Goal: Task Accomplishment & Management: Manage account settings

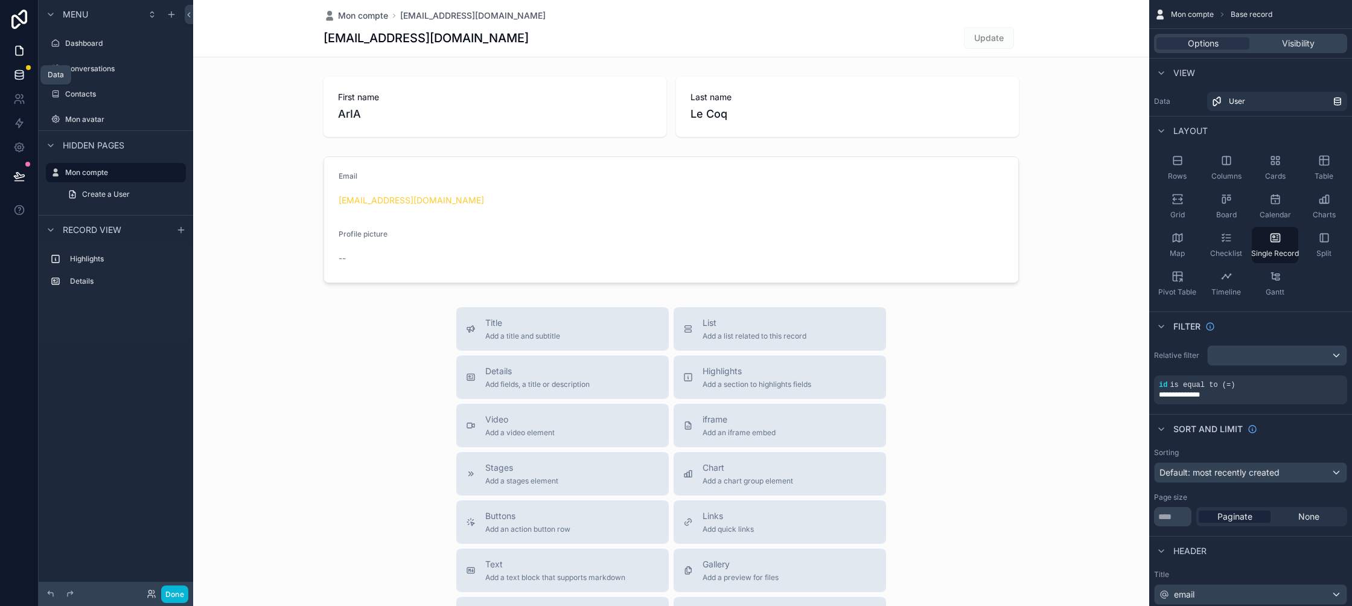
click at [21, 72] on icon at bounding box center [19, 75] width 12 height 12
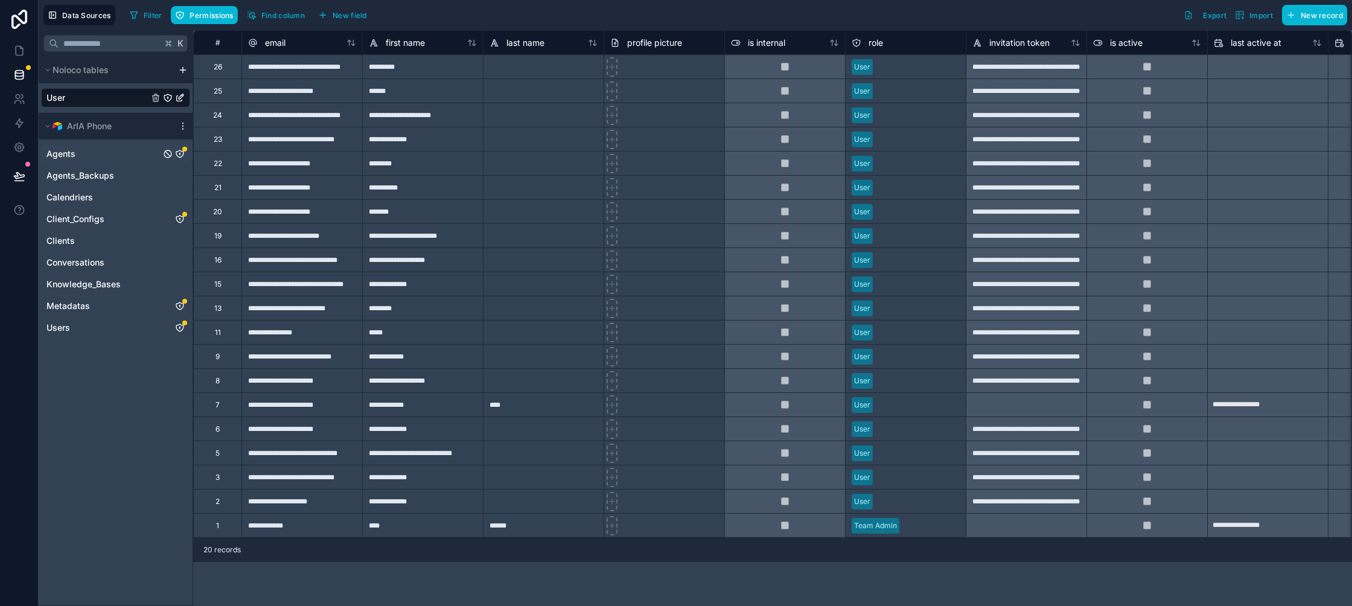
click at [183, 156] on icon "Agents" at bounding box center [180, 154] width 10 height 10
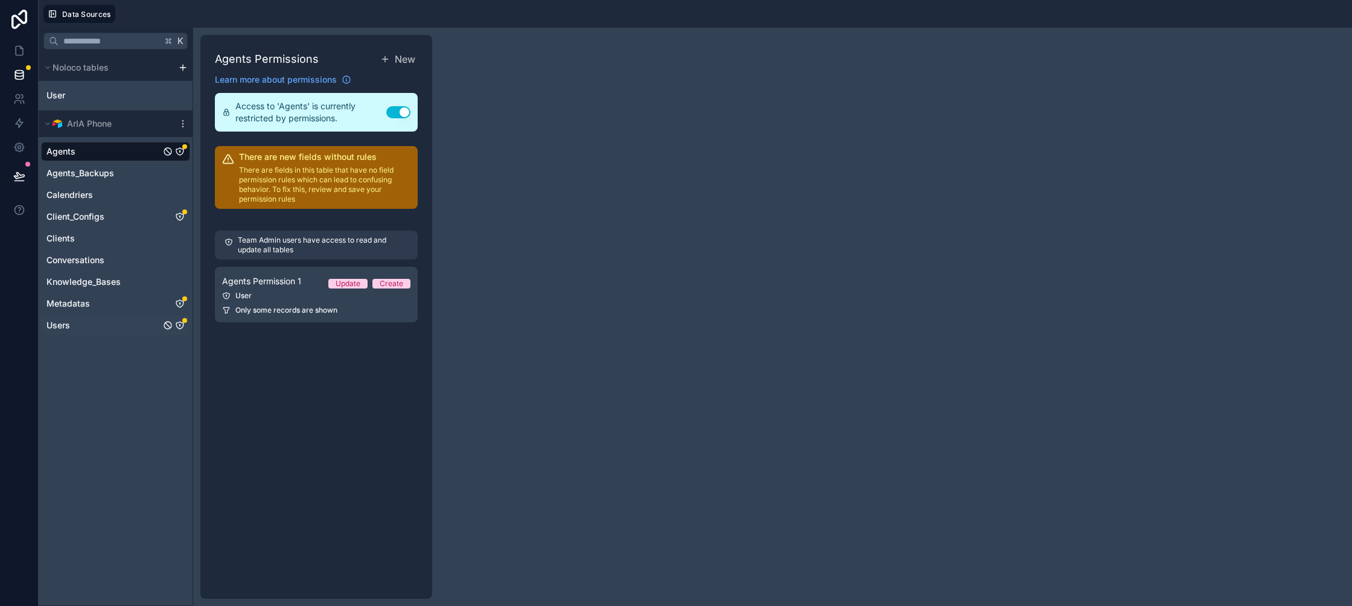
click at [124, 325] on link "Users" at bounding box center [103, 325] width 114 height 12
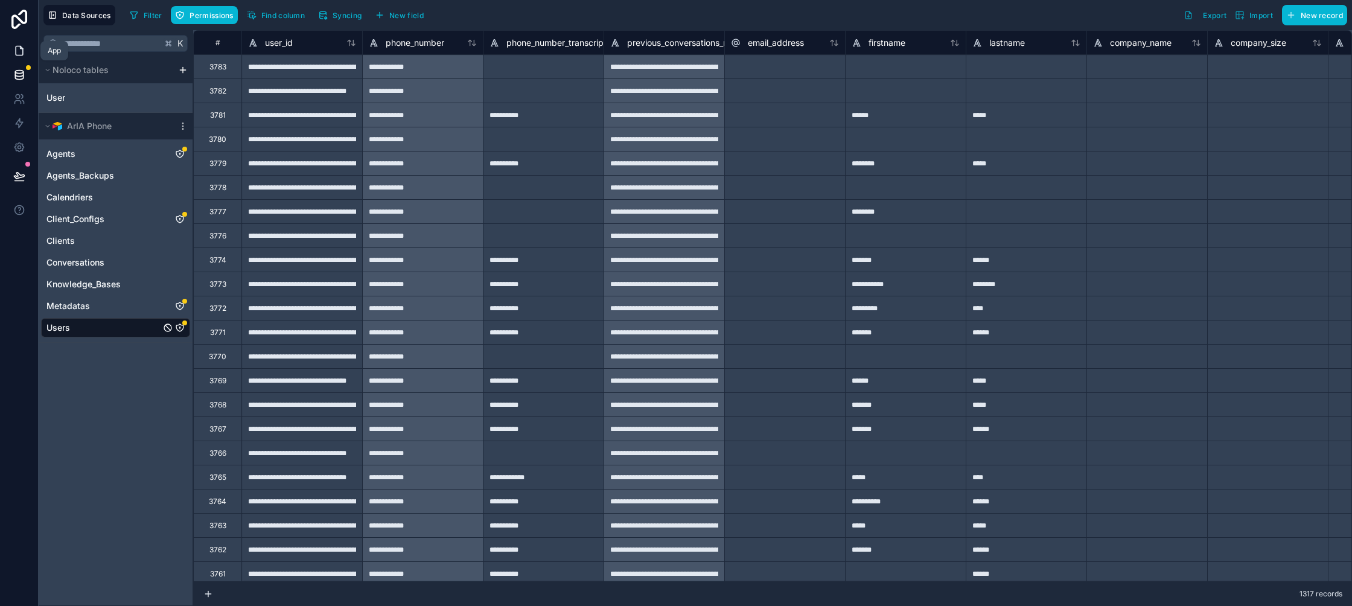
click at [27, 48] on link at bounding box center [19, 51] width 38 height 24
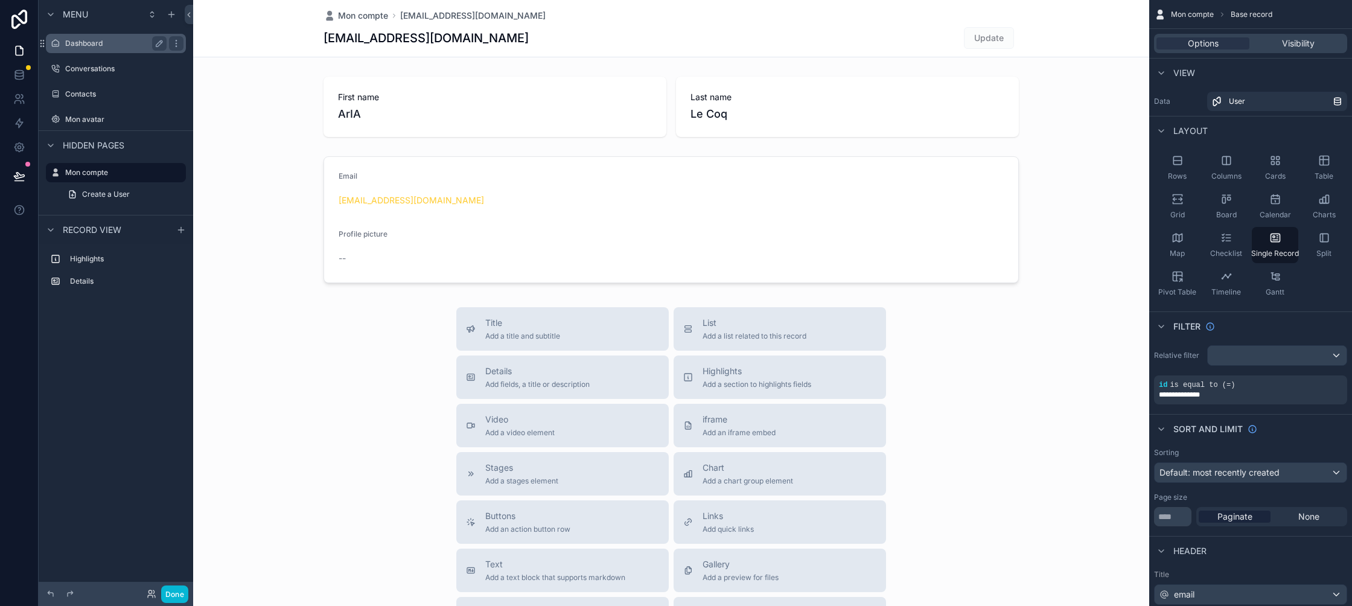
click at [94, 45] on label "Dashboard" at bounding box center [113, 44] width 97 height 10
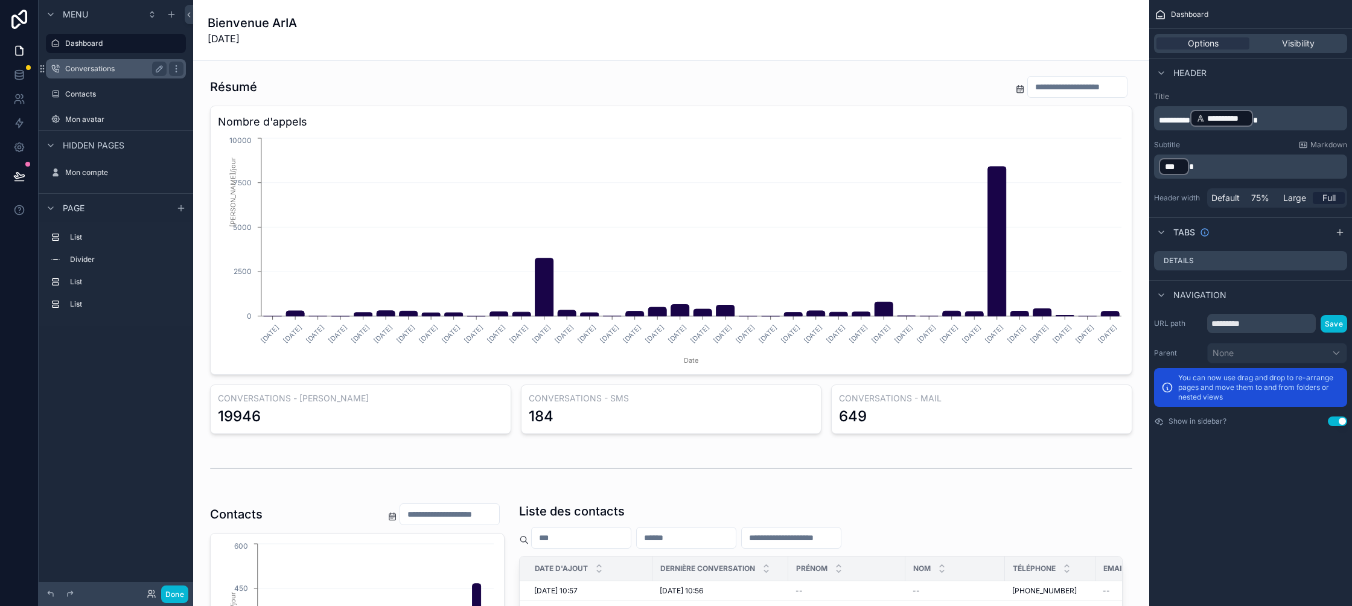
click at [90, 71] on label "Conversations" at bounding box center [113, 69] width 97 height 10
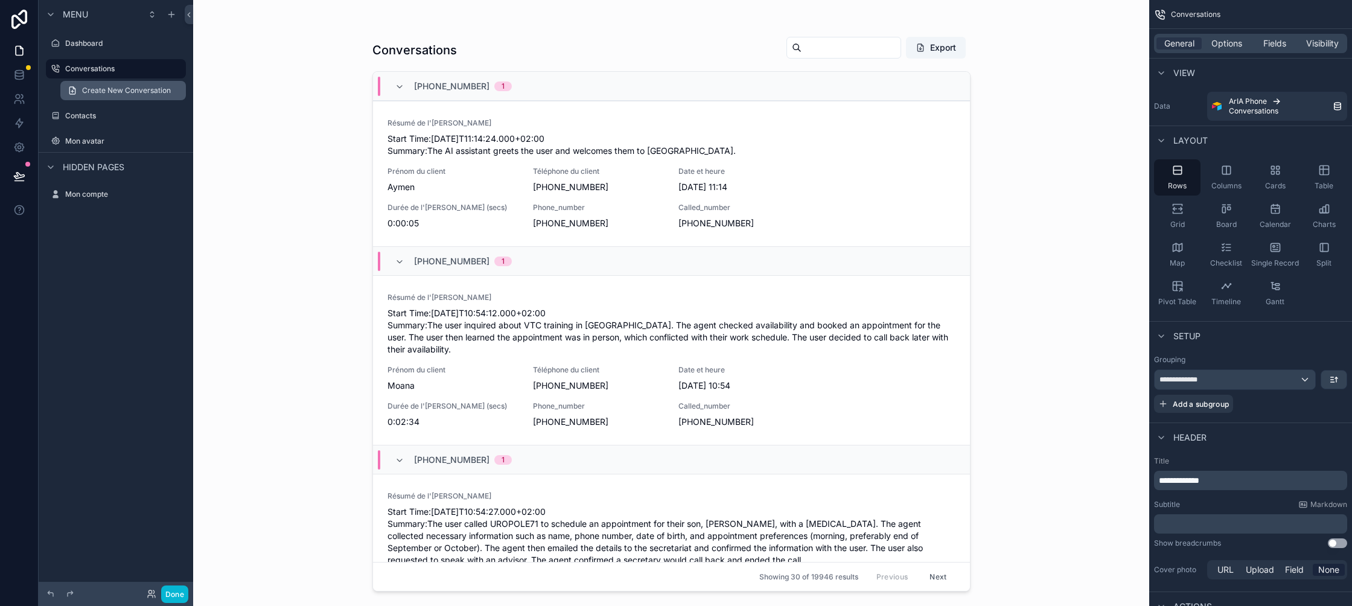
click at [89, 86] on span "Create New Conversation" at bounding box center [126, 91] width 89 height 10
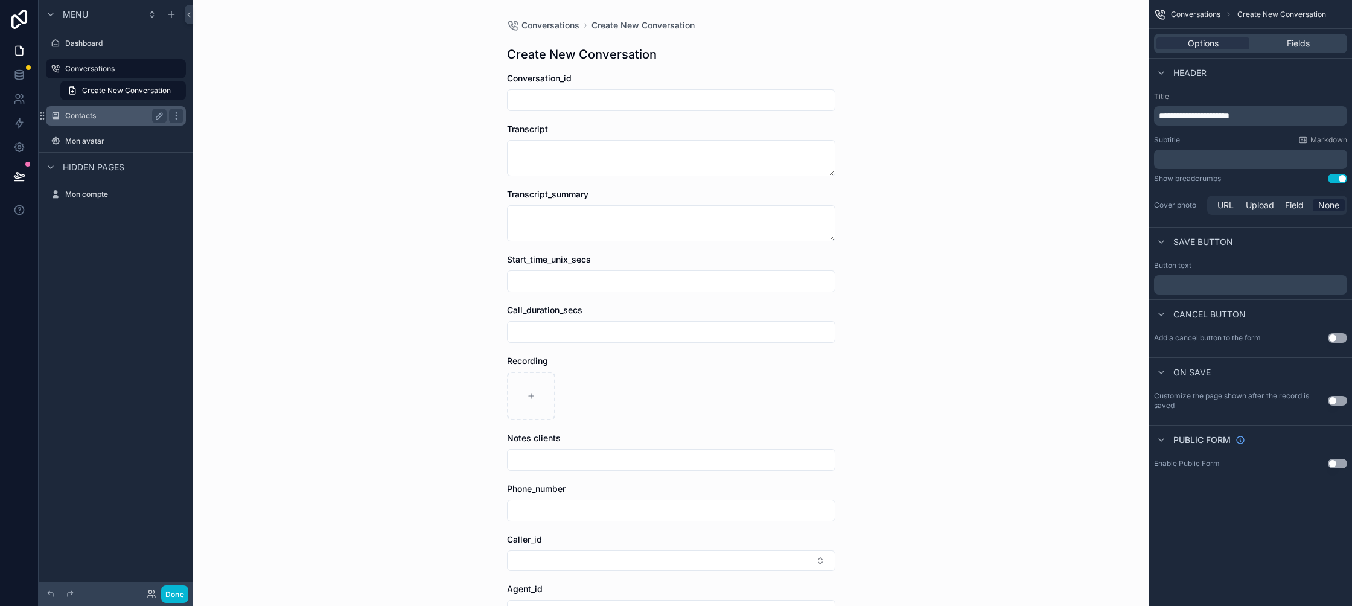
click at [89, 109] on div "Contacts" at bounding box center [115, 116] width 101 height 14
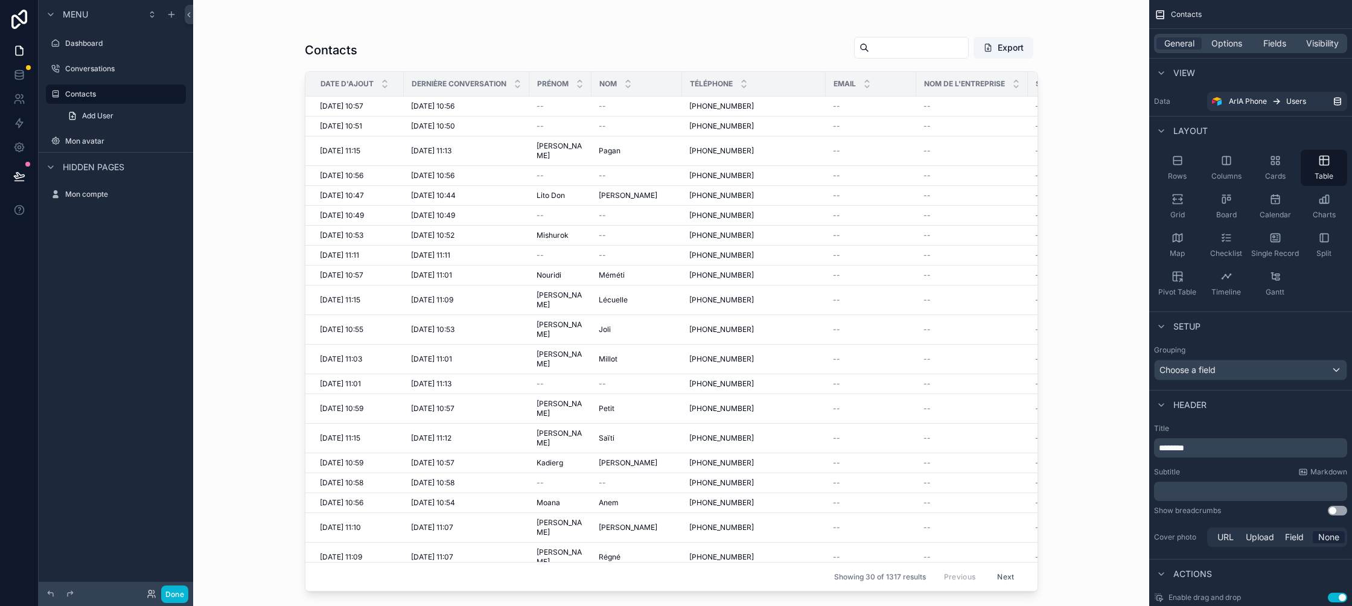
click at [91, 78] on div "Conversations" at bounding box center [116, 69] width 154 height 22
click at [92, 72] on label "Conversations" at bounding box center [113, 69] width 97 height 10
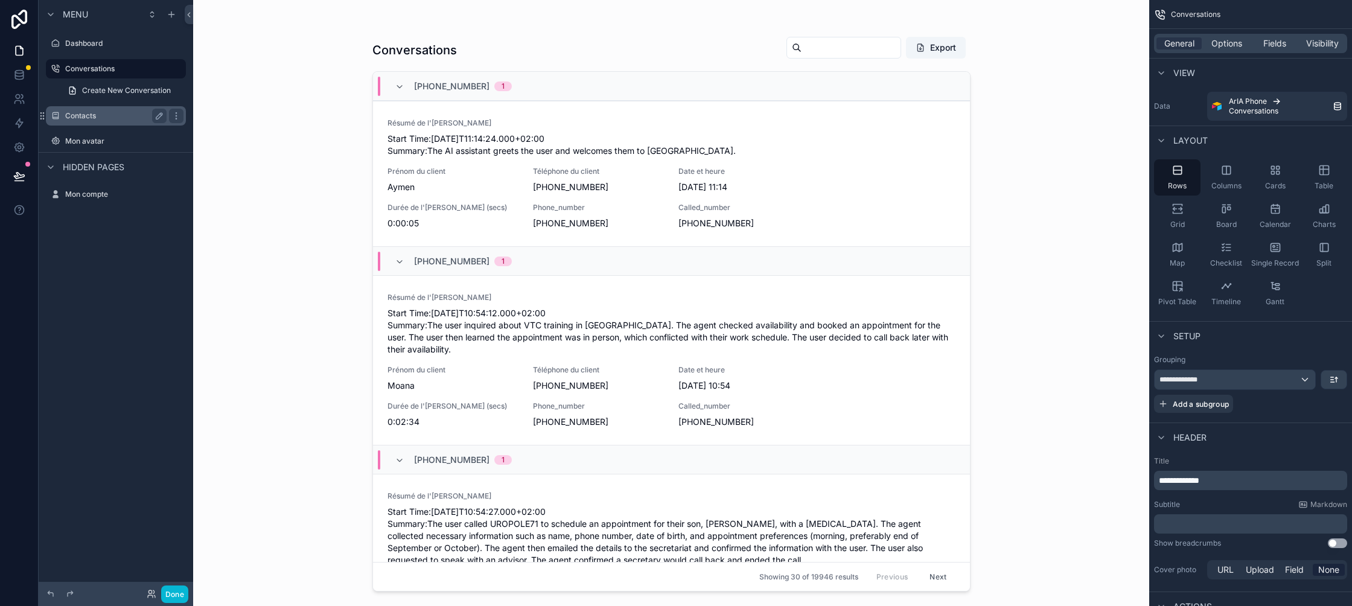
click at [81, 109] on div "Contacts" at bounding box center [115, 116] width 101 height 14
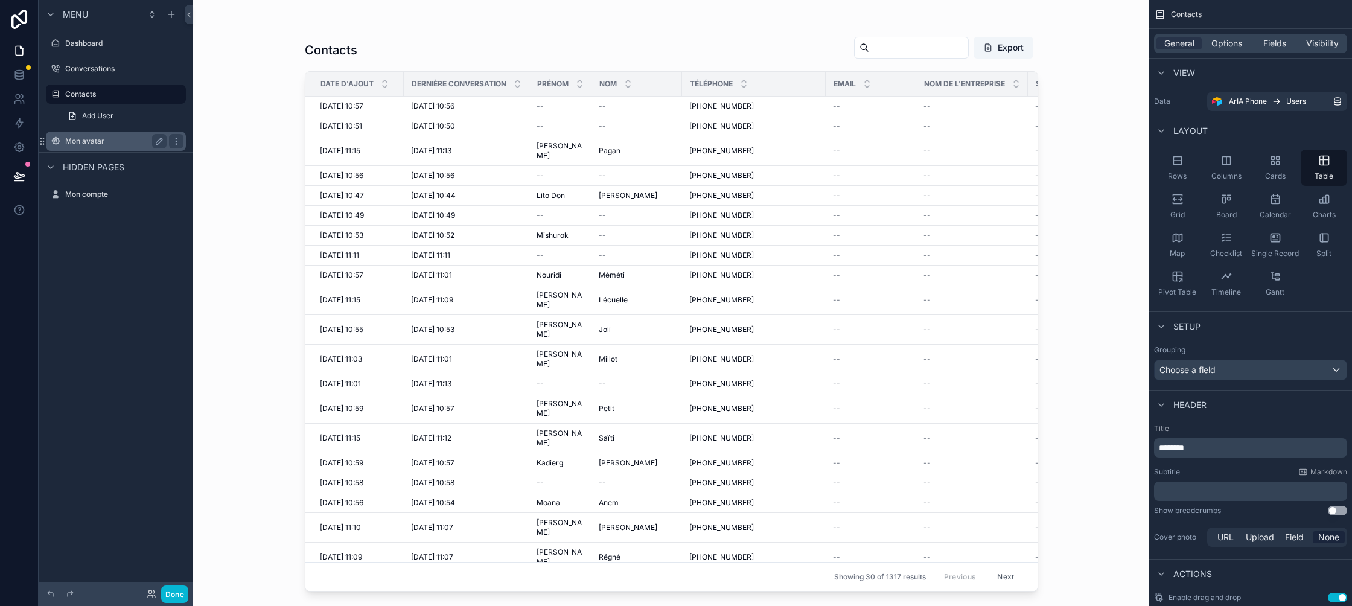
click at [109, 137] on label "Mon avatar" at bounding box center [113, 141] width 97 height 10
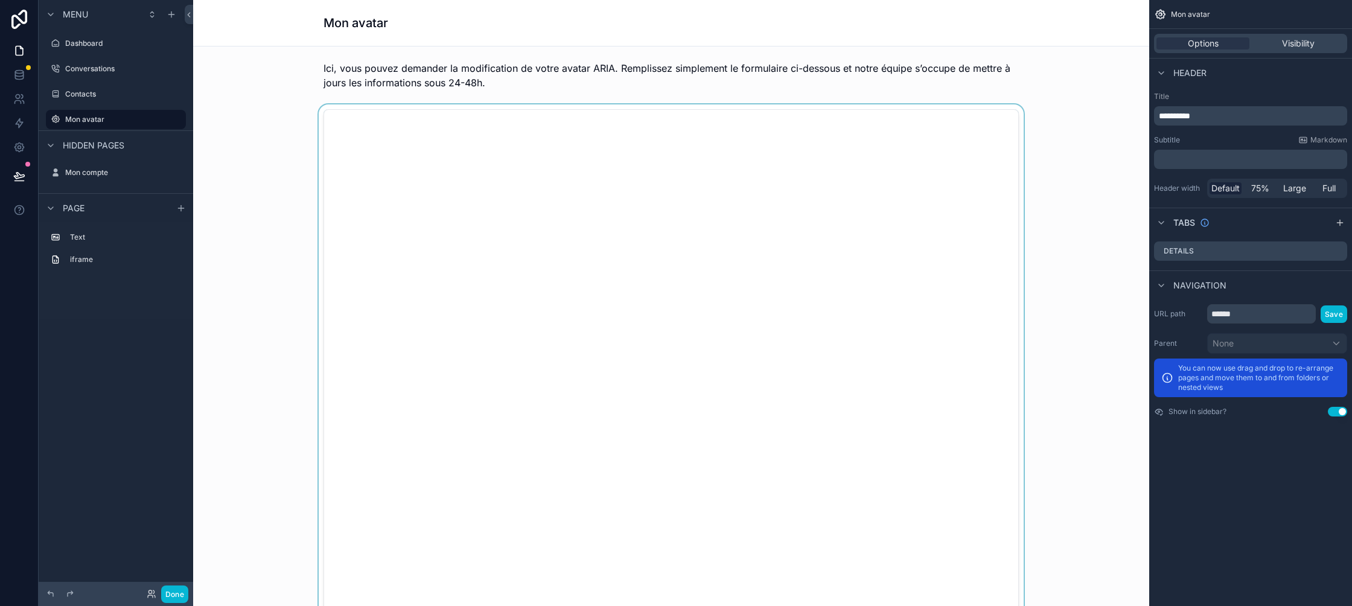
click at [436, 141] on div "scrollable content" at bounding box center [671, 412] width 936 height 617
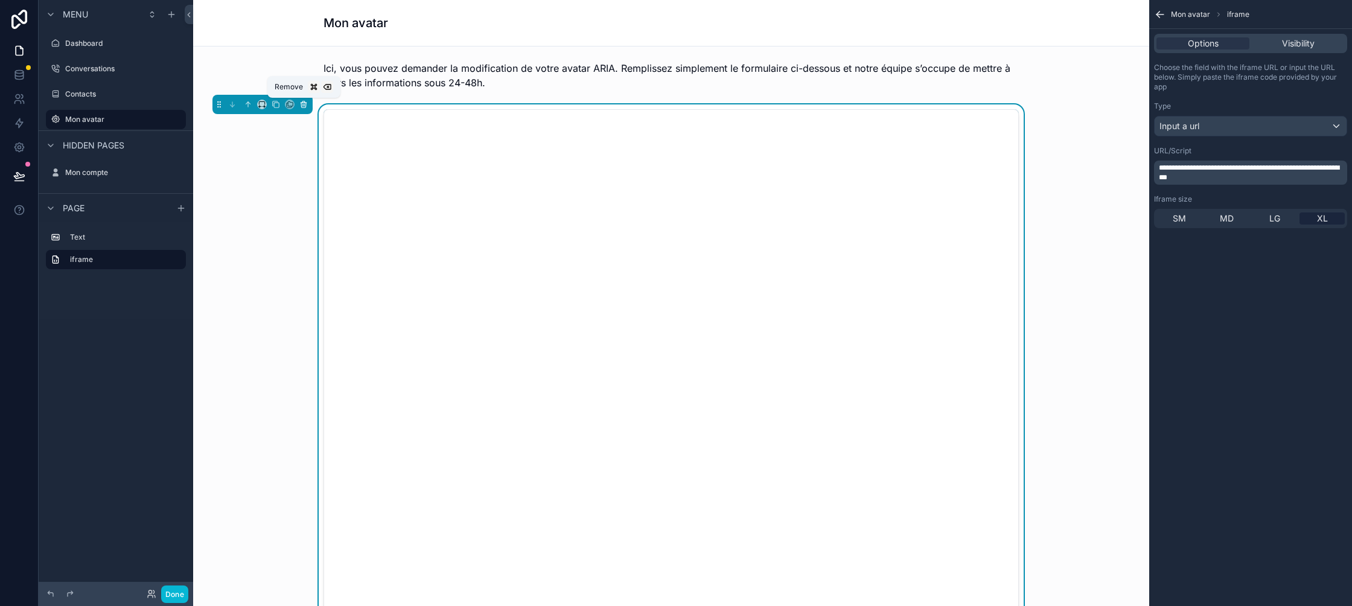
click at [306, 103] on icon "scrollable content" at bounding box center [303, 104] width 8 height 8
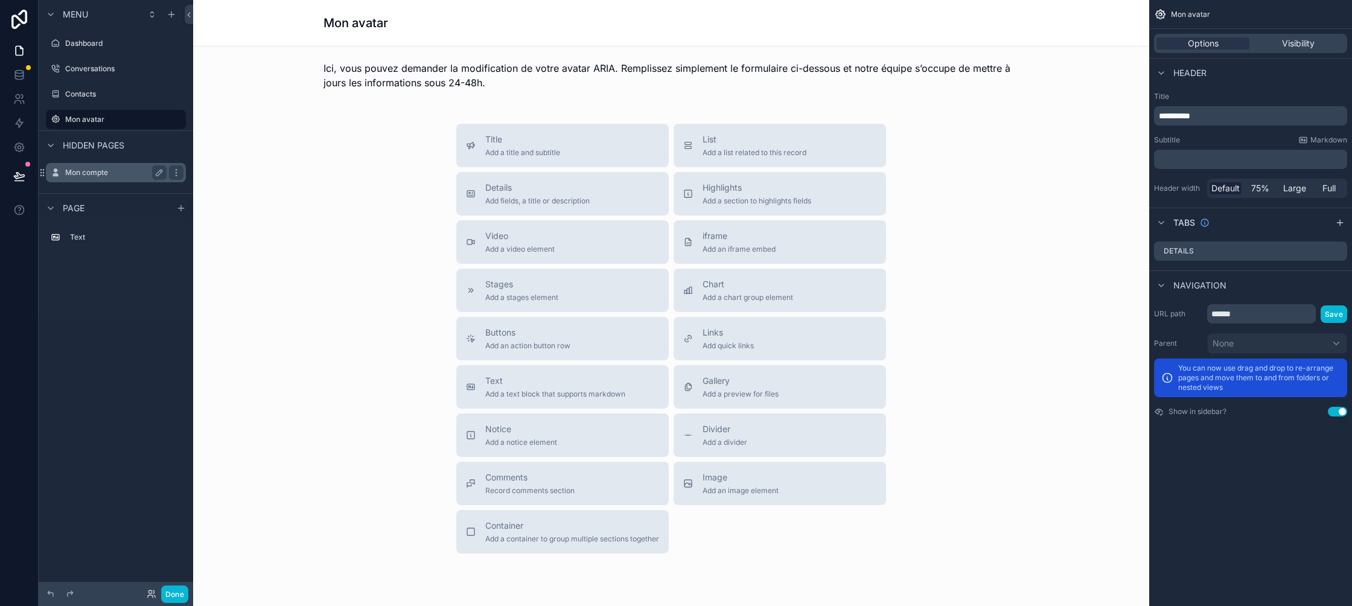
click at [95, 168] on label "Mon compte" at bounding box center [113, 173] width 97 height 10
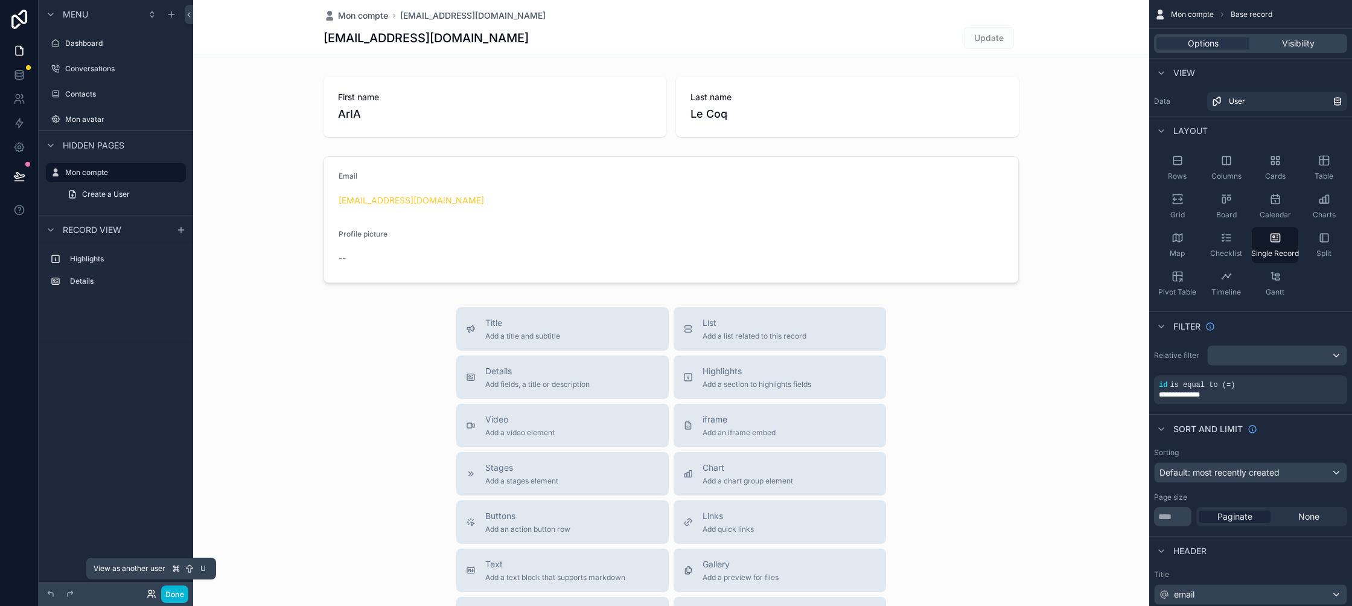
click at [150, 591] on icon at bounding box center [152, 594] width 10 height 10
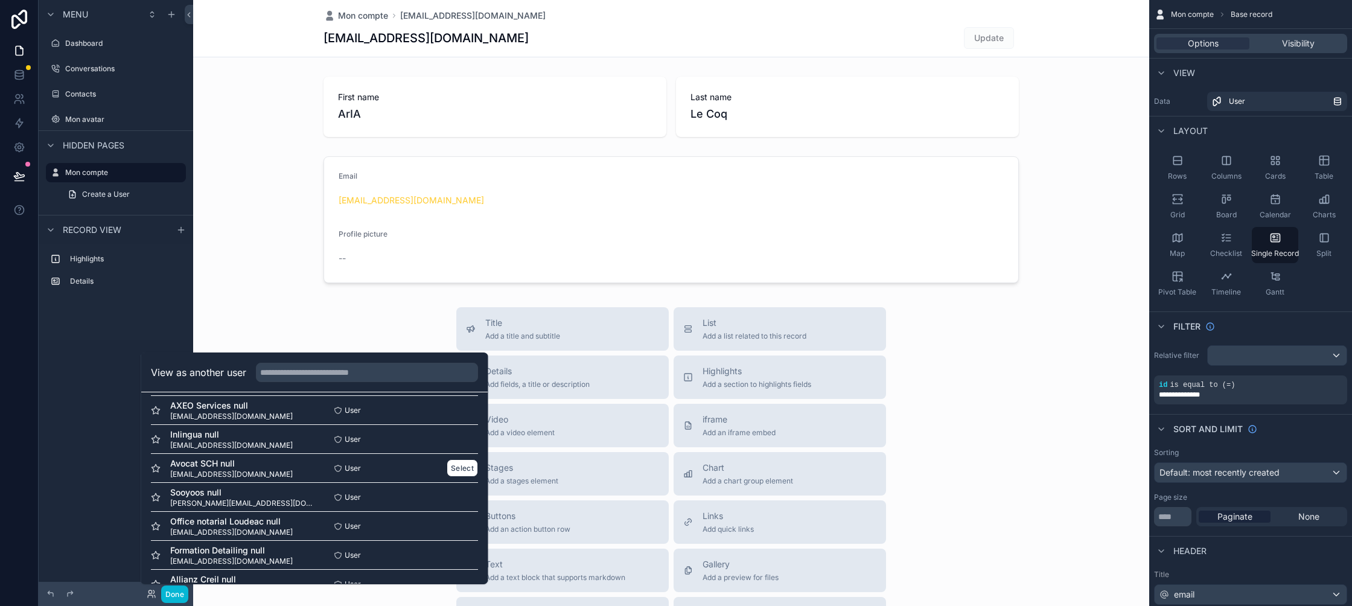
scroll to position [94, 0]
click at [466, 466] on button "Select" at bounding box center [461, 467] width 31 height 17
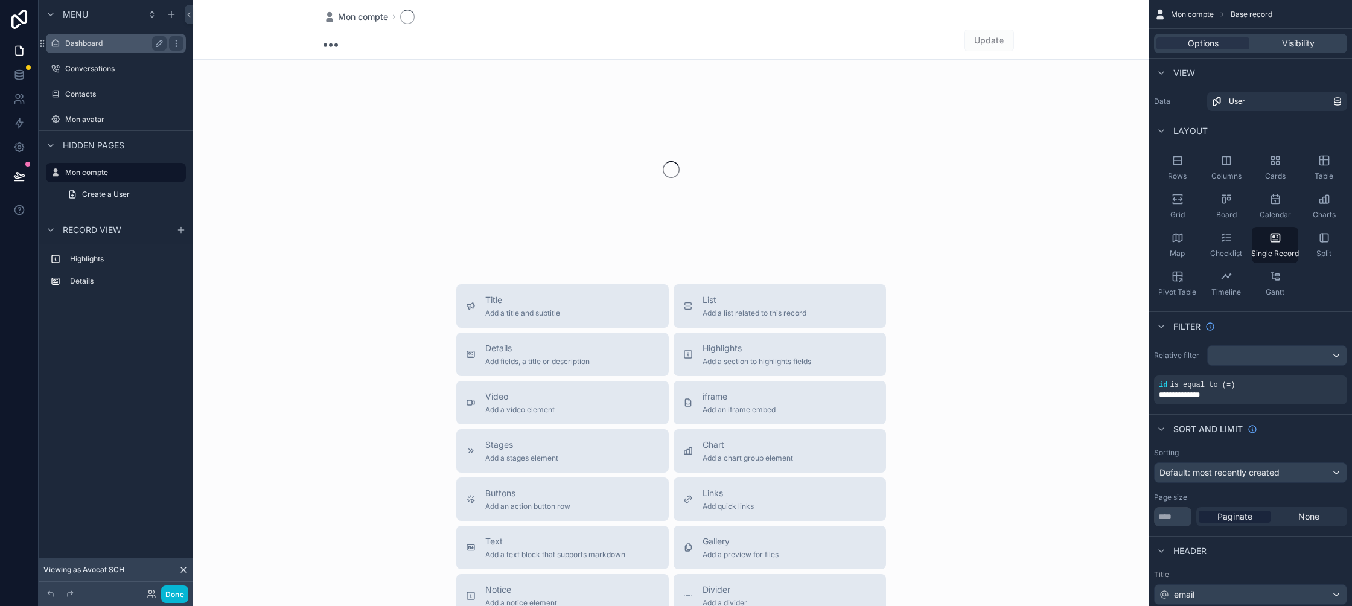
click at [100, 40] on label "Dashboard" at bounding box center [113, 44] width 97 height 10
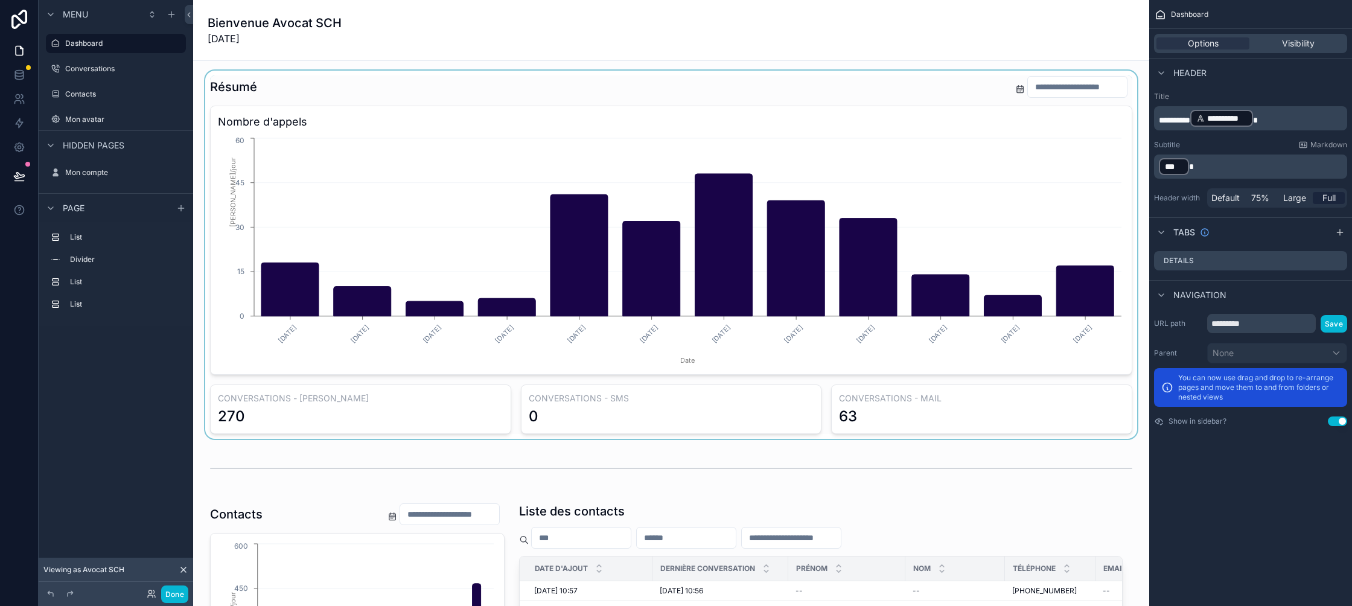
scroll to position [312, 0]
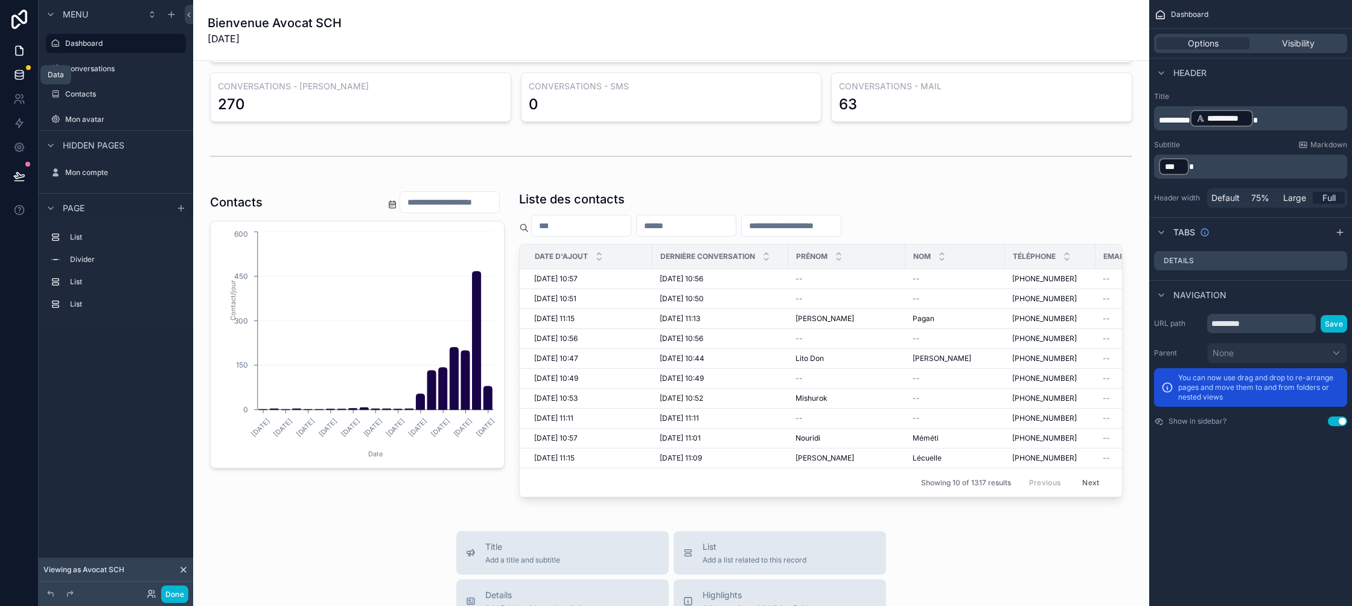
click at [9, 77] on link at bounding box center [19, 75] width 38 height 24
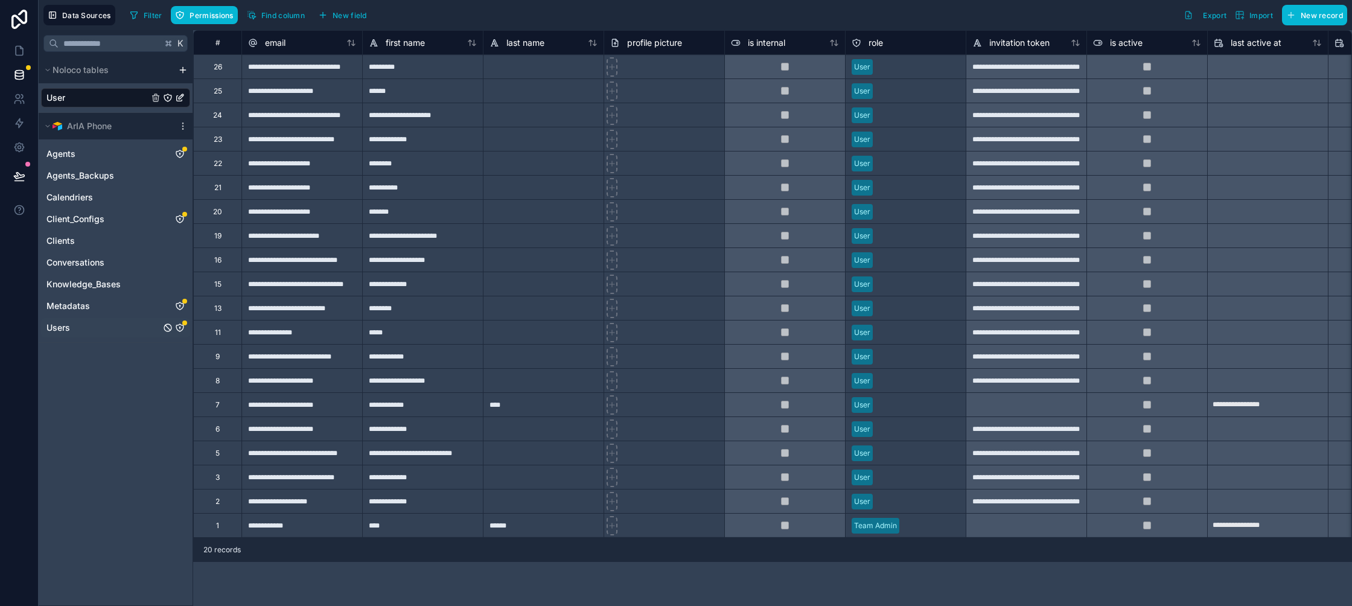
click at [107, 323] on link "Users" at bounding box center [103, 328] width 114 height 12
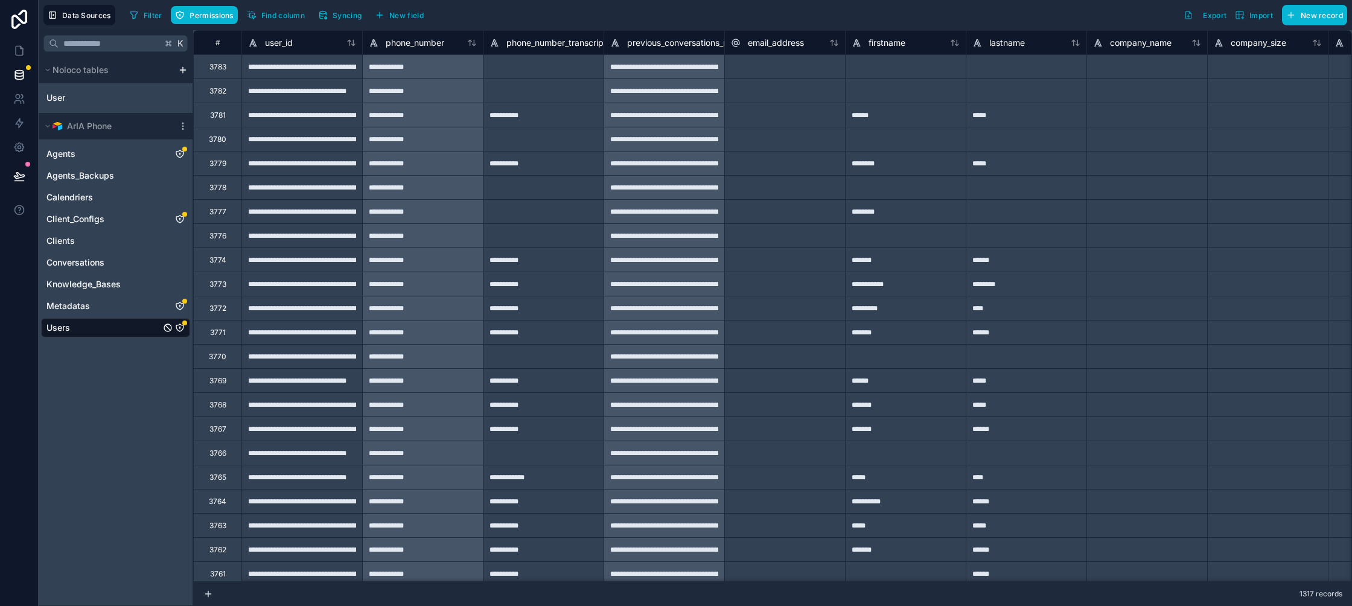
click at [15, 282] on div at bounding box center [19, 303] width 39 height 606
click at [147, 150] on link "Agents" at bounding box center [103, 154] width 114 height 12
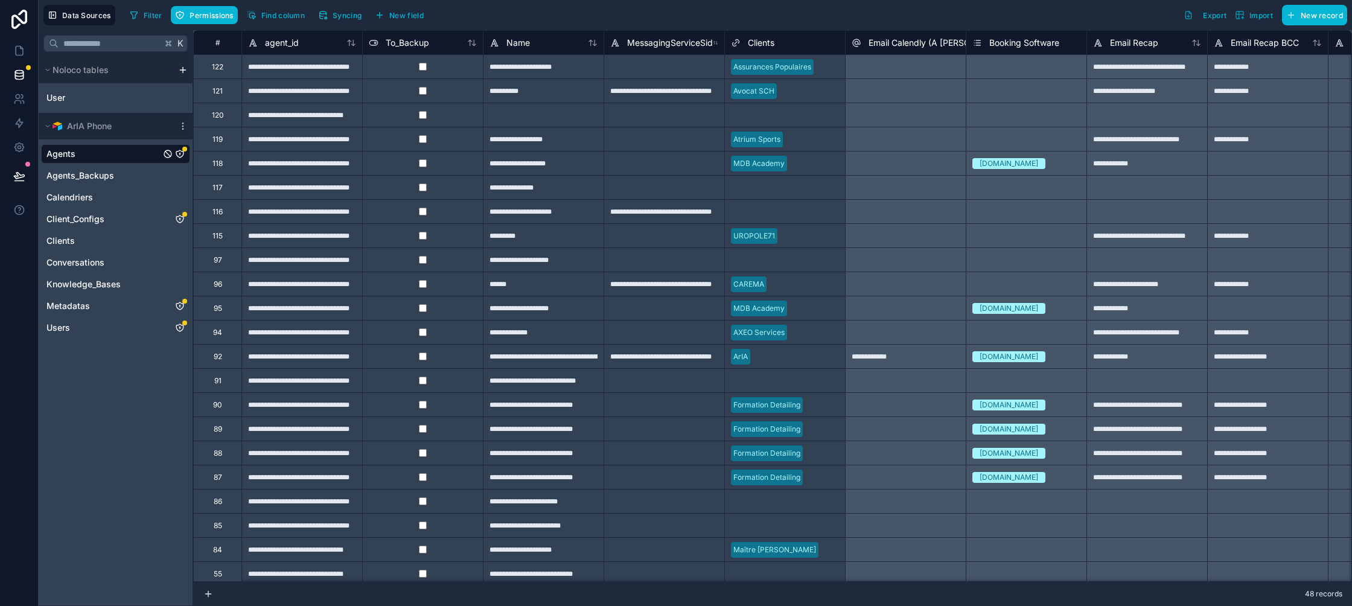
click at [179, 156] on icon "Agents" at bounding box center [180, 154] width 10 height 10
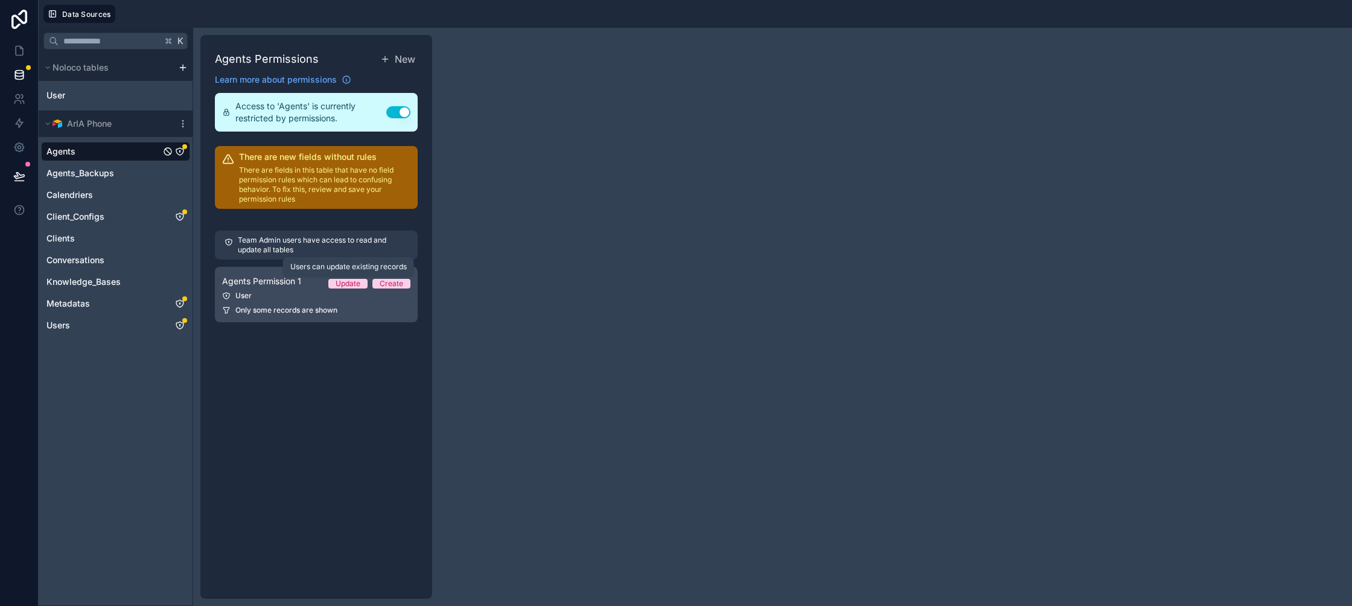
click at [357, 285] on div "Update" at bounding box center [347, 284] width 25 height 10
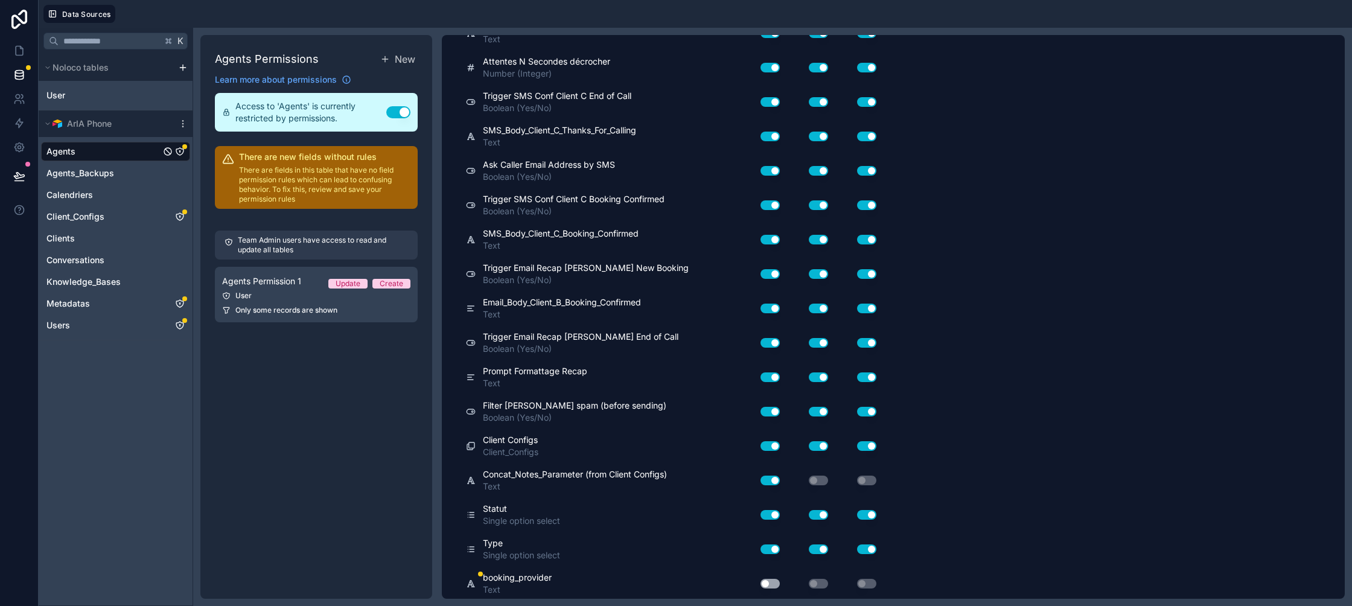
scroll to position [812, 0]
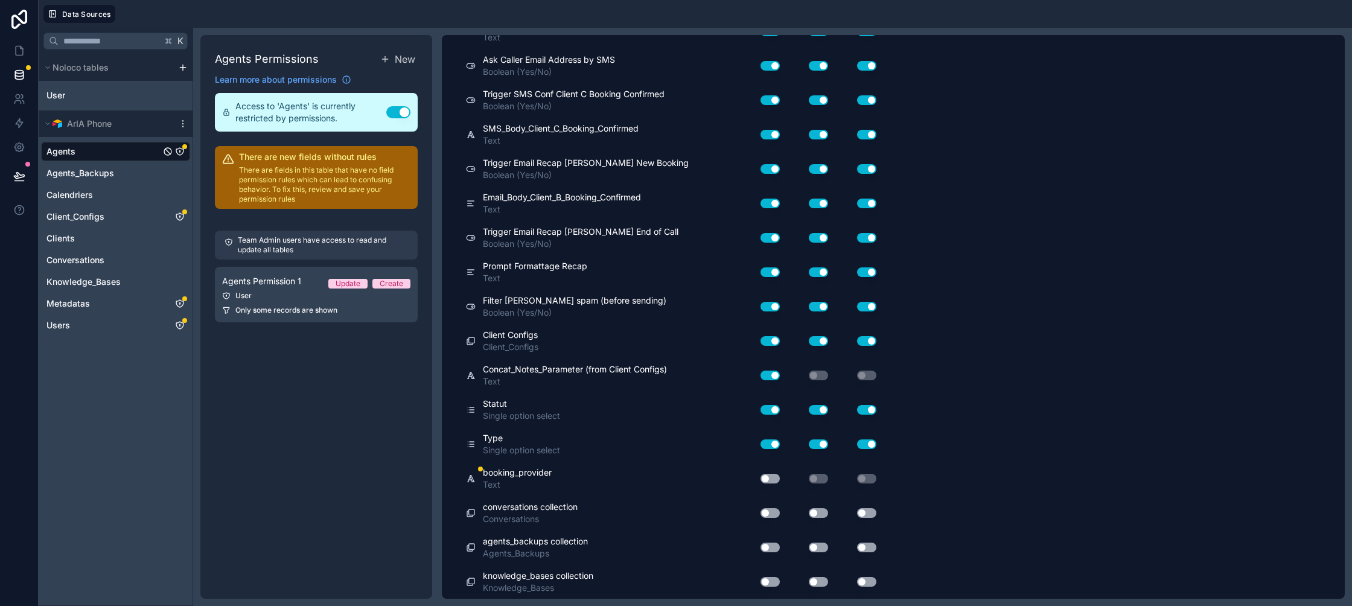
click at [768, 477] on button "Use setting" at bounding box center [769, 479] width 19 height 10
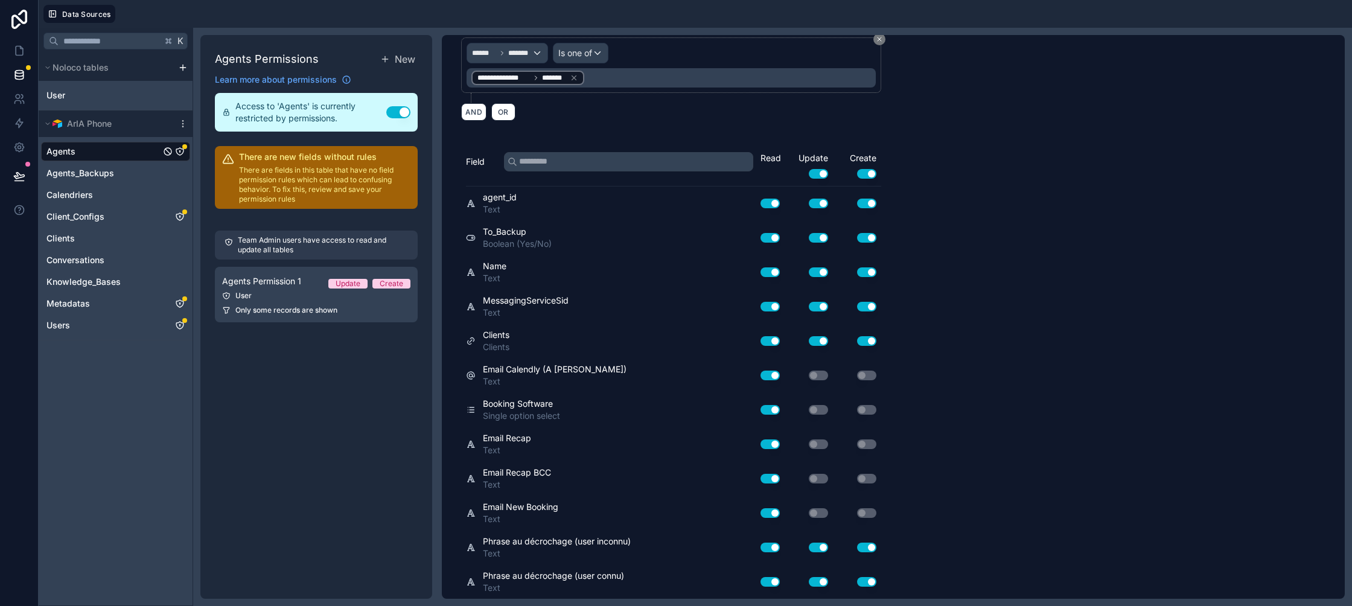
scroll to position [0, 0]
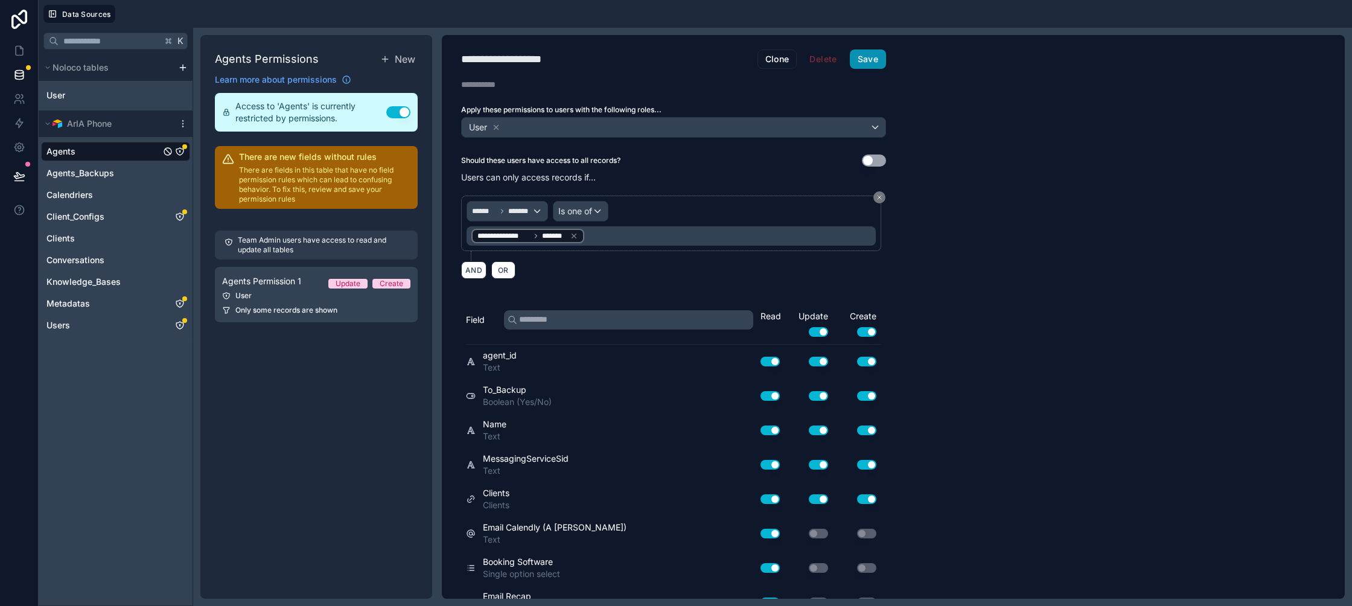
click at [883, 56] on button "Save" at bounding box center [868, 58] width 36 height 19
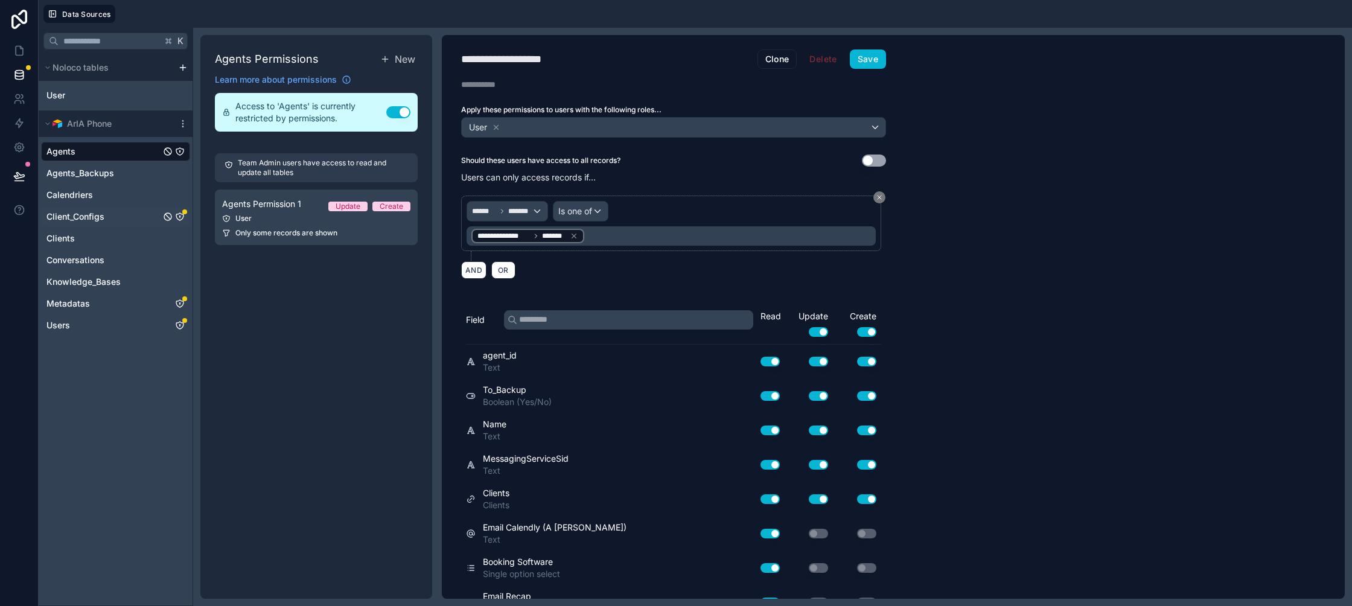
click at [181, 214] on icon "Client_Configs" at bounding box center [180, 217] width 10 height 10
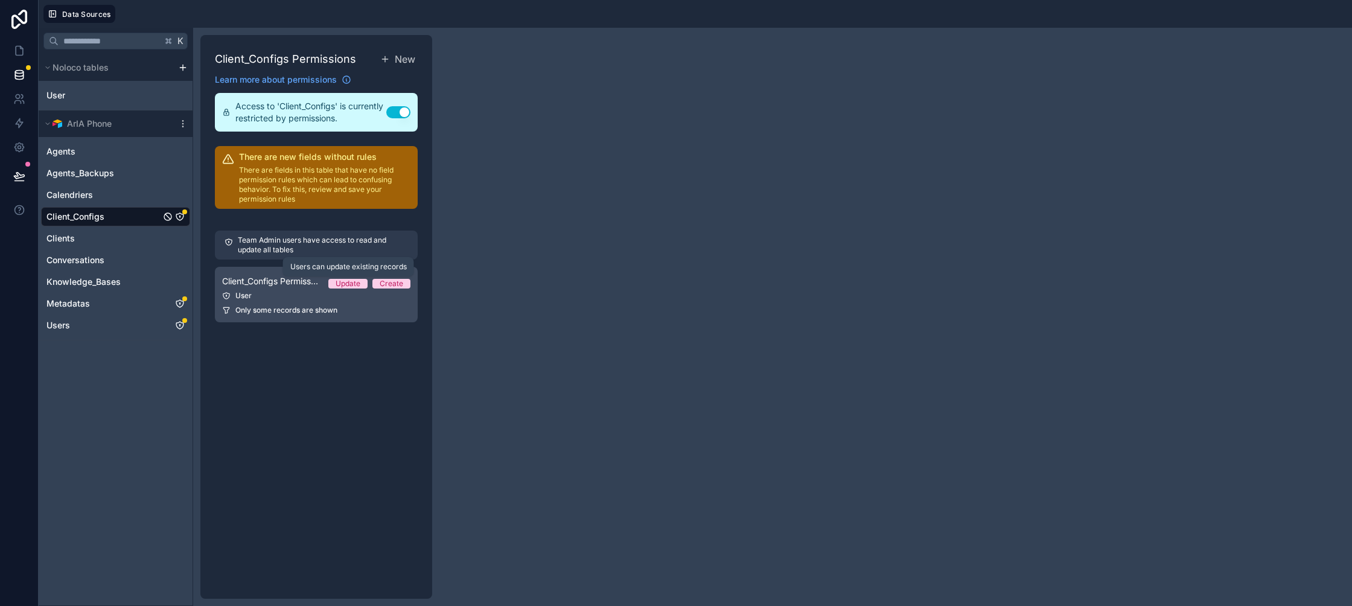
click at [334, 283] on span "Update" at bounding box center [347, 284] width 39 height 10
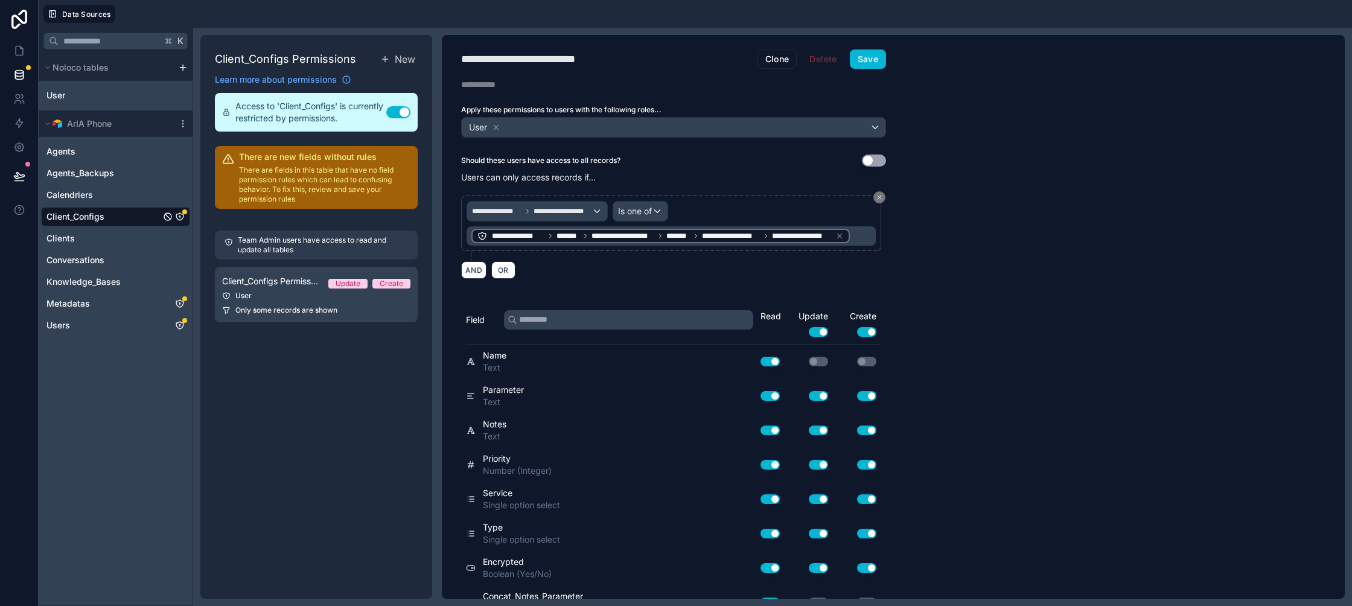
scroll to position [330, 0]
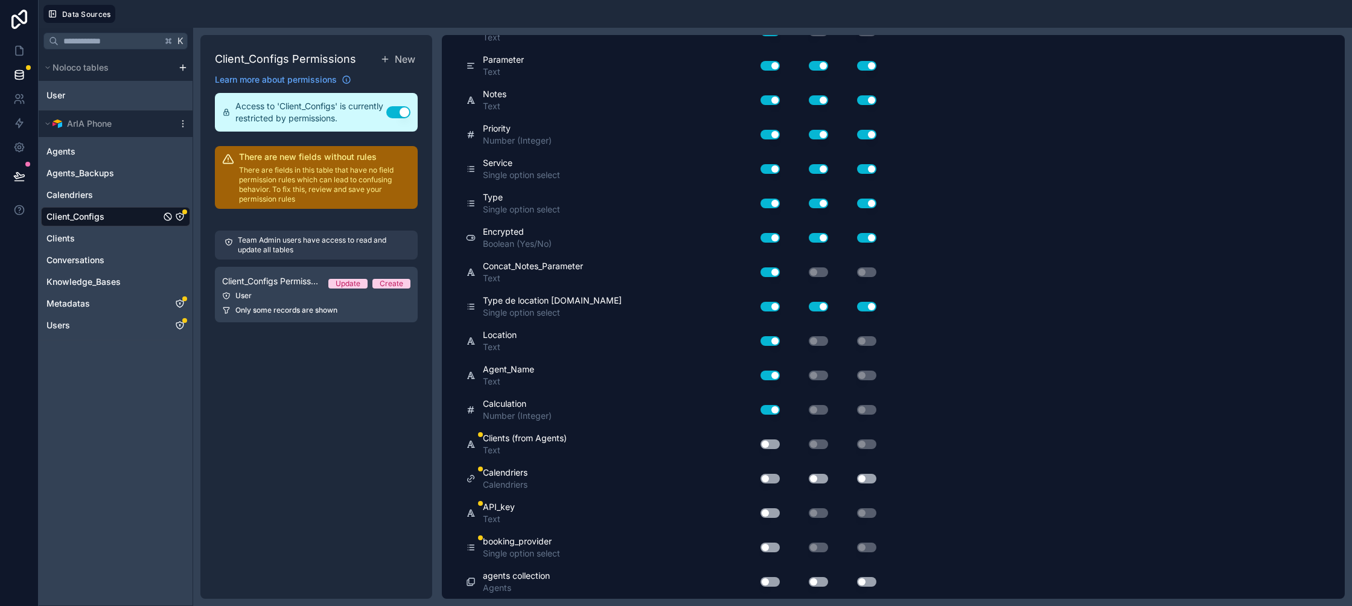
click at [771, 443] on button "Use setting" at bounding box center [769, 444] width 19 height 10
click at [769, 476] on button "Use setting" at bounding box center [769, 479] width 19 height 10
click at [770, 513] on button "Use setting" at bounding box center [769, 513] width 19 height 10
click at [774, 548] on button "Use setting" at bounding box center [769, 547] width 19 height 10
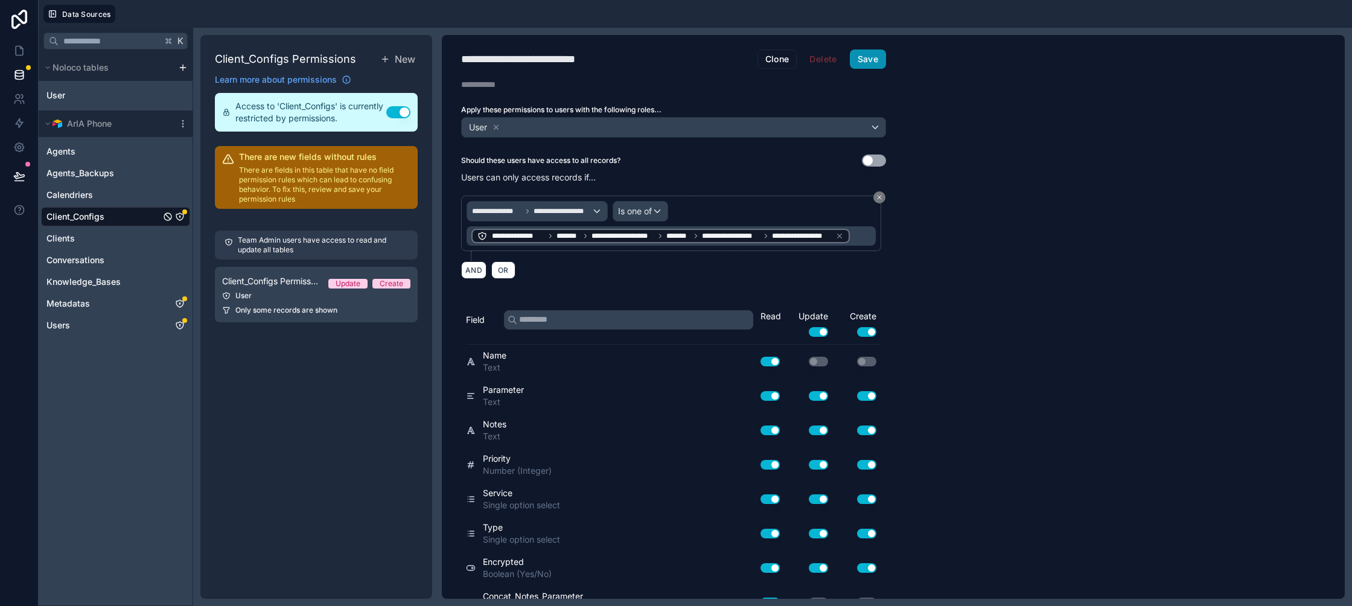
click at [874, 63] on button "Save" at bounding box center [868, 58] width 36 height 19
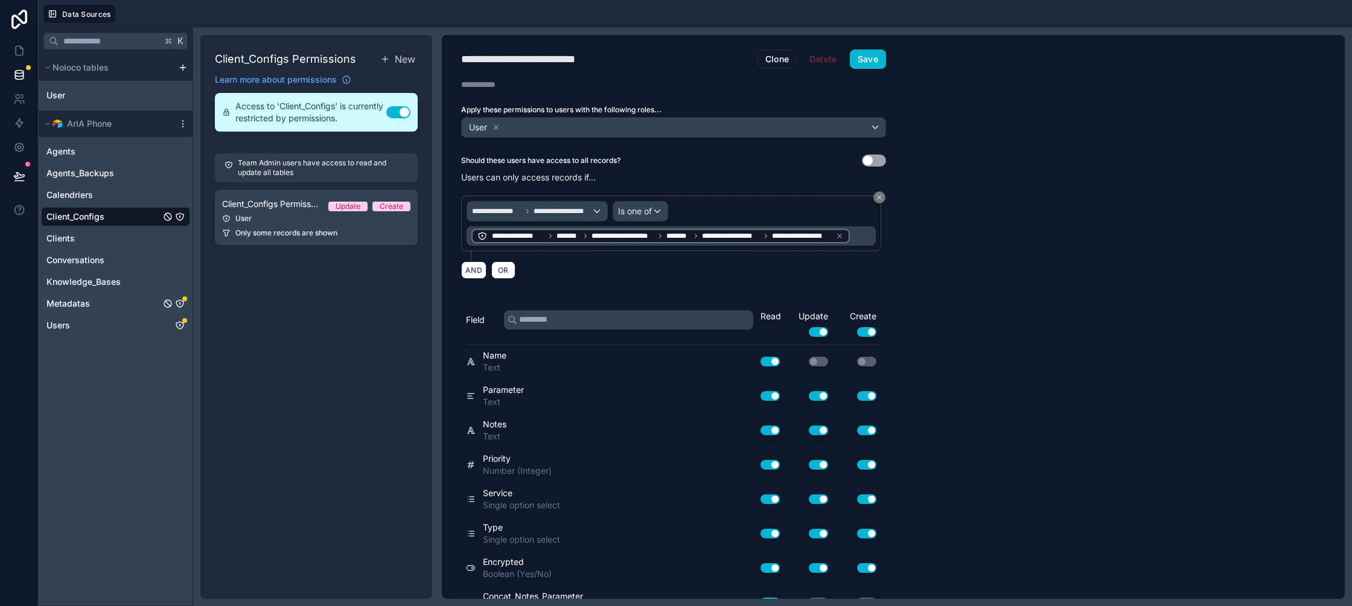
click at [182, 305] on icon "Metadatas" at bounding box center [179, 303] width 7 height 7
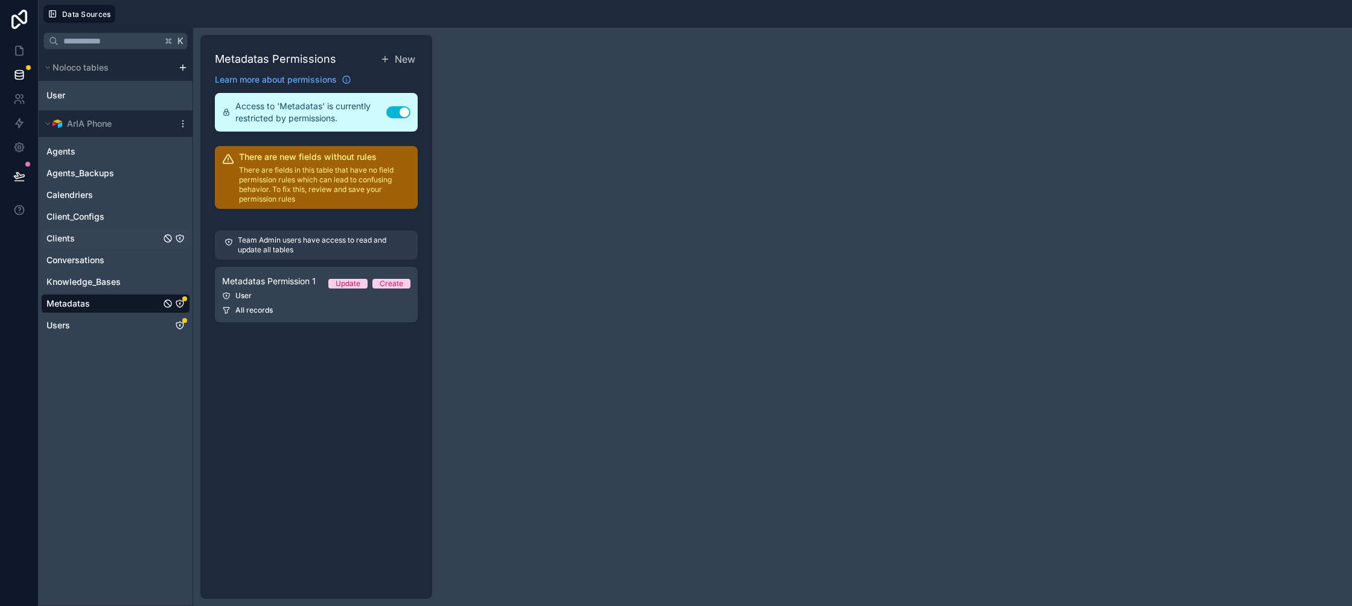
click at [118, 232] on div "Clients" at bounding box center [115, 238] width 149 height 19
click at [180, 235] on icon "Clients" at bounding box center [179, 238] width 7 height 7
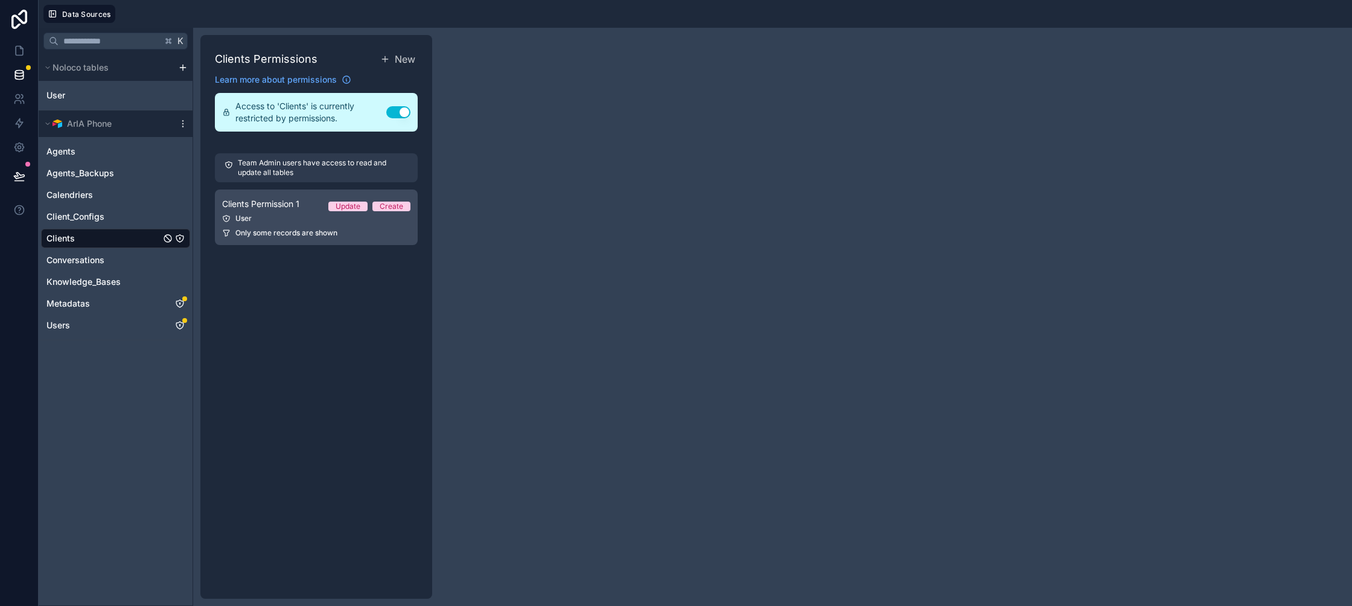
click at [262, 224] on link "Clients Permission 1 Update Create User Only some records are shown" at bounding box center [316, 217] width 203 height 56
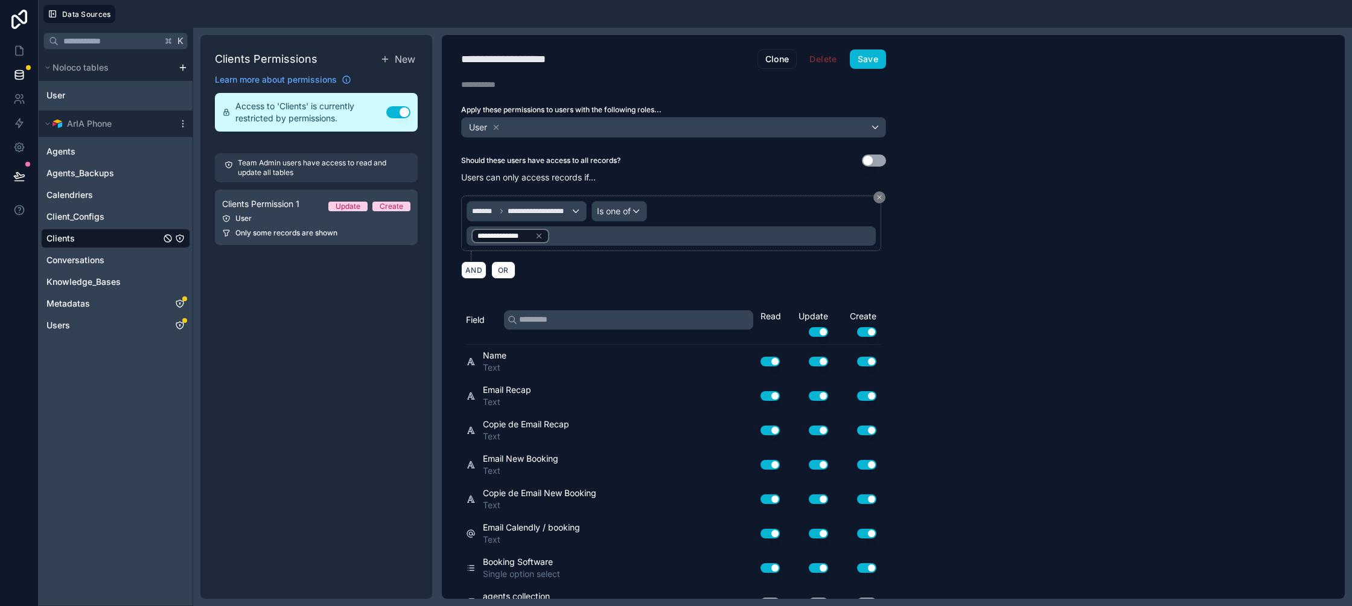
scroll to position [55, 0]
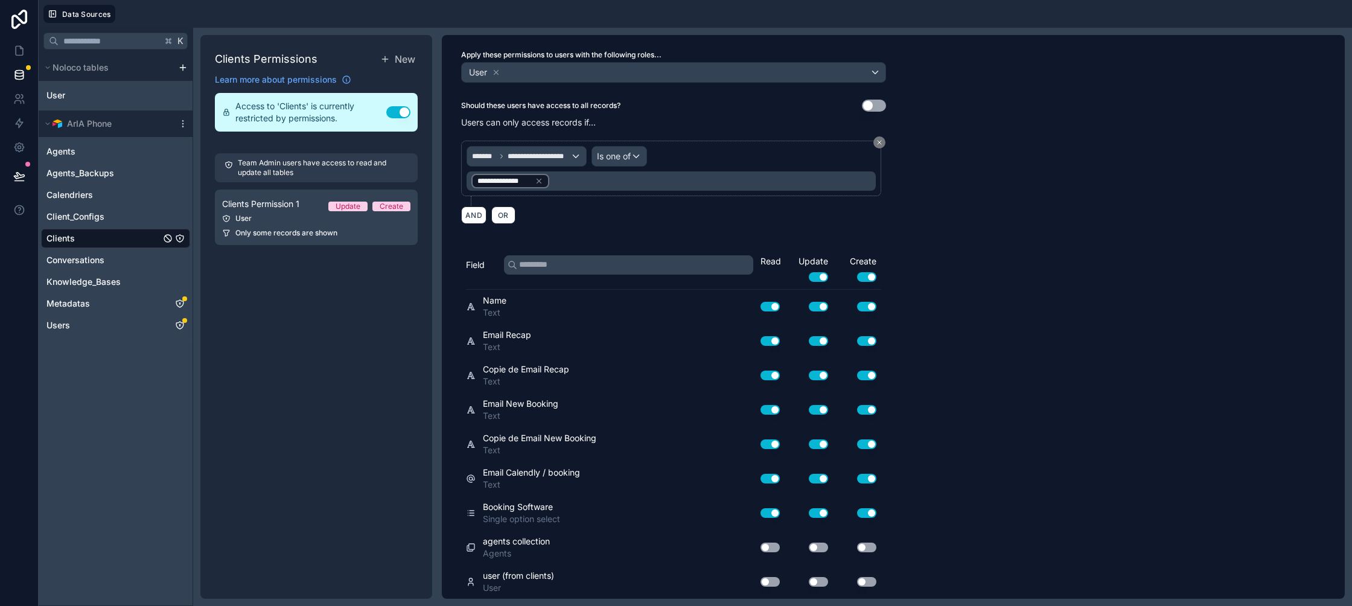
click at [769, 549] on button "Use setting" at bounding box center [769, 547] width 19 height 10
click at [770, 582] on button "Use setting" at bounding box center [769, 582] width 19 height 10
click at [770, 577] on button "Use setting" at bounding box center [769, 582] width 19 height 10
click at [771, 550] on button "Use setting" at bounding box center [769, 547] width 19 height 10
click at [179, 303] on icon "Metadatas" at bounding box center [180, 304] width 10 height 10
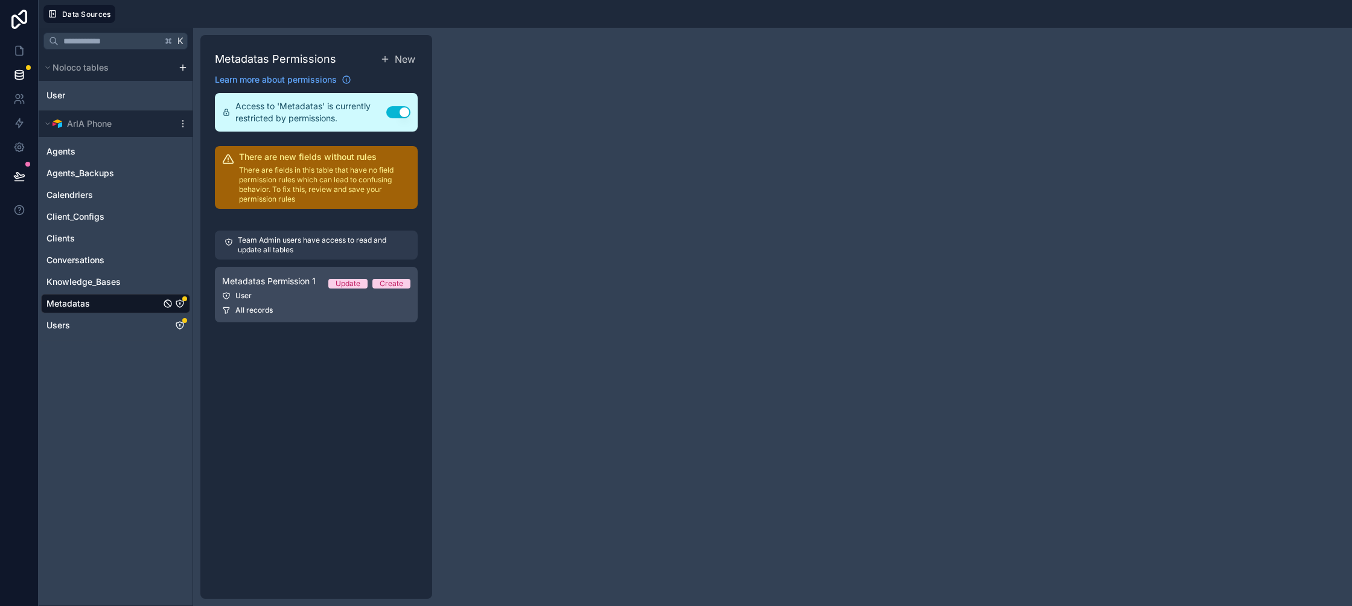
click at [314, 307] on div "All records" at bounding box center [316, 310] width 188 height 10
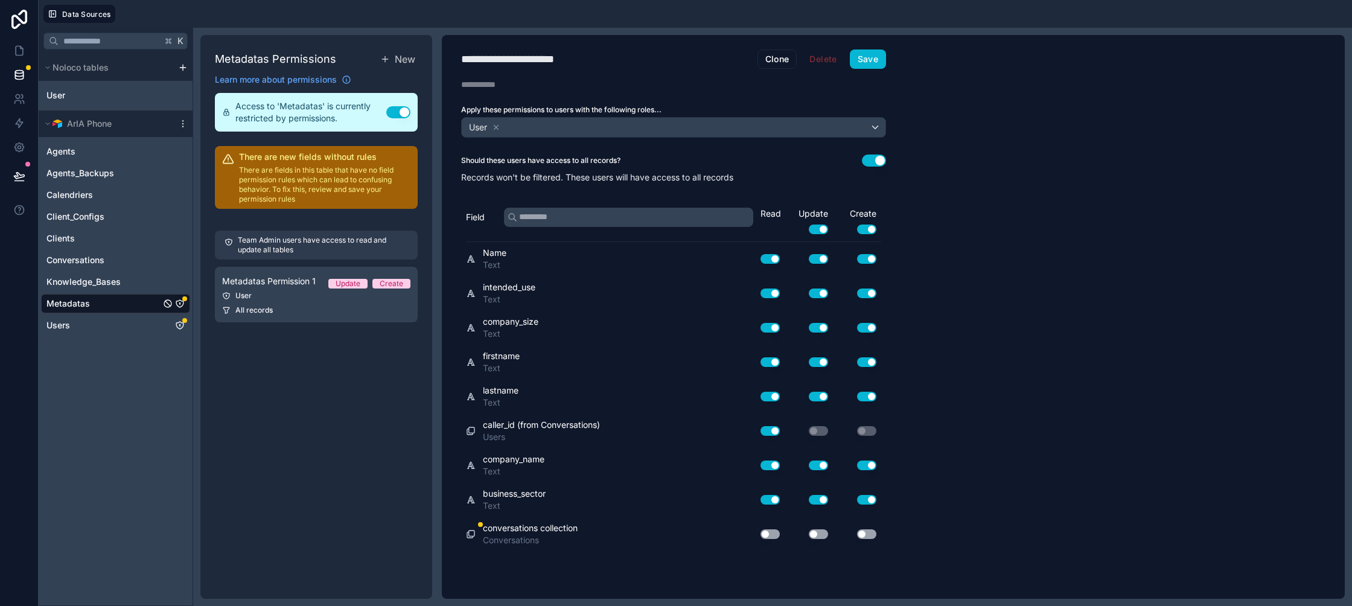
click at [773, 533] on button "Use setting" at bounding box center [769, 534] width 19 height 10
click at [866, 56] on button "Save" at bounding box center [868, 58] width 36 height 19
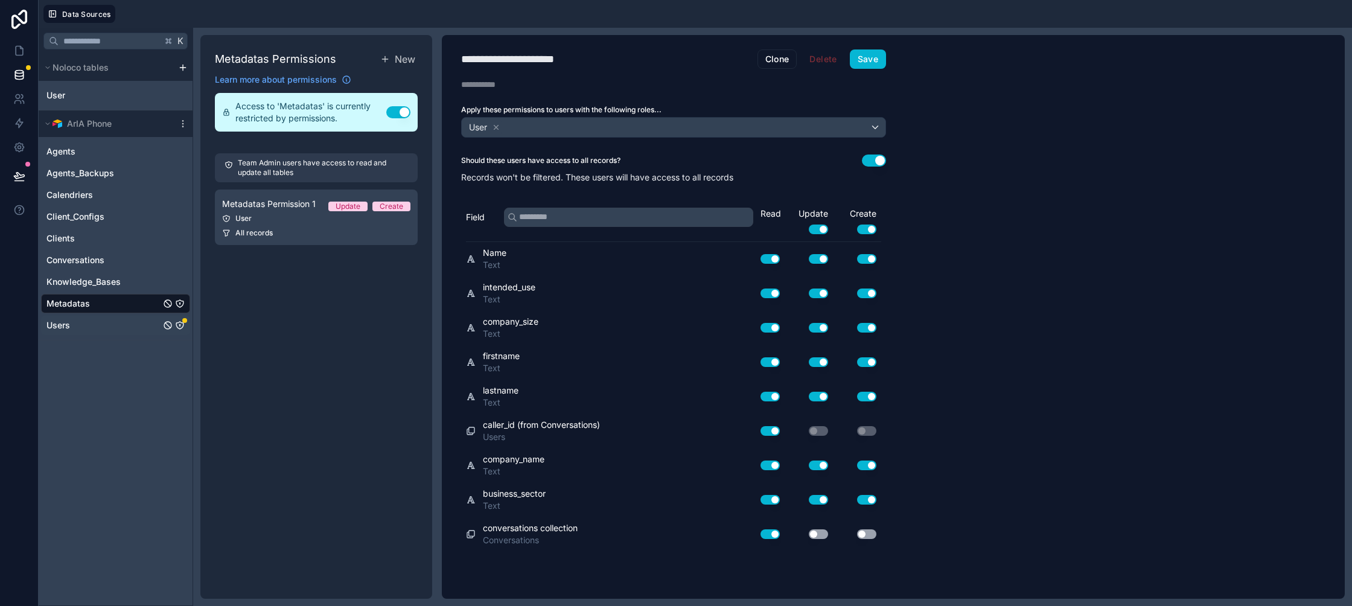
click at [122, 320] on link "Users" at bounding box center [103, 325] width 114 height 12
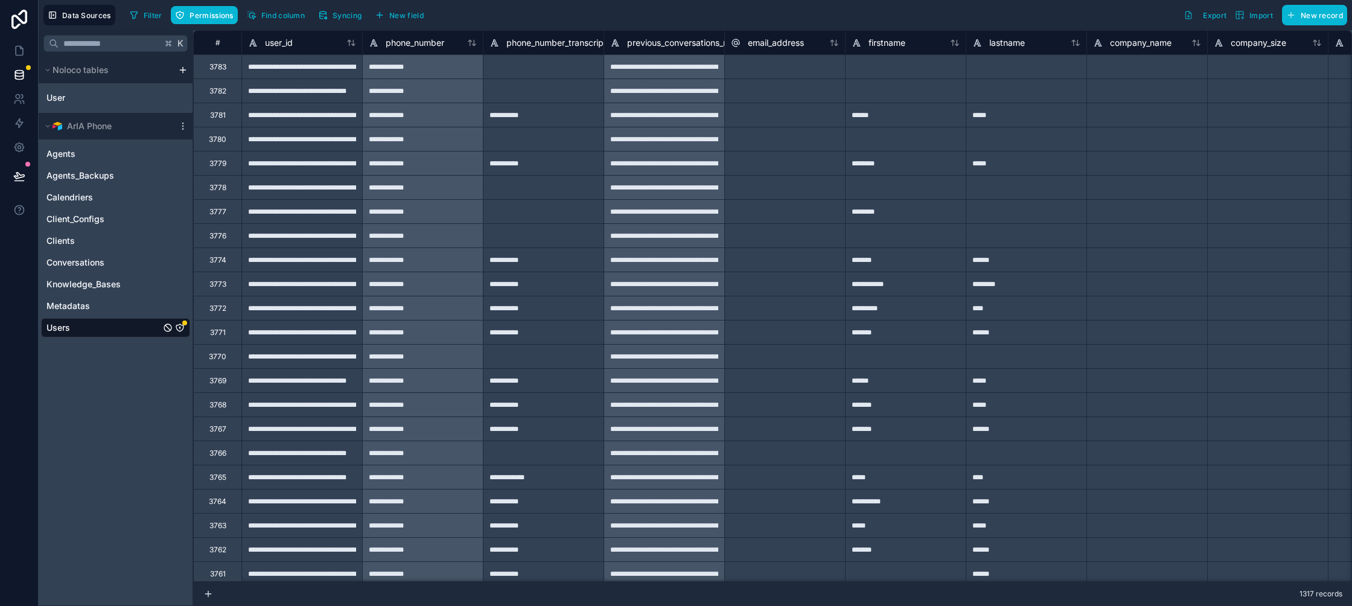
click at [178, 327] on icon "Users" at bounding box center [180, 328] width 10 height 10
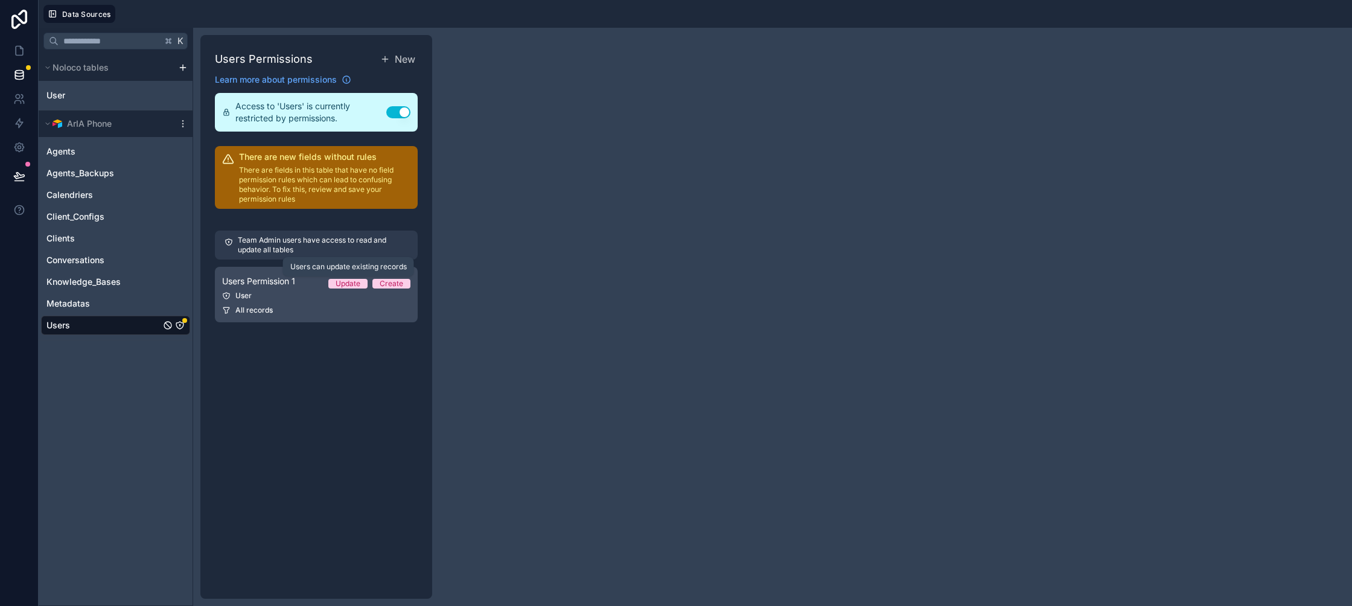
click at [323, 287] on div "Users Permission 1 Update Create" at bounding box center [316, 281] width 188 height 14
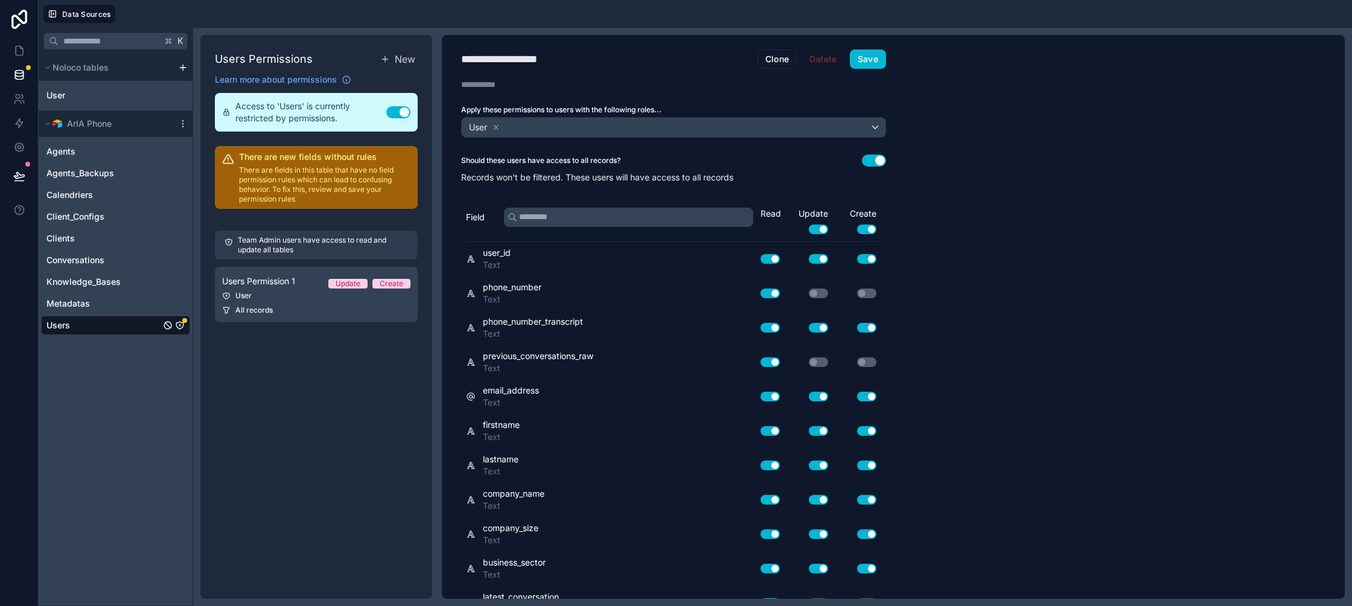
scroll to position [159, 0]
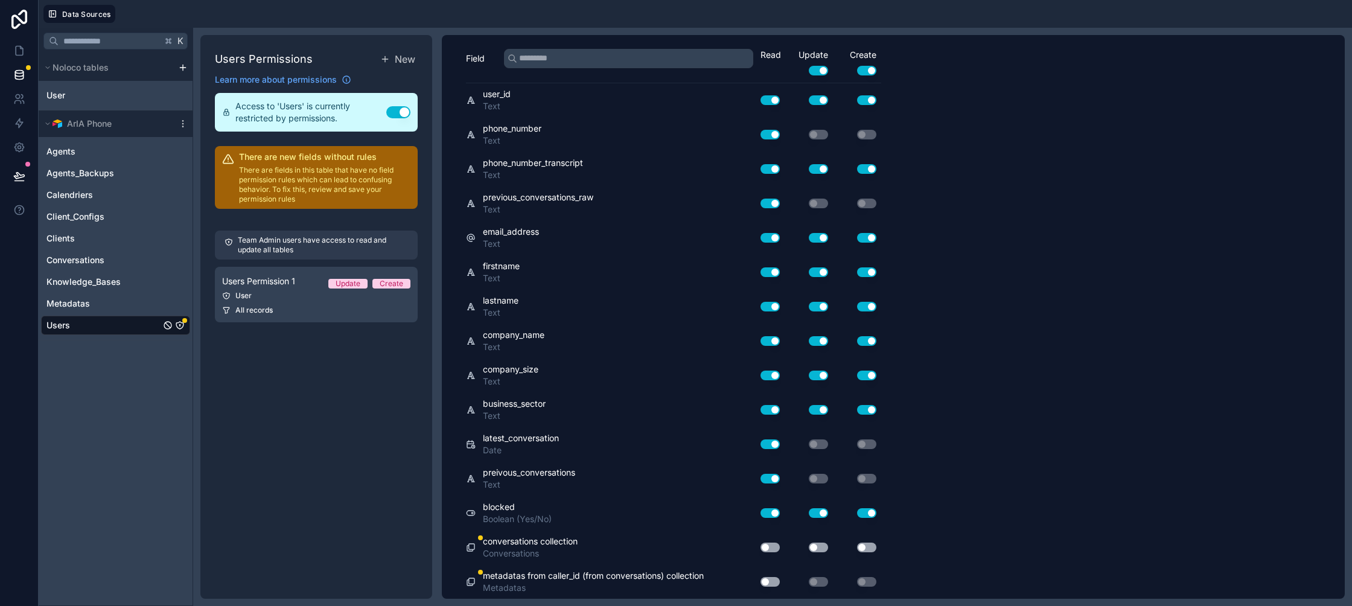
click at [771, 545] on button "Use setting" at bounding box center [769, 547] width 19 height 10
click at [766, 582] on button "Use setting" at bounding box center [769, 582] width 19 height 10
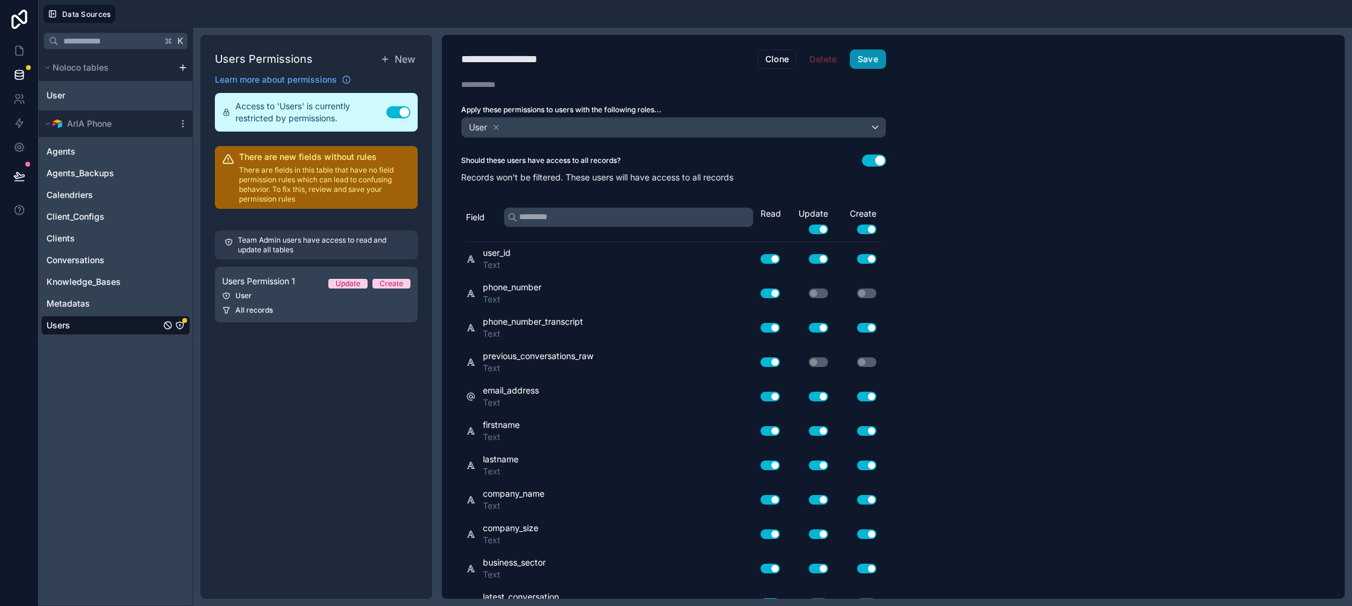
click at [874, 64] on button "Save" at bounding box center [868, 58] width 36 height 19
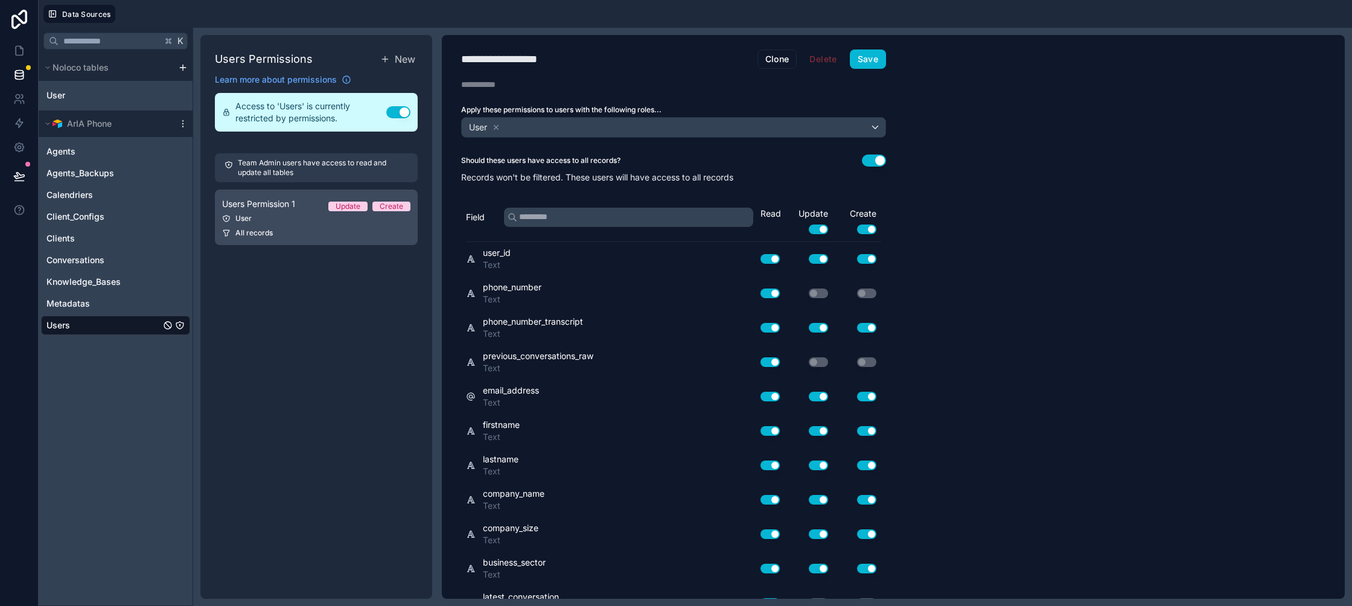
click at [307, 202] on div "Users Permission 1 Update Create" at bounding box center [316, 204] width 188 height 14
click at [330, 110] on span "Access to 'Users' is currently restricted by permissions." at bounding box center [310, 112] width 151 height 24
click at [383, 63] on icon at bounding box center [385, 59] width 10 height 10
click at [372, 209] on div "Update Create" at bounding box center [369, 207] width 82 height 10
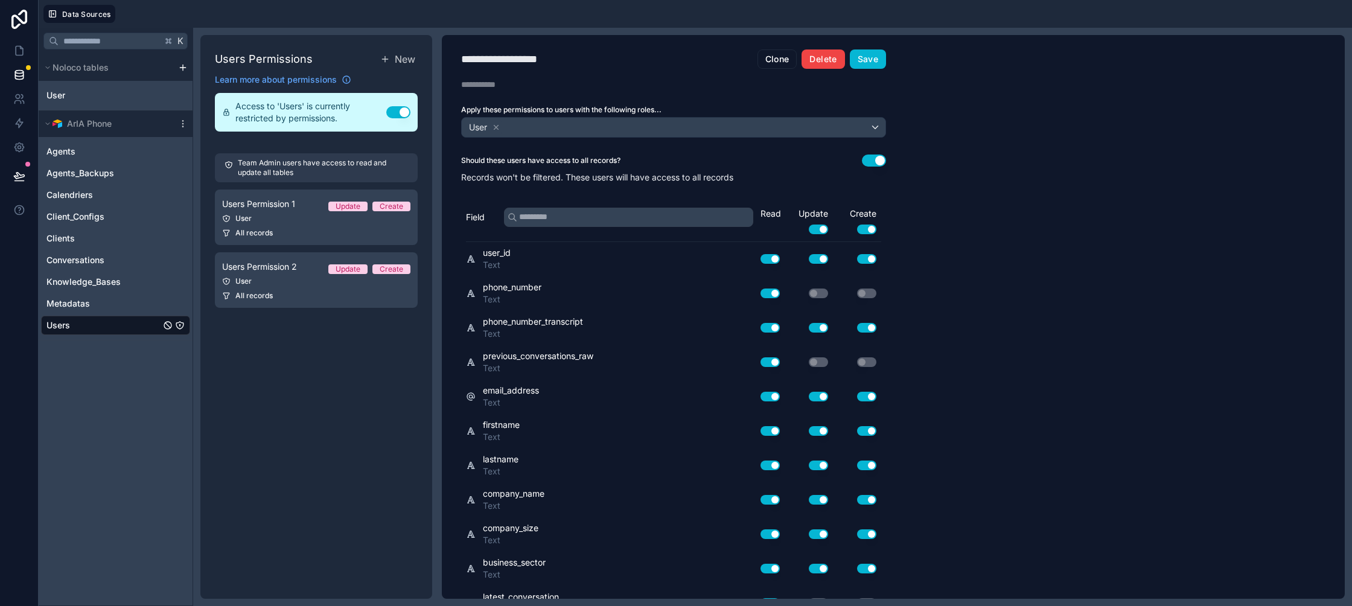
click at [829, 60] on button "Delete" at bounding box center [822, 58] width 43 height 19
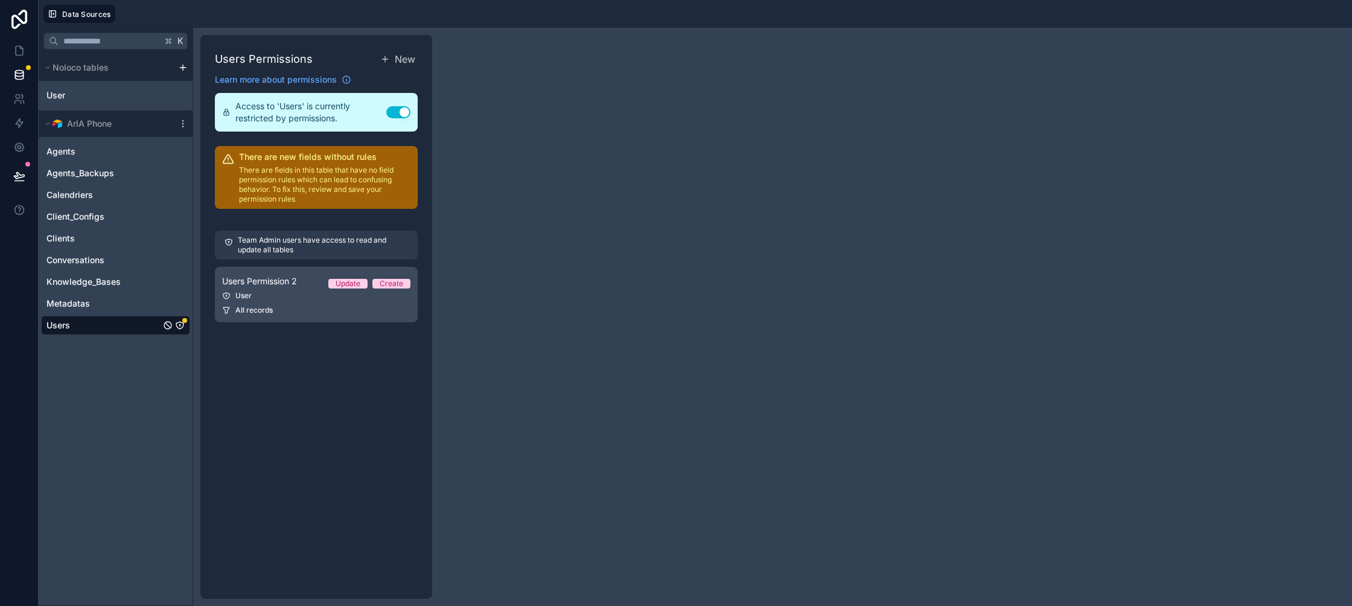
click at [281, 305] on link "Users Permission 2 Update Create User All records" at bounding box center [316, 295] width 203 height 56
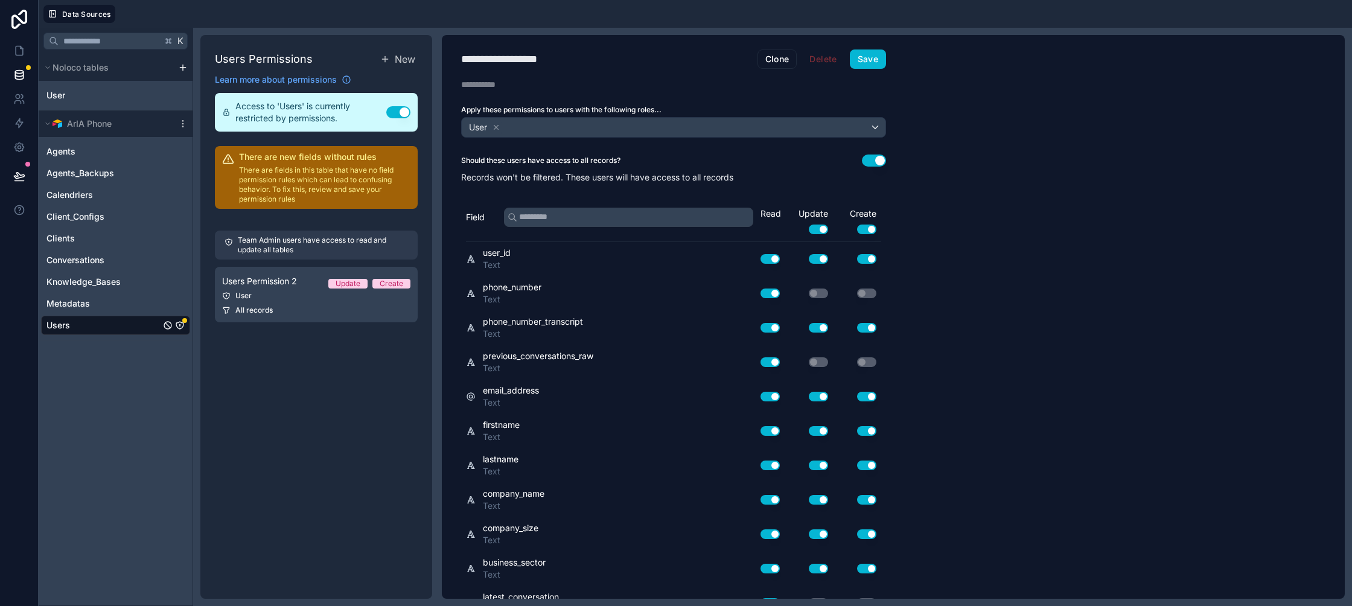
click at [641, 139] on div "**********" at bounding box center [673, 317] width 463 height 564
click at [638, 135] on div "User" at bounding box center [674, 127] width 424 height 19
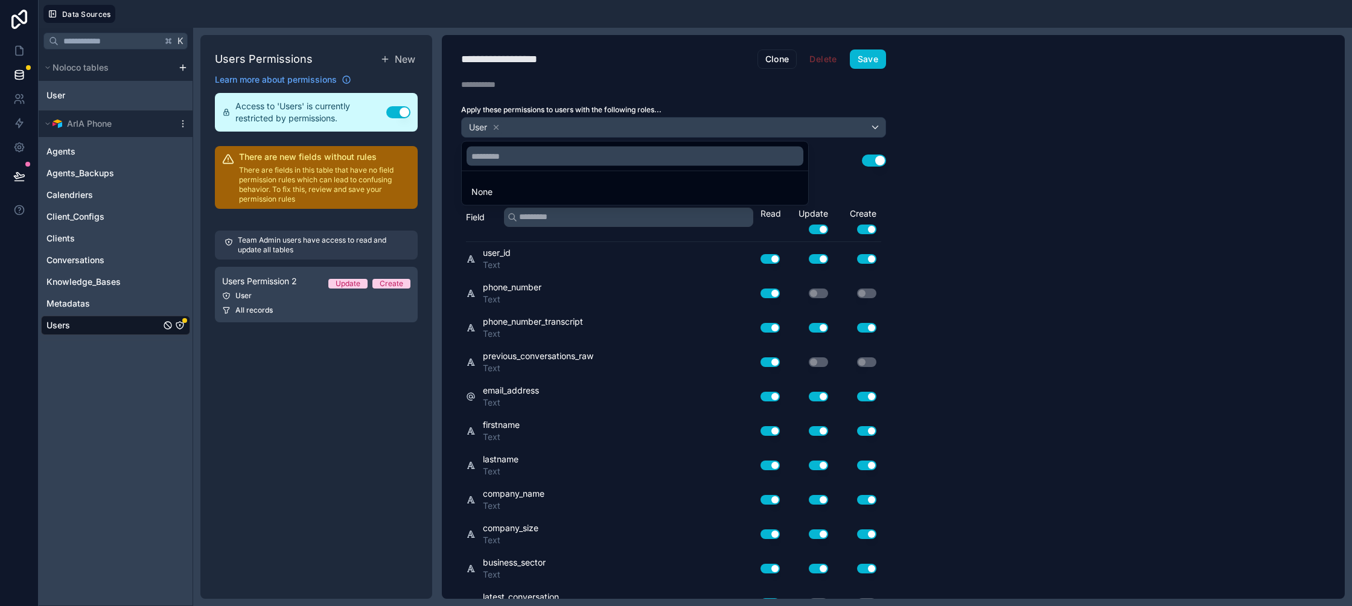
drag, startPoint x: 979, startPoint y: 150, endPoint x: 971, endPoint y: 150, distance: 8.4
click at [979, 150] on div at bounding box center [676, 303] width 1352 height 606
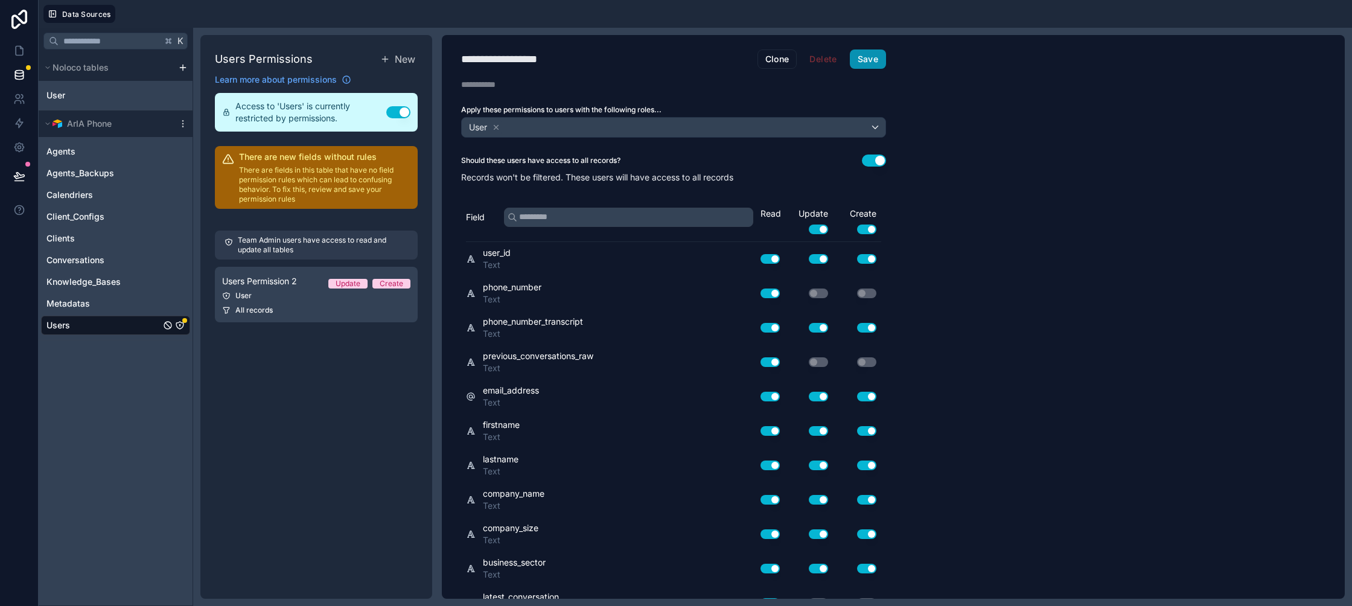
click at [876, 66] on button "Save" at bounding box center [868, 58] width 36 height 19
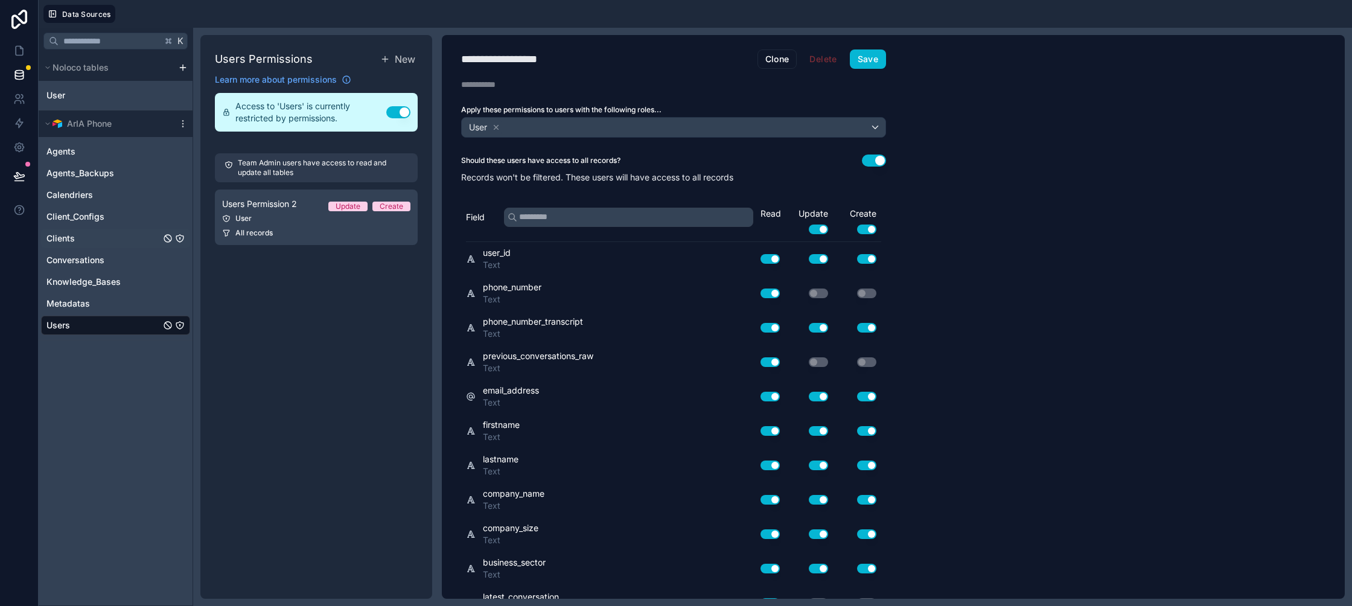
click at [179, 235] on icon "Clients" at bounding box center [179, 238] width 7 height 7
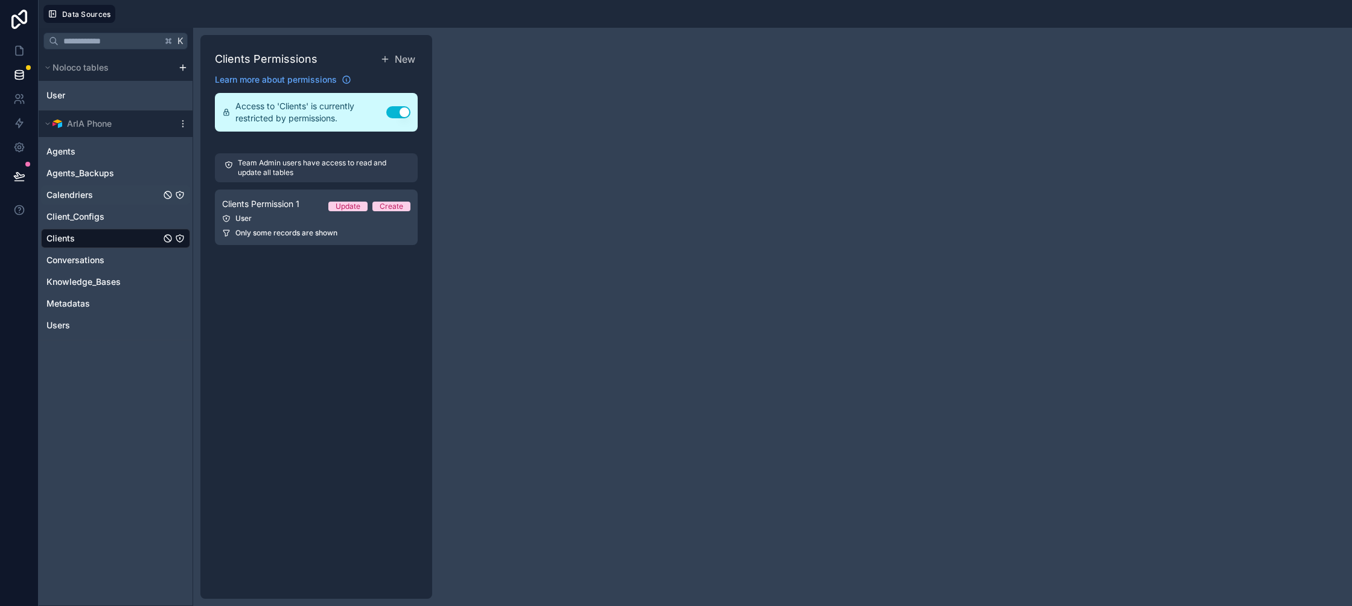
click at [182, 197] on icon "Calendriers" at bounding box center [179, 194] width 7 height 7
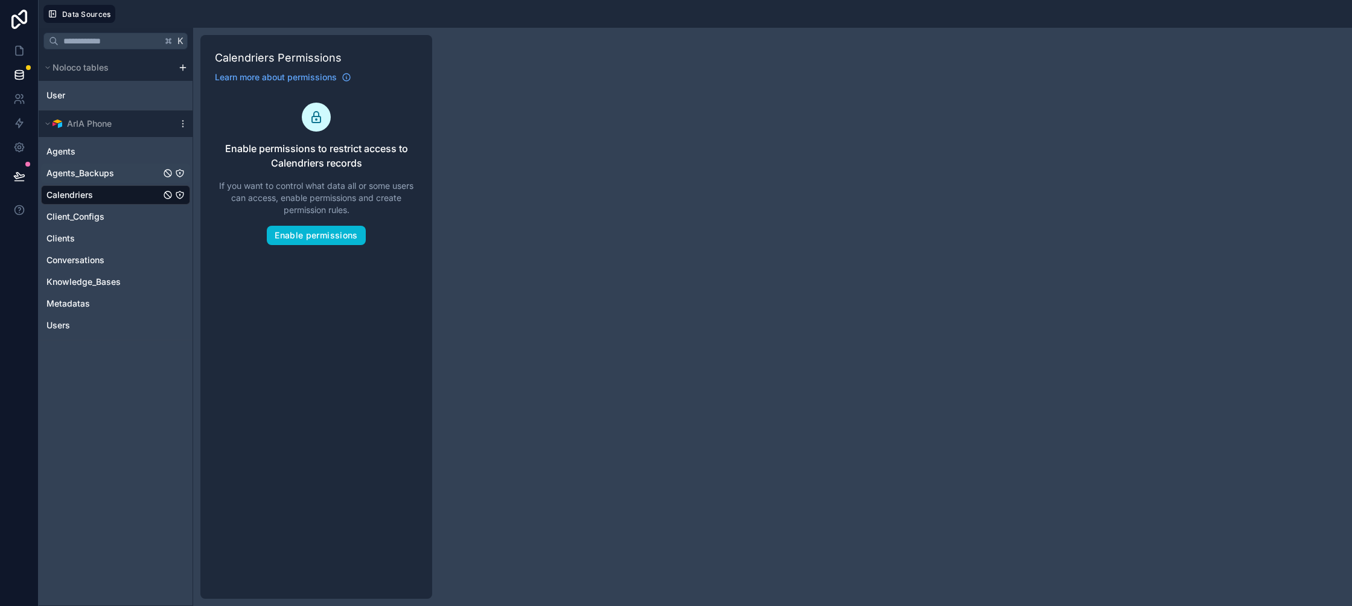
click at [180, 179] on div "Agents_Backups" at bounding box center [115, 173] width 149 height 19
click at [180, 174] on icon "Agents_Backups" at bounding box center [180, 173] width 10 height 10
click at [179, 155] on icon "Agents" at bounding box center [180, 152] width 10 height 10
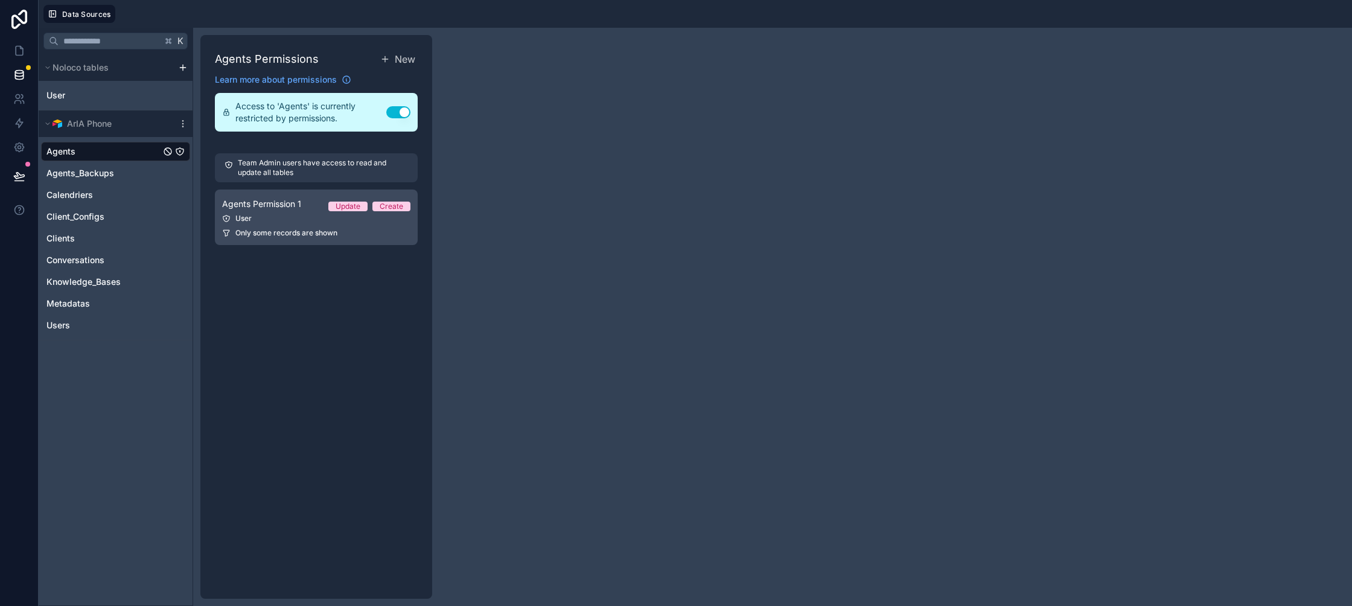
click at [275, 205] on span "Agents Permission 1" at bounding box center [261, 204] width 79 height 12
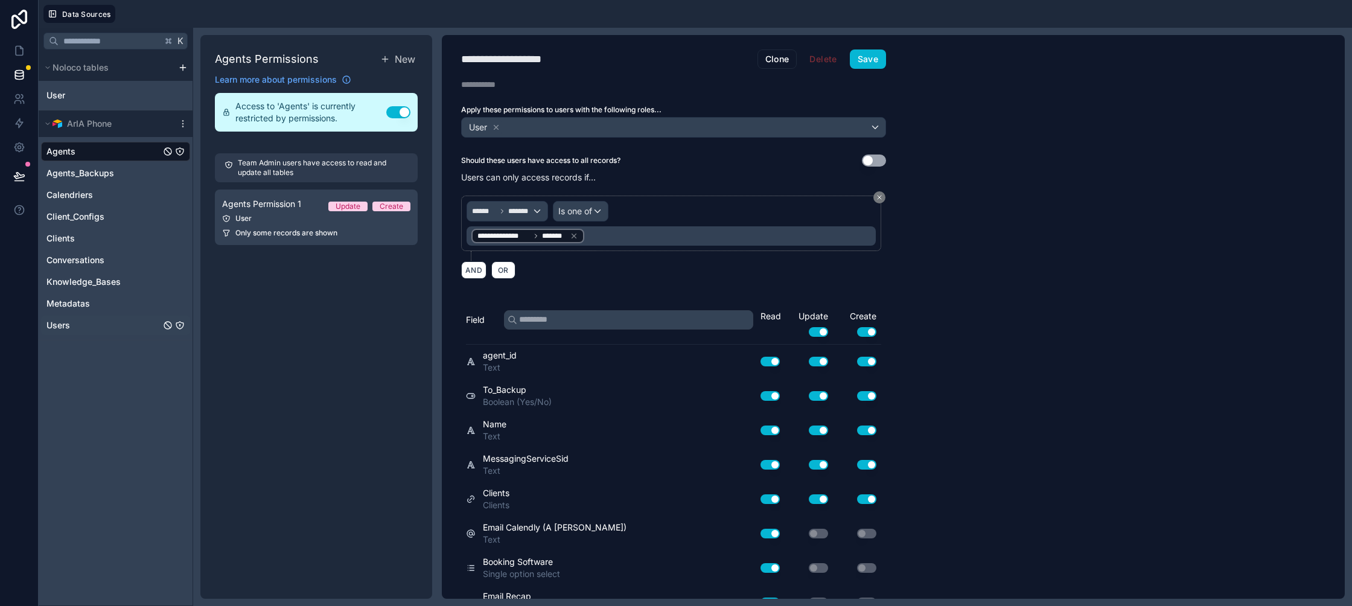
click at [142, 328] on link "Users" at bounding box center [103, 325] width 114 height 12
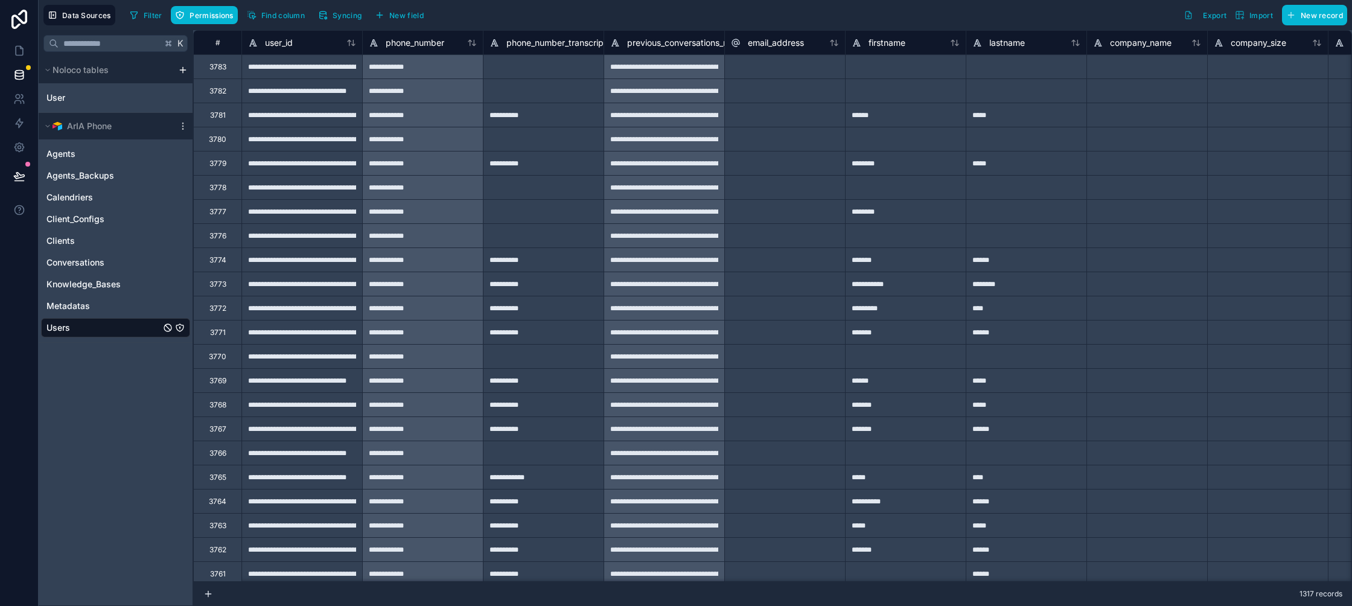
click at [179, 326] on icon "Users" at bounding box center [180, 328] width 10 height 10
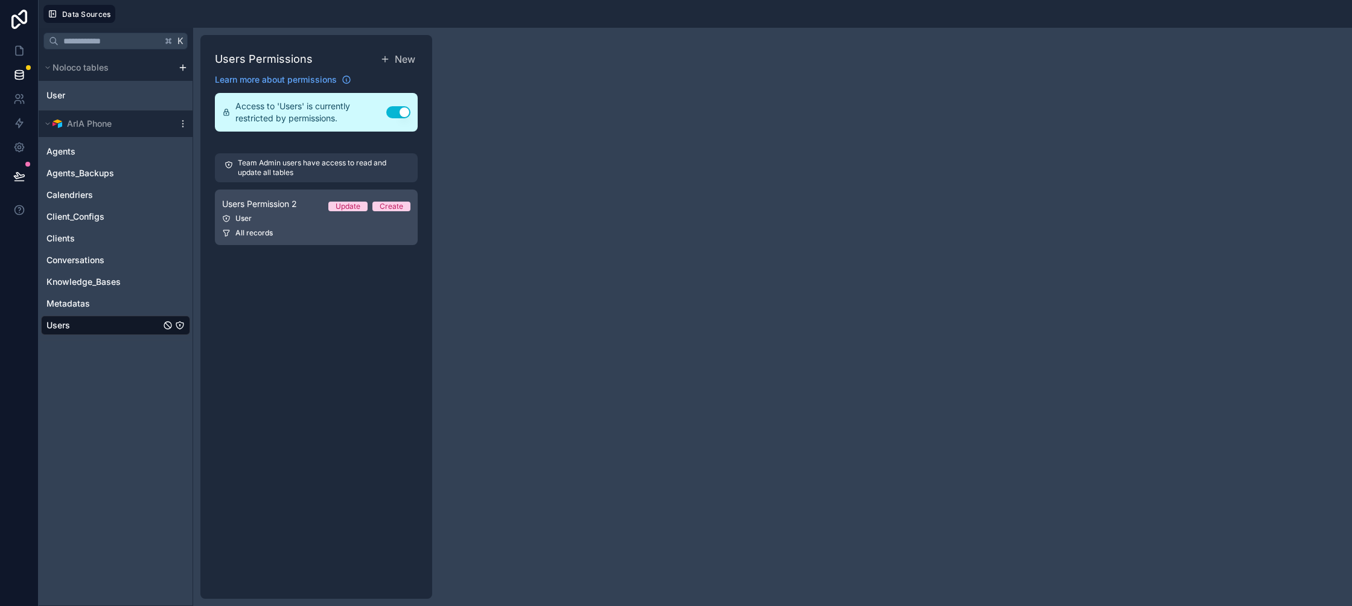
click at [308, 211] on link "Users Permission 2 Update Create User All records" at bounding box center [316, 217] width 203 height 56
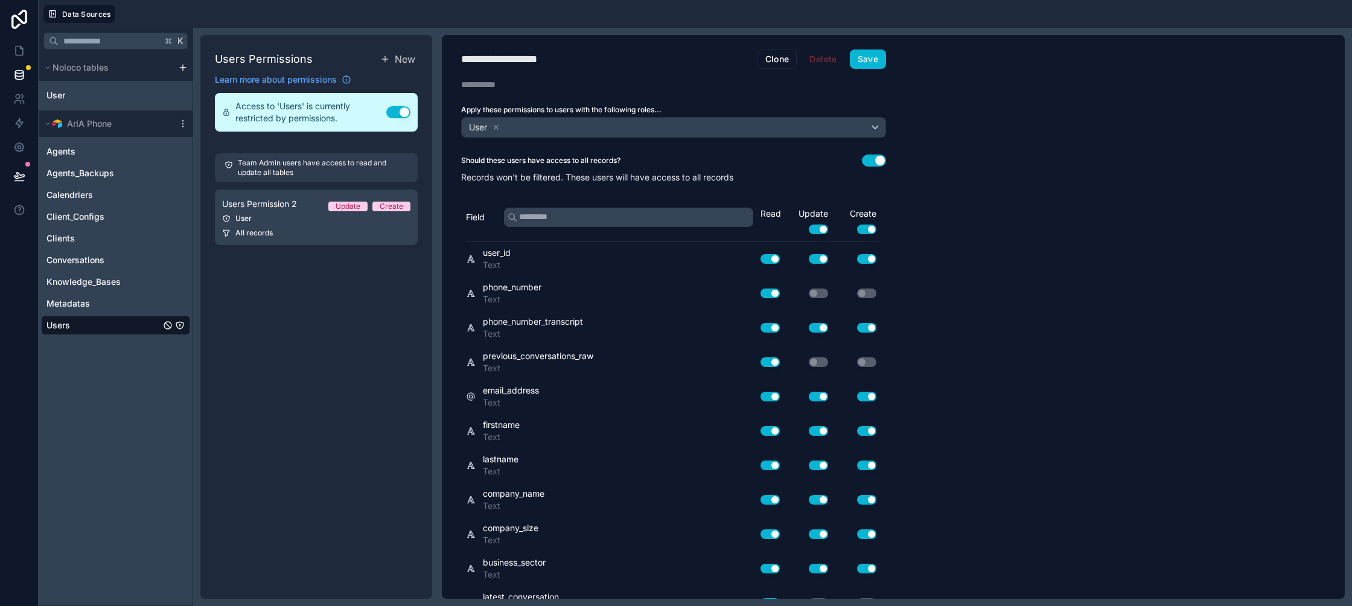
click at [881, 162] on button "Use setting" at bounding box center [874, 160] width 24 height 12
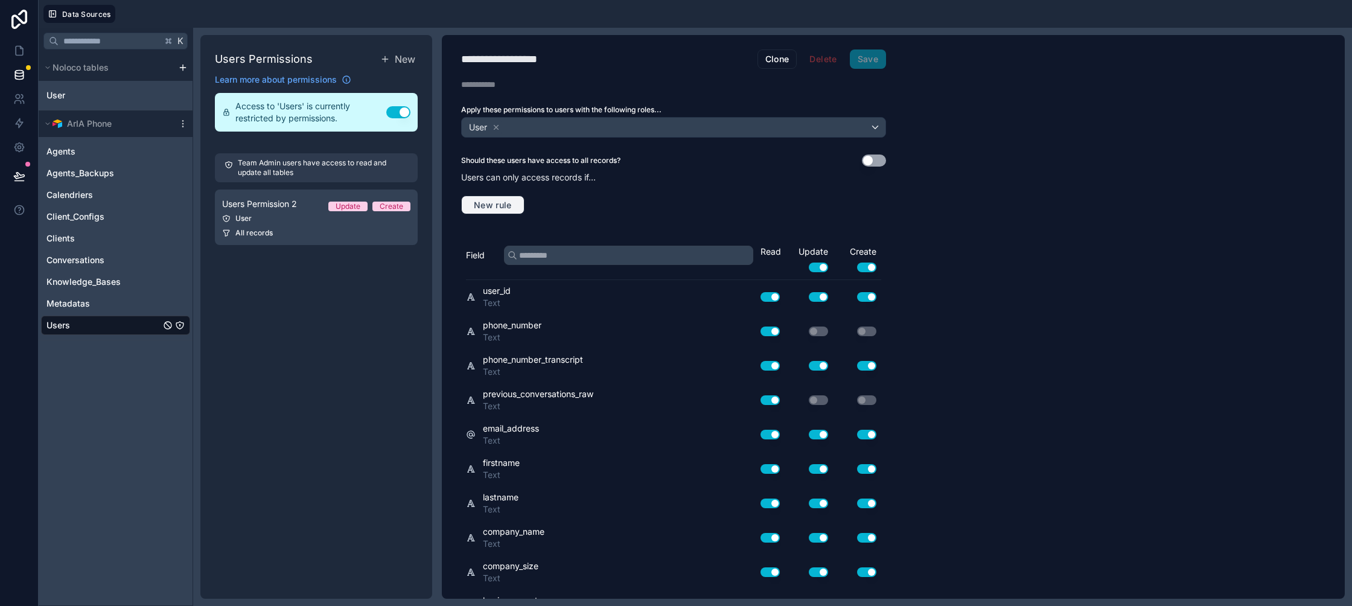
click at [505, 203] on span "New rule" at bounding box center [493, 205] width 48 height 11
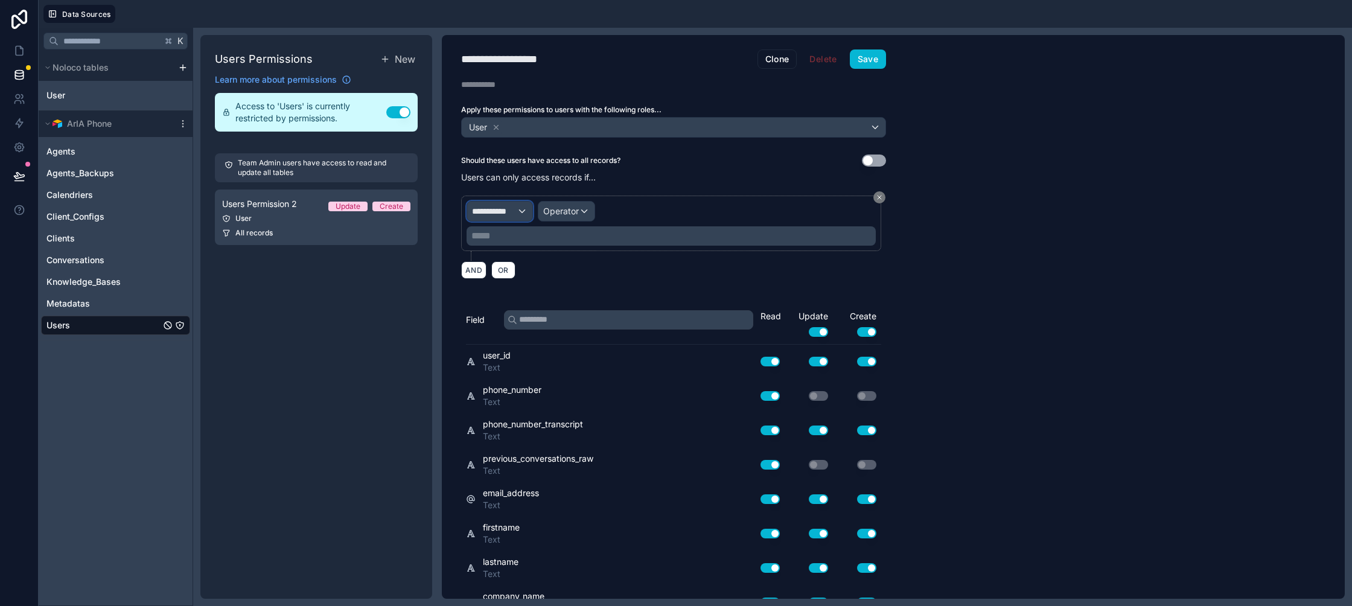
click at [509, 214] on span "**********" at bounding box center [494, 211] width 45 height 12
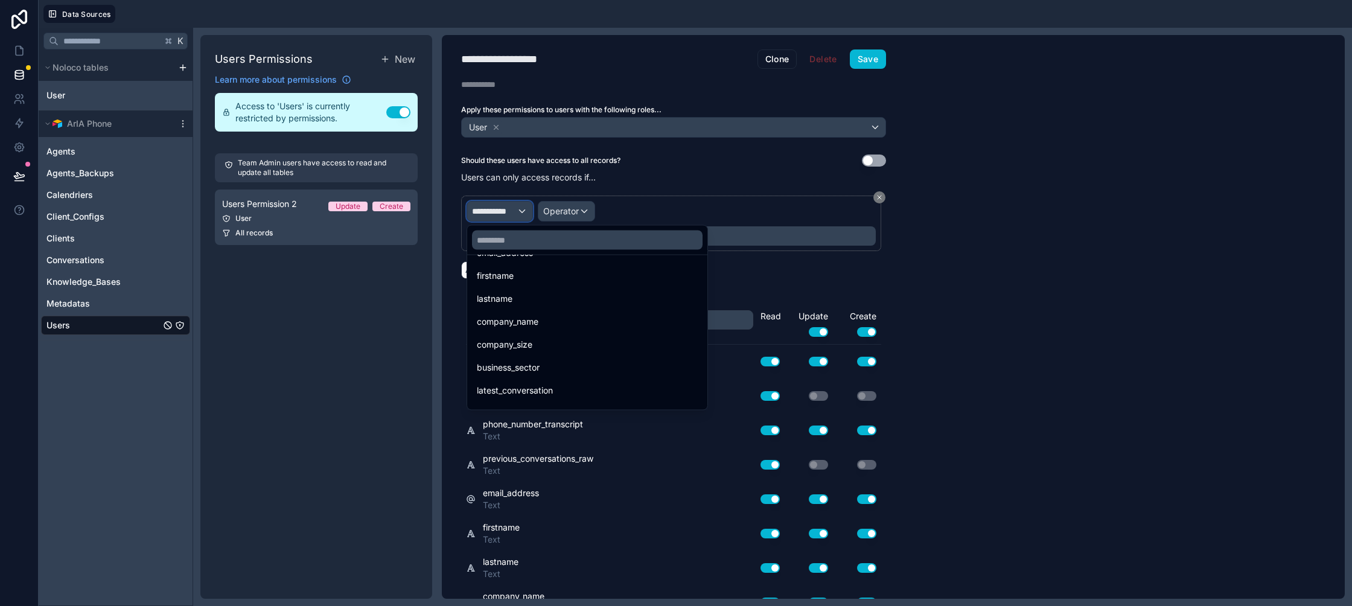
scroll to position [292, 0]
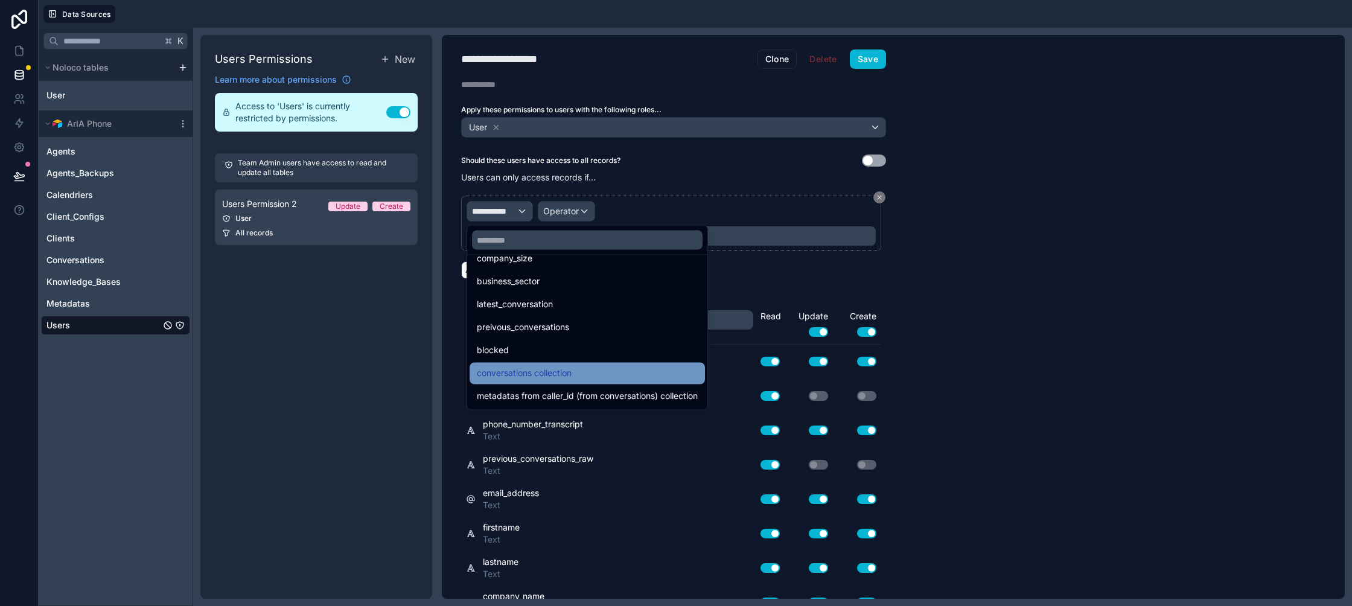
click at [554, 371] on span "conversations collection" at bounding box center [524, 373] width 95 height 14
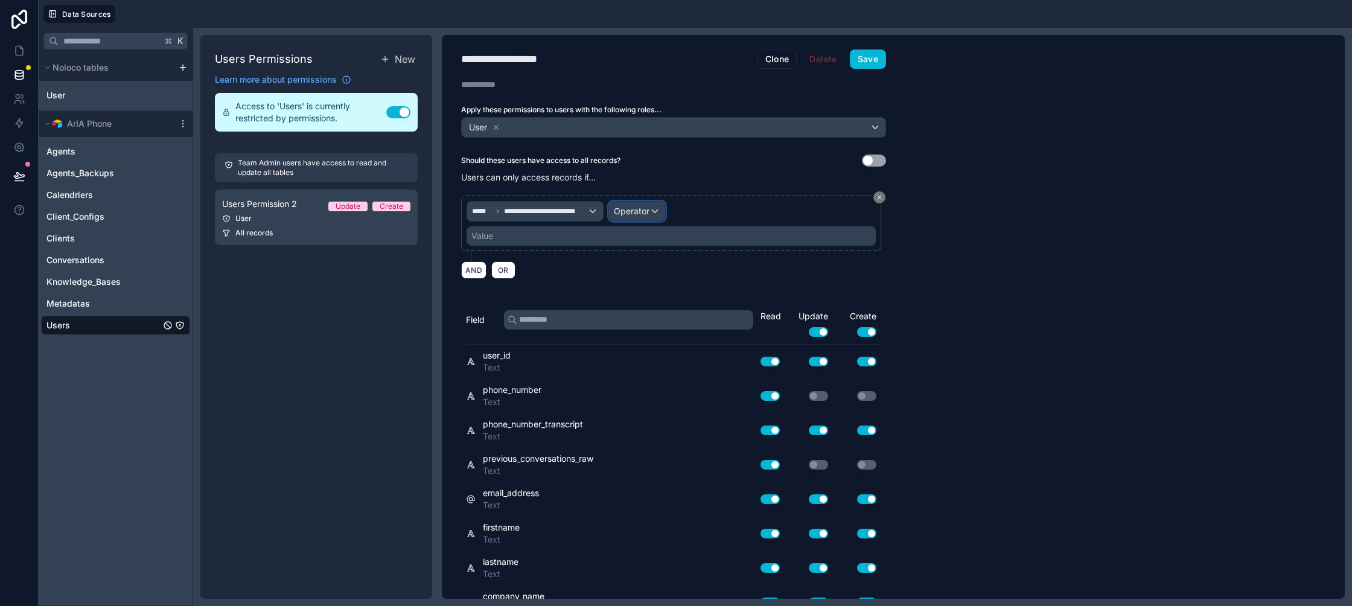
click at [623, 203] on div "Operator" at bounding box center [637, 211] width 56 height 19
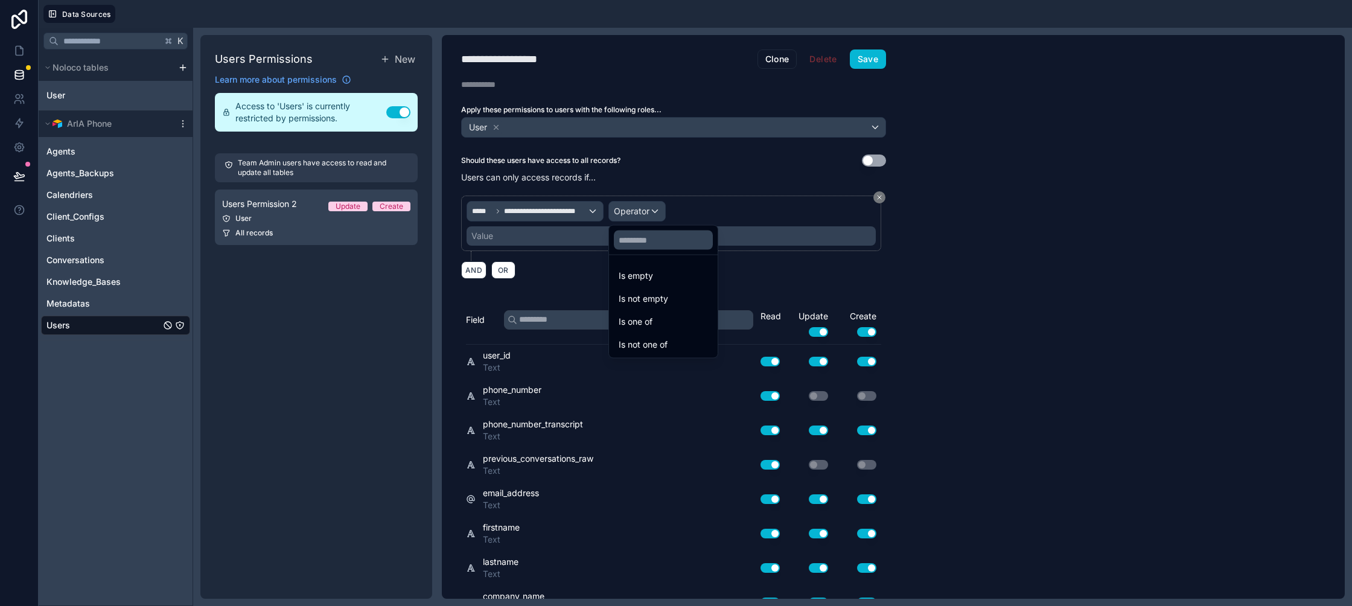
drag, startPoint x: 632, startPoint y: 270, endPoint x: 609, endPoint y: 247, distance: 32.4
click at [632, 270] on span "Is empty" at bounding box center [635, 275] width 34 height 14
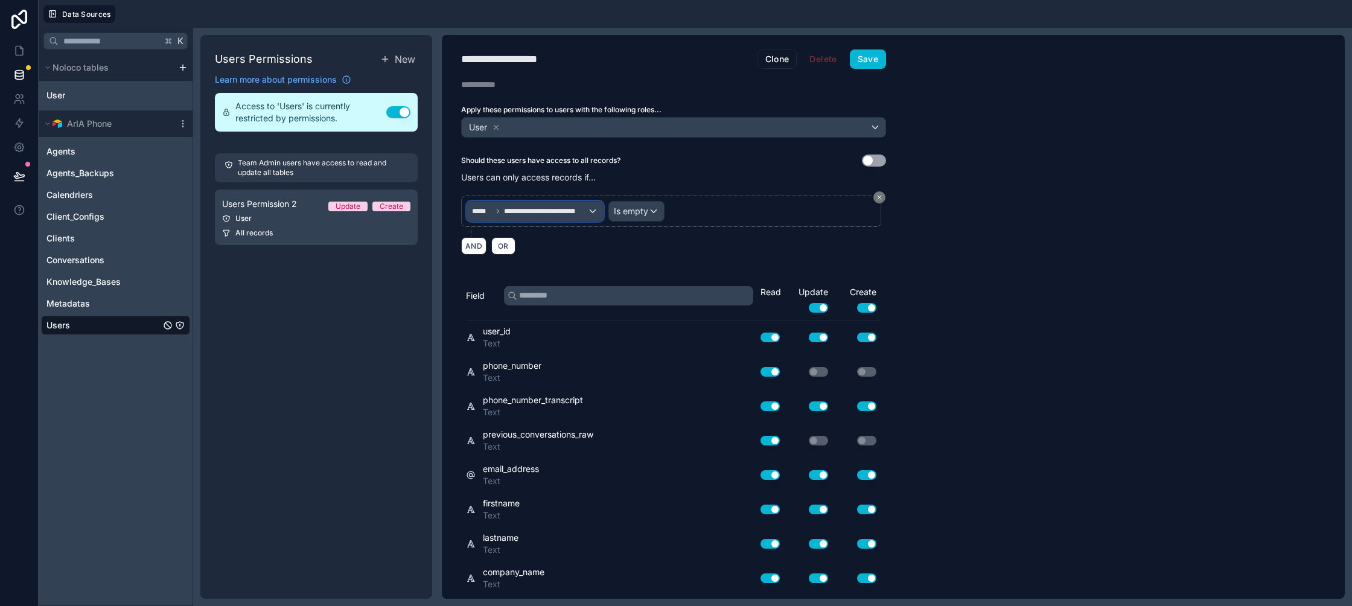
click at [564, 211] on span "**********" at bounding box center [545, 211] width 83 height 10
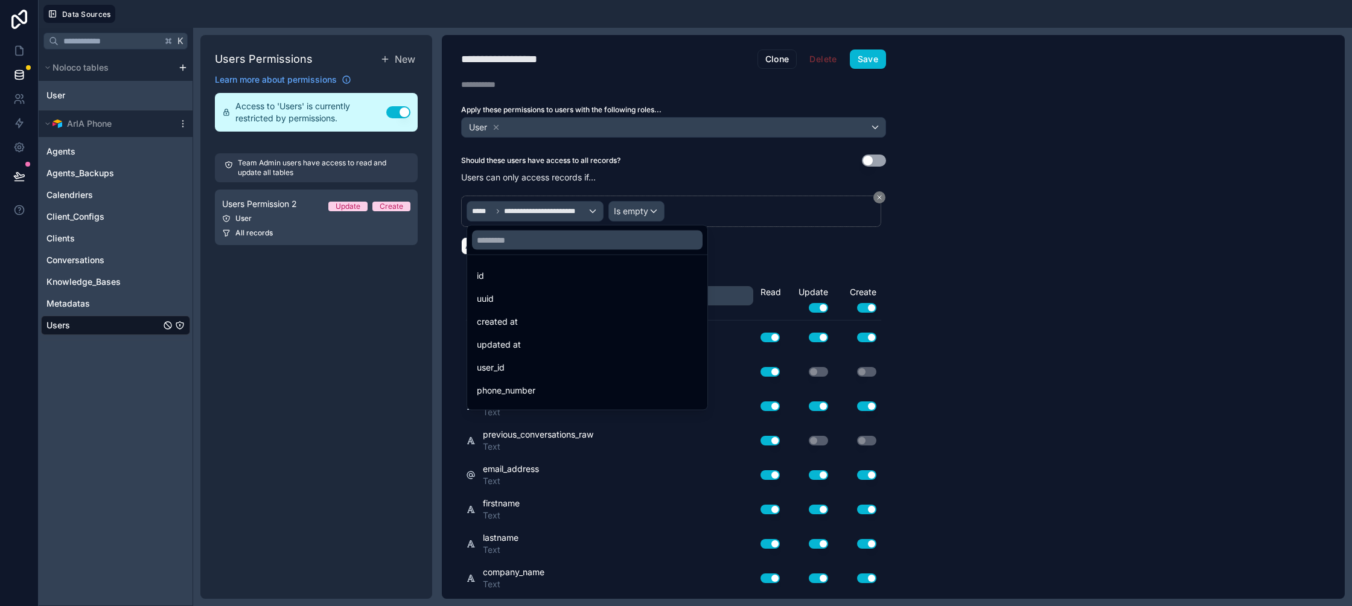
click at [543, 203] on div at bounding box center [676, 303] width 1352 height 606
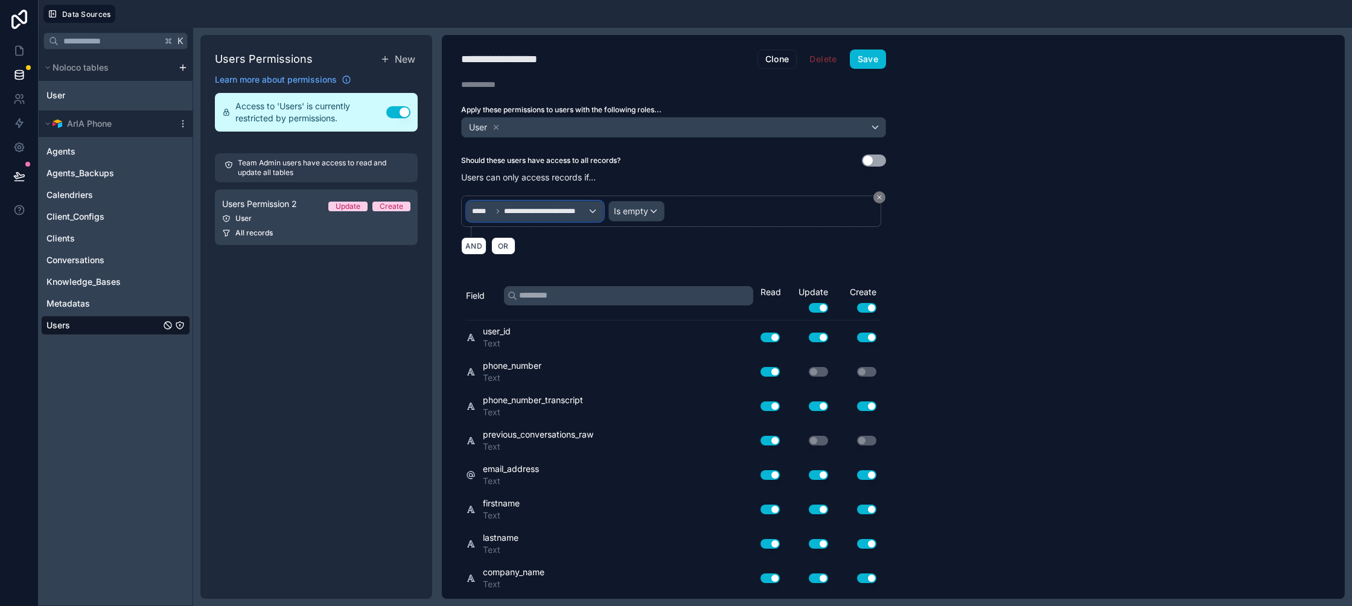
click at [539, 212] on span "**********" at bounding box center [545, 211] width 83 height 10
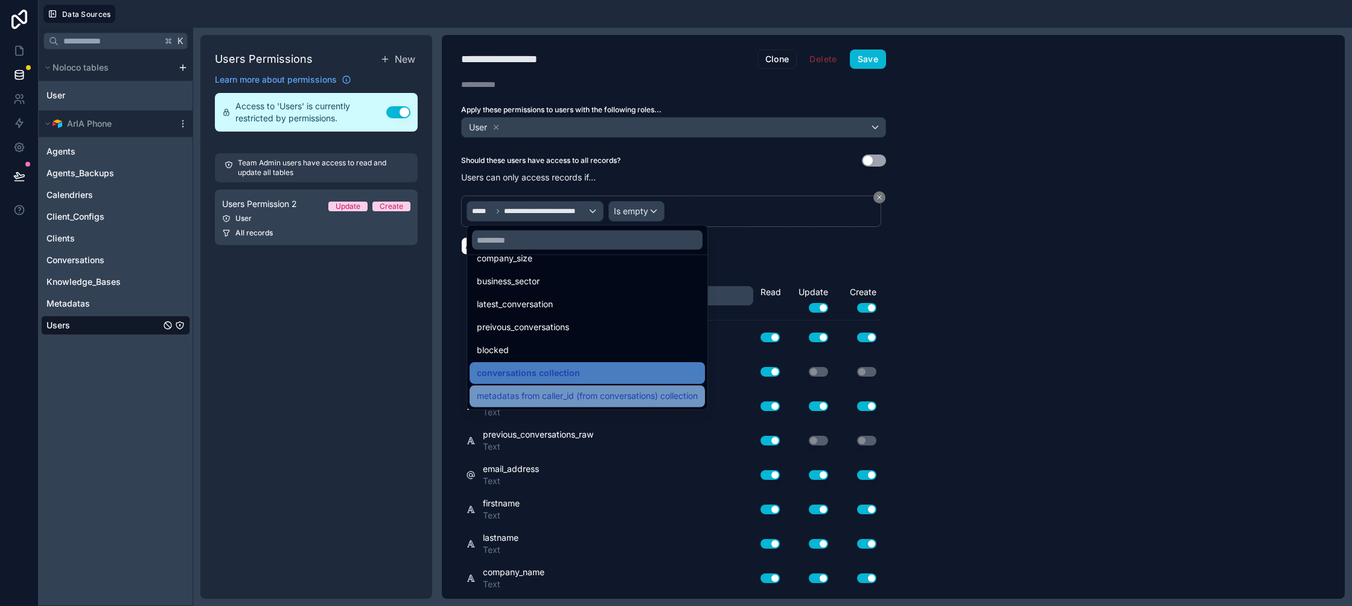
click at [532, 393] on span "metadatas from caller_id (from conversations) collection" at bounding box center [587, 396] width 221 height 14
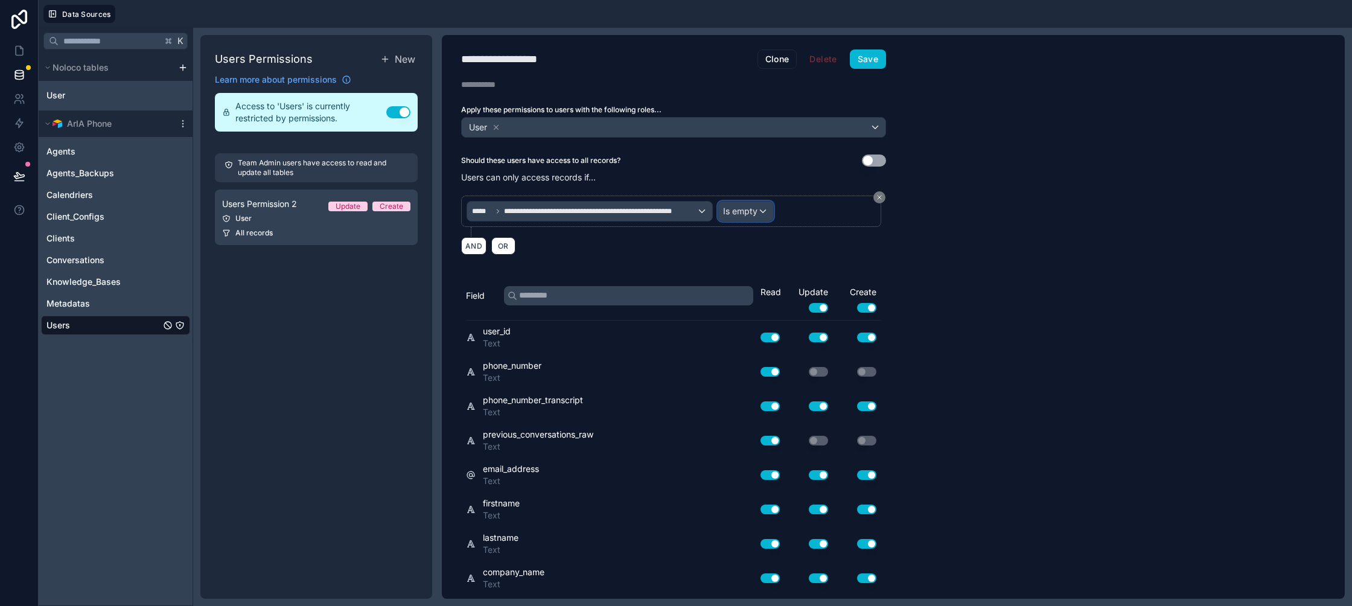
click at [728, 201] on button "Is empty" at bounding box center [745, 211] width 56 height 21
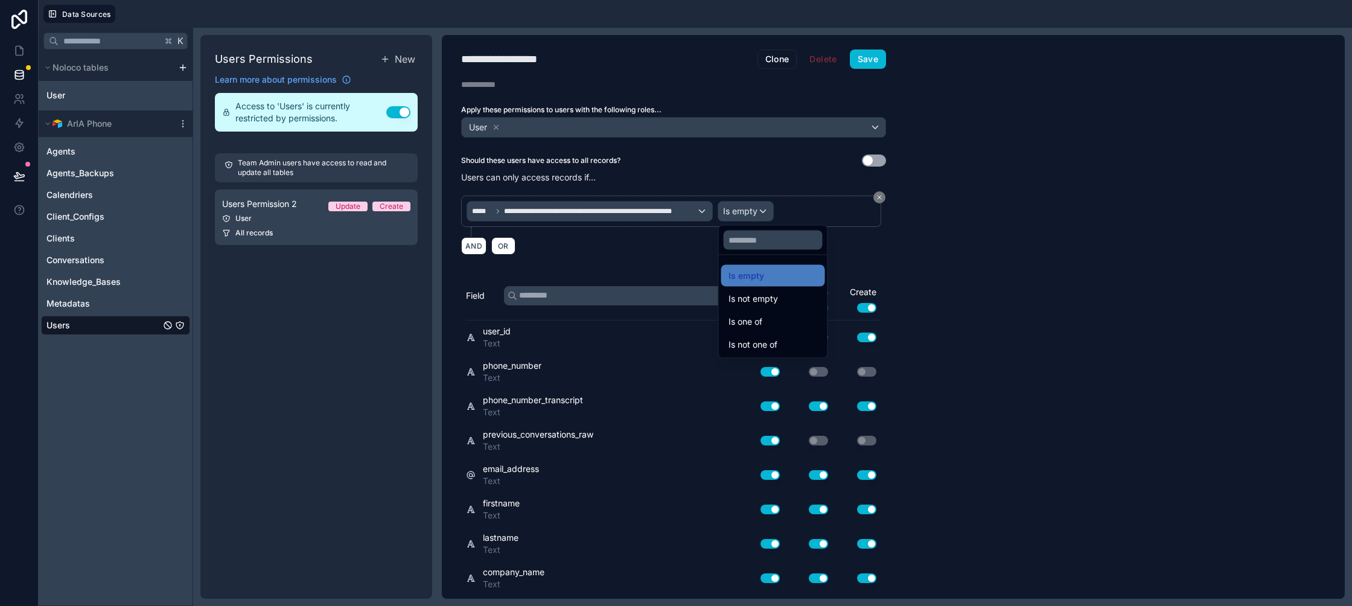
drag, startPoint x: 740, startPoint y: 273, endPoint x: 685, endPoint y: 221, distance: 75.1
click at [740, 272] on span "Is empty" at bounding box center [746, 275] width 36 height 14
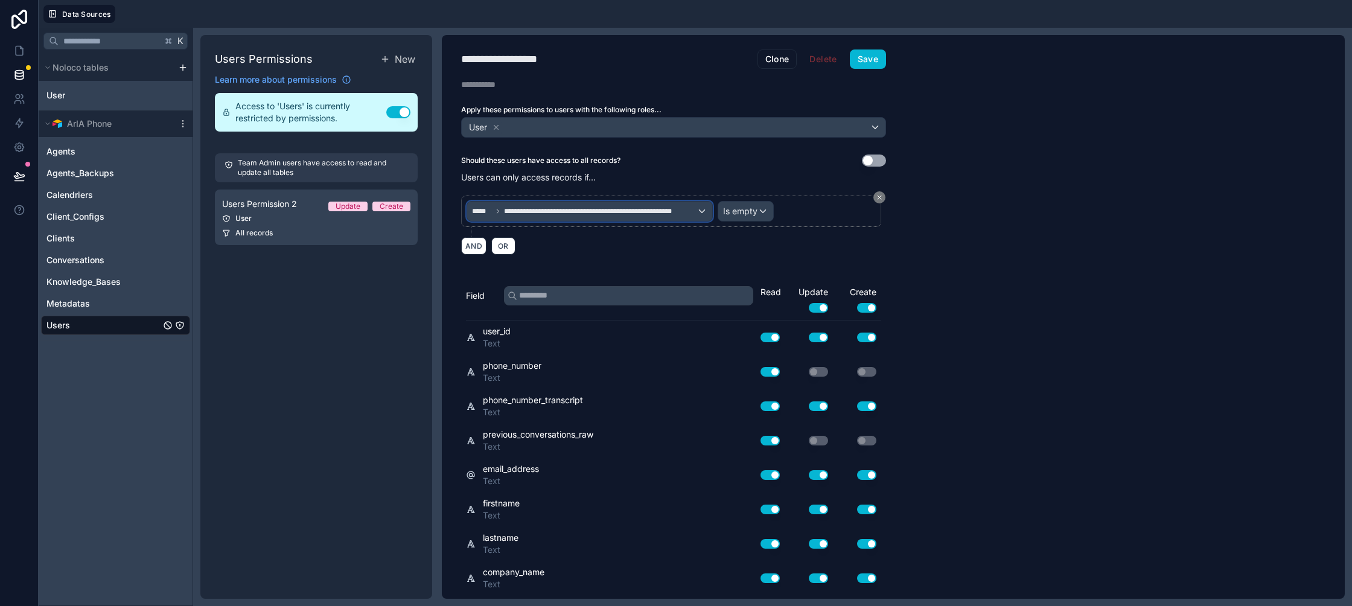
click at [641, 208] on span "**********" at bounding box center [600, 211] width 192 height 10
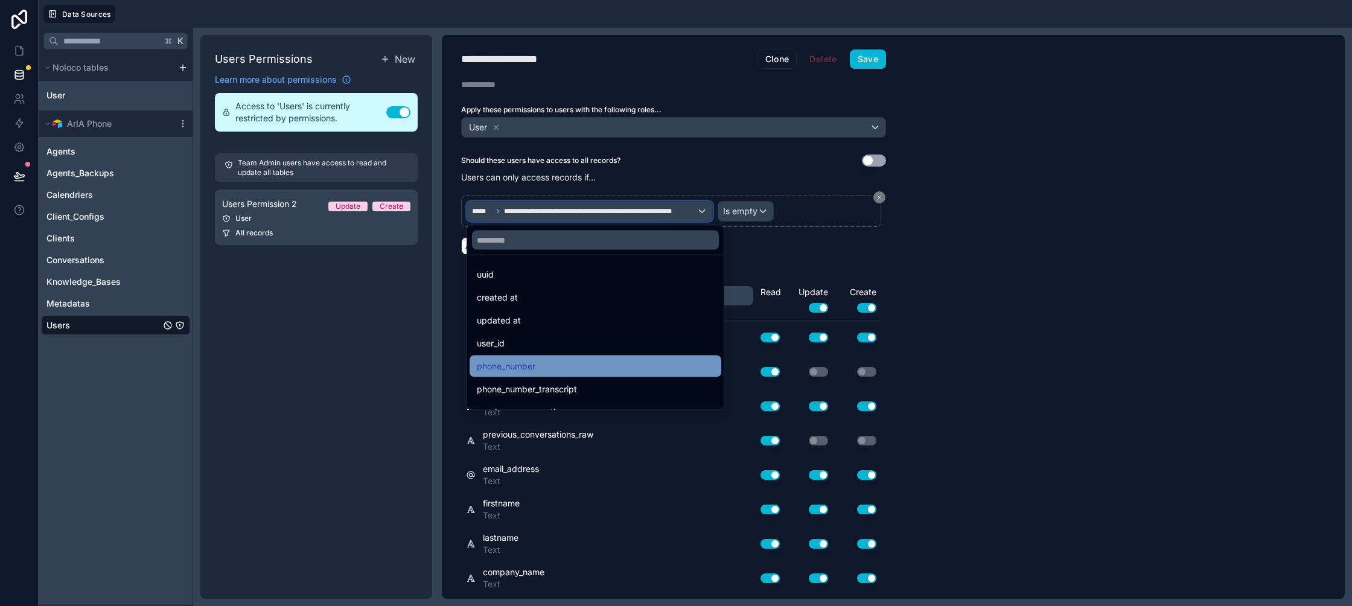
scroll to position [0, 0]
click at [539, 361] on div "user_id" at bounding box center [595, 367] width 237 height 14
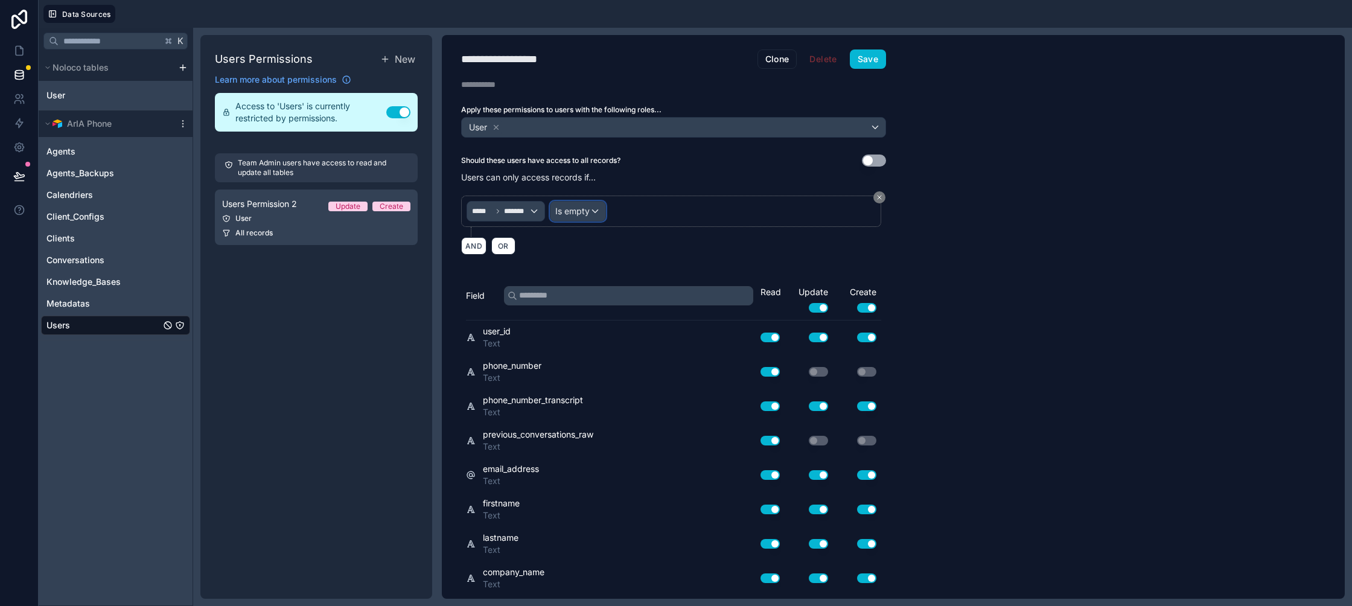
click at [591, 213] on div "Is empty" at bounding box center [577, 211] width 55 height 19
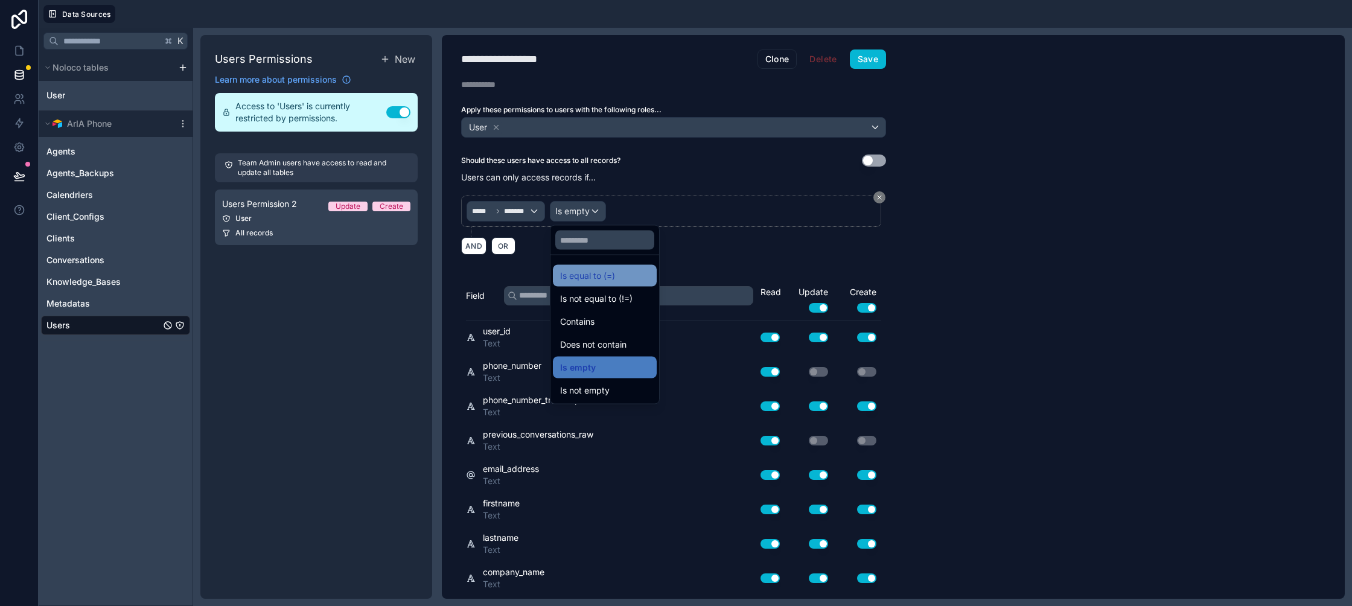
click at [597, 269] on span "Is equal to (=)" at bounding box center [587, 275] width 55 height 14
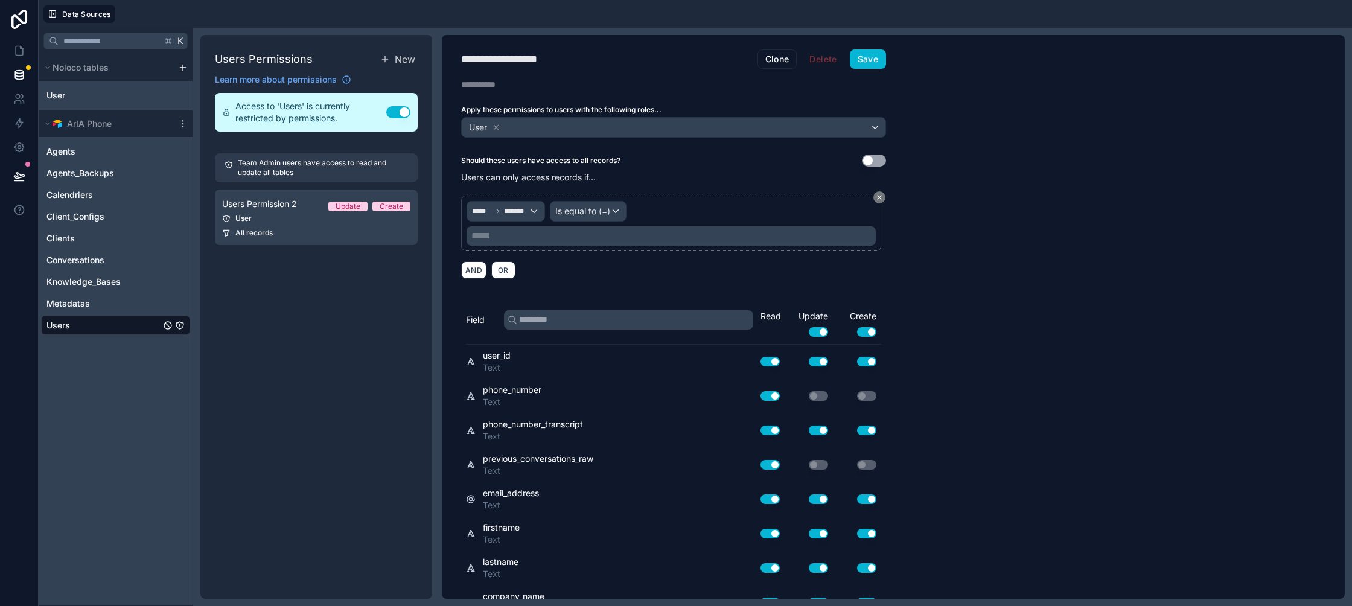
click at [517, 243] on div "***** ﻿" at bounding box center [670, 235] width 409 height 19
click at [526, 239] on p "***** ﻿" at bounding box center [672, 236] width 402 height 14
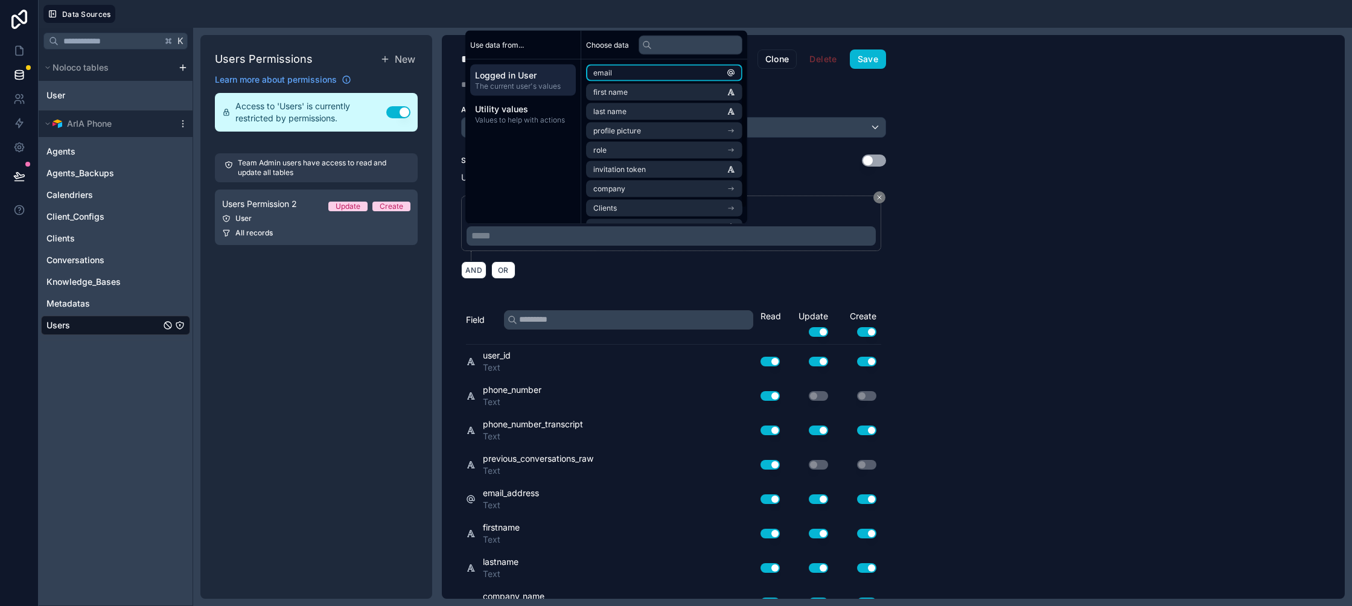
click at [682, 66] on li "email" at bounding box center [664, 73] width 156 height 17
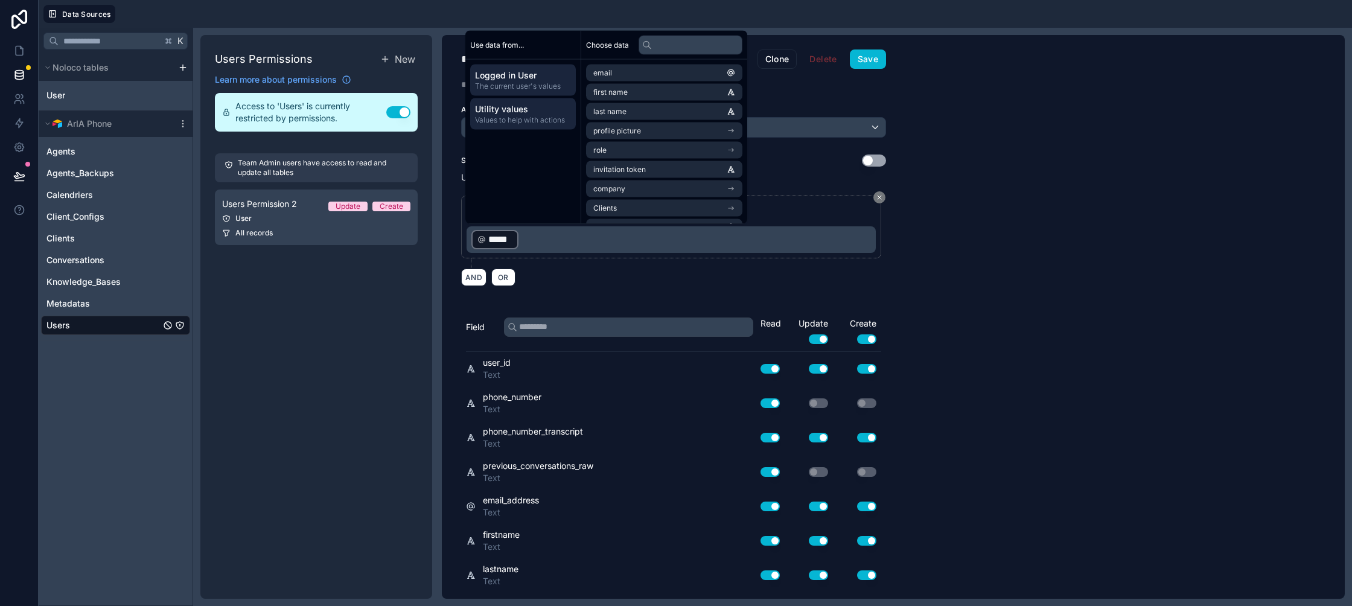
click at [533, 104] on span "Utility values" at bounding box center [523, 109] width 96 height 12
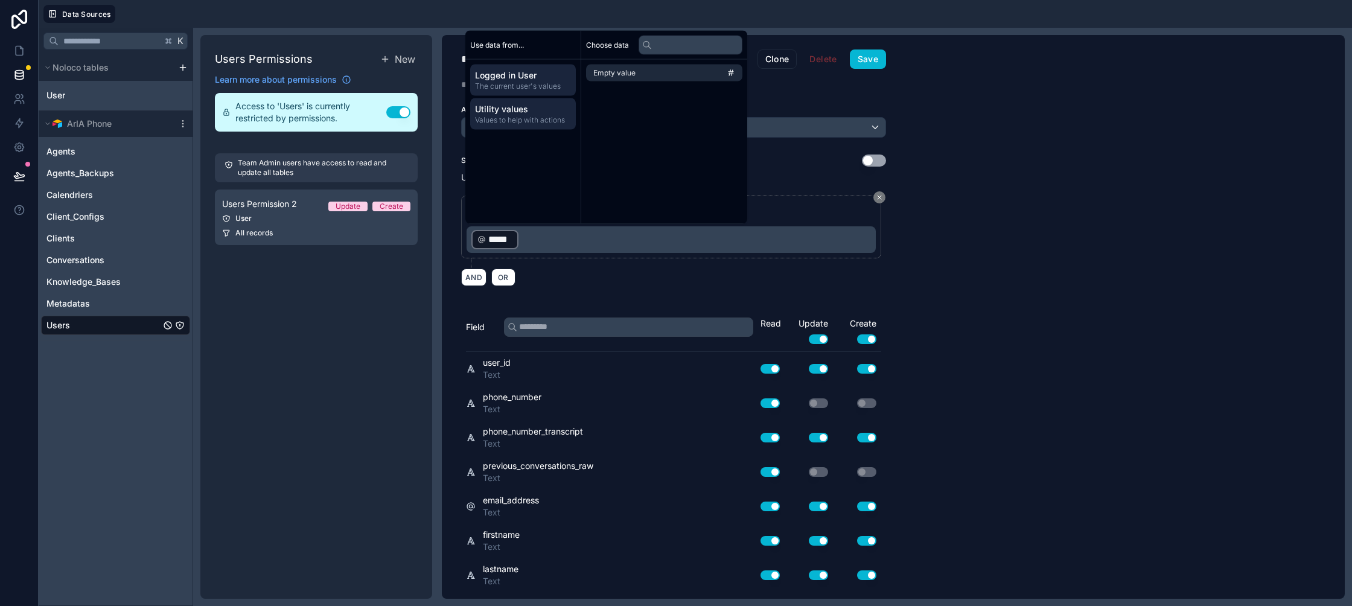
click at [536, 75] on span "Logged in User" at bounding box center [523, 75] width 96 height 12
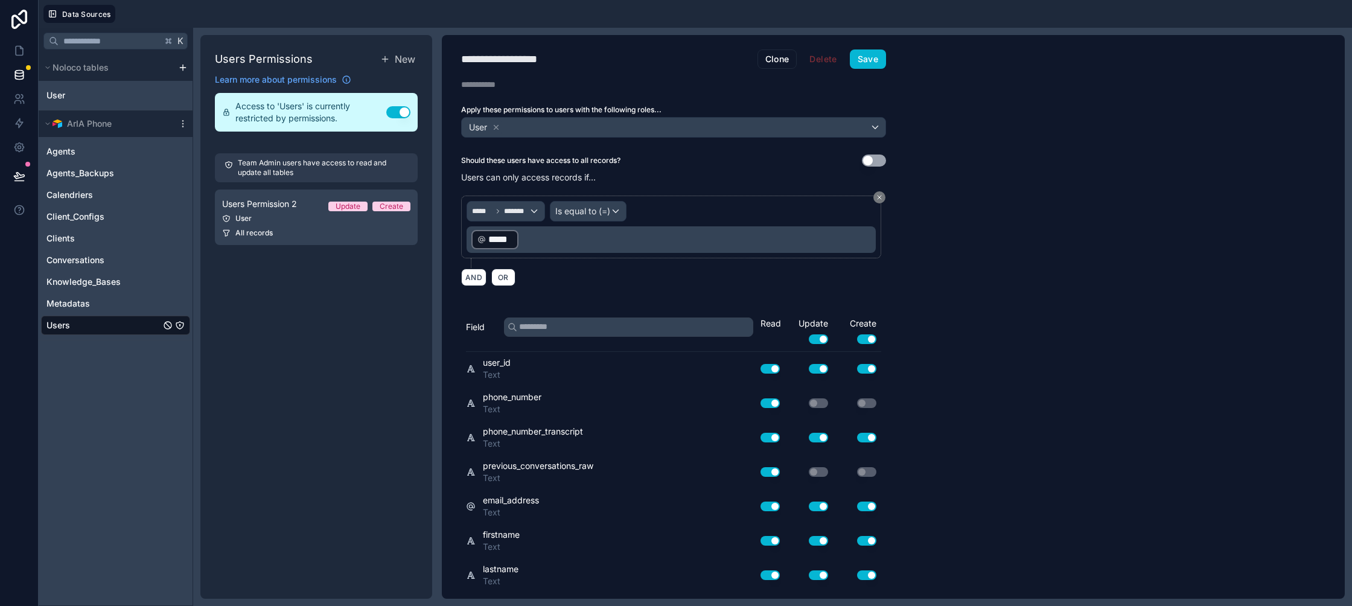
drag, startPoint x: 565, startPoint y: 268, endPoint x: 529, endPoint y: 255, distance: 38.6
click at [567, 267] on div "***** ******* Is equal to (=) ﻿ ***** ﻿ ﻿ AND OR" at bounding box center [673, 240] width 425 height 105
click at [178, 300] on icon "Metadatas" at bounding box center [179, 303] width 7 height 7
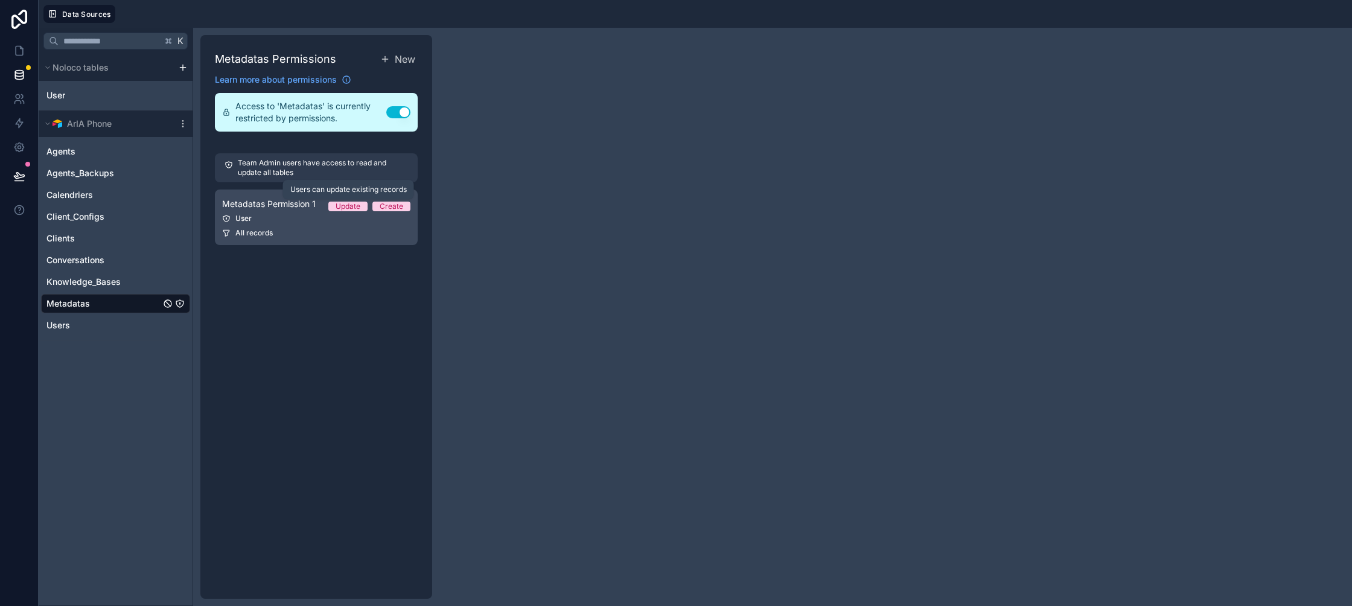
click at [335, 212] on link "Metadatas Permission 1 Update Create User All records" at bounding box center [316, 217] width 203 height 56
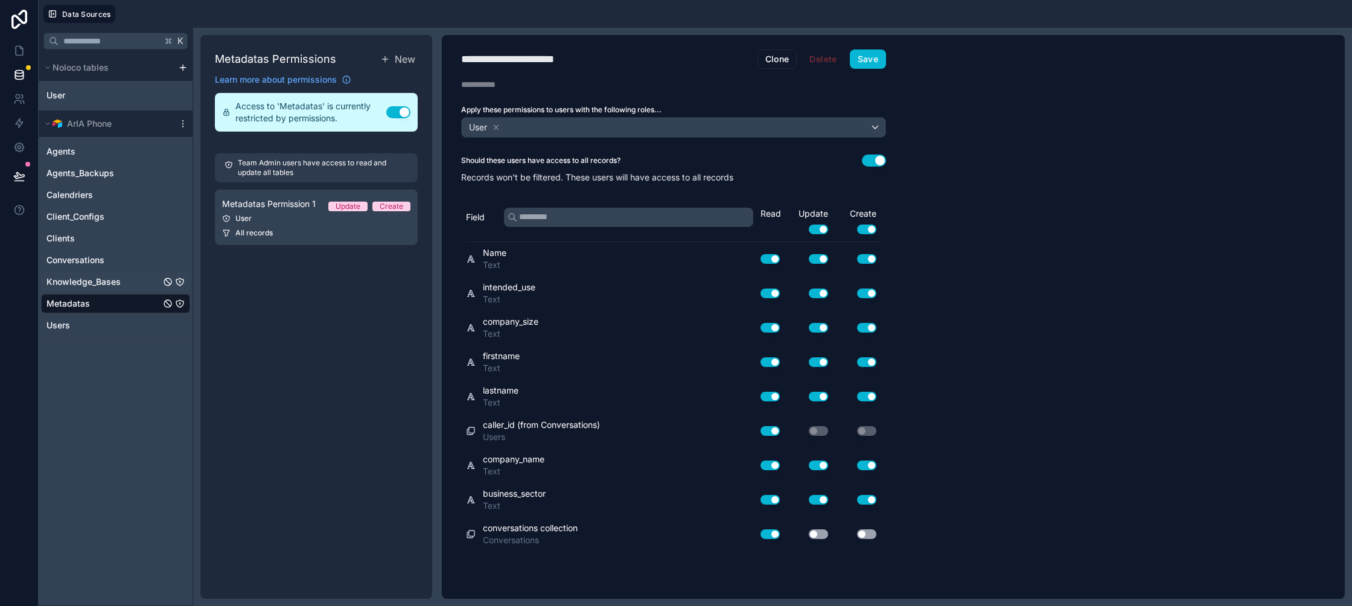
click at [122, 284] on link "Knowledge_Bases" at bounding box center [103, 282] width 114 height 12
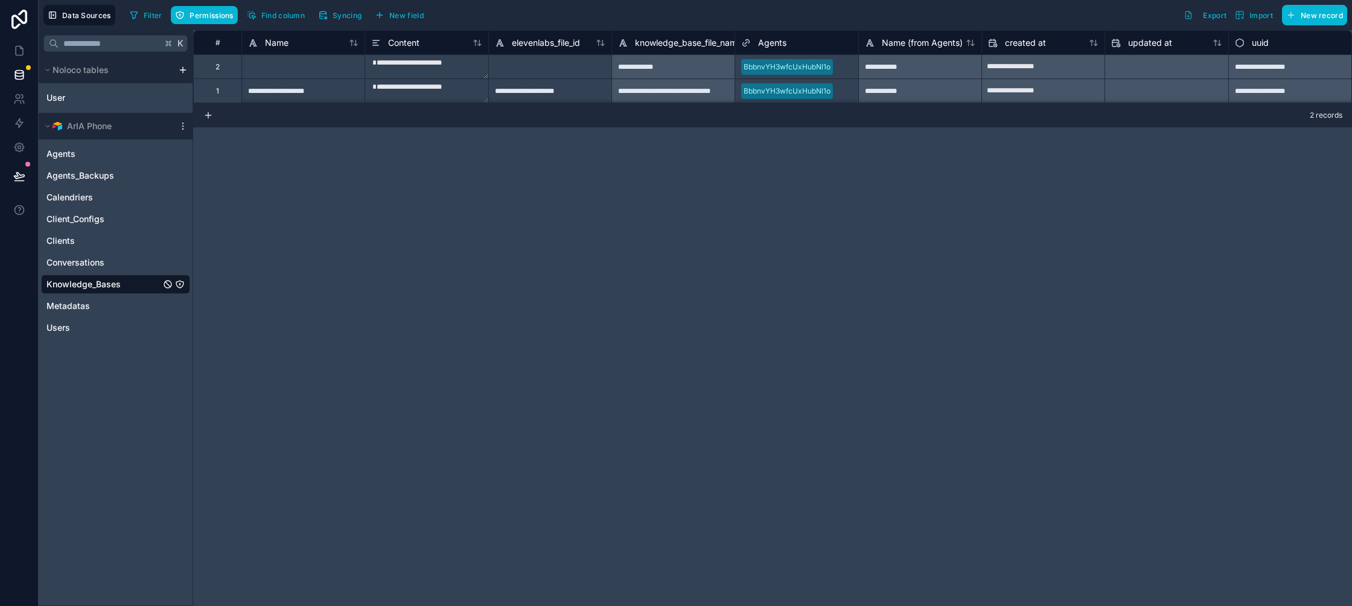
click at [177, 282] on icon "Knowledge_Bases" at bounding box center [180, 284] width 10 height 10
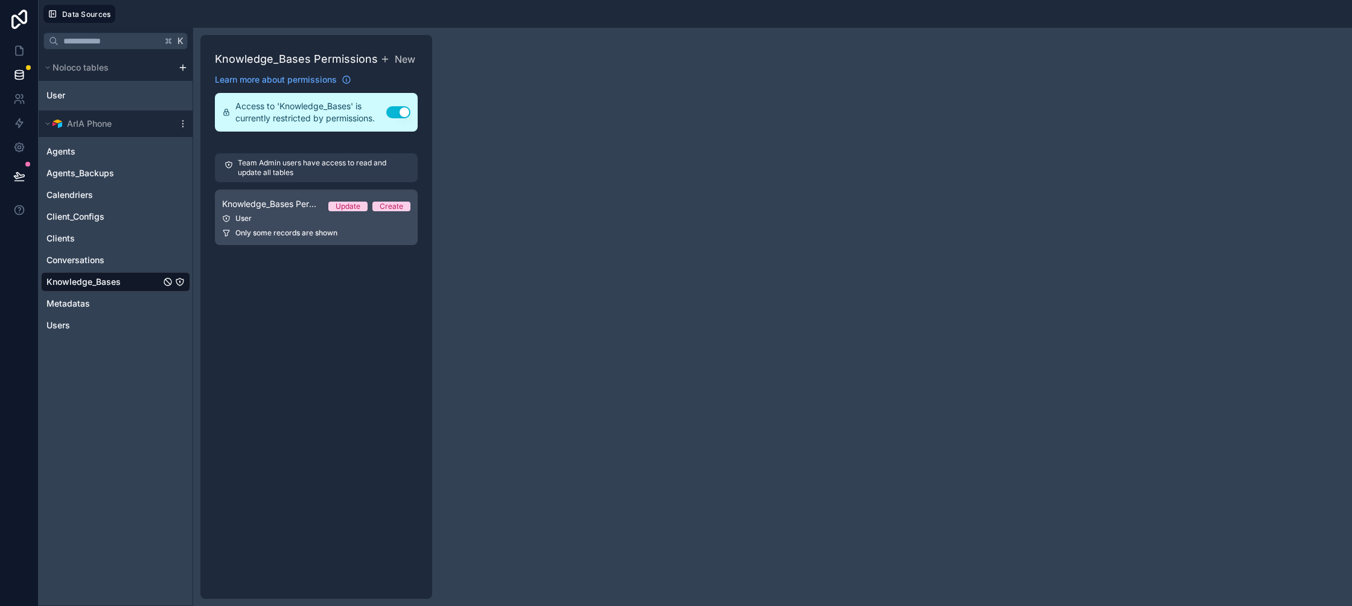
click at [269, 220] on div "User" at bounding box center [316, 219] width 188 height 10
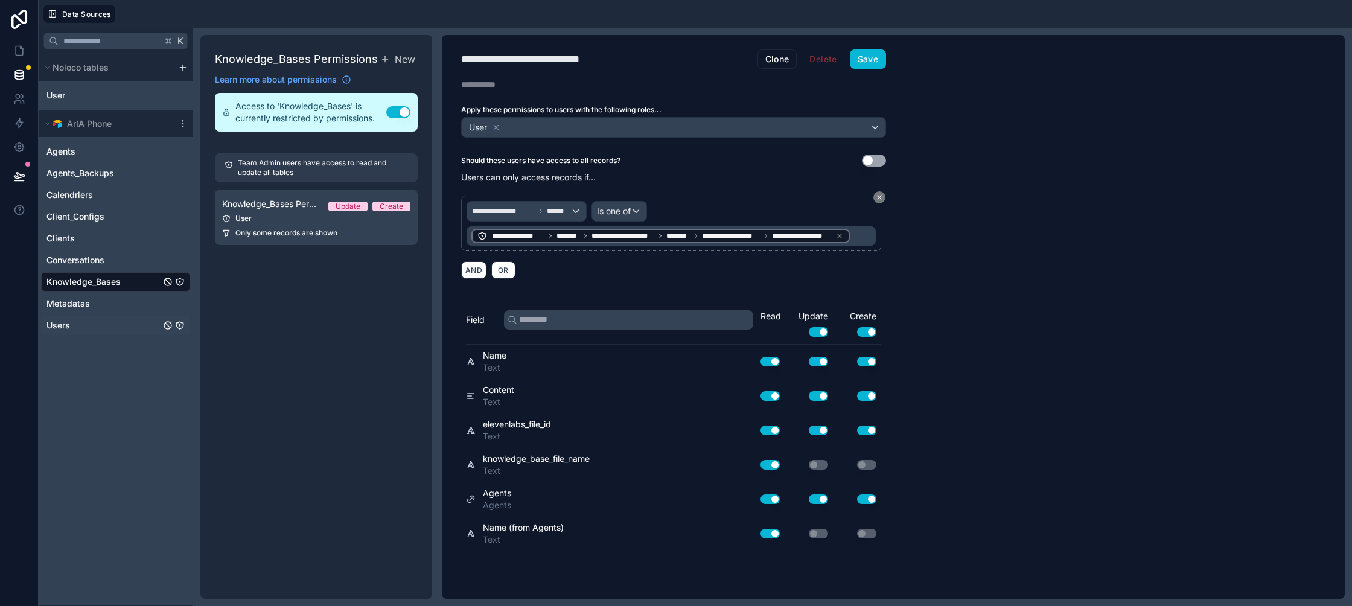
click at [99, 323] on link "Users" at bounding box center [103, 325] width 114 height 12
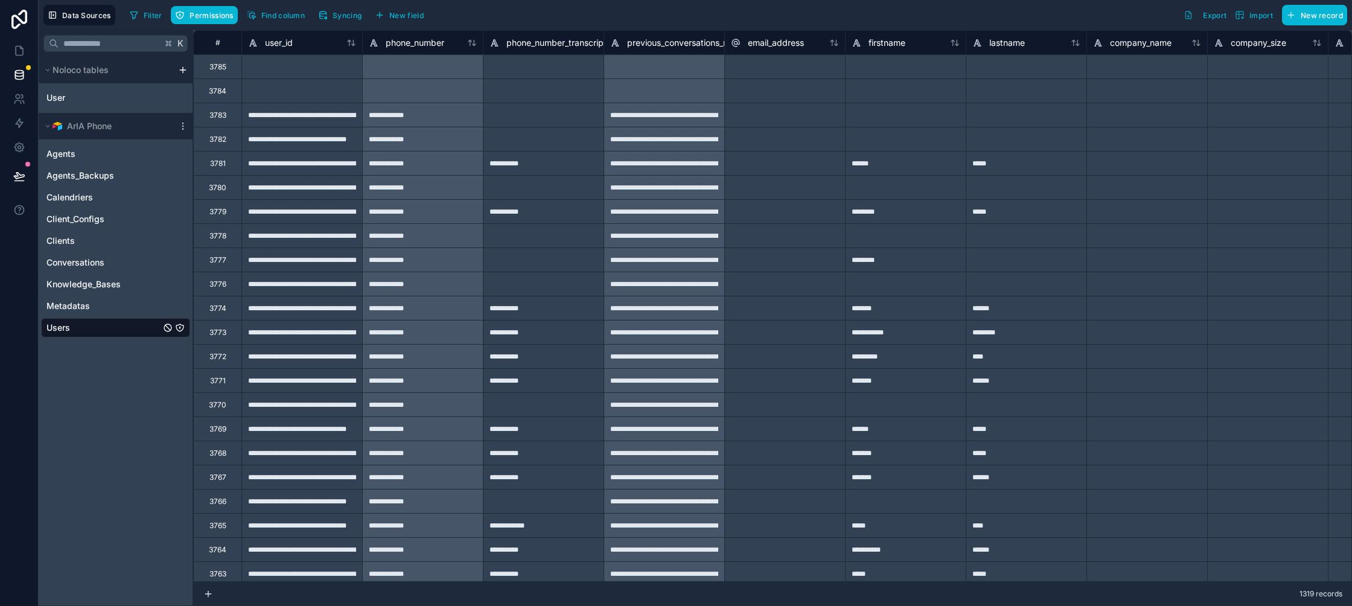
click at [185, 322] on div "Users" at bounding box center [115, 327] width 149 height 19
click at [178, 325] on icon "Users" at bounding box center [180, 328] width 10 height 10
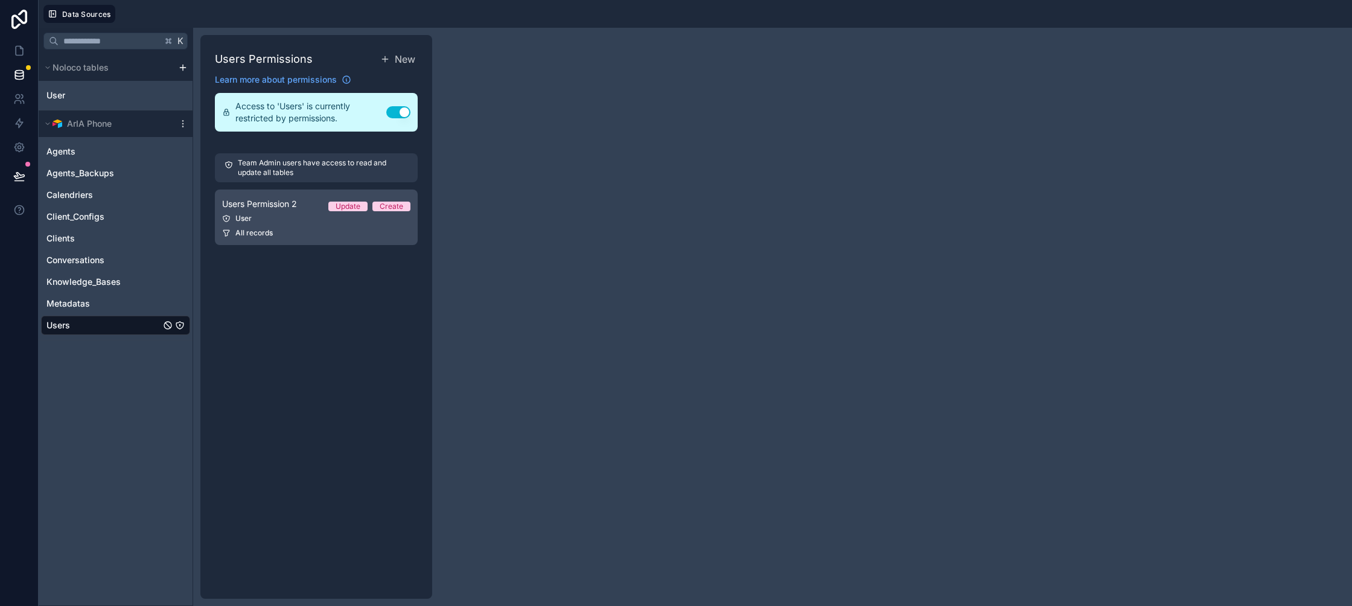
click at [366, 222] on div "User" at bounding box center [316, 219] width 188 height 10
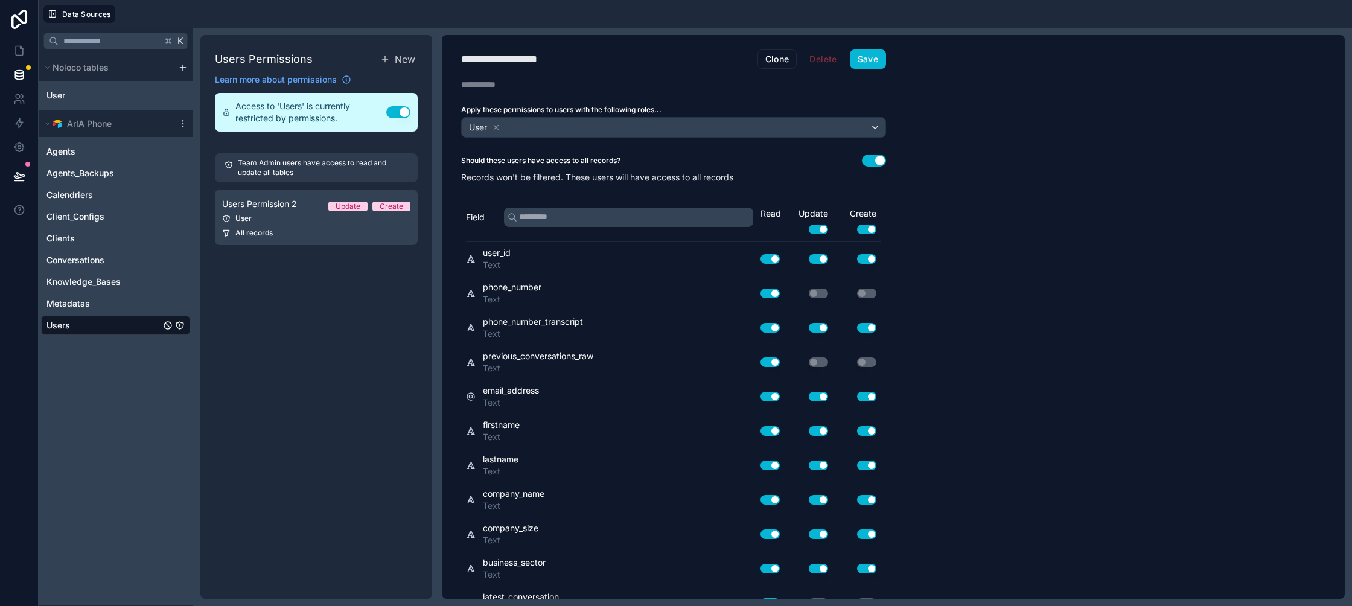
click at [871, 157] on button "Use setting" at bounding box center [874, 160] width 24 height 12
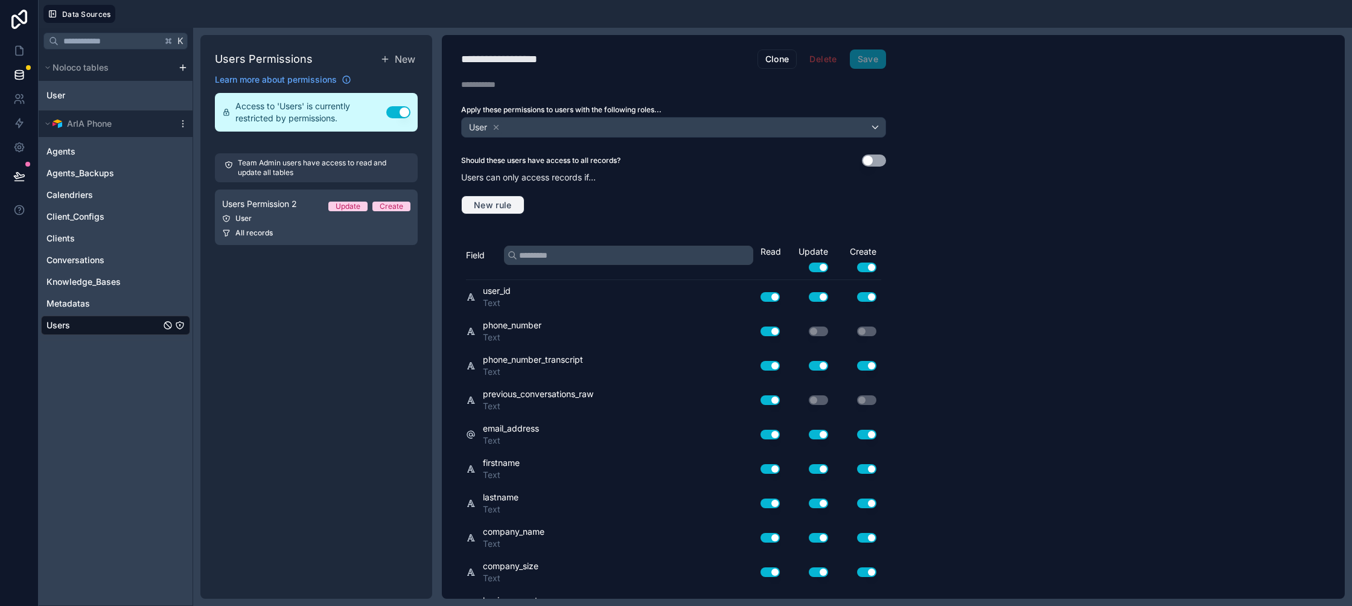
click at [508, 211] on button "New rule" at bounding box center [492, 204] width 63 height 19
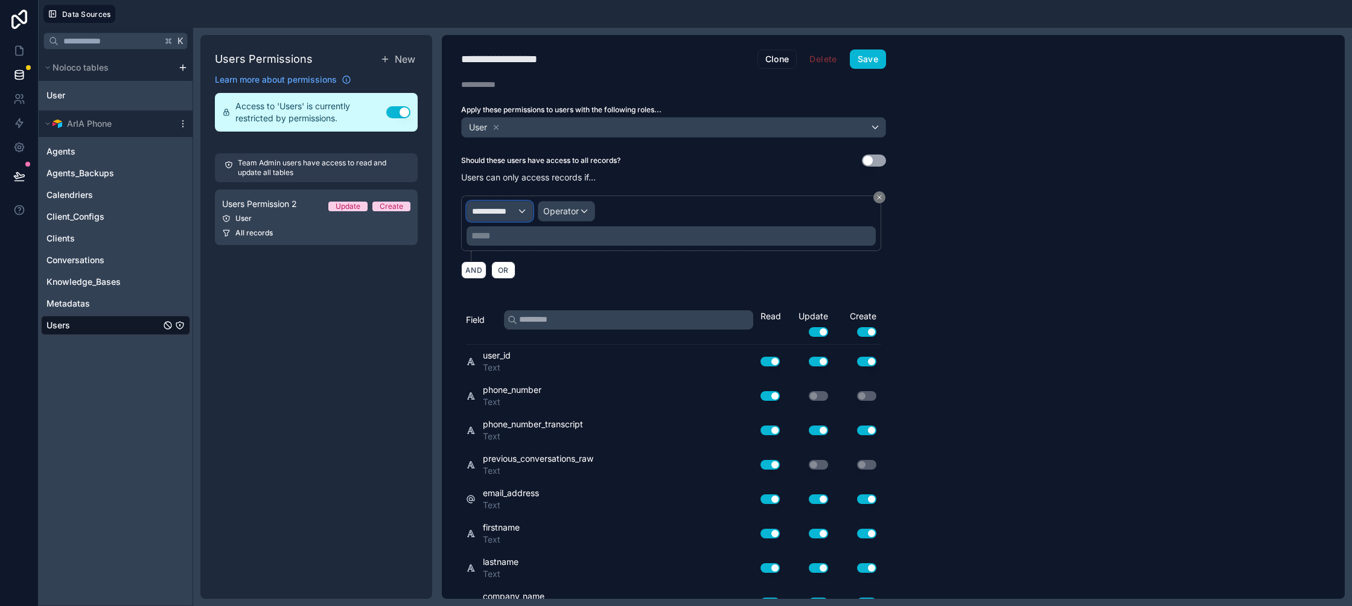
click at [490, 214] on span "**********" at bounding box center [494, 211] width 45 height 12
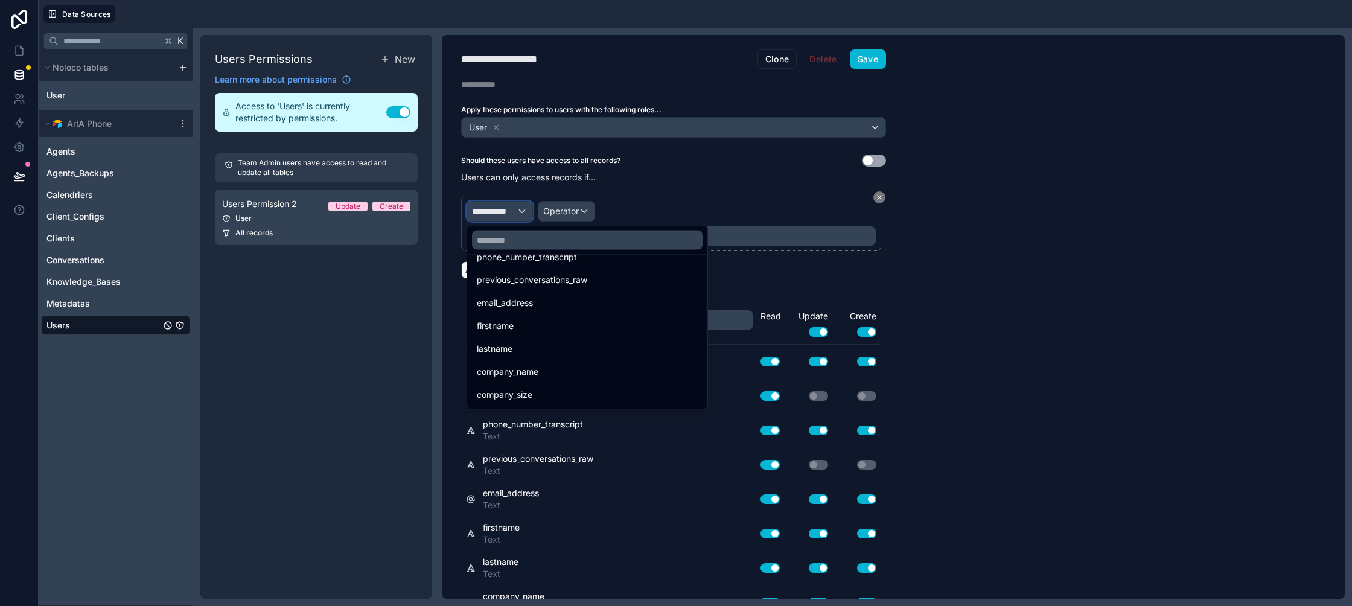
scroll to position [292, 0]
click at [560, 395] on span "metadatas from caller_id (from conversations) collection" at bounding box center [587, 396] width 221 height 14
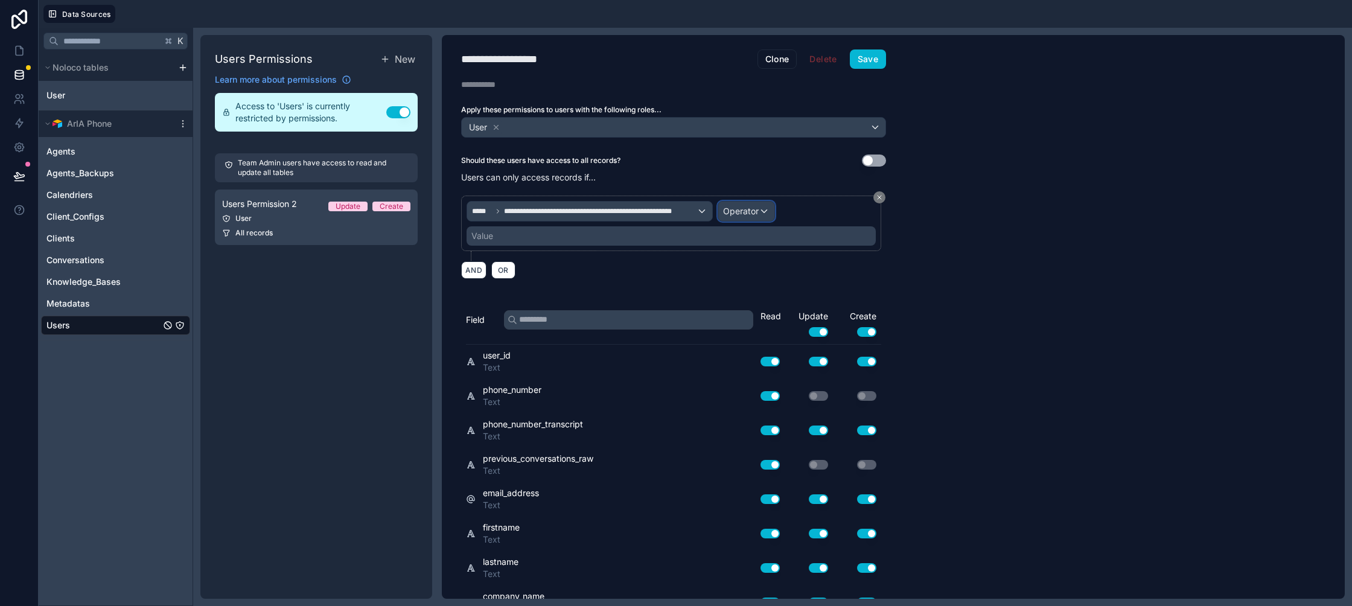
click at [760, 219] on div "Operator" at bounding box center [746, 211] width 56 height 19
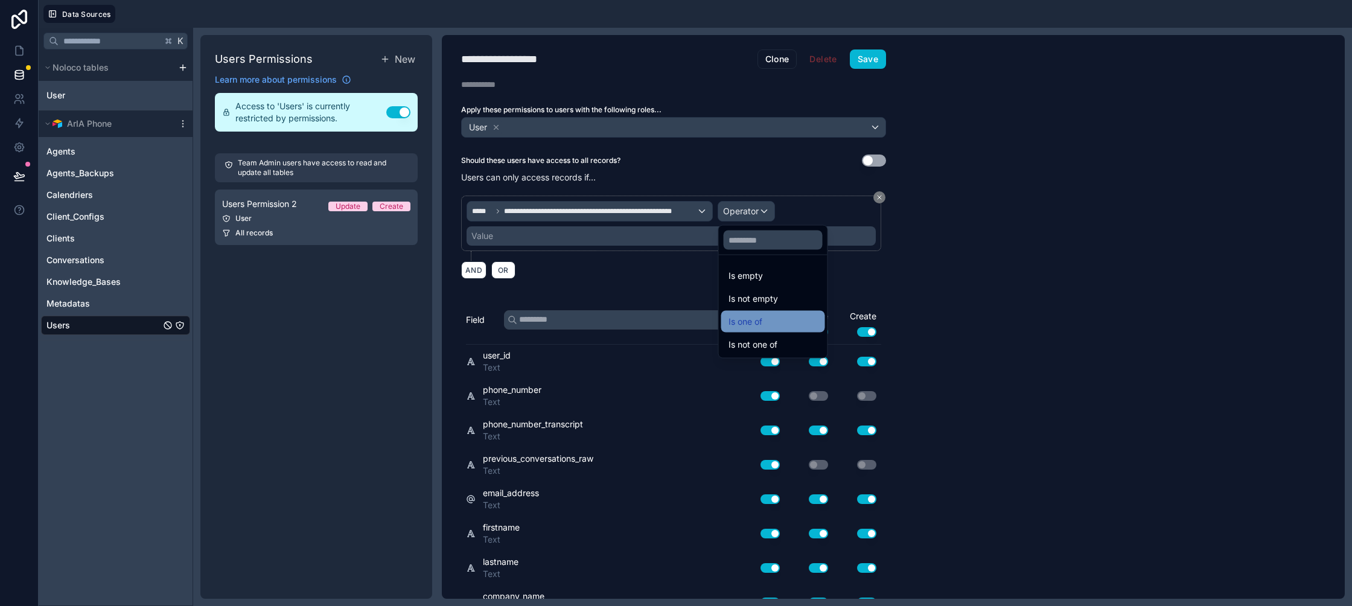
click at [784, 314] on div "Is one of" at bounding box center [772, 321] width 89 height 14
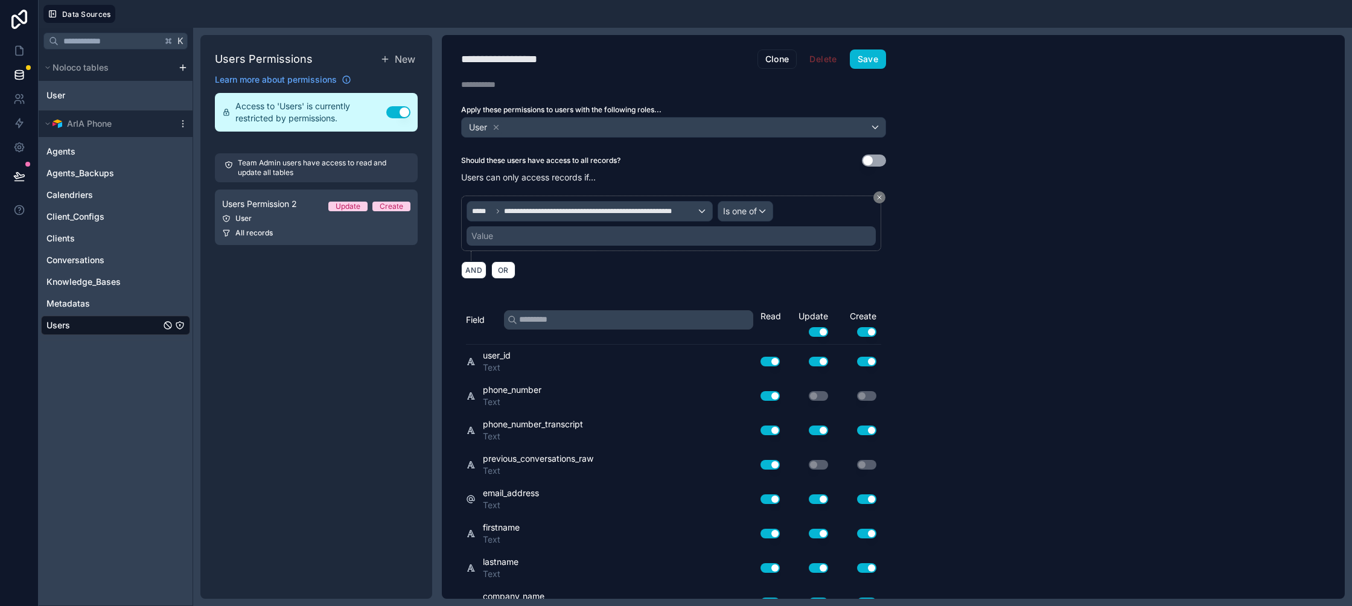
click at [678, 234] on div "Value" at bounding box center [670, 235] width 409 height 19
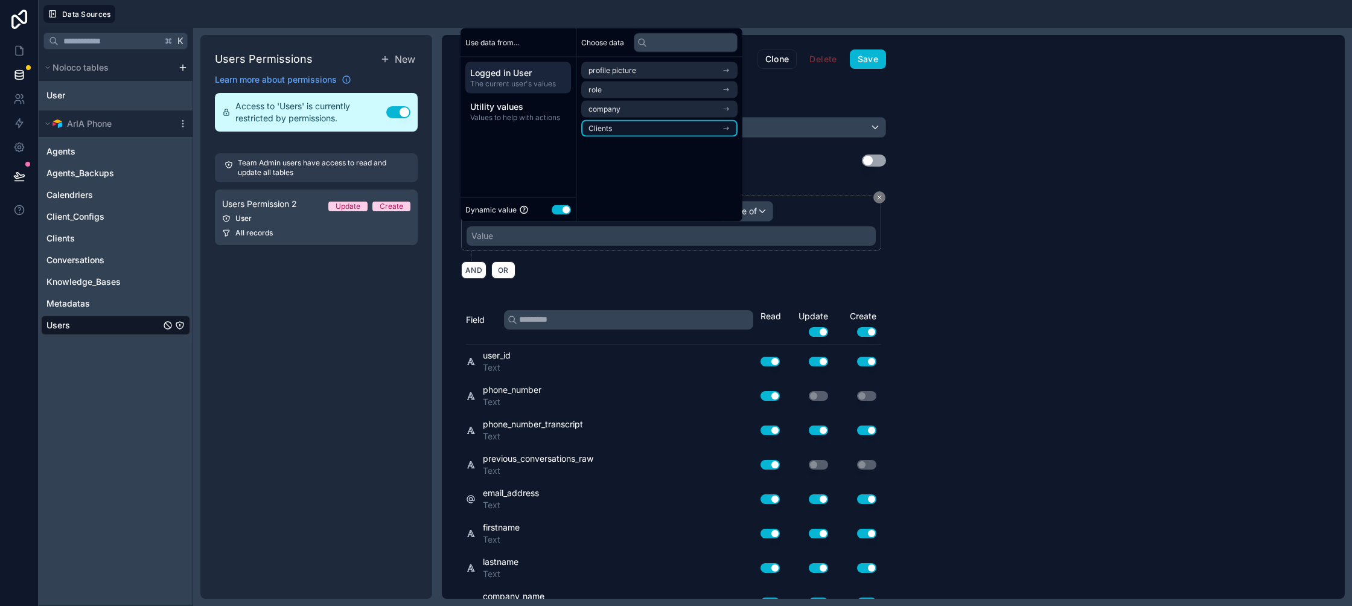
click at [649, 126] on li "Clients" at bounding box center [659, 128] width 156 height 17
click at [668, 74] on div "Clients" at bounding box center [659, 70] width 156 height 17
click at [661, 124] on li "Clients" at bounding box center [659, 128] width 156 height 17
click at [673, 87] on li "agents collection" at bounding box center [659, 92] width 156 height 17
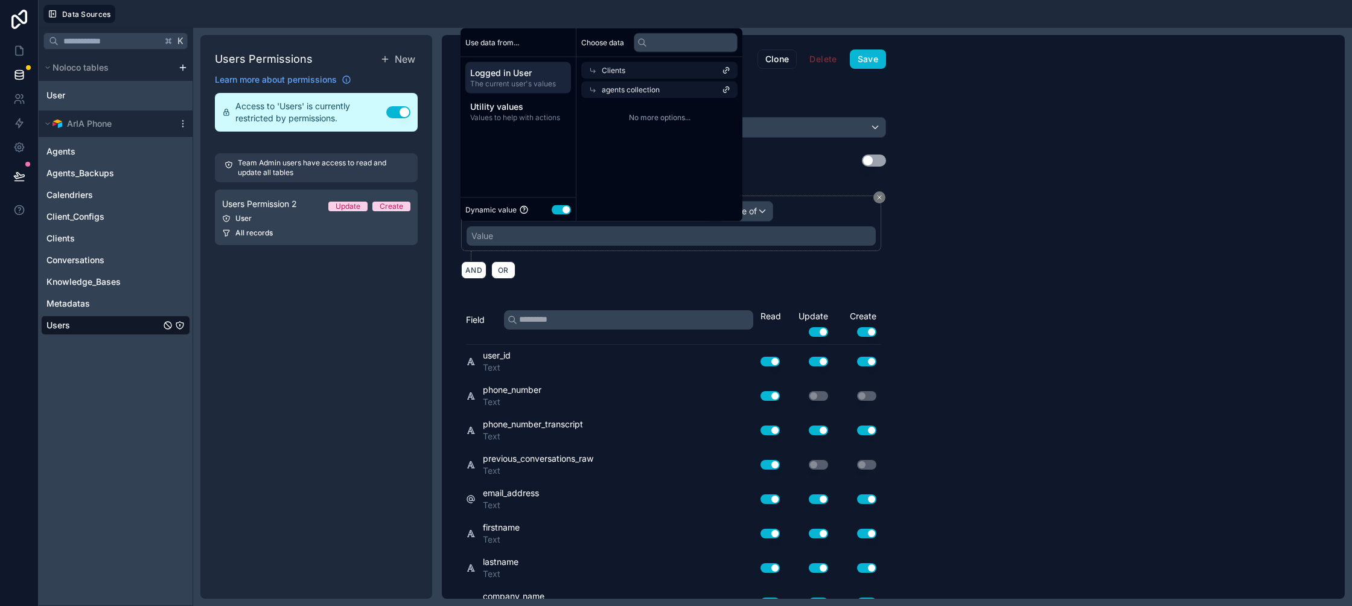
click at [672, 91] on div "agents collection" at bounding box center [659, 89] width 156 height 17
click at [657, 116] on li "user (from clients)" at bounding box center [659, 111] width 156 height 17
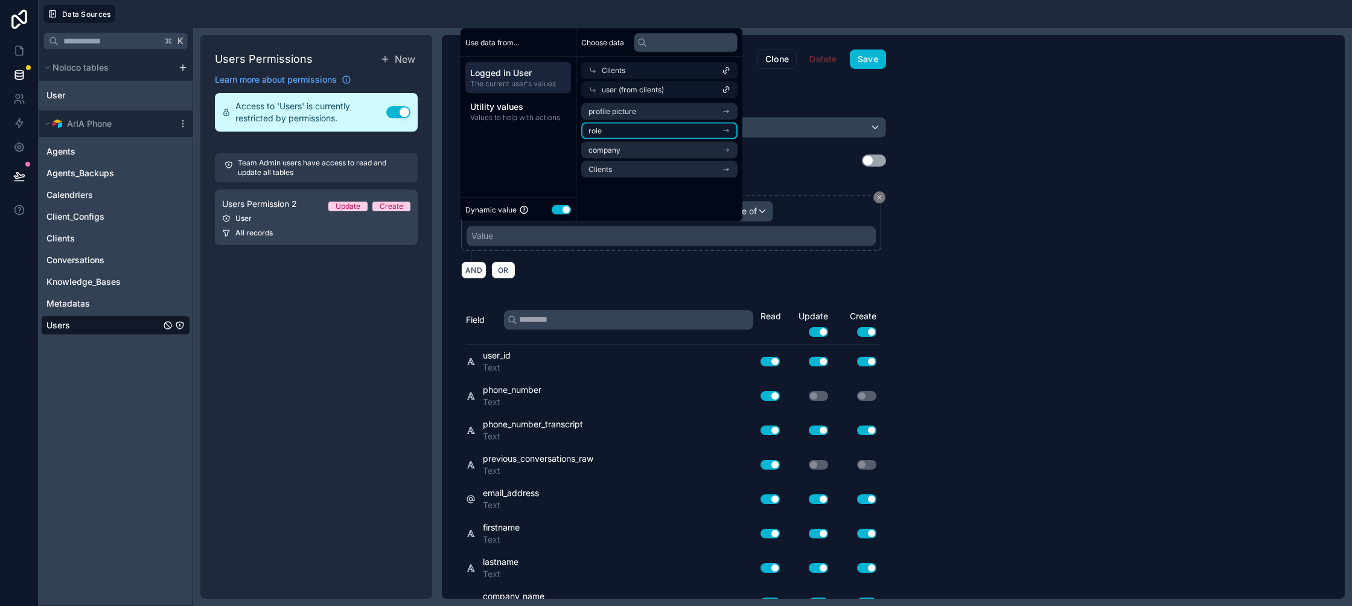
click at [653, 126] on li "role" at bounding box center [659, 130] width 156 height 17
click at [655, 124] on li "users collection" at bounding box center [659, 130] width 156 height 17
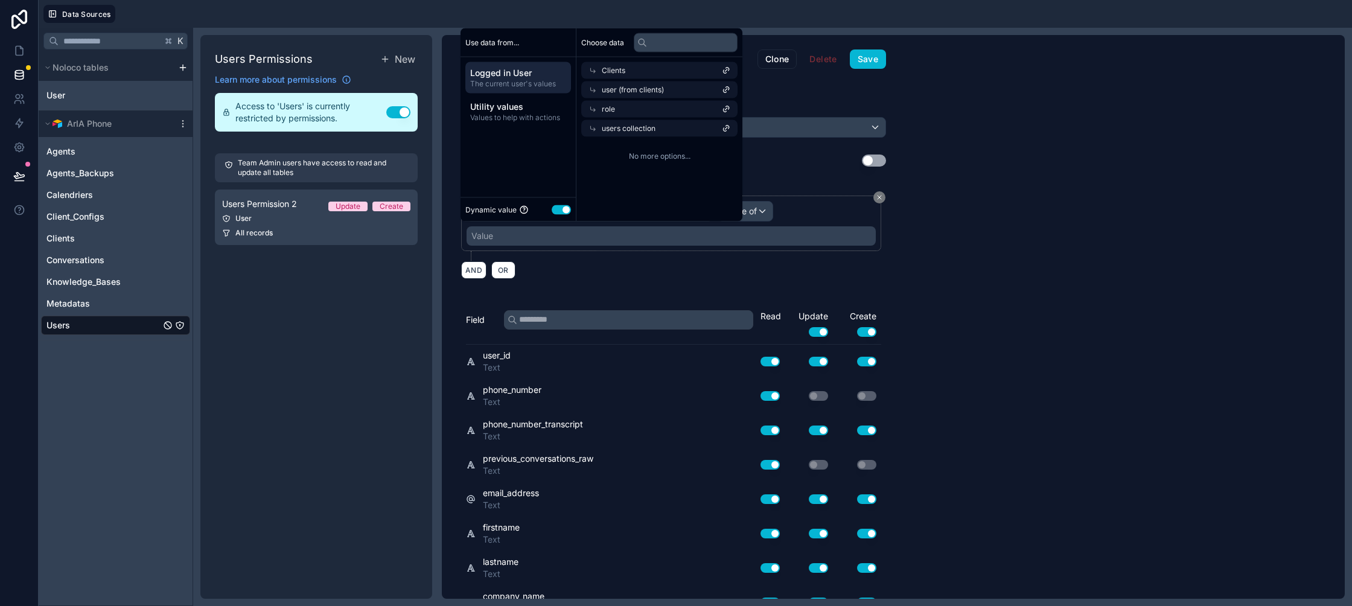
click at [661, 116] on div "role" at bounding box center [659, 109] width 156 height 17
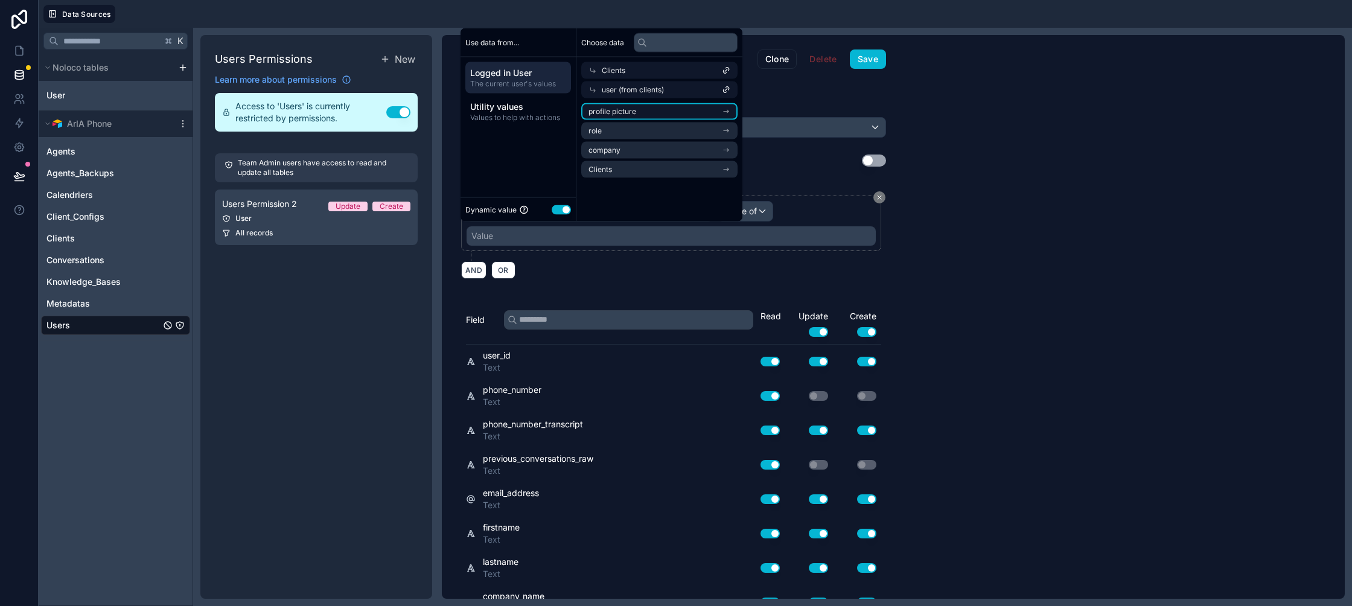
click at [661, 116] on li "profile picture" at bounding box center [659, 111] width 156 height 17
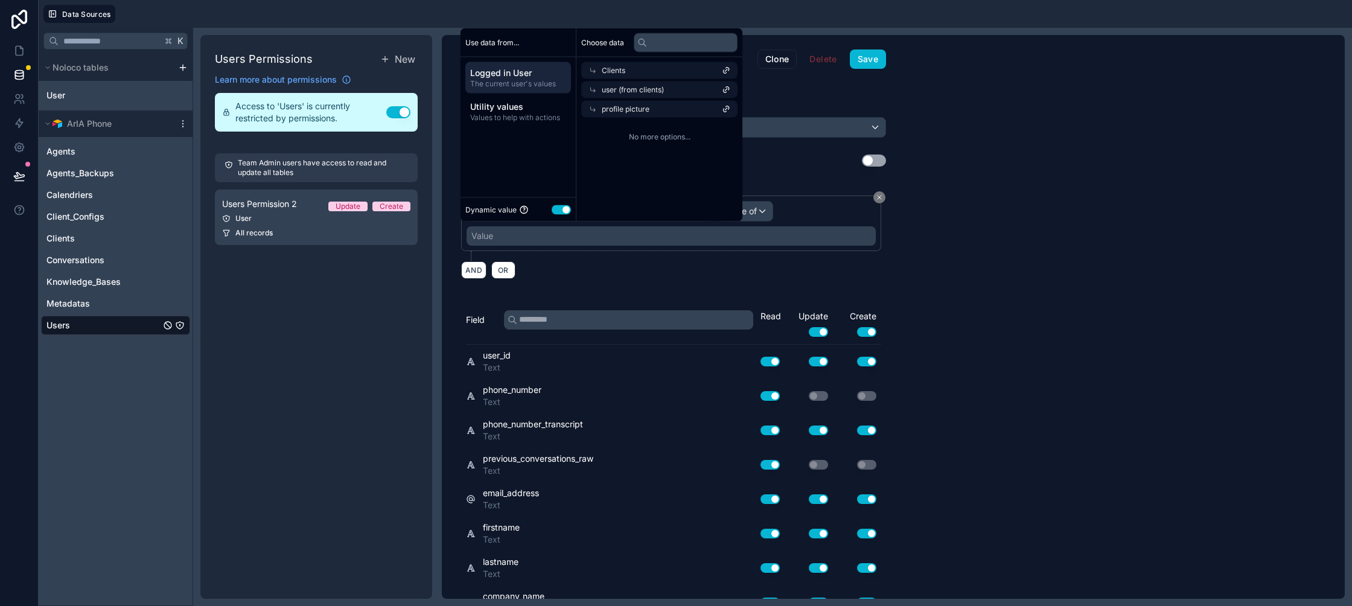
click at [661, 116] on div "profile picture" at bounding box center [659, 109] width 156 height 17
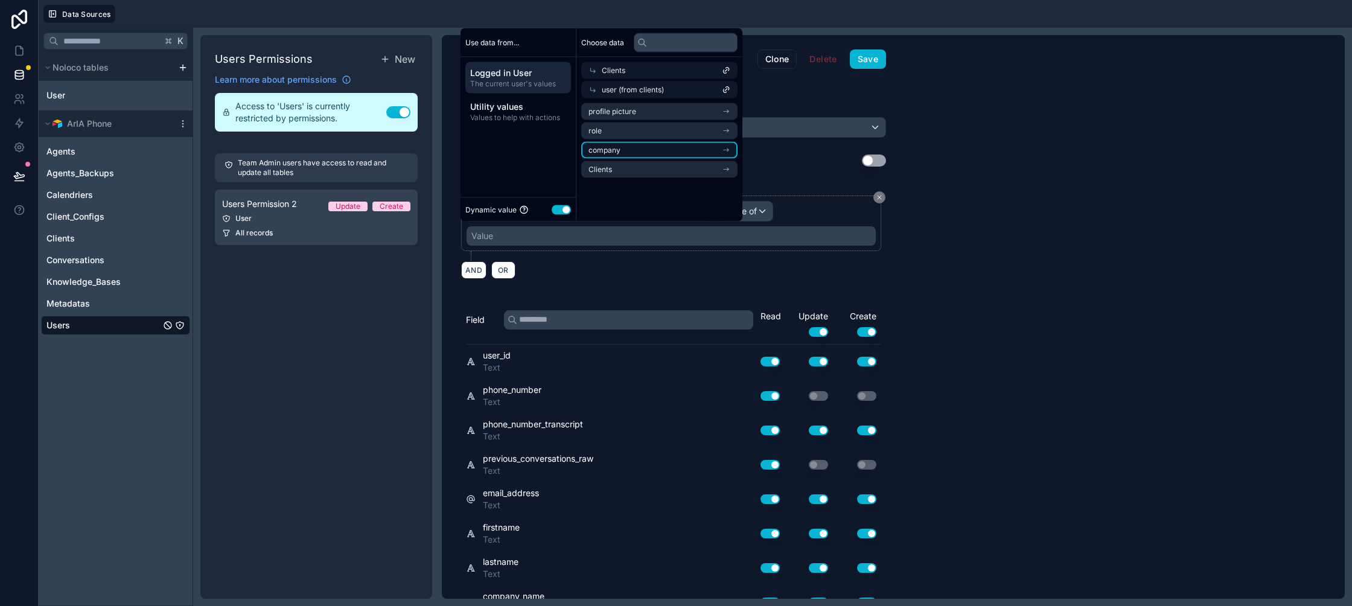
click at [654, 154] on li "company" at bounding box center [659, 150] width 156 height 17
click at [658, 142] on li "users collection" at bounding box center [659, 150] width 156 height 17
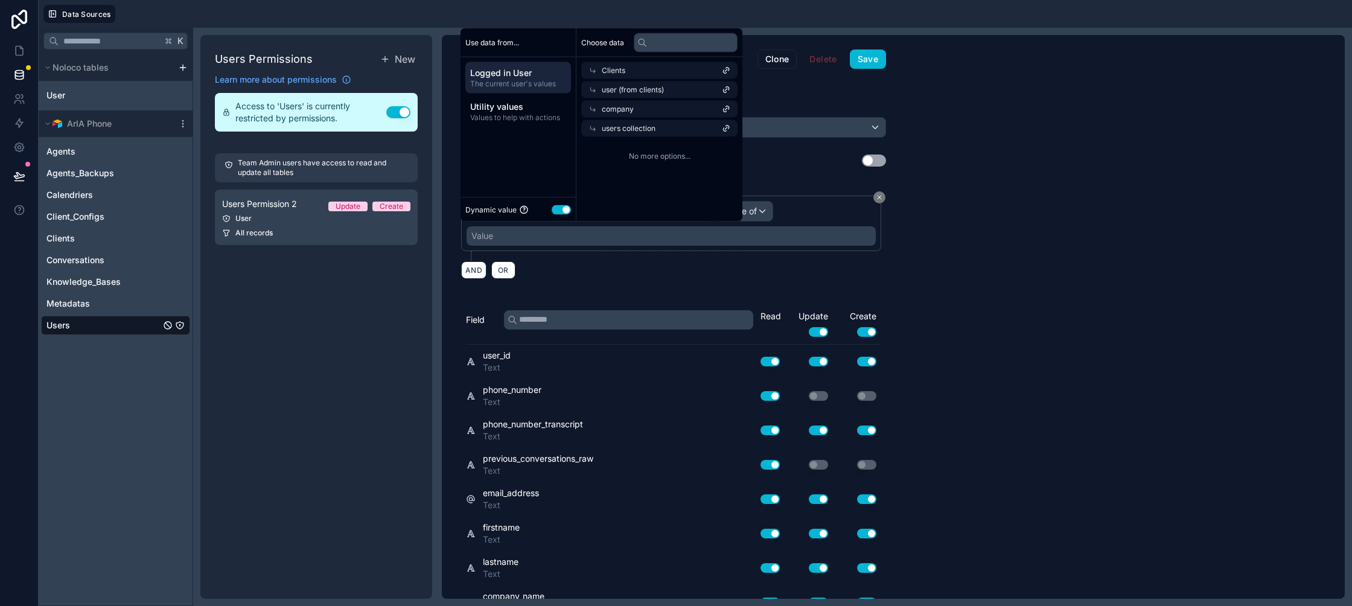
click at [661, 134] on div "users collection" at bounding box center [659, 128] width 156 height 17
click at [653, 157] on li "users collection" at bounding box center [659, 150] width 156 height 17
click at [654, 111] on div "company" at bounding box center [659, 109] width 156 height 17
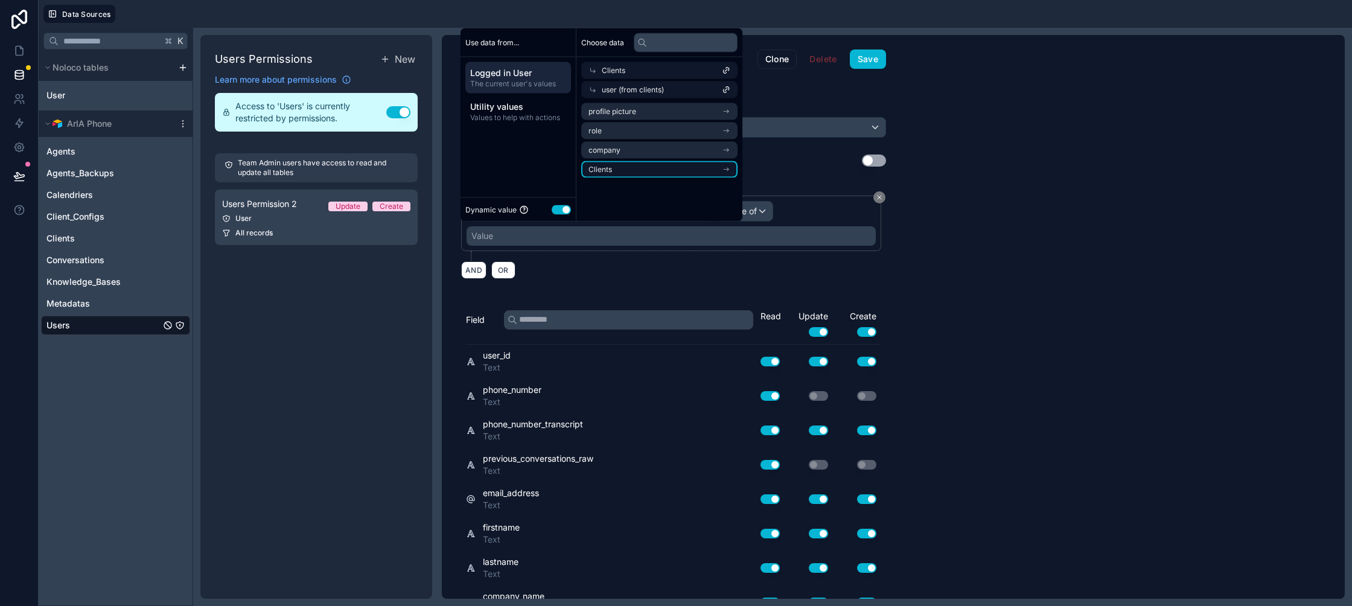
click at [648, 164] on li "Clients" at bounding box center [659, 169] width 156 height 17
click at [650, 128] on li "agents collection" at bounding box center [659, 130] width 156 height 17
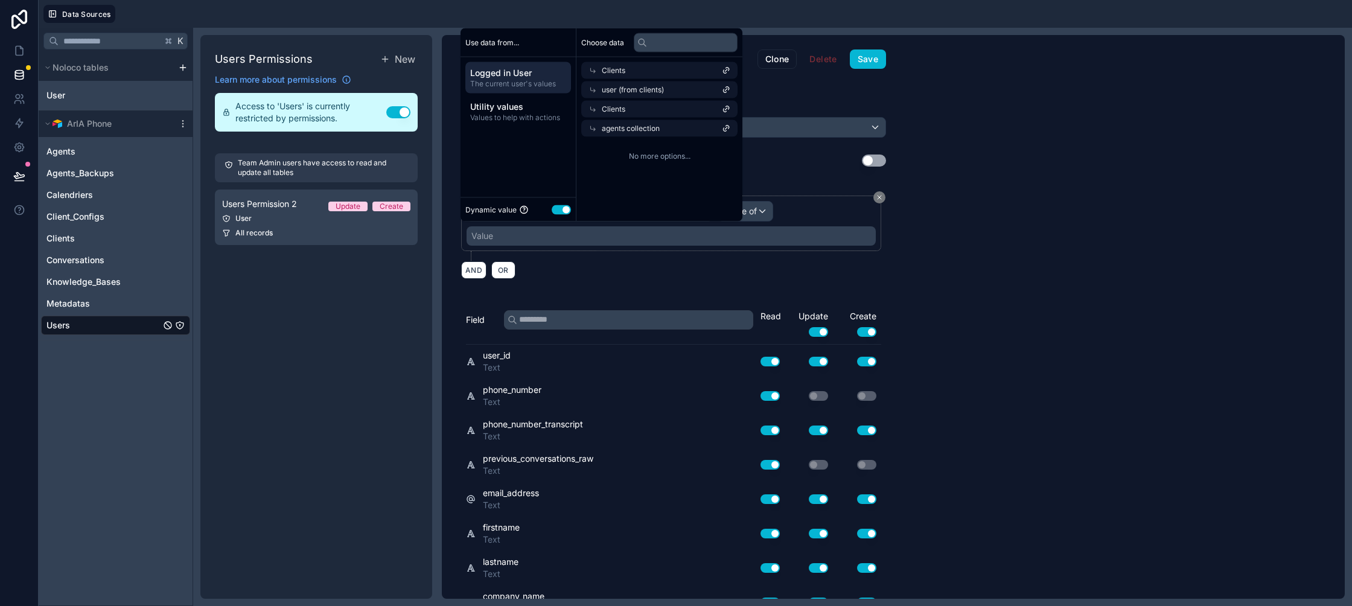
click at [654, 129] on span "agents collection" at bounding box center [631, 129] width 58 height 10
click at [655, 157] on li "user (from clients)" at bounding box center [659, 150] width 156 height 17
click at [524, 76] on span "Logged in User" at bounding box center [518, 73] width 96 height 12
click at [627, 74] on span "profile picture" at bounding box center [612, 71] width 48 height 10
click at [552, 73] on span "Logged in User" at bounding box center [518, 73] width 96 height 12
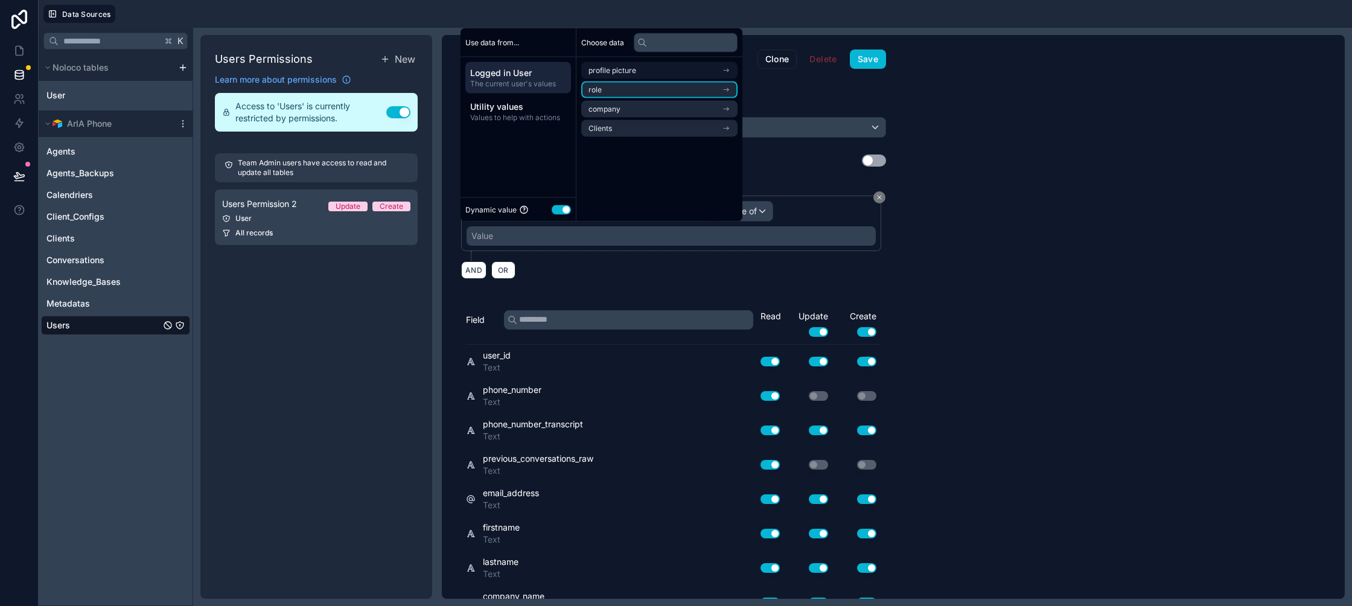
drag, startPoint x: 620, startPoint y: 88, endPoint x: 593, endPoint y: 83, distance: 27.6
click at [620, 88] on li "role" at bounding box center [659, 89] width 156 height 17
click at [543, 76] on span "Logged in User" at bounding box center [518, 73] width 96 height 12
click at [639, 95] on li "role" at bounding box center [659, 89] width 156 height 17
click at [530, 75] on span "Logged in User" at bounding box center [518, 73] width 96 height 12
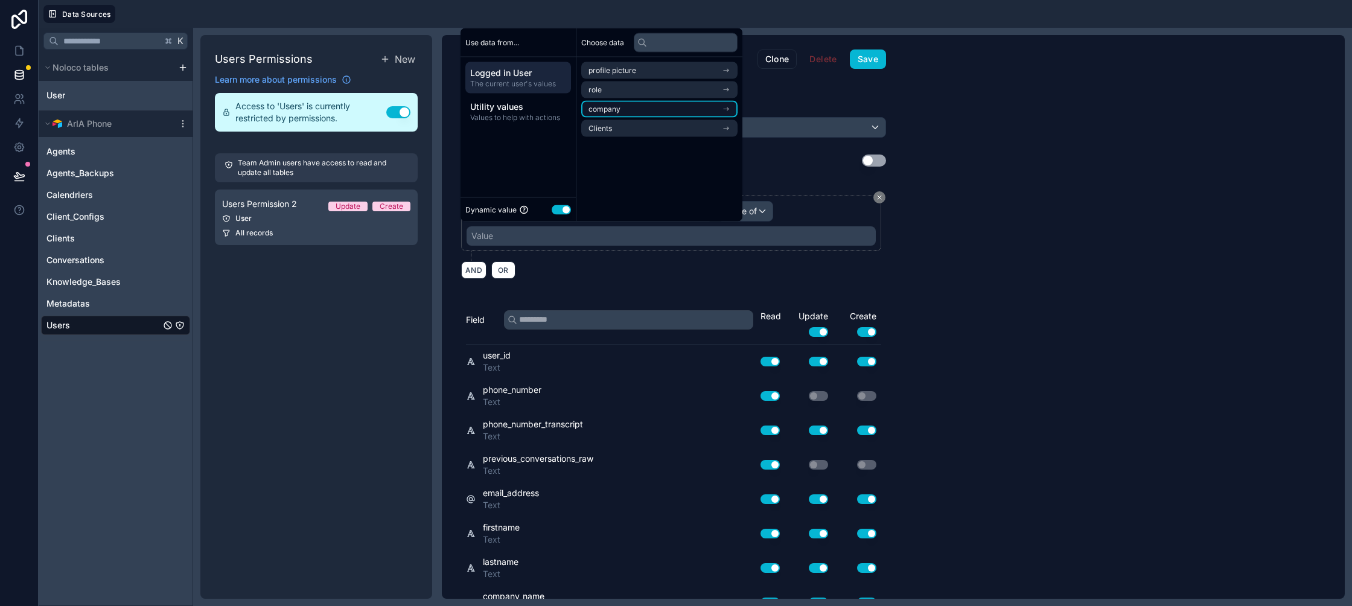
click at [611, 103] on li "company" at bounding box center [659, 109] width 156 height 17
click at [510, 73] on span "Logged in User" at bounding box center [518, 73] width 96 height 12
click at [599, 120] on li "Clients" at bounding box center [659, 128] width 156 height 17
click at [616, 95] on span "agents collection" at bounding box center [617, 92] width 58 height 10
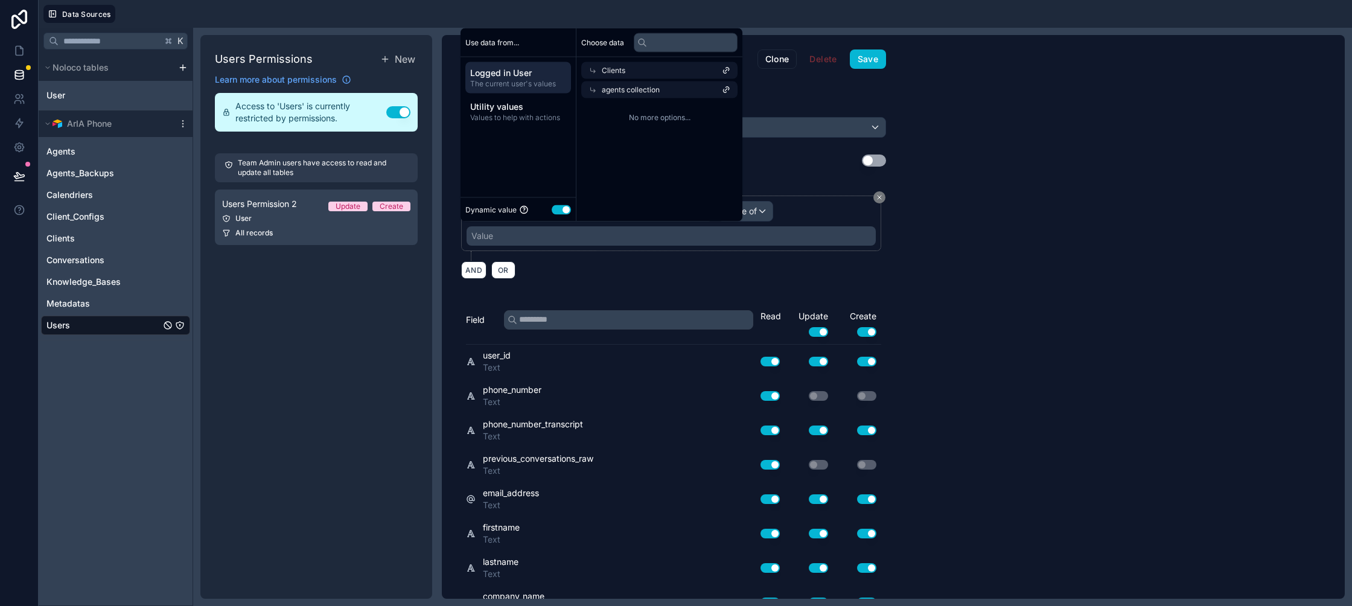
click at [554, 76] on span "Logged in User" at bounding box center [518, 73] width 96 height 12
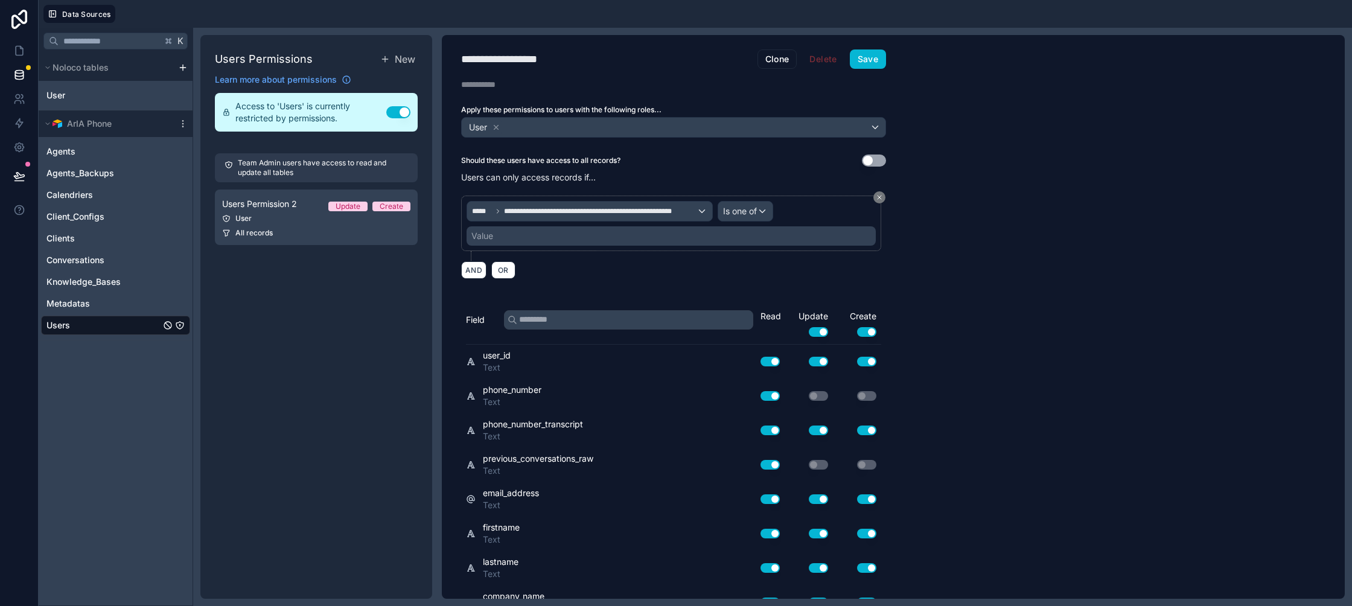
drag, startPoint x: 364, startPoint y: 345, endPoint x: 375, endPoint y: 338, distance: 13.0
click at [364, 345] on div "Users Permissions New Learn more about permissions Access to 'Users' is current…" at bounding box center [316, 317] width 232 height 564
click at [75, 153] on link "Agents" at bounding box center [103, 151] width 114 height 12
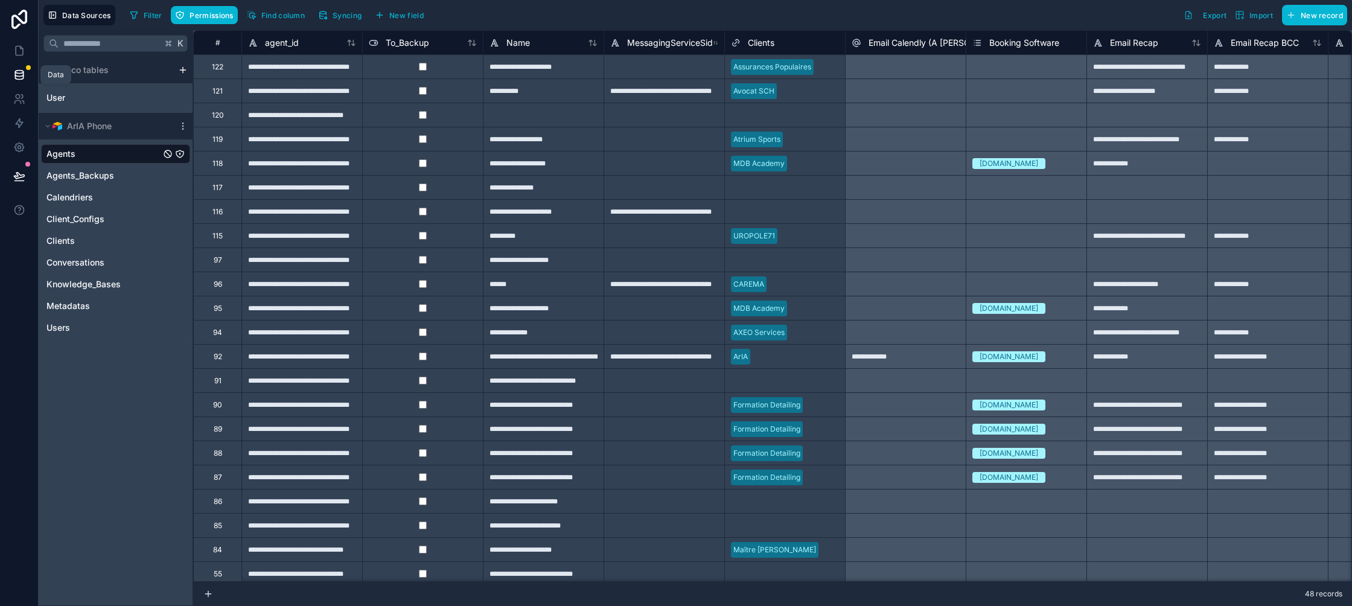
click at [19, 72] on icon at bounding box center [19, 75] width 12 height 12
click at [28, 171] on button at bounding box center [19, 176] width 27 height 34
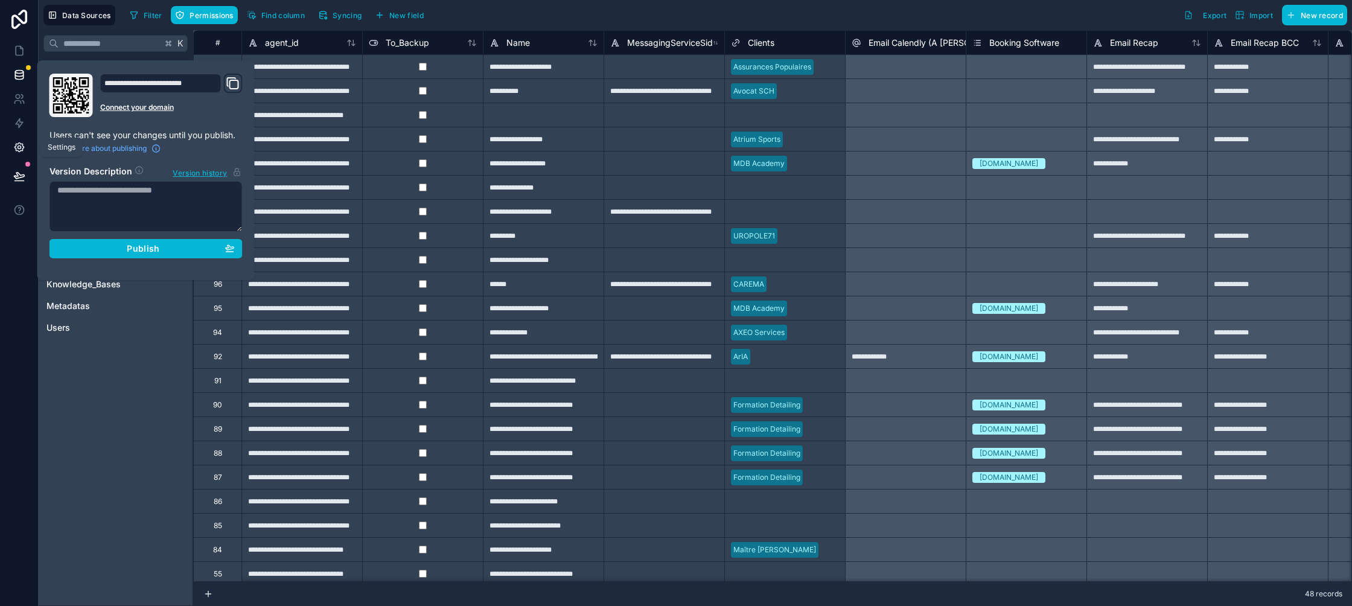
click at [17, 147] on icon at bounding box center [18, 147] width 3 height 3
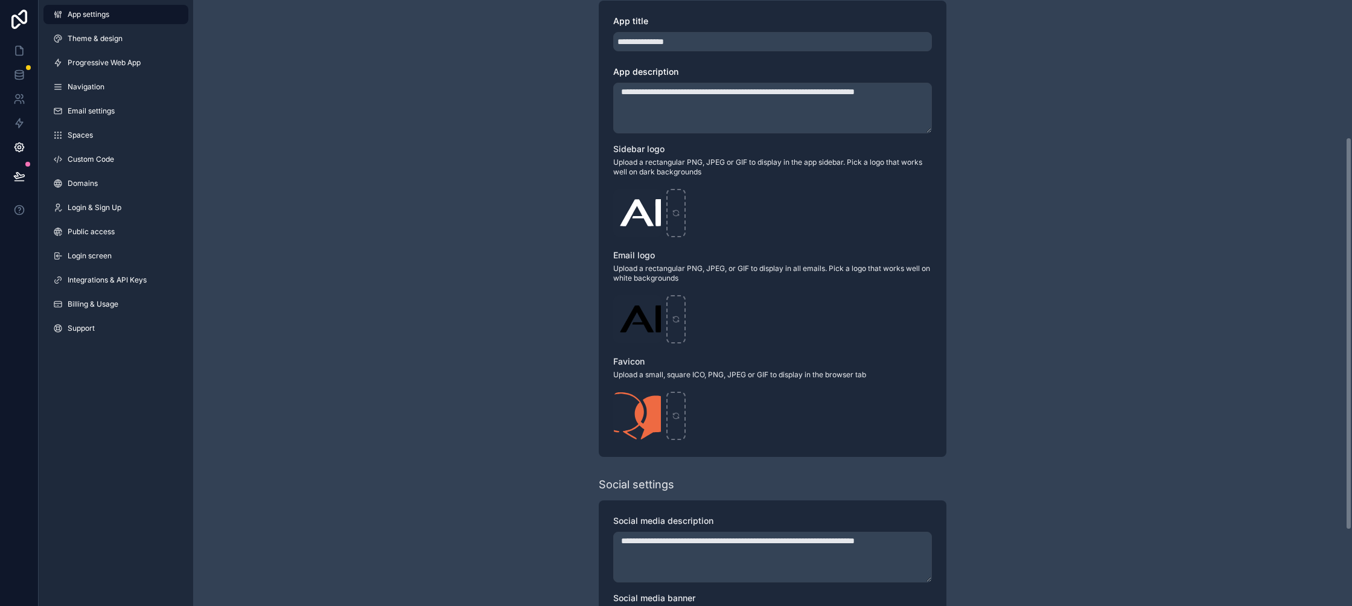
scroll to position [328, 0]
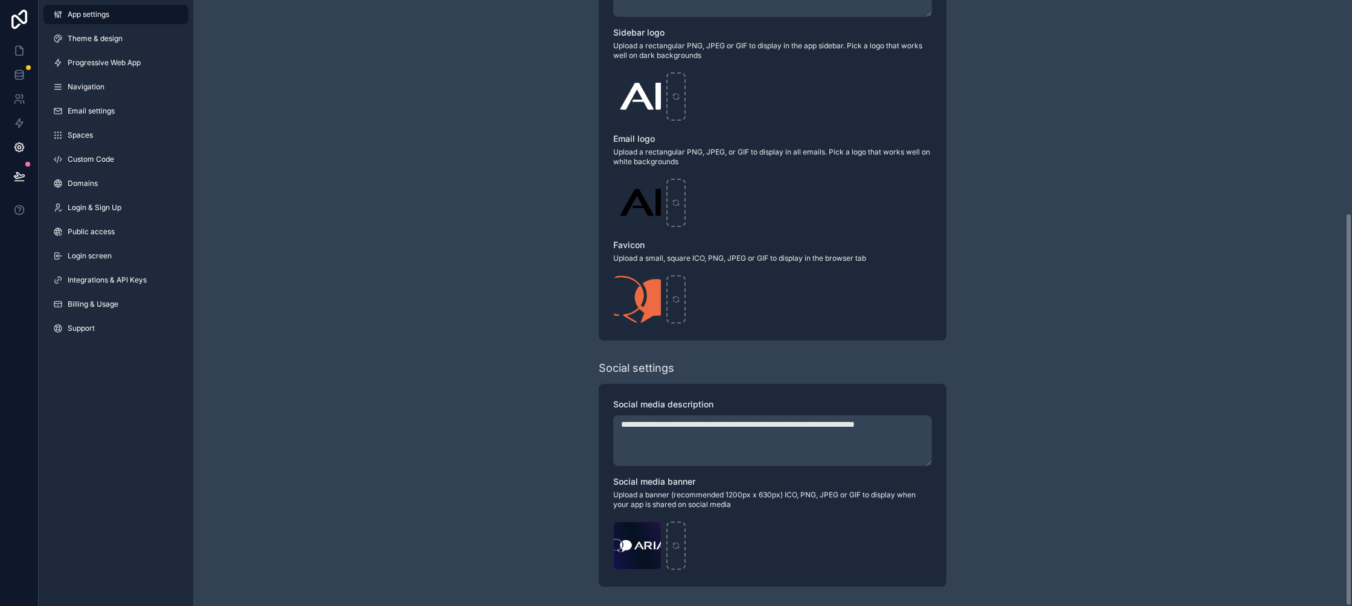
click at [742, 454] on textarea "**********" at bounding box center [772, 440] width 319 height 51
click at [24, 149] on icon at bounding box center [19, 147] width 12 height 12
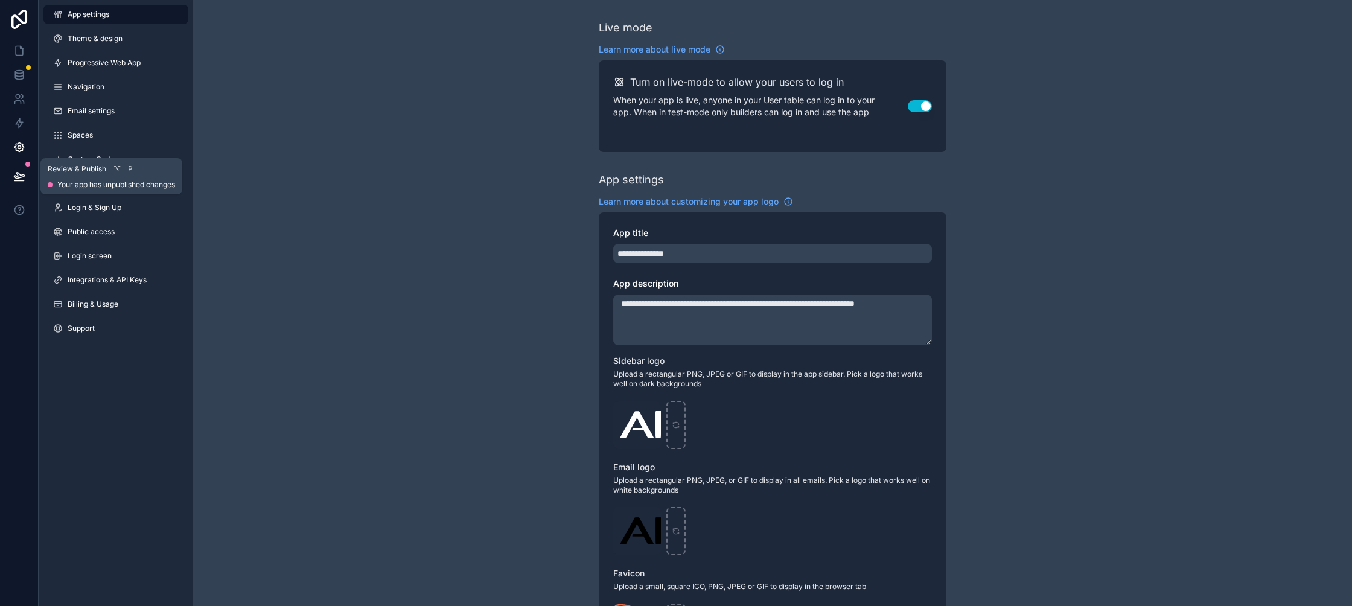
click at [16, 175] on icon at bounding box center [19, 176] width 12 height 12
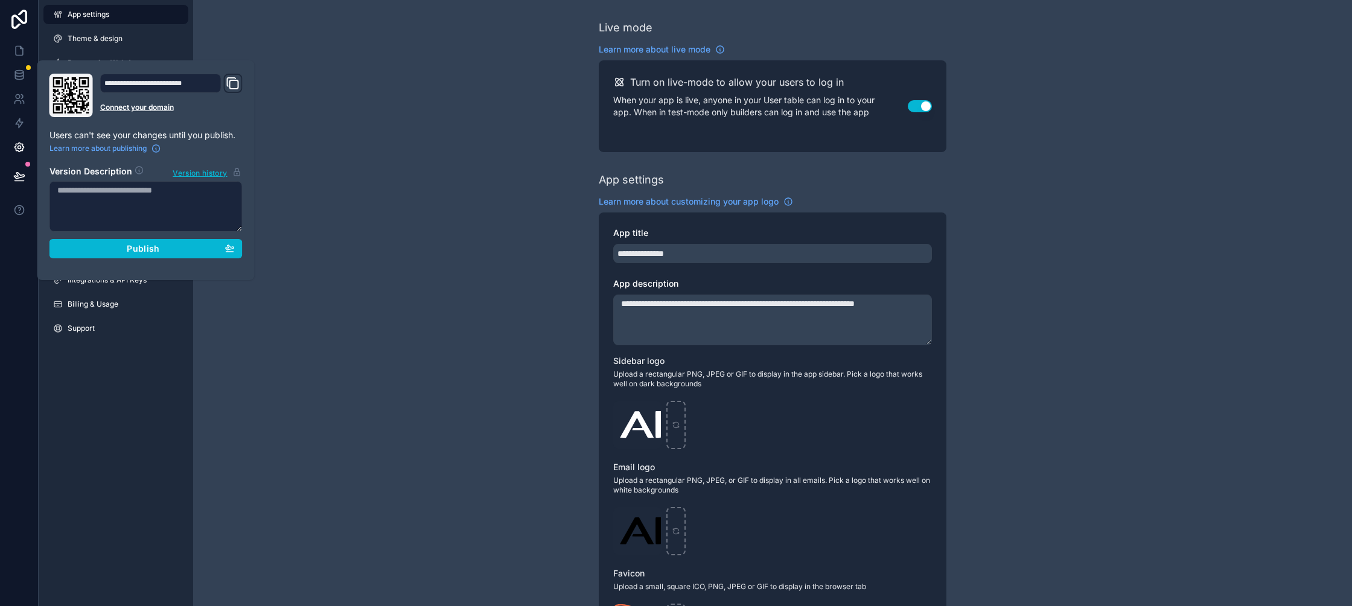
click at [95, 201] on textarea at bounding box center [145, 206] width 193 height 51
paste textarea "**********"
type textarea "**********"
click at [142, 249] on span "Publish" at bounding box center [143, 248] width 33 height 11
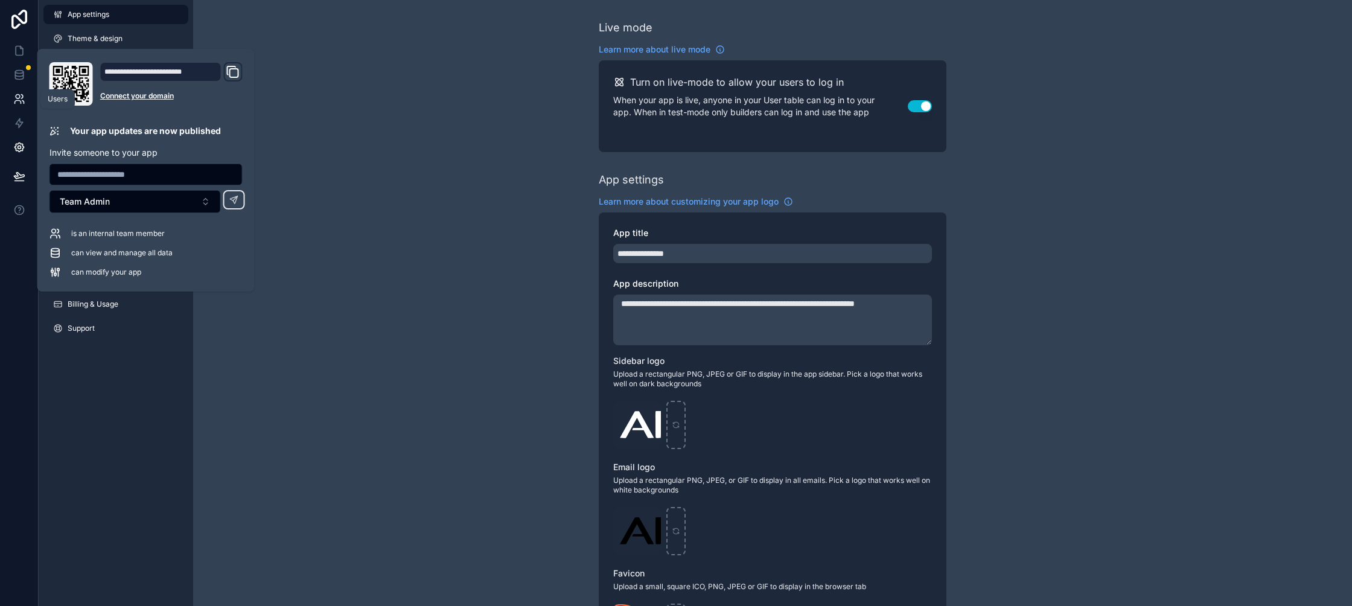
click at [20, 107] on link at bounding box center [19, 99] width 38 height 24
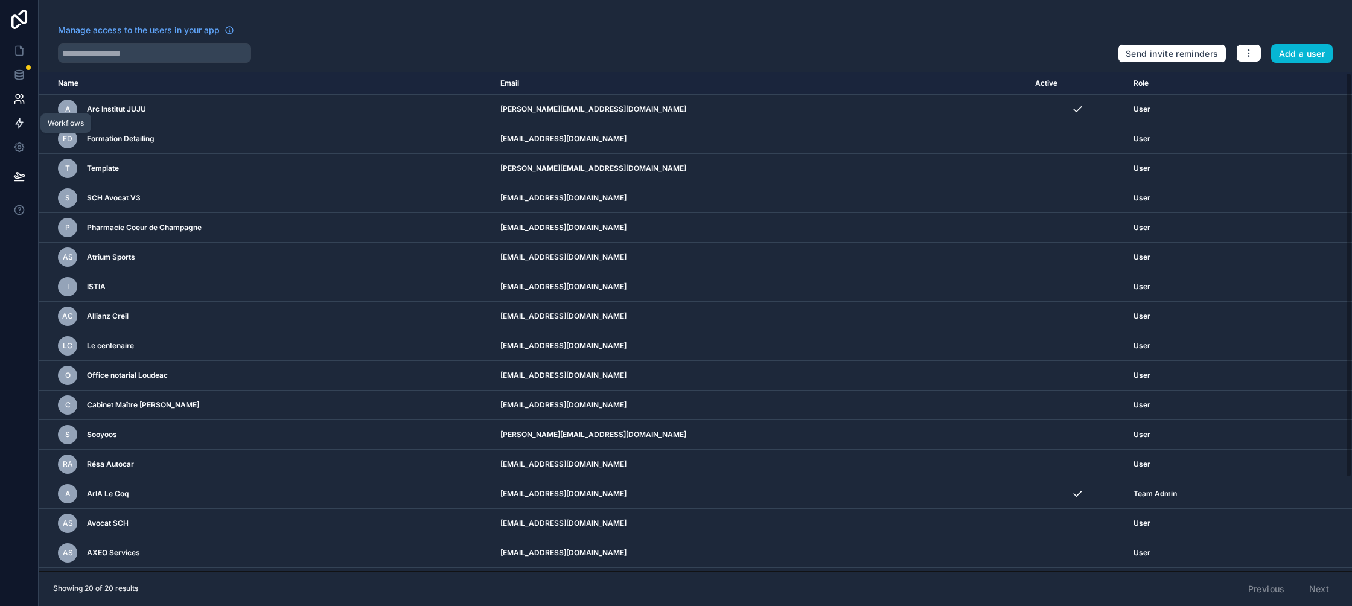
click at [20, 123] on icon at bounding box center [19, 123] width 12 height 12
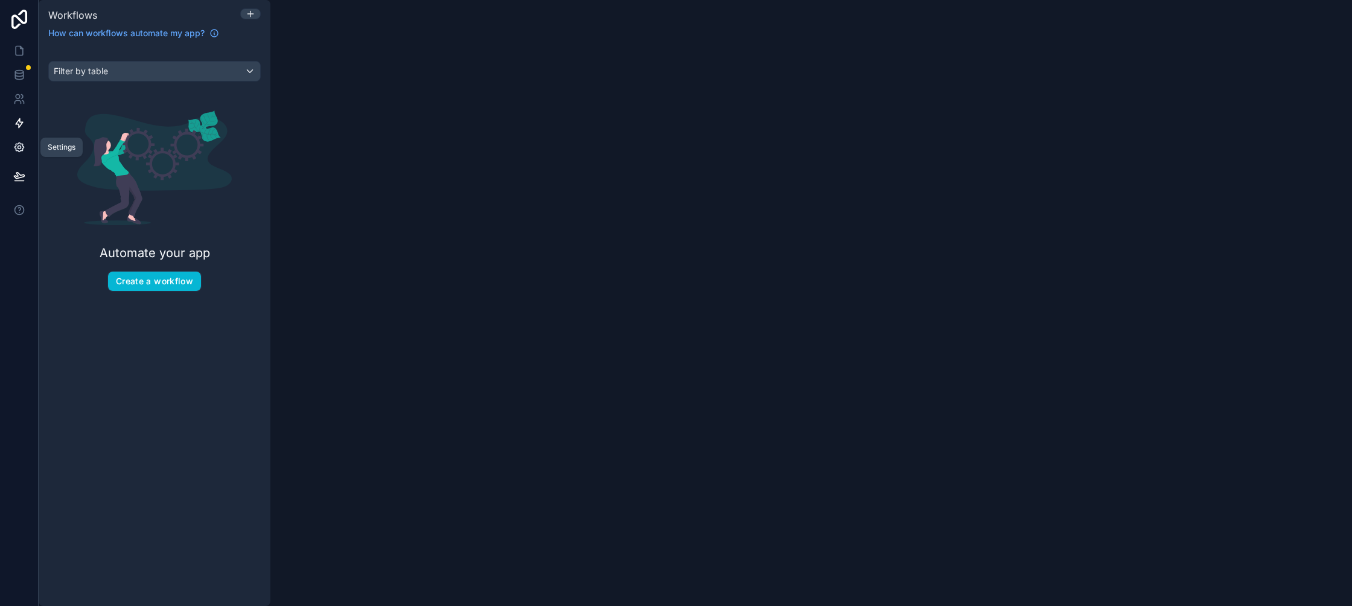
click at [21, 144] on icon at bounding box center [18, 147] width 9 height 9
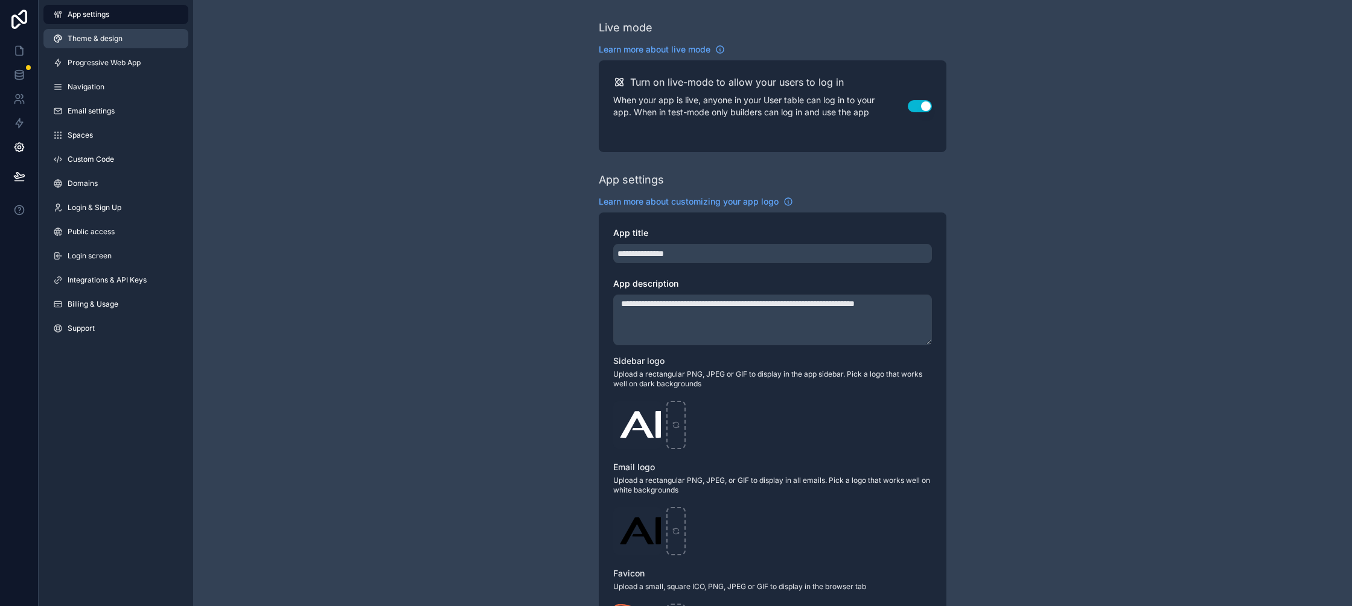
click at [124, 33] on link "Theme & design" at bounding box center [115, 38] width 145 height 19
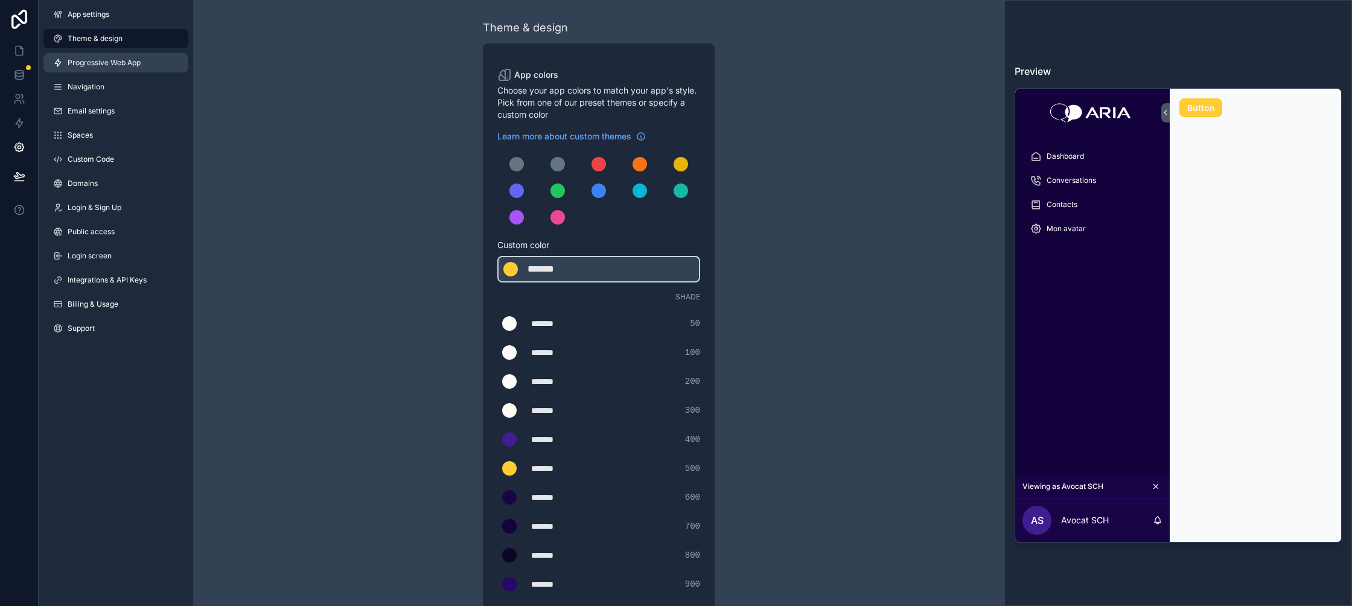
click at [112, 66] on span "Progressive Web App" at bounding box center [104, 63] width 73 height 10
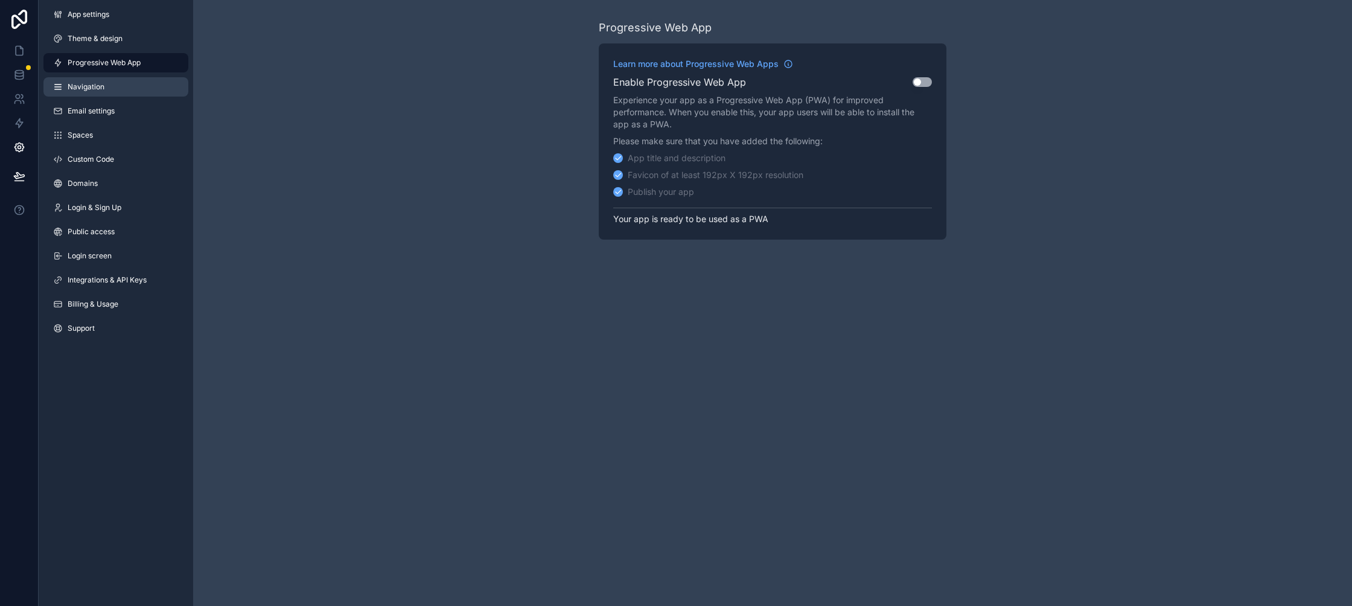
click at [115, 91] on link "Navigation" at bounding box center [115, 86] width 145 height 19
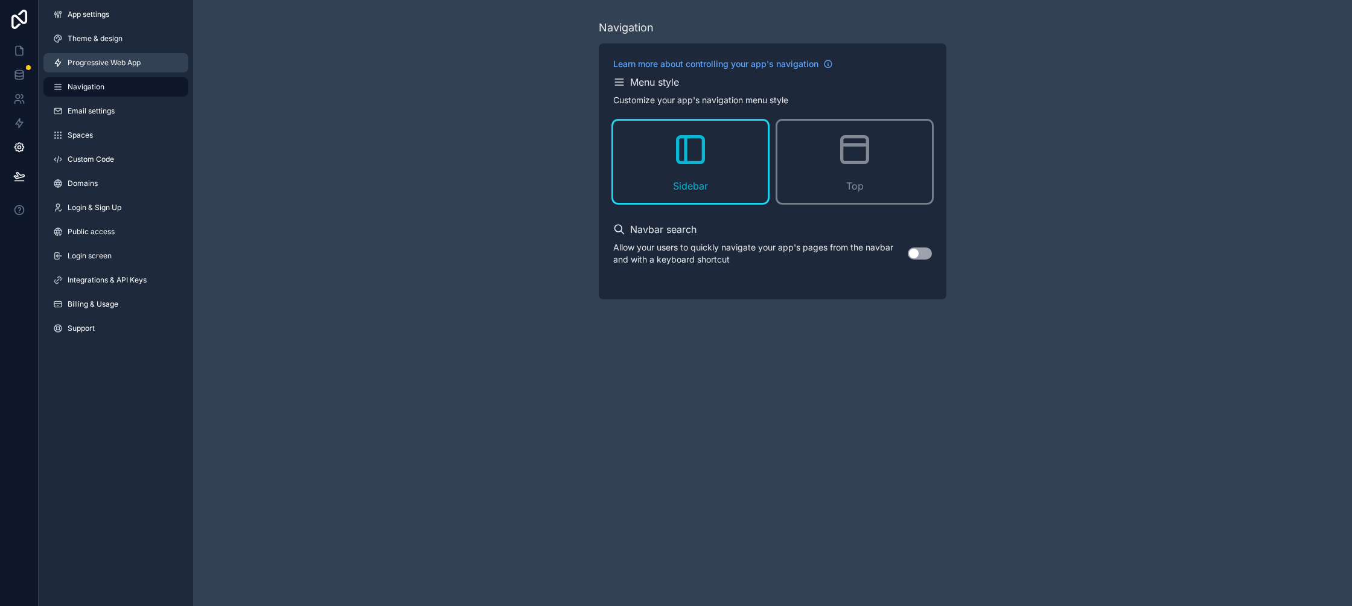
click at [116, 66] on span "Progressive Web App" at bounding box center [104, 63] width 73 height 10
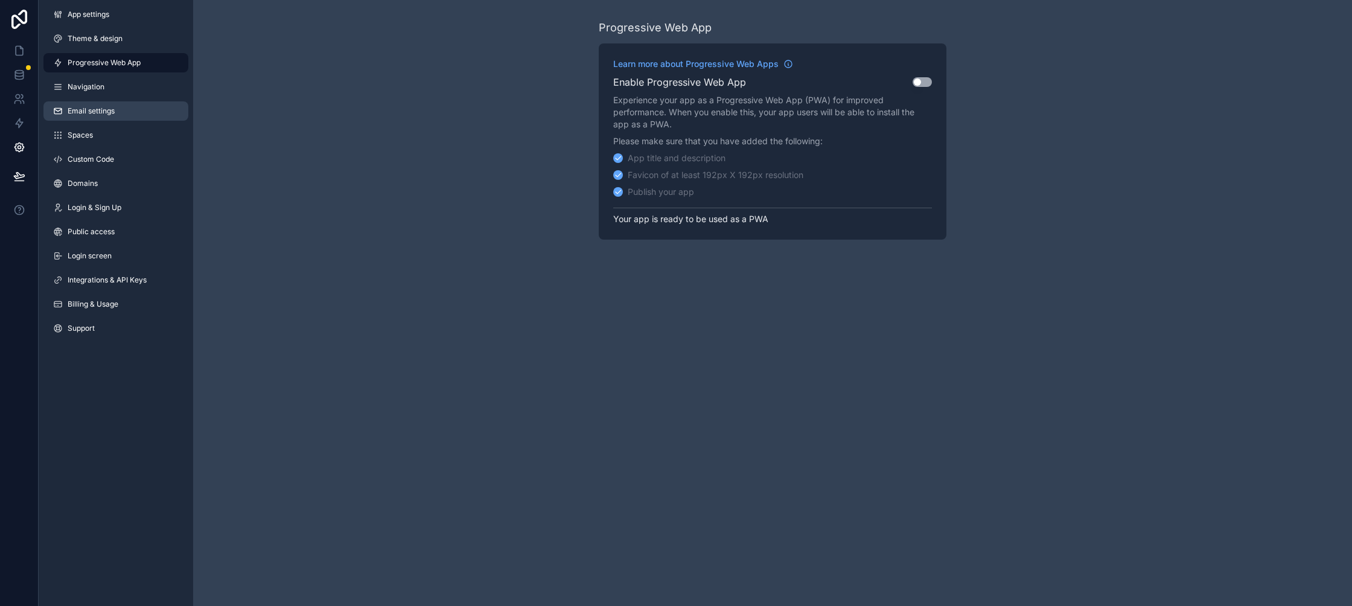
drag, startPoint x: 82, startPoint y: 89, endPoint x: 93, endPoint y: 119, distance: 31.5
click at [82, 89] on span "Navigation" at bounding box center [86, 87] width 37 height 10
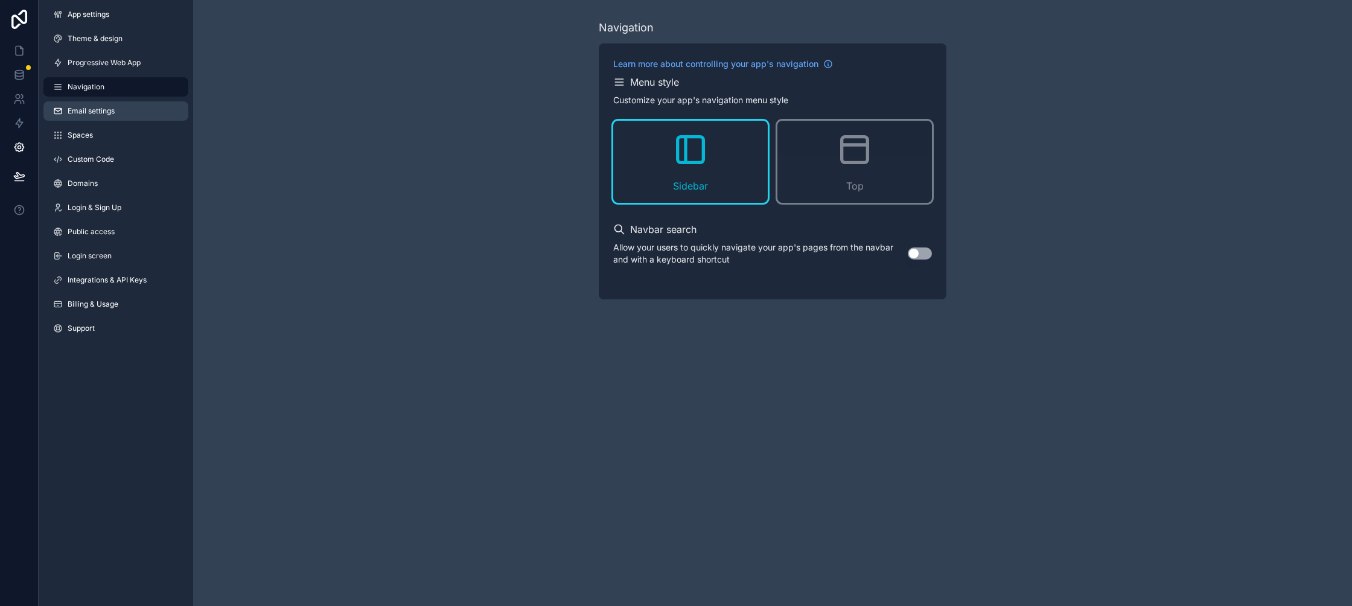
click at [98, 115] on span "Email settings" at bounding box center [91, 111] width 47 height 10
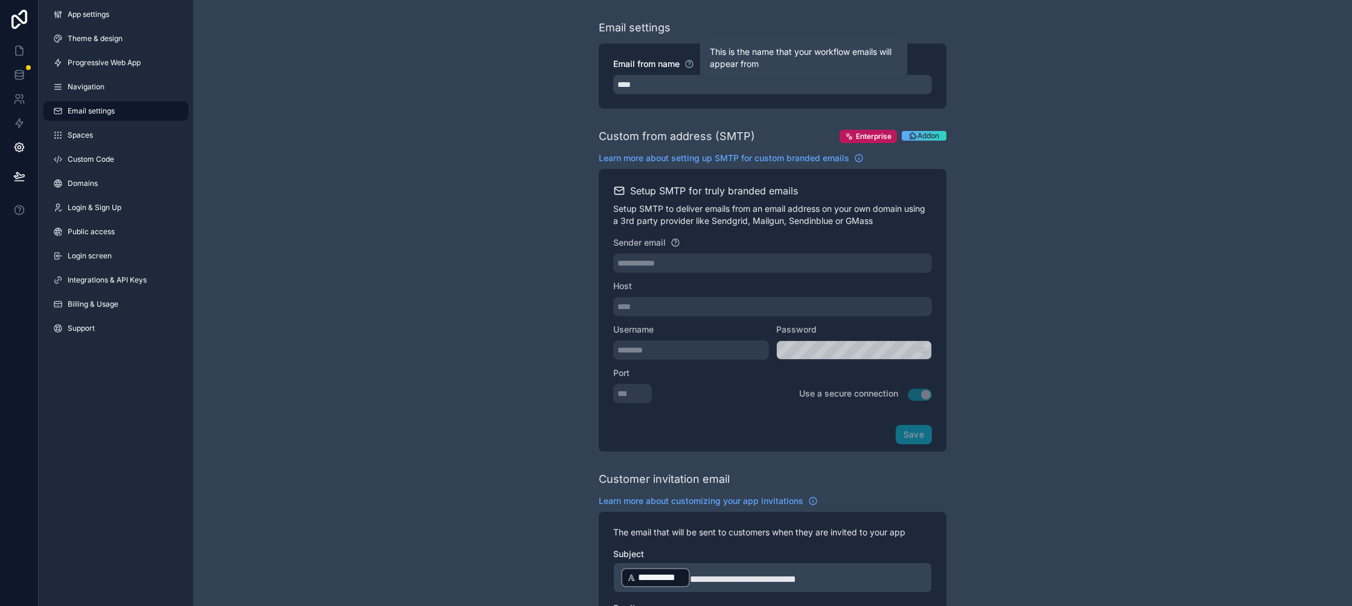
click at [688, 64] on icon "scrollable content" at bounding box center [689, 64] width 10 height 10
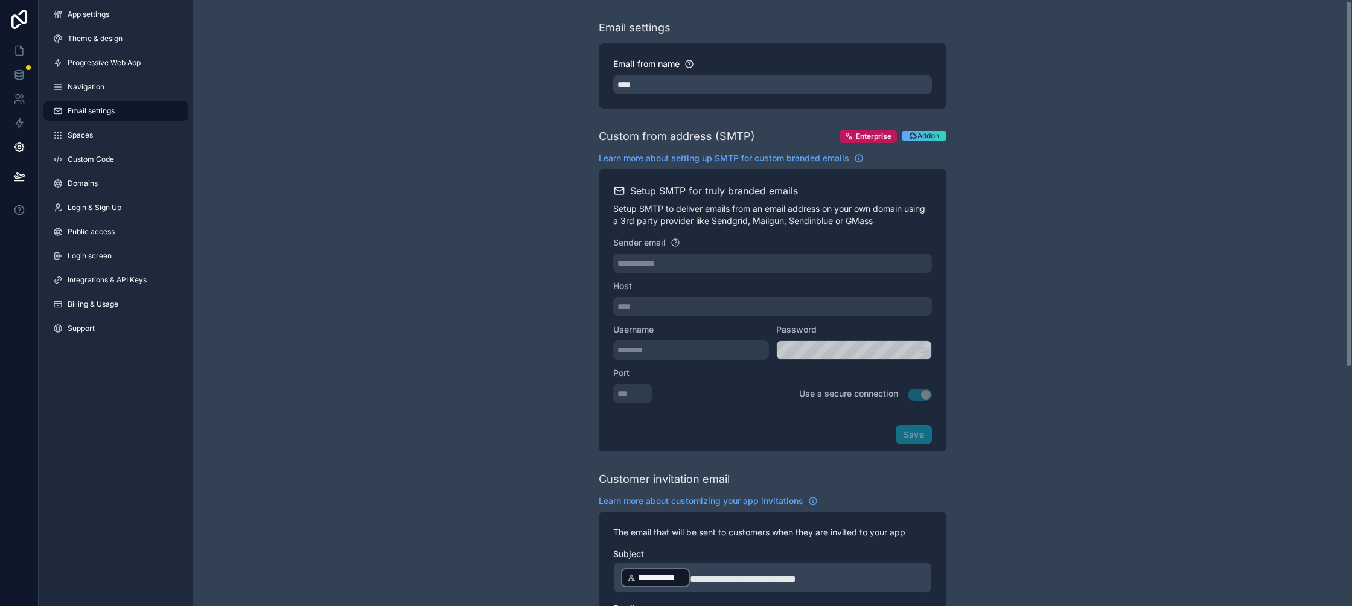
scroll to position [395, 0]
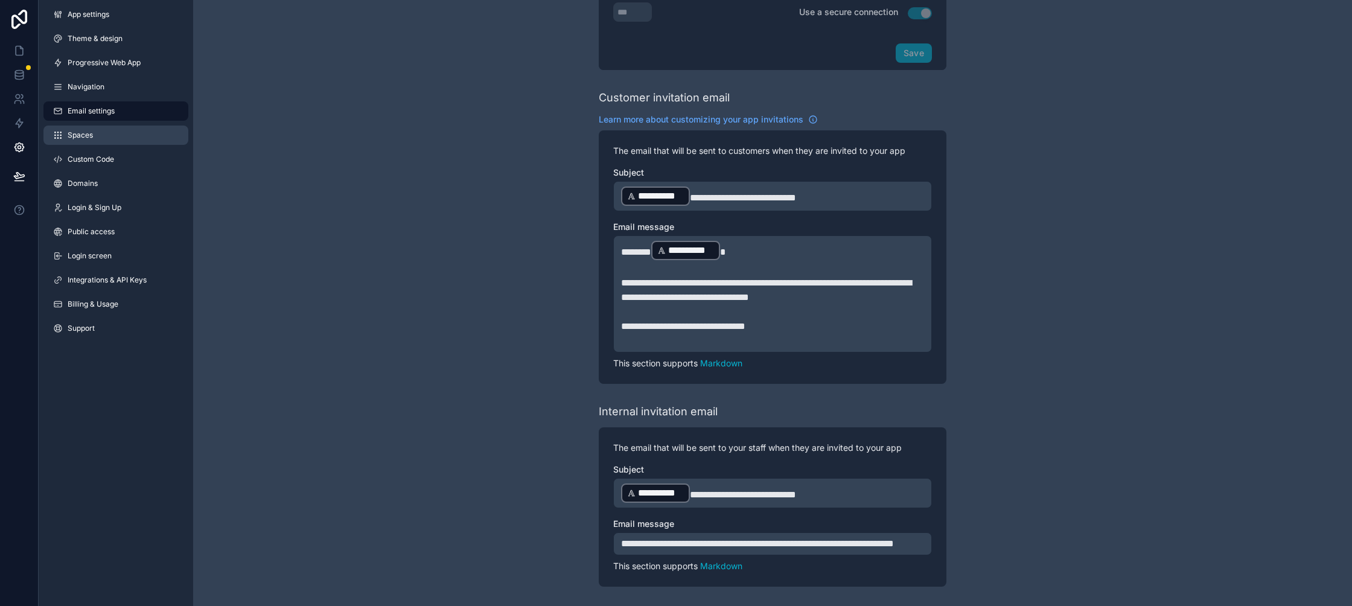
click at [109, 129] on link "Spaces" at bounding box center [115, 135] width 145 height 19
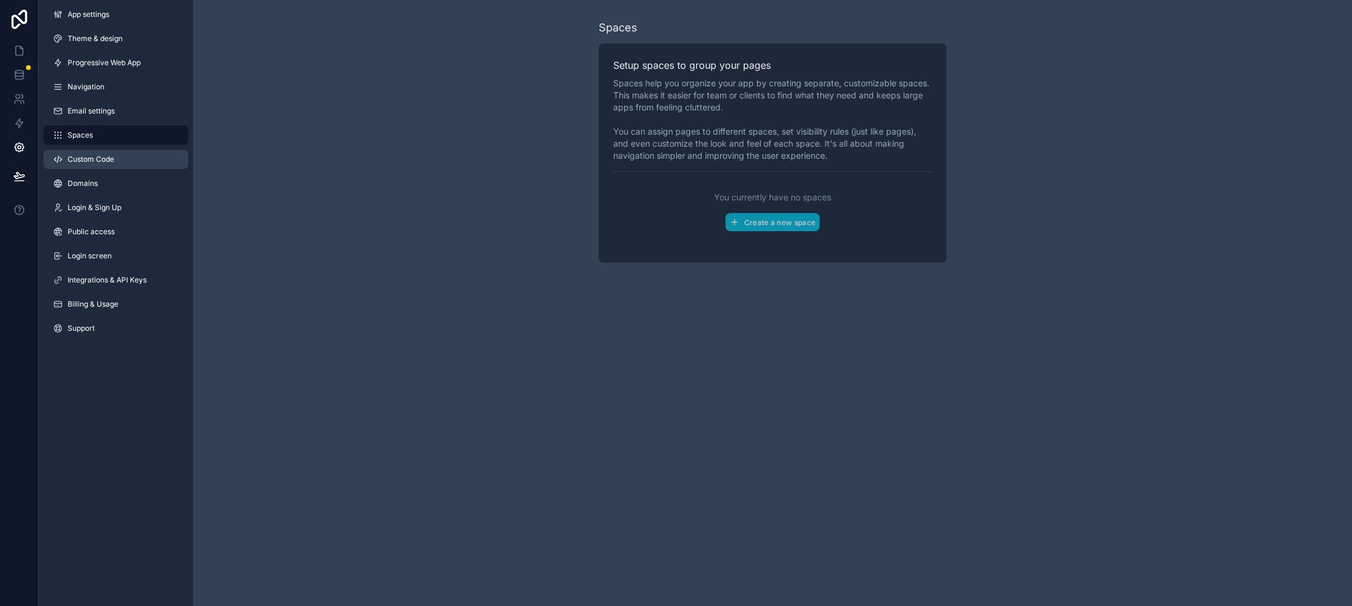
click at [104, 160] on span "Custom Code" at bounding box center [91, 159] width 46 height 10
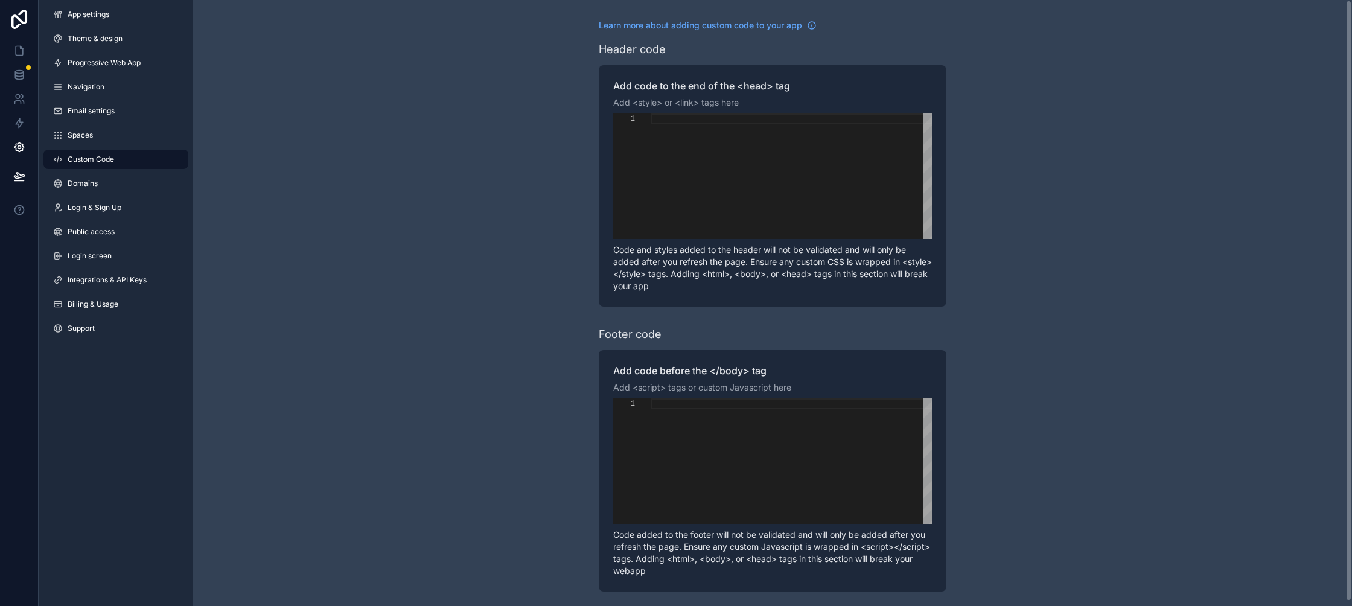
scroll to position [5, 0]
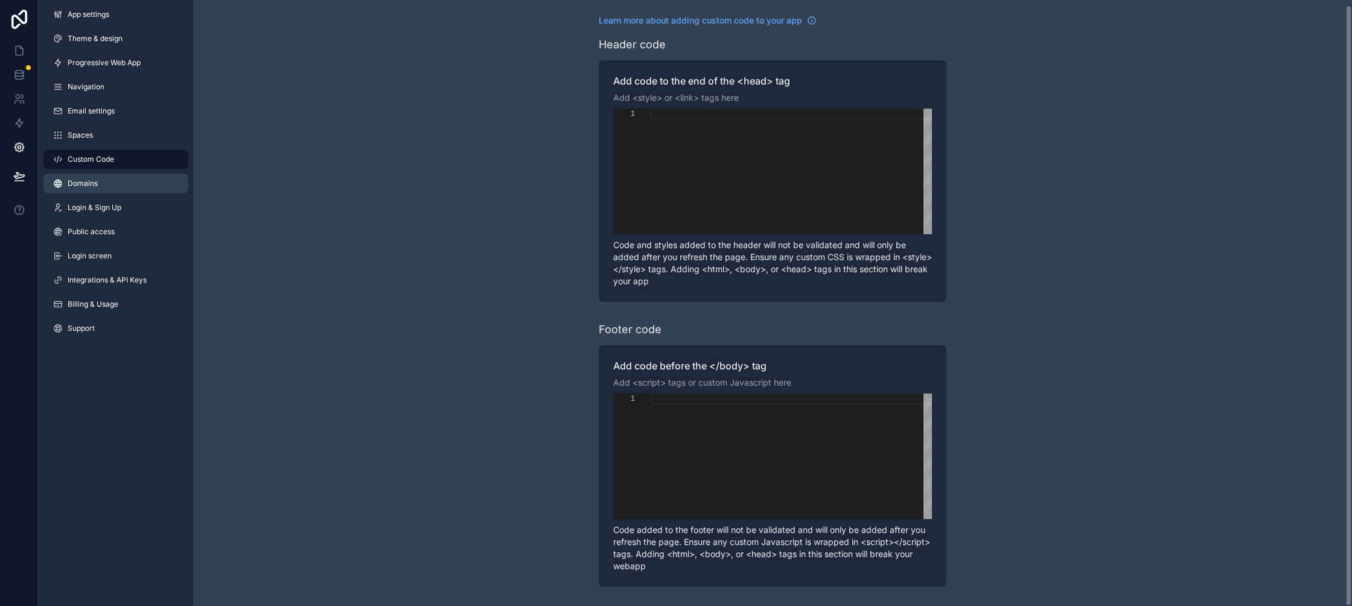
click at [112, 177] on link "Domains" at bounding box center [115, 183] width 145 height 19
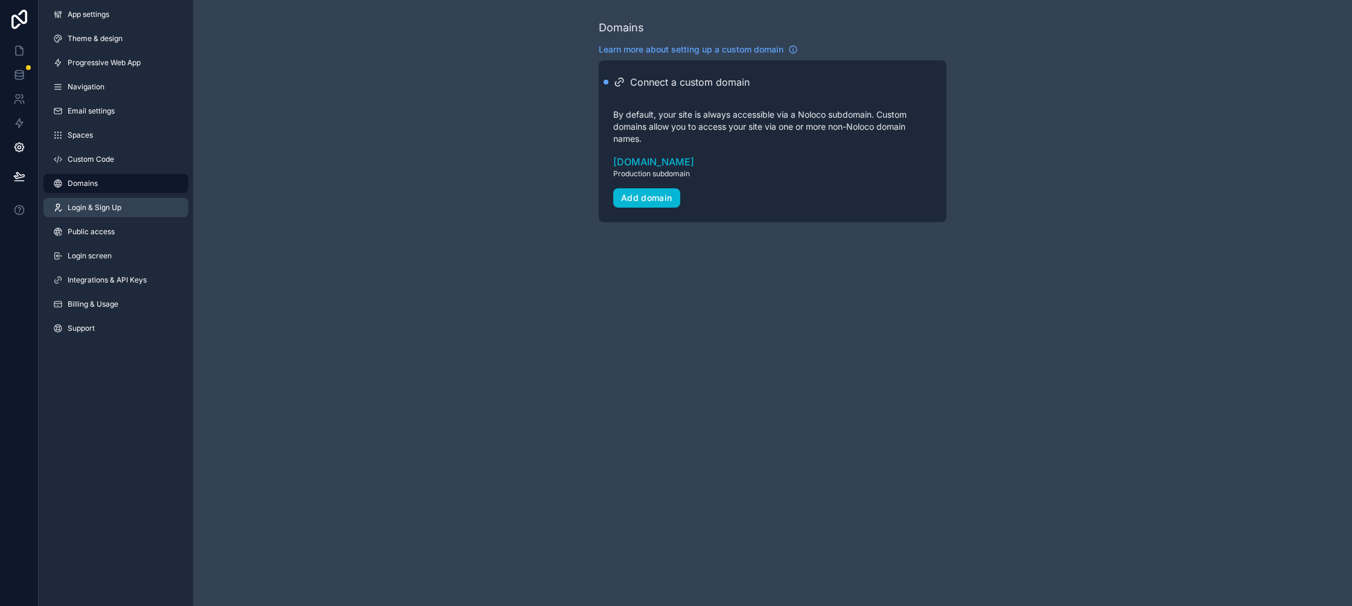
click at [89, 209] on span "Login & Sign Up" at bounding box center [95, 208] width 54 height 10
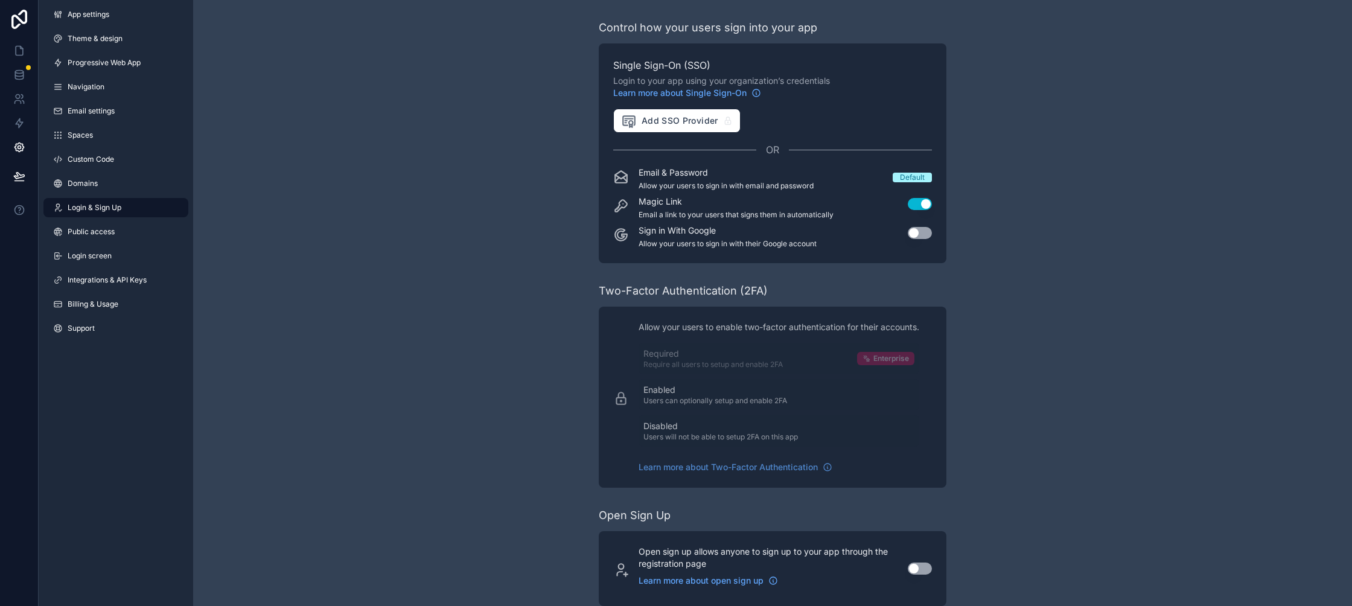
scroll to position [19, 0]
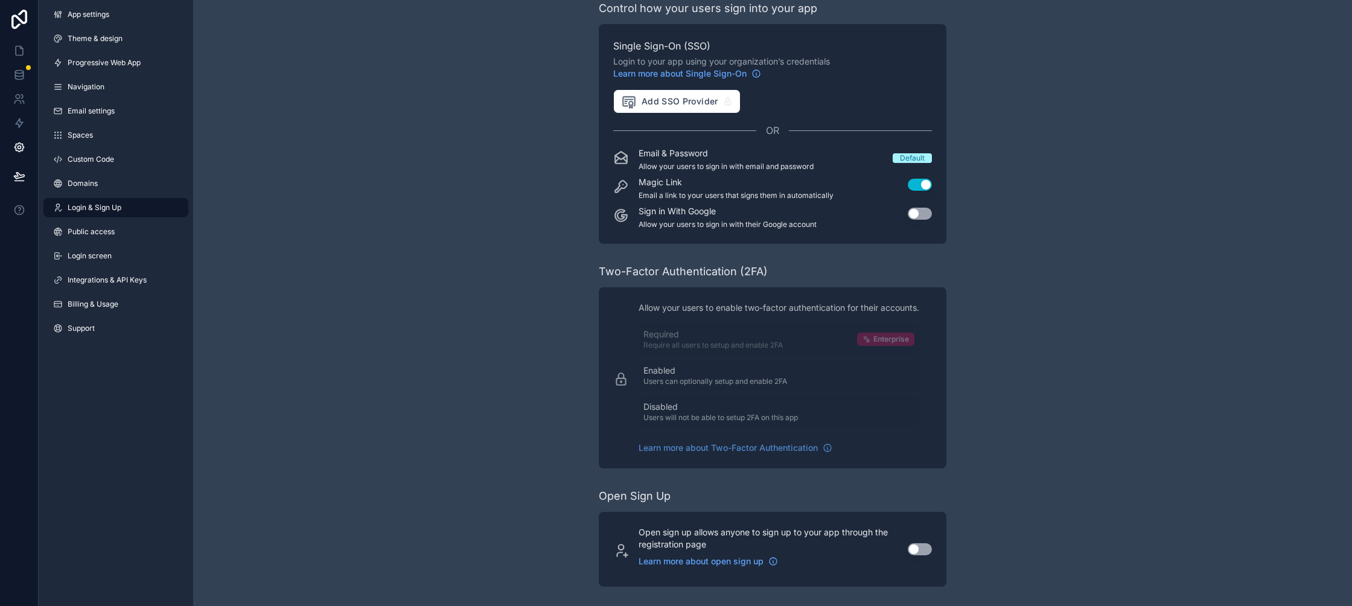
click at [922, 211] on button "Use setting" at bounding box center [919, 214] width 24 height 12
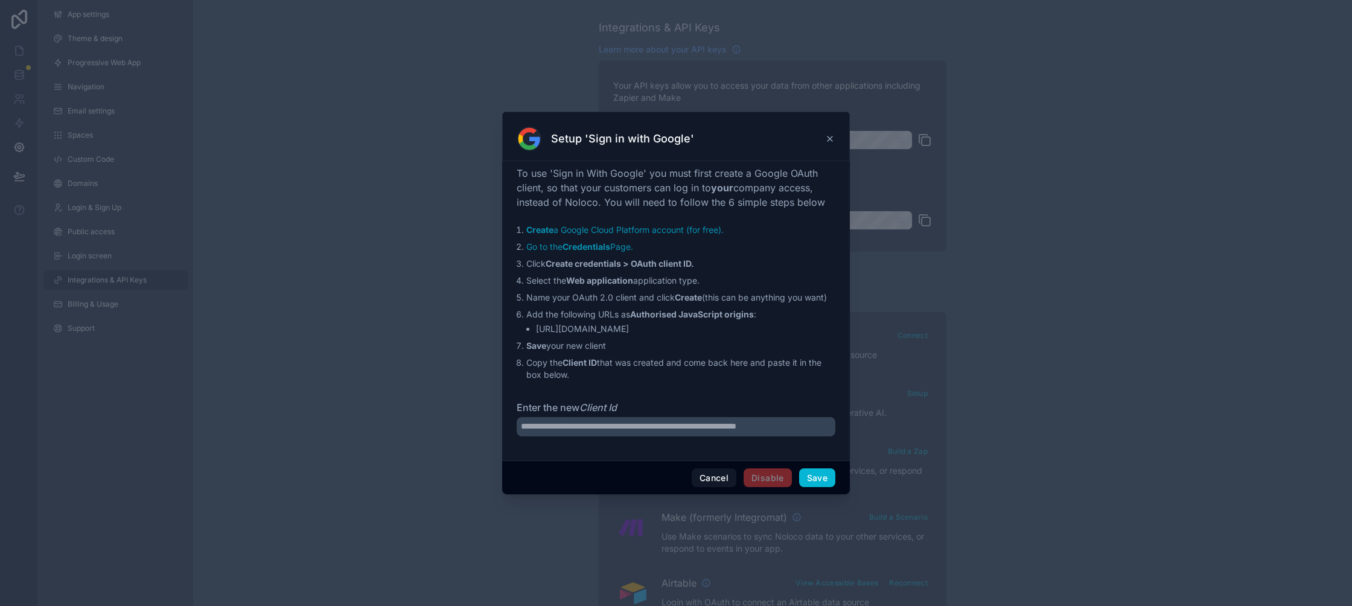
click at [830, 141] on icon at bounding box center [830, 139] width 10 height 10
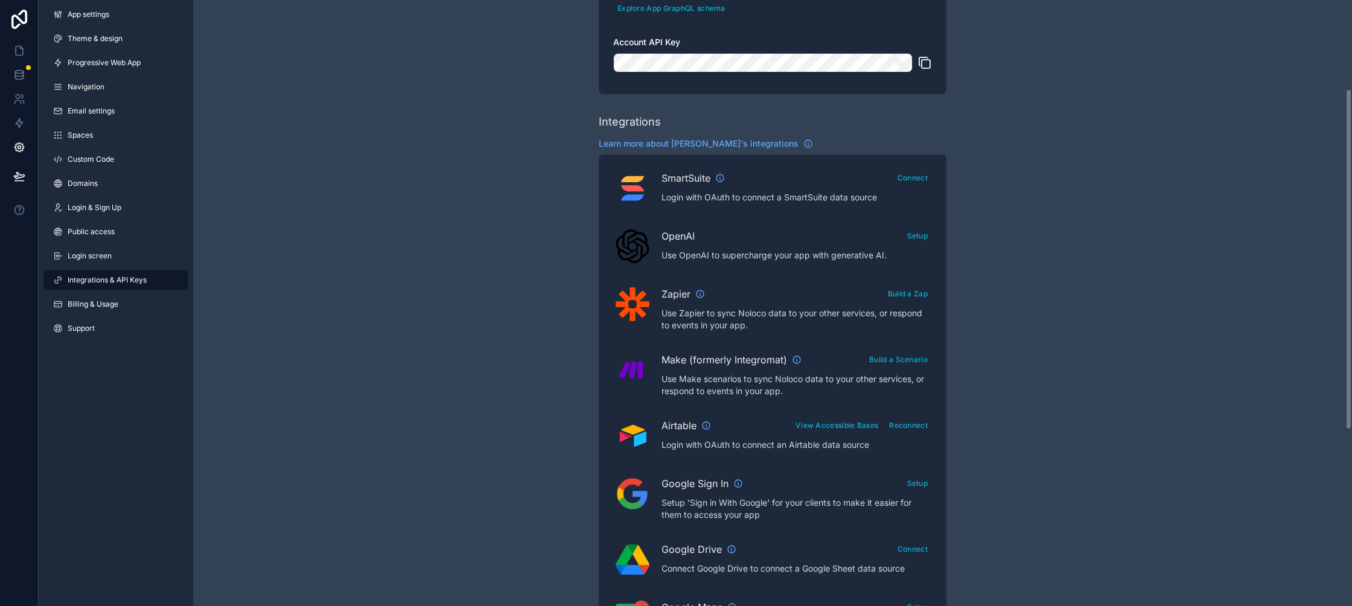
scroll to position [390, 0]
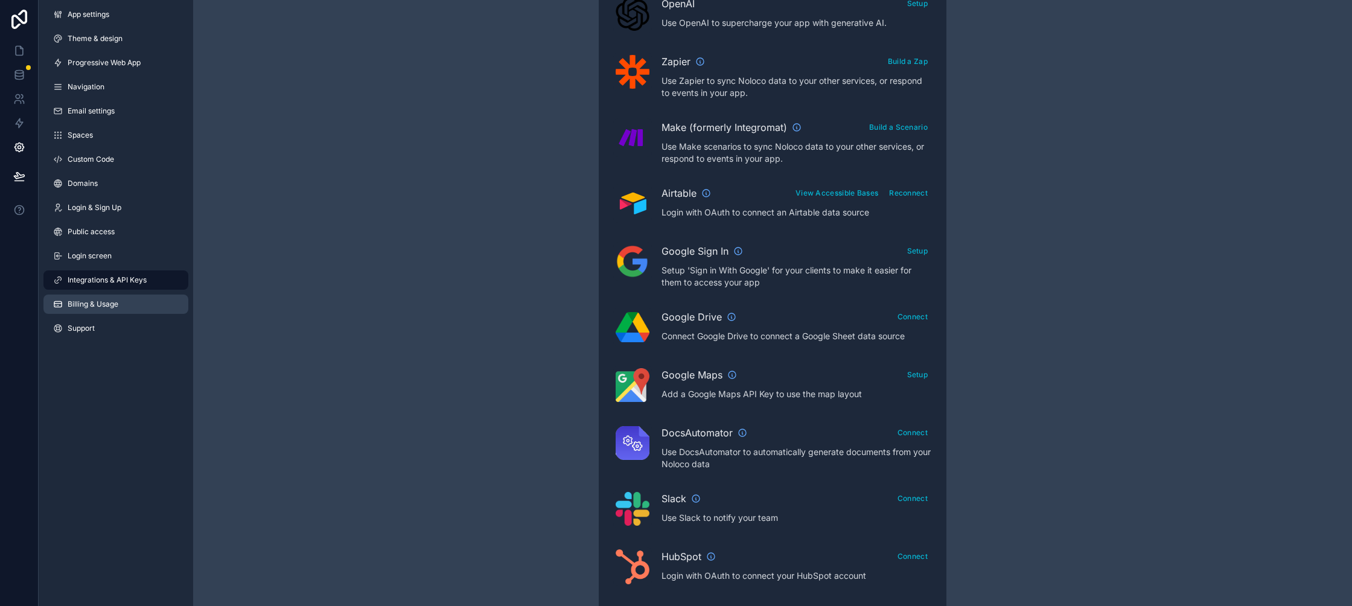
click at [121, 301] on link "Billing & Usage" at bounding box center [115, 303] width 145 height 19
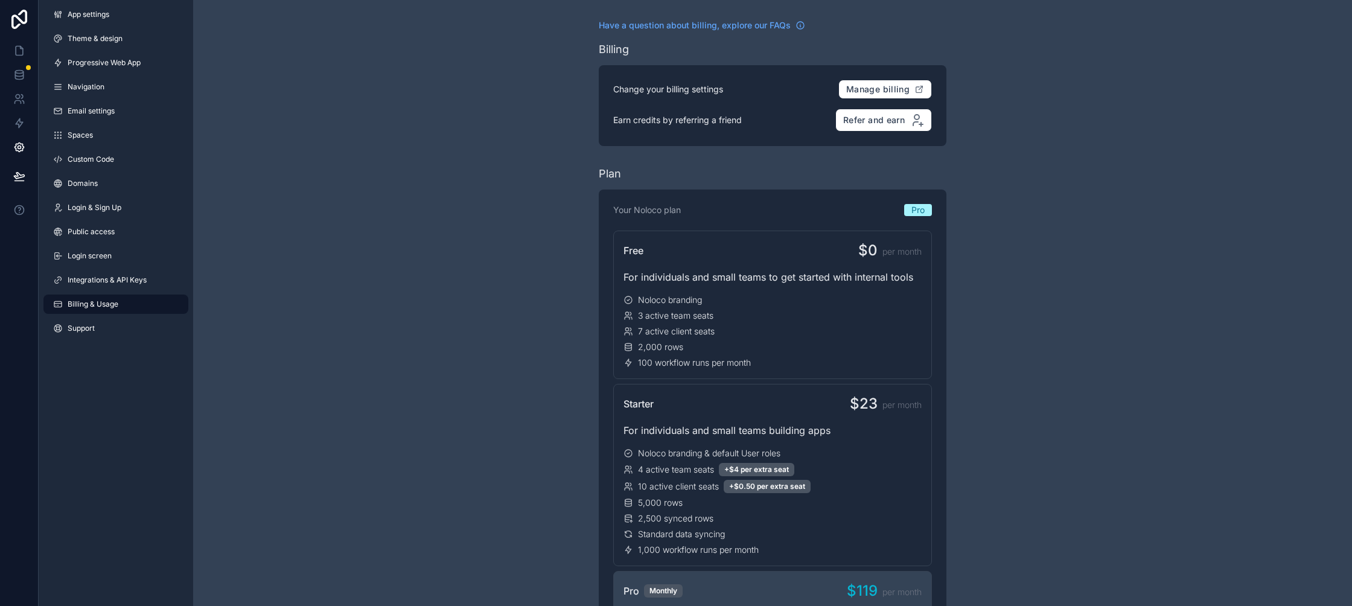
click at [130, 291] on div "App settings Theme & design Progressive Web App Navigation Email settings Space…" at bounding box center [116, 174] width 154 height 348
click at [133, 288] on link "Integrations & API Keys" at bounding box center [115, 279] width 145 height 19
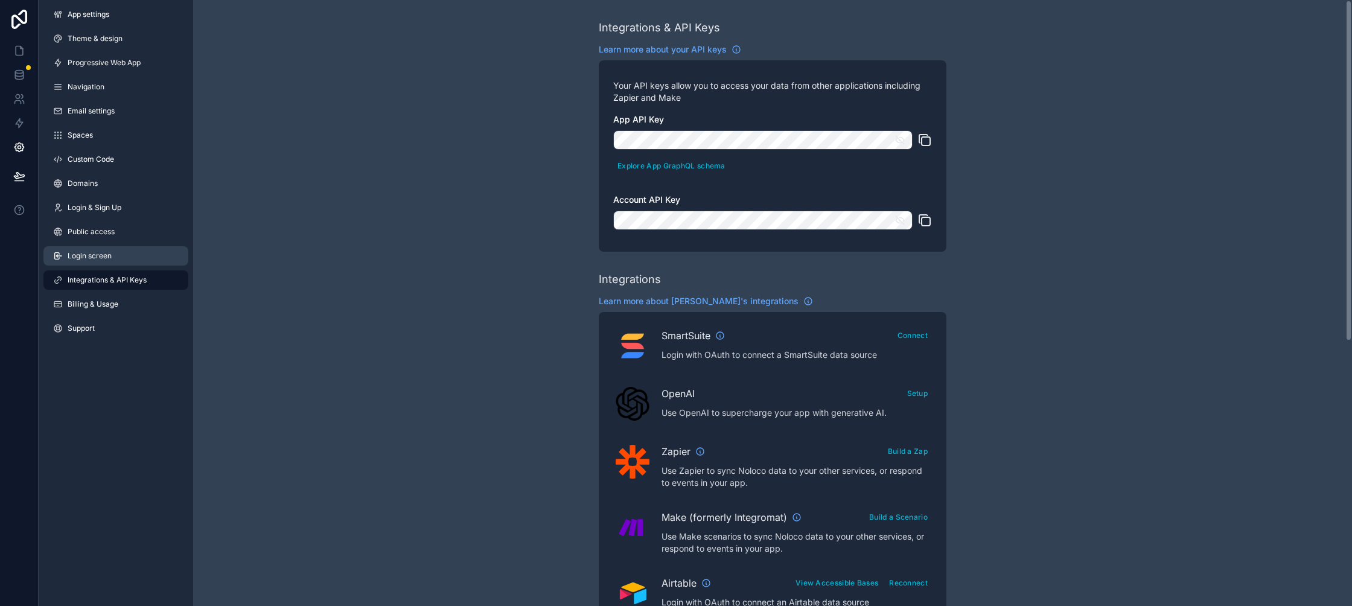
click at [104, 258] on span "Login screen" at bounding box center [90, 256] width 44 height 10
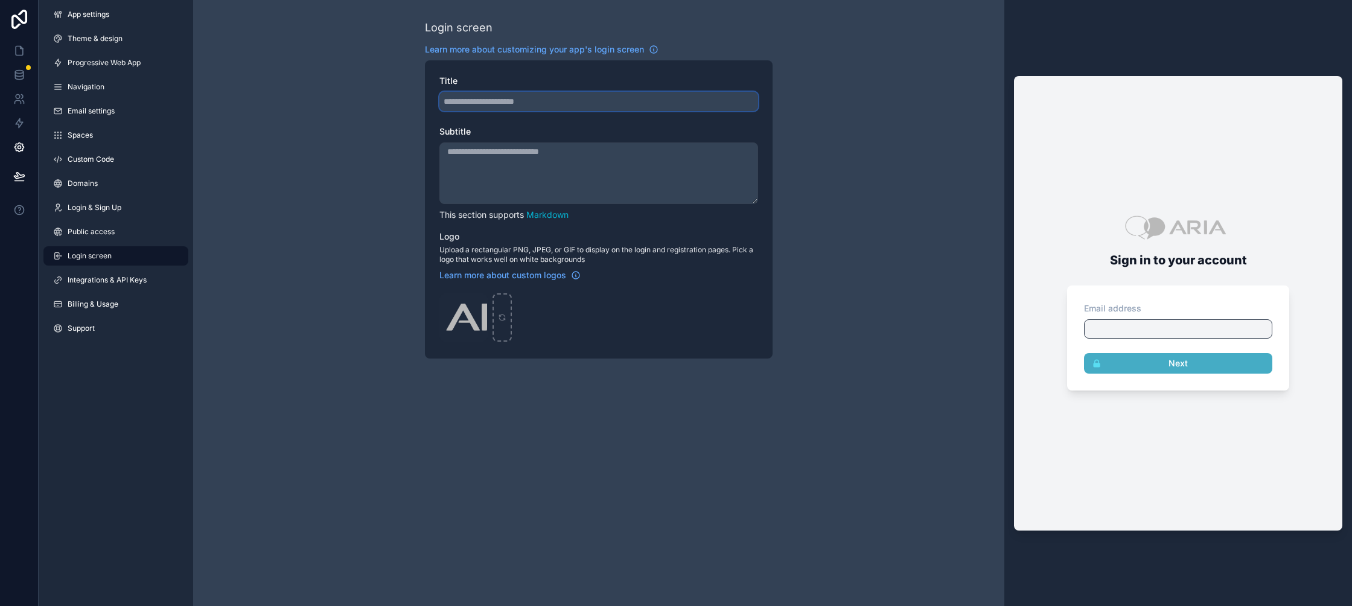
click at [589, 100] on input "Title" at bounding box center [598, 101] width 319 height 19
click at [551, 105] on input "Title" at bounding box center [598, 101] width 319 height 19
paste input "**********"
type input "**********"
click at [542, 187] on textarea "Subtitle" at bounding box center [598, 173] width 319 height 62
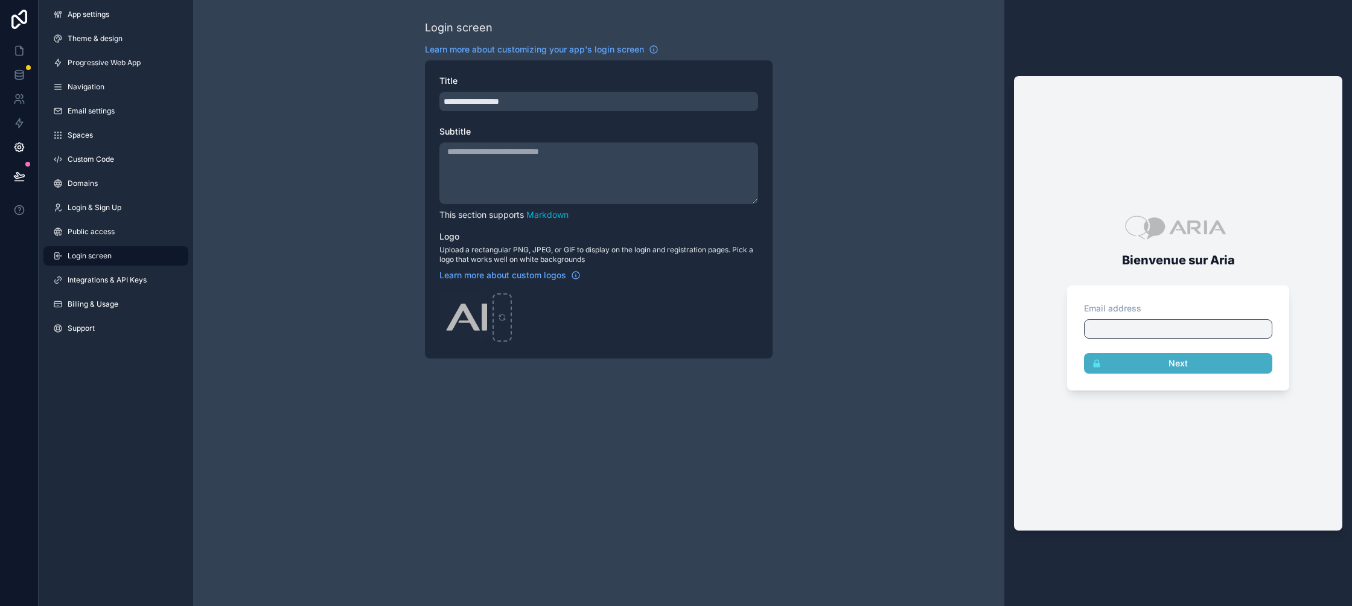
paste textarea "**********"
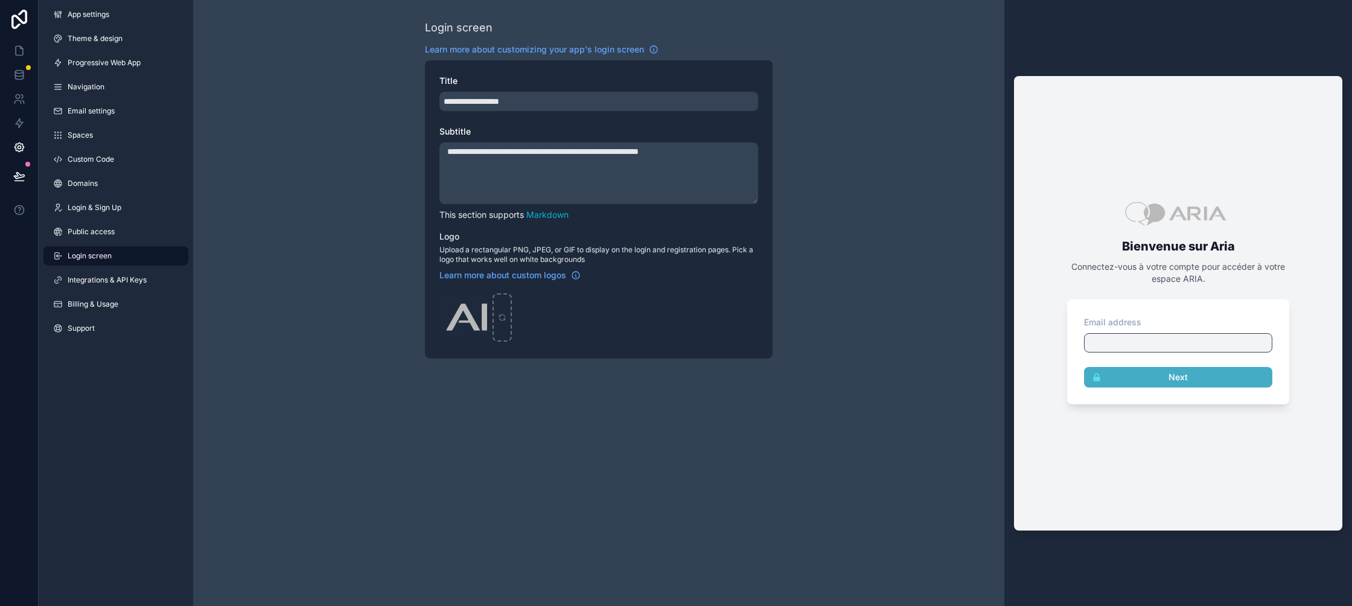
click at [573, 186] on textarea "**********" at bounding box center [598, 173] width 319 height 62
type textarea "**********"
click at [595, 48] on span "Learn more about customizing your app's login screen" at bounding box center [534, 49] width 219 height 12
click at [100, 307] on span "Billing & Usage" at bounding box center [93, 304] width 51 height 10
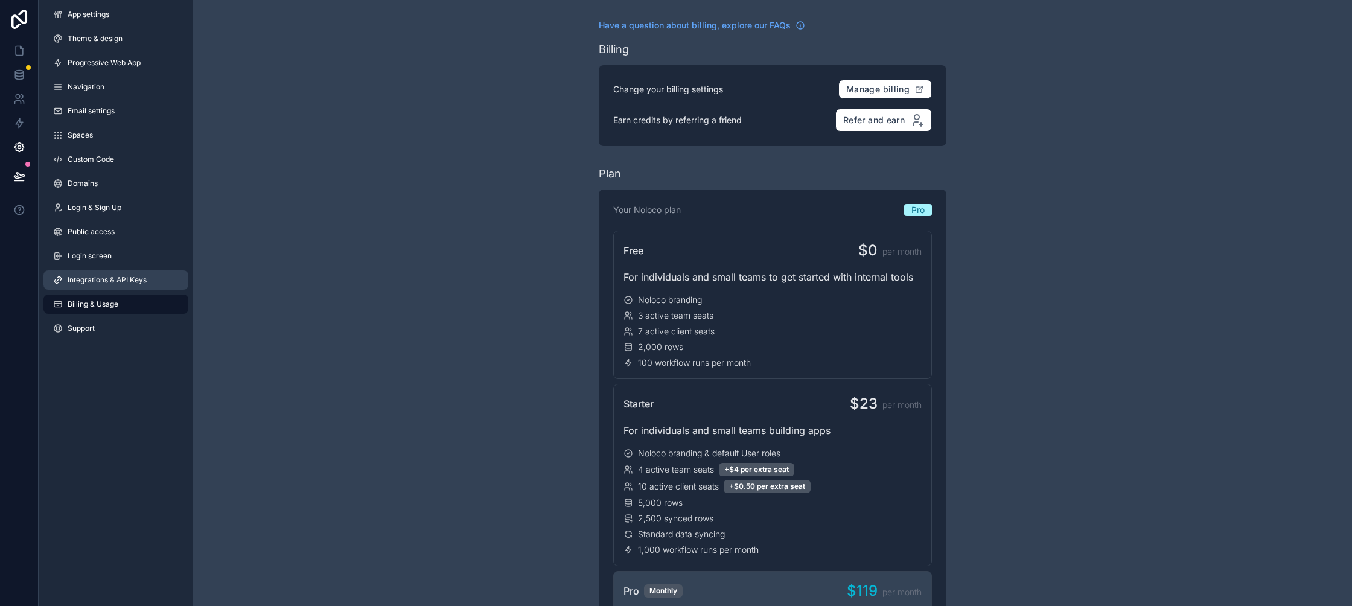
click at [122, 283] on span "Integrations & API Keys" at bounding box center [107, 280] width 79 height 10
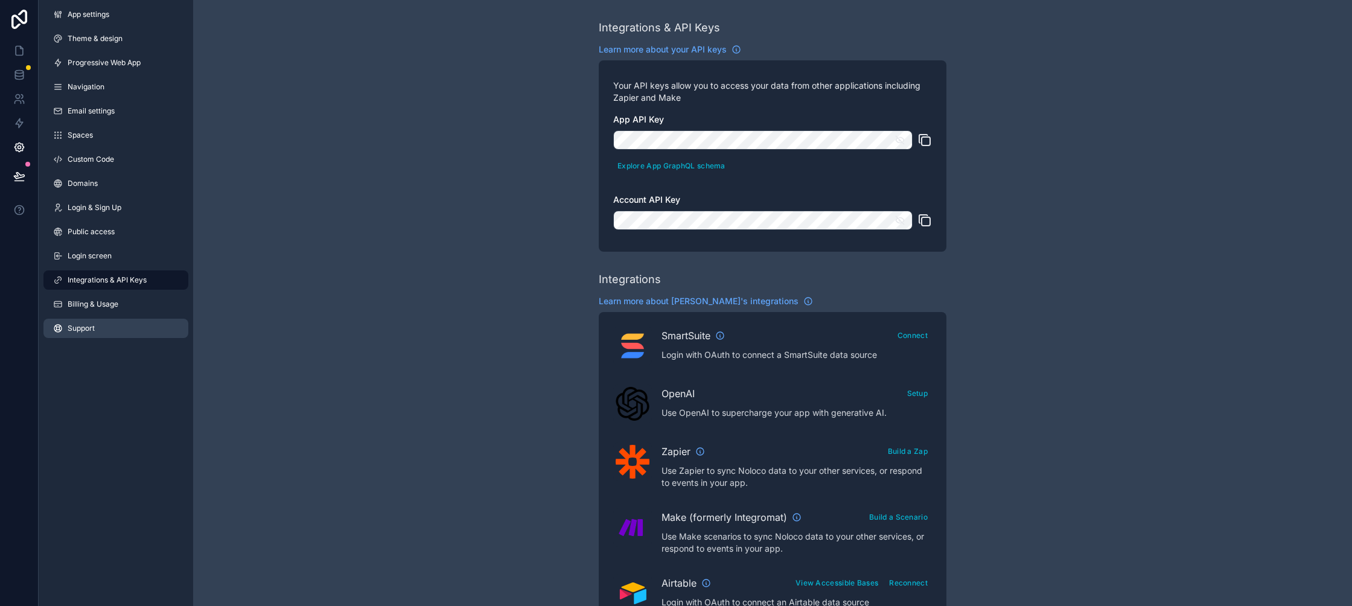
click at [121, 328] on link "Support" at bounding box center [115, 328] width 145 height 19
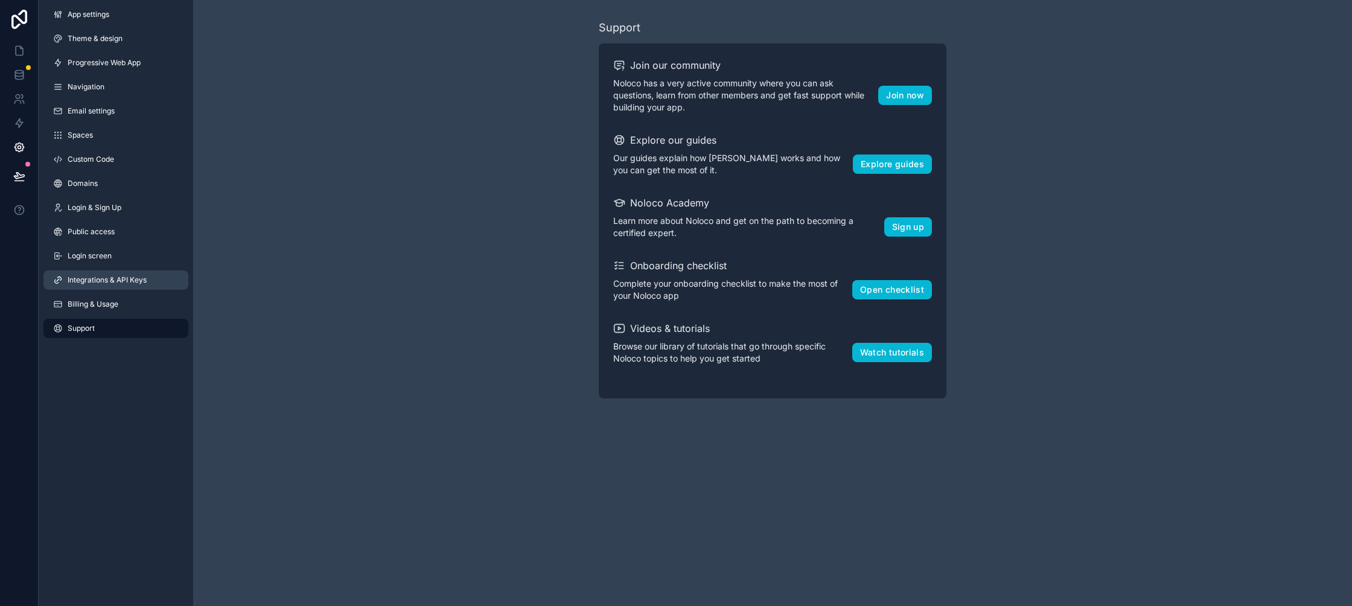
click at [126, 284] on span "Integrations & API Keys" at bounding box center [107, 280] width 79 height 10
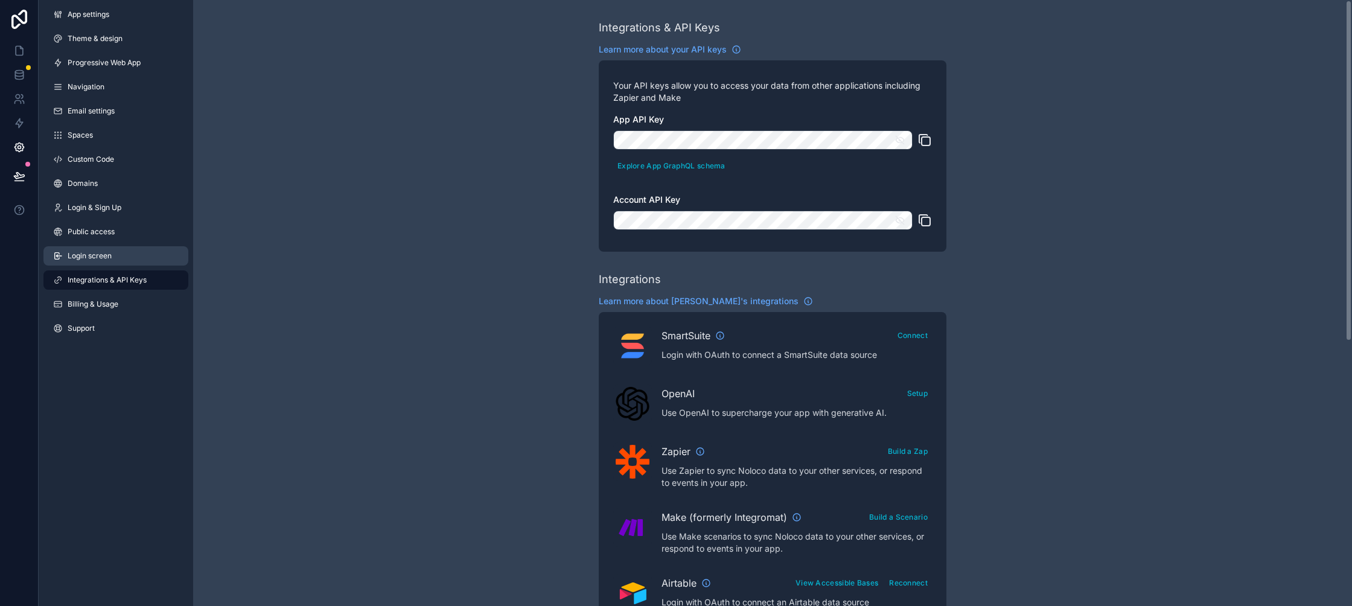
click at [117, 249] on link "Login screen" at bounding box center [115, 255] width 145 height 19
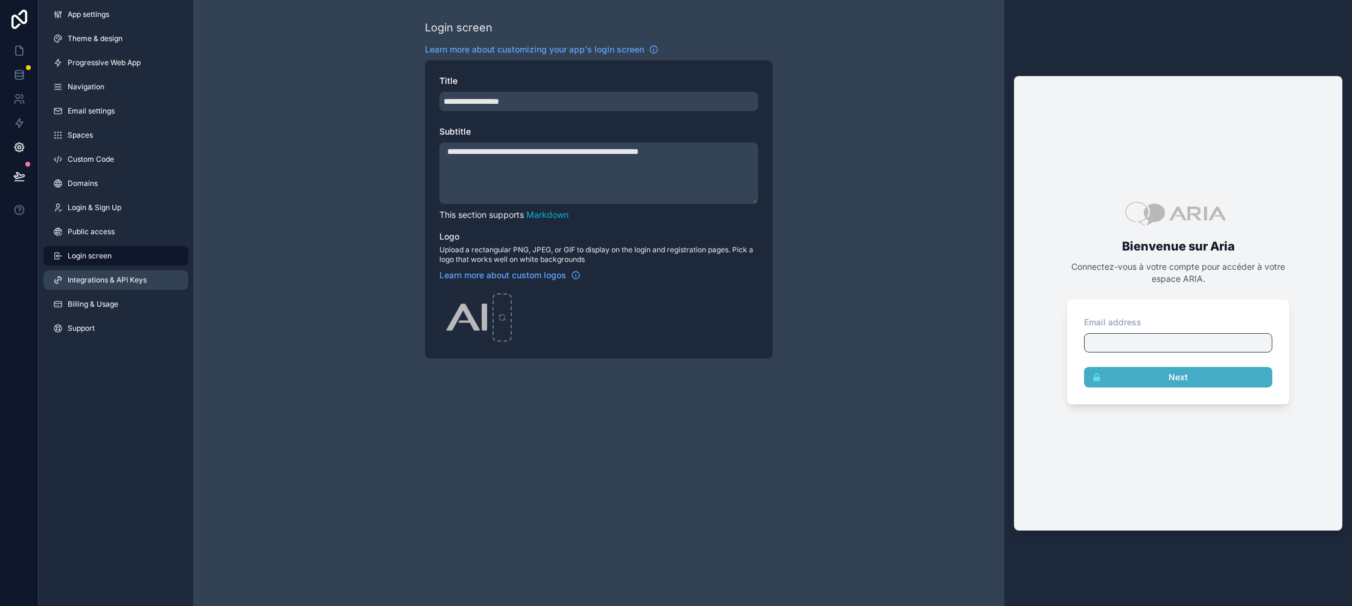
click at [120, 278] on span "Integrations & API Keys" at bounding box center [107, 280] width 79 height 10
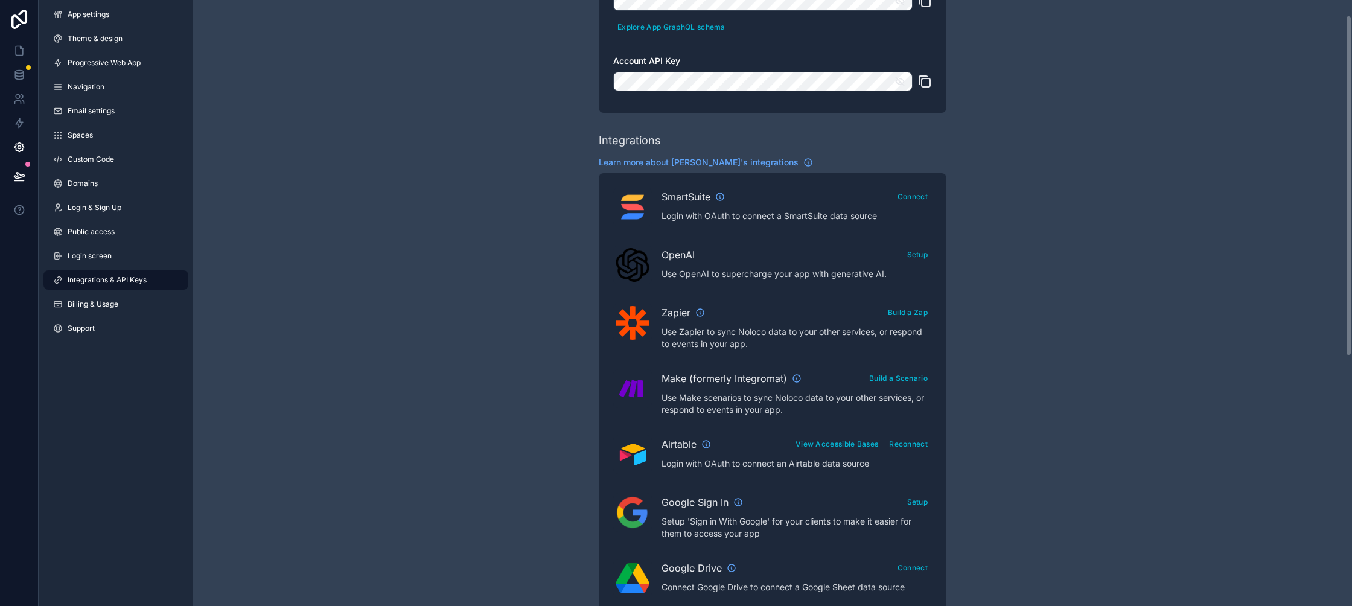
scroll to position [421, 0]
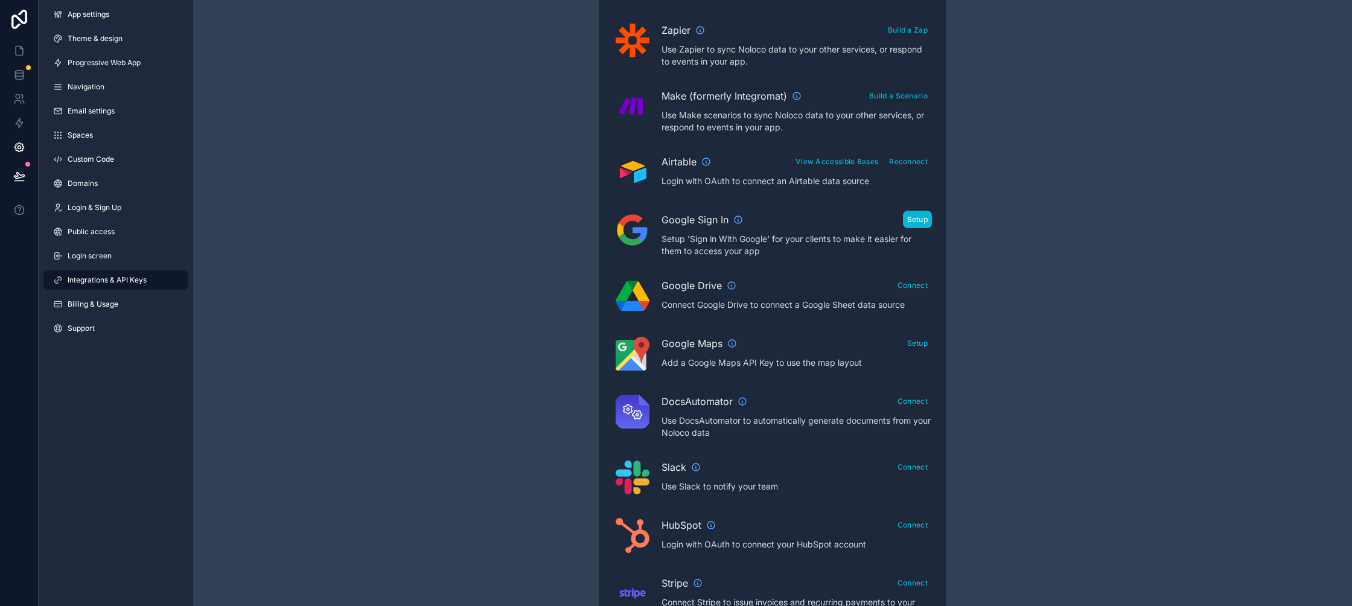
click at [909, 225] on button "Setup" at bounding box center [918, 219] width 30 height 17
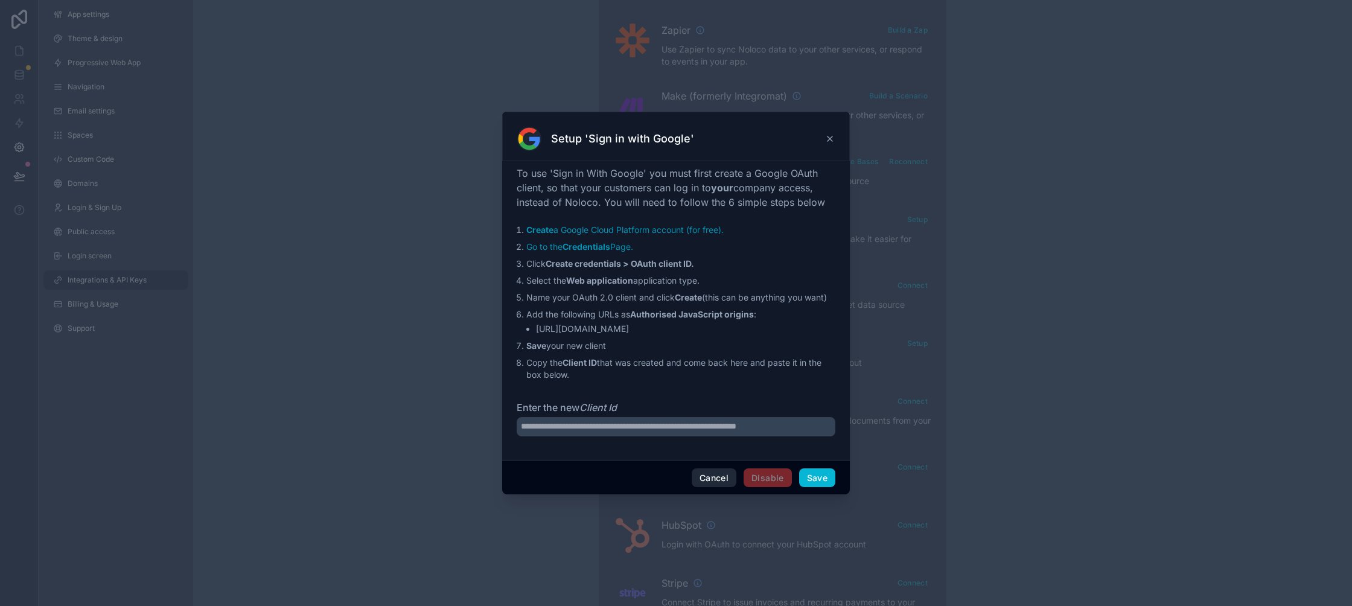
click at [722, 483] on button "Cancel" at bounding box center [713, 477] width 45 height 19
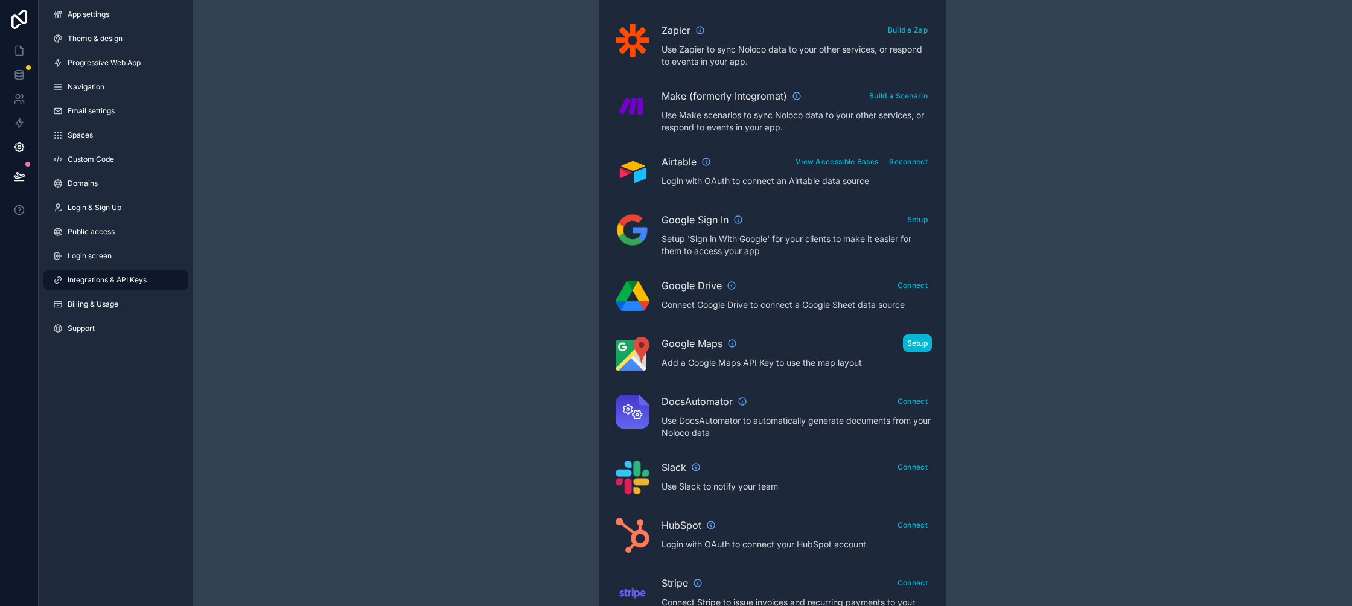
click at [904, 345] on button "Setup" at bounding box center [918, 342] width 30 height 17
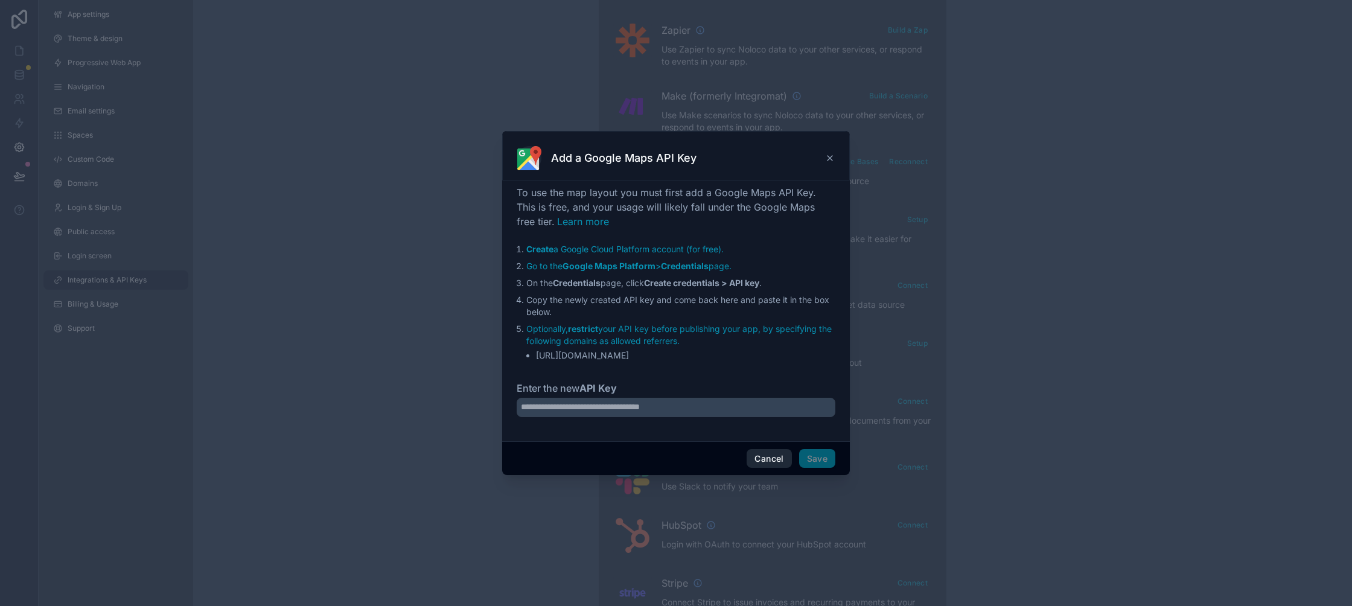
click at [781, 460] on button "Cancel" at bounding box center [768, 458] width 45 height 19
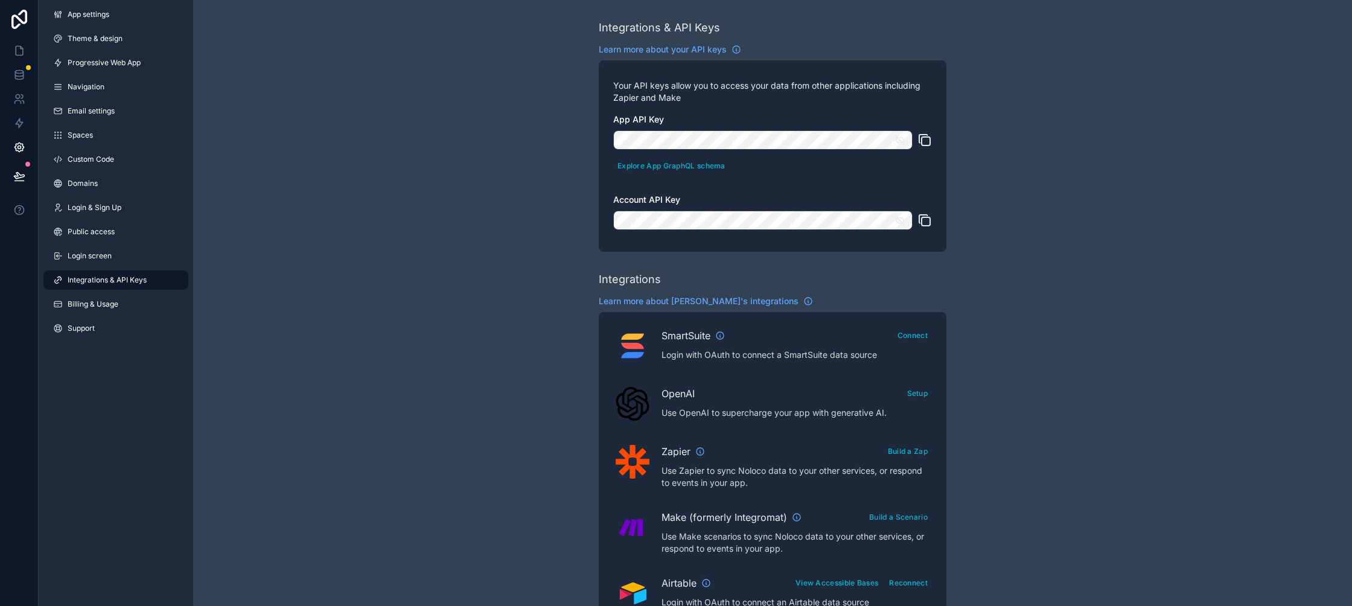
click at [109, 270] on link "Integrations & API Keys" at bounding box center [115, 279] width 145 height 19
click at [113, 265] on div "App settings Theme & design Progressive Web App Navigation Email settings Space…" at bounding box center [116, 174] width 154 height 348
click at [117, 263] on link "Login screen" at bounding box center [115, 255] width 145 height 19
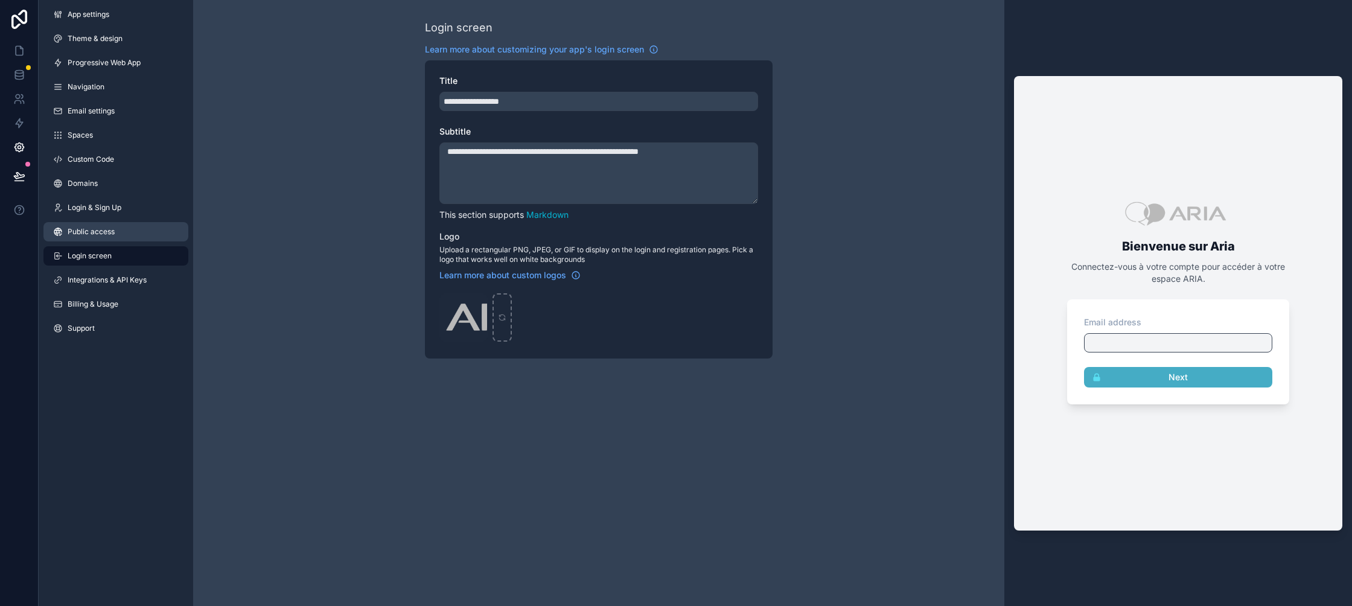
click at [140, 232] on link "Public access" at bounding box center [115, 231] width 145 height 19
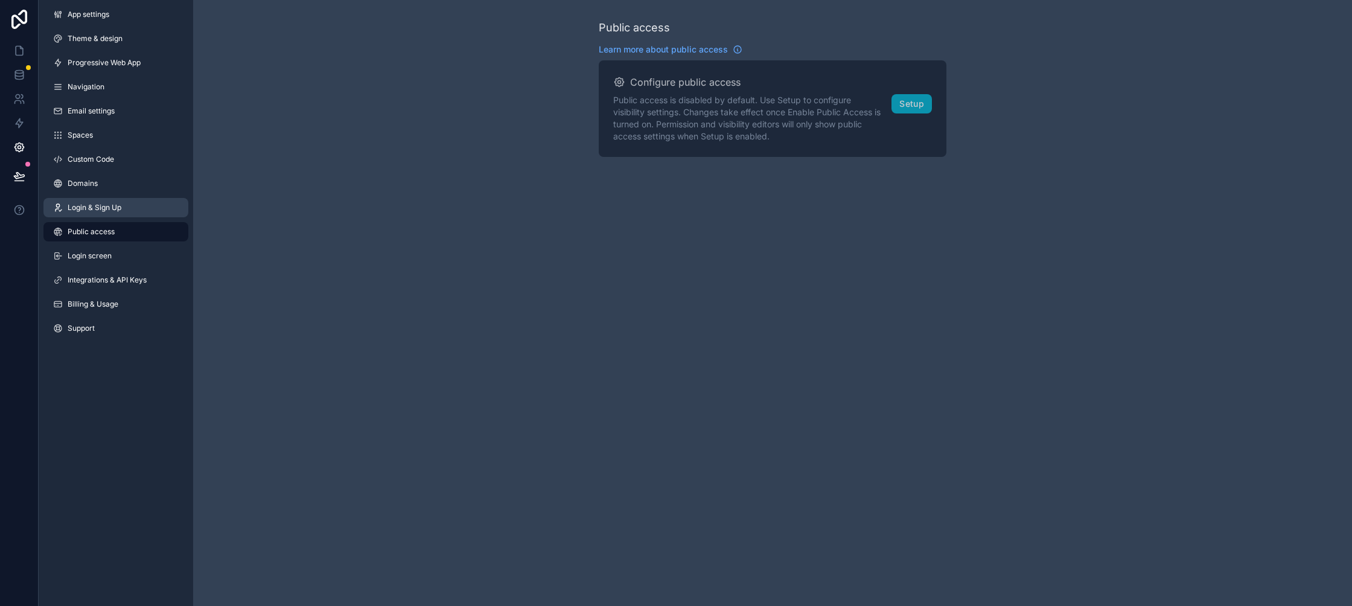
click at [132, 211] on link "Login & Sign Up" at bounding box center [115, 207] width 145 height 19
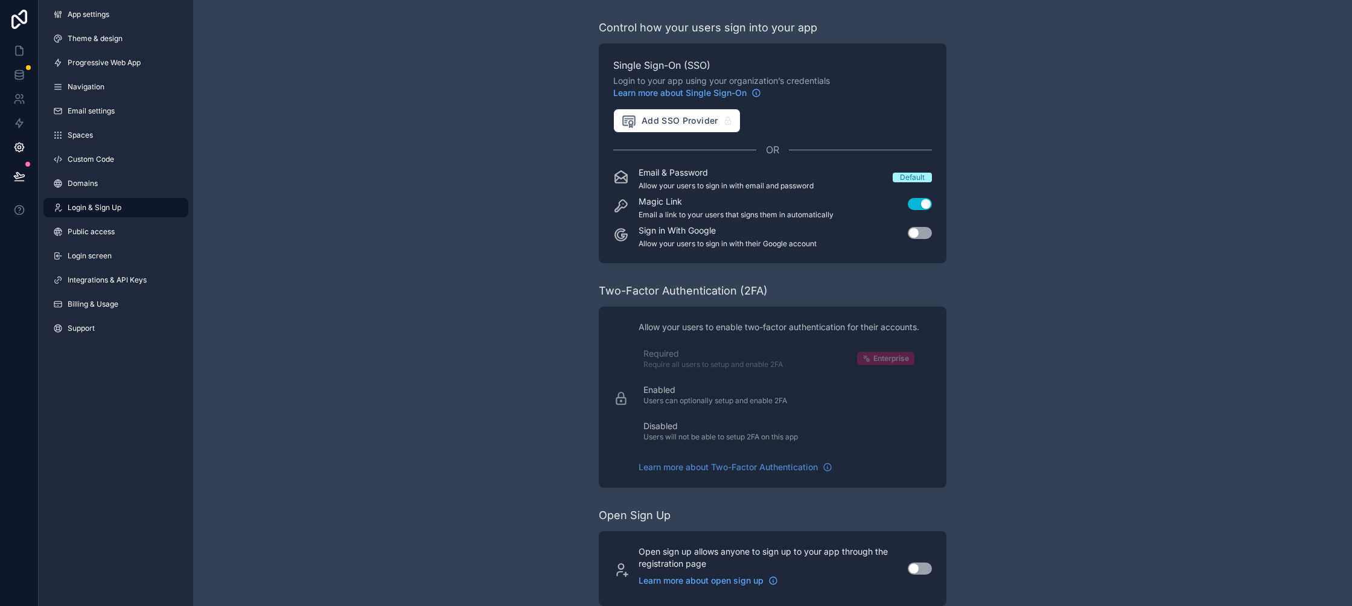
click at [133, 195] on div "App settings Theme & design Progressive Web App Navigation Email settings Space…" at bounding box center [116, 174] width 154 height 348
click at [129, 191] on link "Domains" at bounding box center [115, 183] width 145 height 19
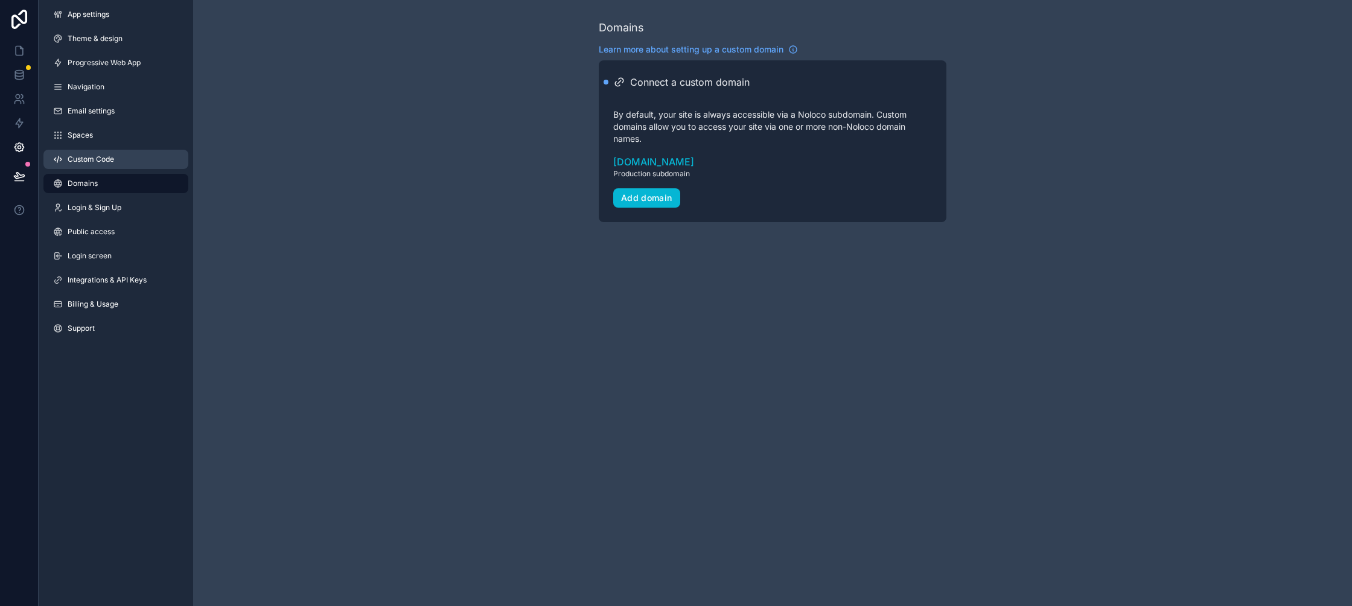
click at [122, 160] on link "Custom Code" at bounding box center [115, 159] width 145 height 19
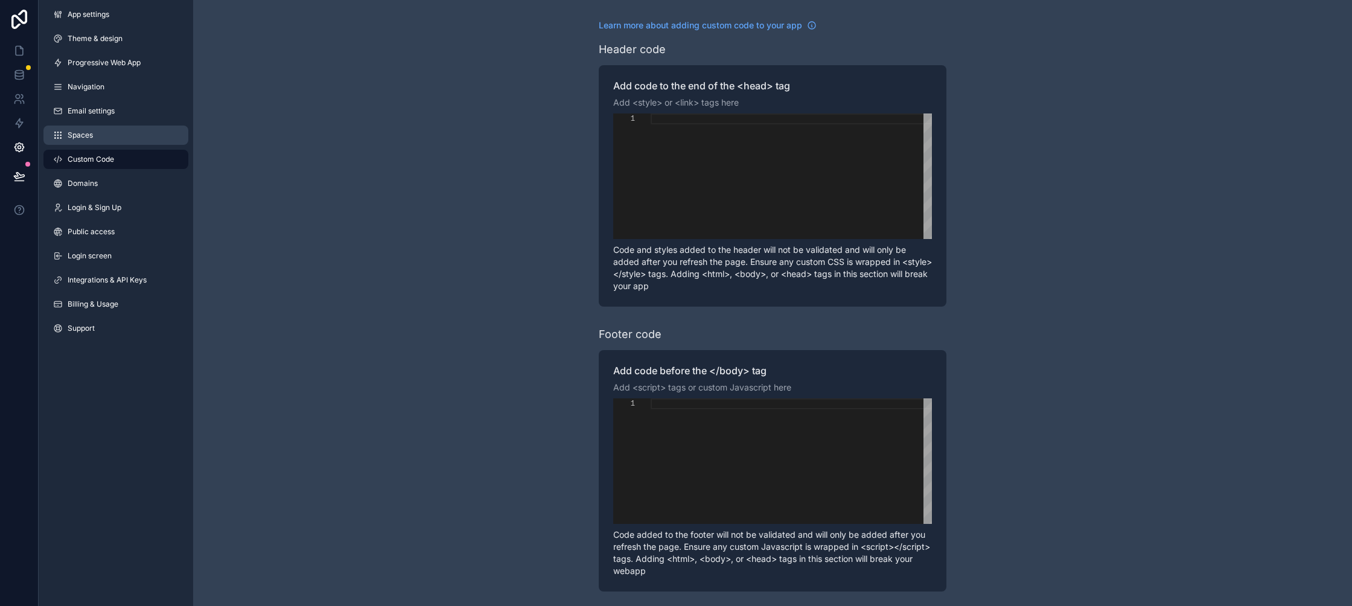
click at [124, 139] on link "Spaces" at bounding box center [115, 135] width 145 height 19
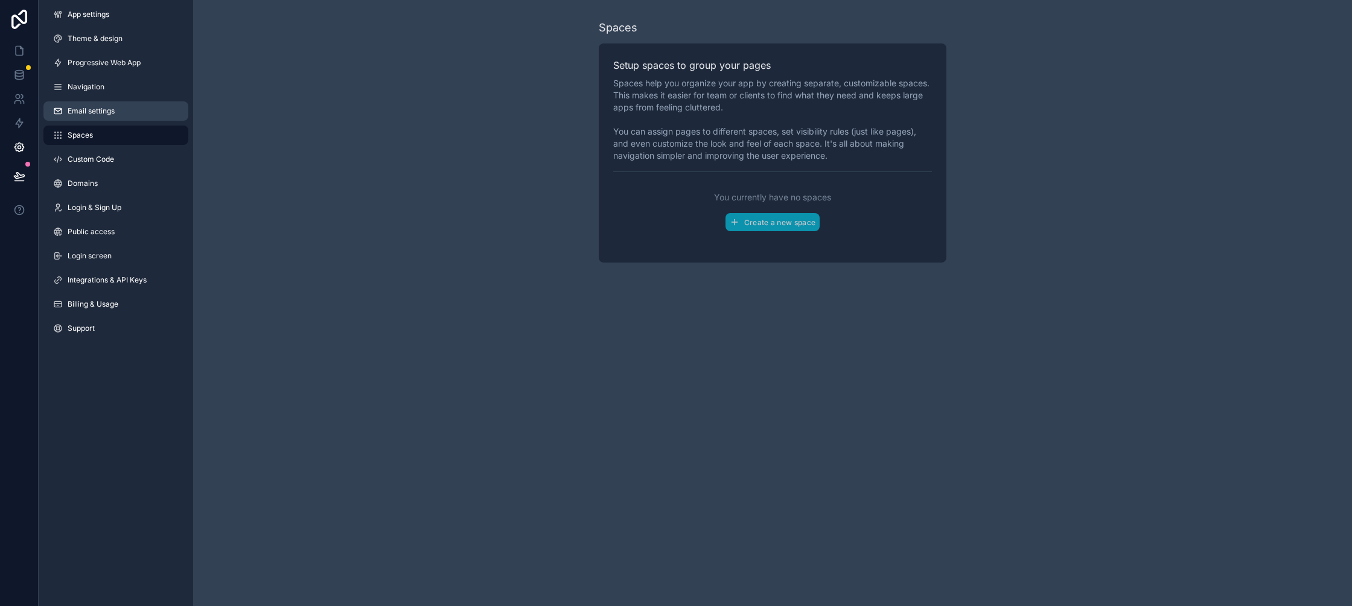
click at [128, 109] on link "Email settings" at bounding box center [115, 110] width 145 height 19
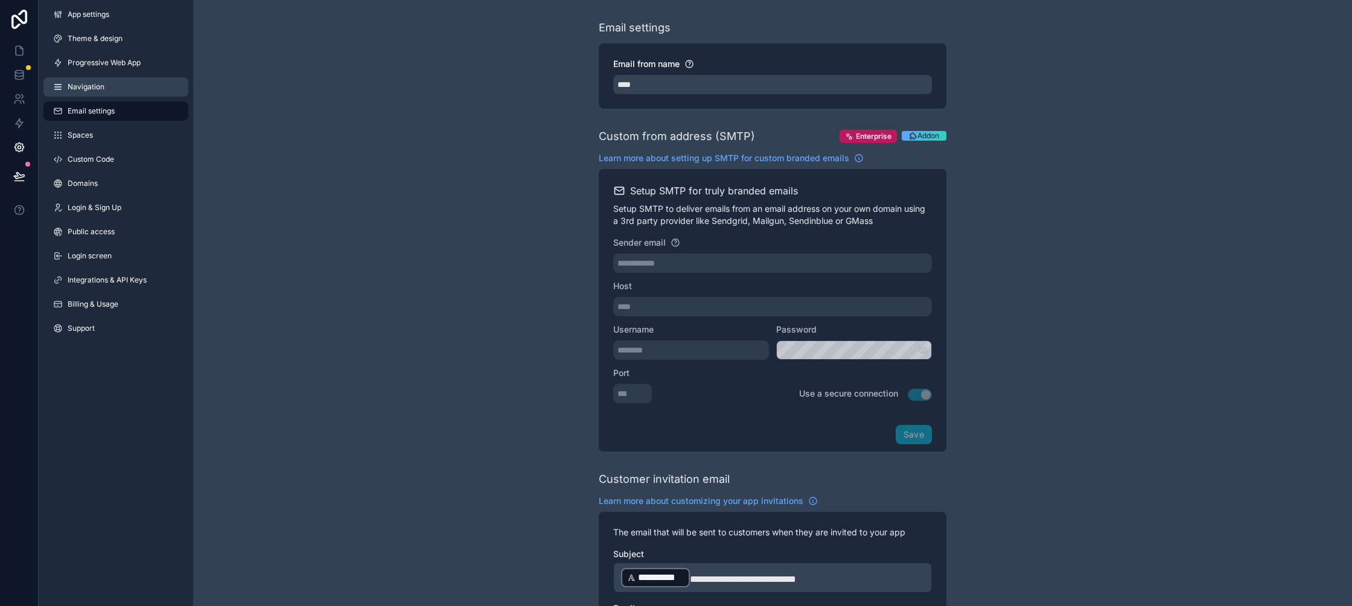
click at [129, 83] on link "Navigation" at bounding box center [115, 86] width 145 height 19
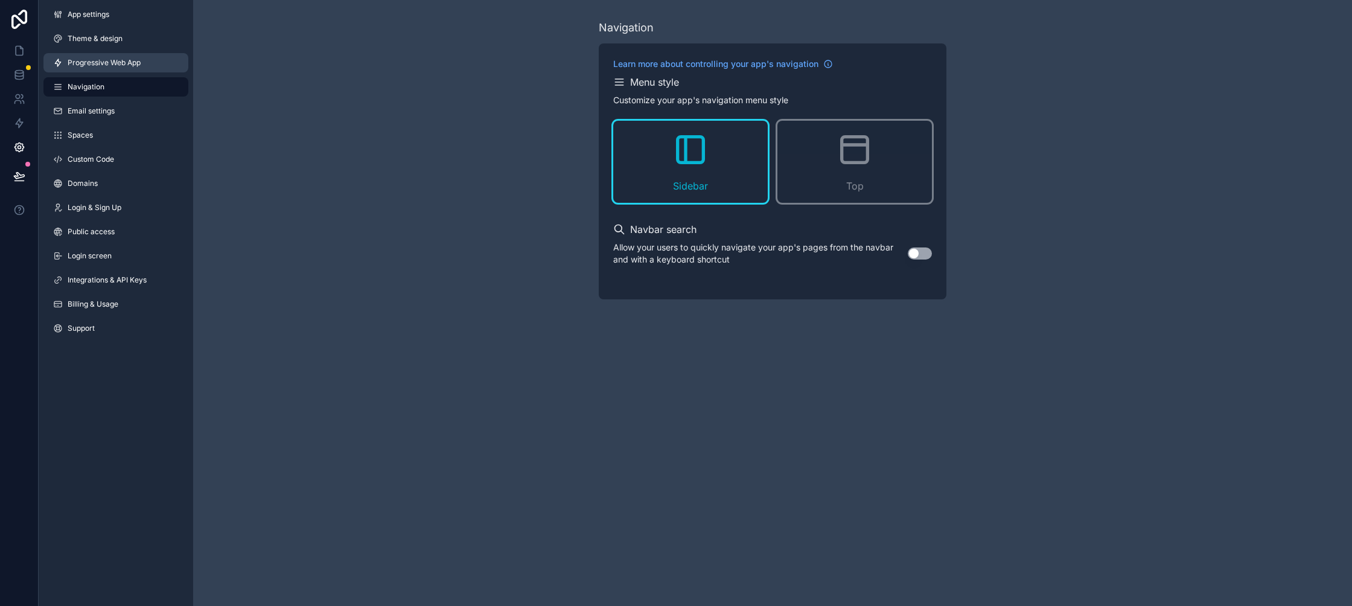
click at [126, 65] on span "Progressive Web App" at bounding box center [104, 63] width 73 height 10
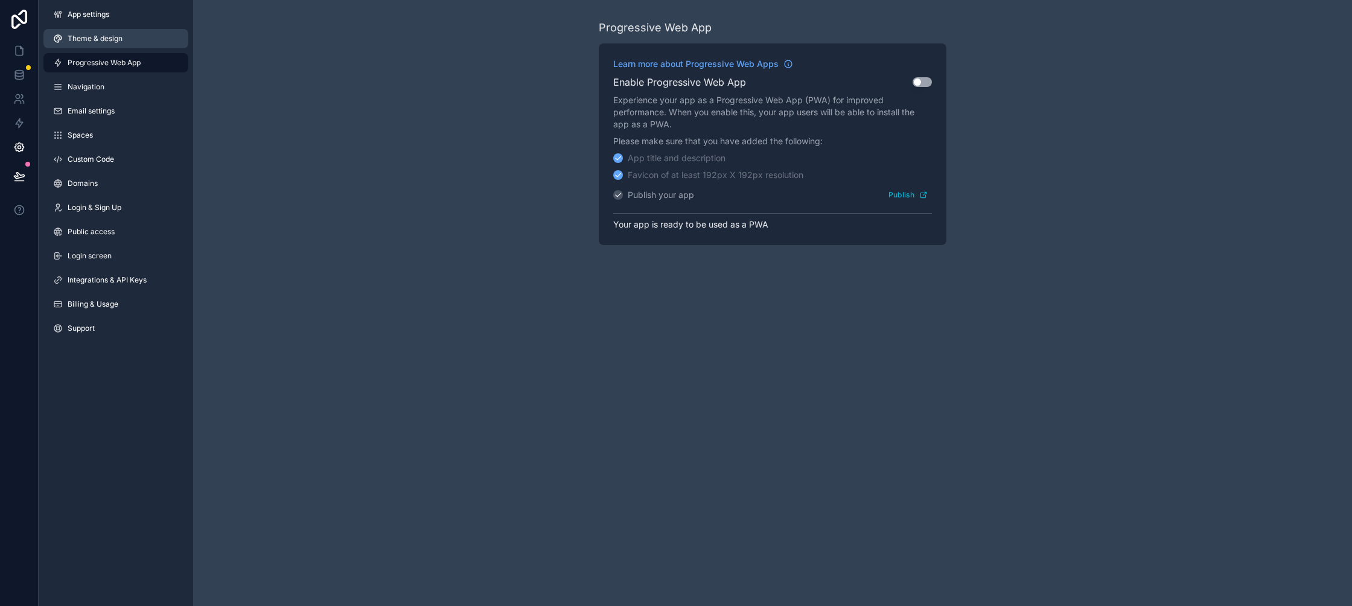
click at [127, 42] on link "Theme & design" at bounding box center [115, 38] width 145 height 19
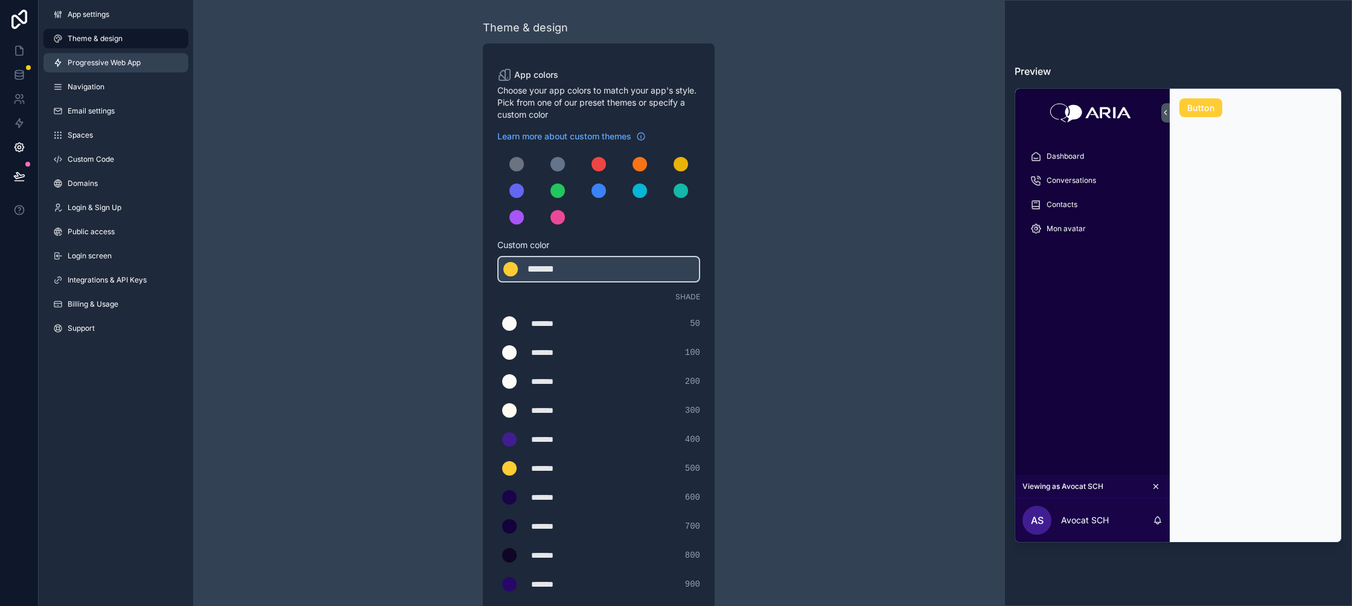
click at [115, 61] on span "Progressive Web App" at bounding box center [104, 63] width 73 height 10
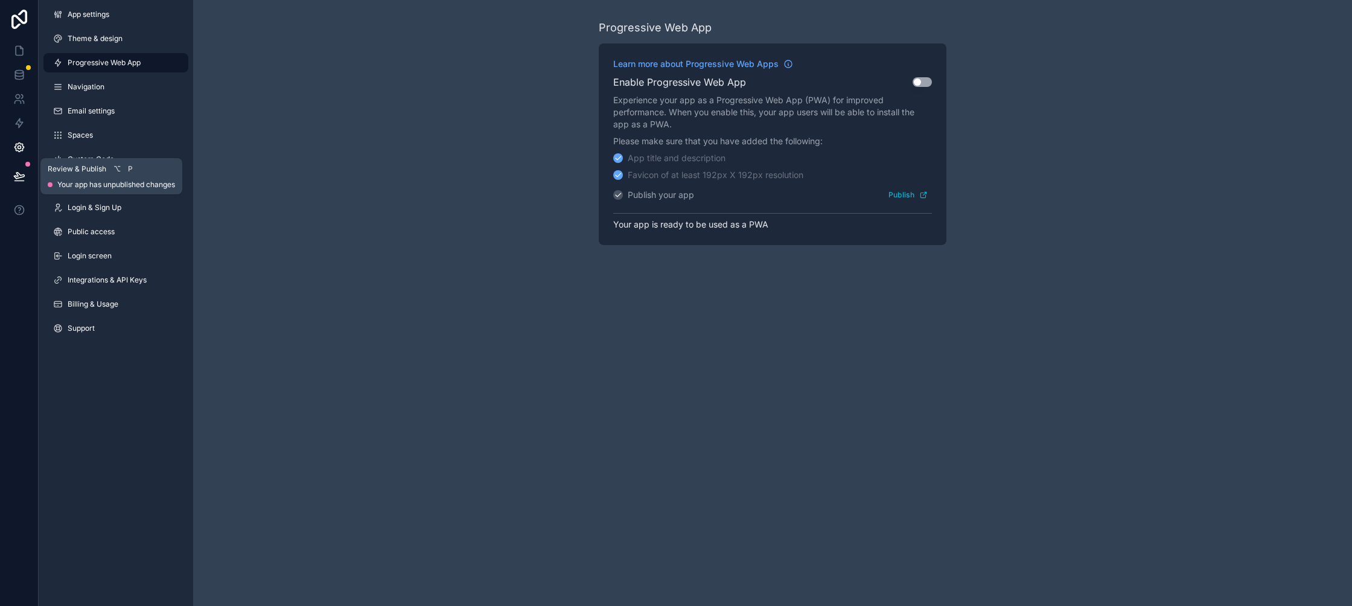
click at [20, 165] on button at bounding box center [19, 176] width 27 height 34
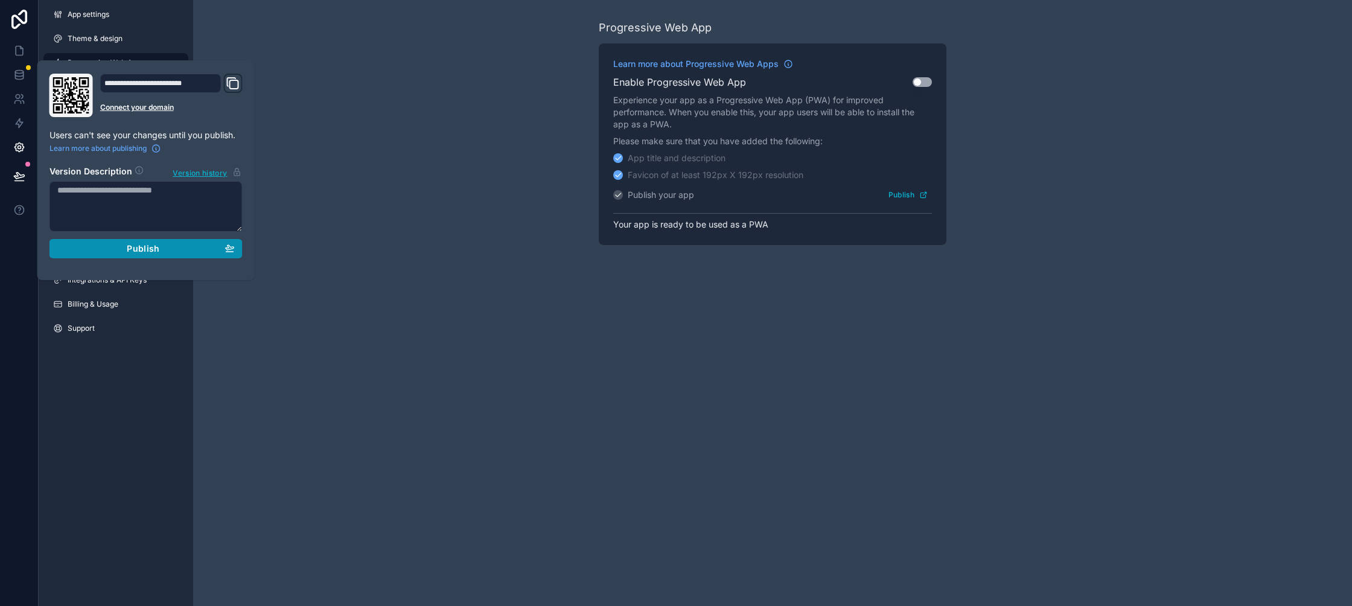
click at [211, 254] on button "Publish" at bounding box center [145, 248] width 193 height 19
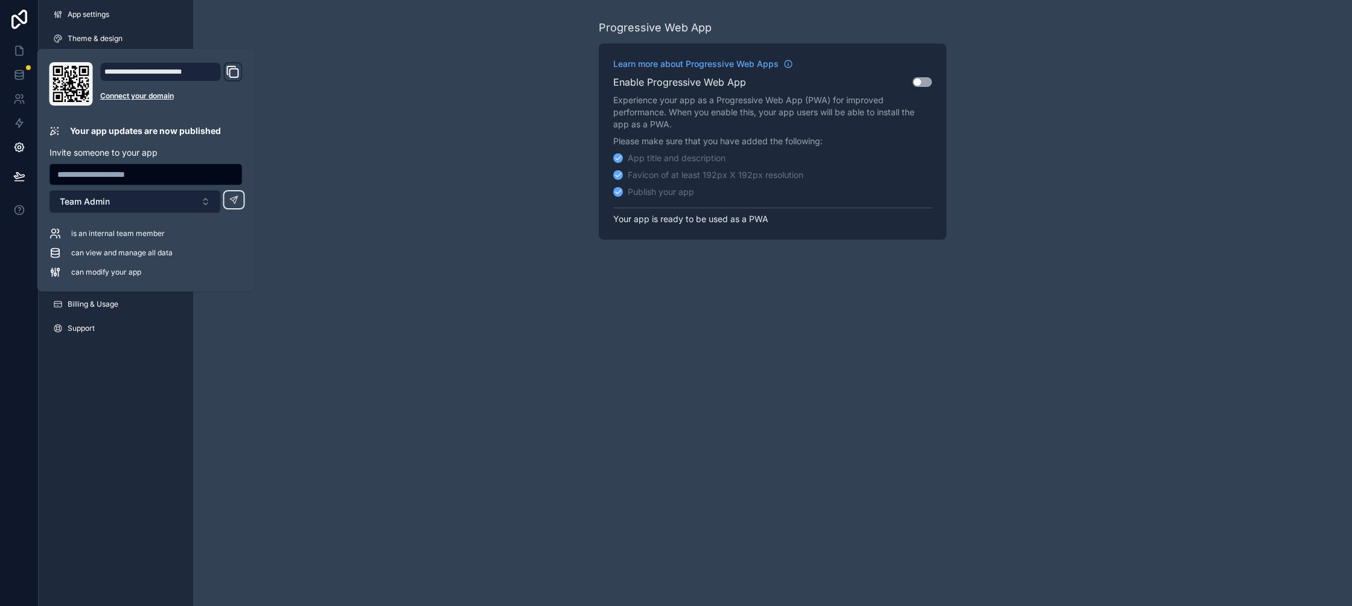
click at [129, 202] on button "Team Admin" at bounding box center [134, 201] width 171 height 23
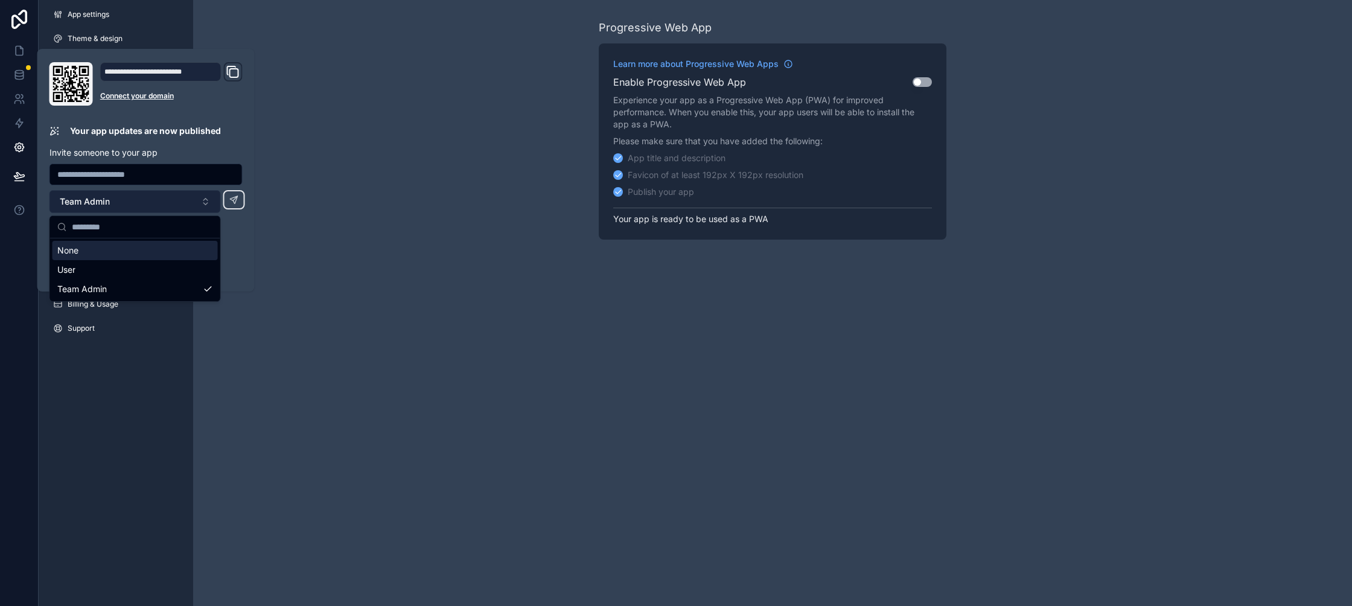
click at [110, 198] on button "Team Admin" at bounding box center [134, 201] width 171 height 23
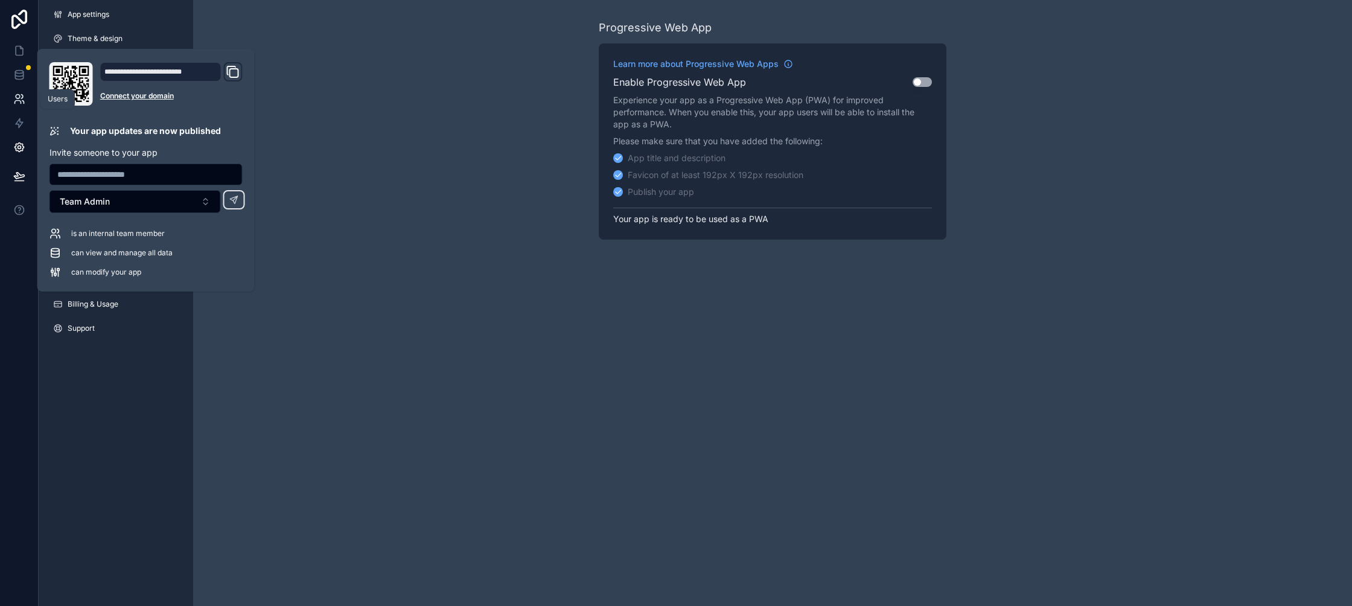
click at [13, 101] on icon at bounding box center [19, 99] width 12 height 12
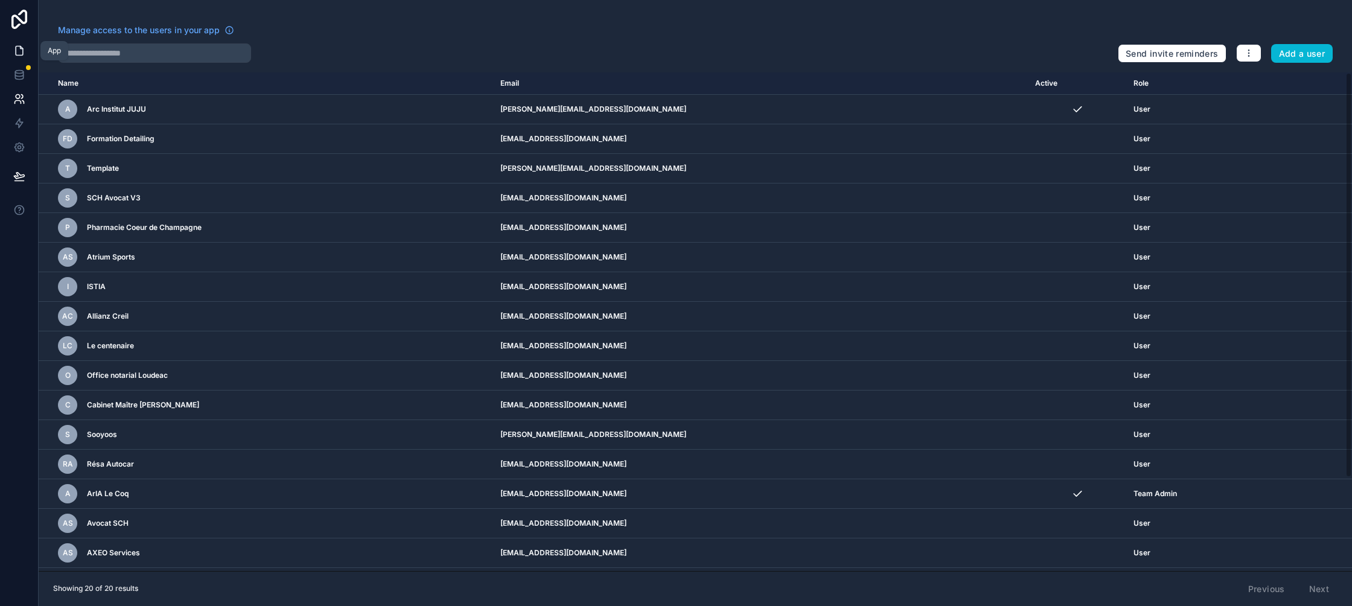
click at [13, 57] on link at bounding box center [19, 51] width 38 height 24
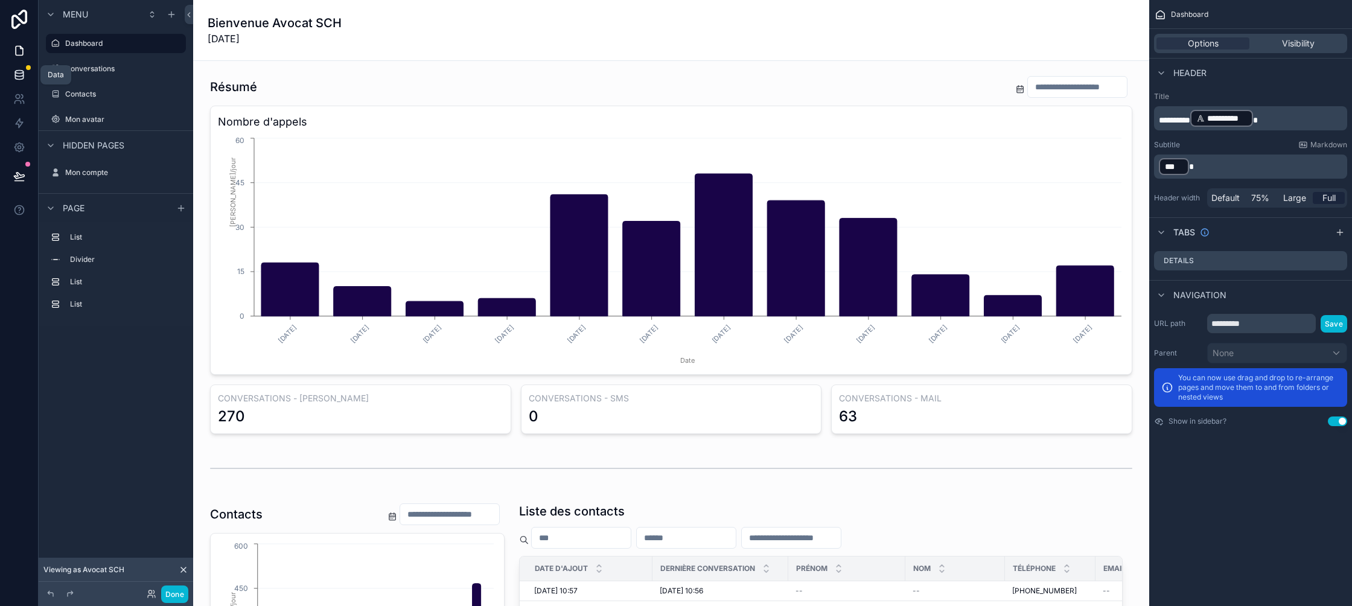
click at [16, 73] on icon at bounding box center [19, 75] width 12 height 12
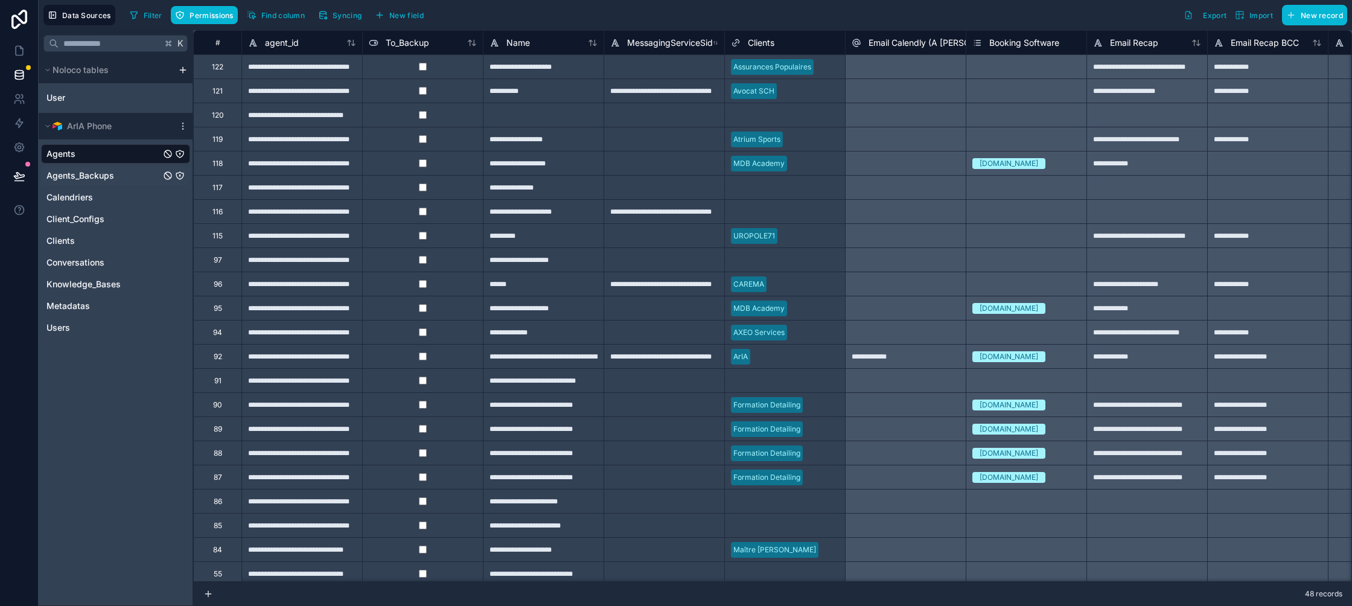
click at [95, 171] on span "Agents_Backups" at bounding box center [80, 176] width 68 height 12
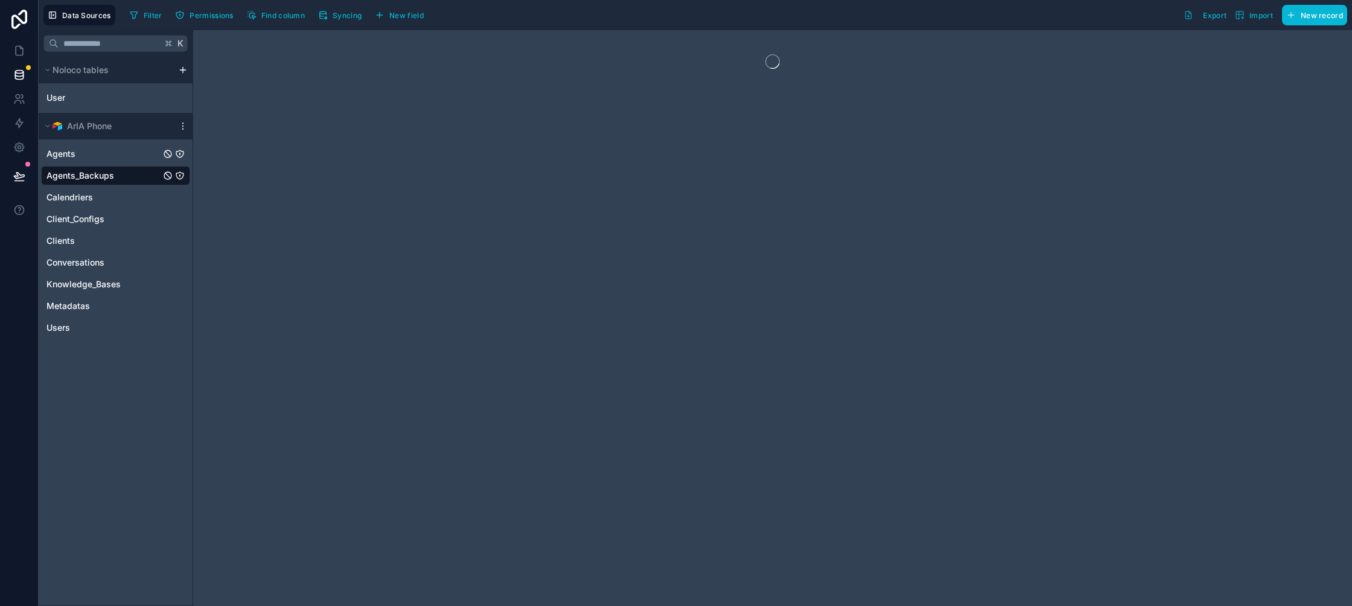
drag, startPoint x: 97, startPoint y: 157, endPoint x: 96, endPoint y: 164, distance: 6.2
click at [97, 157] on link "Agents" at bounding box center [103, 154] width 114 height 12
click at [94, 193] on link "Calendriers" at bounding box center [103, 197] width 114 height 12
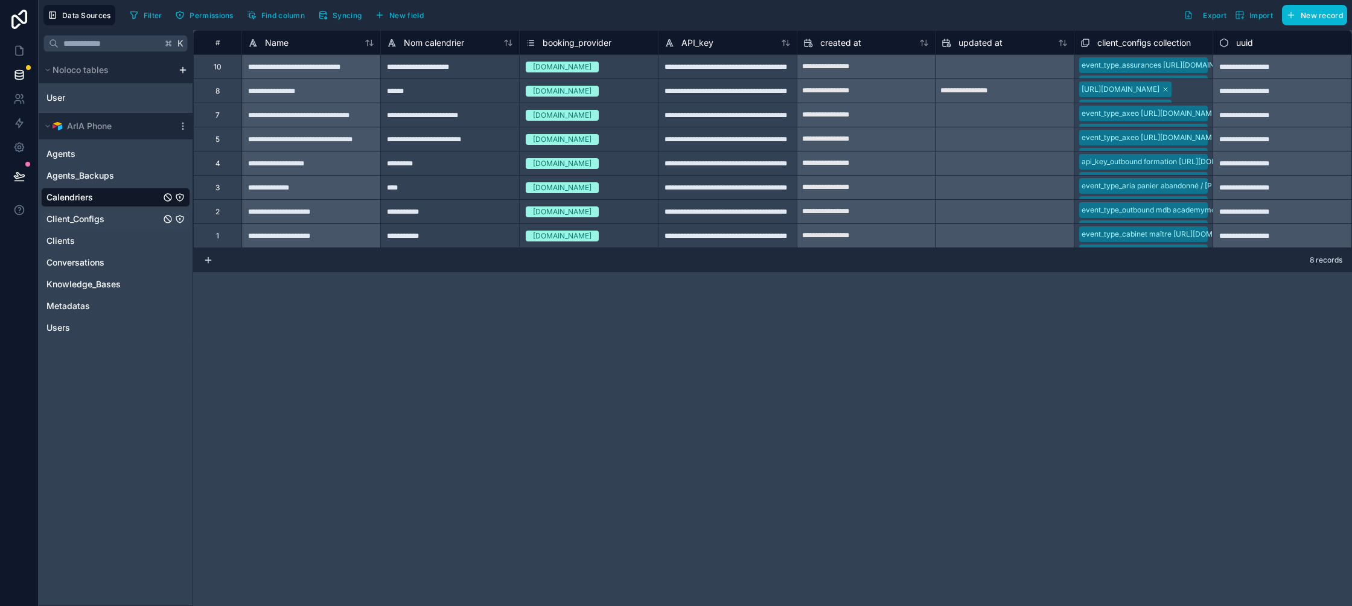
click at [101, 216] on span "Client_Configs" at bounding box center [75, 219] width 58 height 12
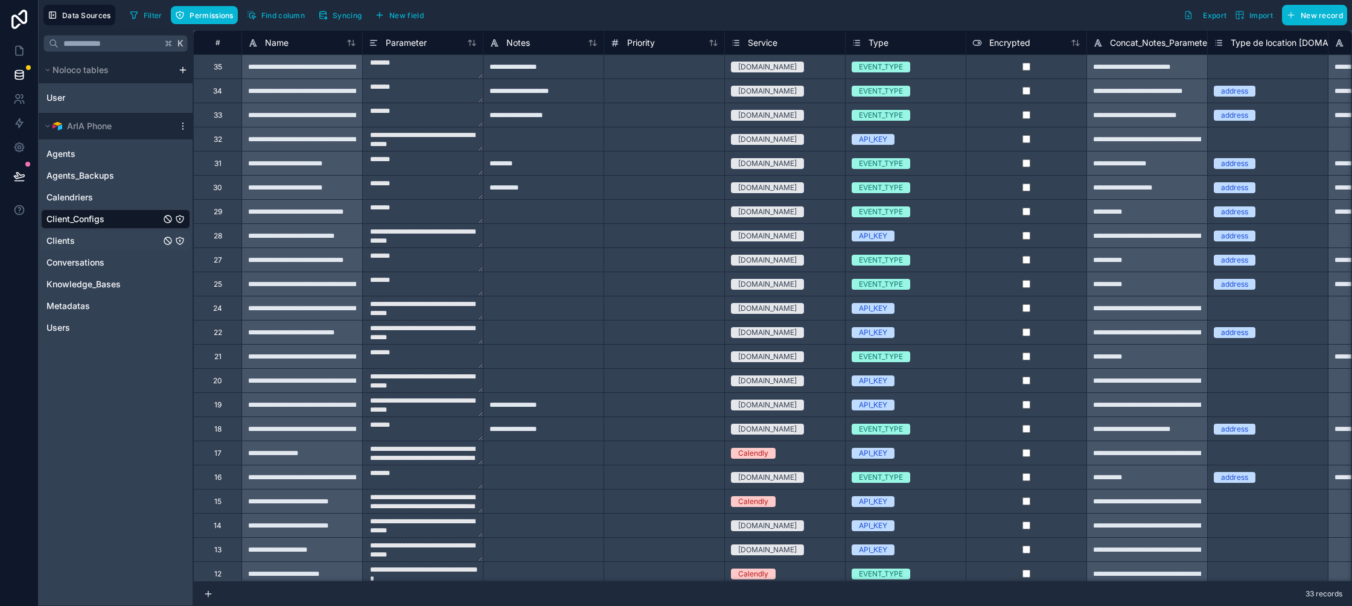
click at [107, 243] on link "Clients" at bounding box center [103, 241] width 114 height 12
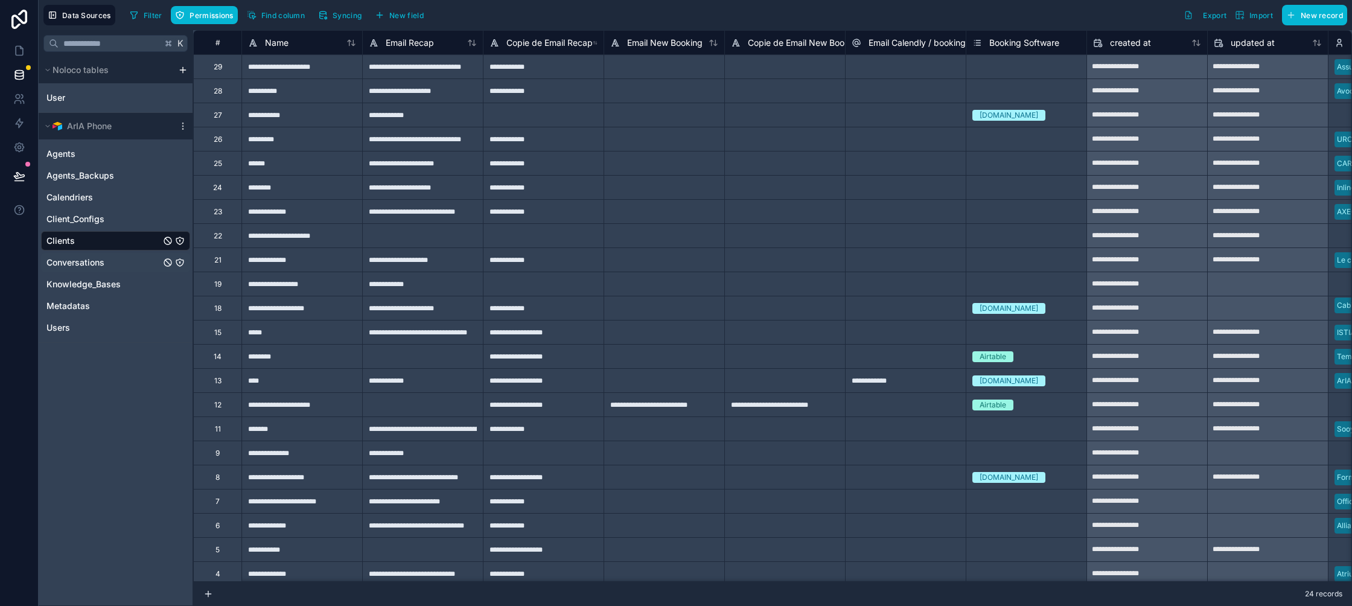
click at [103, 267] on span "Conversations" at bounding box center [75, 262] width 58 height 12
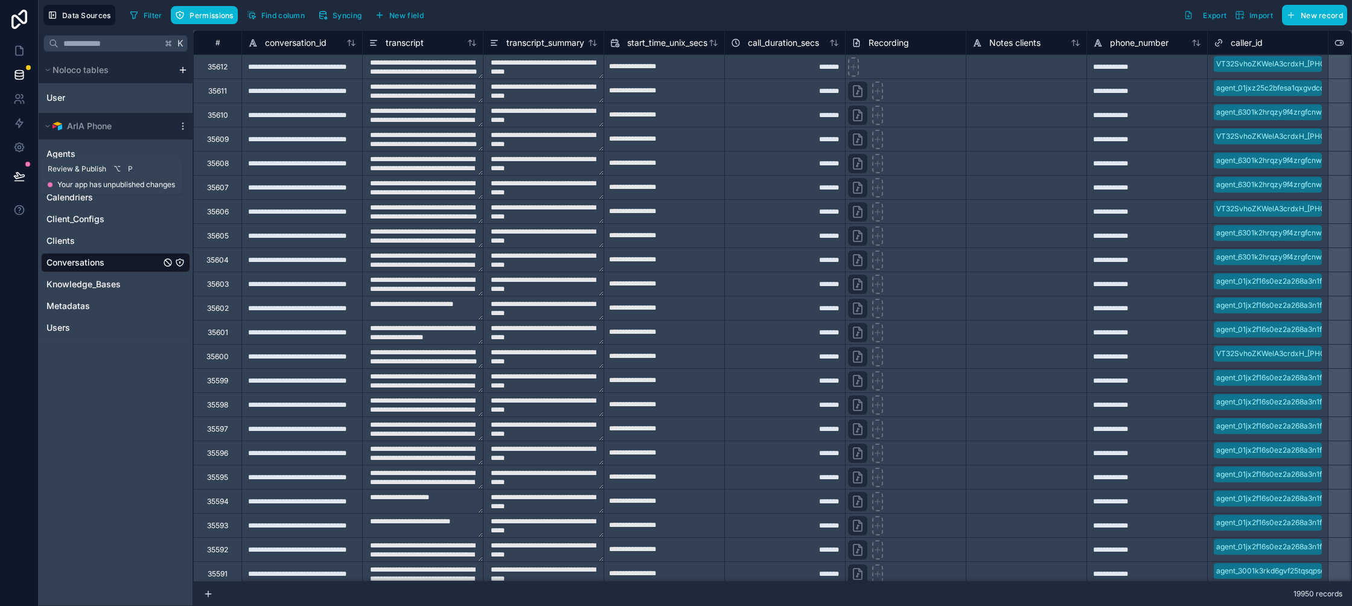
click at [27, 174] on button at bounding box center [19, 176] width 27 height 34
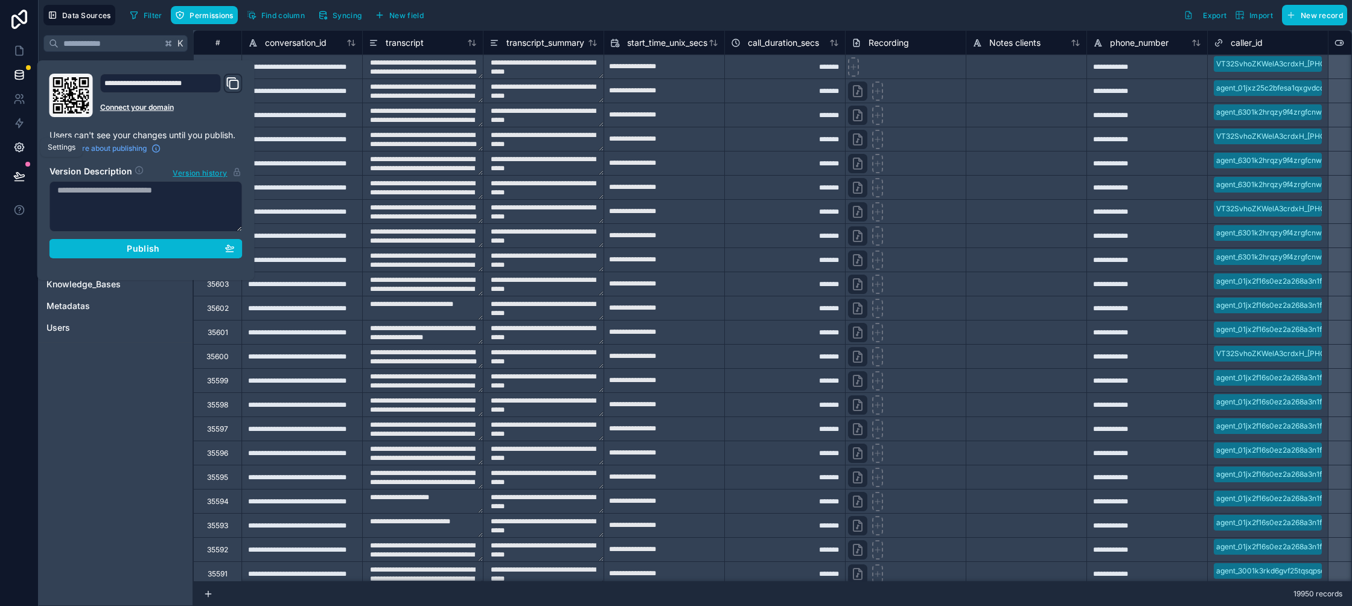
click at [21, 149] on icon at bounding box center [19, 147] width 12 height 12
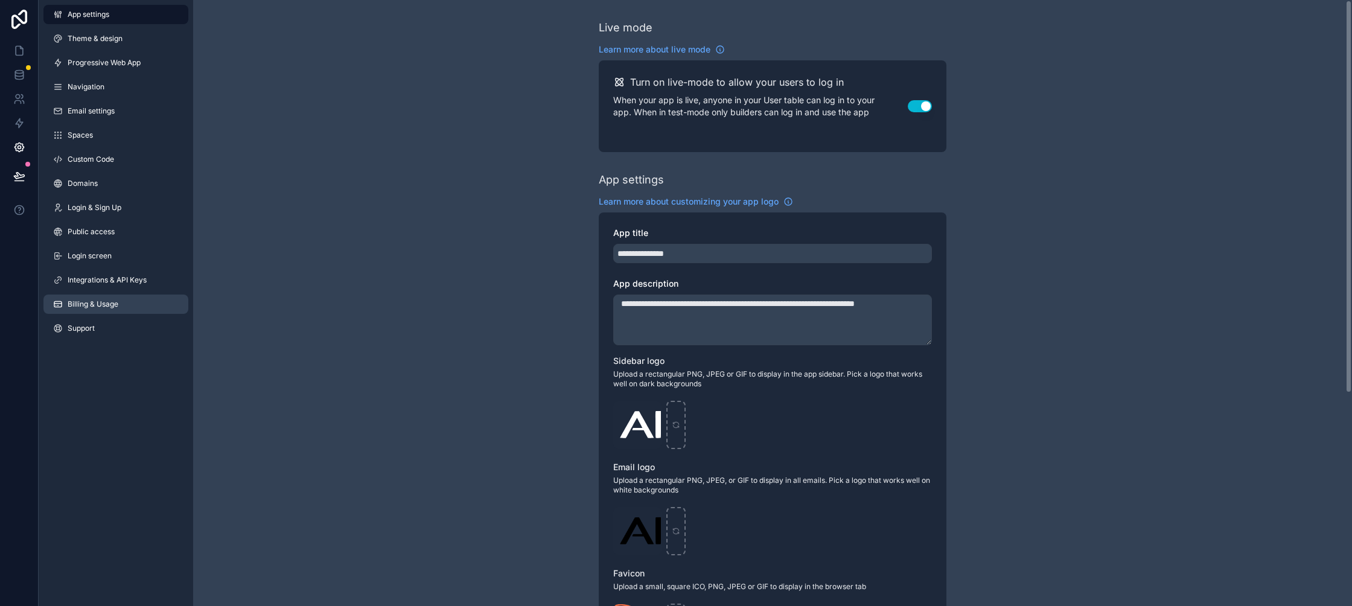
click at [120, 298] on link "Billing & Usage" at bounding box center [115, 303] width 145 height 19
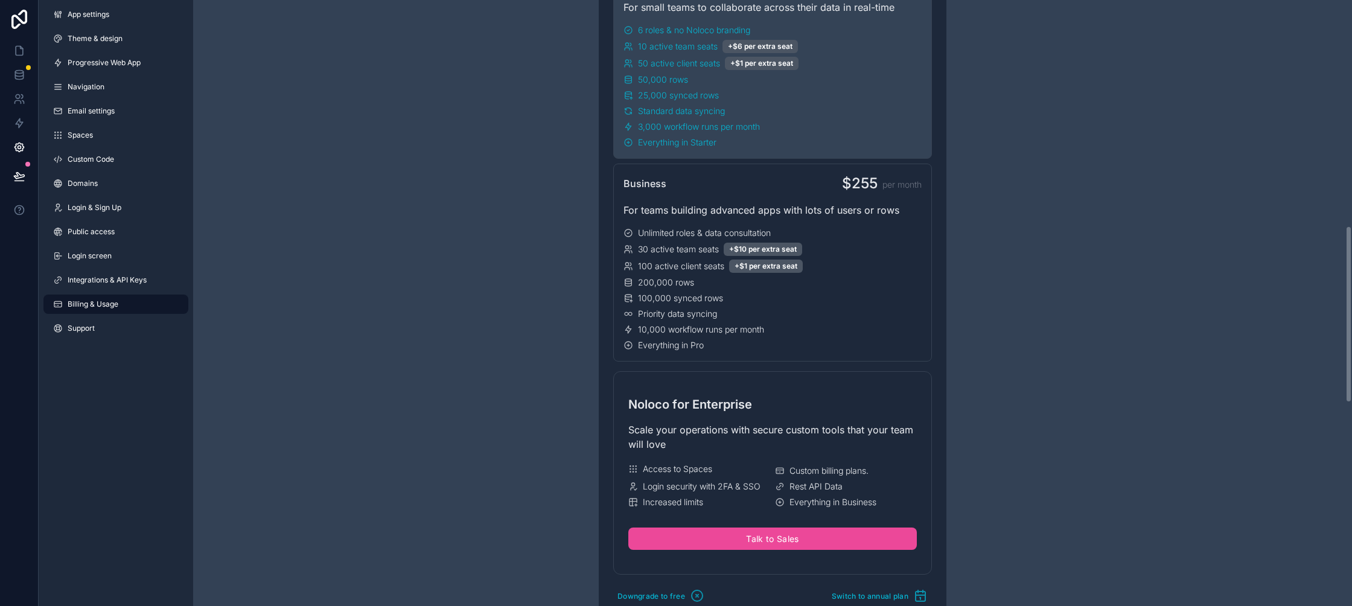
scroll to position [378, 0]
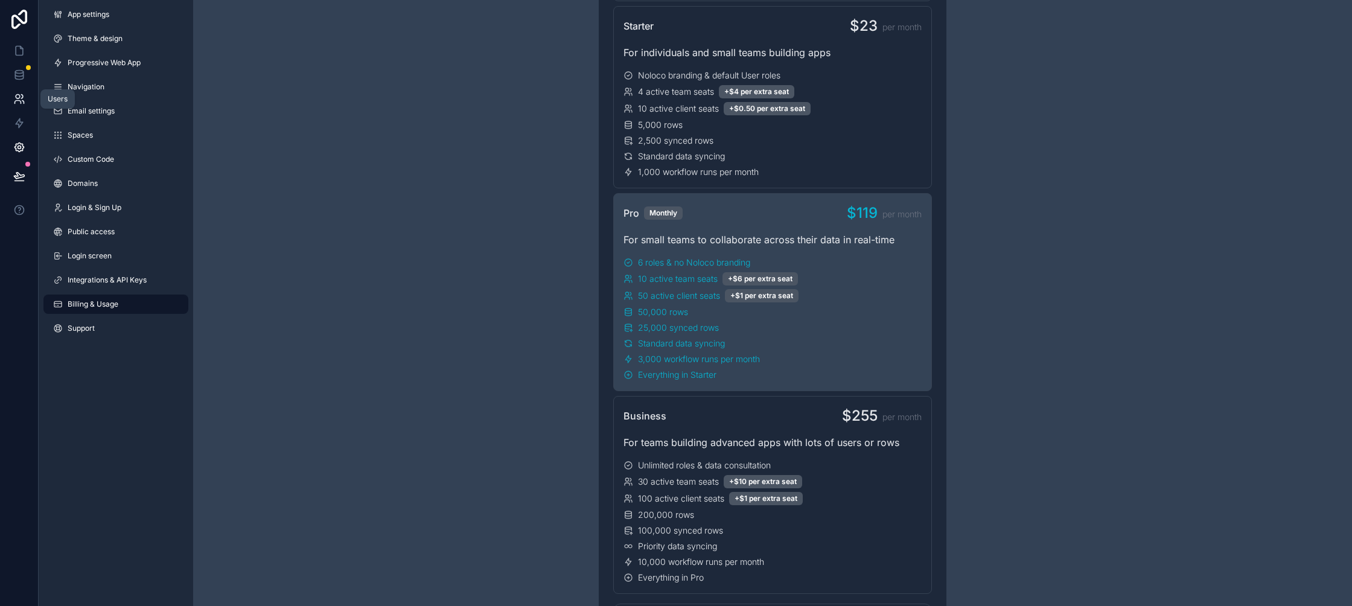
click at [19, 101] on icon at bounding box center [17, 102] width 6 height 3
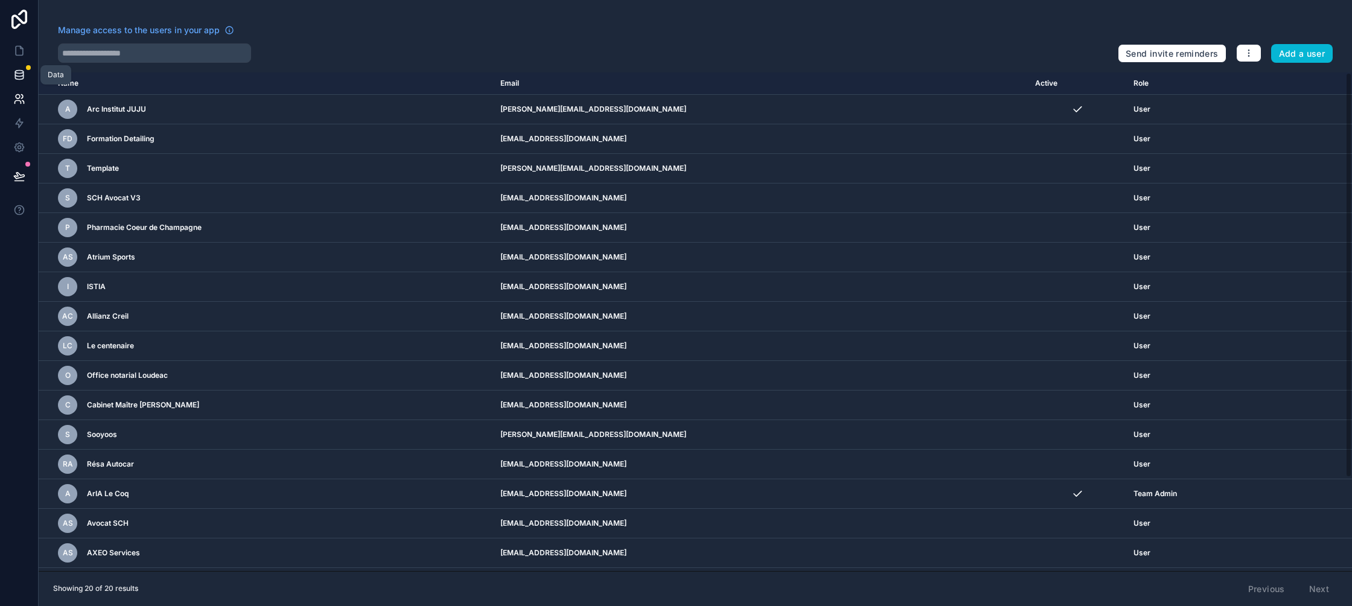
click at [27, 82] on link at bounding box center [19, 75] width 38 height 24
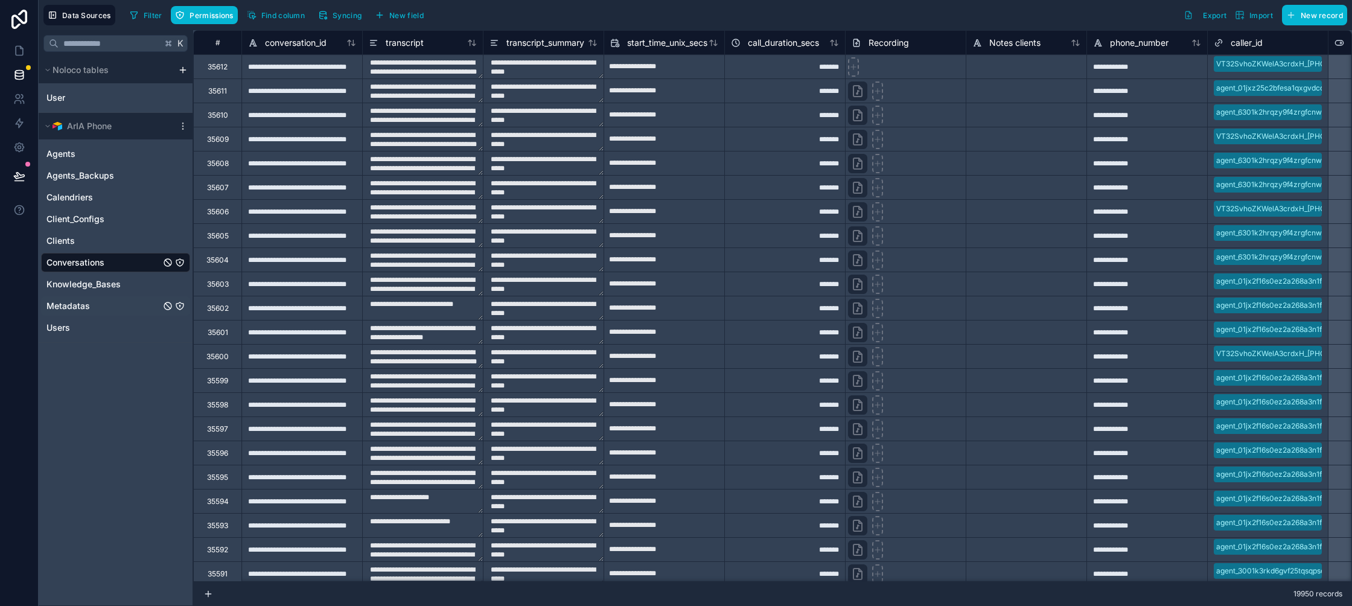
click at [118, 314] on div "Metadatas" at bounding box center [115, 305] width 149 height 19
click at [117, 331] on link "Users" at bounding box center [103, 328] width 114 height 12
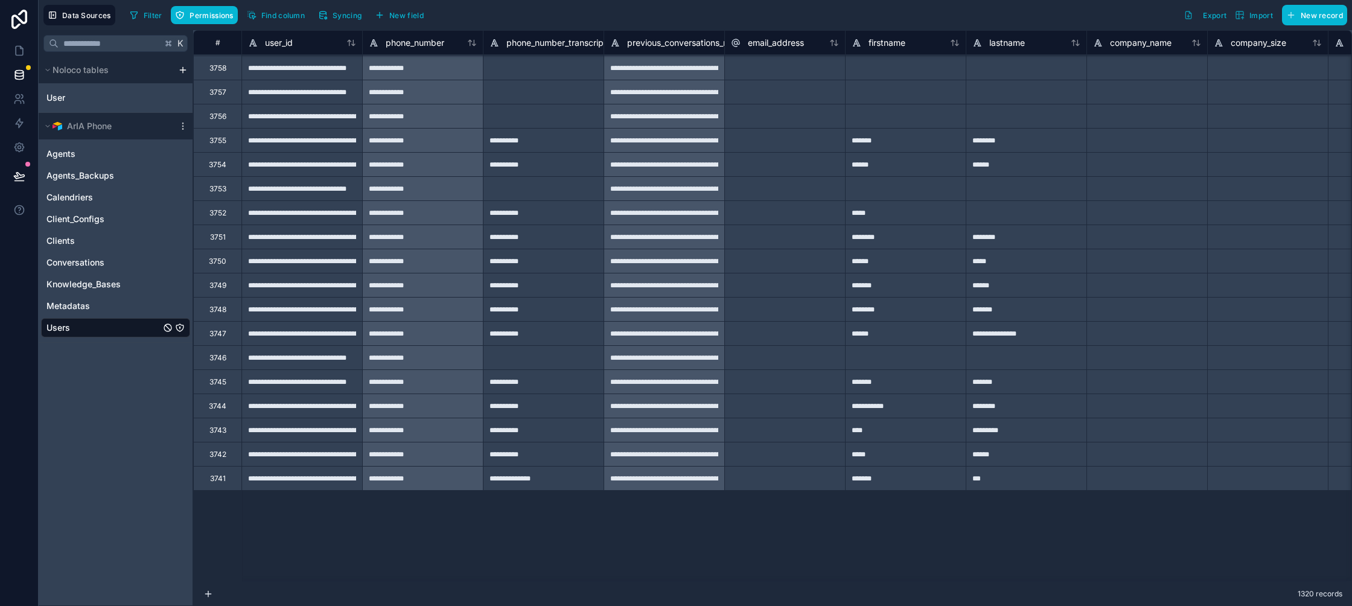
type input "**********"
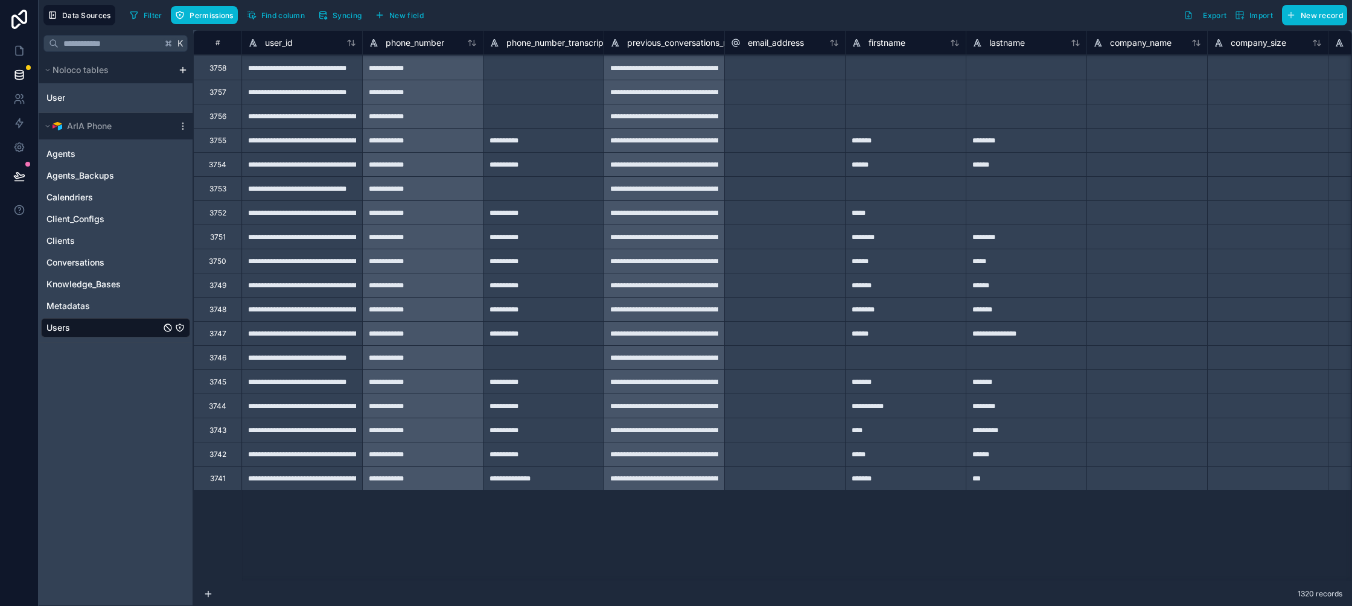
type input "**********"
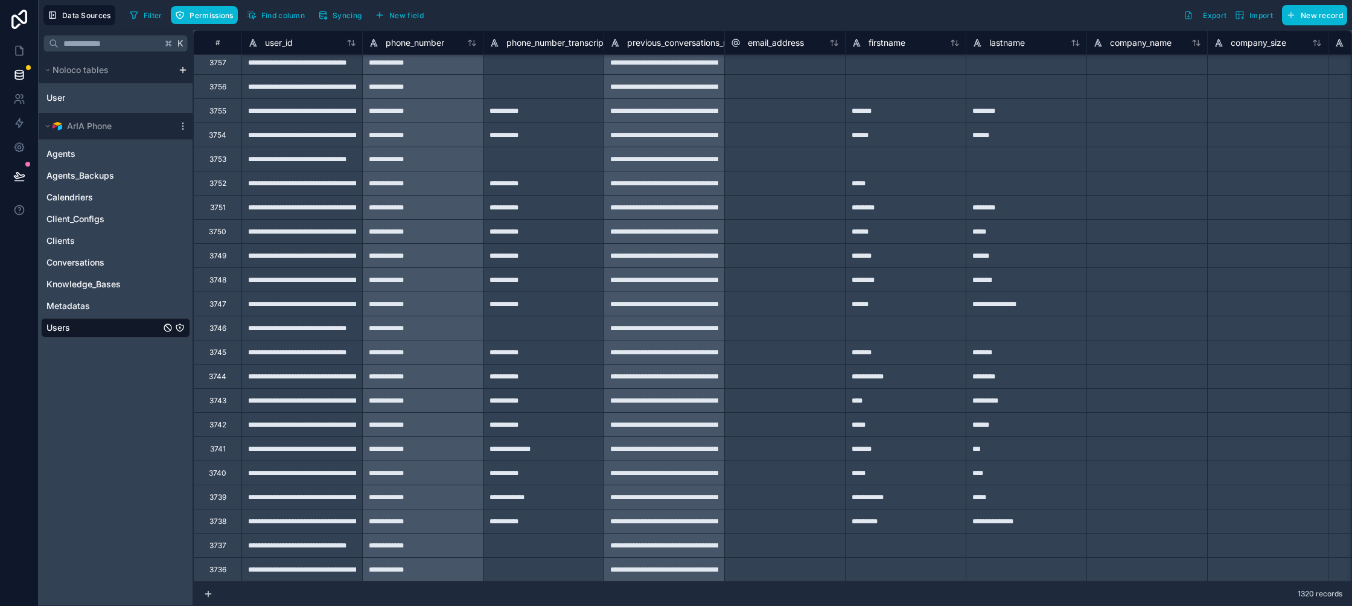
type input "**********"
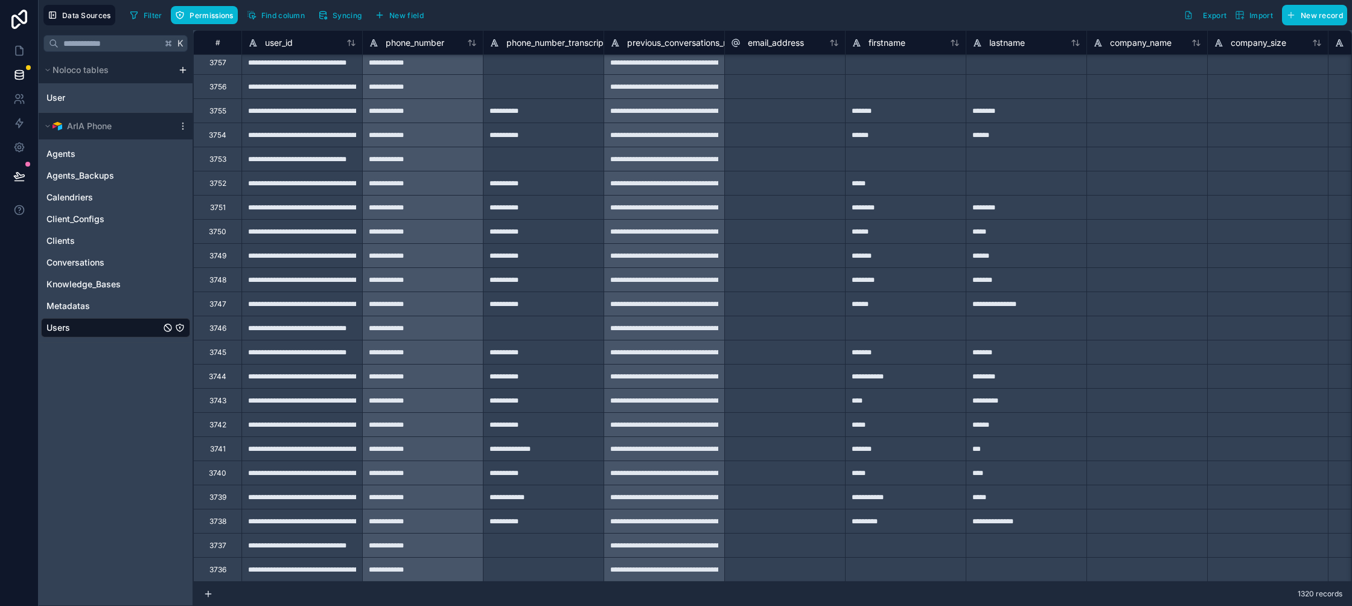
type input "**********"
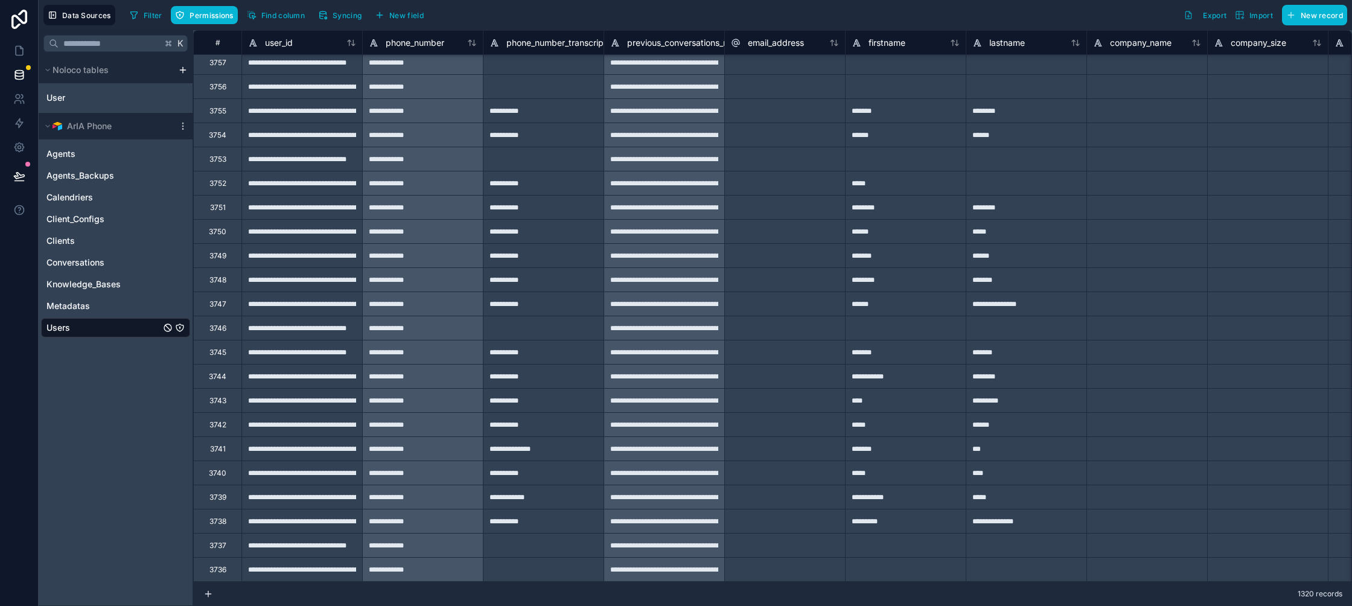
type input "**********"
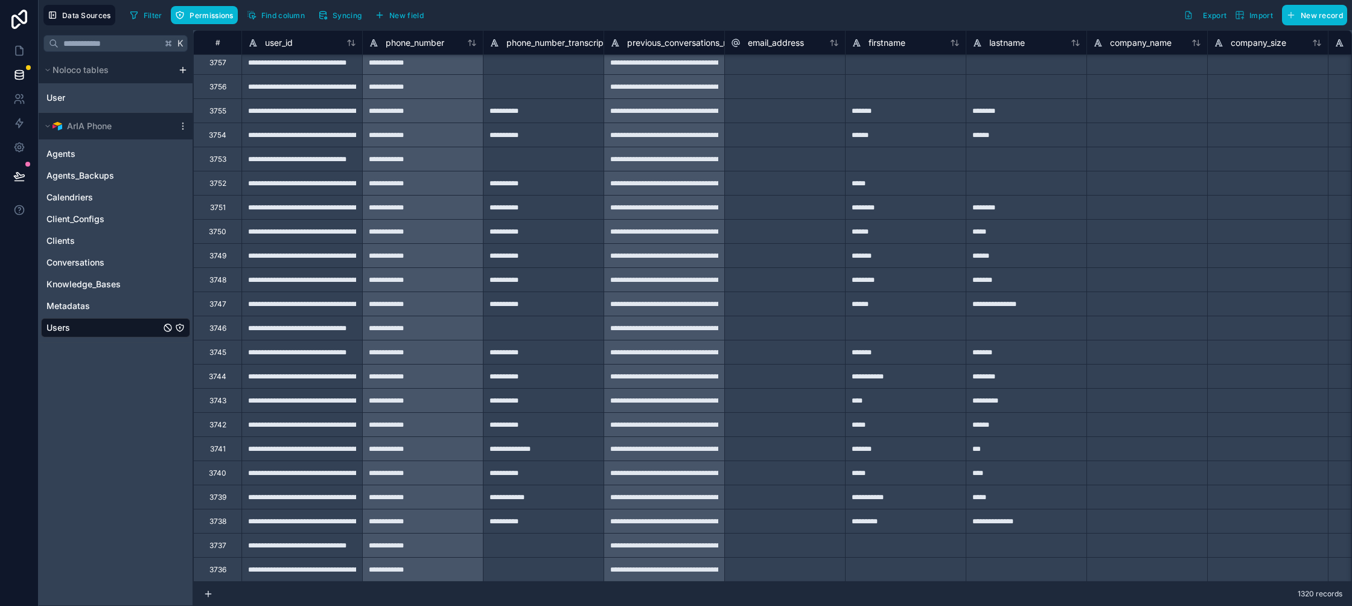
type input "**********"
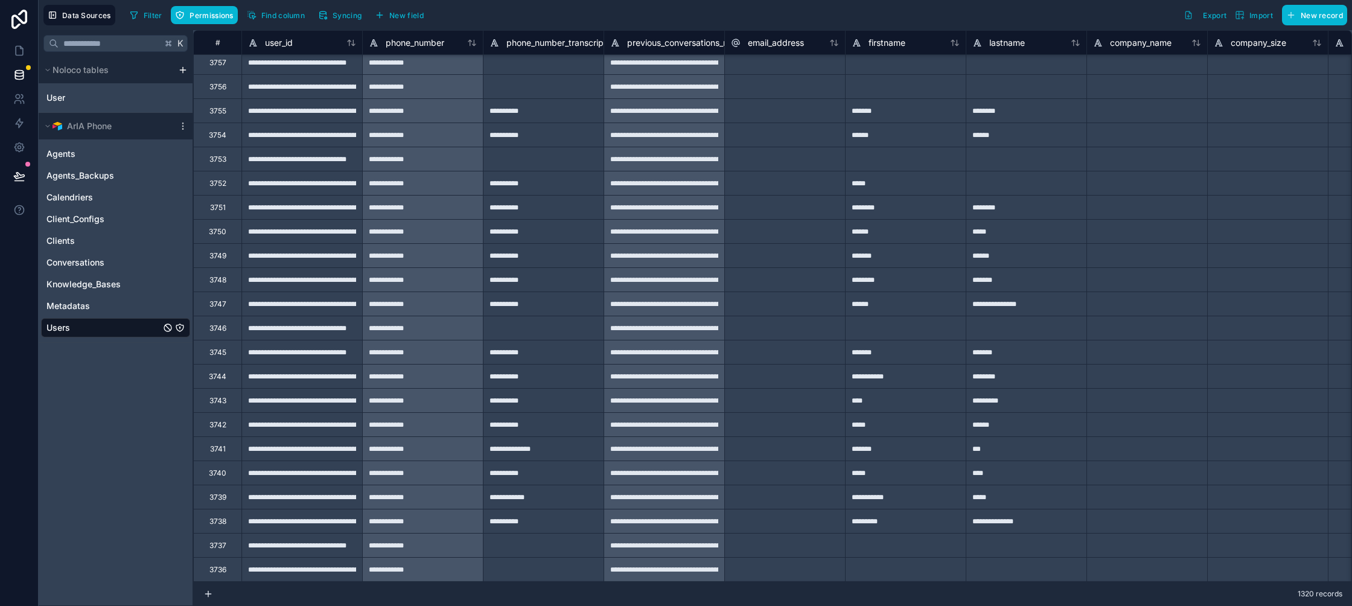
type input "**********"
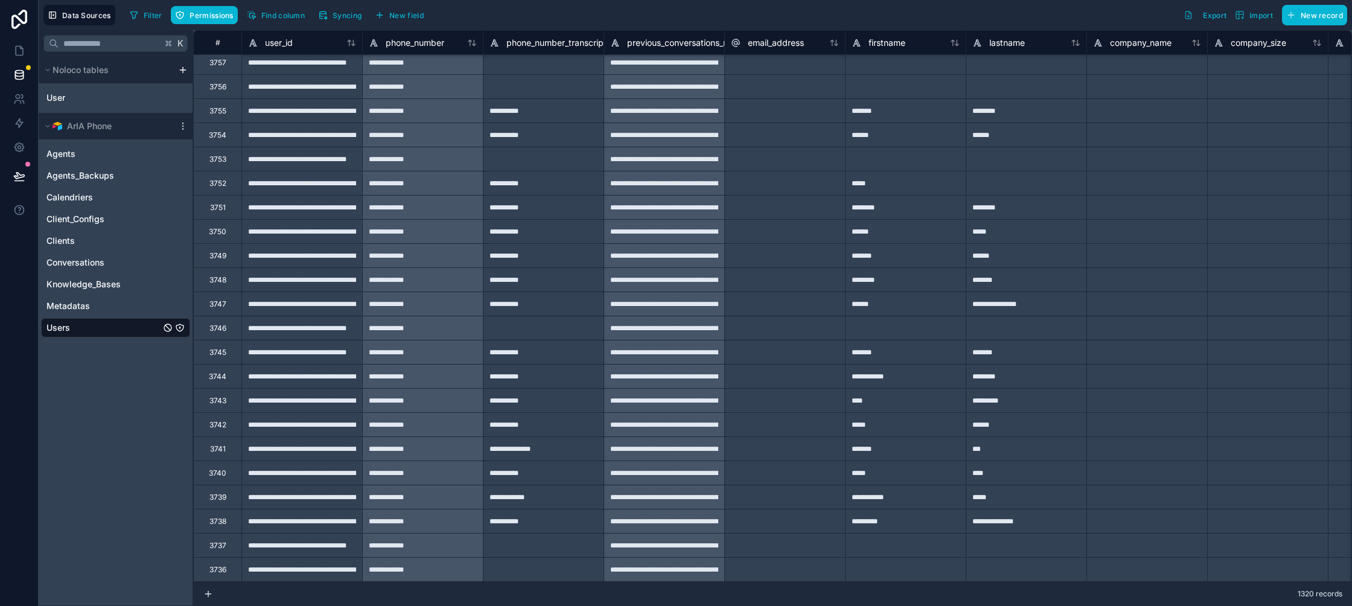
type input "**********"
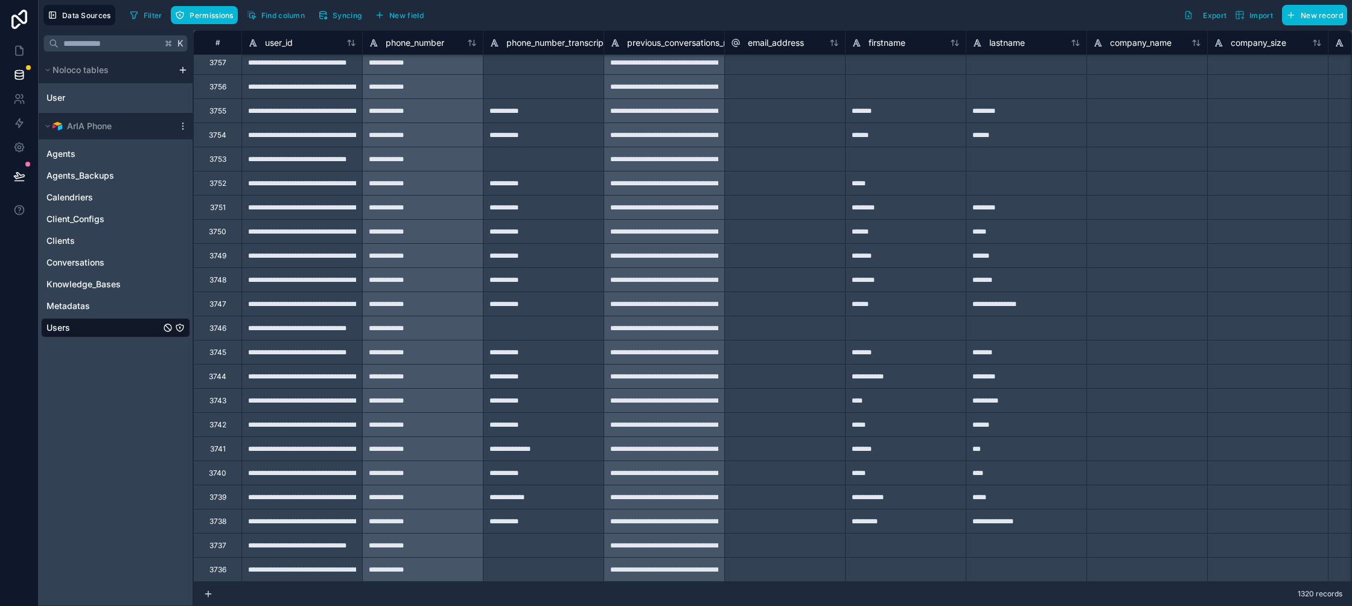
type input "**********"
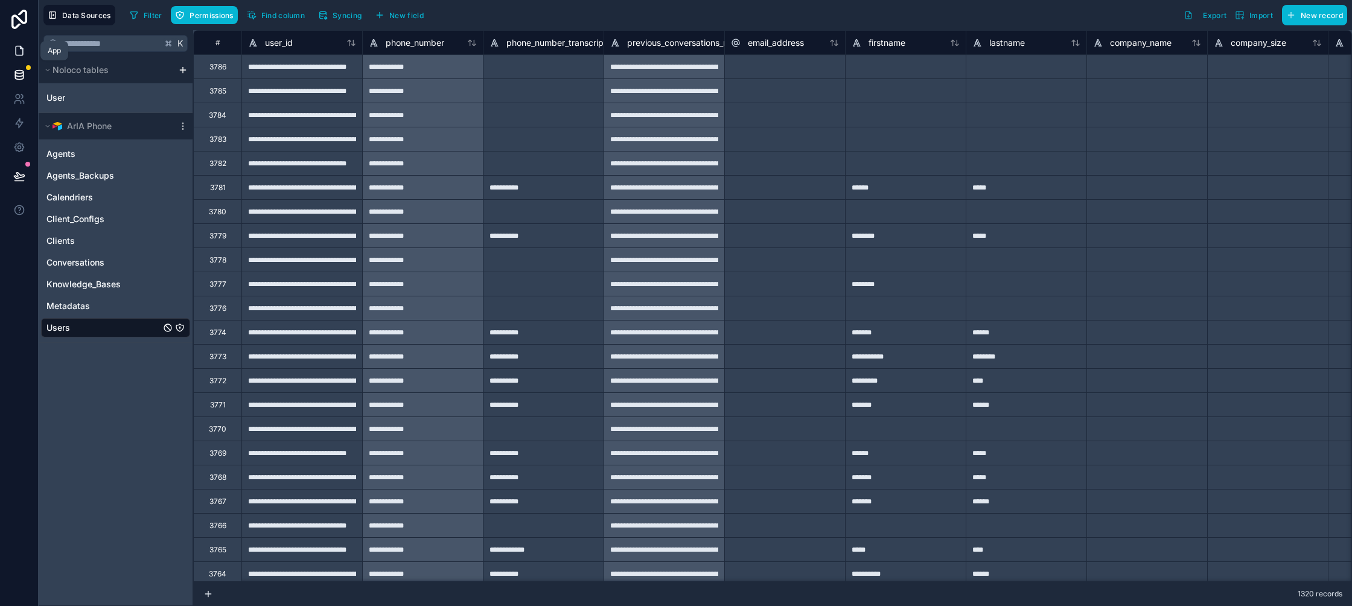
click at [17, 49] on icon at bounding box center [19, 51] width 12 height 12
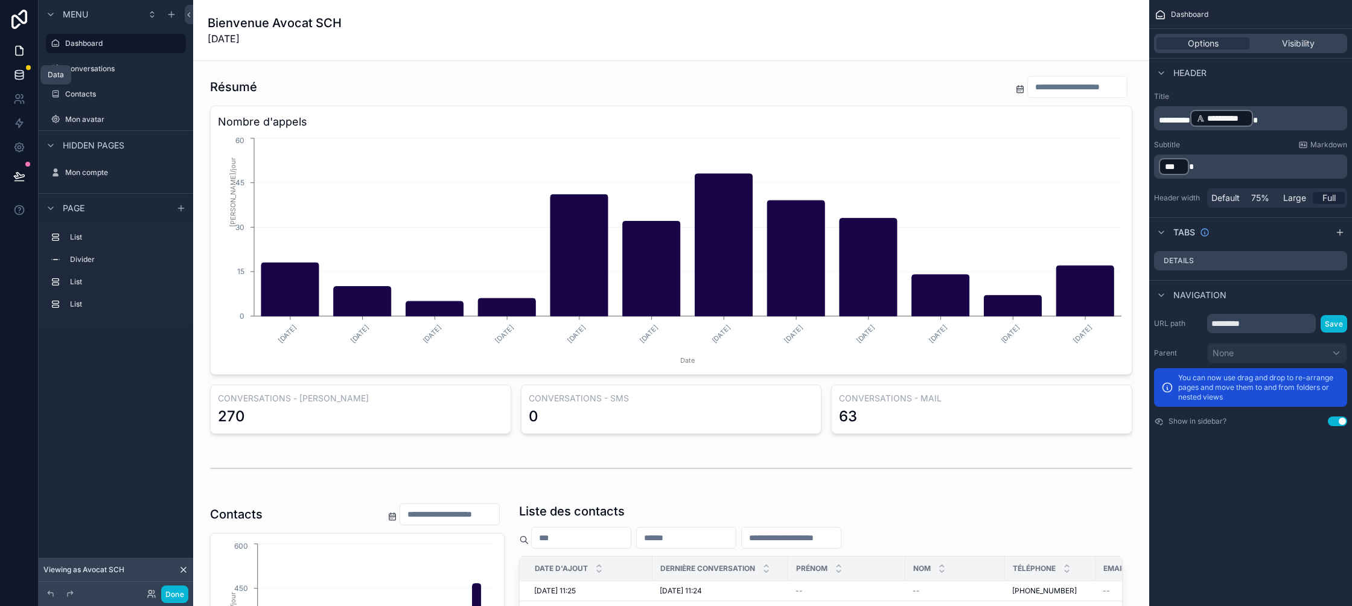
click at [21, 75] on icon at bounding box center [19, 75] width 12 height 12
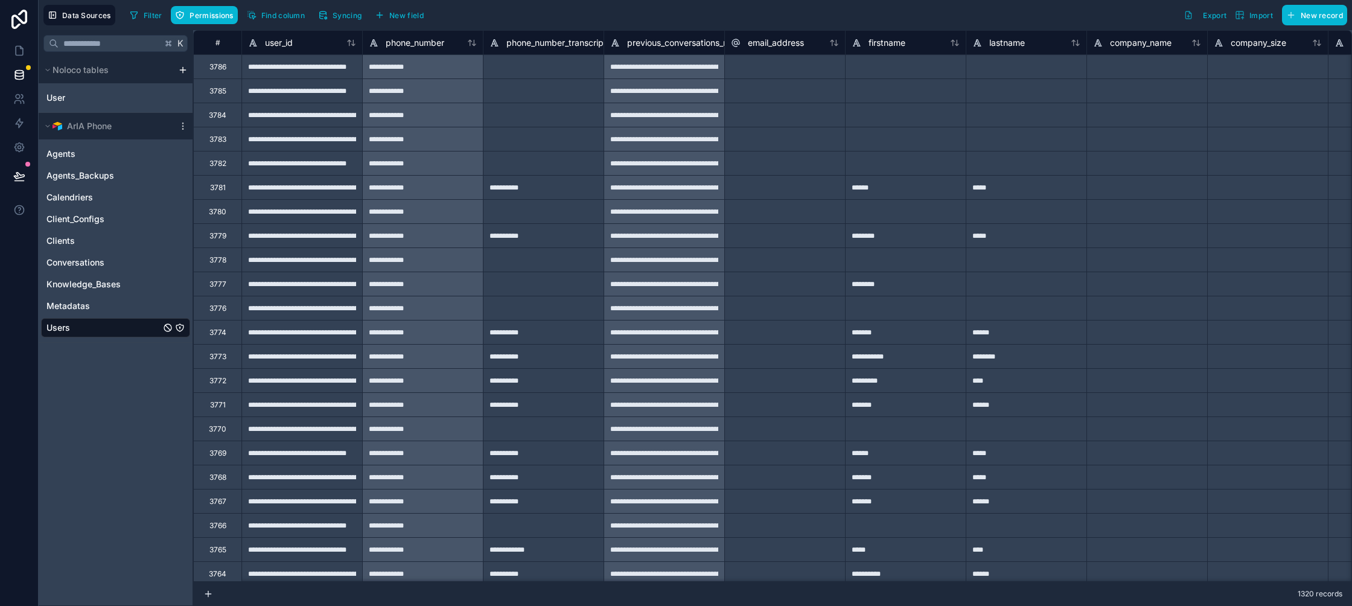
click at [180, 326] on icon "Users" at bounding box center [180, 328] width 10 height 10
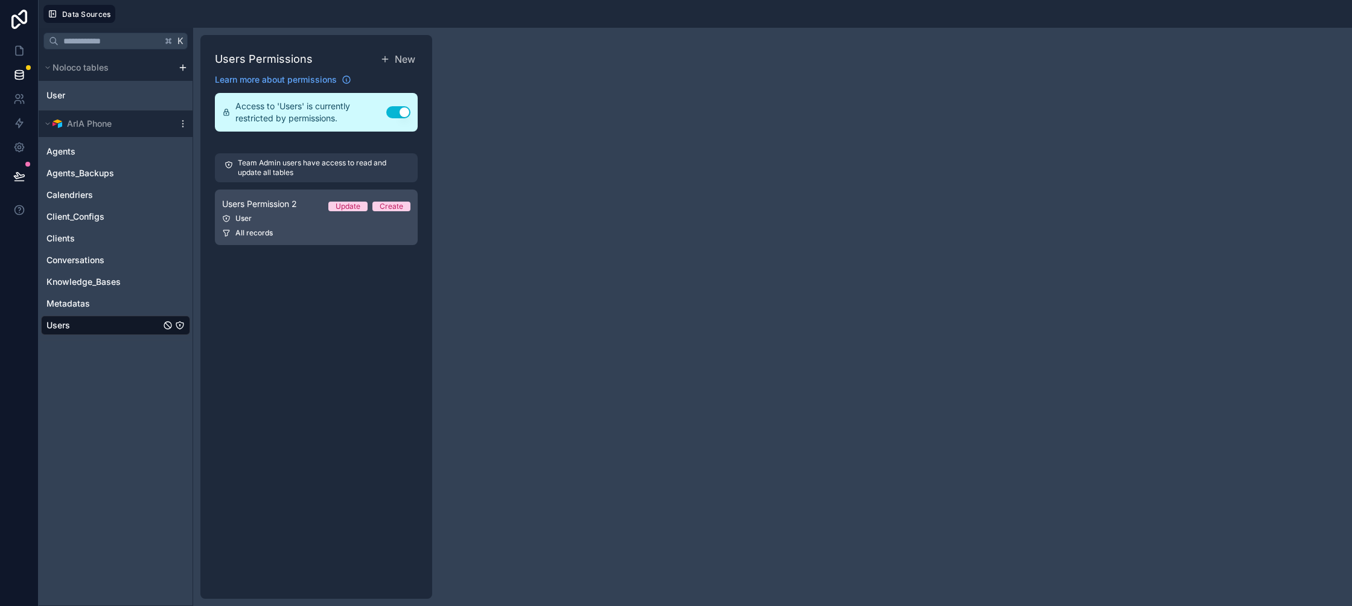
click at [310, 209] on div "Users Permission 2 Update Create" at bounding box center [316, 204] width 188 height 14
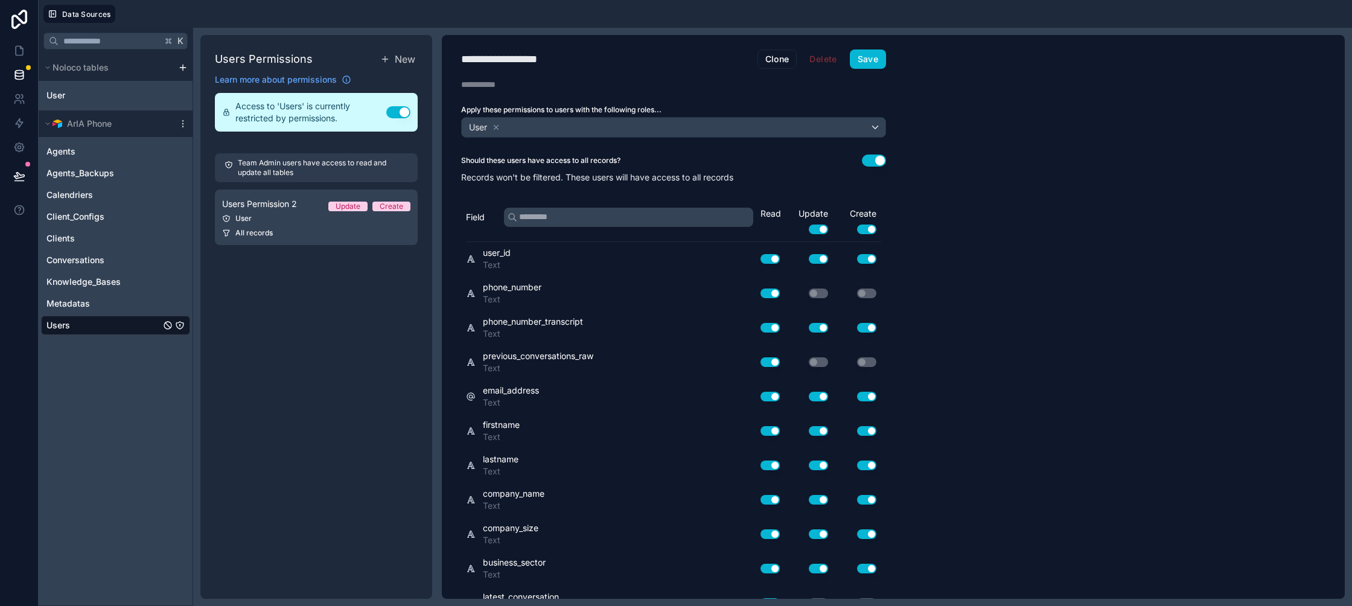
click at [872, 157] on button "Use setting" at bounding box center [874, 160] width 24 height 12
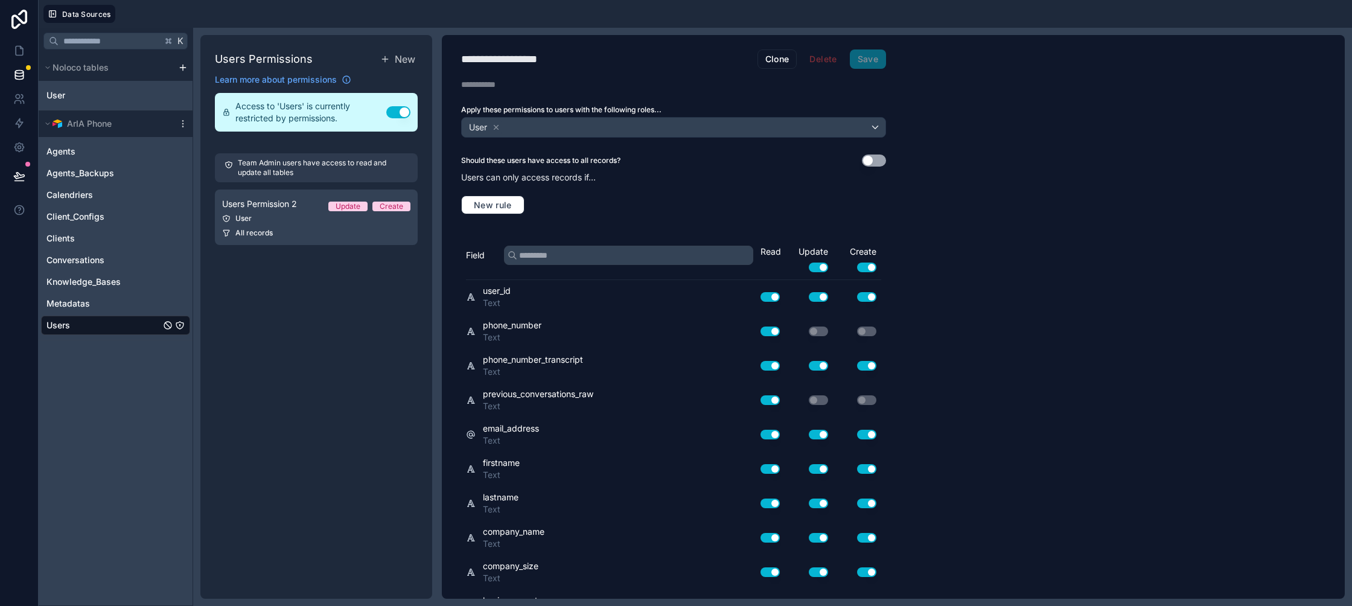
click at [517, 191] on div "New rule" at bounding box center [673, 205] width 425 height 34
click at [509, 209] on span "New rule" at bounding box center [493, 205] width 48 height 11
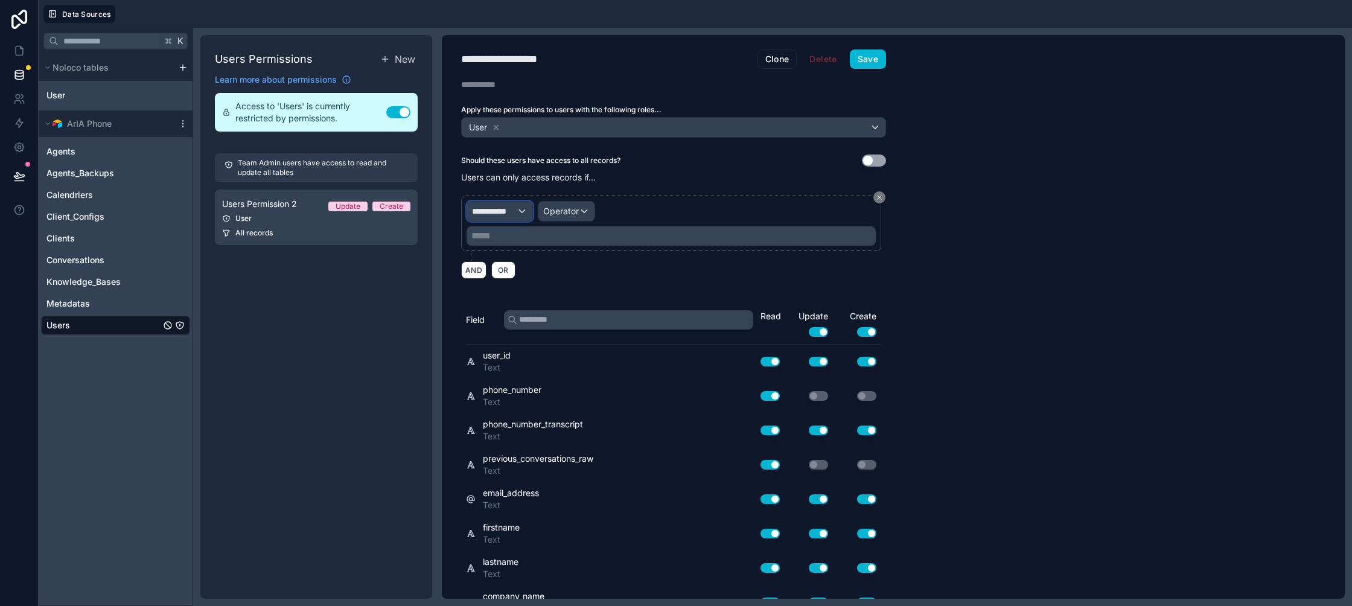
click at [506, 209] on span "**********" at bounding box center [494, 211] width 45 height 12
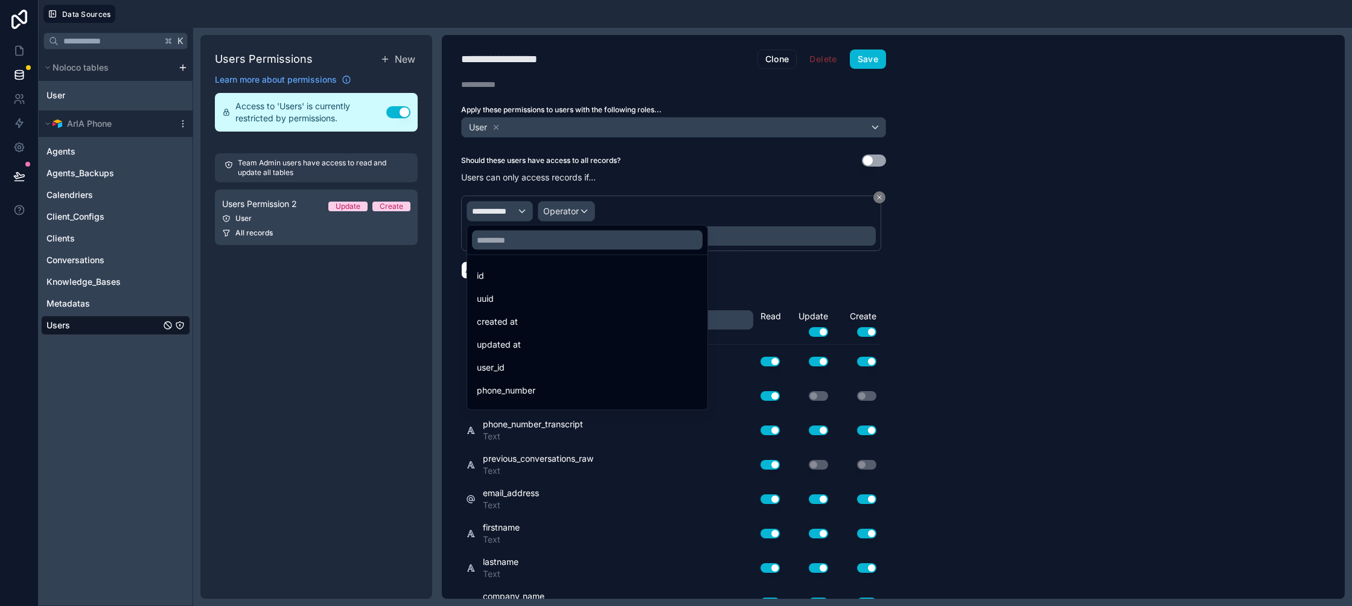
drag, startPoint x: 514, startPoint y: 279, endPoint x: 524, endPoint y: 270, distance: 12.8
click at [514, 279] on div "id" at bounding box center [587, 275] width 221 height 14
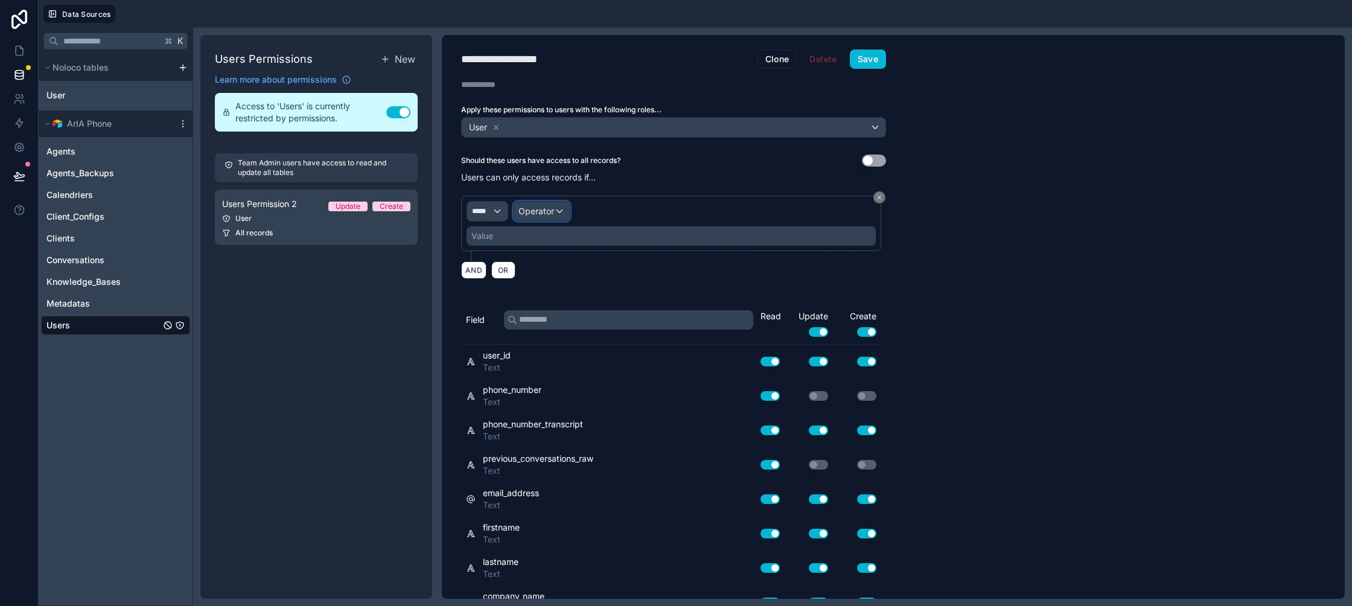
click at [564, 213] on div "Operator" at bounding box center [541, 211] width 56 height 19
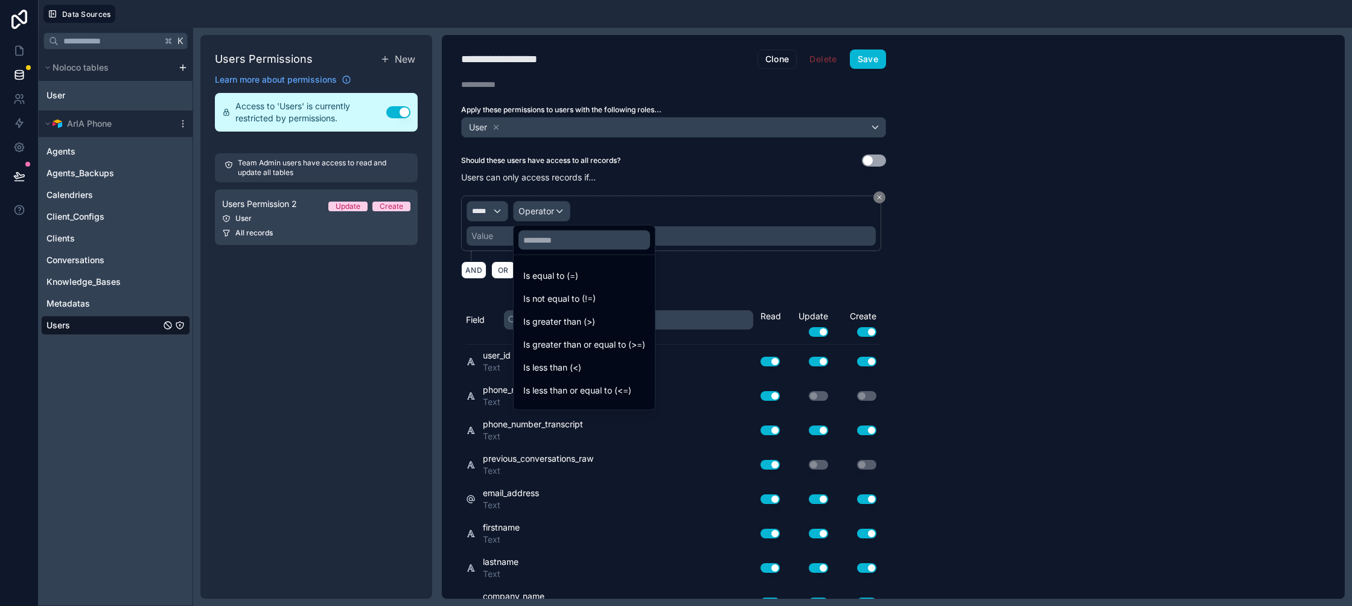
click at [485, 207] on div at bounding box center [676, 303] width 1352 height 606
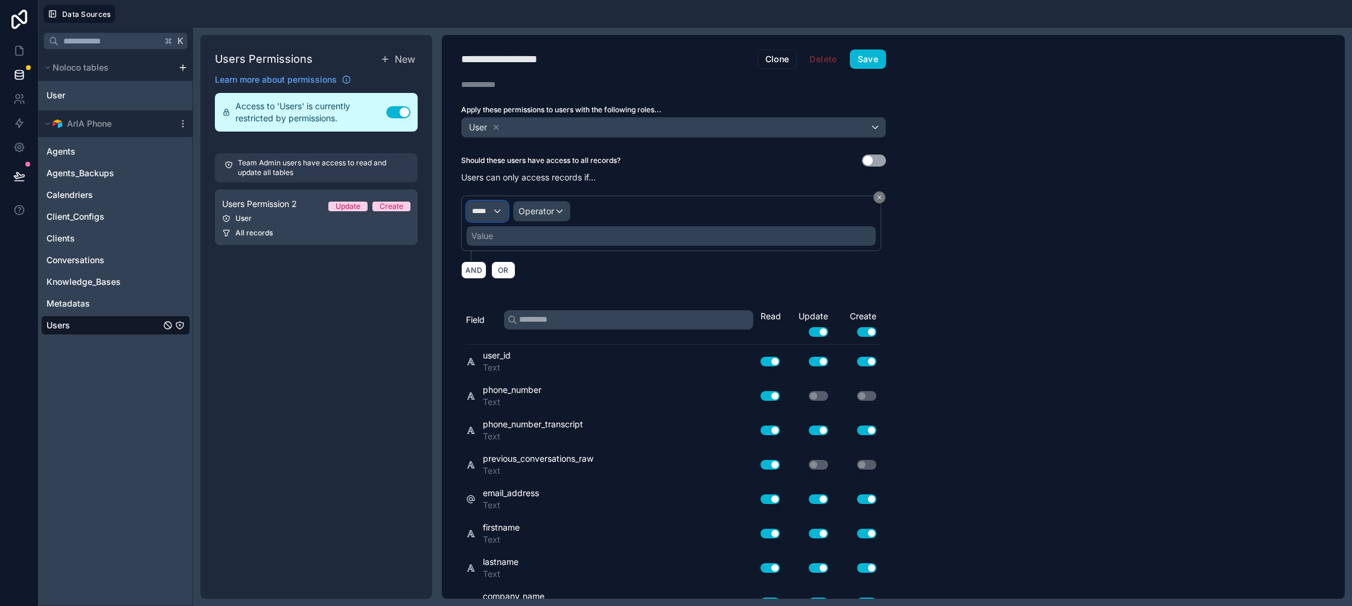
click at [485, 207] on span "*****" at bounding box center [482, 211] width 20 height 10
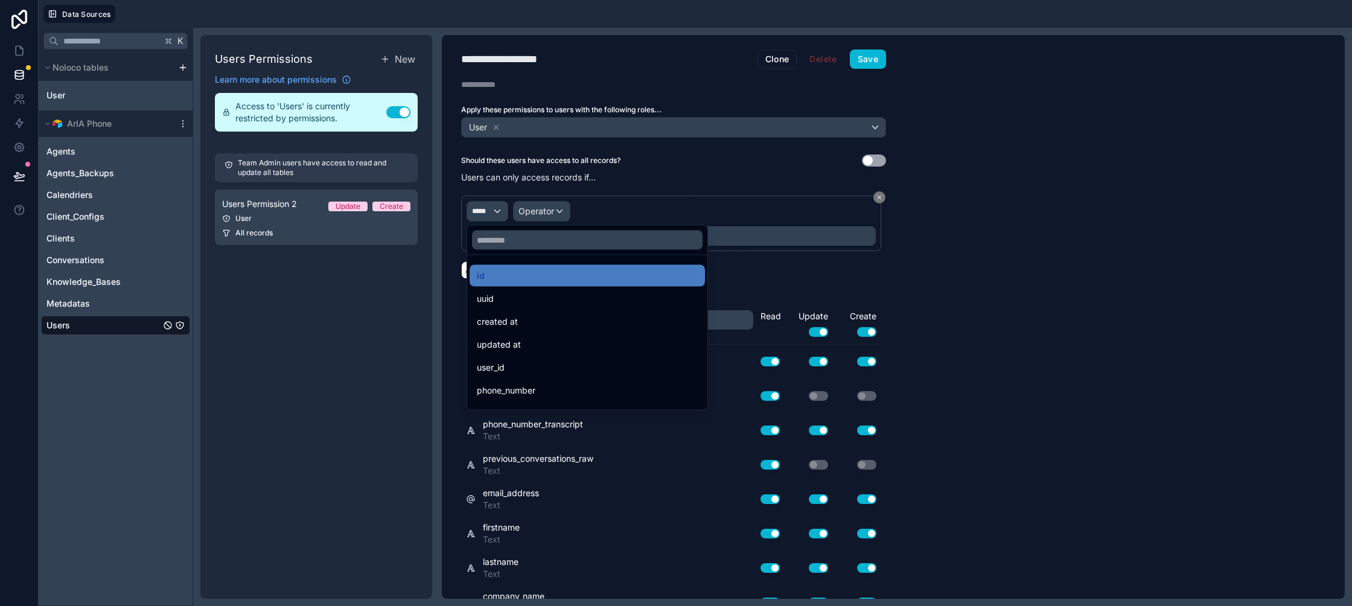
click at [495, 302] on div "uuid" at bounding box center [587, 298] width 221 height 14
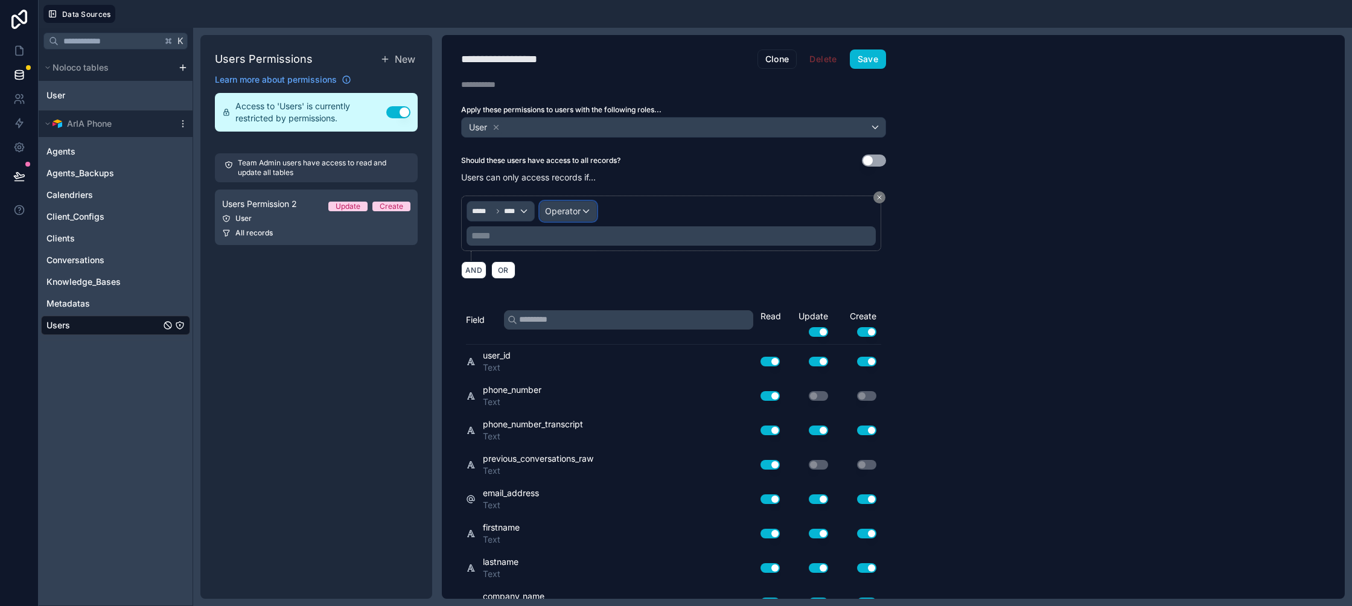
click at [556, 220] on div "Operator" at bounding box center [568, 211] width 56 height 19
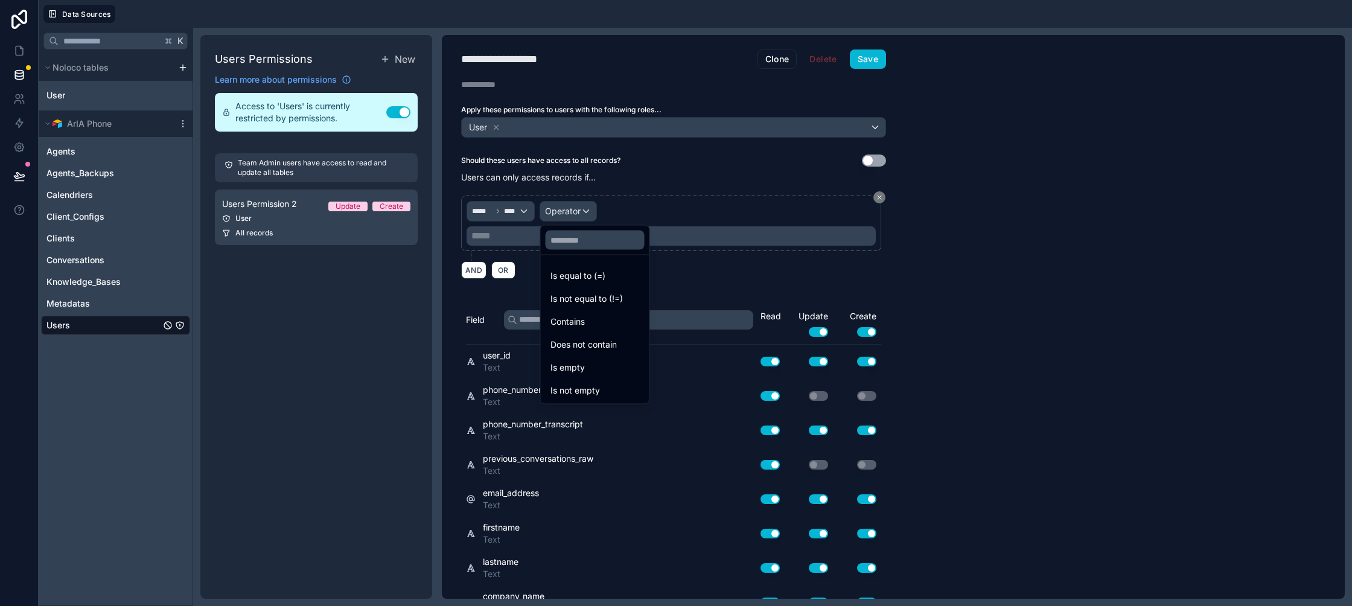
click at [507, 206] on div at bounding box center [676, 303] width 1352 height 606
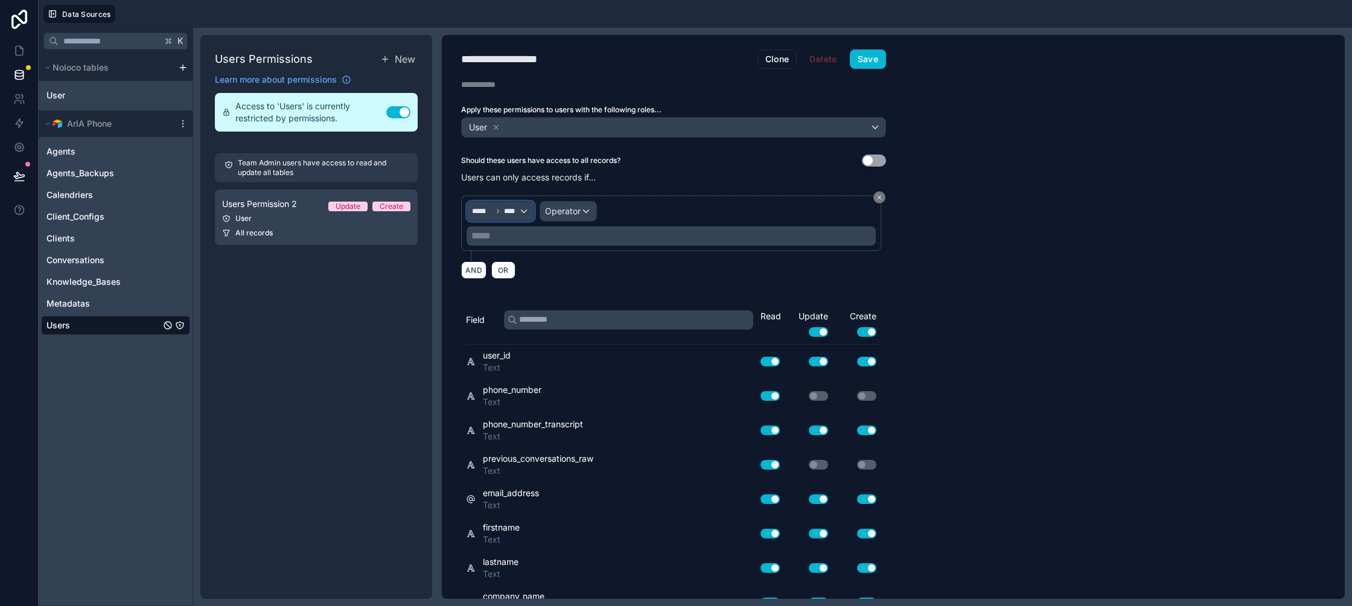
click at [507, 206] on span "****" at bounding box center [511, 211] width 14 height 10
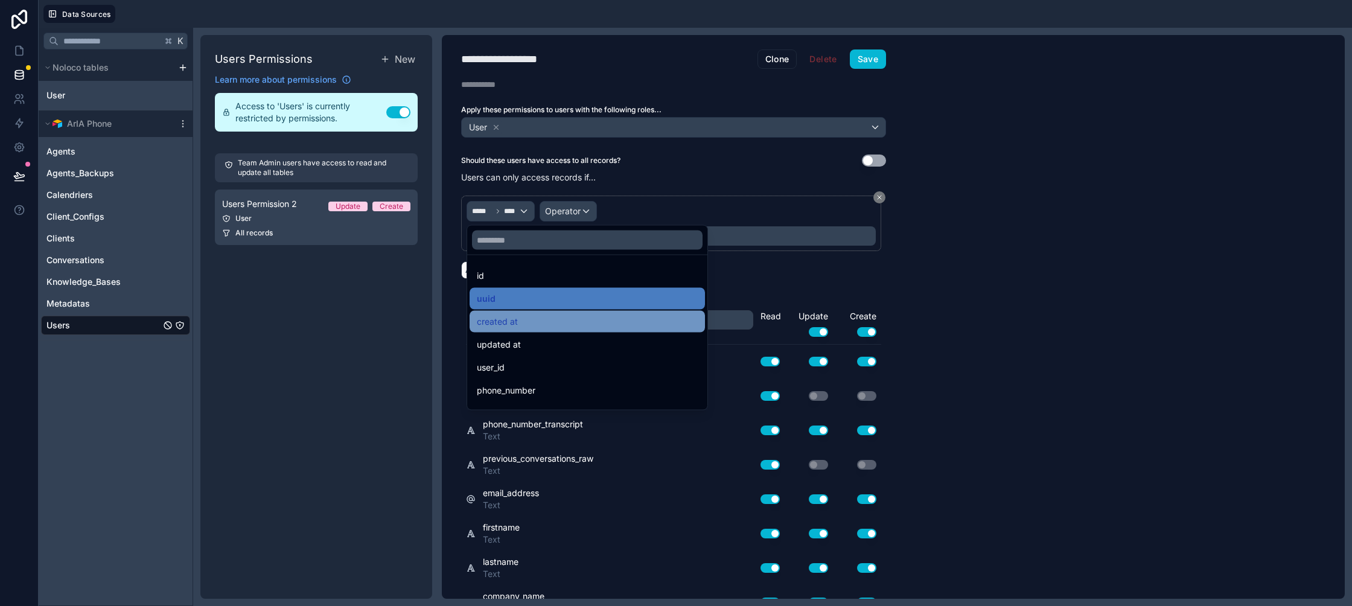
click at [517, 321] on div "created at" at bounding box center [587, 321] width 221 height 14
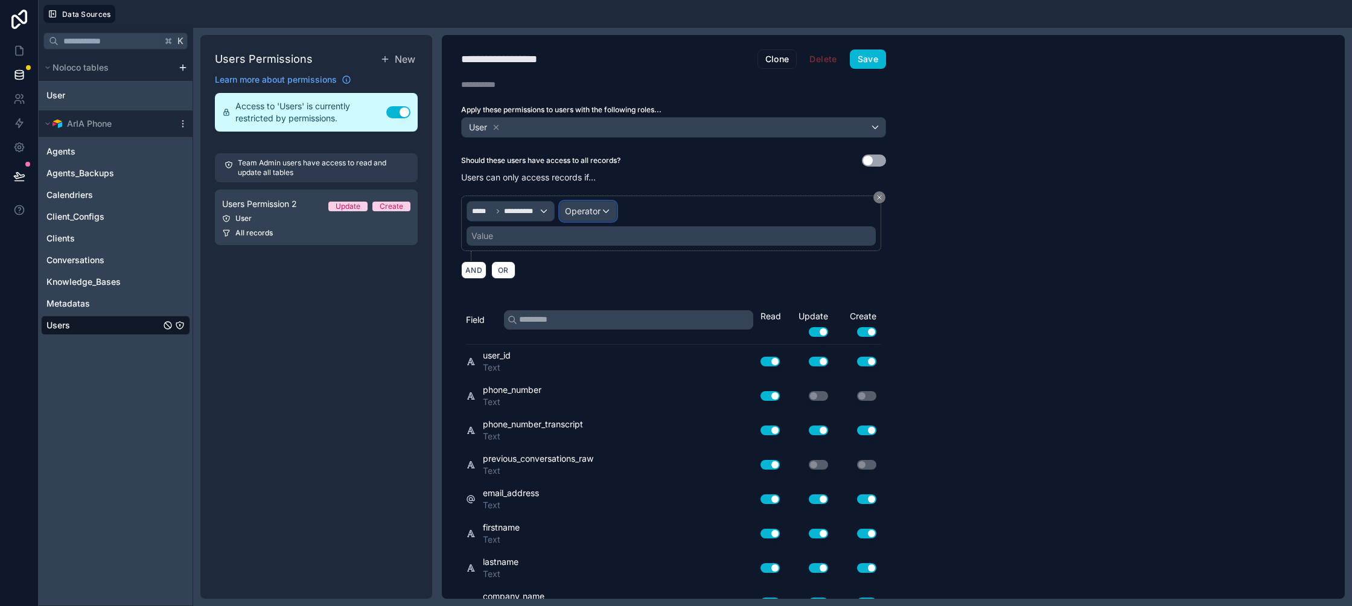
click at [576, 211] on span "Operator" at bounding box center [583, 211] width 36 height 10
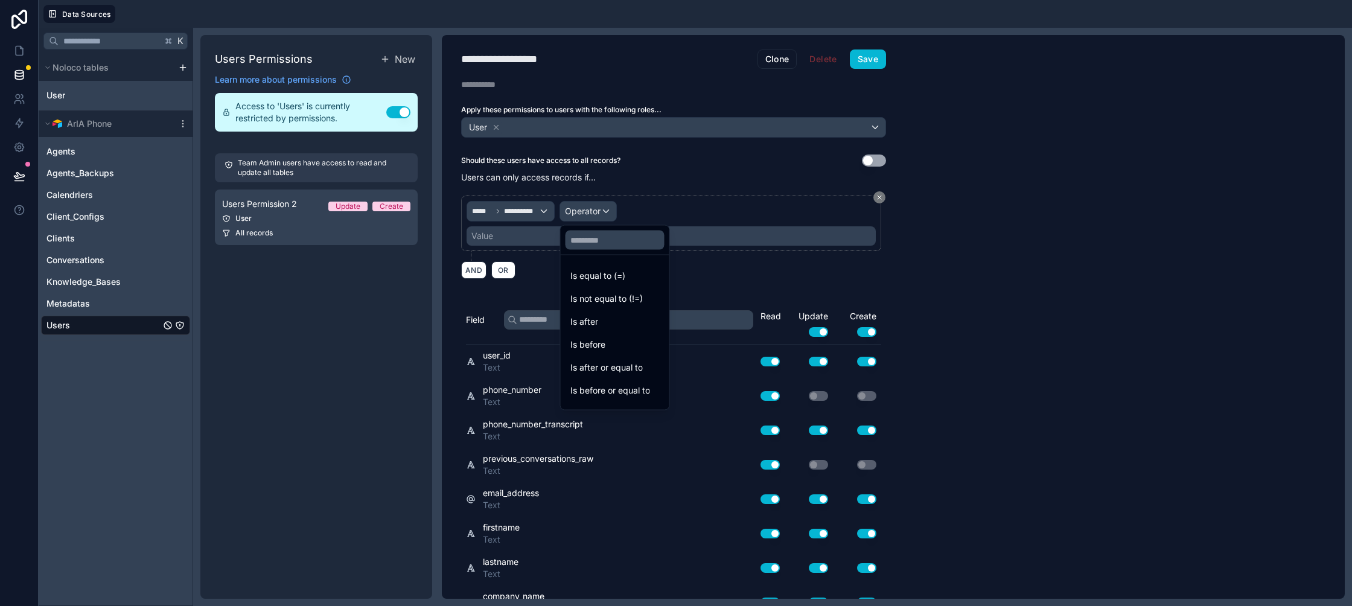
click at [536, 211] on div at bounding box center [676, 303] width 1352 height 606
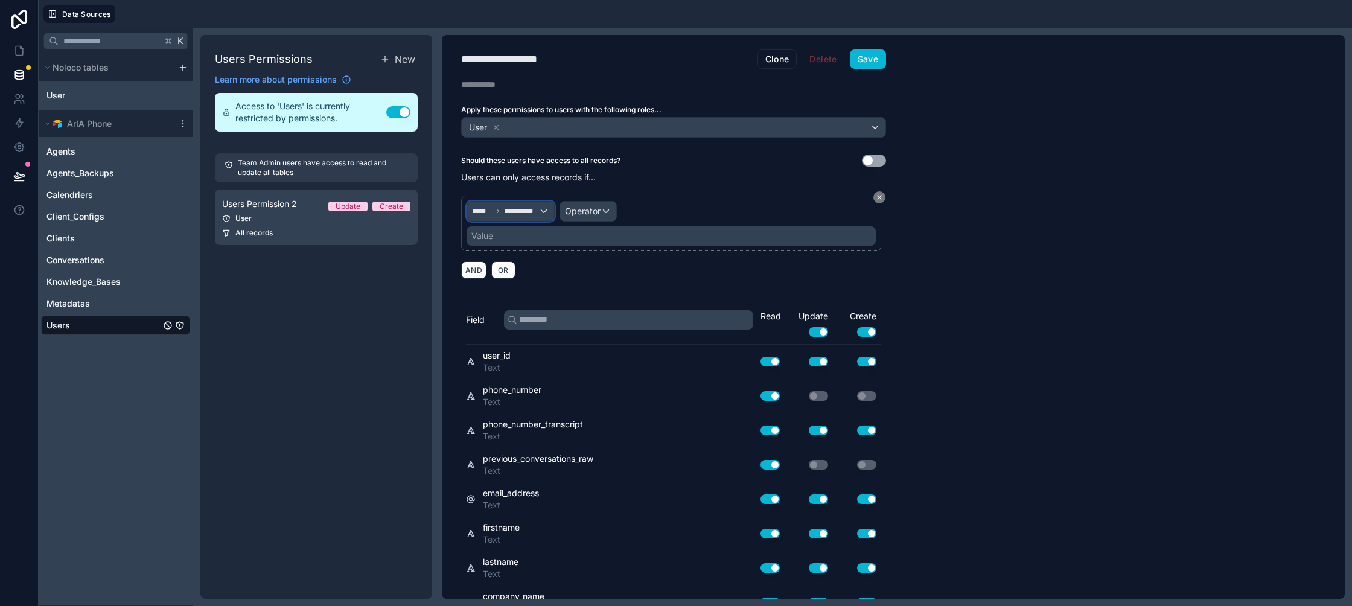
click at [535, 211] on span "**********" at bounding box center [521, 211] width 34 height 10
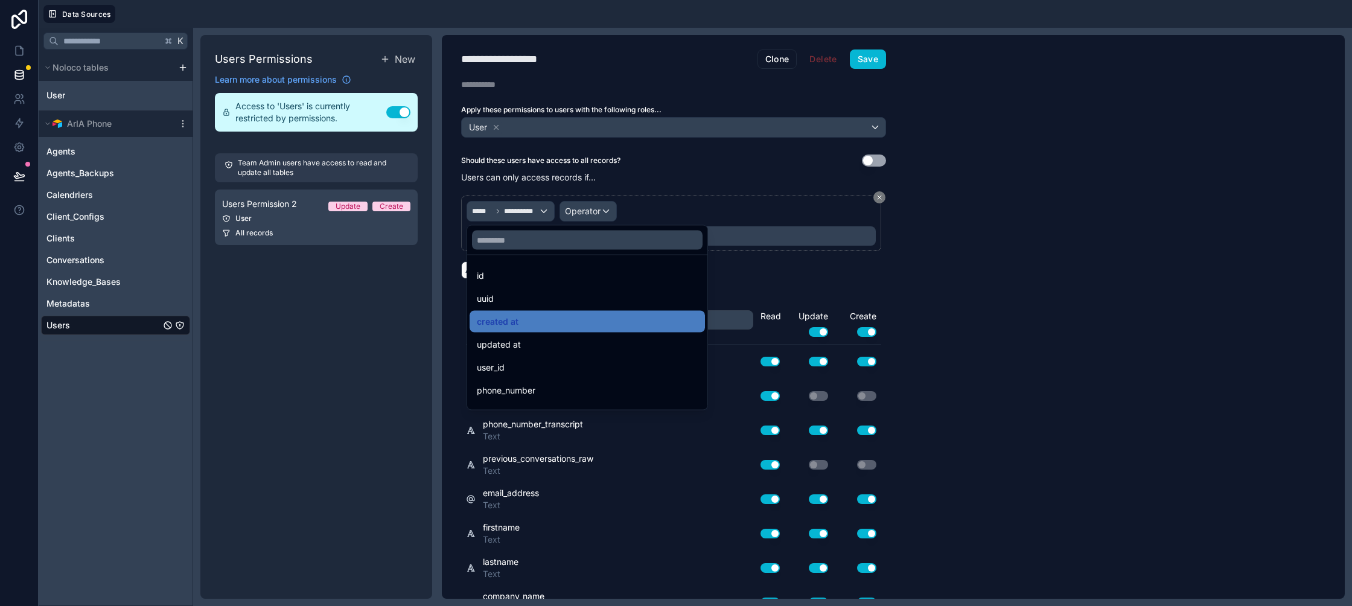
click at [509, 350] on span "updated at" at bounding box center [499, 344] width 44 height 14
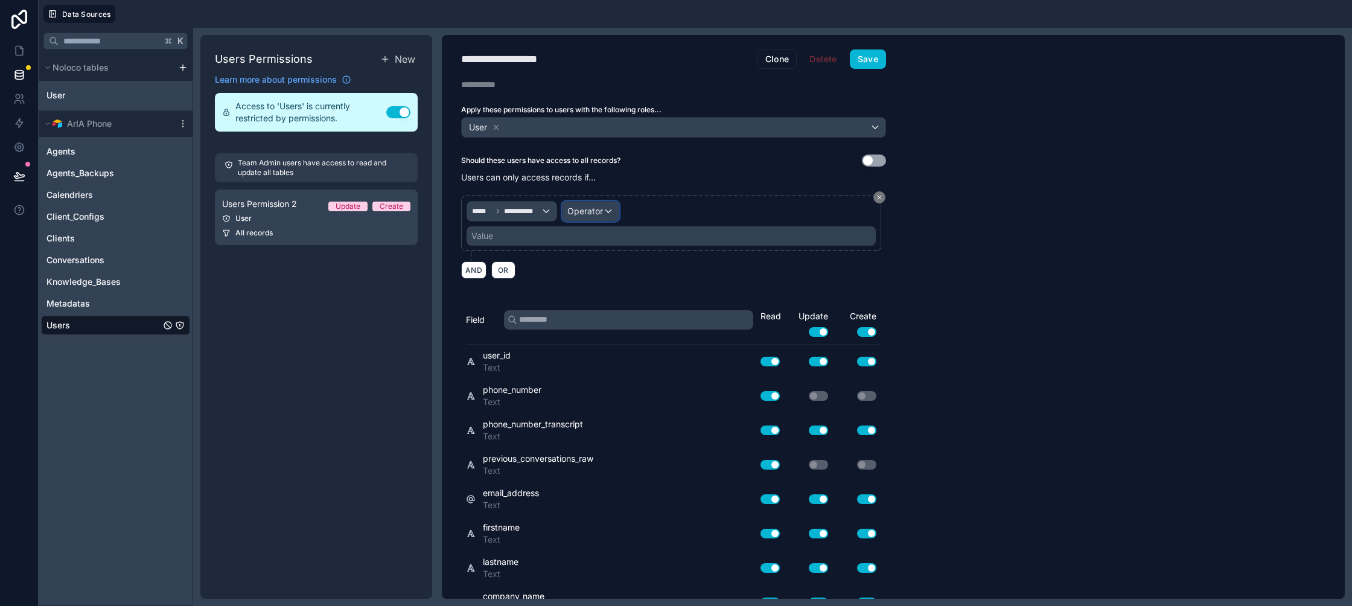
click at [587, 219] on div "Operator" at bounding box center [590, 211] width 56 height 19
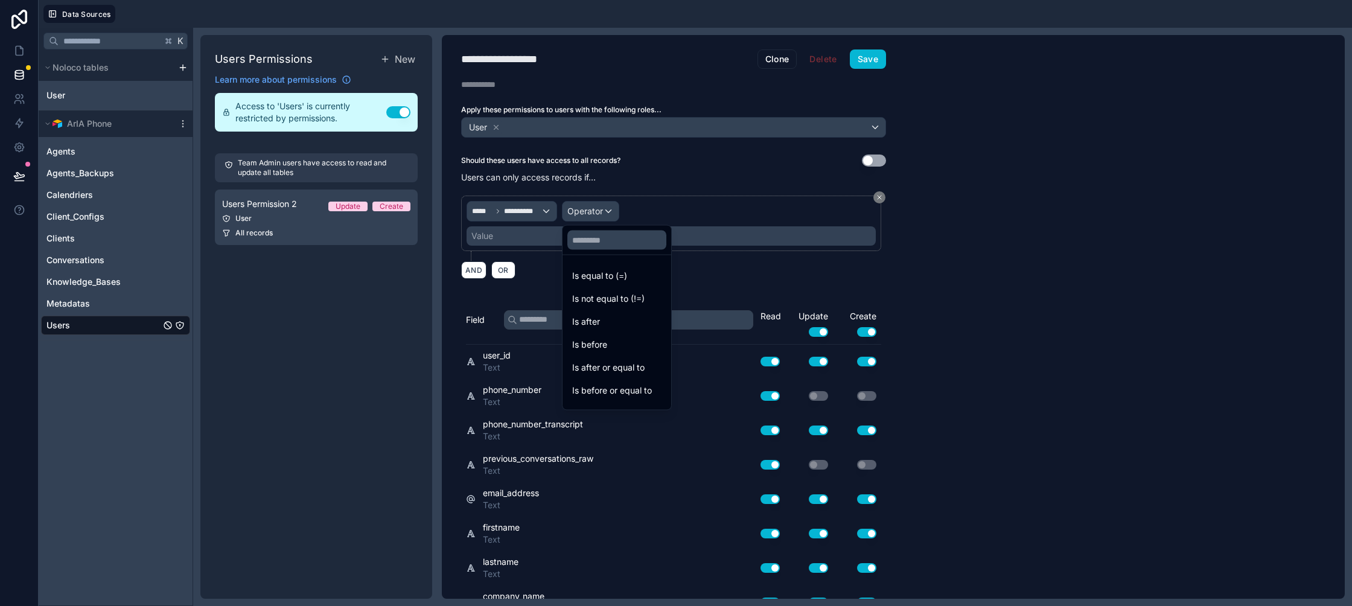
click at [541, 211] on div at bounding box center [676, 303] width 1352 height 606
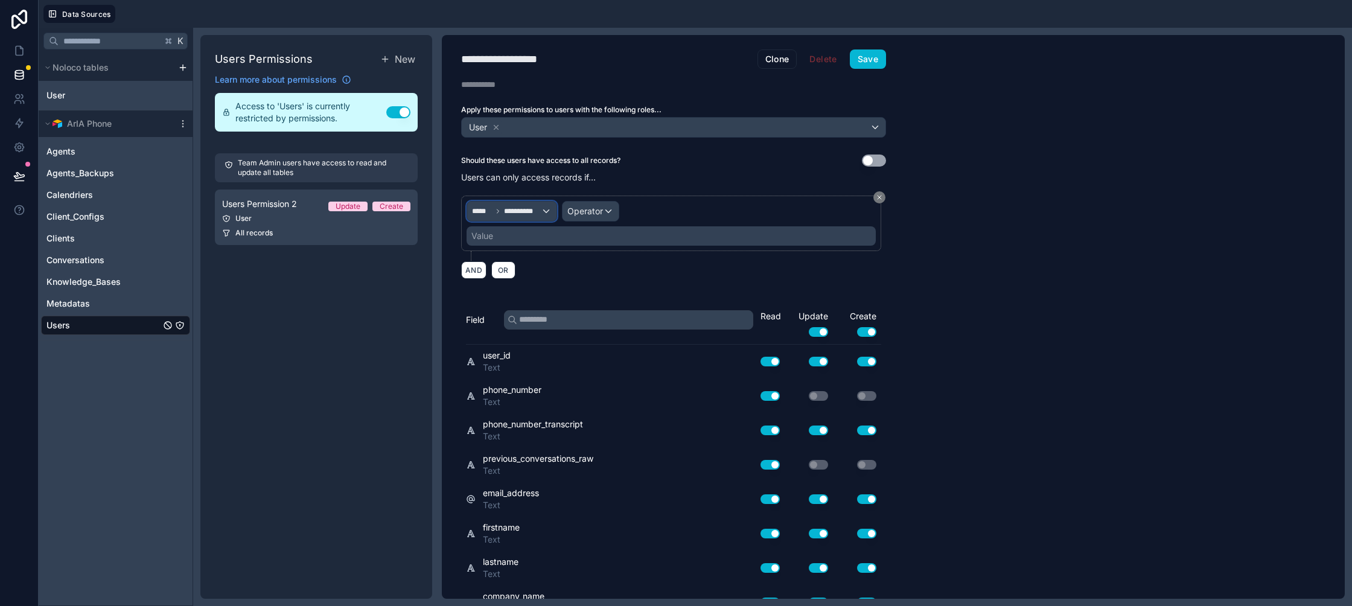
click at [538, 210] on span "**********" at bounding box center [522, 211] width 37 height 10
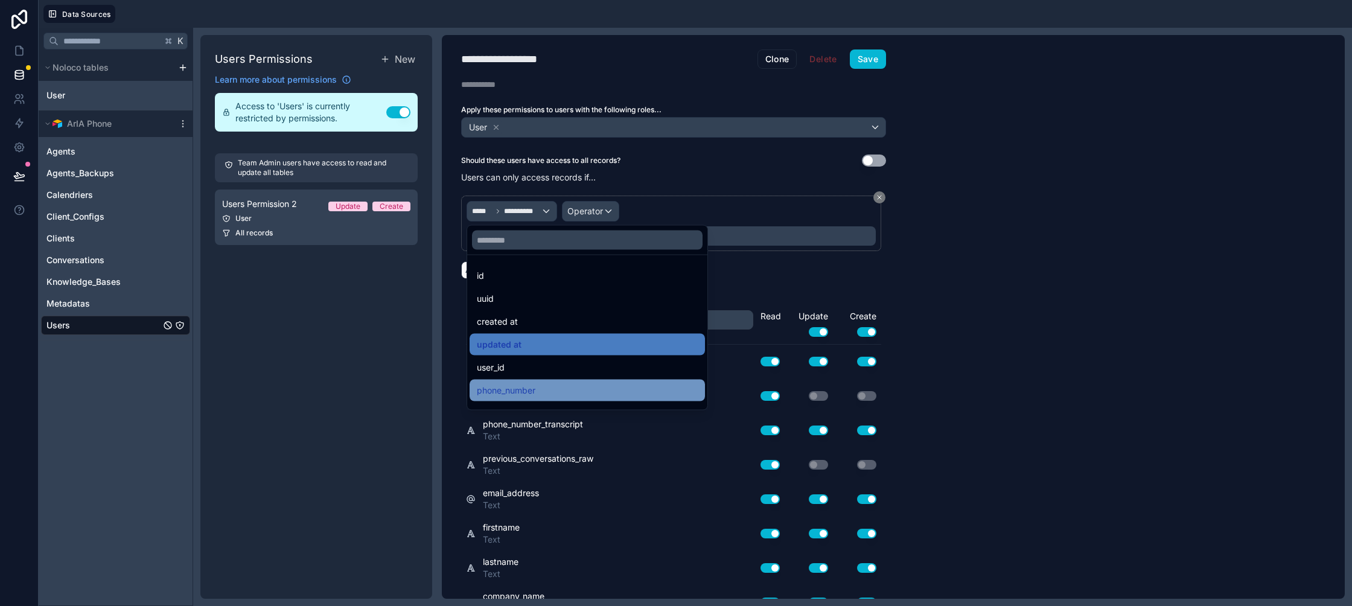
click at [520, 384] on span "phone_number" at bounding box center [506, 390] width 59 height 14
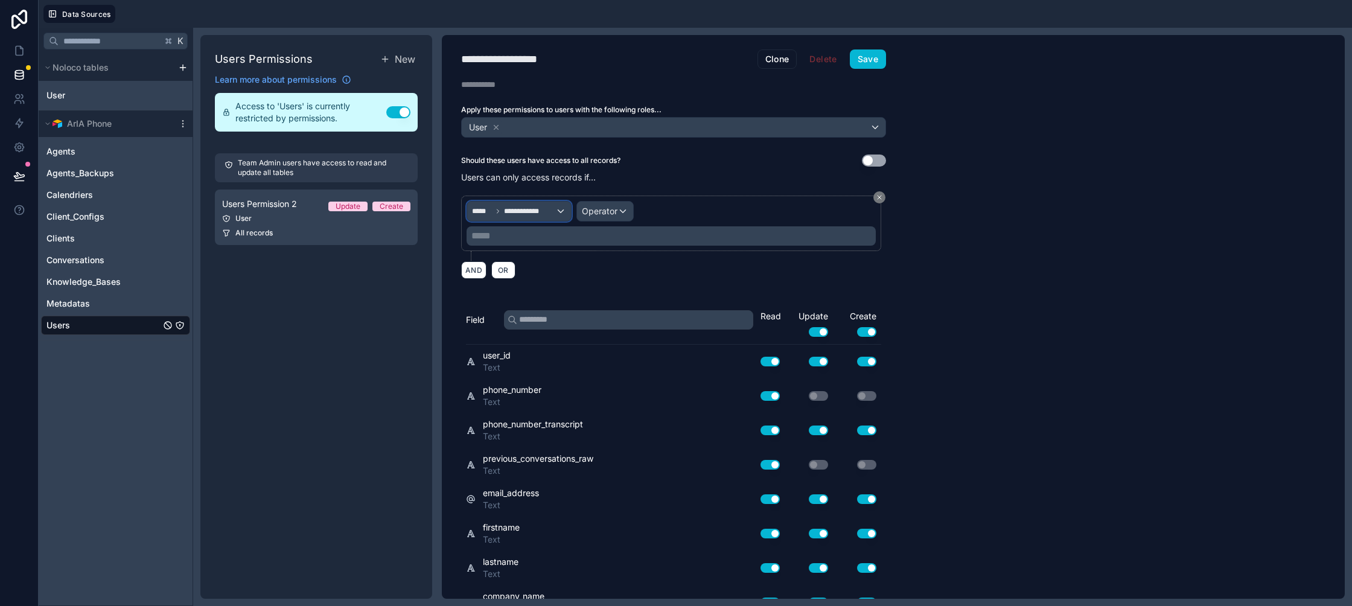
click at [525, 202] on div "**********" at bounding box center [519, 211] width 104 height 19
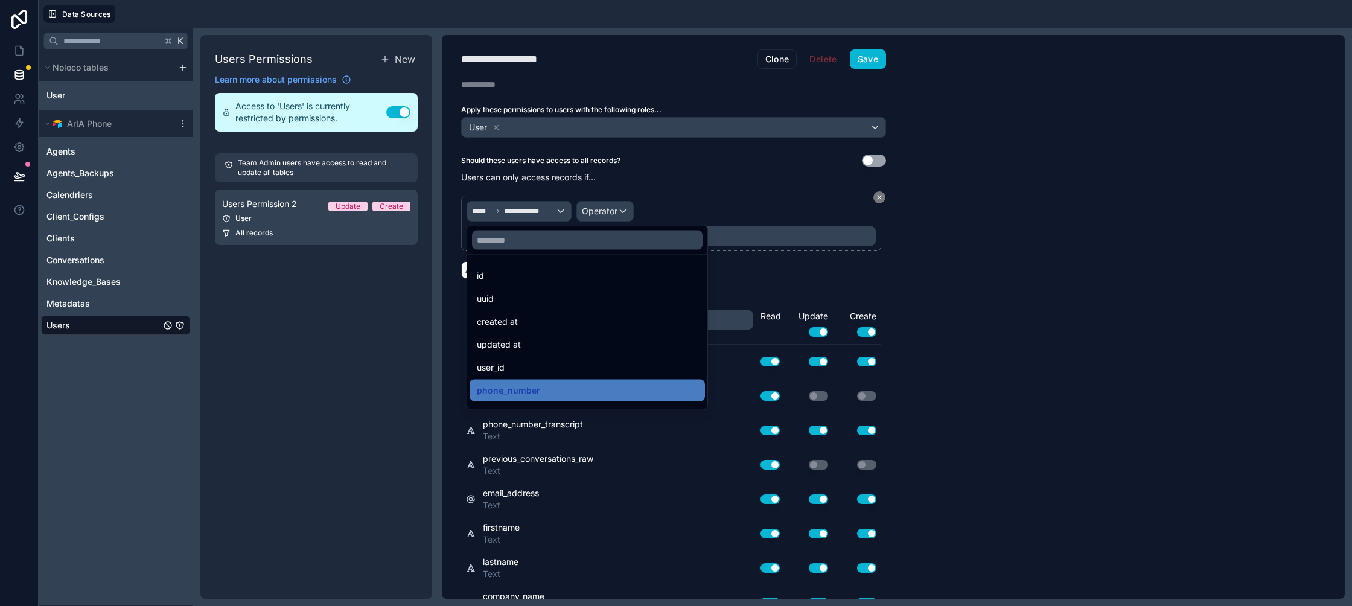
drag, startPoint x: 545, startPoint y: 375, endPoint x: 564, endPoint y: 334, distance: 45.6
click at [545, 375] on div "user_id" at bounding box center [586, 368] width 235 height 22
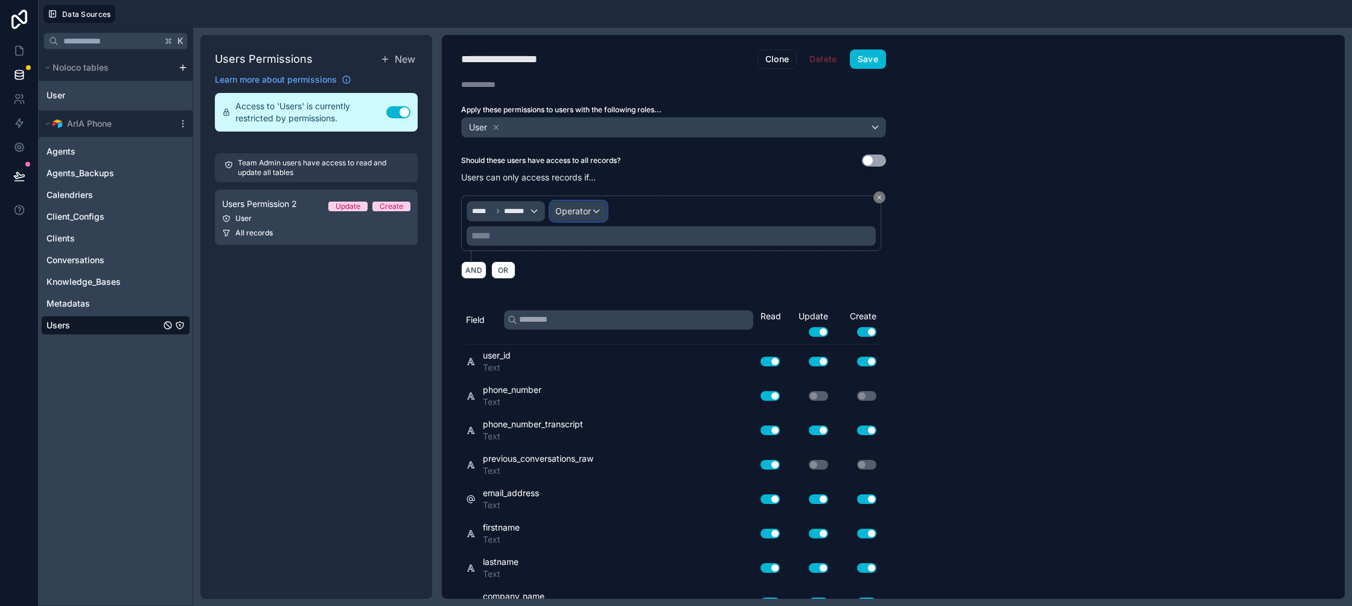
click at [581, 207] on span "Operator" at bounding box center [573, 211] width 36 height 10
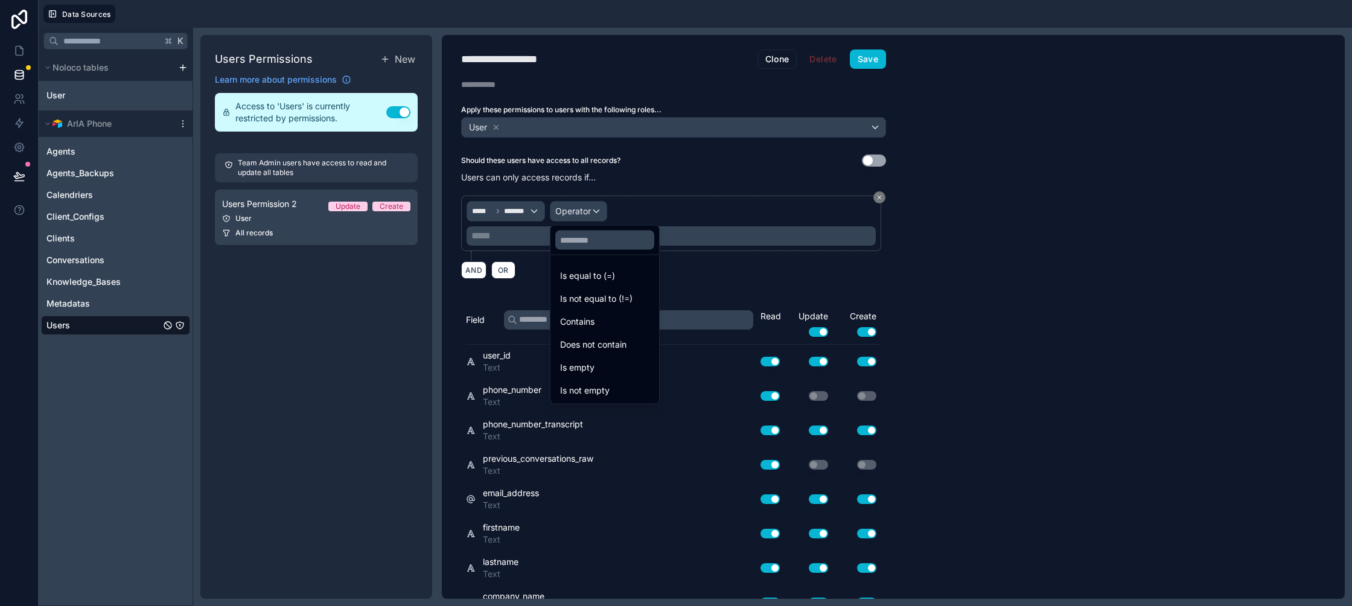
click at [519, 224] on div at bounding box center [676, 303] width 1352 height 606
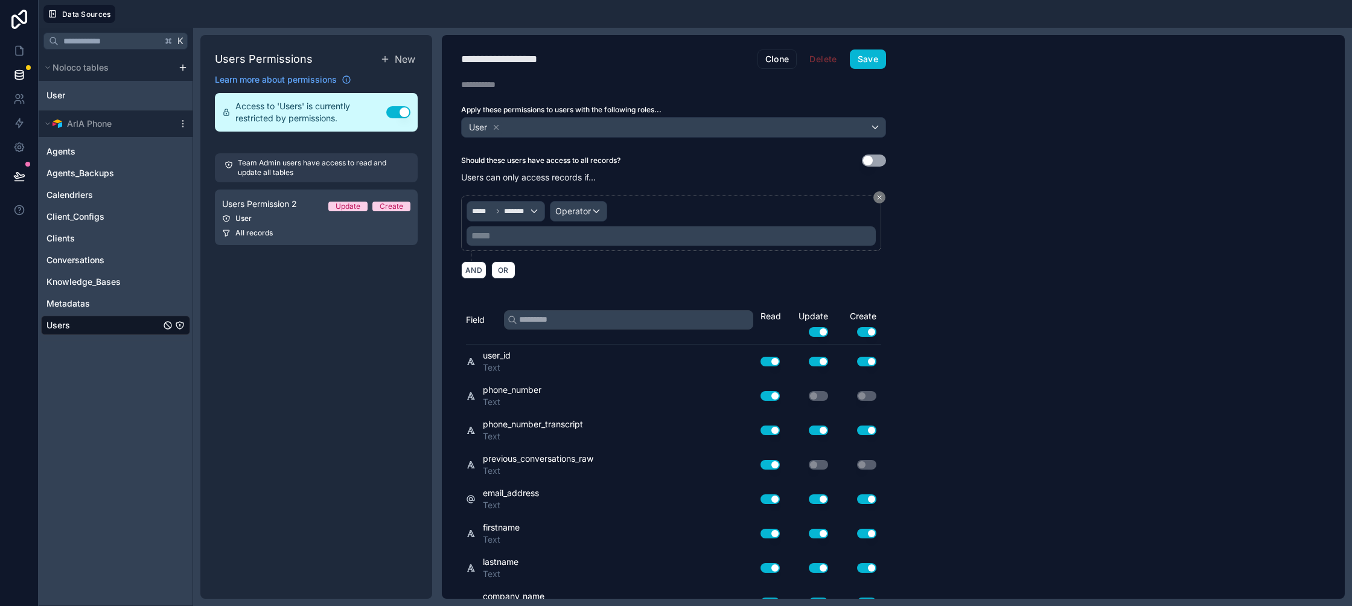
click at [517, 221] on div "***** ******* Operator ***** ﻿" at bounding box center [670, 223] width 409 height 45
click at [536, 212] on div "***** *******" at bounding box center [505, 211] width 77 height 19
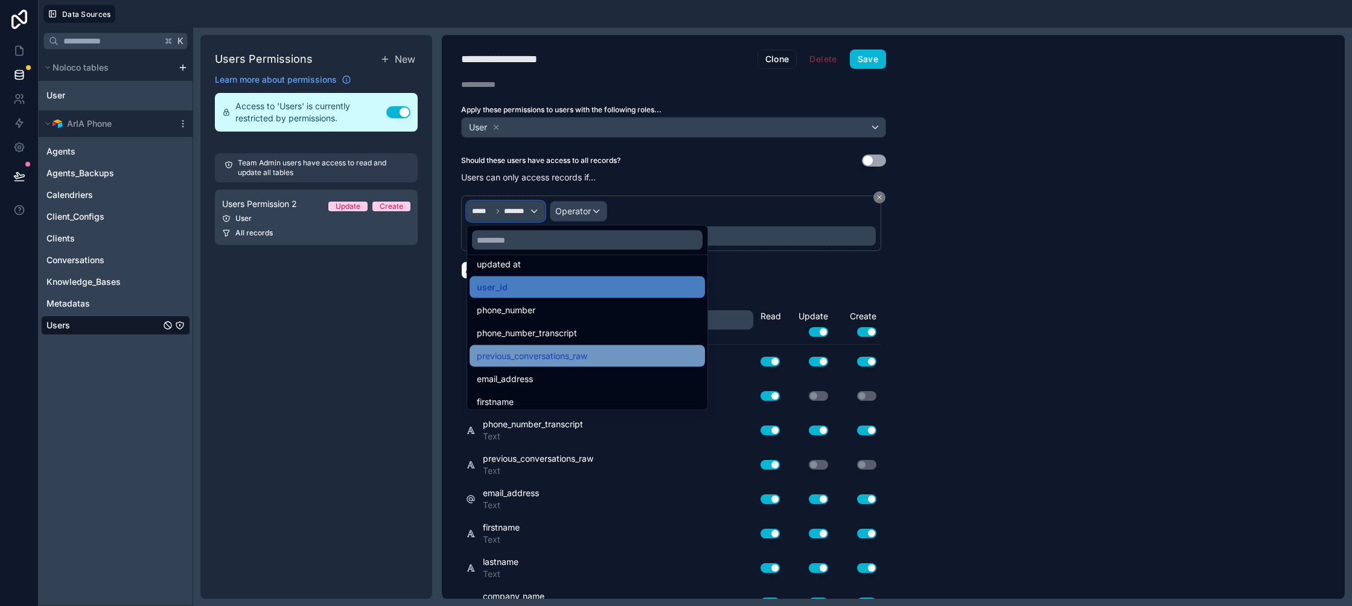
scroll to position [87, 0]
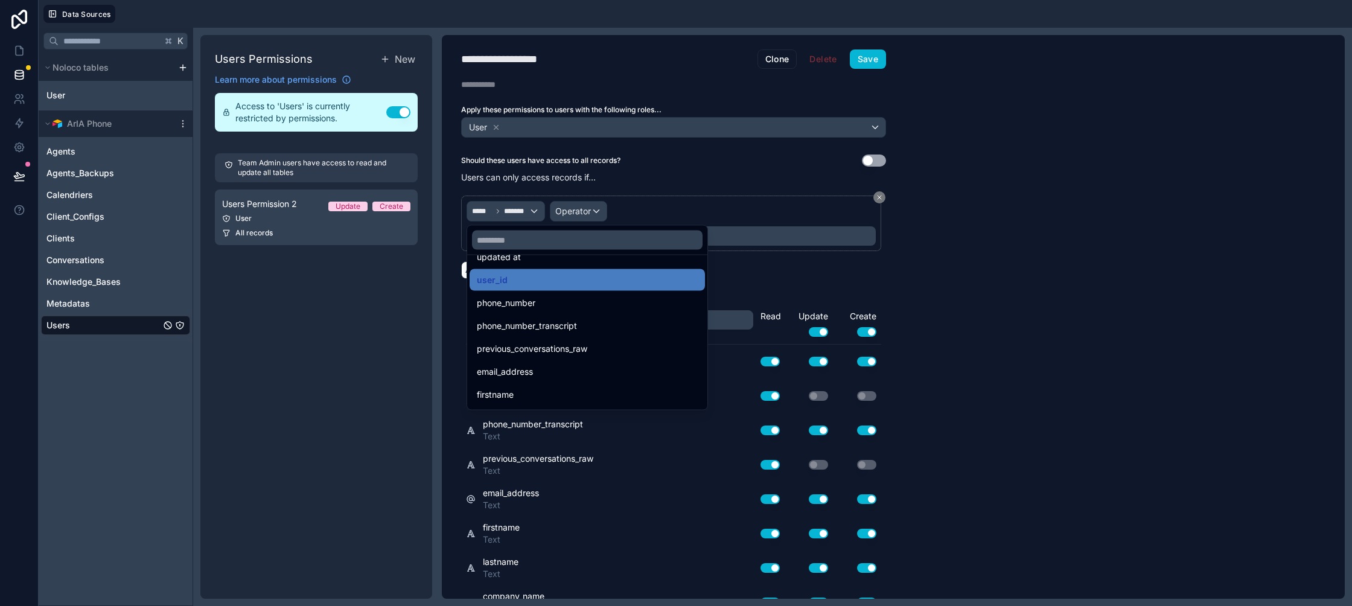
click at [547, 311] on div "phone_number" at bounding box center [586, 303] width 235 height 22
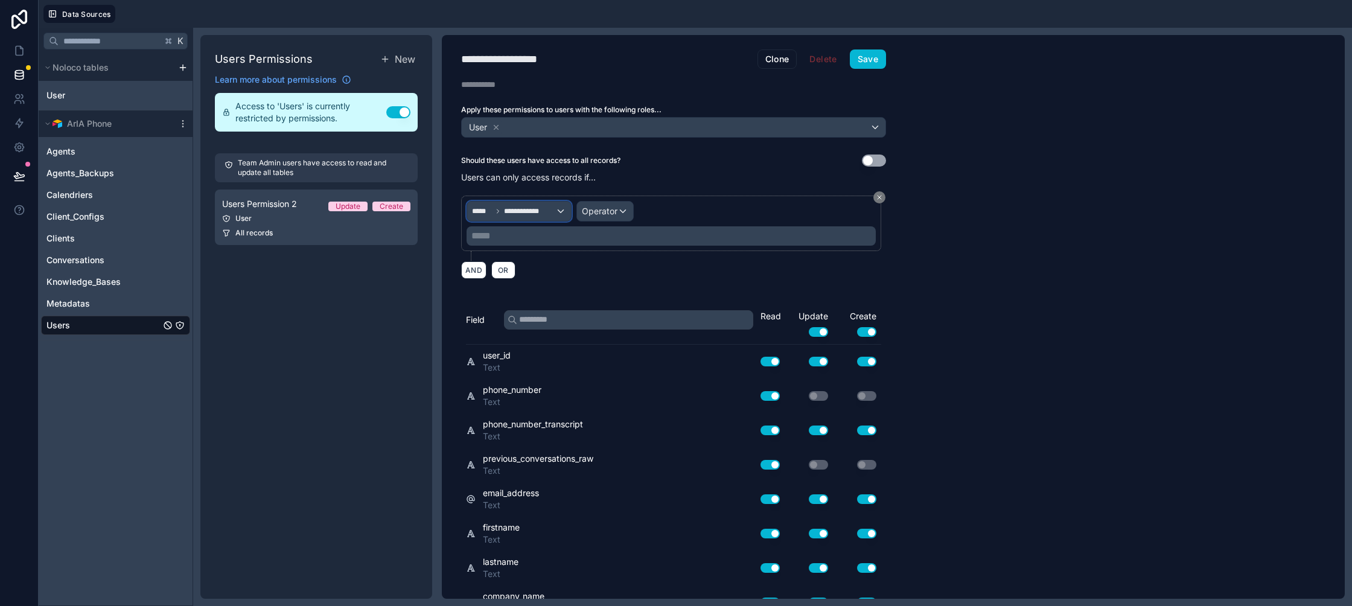
click at [518, 218] on div "**********" at bounding box center [519, 211] width 104 height 19
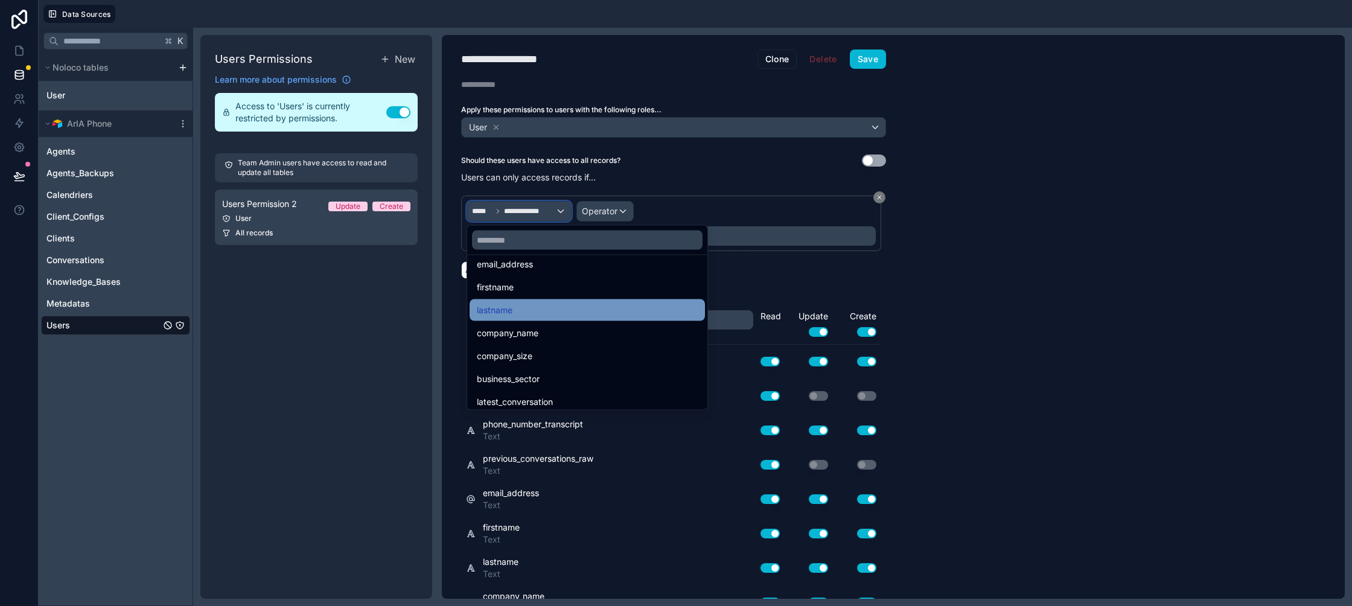
scroll to position [151, 0]
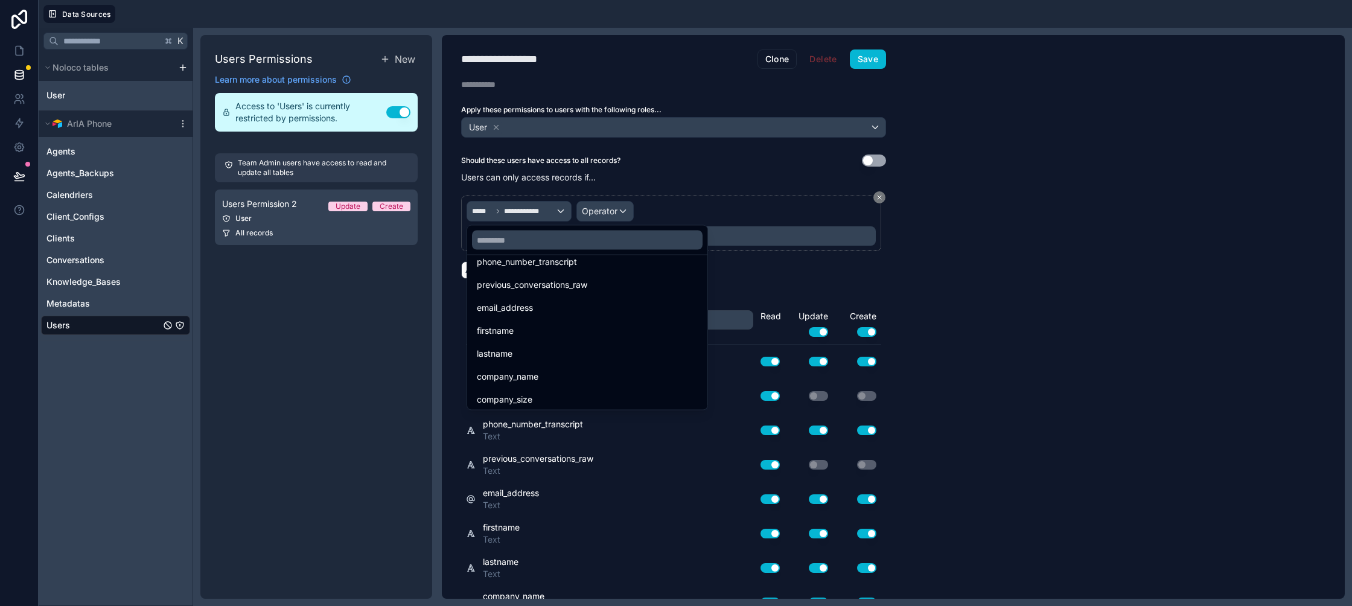
click at [104, 320] on div at bounding box center [676, 303] width 1352 height 606
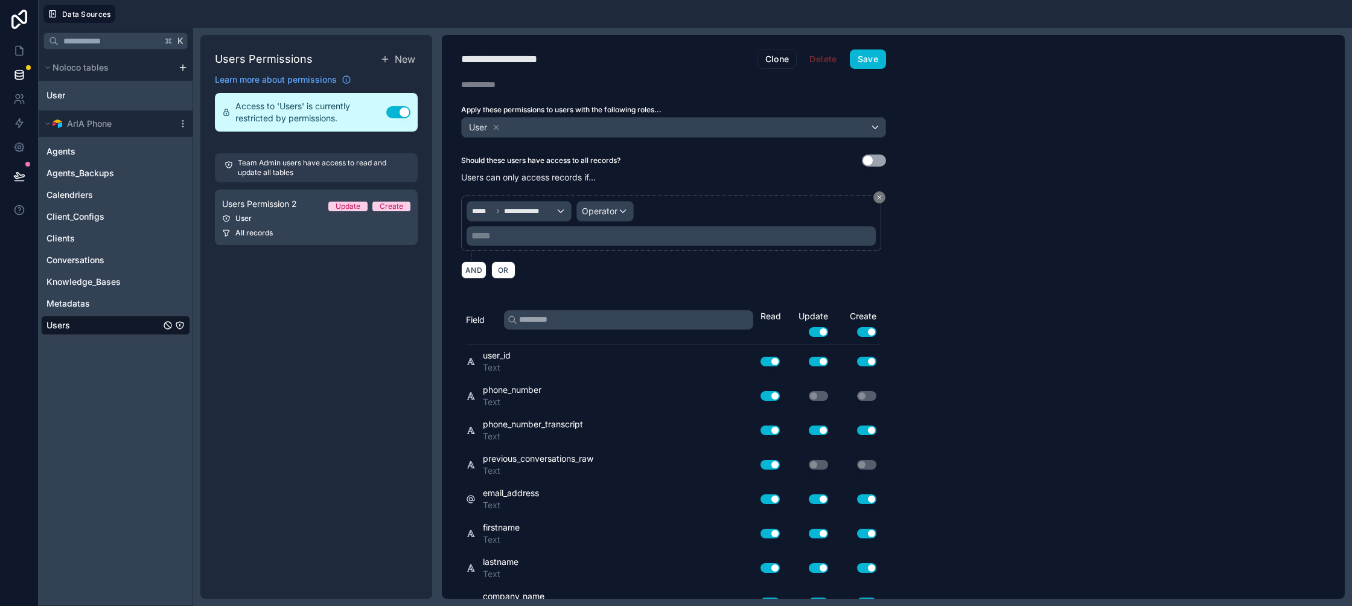
click at [97, 323] on link "Users" at bounding box center [103, 325] width 114 height 12
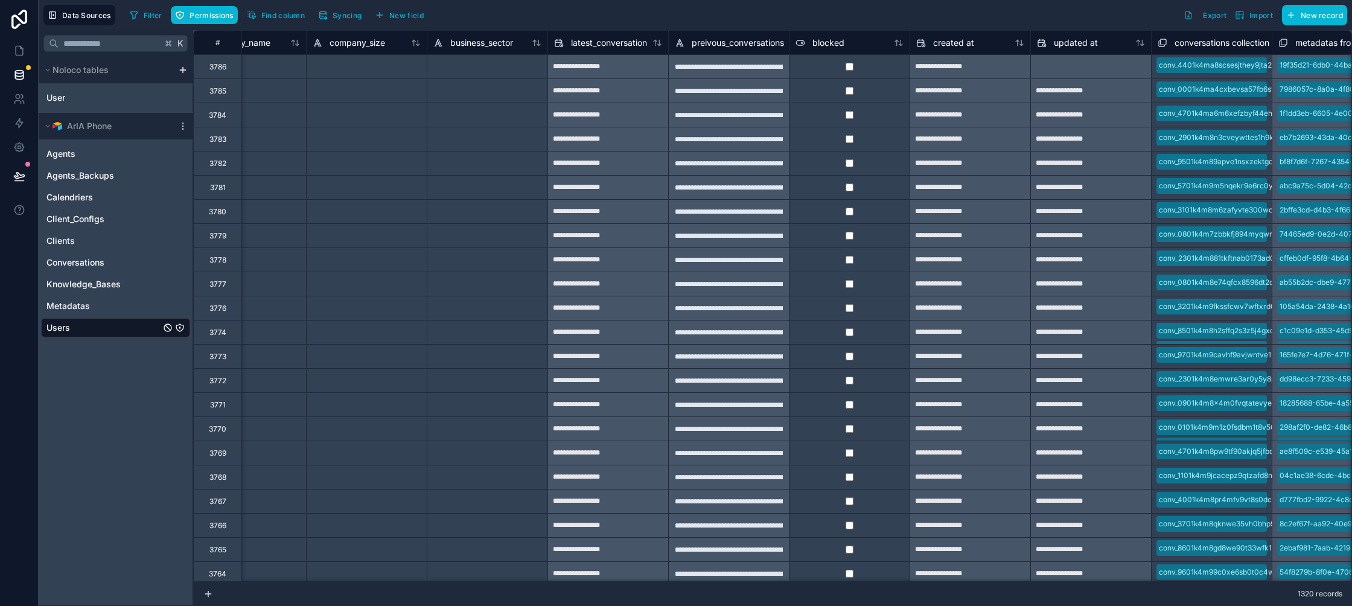
scroll to position [0, 1069]
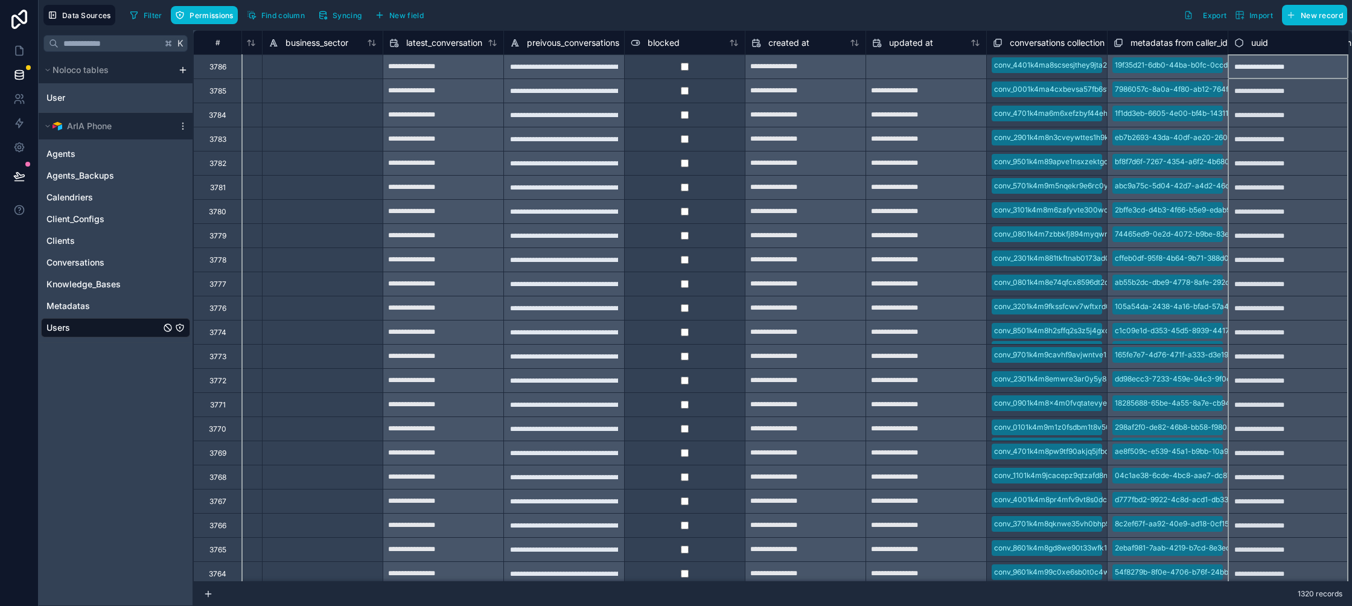
click at [1292, 44] on div "uuid" at bounding box center [1288, 43] width 108 height 14
click at [181, 326] on icon "Users" at bounding box center [180, 328] width 10 height 10
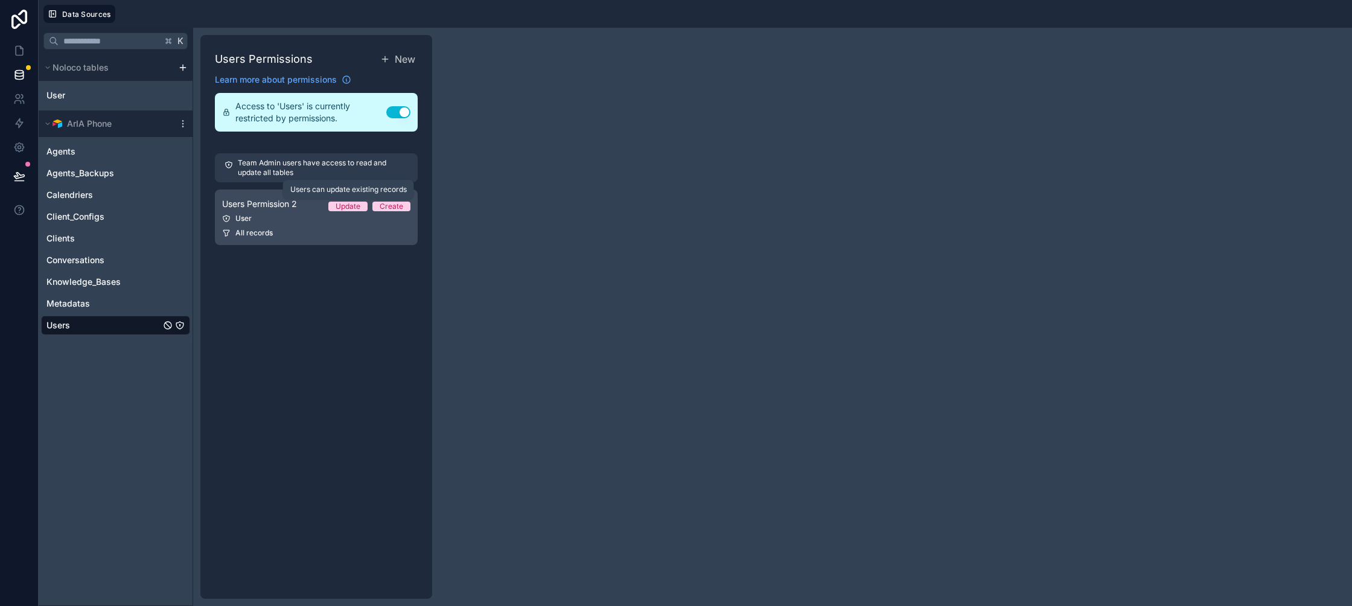
drag, startPoint x: 364, startPoint y: 208, endPoint x: 358, endPoint y: 212, distance: 7.0
click at [364, 208] on span "Update" at bounding box center [347, 207] width 39 height 10
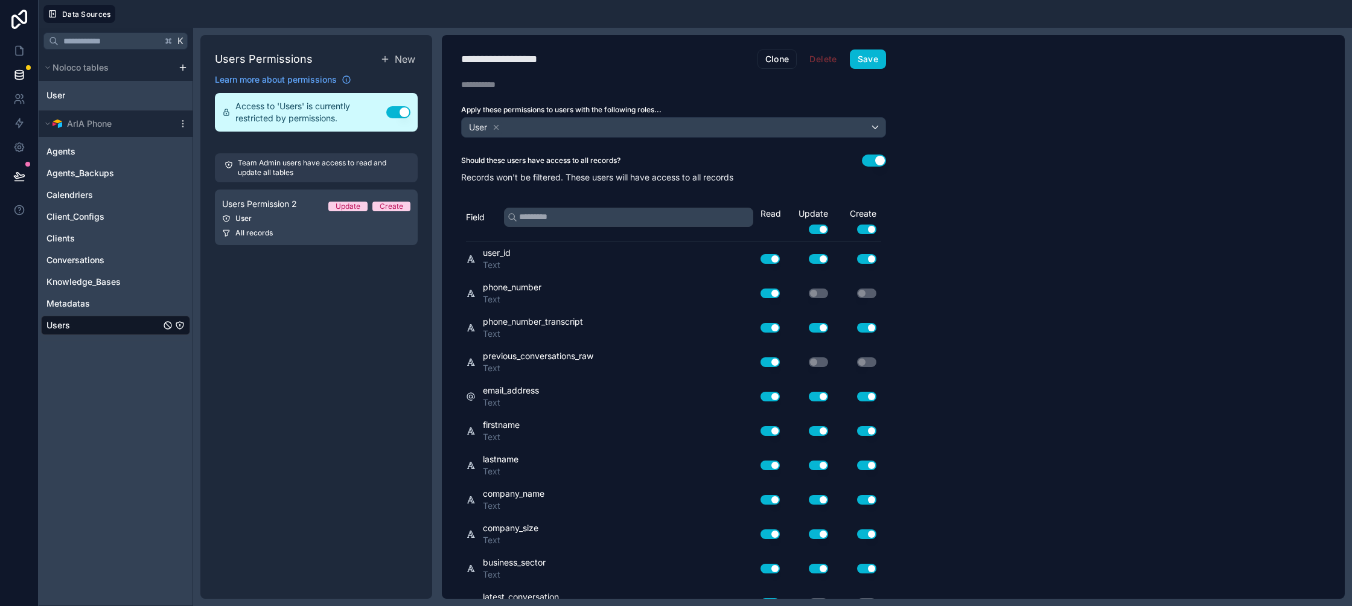
drag, startPoint x: 872, startPoint y: 156, endPoint x: 655, endPoint y: 170, distance: 217.6
click at [872, 156] on button "Use setting" at bounding box center [874, 160] width 24 height 12
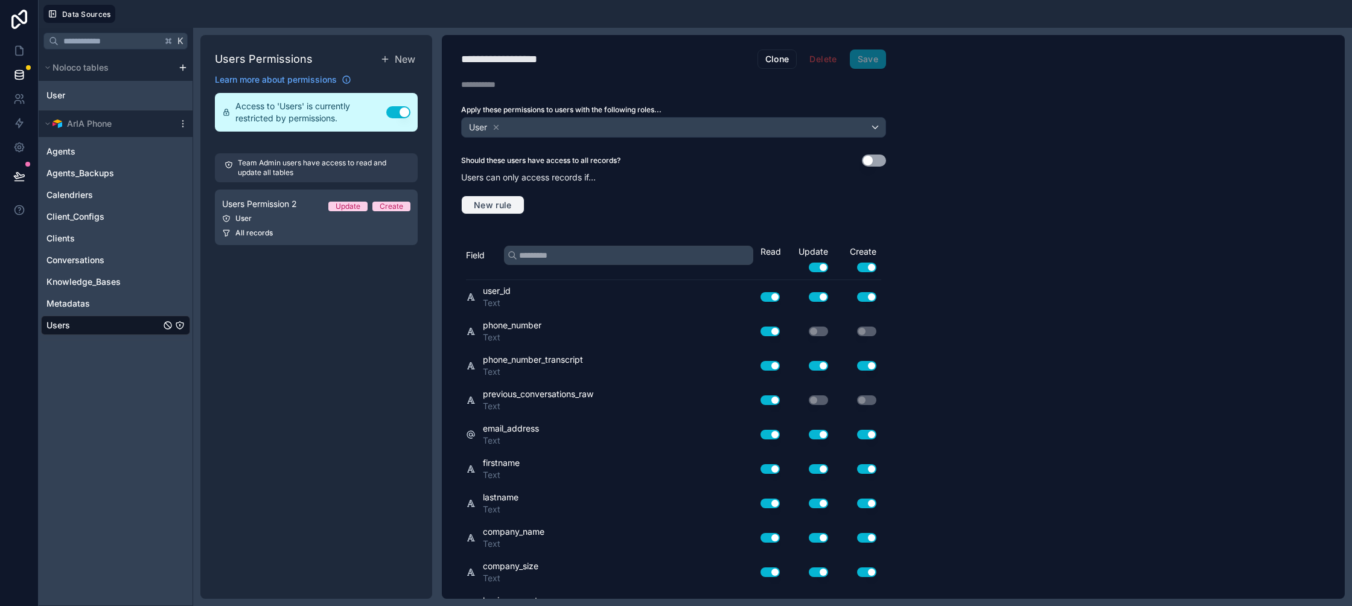
click at [490, 207] on span "New rule" at bounding box center [493, 205] width 48 height 11
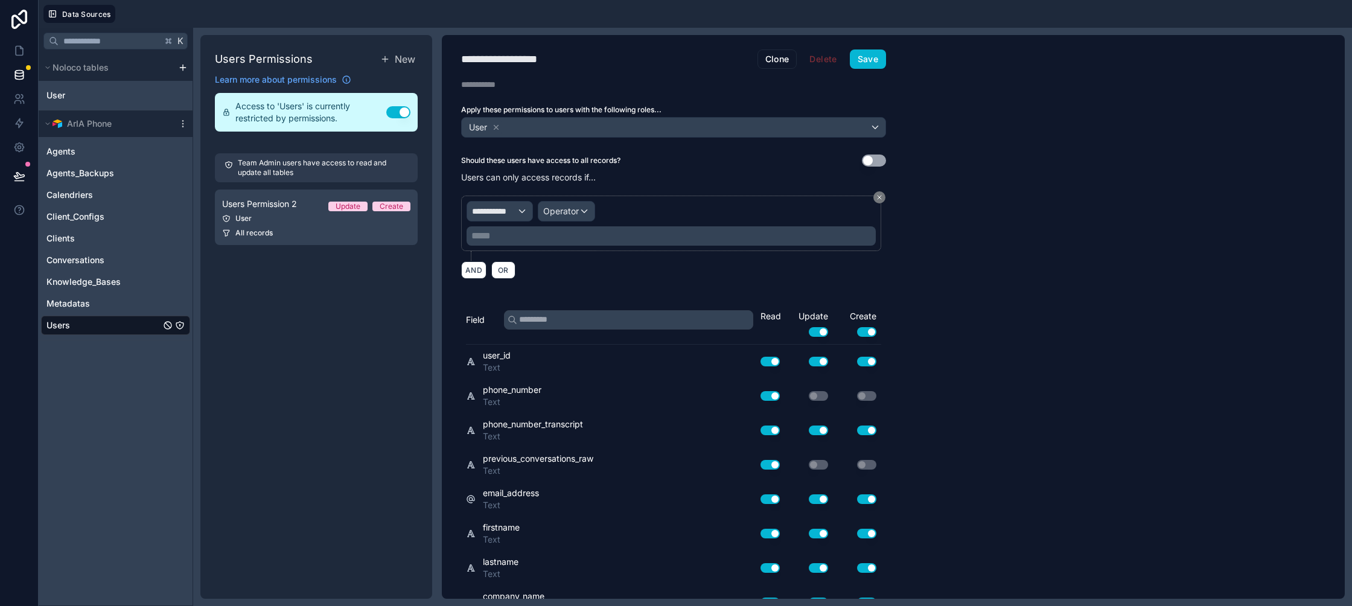
click at [497, 221] on div "**********" at bounding box center [670, 223] width 409 height 45
click at [504, 218] on div "**********" at bounding box center [499, 211] width 65 height 19
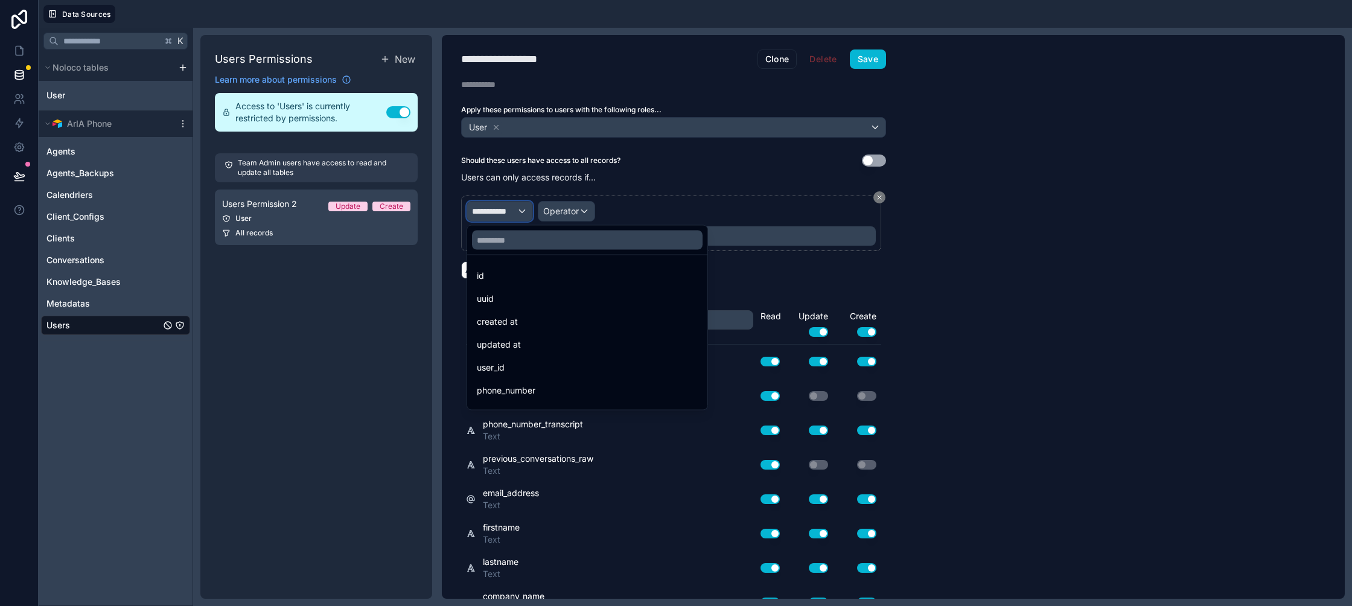
scroll to position [292, 0]
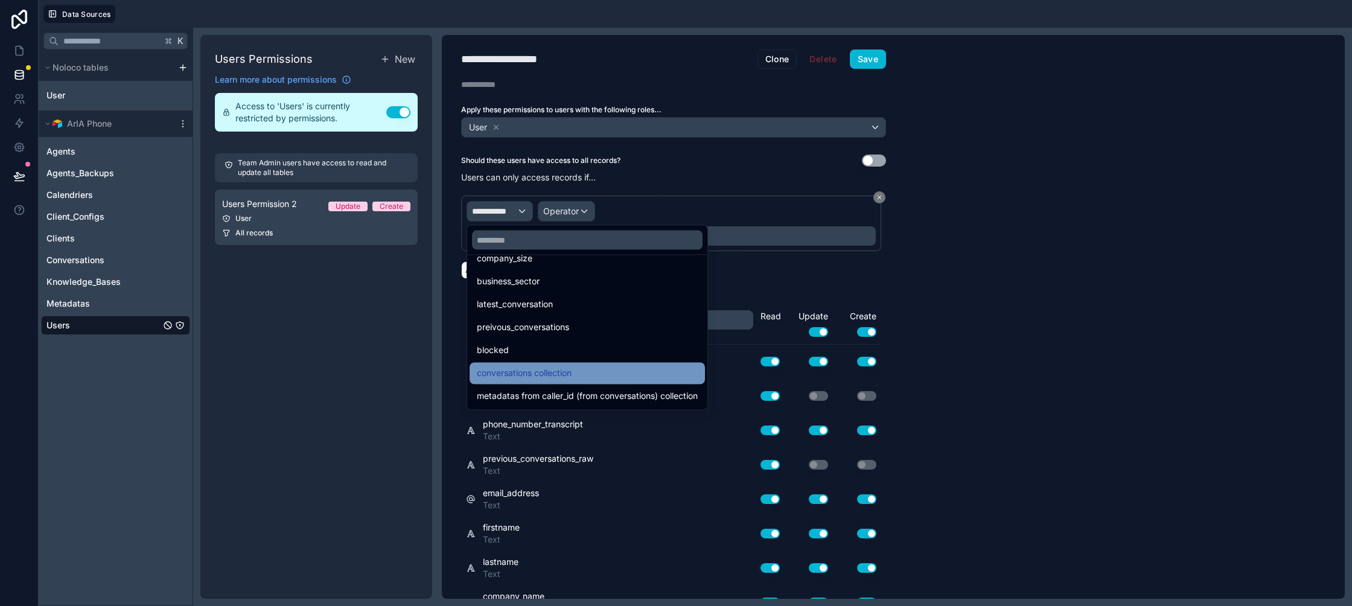
click at [553, 370] on span "conversations collection" at bounding box center [524, 373] width 95 height 14
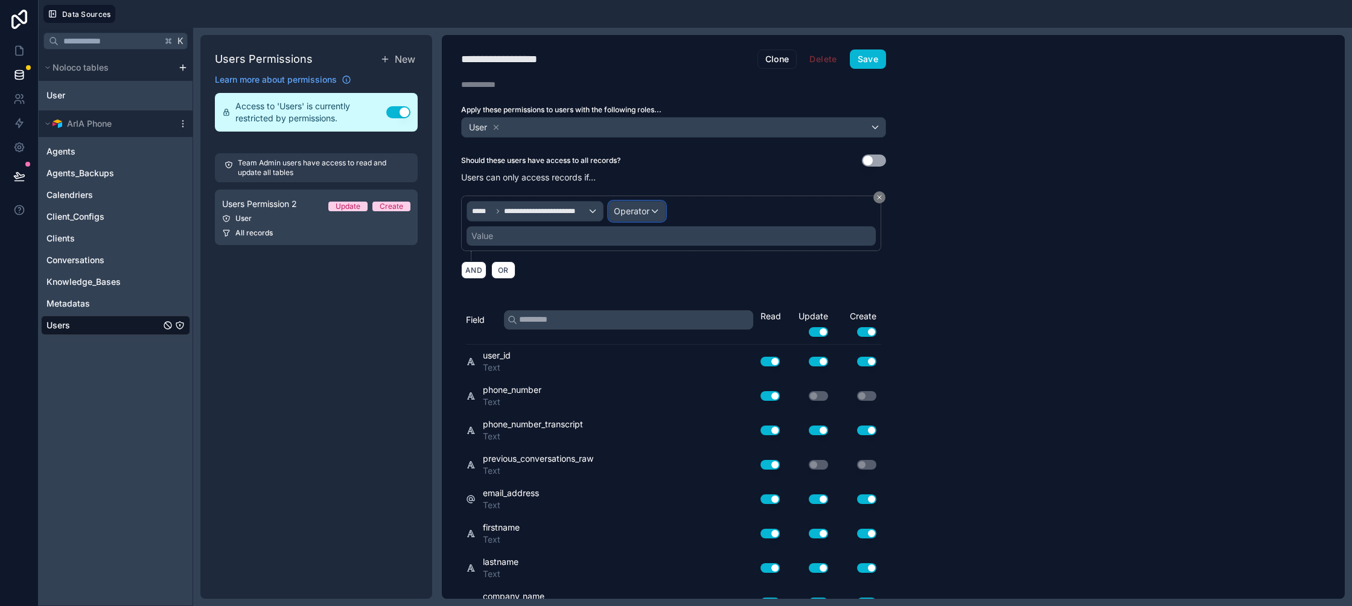
click at [629, 212] on span "Operator" at bounding box center [632, 211] width 36 height 10
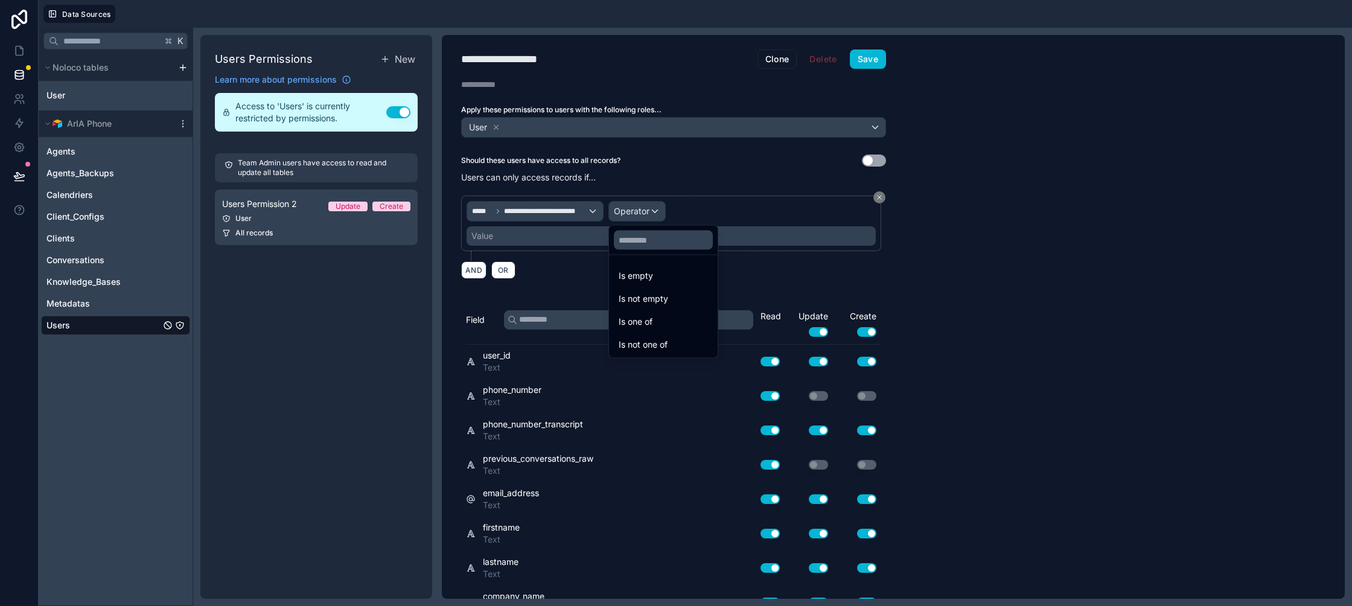
click at [643, 317] on span "Is one of" at bounding box center [635, 321] width 34 height 14
click at [599, 232] on div "Value" at bounding box center [670, 235] width 409 height 19
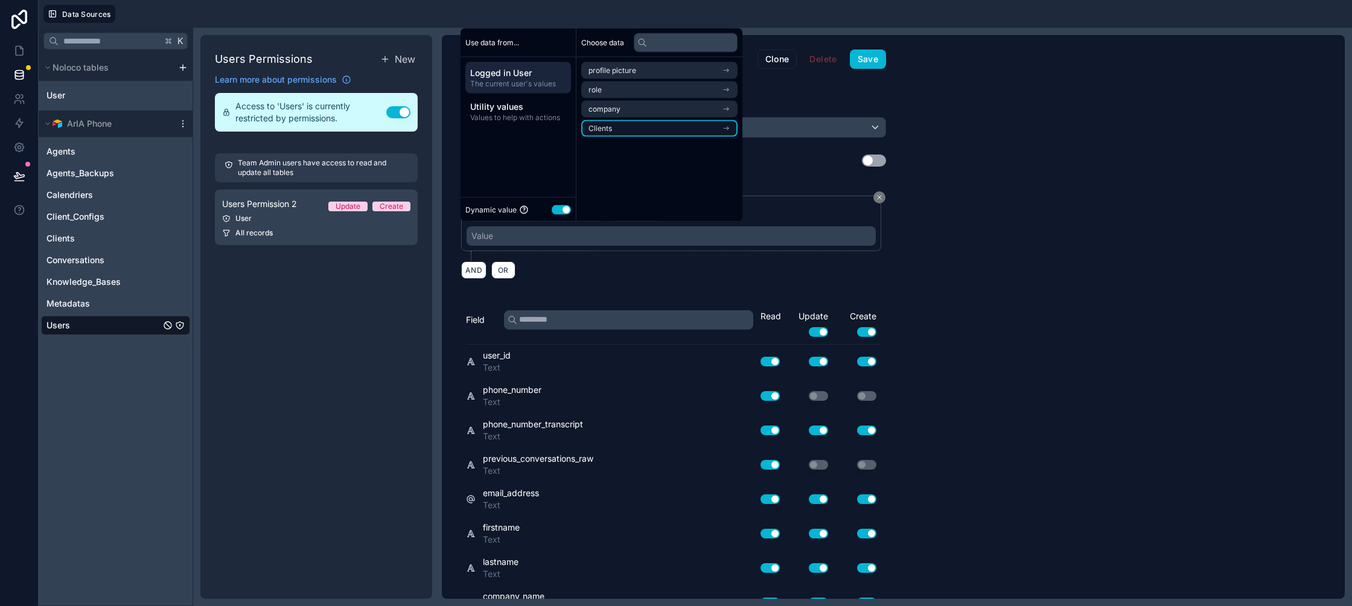
click at [642, 122] on li "Clients" at bounding box center [659, 128] width 156 height 17
click at [647, 94] on li "agents collection" at bounding box center [659, 92] width 156 height 17
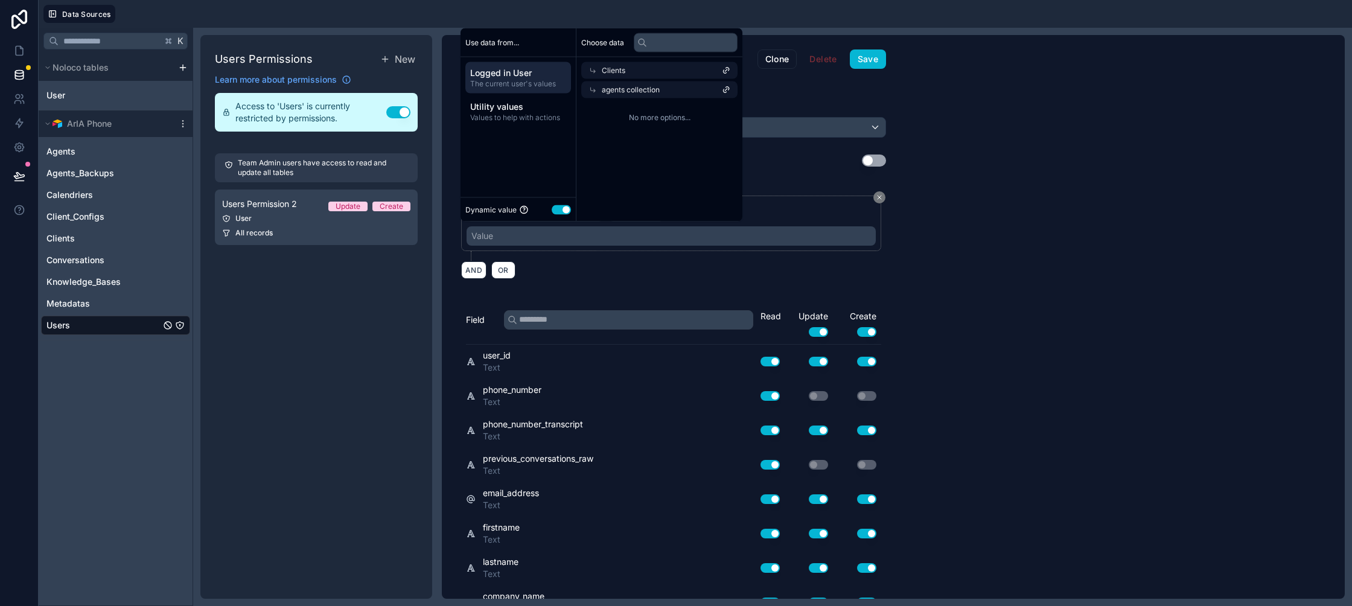
click at [647, 93] on span "agents collection" at bounding box center [631, 90] width 58 height 10
click at [646, 112] on span "user (from clients)" at bounding box center [619, 112] width 62 height 10
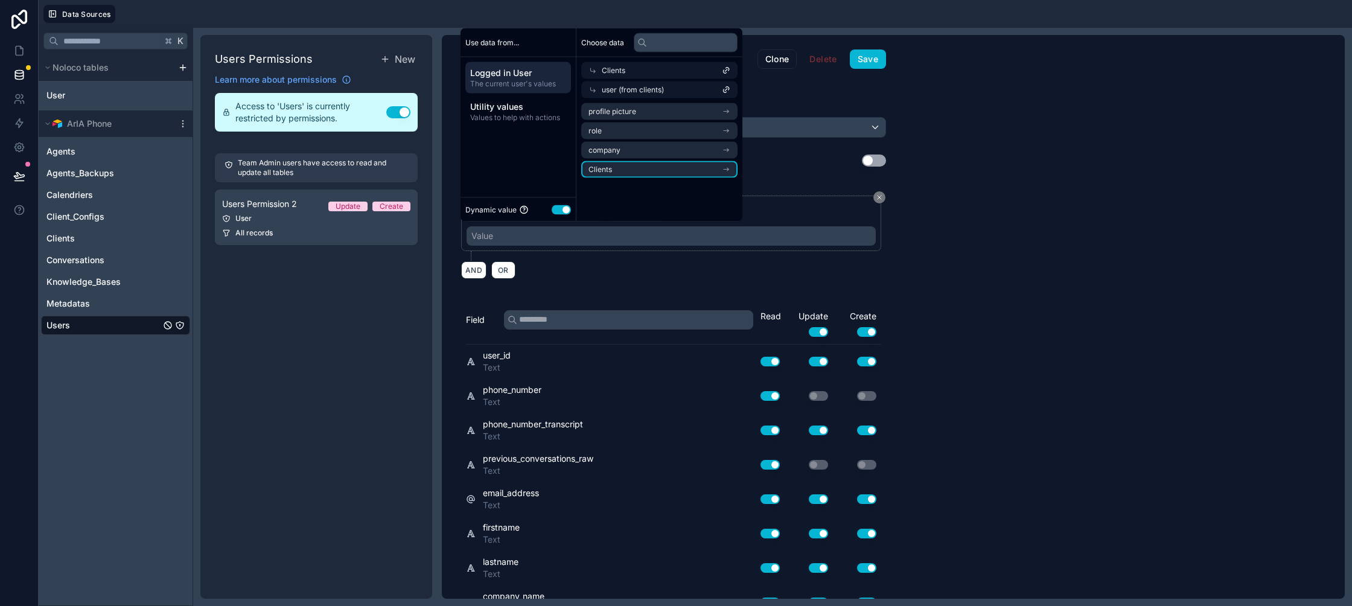
click at [632, 169] on li "Clients" at bounding box center [659, 169] width 156 height 17
click at [641, 127] on span "agents collection" at bounding box center [617, 131] width 58 height 10
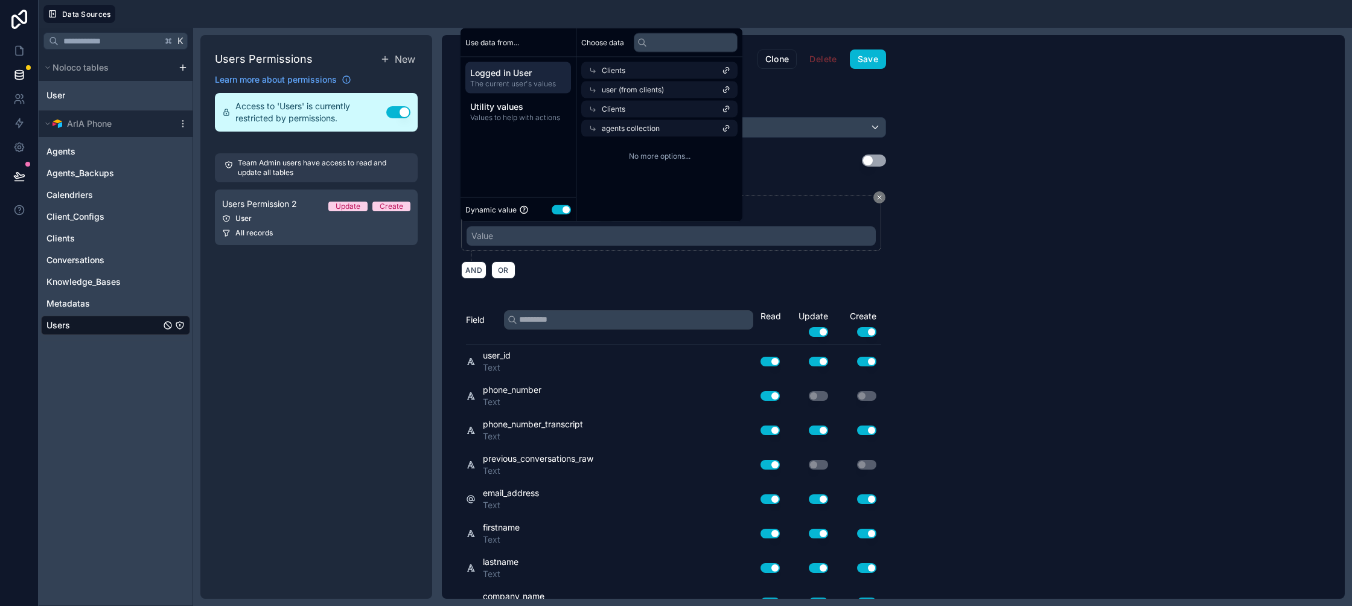
click at [641, 127] on span "agents collection" at bounding box center [631, 129] width 58 height 10
click at [635, 165] on div "Choose data Clients user (from clients) Clients agents collection user (from cl…" at bounding box center [659, 124] width 166 height 193
click at [638, 159] on div "agents collection user (from clients)" at bounding box center [659, 141] width 166 height 46
click at [639, 156] on li "user (from clients)" at bounding box center [659, 150] width 156 height 17
click at [649, 129] on span "user (from clients)" at bounding box center [633, 129] width 62 height 10
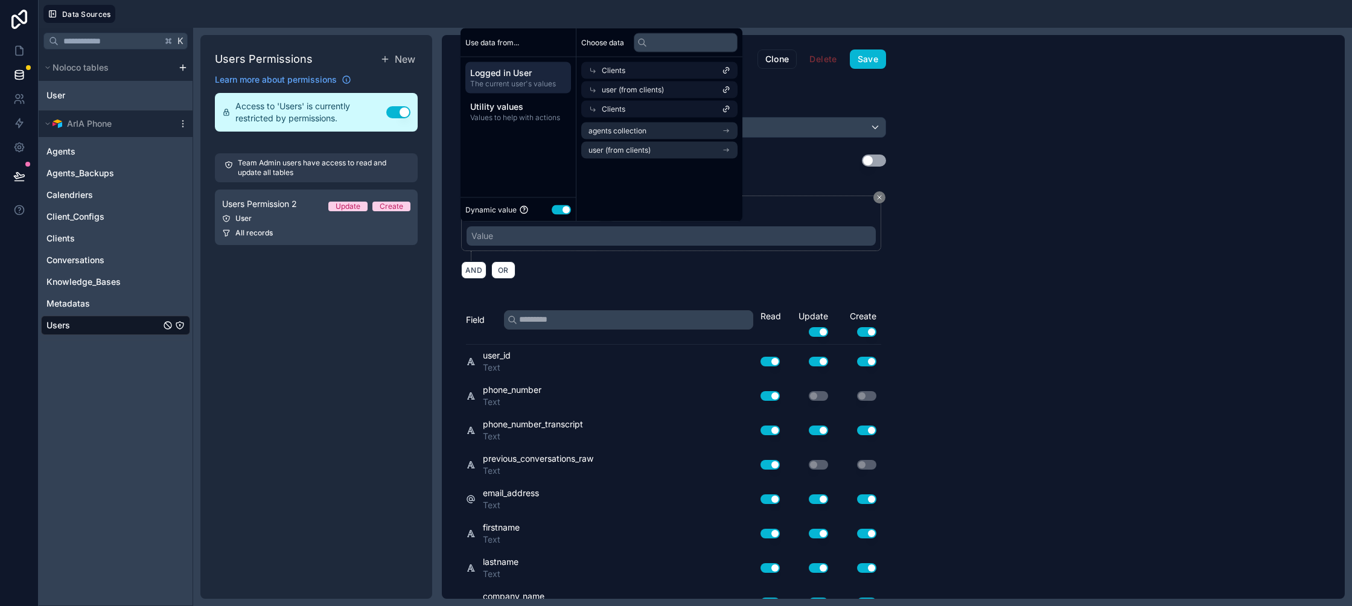
click at [646, 114] on div "Clients" at bounding box center [659, 109] width 156 height 17
click at [633, 153] on li "company" at bounding box center [659, 150] width 156 height 17
click at [628, 130] on li "logo" at bounding box center [659, 130] width 156 height 17
click at [628, 130] on div "logo" at bounding box center [659, 128] width 156 height 17
click at [626, 152] on span "users collection" at bounding box center [615, 150] width 54 height 10
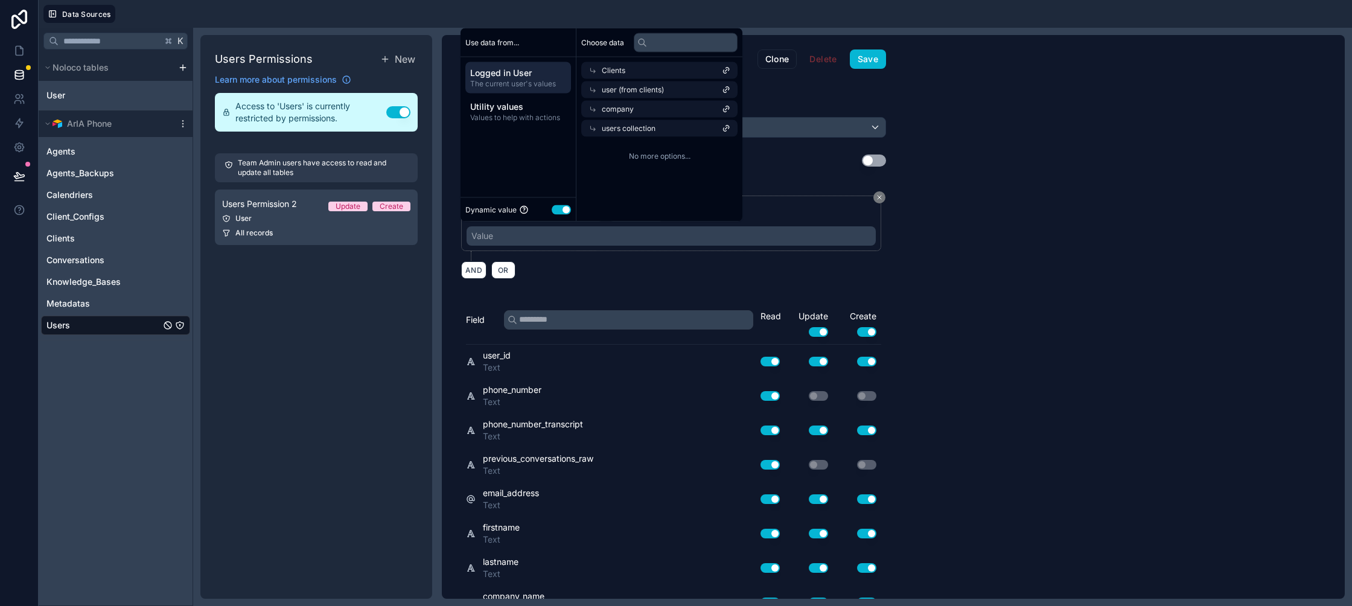
click at [629, 113] on span "company" at bounding box center [618, 109] width 32 height 10
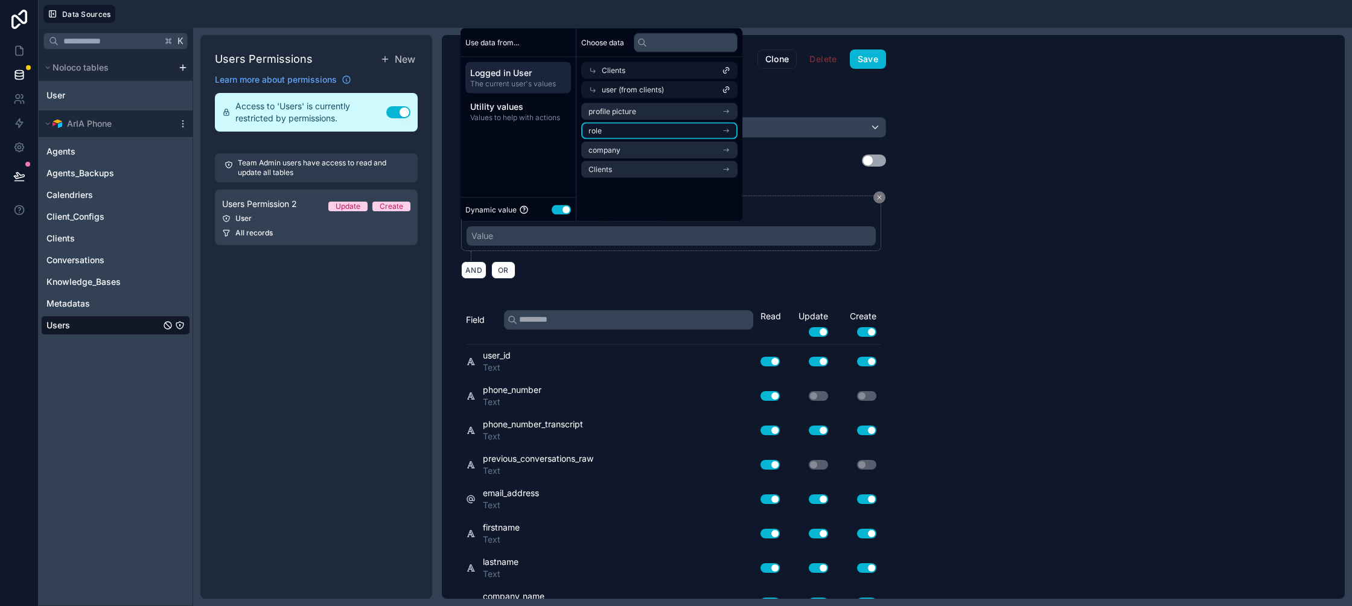
click at [631, 126] on li "role" at bounding box center [659, 130] width 156 height 17
click at [630, 123] on li "users collection" at bounding box center [659, 130] width 156 height 17
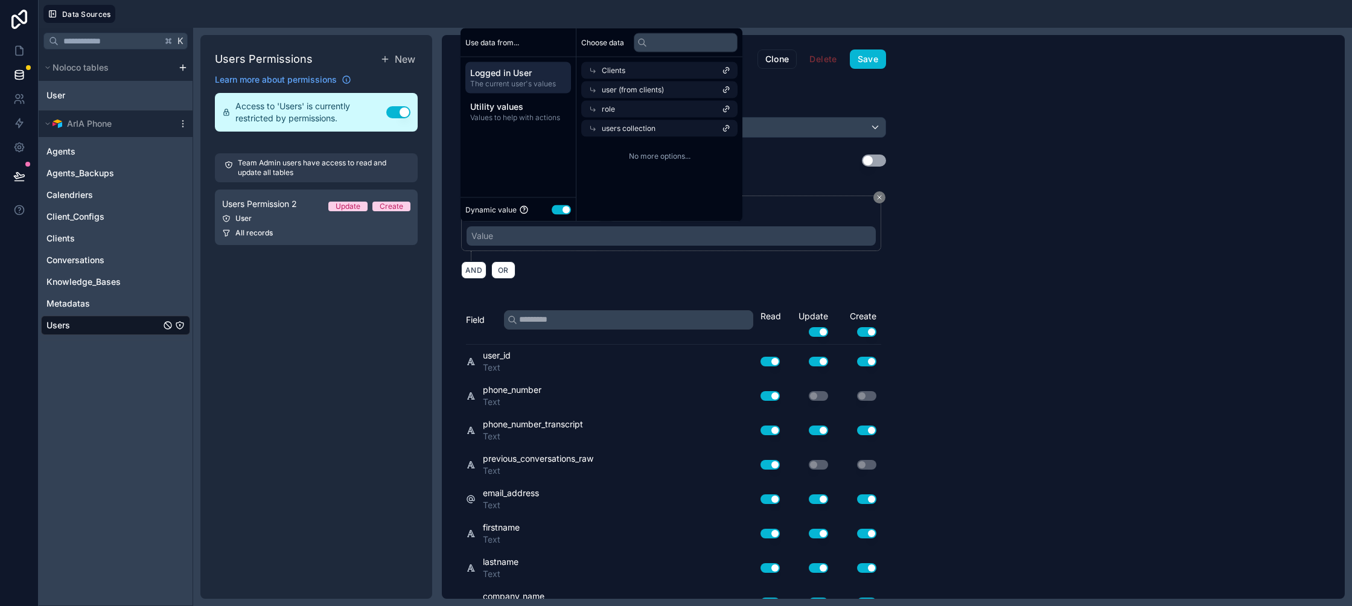
click at [630, 122] on div "users collection" at bounding box center [659, 128] width 156 height 17
click at [629, 109] on div "role" at bounding box center [659, 109] width 156 height 17
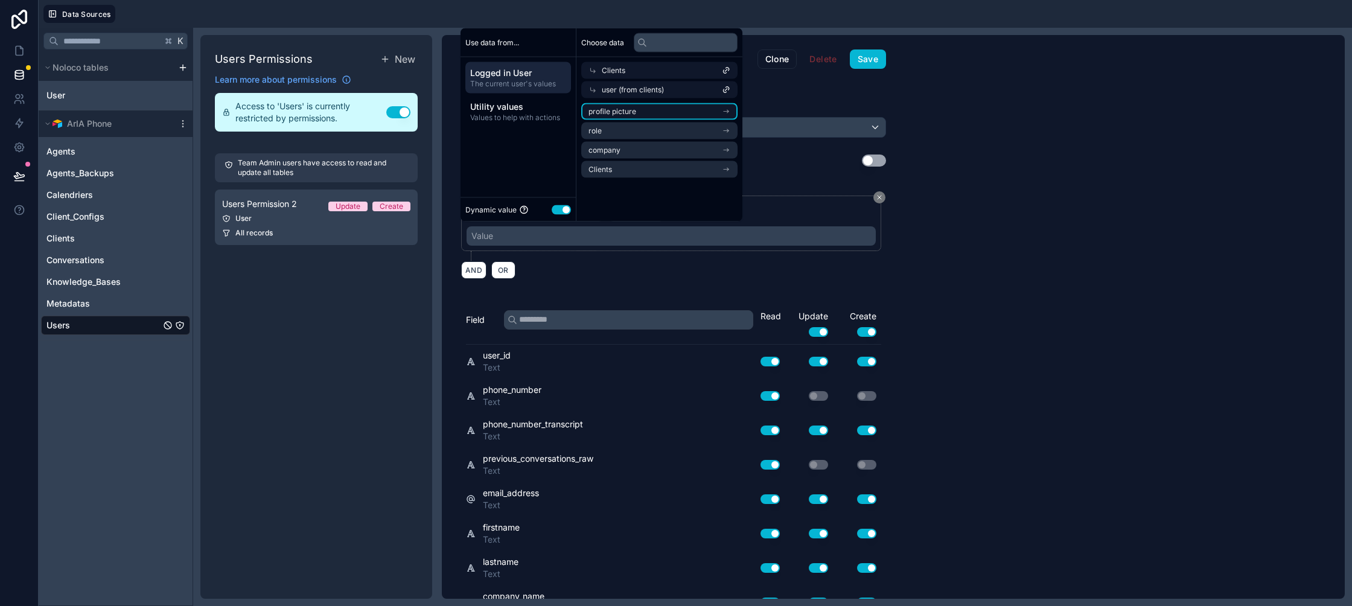
click at [619, 115] on span "profile picture" at bounding box center [612, 112] width 48 height 10
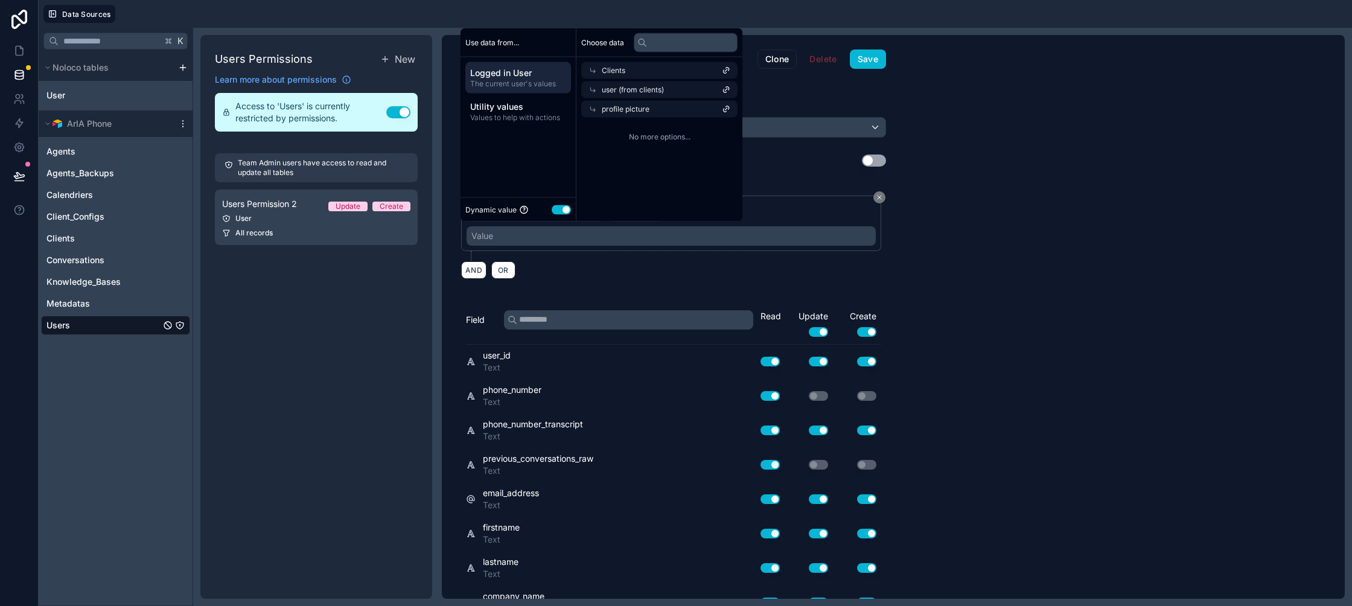
click at [619, 115] on div "profile picture" at bounding box center [659, 109] width 156 height 17
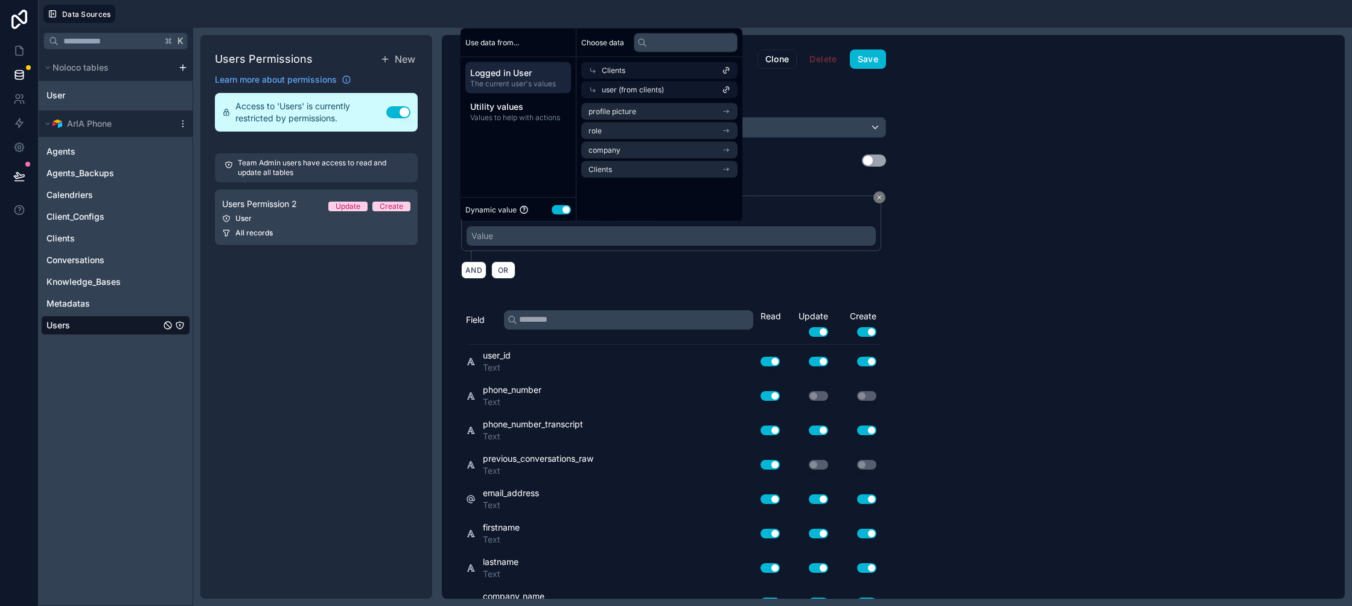
click at [619, 95] on div "user (from clients)" at bounding box center [659, 89] width 156 height 17
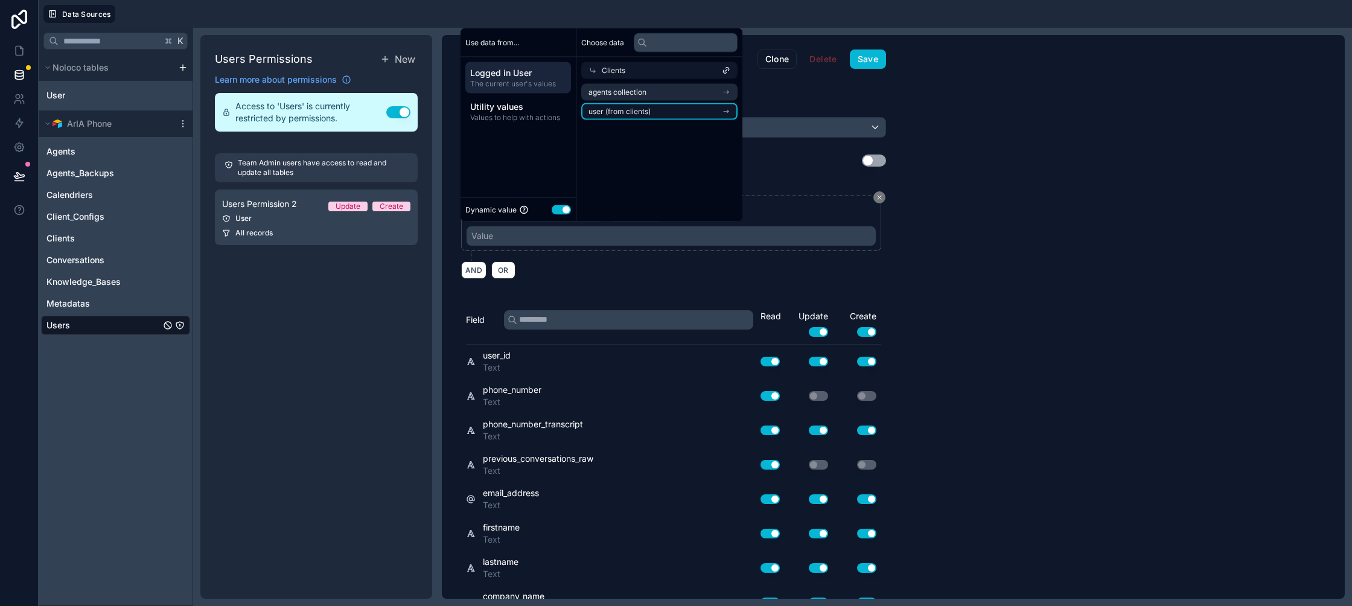
click at [623, 107] on span "user (from clients)" at bounding box center [619, 112] width 62 height 10
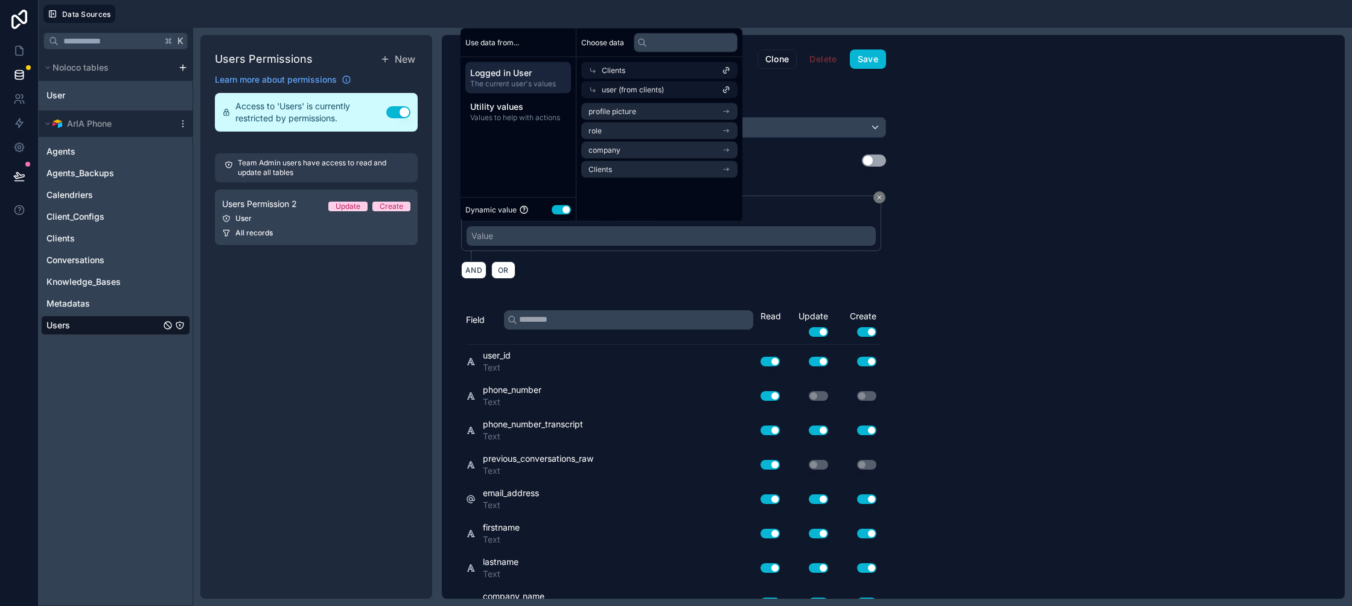
click at [623, 91] on span "user (from clients)" at bounding box center [633, 90] width 62 height 10
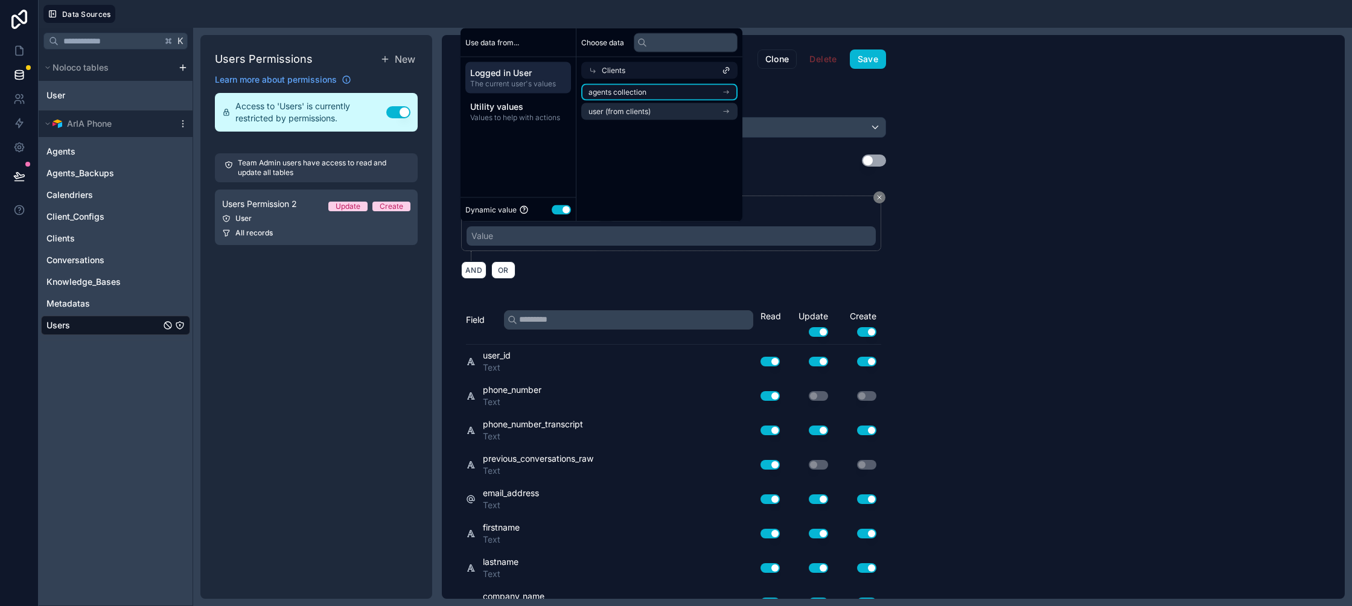
click at [623, 87] on span "agents collection" at bounding box center [617, 92] width 58 height 10
click at [624, 91] on span "agents collection" at bounding box center [631, 90] width 58 height 10
click at [621, 74] on span "Clients" at bounding box center [614, 71] width 24 height 10
click at [606, 112] on span "company" at bounding box center [604, 109] width 32 height 10
click at [608, 110] on span "users collection" at bounding box center [615, 112] width 54 height 10
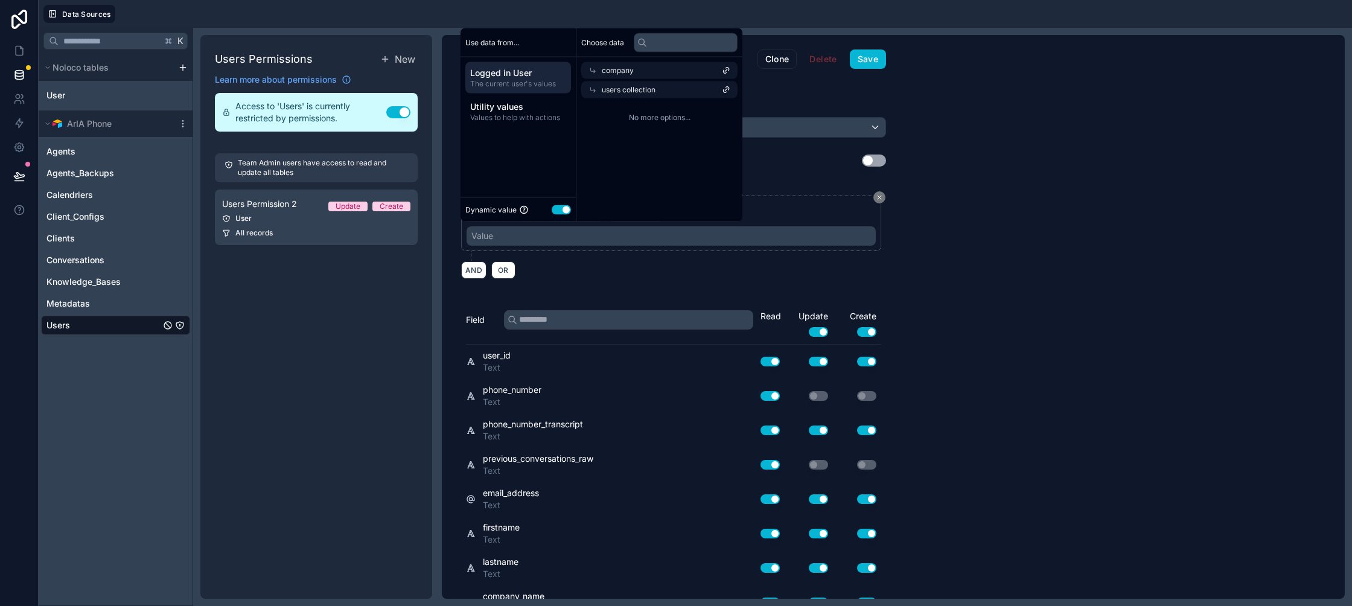
click at [615, 71] on span "company" at bounding box center [618, 71] width 32 height 10
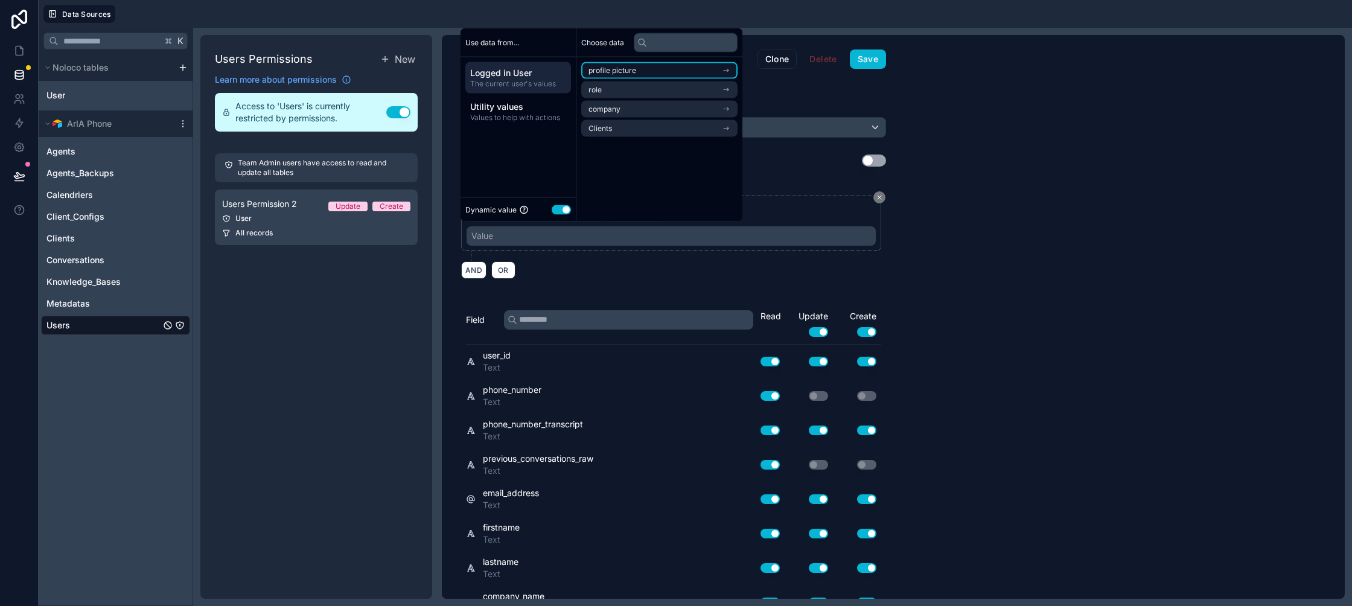
click at [621, 70] on span "profile picture" at bounding box center [612, 71] width 48 height 10
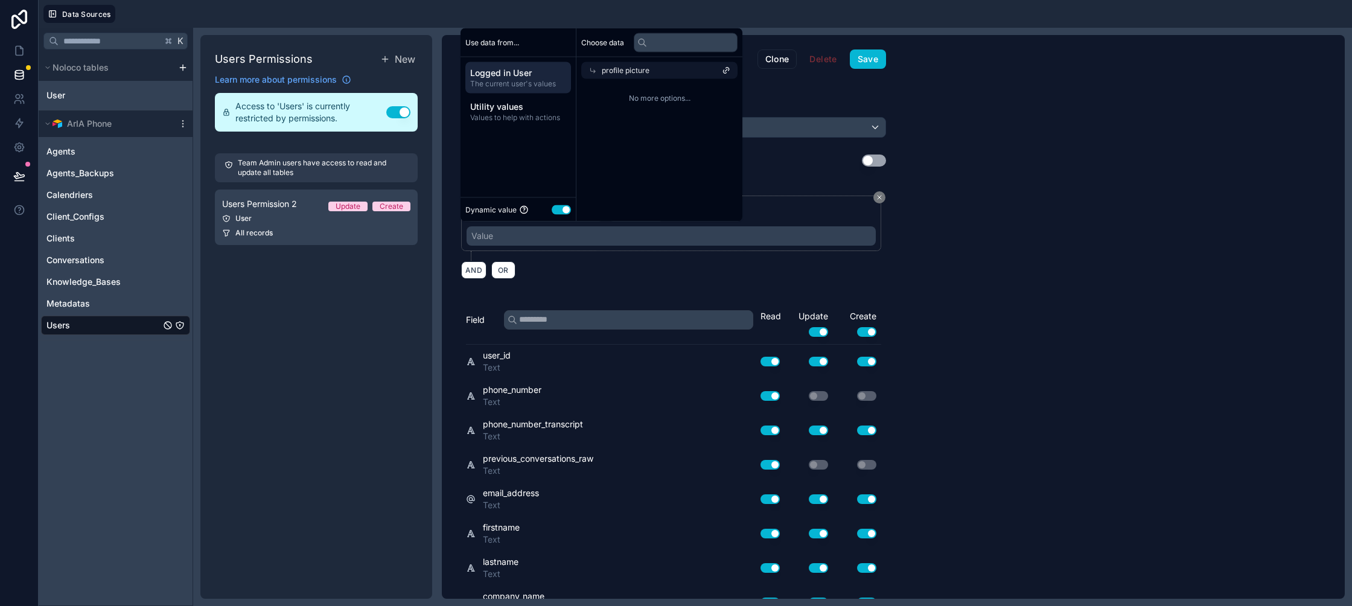
click at [621, 70] on span "profile picture" at bounding box center [626, 71] width 48 height 10
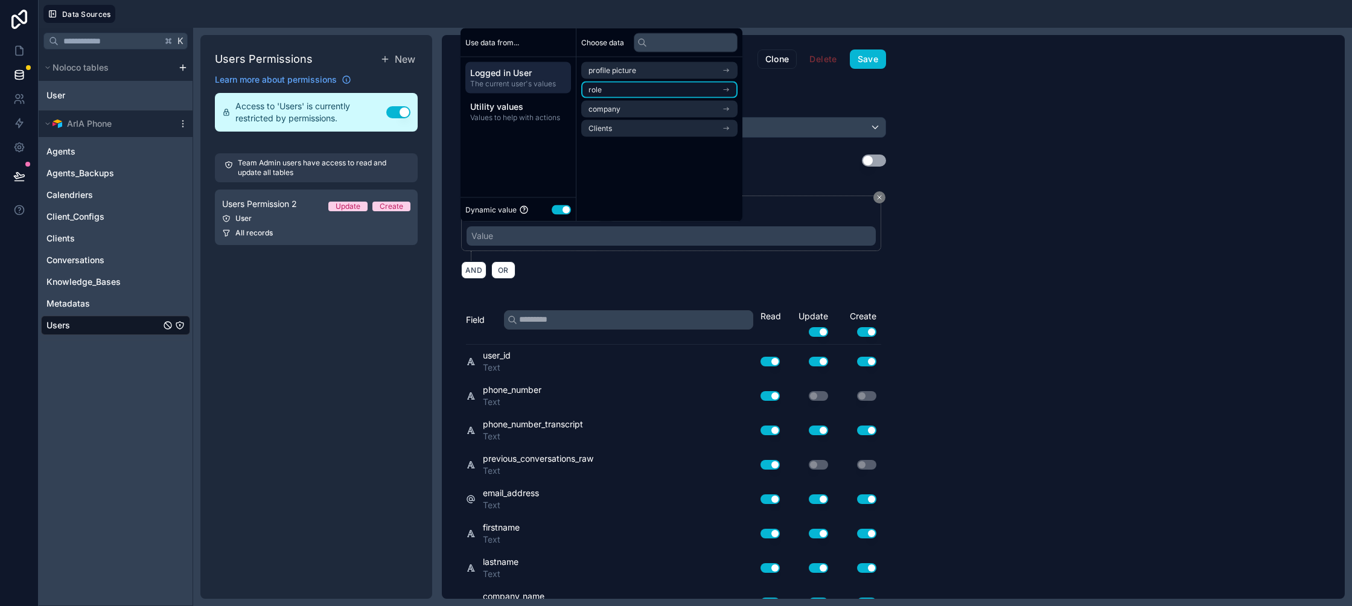
click at [618, 87] on li "role" at bounding box center [659, 89] width 156 height 17
click at [620, 90] on span "users collection" at bounding box center [615, 92] width 54 height 10
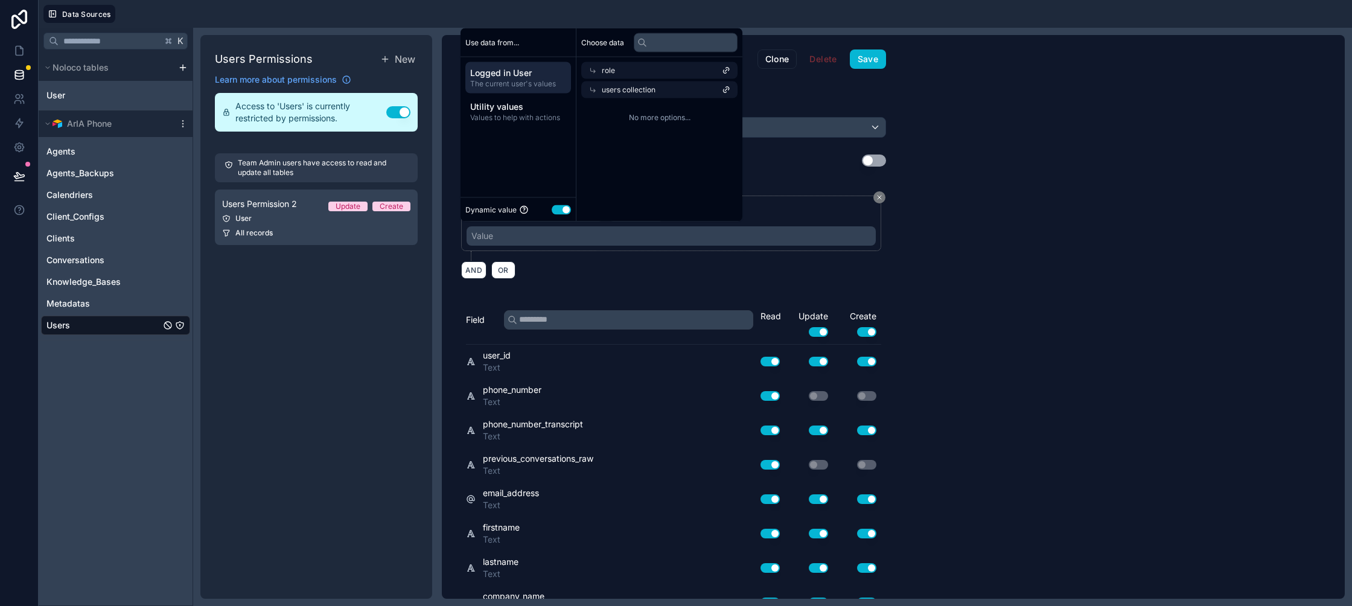
click at [620, 90] on span "users collection" at bounding box center [629, 90] width 54 height 10
click at [621, 75] on div "role" at bounding box center [659, 70] width 156 height 17
click at [611, 104] on span "company" at bounding box center [604, 109] width 32 height 10
click at [611, 104] on li "users collection" at bounding box center [659, 111] width 156 height 17
click at [617, 90] on span "users collection" at bounding box center [629, 90] width 54 height 10
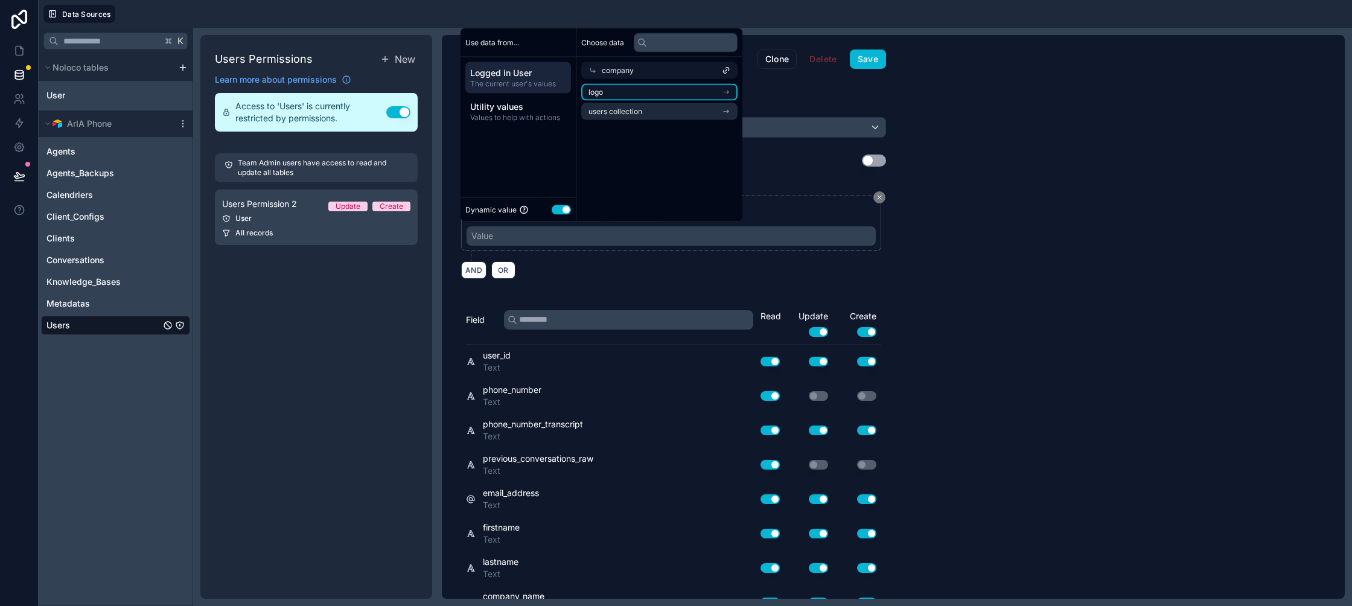
click at [614, 92] on li "logo" at bounding box center [659, 92] width 156 height 17
click at [614, 77] on div "company" at bounding box center [659, 70] width 156 height 17
click at [614, 107] on span "company" at bounding box center [604, 109] width 32 height 10
click at [615, 92] on li "logo" at bounding box center [659, 92] width 156 height 17
click at [617, 92] on div "logo" at bounding box center [659, 89] width 156 height 17
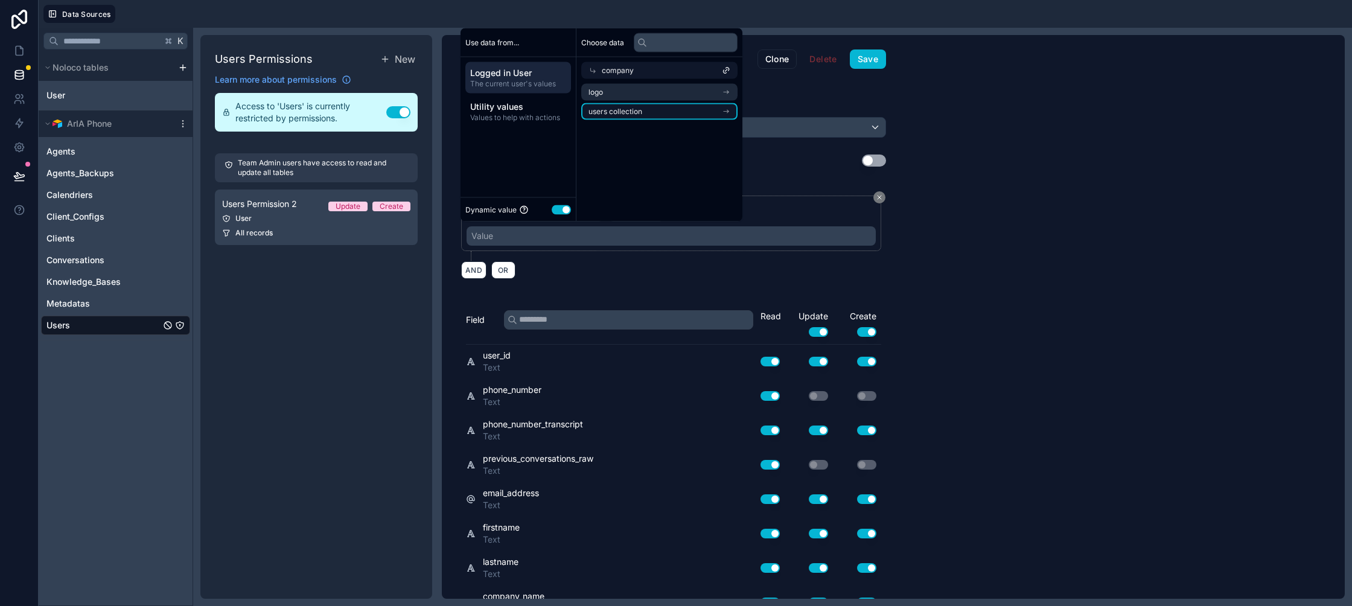
click at [618, 107] on span "users collection" at bounding box center [615, 112] width 54 height 10
click at [627, 74] on span "company" at bounding box center [618, 71] width 32 height 10
click at [624, 120] on li "Clients" at bounding box center [659, 128] width 156 height 17
click at [626, 92] on span "agents collection" at bounding box center [617, 92] width 58 height 10
click at [626, 92] on span "agents collection" at bounding box center [631, 90] width 58 height 10
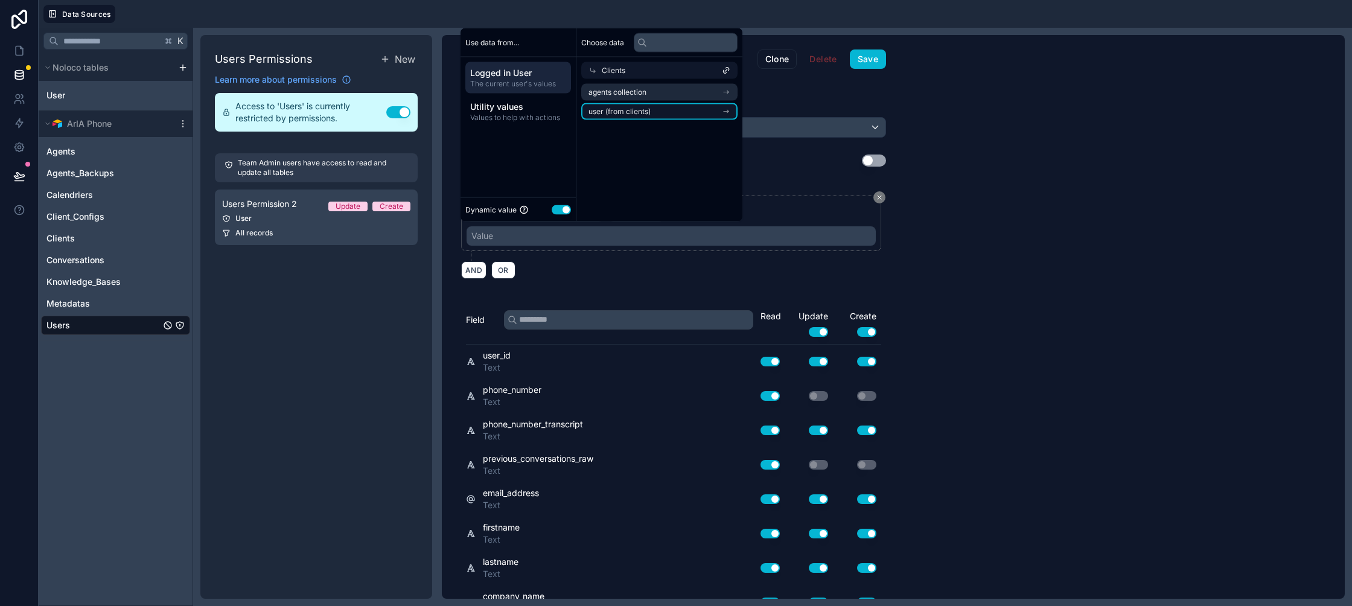
click at [624, 113] on span "user (from clients)" at bounding box center [619, 112] width 62 height 10
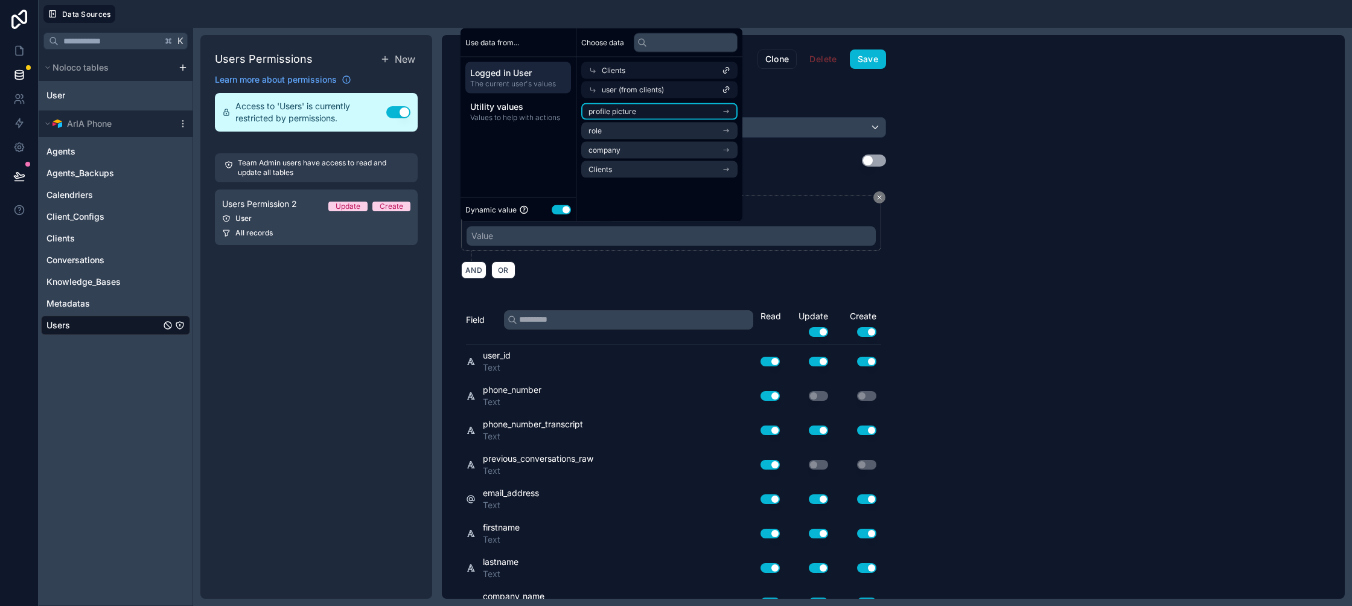
click at [624, 116] on span "profile picture" at bounding box center [612, 112] width 48 height 10
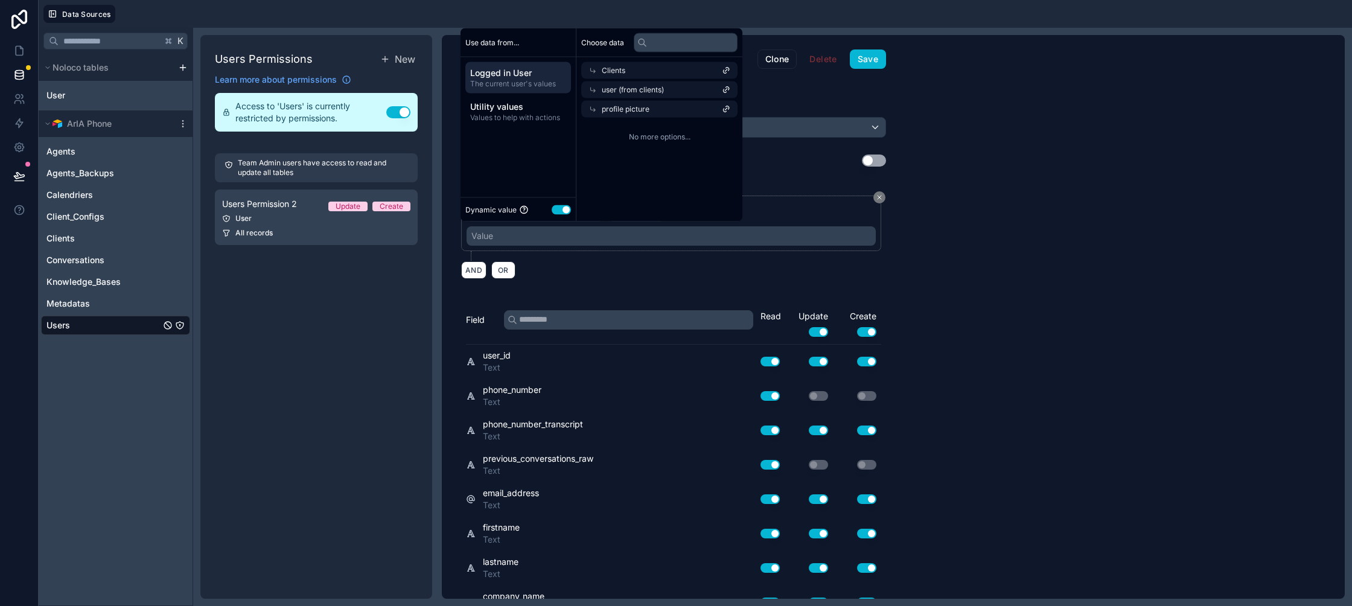
click at [624, 115] on div "profile picture" at bounding box center [659, 109] width 156 height 17
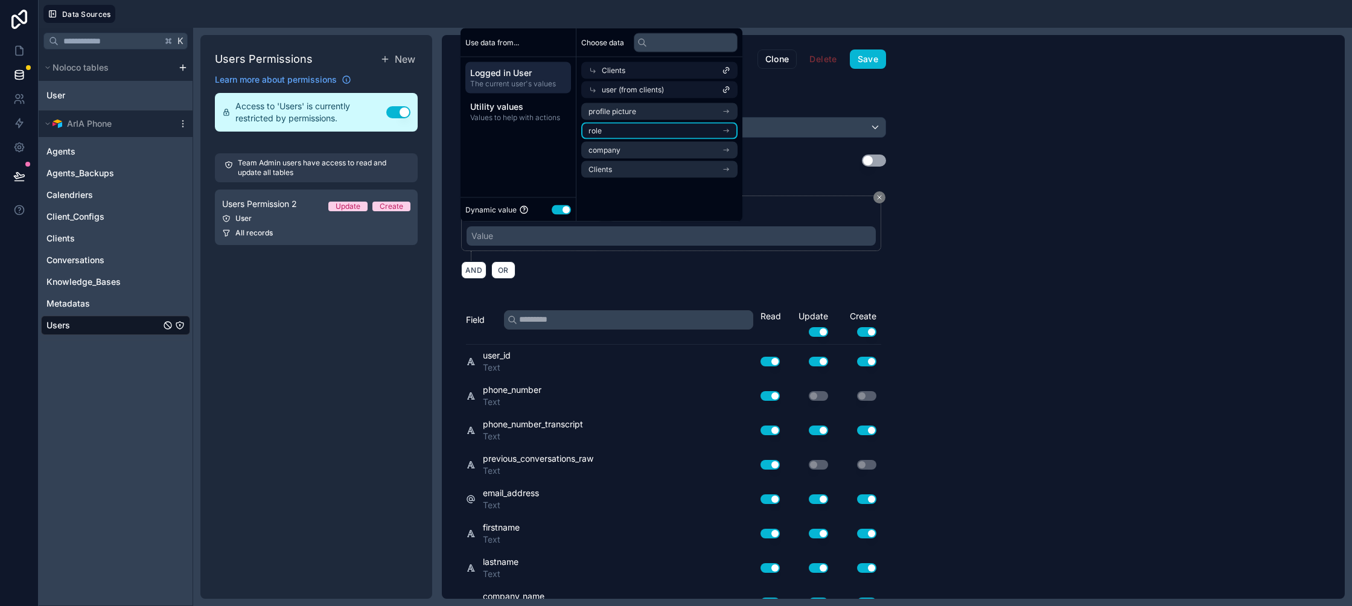
click at [624, 126] on li "role" at bounding box center [659, 130] width 156 height 17
click at [624, 127] on span "users collection" at bounding box center [615, 131] width 54 height 10
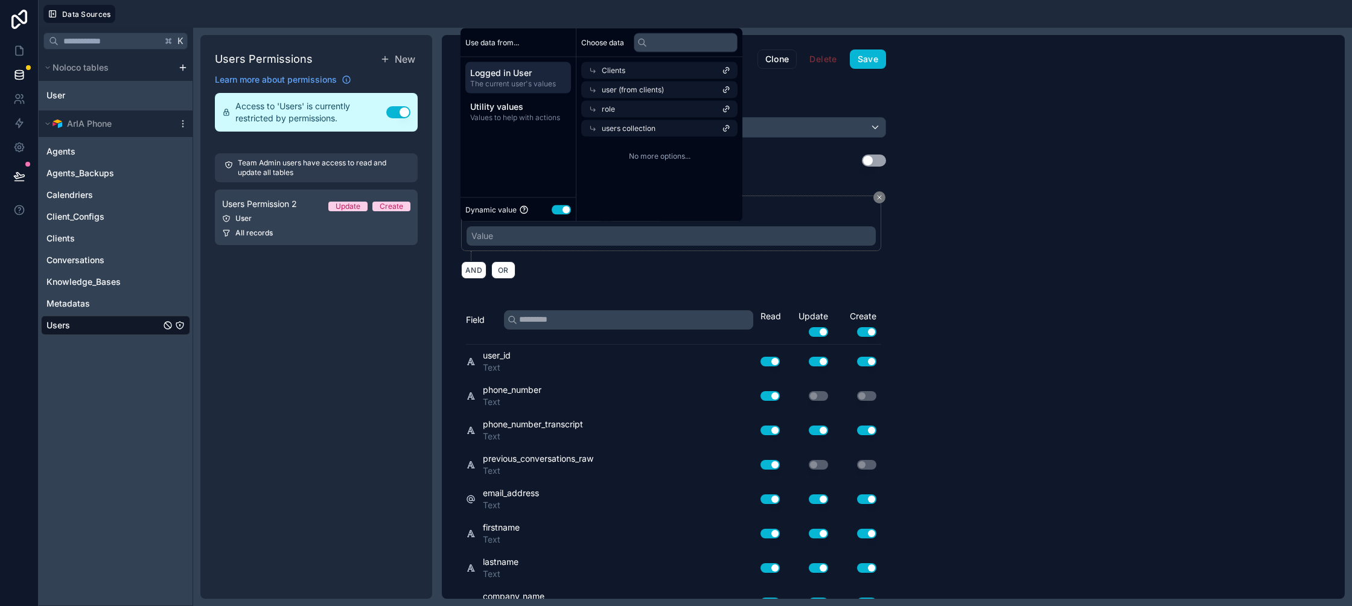
click at [623, 107] on div "role" at bounding box center [659, 109] width 156 height 17
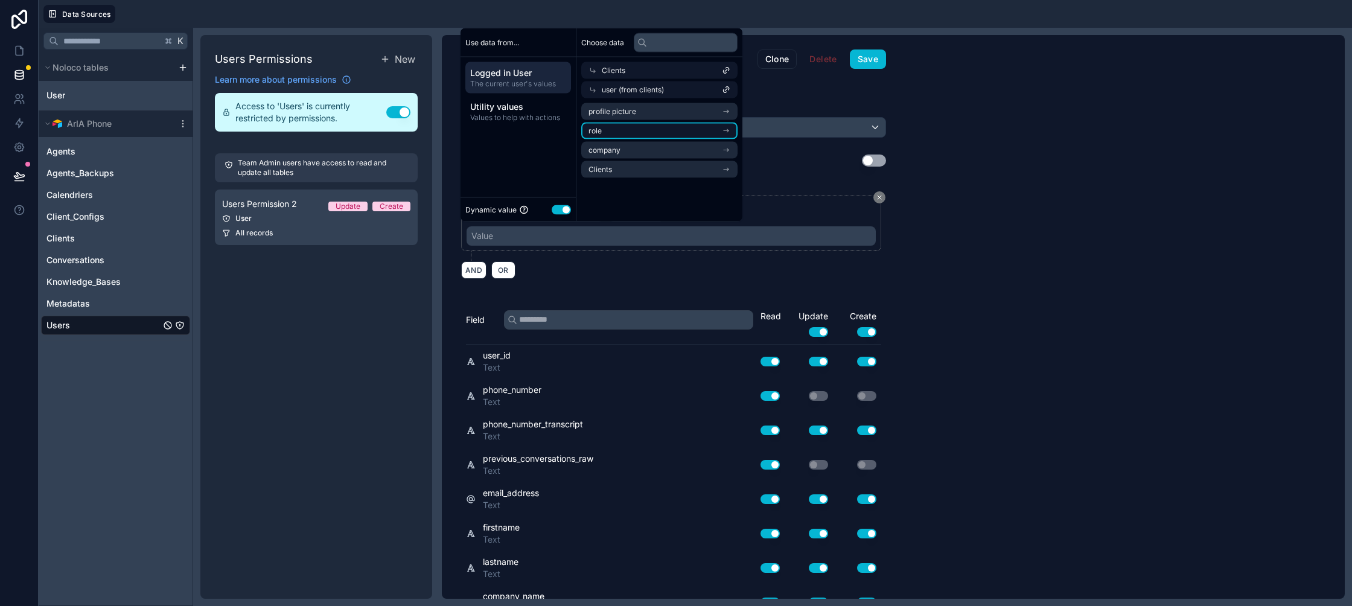
click at [621, 135] on li "role" at bounding box center [659, 130] width 156 height 17
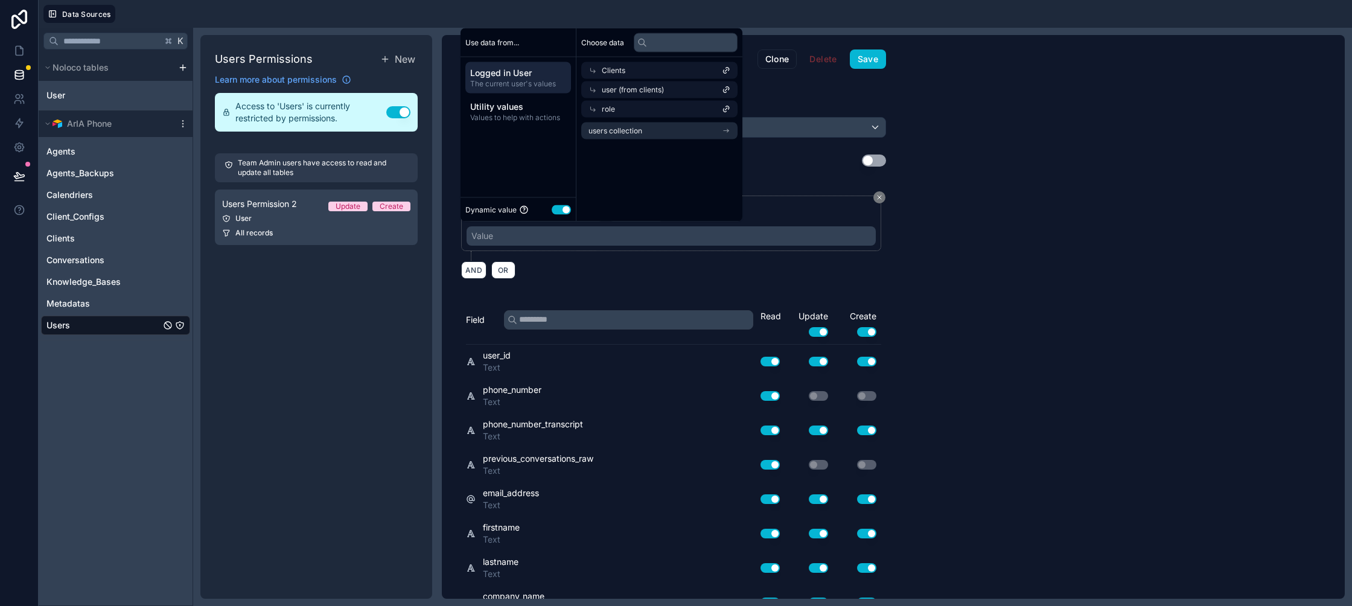
click at [623, 103] on div "role" at bounding box center [659, 109] width 156 height 17
click at [617, 145] on span "company" at bounding box center [604, 150] width 32 height 10
click at [623, 129] on li "logo" at bounding box center [659, 130] width 156 height 17
click at [623, 130] on div "logo" at bounding box center [659, 128] width 156 height 17
click at [629, 154] on li "users collection" at bounding box center [659, 150] width 156 height 17
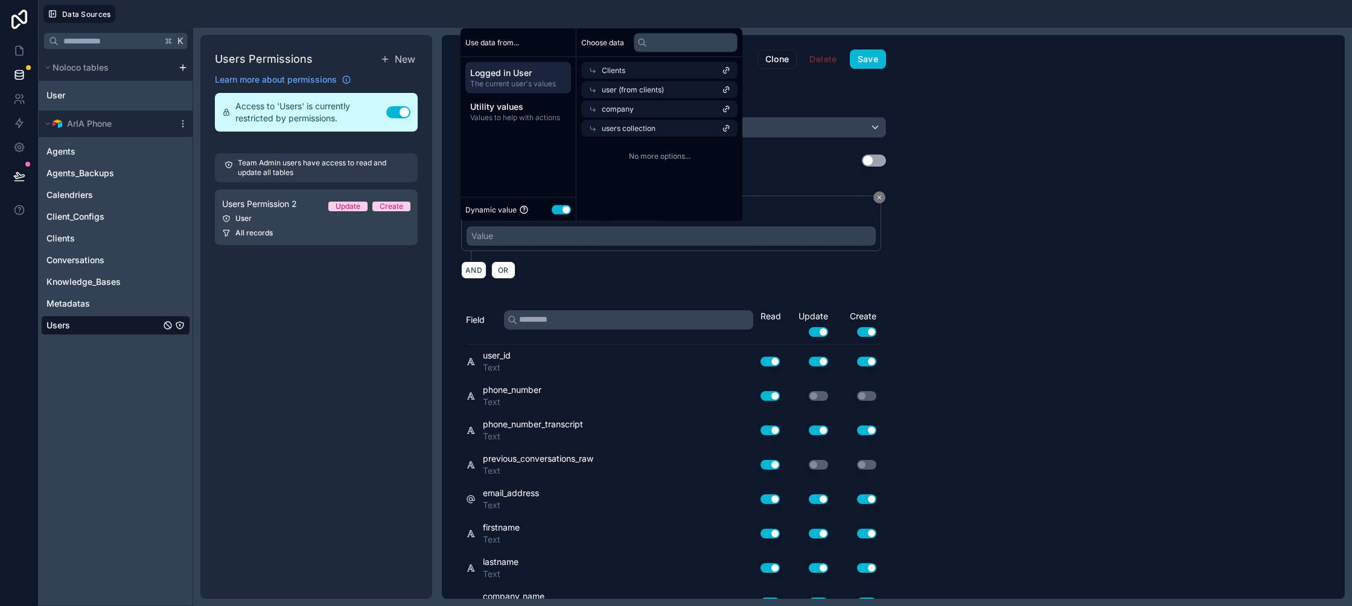
click at [626, 113] on div "company" at bounding box center [659, 109] width 156 height 17
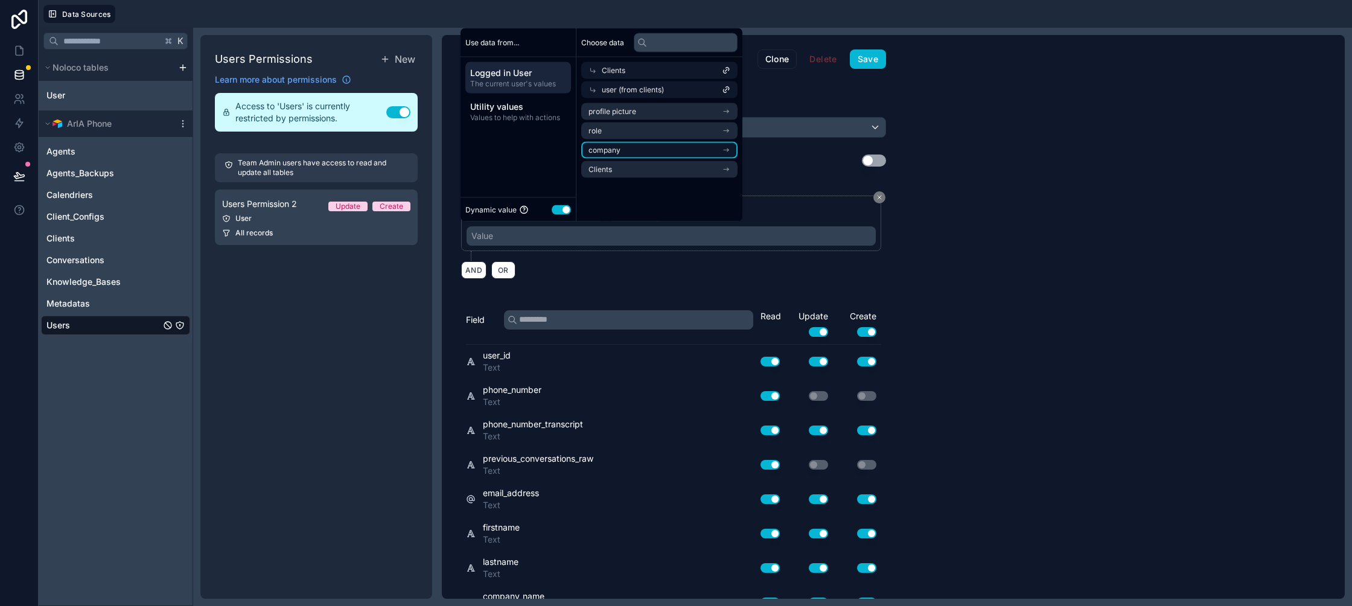
click at [622, 154] on li "company" at bounding box center [659, 150] width 156 height 17
drag, startPoint x: 623, startPoint y: 110, endPoint x: 618, endPoint y: 127, distance: 17.6
click at [623, 110] on span "company" at bounding box center [618, 109] width 32 height 10
drag, startPoint x: 618, startPoint y: 164, endPoint x: 627, endPoint y: 133, distance: 32.1
click at [618, 164] on li "Clients" at bounding box center [659, 169] width 156 height 17
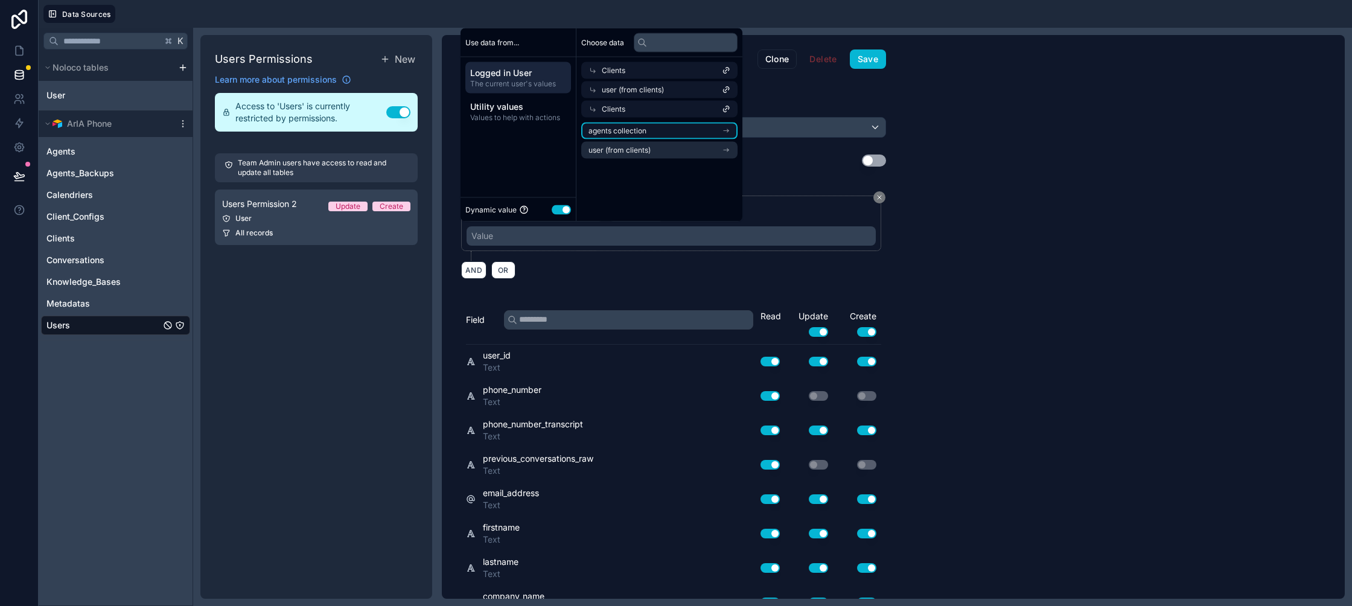
click at [628, 129] on span "agents collection" at bounding box center [617, 131] width 58 height 10
click at [628, 129] on span "agents collection" at bounding box center [631, 129] width 58 height 10
click at [627, 152] on span "user (from clients)" at bounding box center [619, 150] width 62 height 10
click at [510, 110] on span "Utility values" at bounding box center [518, 107] width 96 height 12
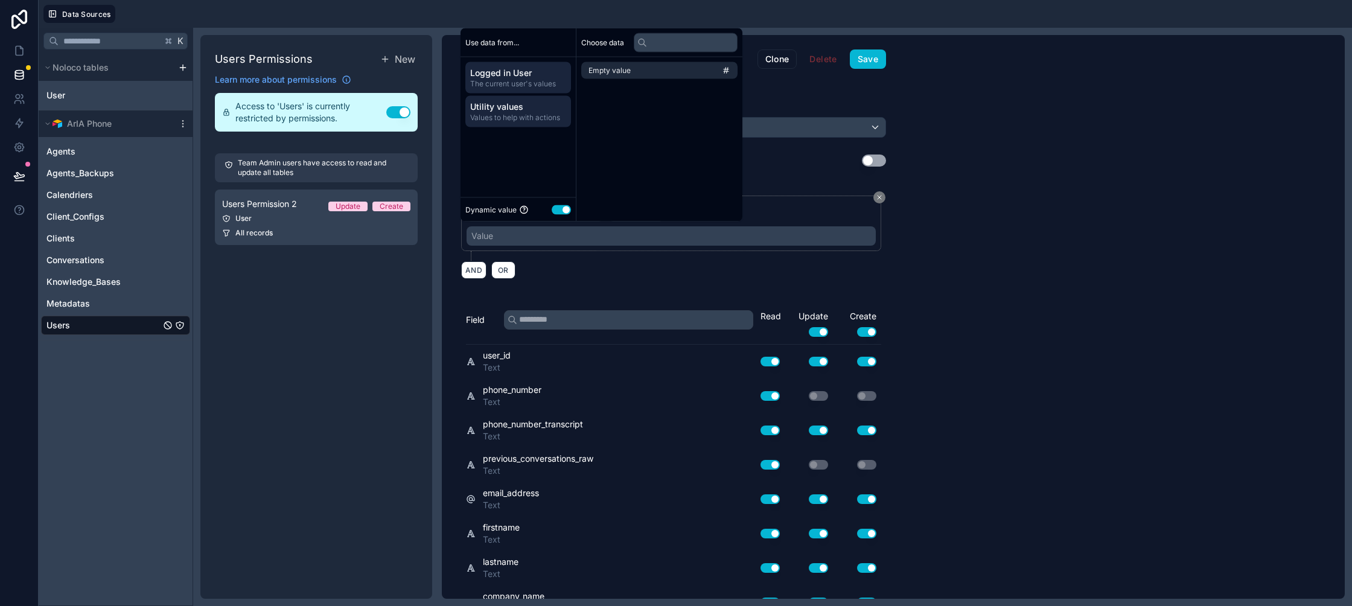
click at [526, 72] on span "Logged in User" at bounding box center [518, 73] width 96 height 12
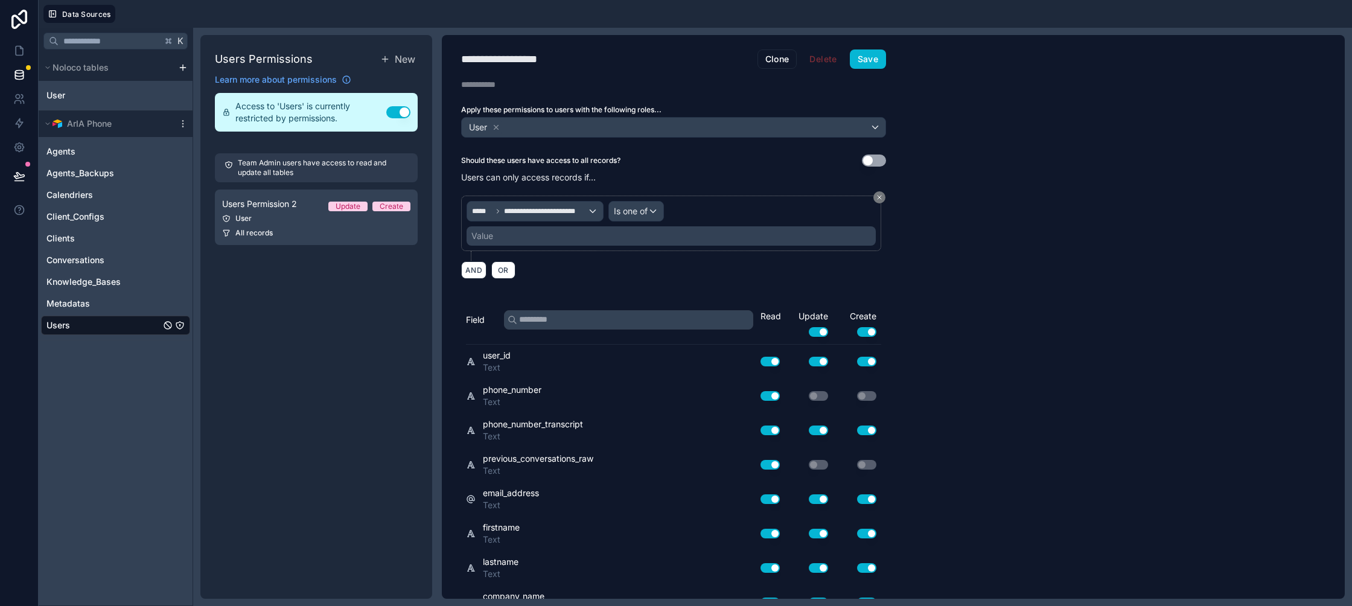
click at [847, 234] on div "Value" at bounding box center [670, 235] width 409 height 19
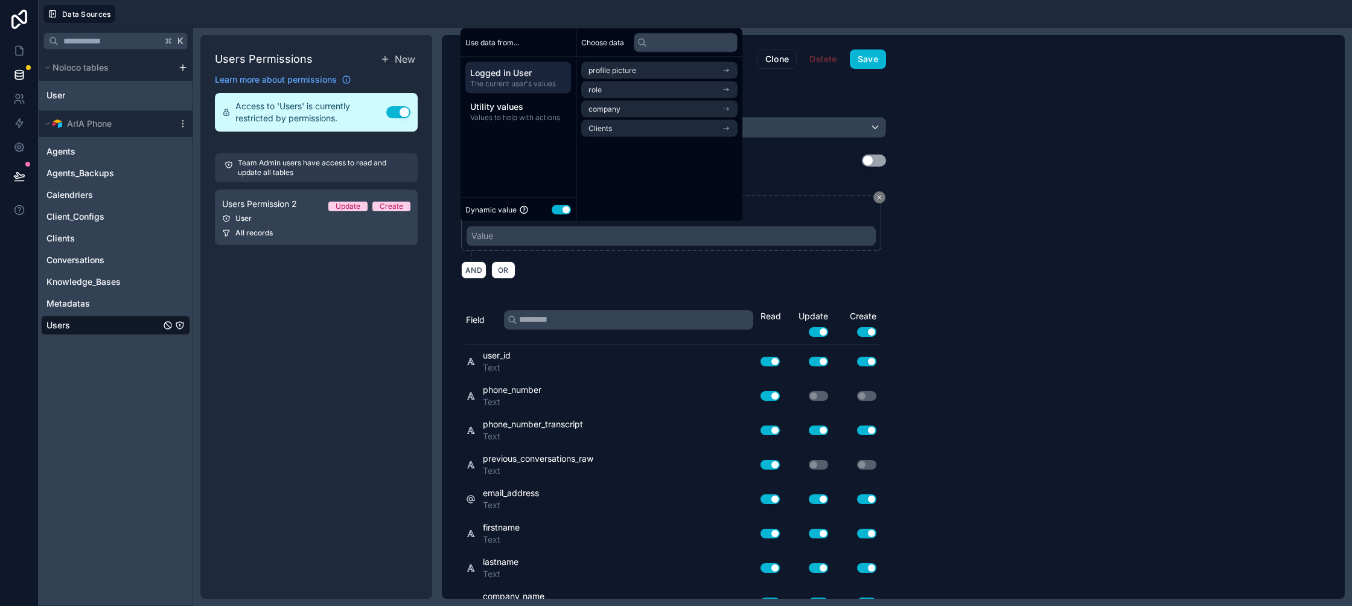
click at [824, 211] on div "**********" at bounding box center [670, 223] width 409 height 45
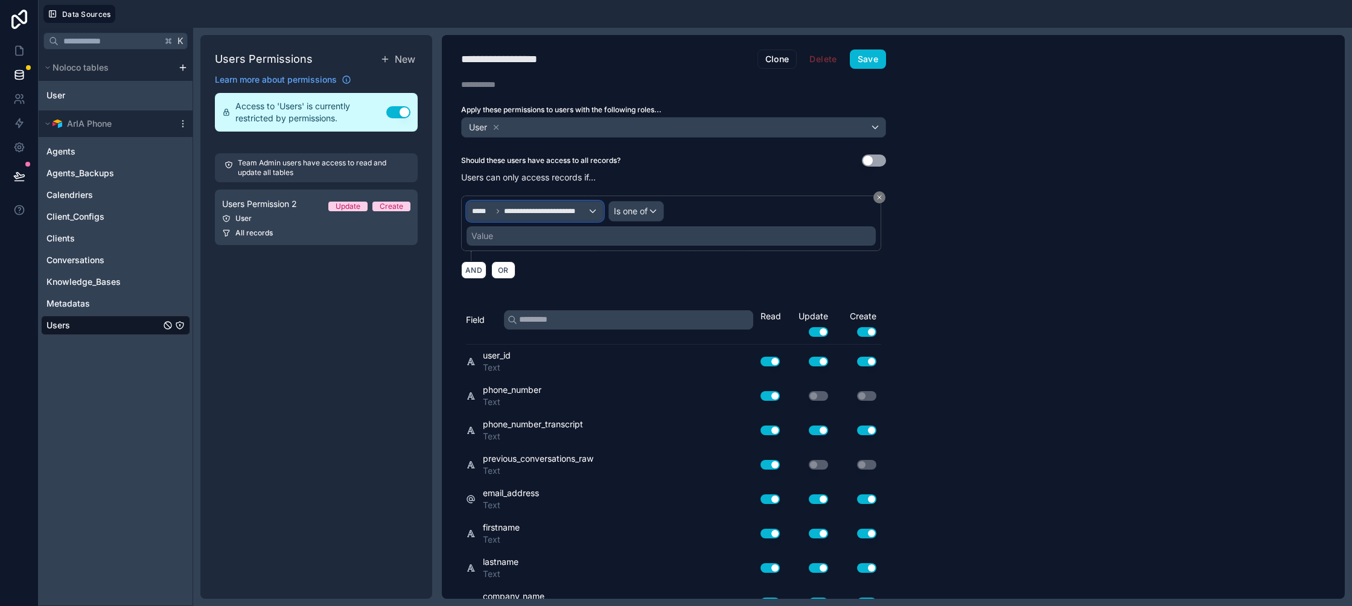
click at [585, 215] on div "**********" at bounding box center [535, 211] width 136 height 19
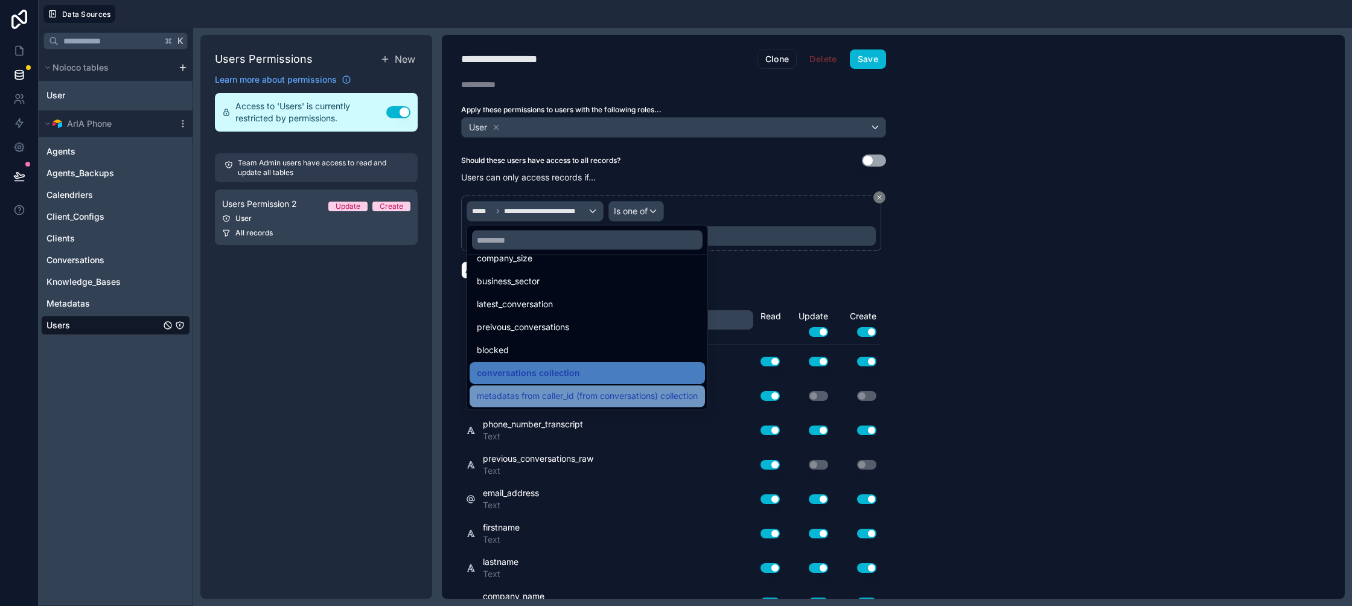
click at [613, 392] on span "metadatas from caller_id (from conversations) collection" at bounding box center [587, 396] width 221 height 14
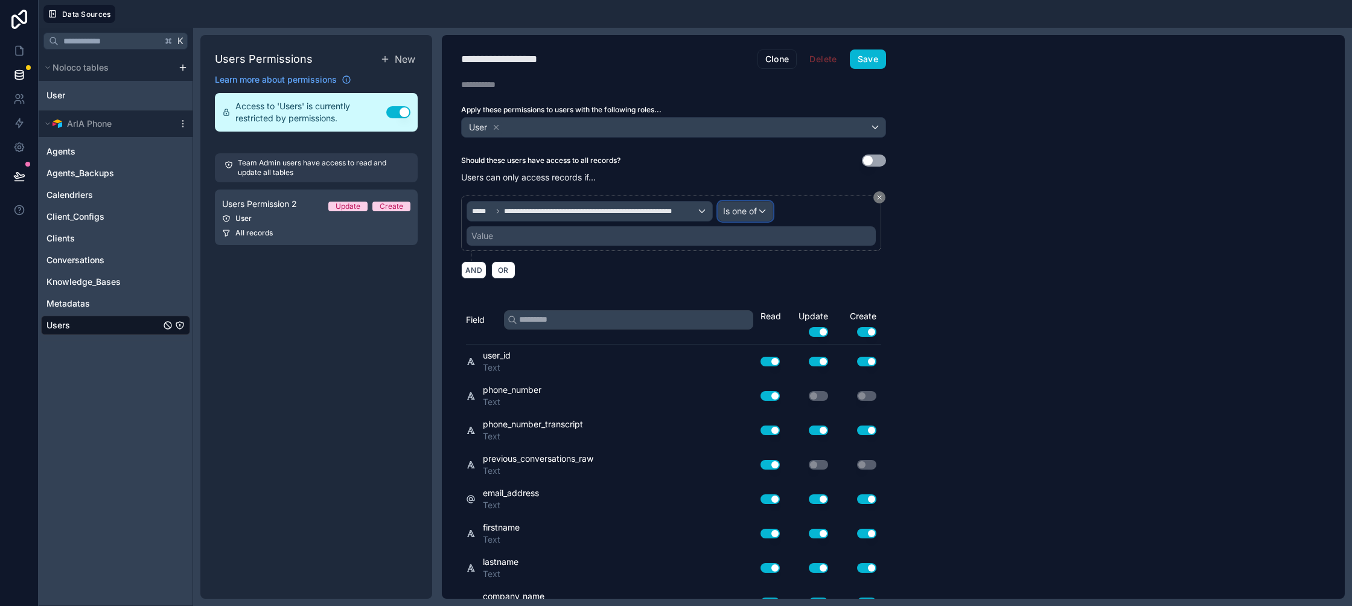
click at [728, 211] on span "Is one of" at bounding box center [740, 211] width 34 height 12
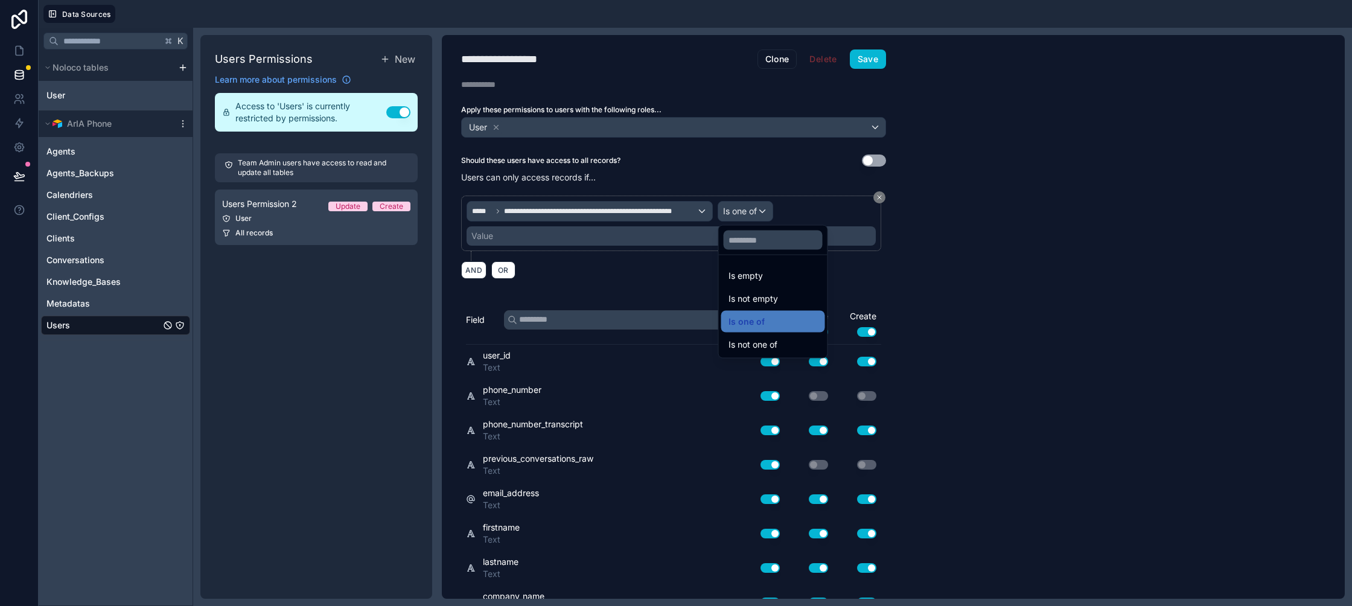
click at [688, 235] on div at bounding box center [676, 303] width 1352 height 606
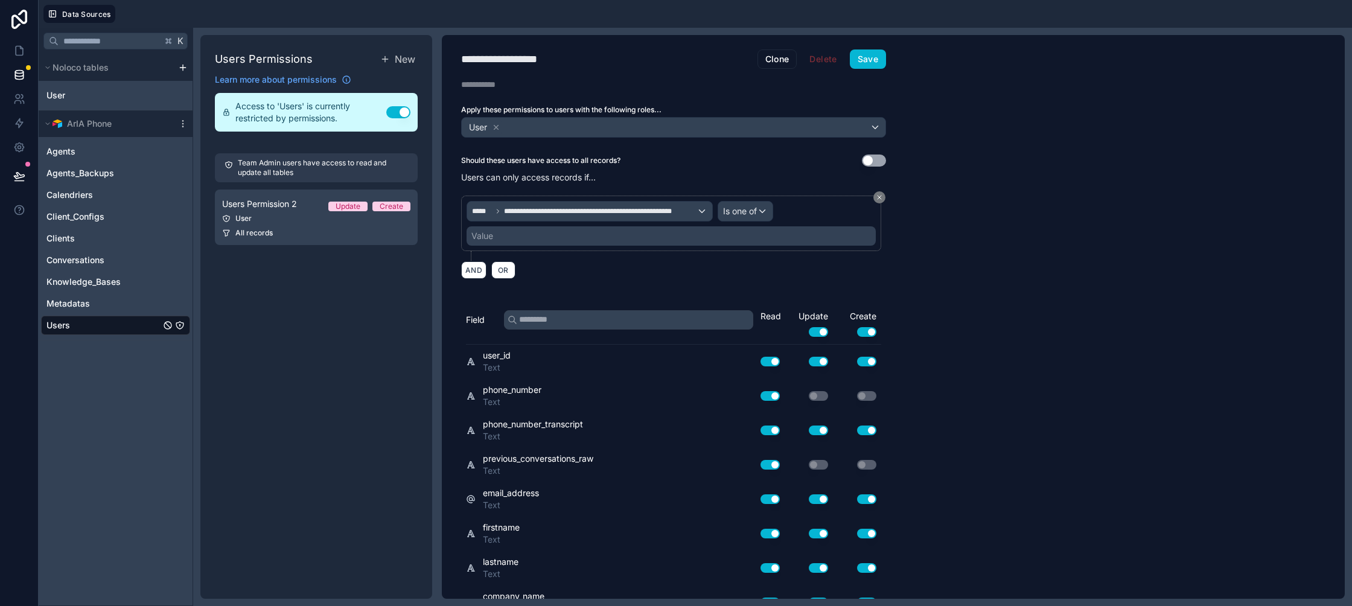
click at [651, 227] on div "Value" at bounding box center [670, 235] width 409 height 19
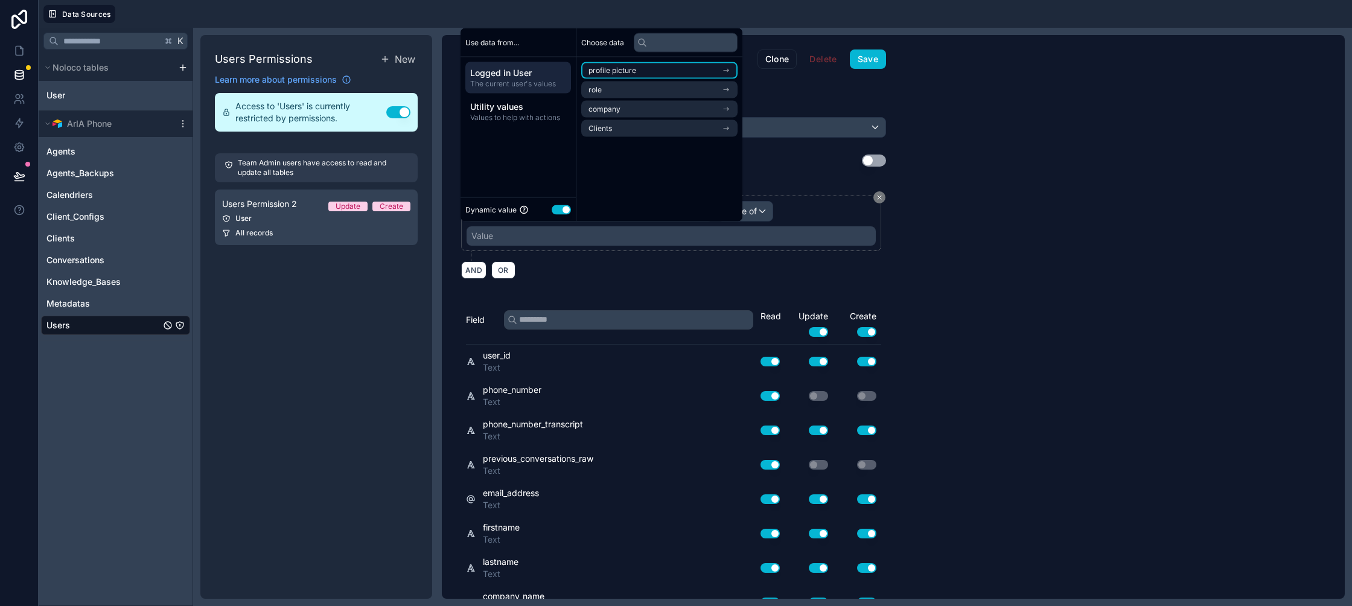
click at [621, 75] on li "profile picture" at bounding box center [659, 70] width 156 height 17
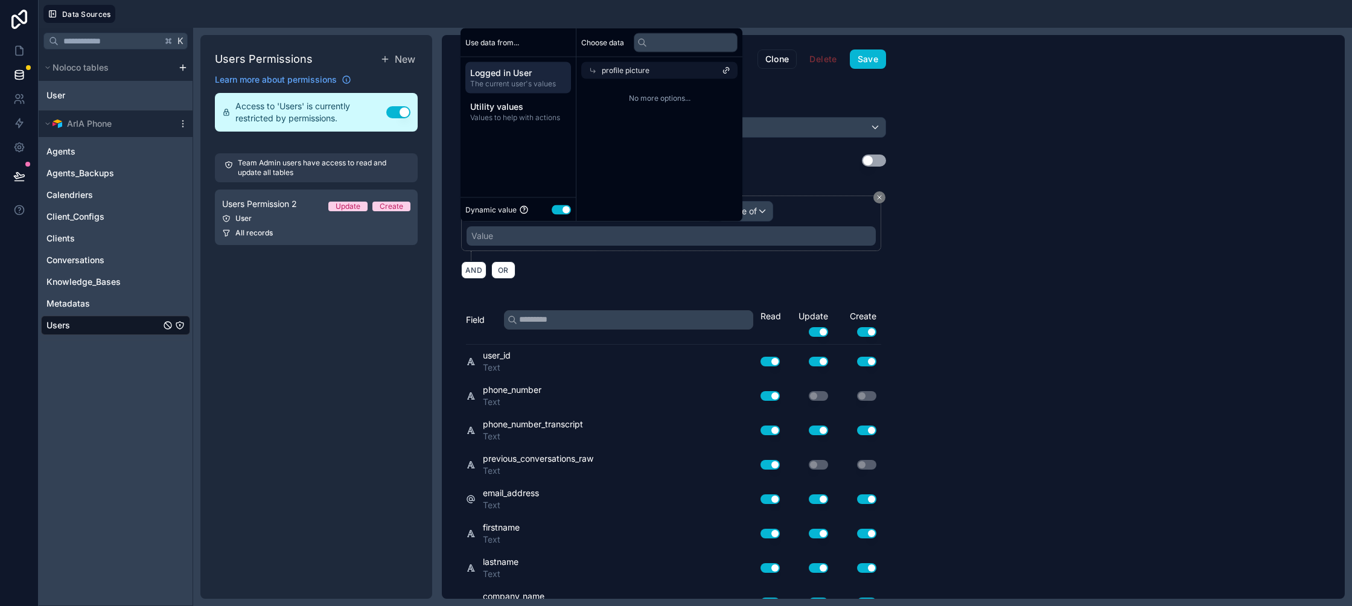
click at [621, 75] on div "profile picture" at bounding box center [659, 70] width 156 height 17
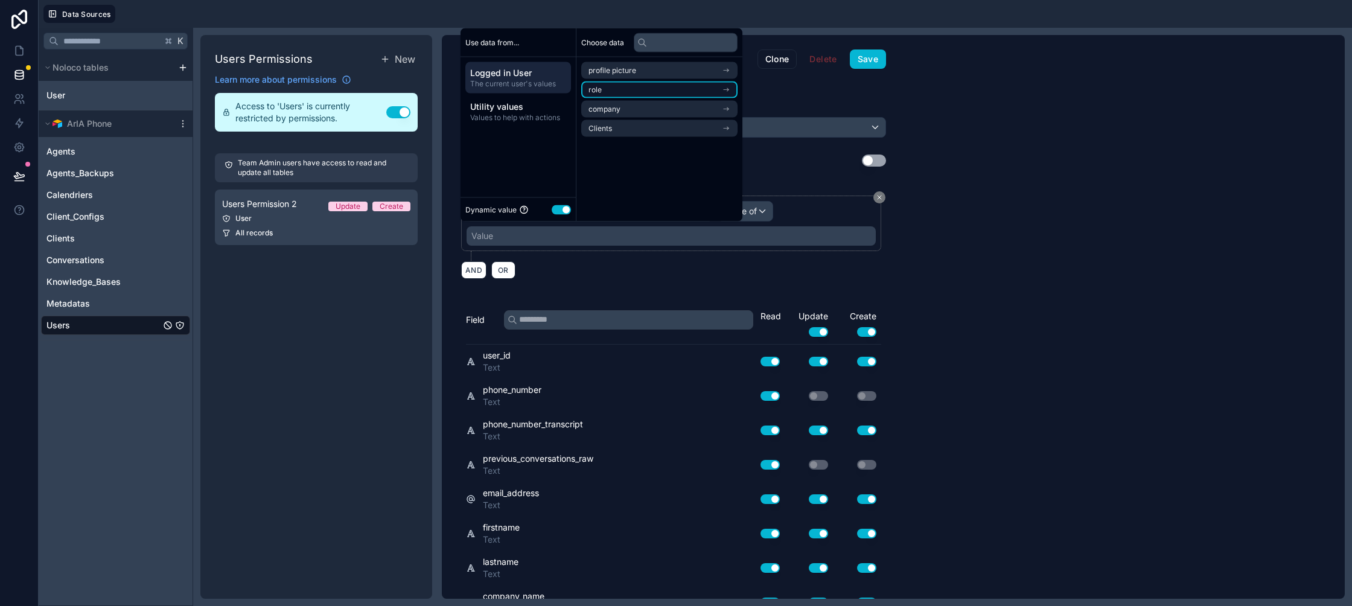
click at [615, 88] on li "role" at bounding box center [659, 89] width 156 height 17
click at [615, 88] on span "users collection" at bounding box center [615, 92] width 54 height 10
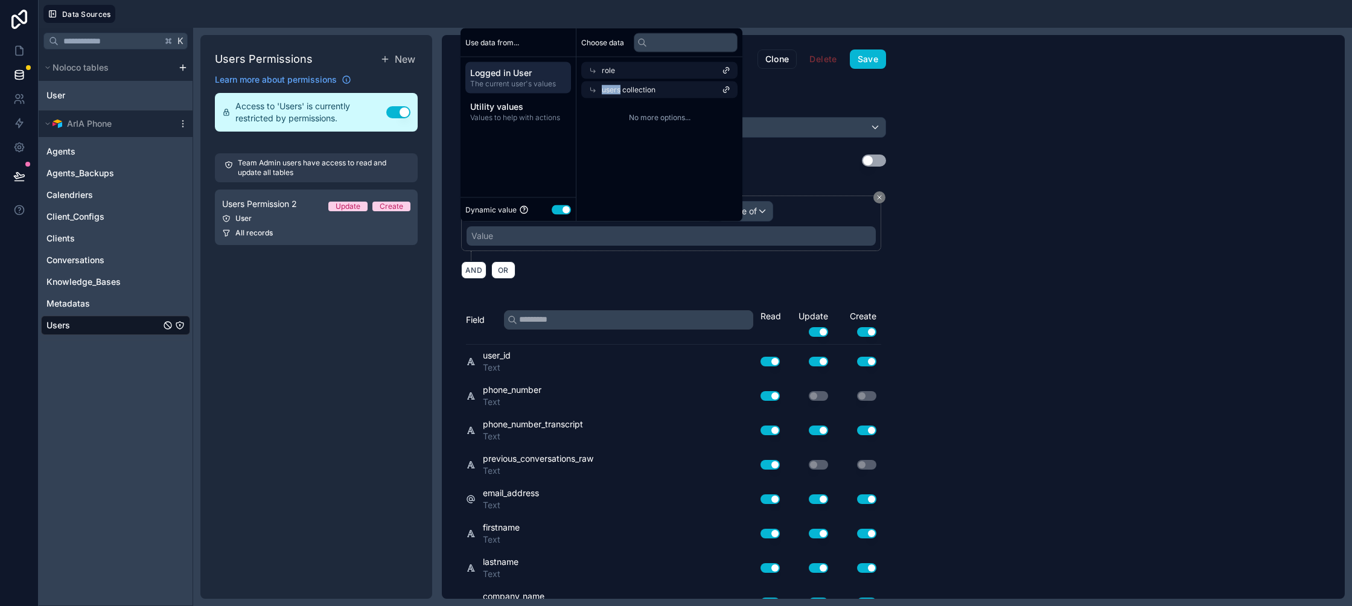
click at [615, 88] on span "users collection" at bounding box center [629, 90] width 54 height 10
click at [616, 68] on div "role" at bounding box center [659, 70] width 156 height 17
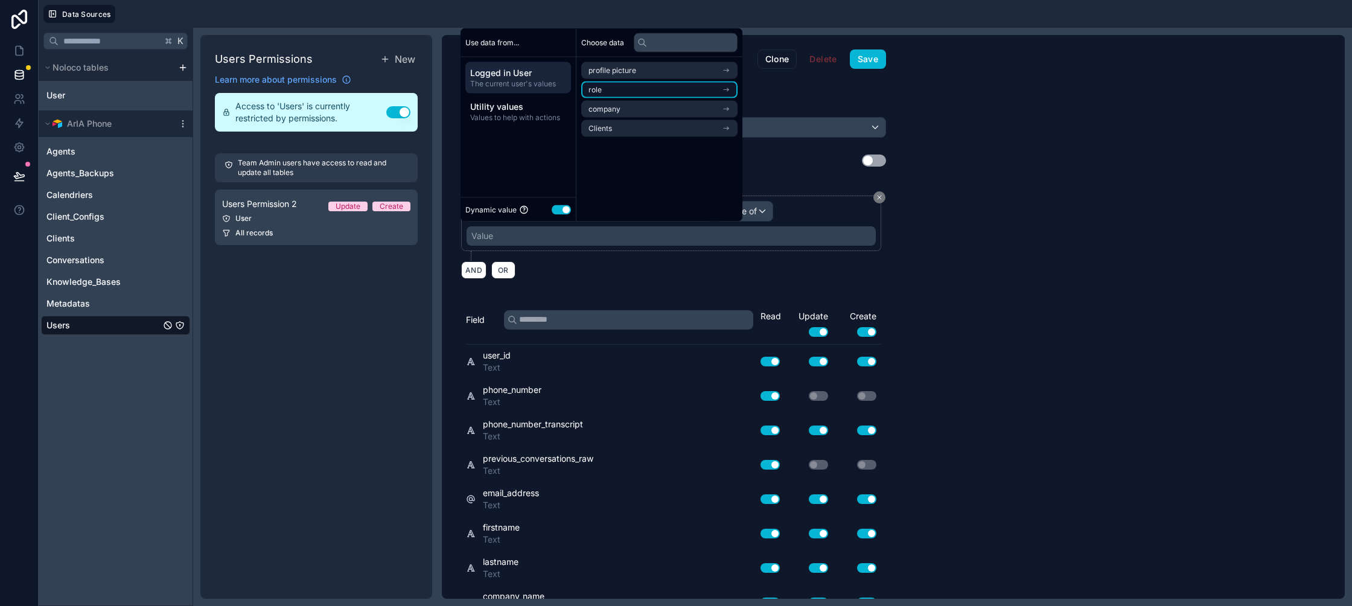
click at [614, 98] on li "role" at bounding box center [659, 89] width 156 height 17
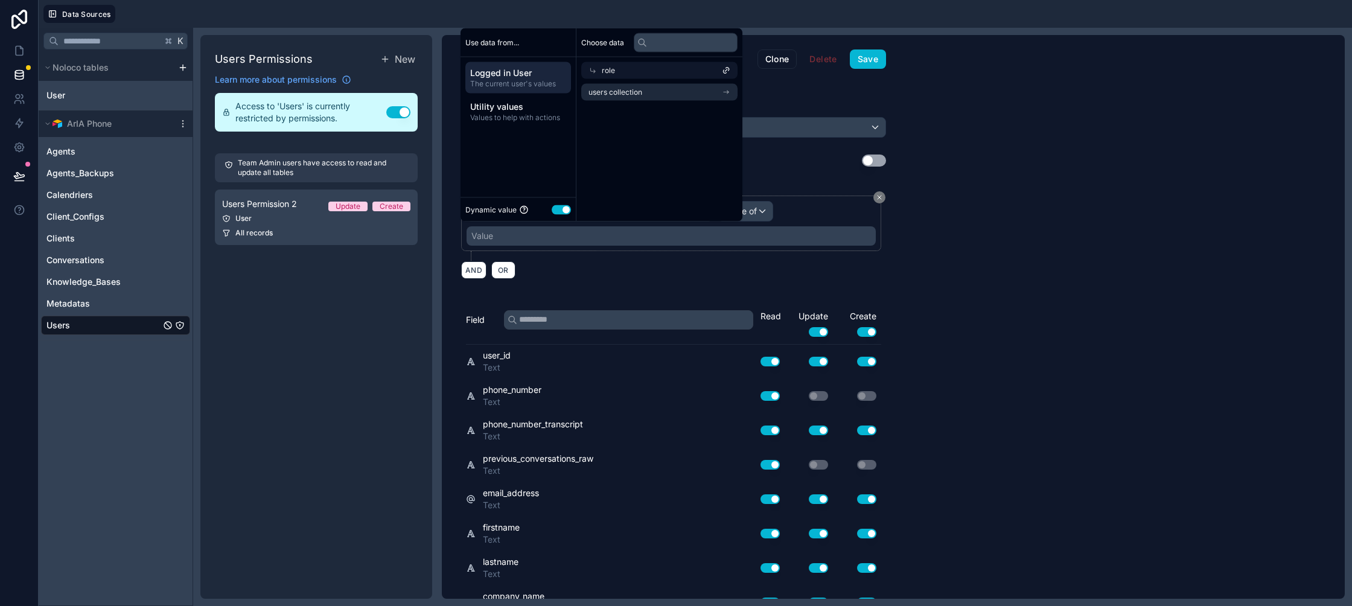
click at [620, 79] on div "users collection" at bounding box center [659, 92] width 166 height 27
click at [623, 78] on div "role" at bounding box center [659, 70] width 156 height 17
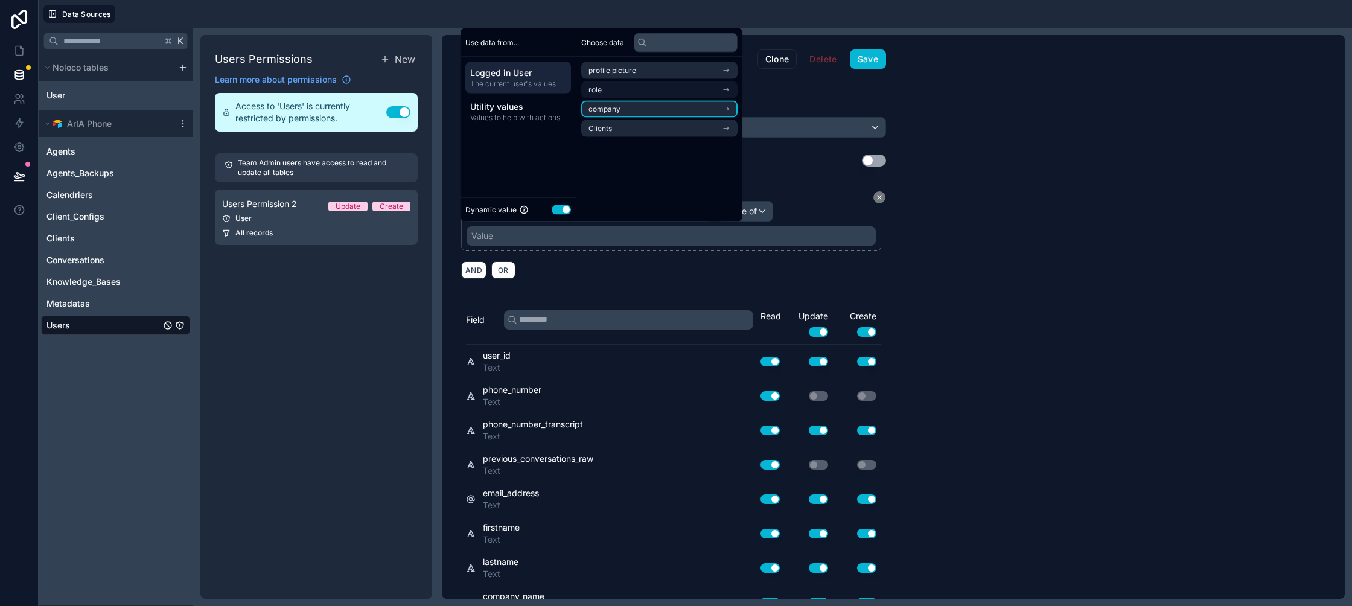
click at [615, 109] on span "company" at bounding box center [604, 109] width 32 height 10
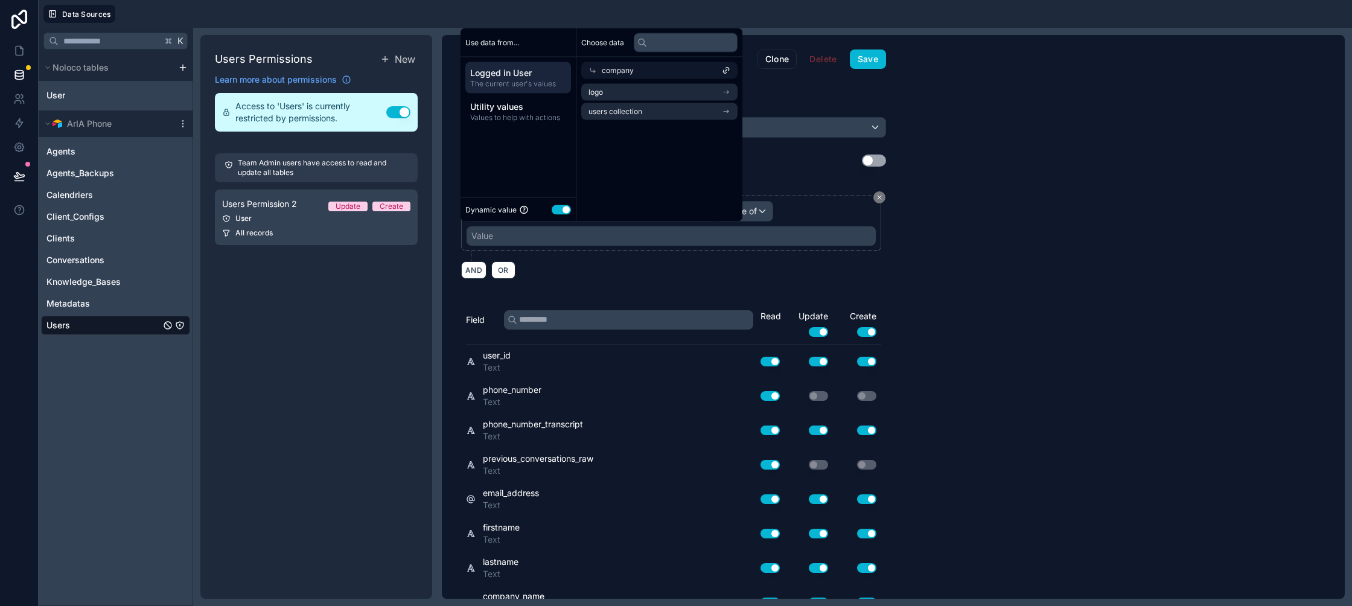
click at [621, 78] on div "company" at bounding box center [659, 70] width 156 height 17
click at [618, 89] on li "role" at bounding box center [659, 89] width 156 height 17
click at [618, 89] on span "users collection" at bounding box center [615, 92] width 54 height 10
click at [617, 73] on div "role" at bounding box center [659, 70] width 156 height 17
click at [615, 104] on span "company" at bounding box center [604, 109] width 32 height 10
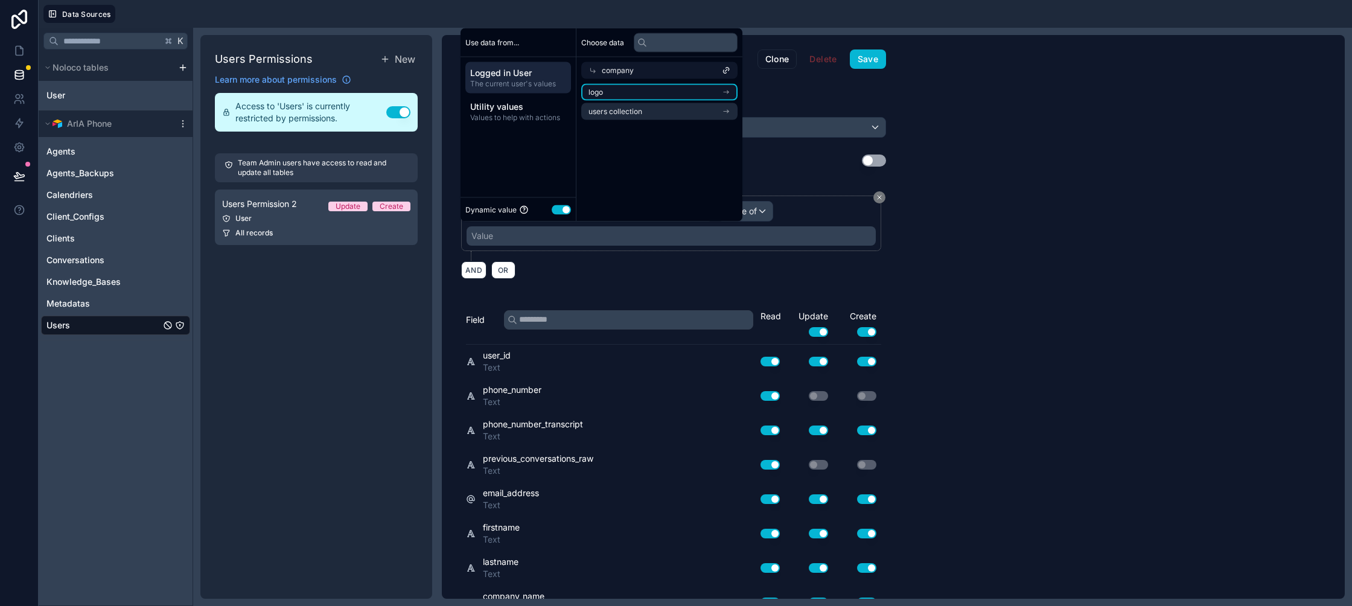
click at [620, 94] on li "logo" at bounding box center [659, 92] width 156 height 17
drag, startPoint x: 609, startPoint y: 66, endPoint x: 612, endPoint y: 80, distance: 14.8
click at [609, 66] on span "company" at bounding box center [618, 71] width 32 height 10
click at [614, 110] on span "company" at bounding box center [604, 109] width 32 height 10
click at [615, 107] on span "users collection" at bounding box center [615, 112] width 54 height 10
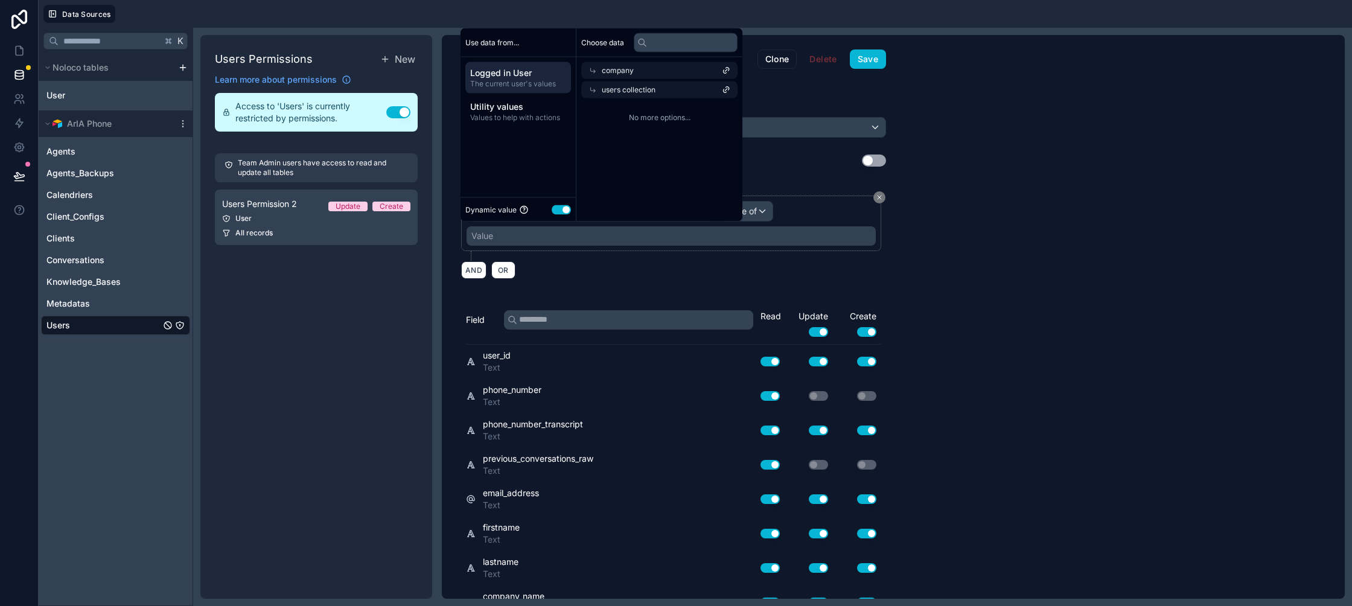
click at [617, 74] on span "company" at bounding box center [618, 71] width 32 height 10
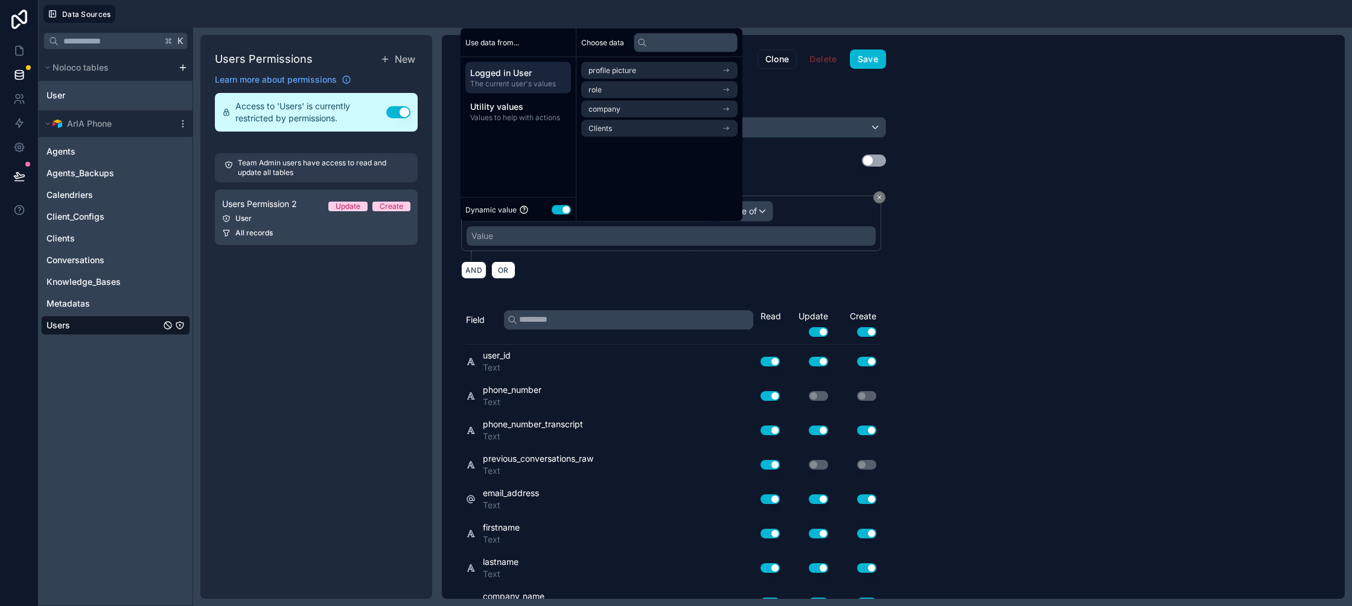
click at [617, 122] on li "Clients" at bounding box center [659, 128] width 156 height 17
click at [620, 89] on span "agents collection" at bounding box center [617, 92] width 58 height 10
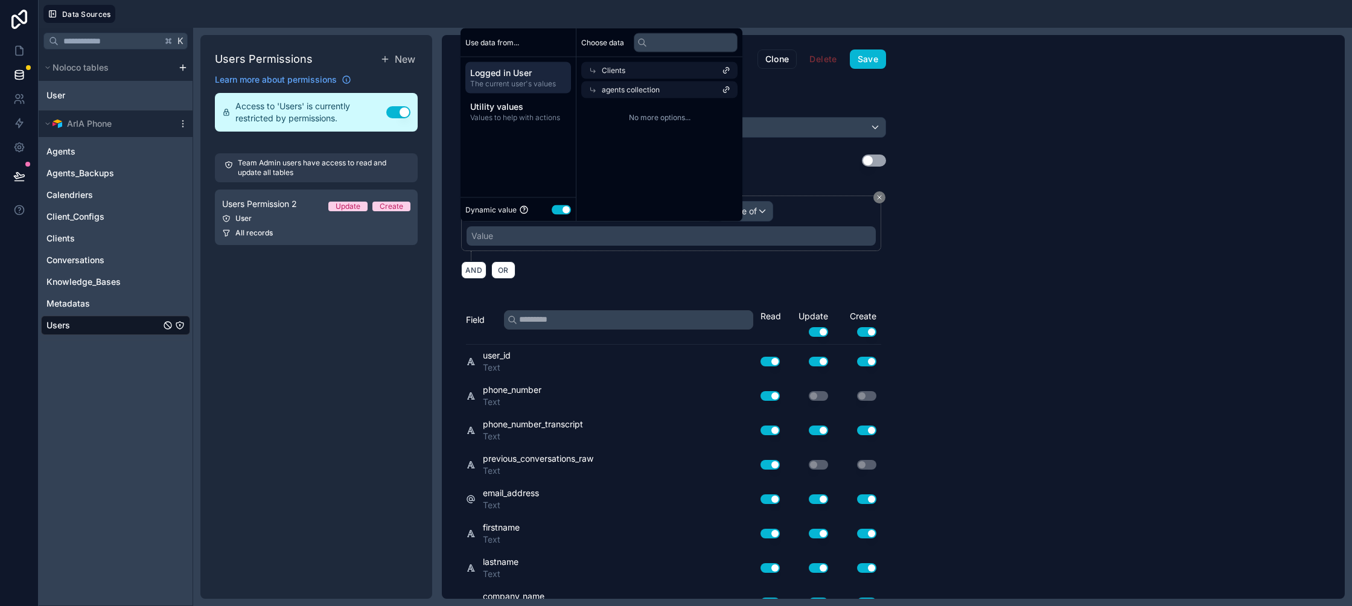
click at [621, 93] on span "agents collection" at bounding box center [631, 90] width 58 height 10
click at [612, 116] on li "user (from clients)" at bounding box center [659, 111] width 156 height 17
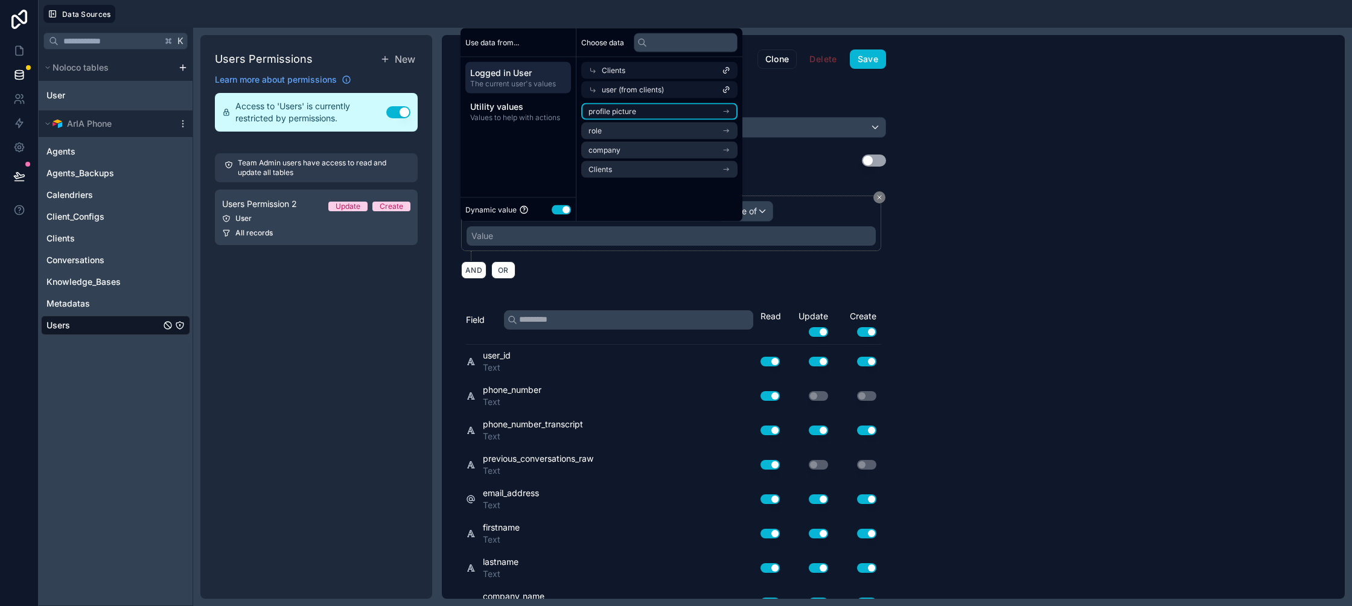
click at [615, 106] on li "profile picture" at bounding box center [659, 111] width 156 height 17
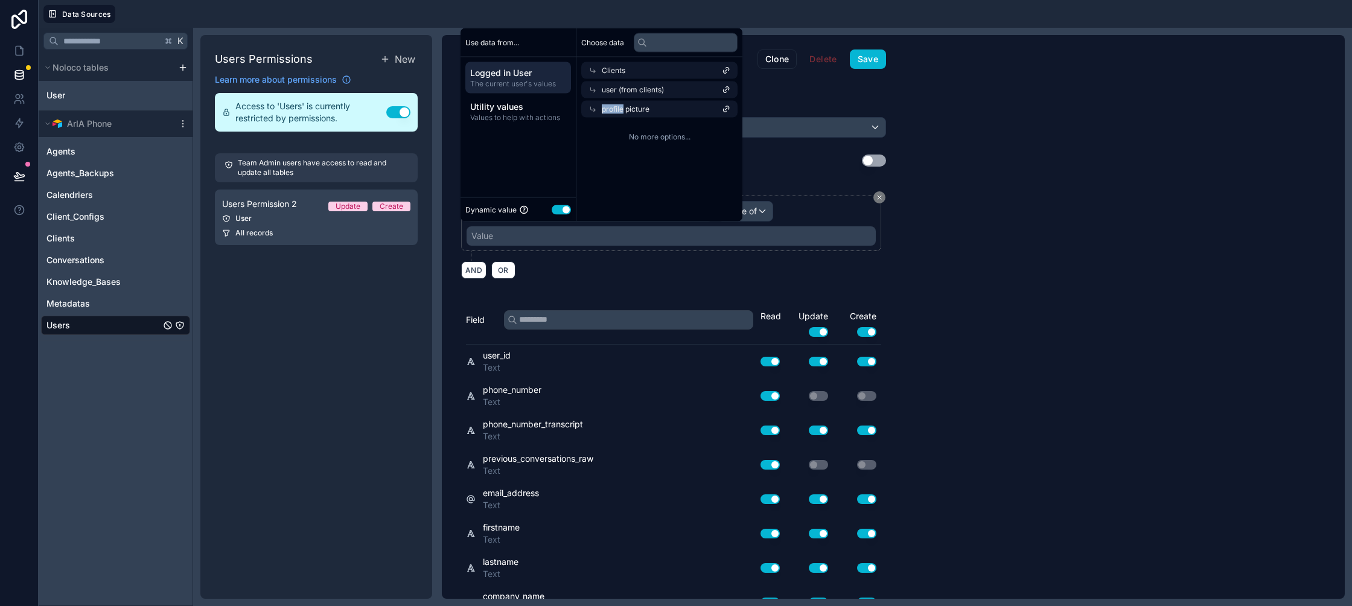
click at [615, 106] on span "profile picture" at bounding box center [626, 109] width 48 height 10
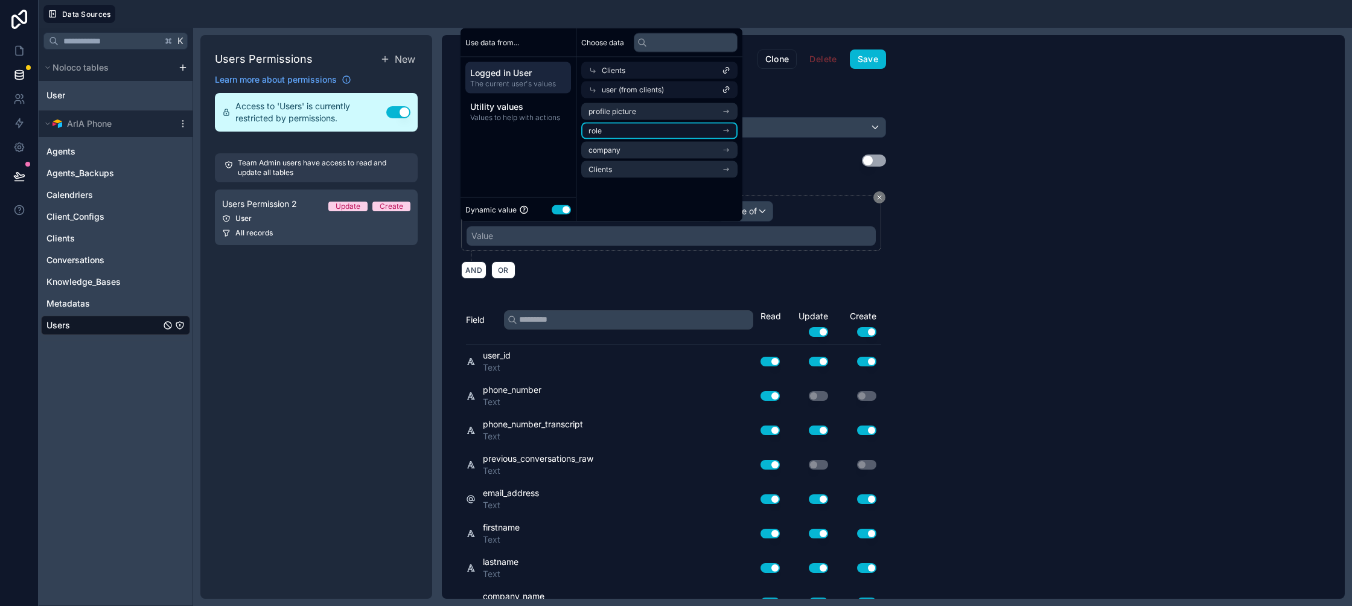
click at [615, 132] on li "role" at bounding box center [659, 130] width 156 height 17
click at [617, 129] on span "users collection" at bounding box center [615, 131] width 54 height 10
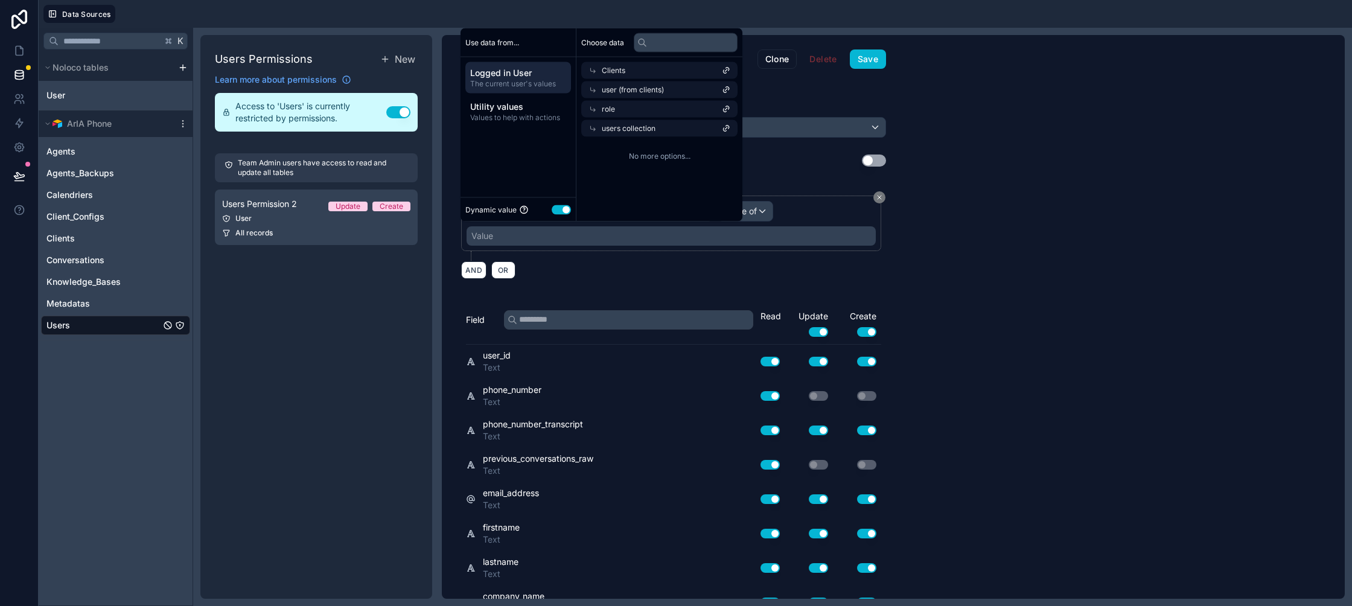
click at [617, 112] on div "role" at bounding box center [659, 109] width 156 height 17
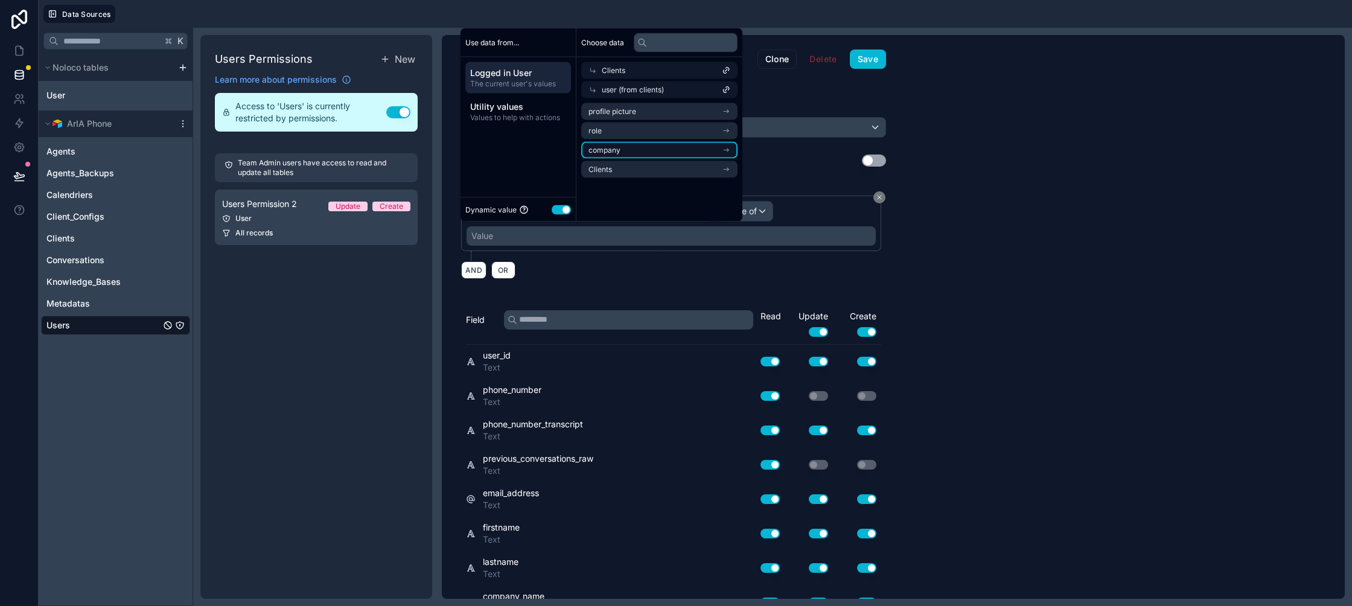
click at [612, 143] on li "company" at bounding box center [659, 150] width 156 height 17
click at [612, 143] on li "users collection" at bounding box center [659, 150] width 156 height 17
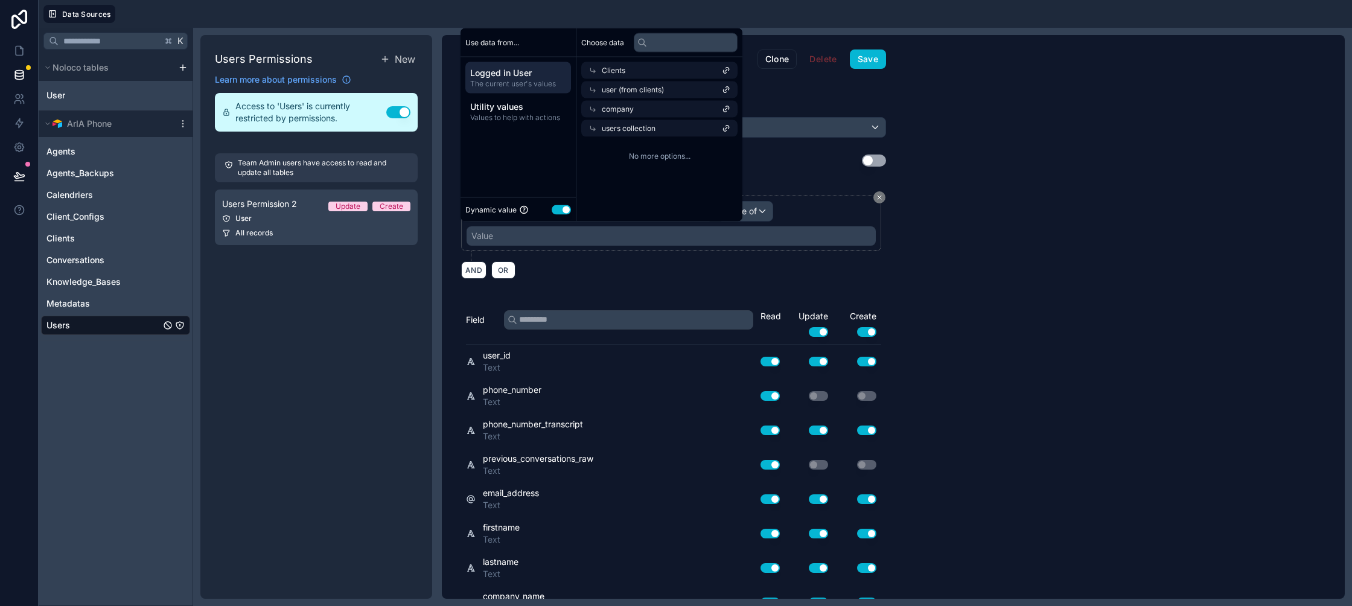
click at [616, 133] on div "users collection" at bounding box center [659, 128] width 156 height 17
click at [618, 119] on div "logo users collection" at bounding box center [659, 141] width 166 height 46
drag, startPoint x: 620, startPoint y: 117, endPoint x: 620, endPoint y: 126, distance: 9.1
click at [620, 118] on div "logo users collection" at bounding box center [659, 141] width 166 height 46
drag, startPoint x: 623, startPoint y: 113, endPoint x: 623, endPoint y: 127, distance: 14.5
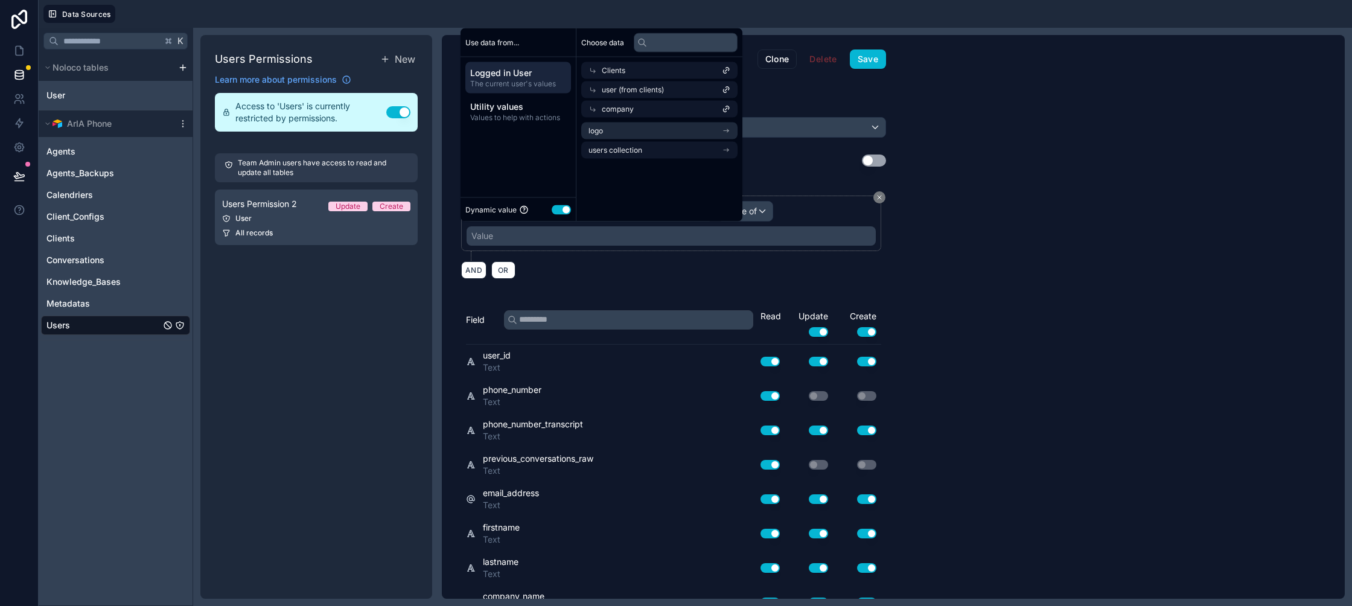
click at [623, 113] on span "company" at bounding box center [618, 109] width 32 height 10
click at [624, 163] on li "Clients" at bounding box center [659, 169] width 156 height 17
click at [629, 130] on span "agents collection" at bounding box center [617, 131] width 58 height 10
drag, startPoint x: 629, startPoint y: 130, endPoint x: 628, endPoint y: 140, distance: 10.3
click at [629, 130] on span "agents collection" at bounding box center [631, 129] width 58 height 10
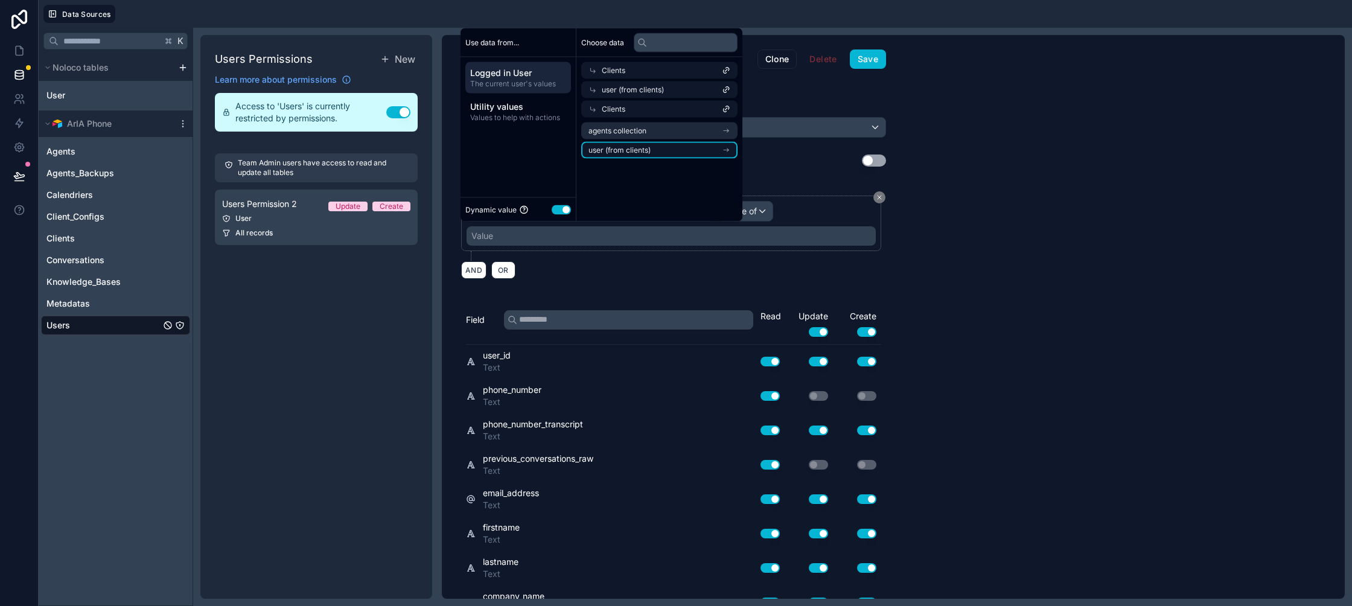
click at [630, 146] on span "user (from clients)" at bounding box center [619, 150] width 62 height 10
click at [637, 133] on span "user (from clients)" at bounding box center [633, 129] width 62 height 10
click at [620, 78] on div "Clients" at bounding box center [659, 70] width 156 height 17
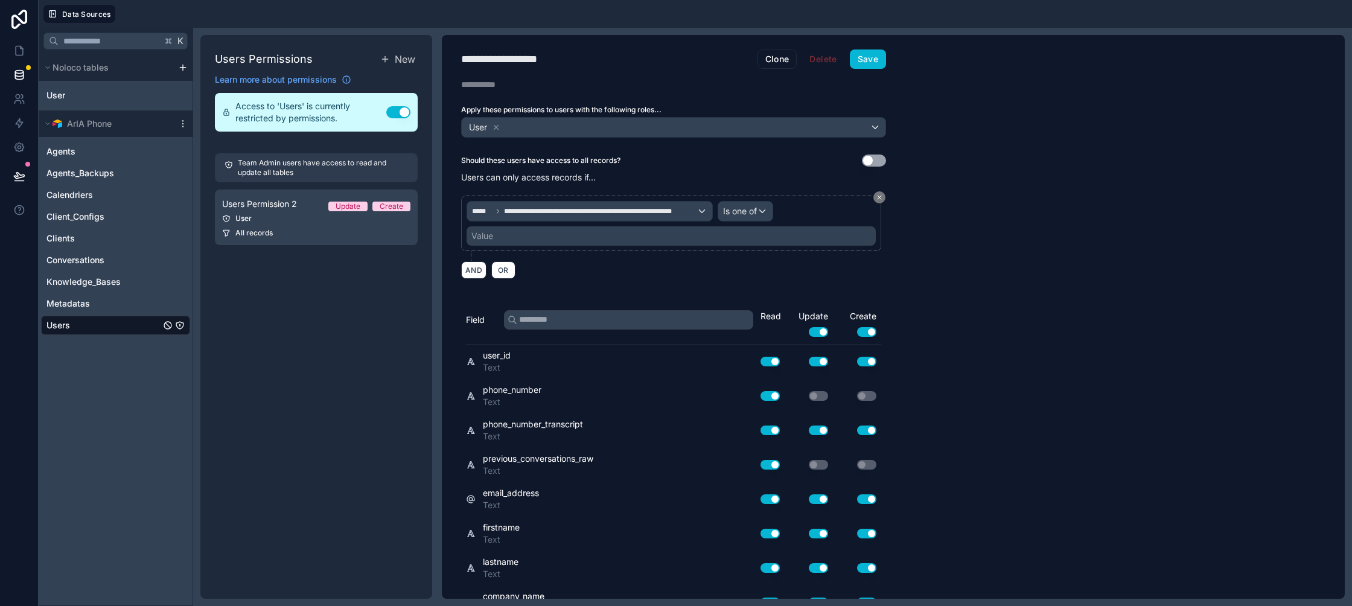
drag, startPoint x: 1062, startPoint y: 218, endPoint x: 1048, endPoint y: 217, distance: 14.0
click at [1062, 218] on div "**********" at bounding box center [893, 317] width 903 height 564
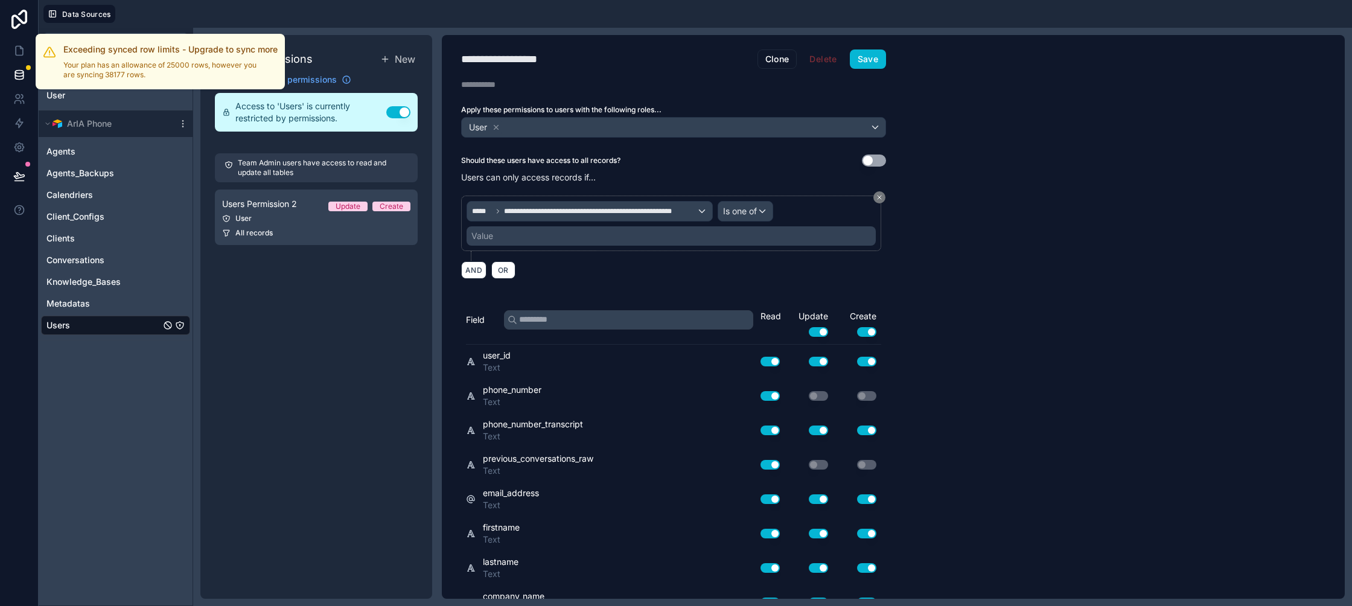
click at [27, 69] on div at bounding box center [28, 67] width 5 height 5
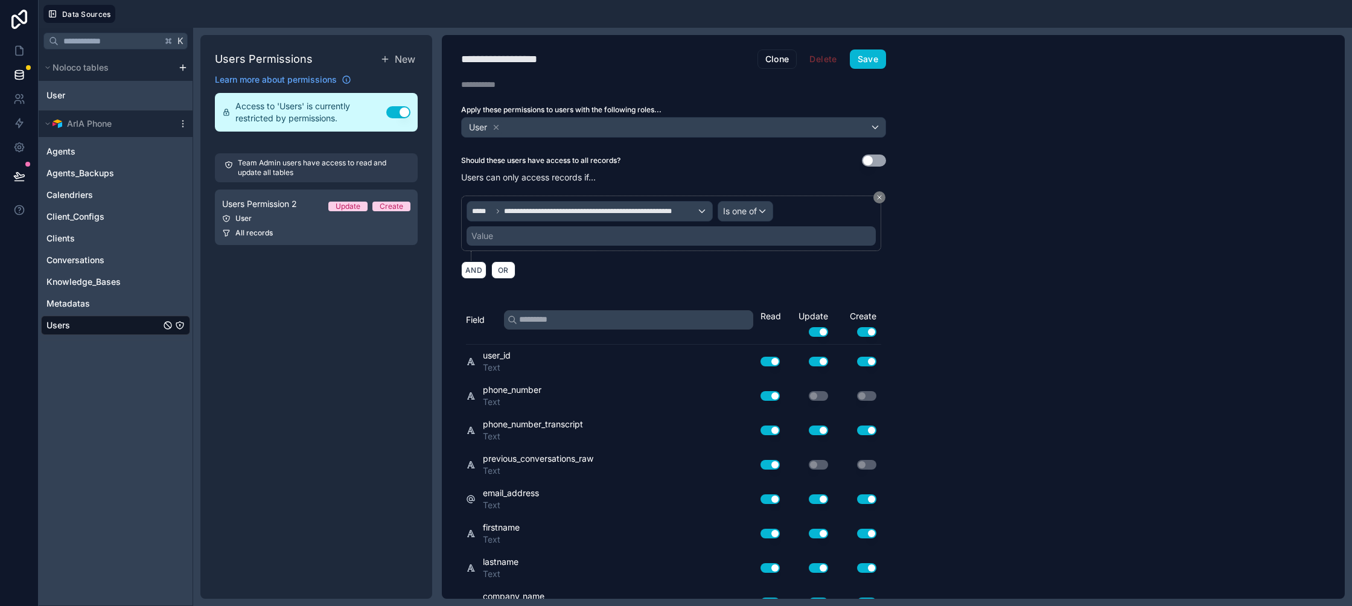
click at [101, 320] on link "Users" at bounding box center [103, 325] width 114 height 12
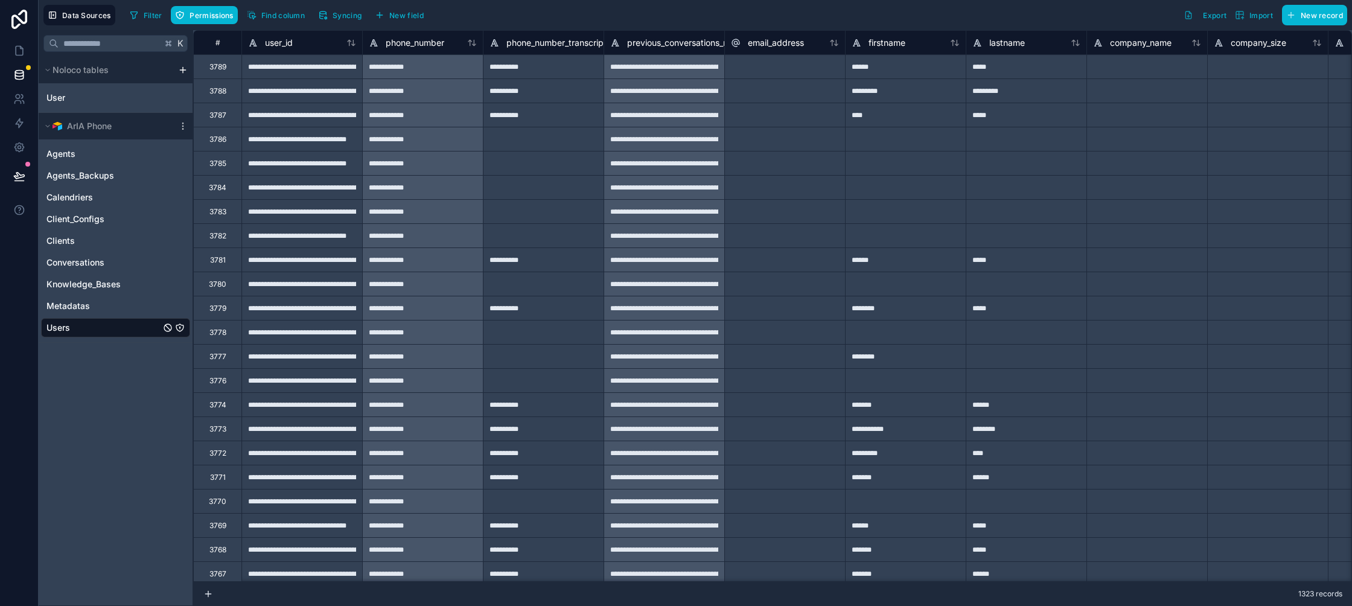
type input "**********"
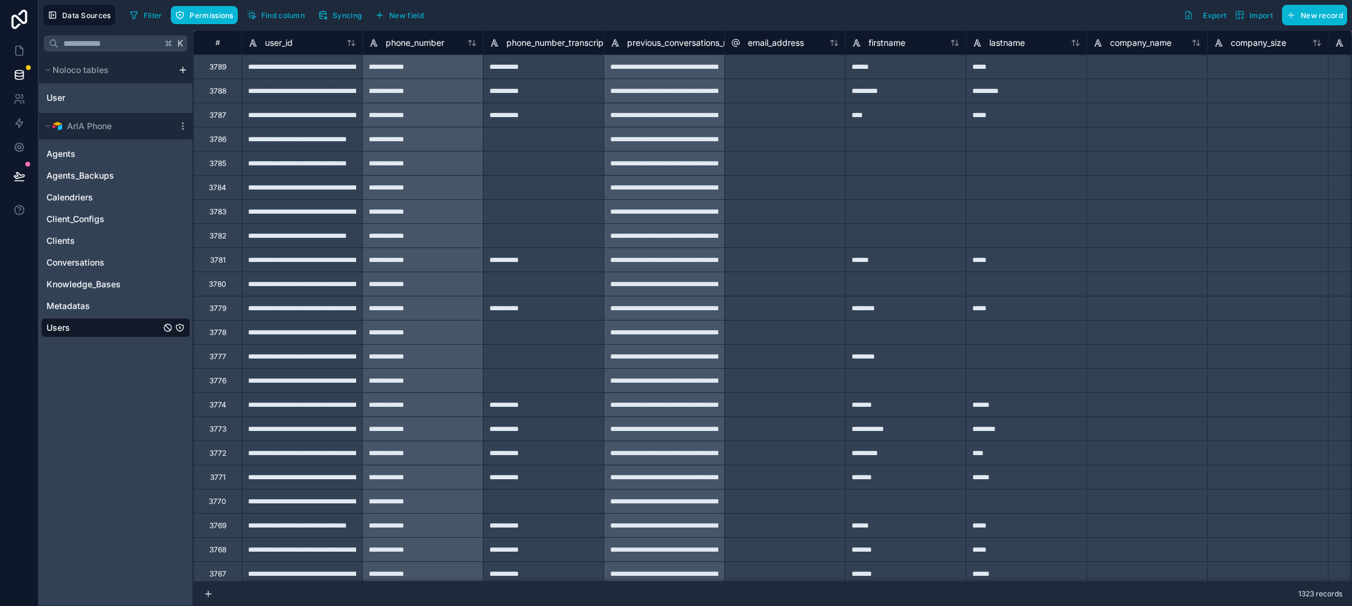
type input "**********"
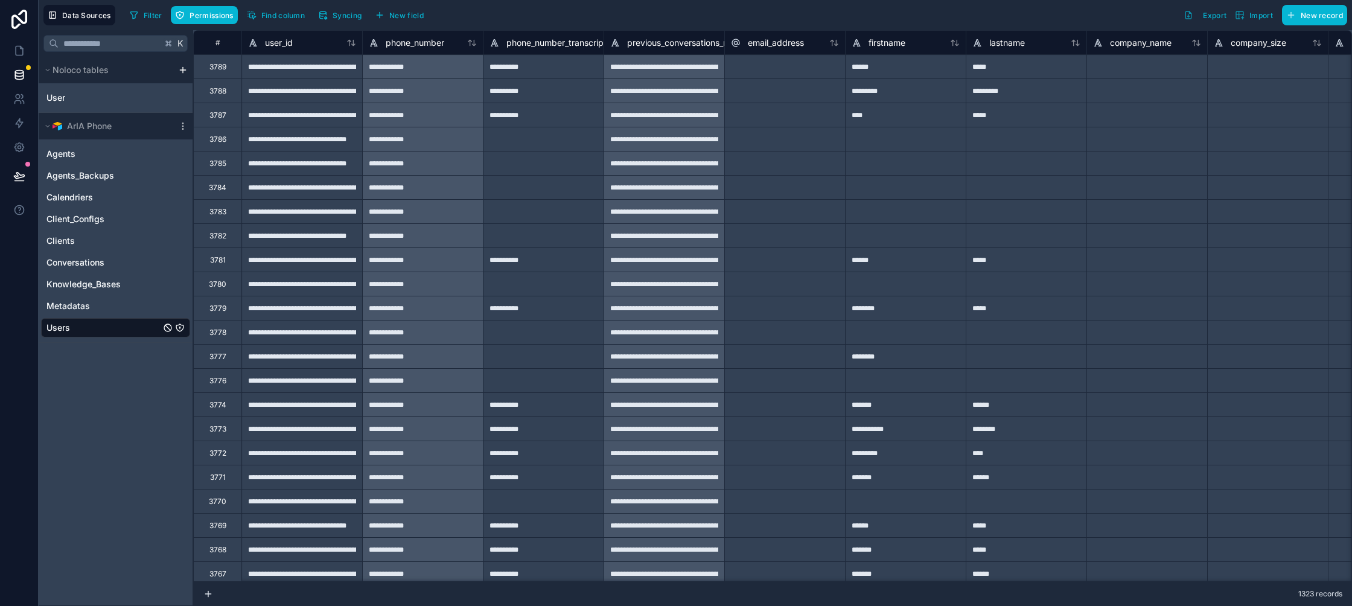
type input "**********"
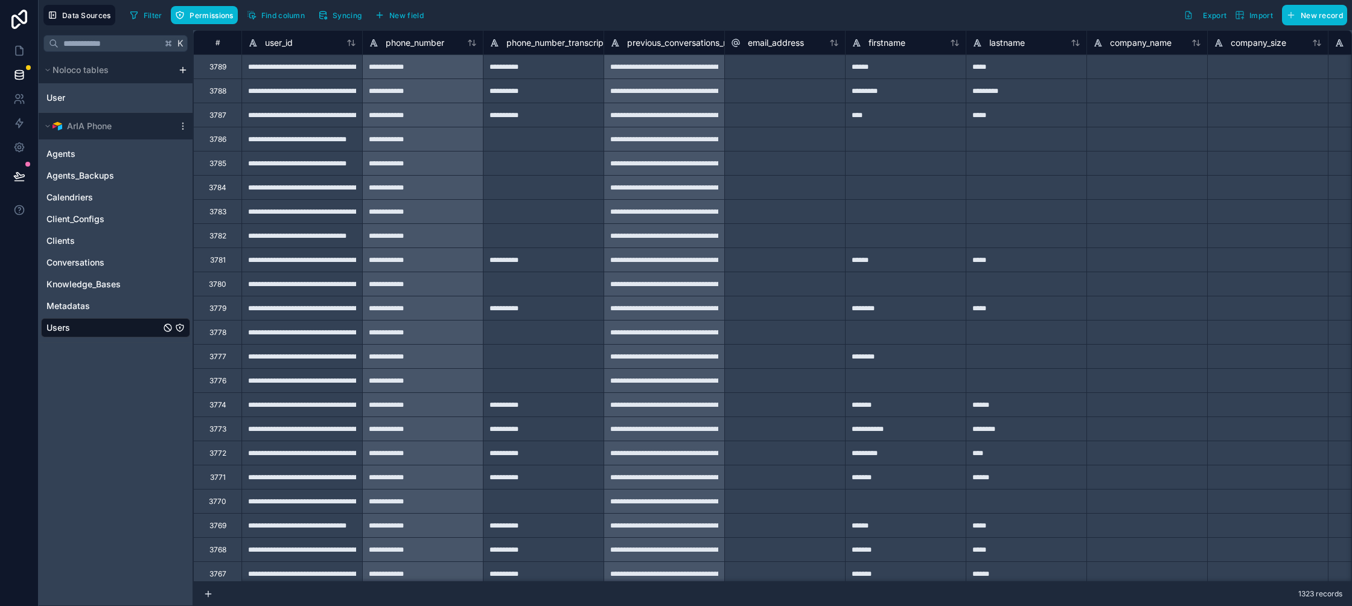
type input "**********"
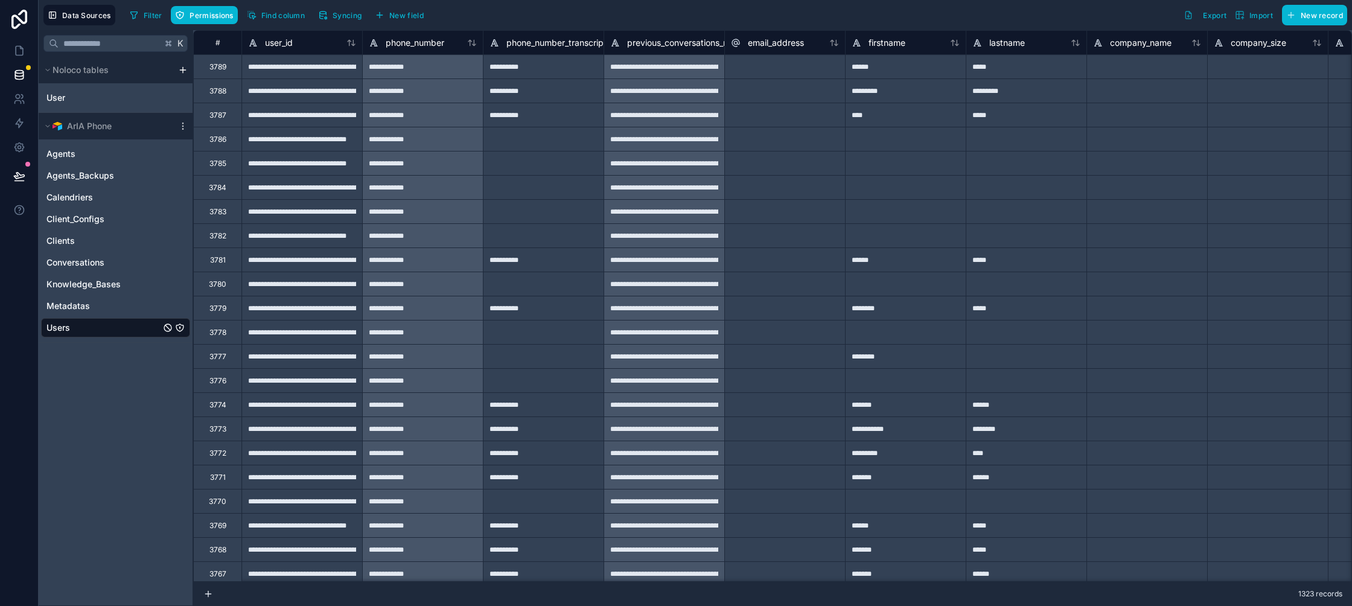
type input "**********"
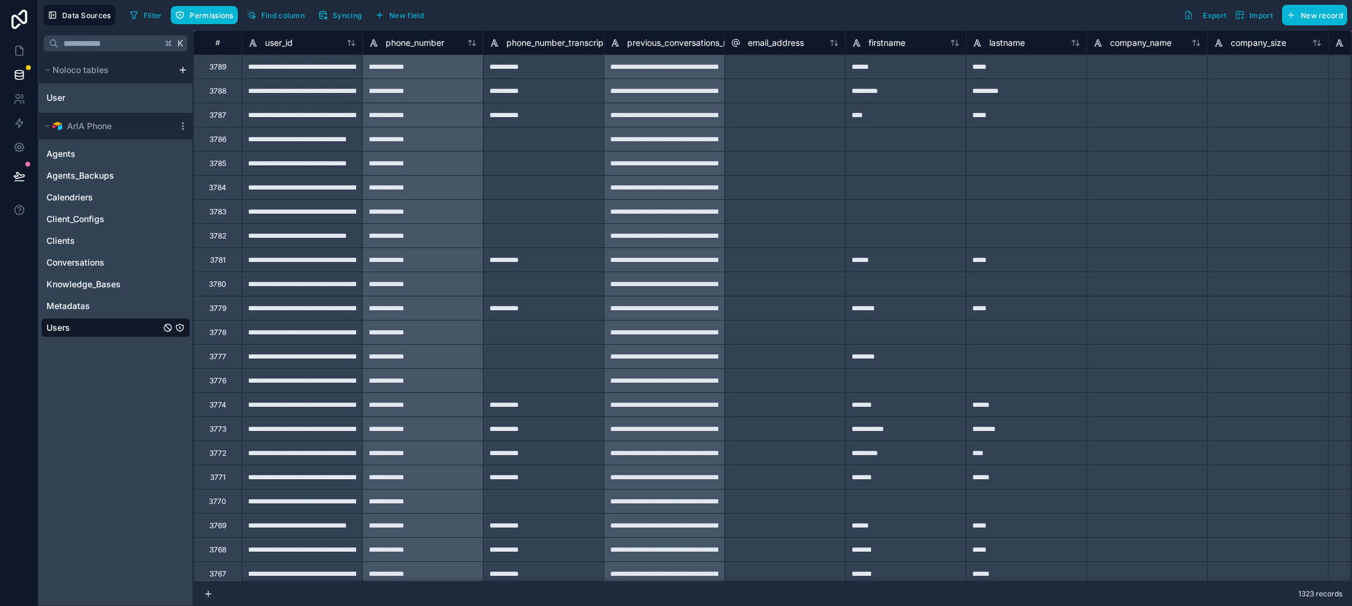
type input "**********"
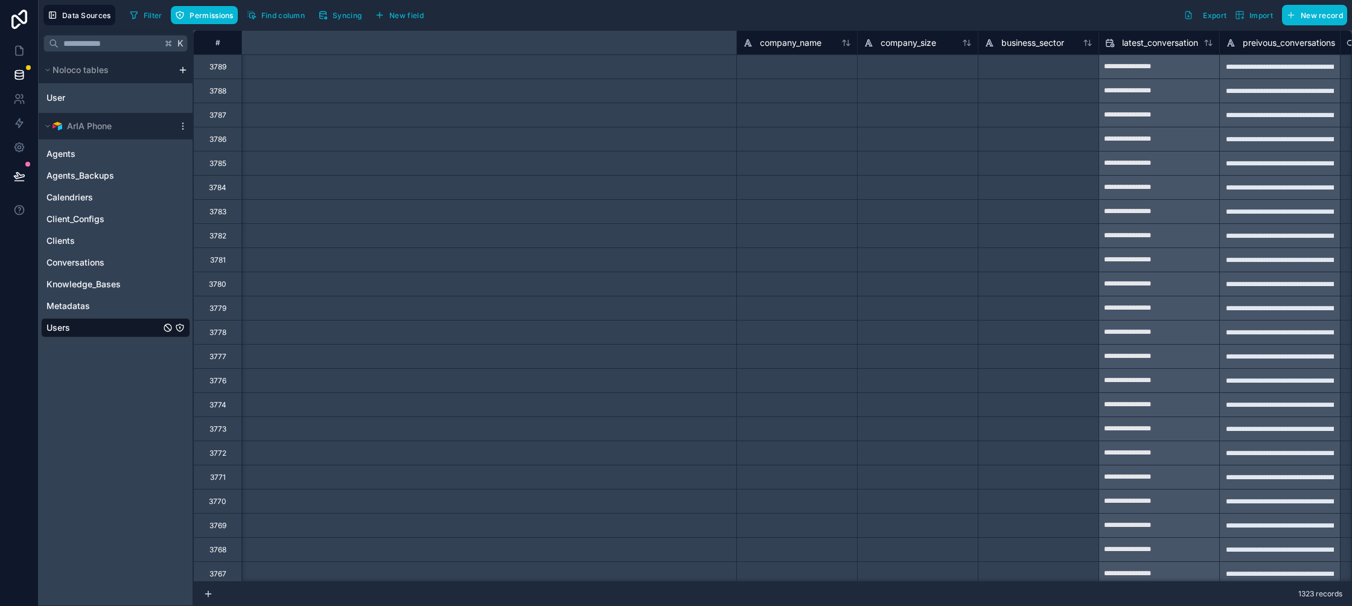
scroll to position [0, 1069]
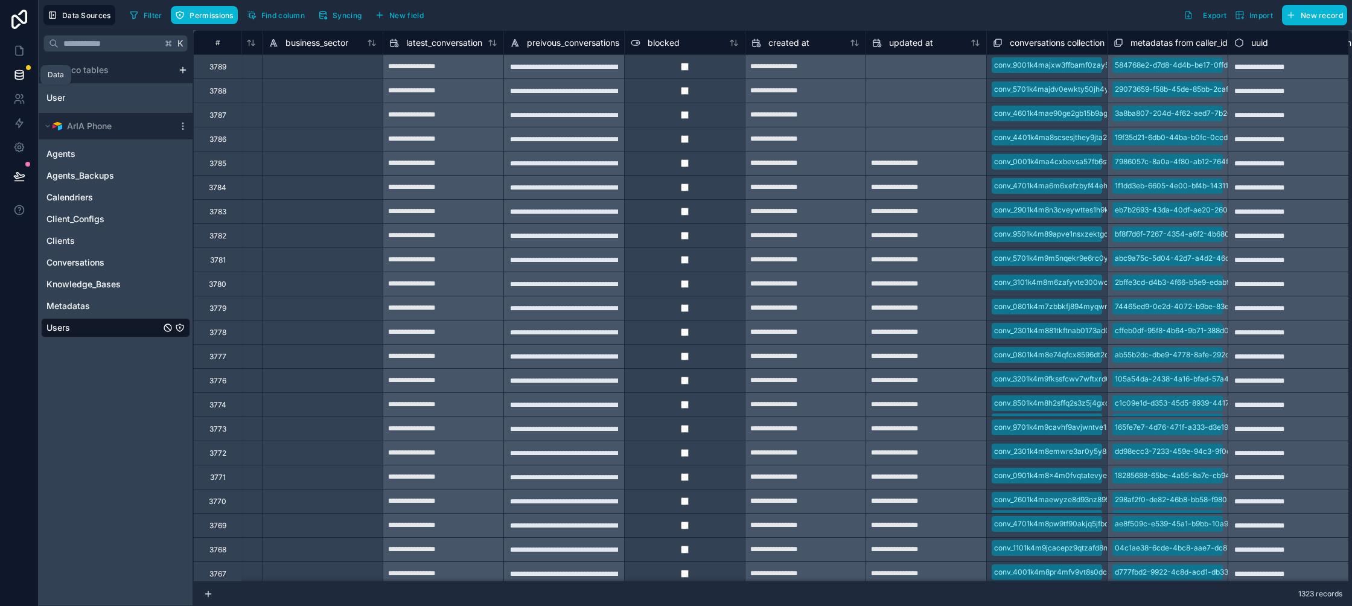
click at [16, 77] on icon at bounding box center [19, 75] width 12 height 12
click at [19, 144] on icon at bounding box center [19, 147] width 12 height 12
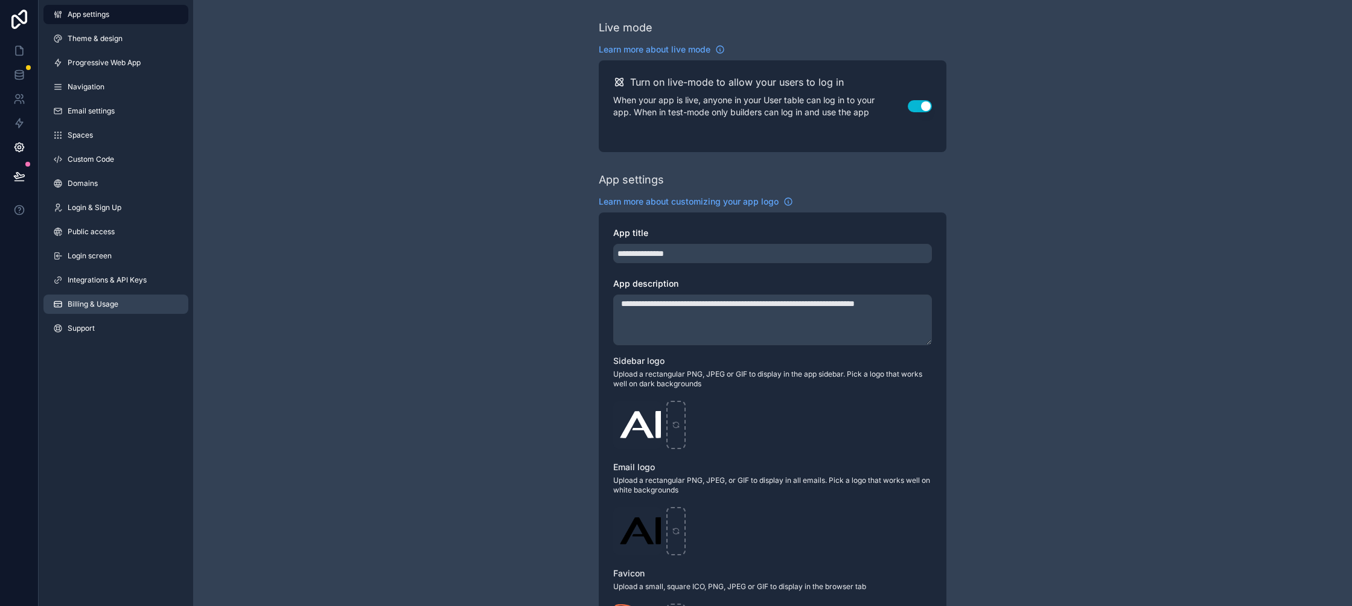
click at [125, 305] on link "Billing & Usage" at bounding box center [115, 303] width 145 height 19
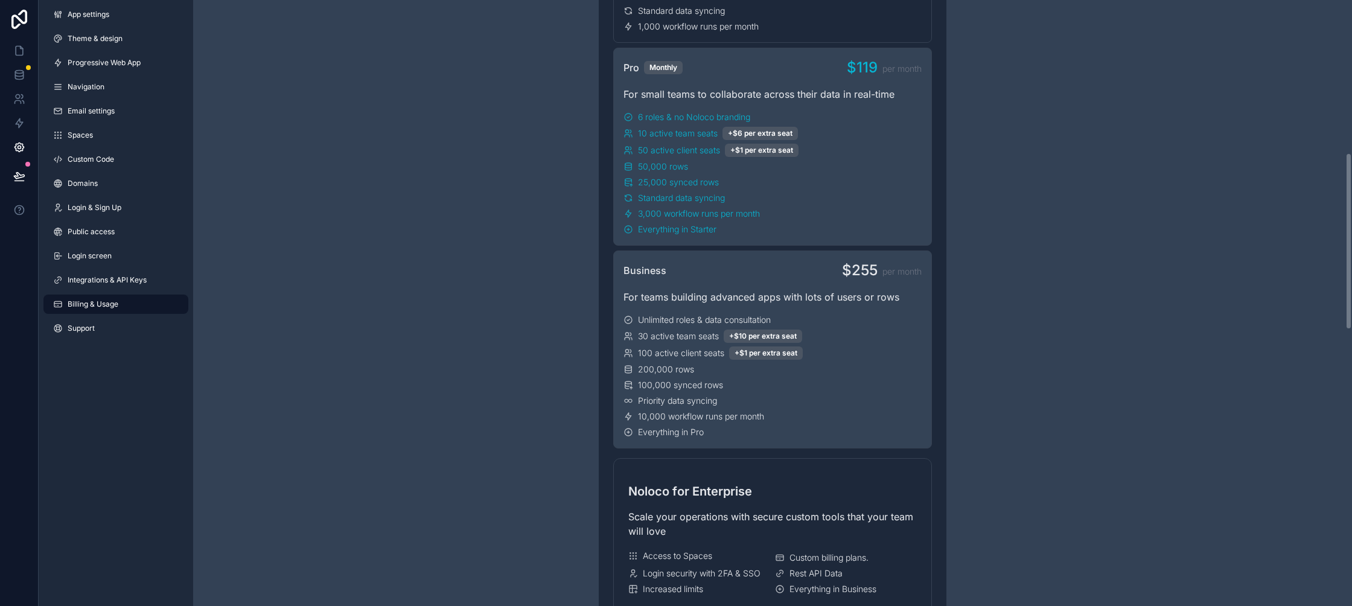
scroll to position [522, 0]
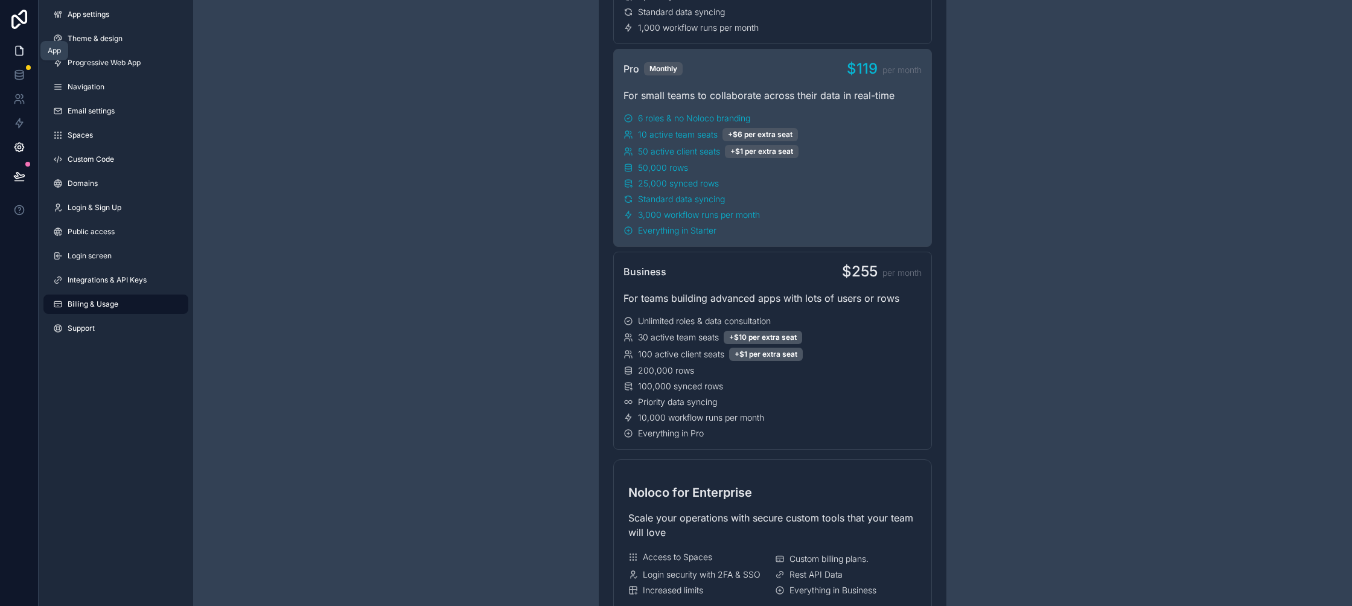
click at [17, 49] on icon at bounding box center [19, 51] width 12 height 12
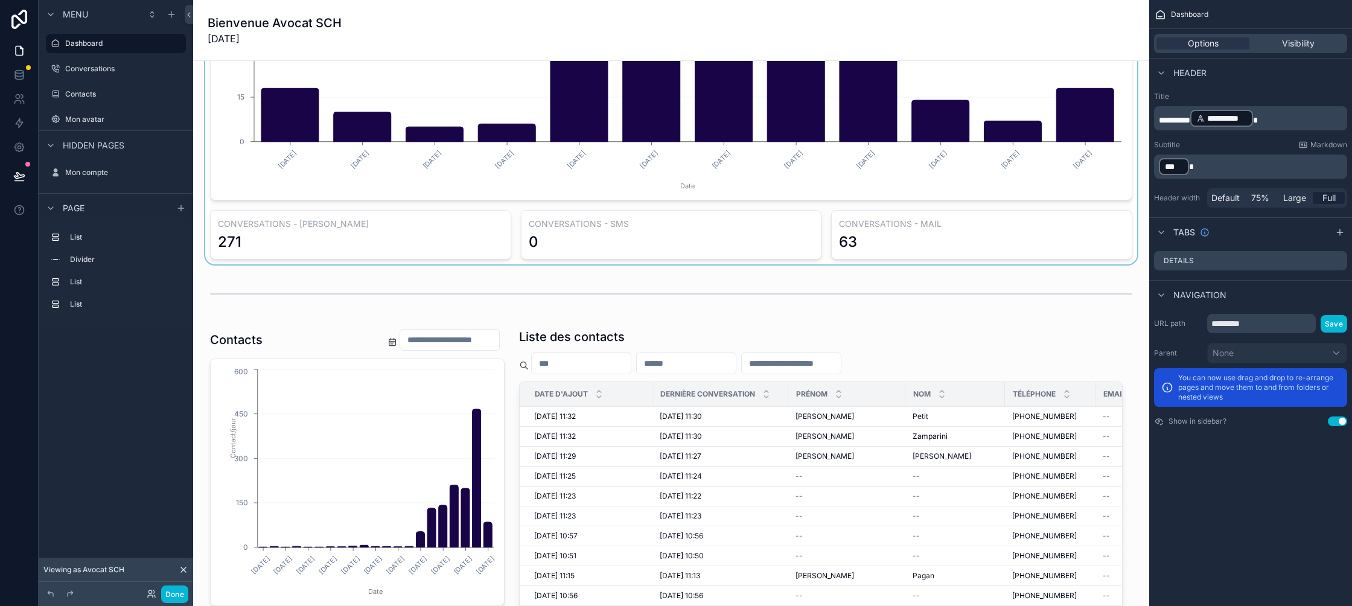
scroll to position [376, 0]
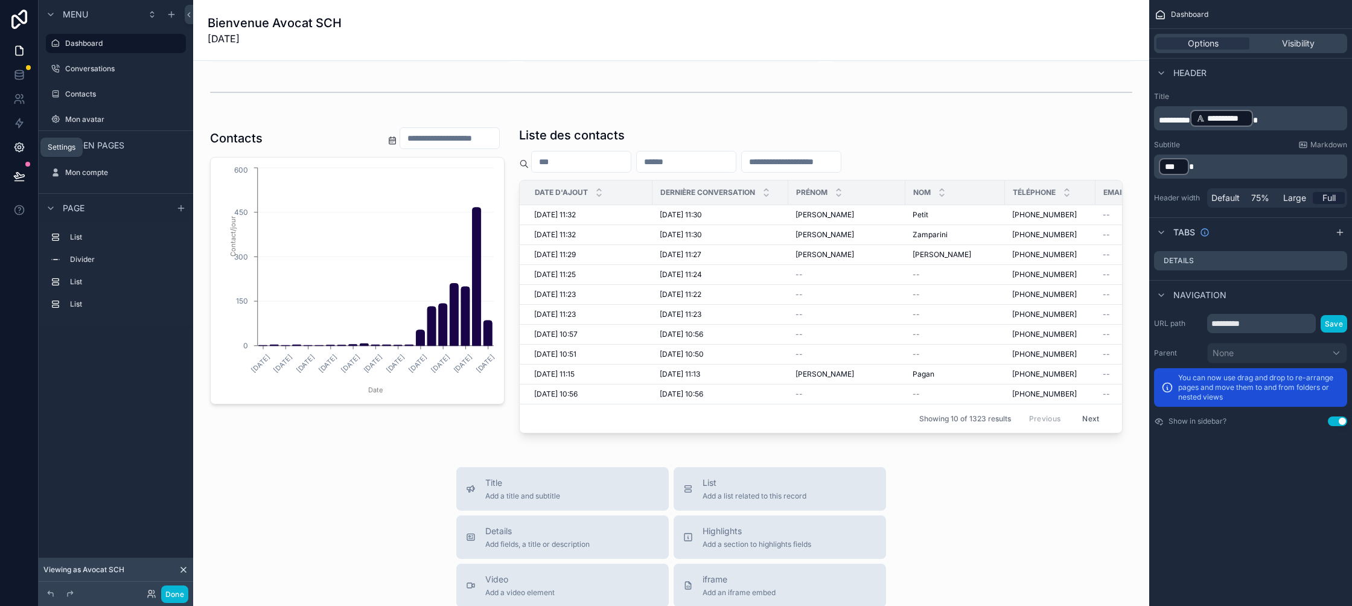
click at [17, 146] on icon at bounding box center [18, 147] width 3 height 3
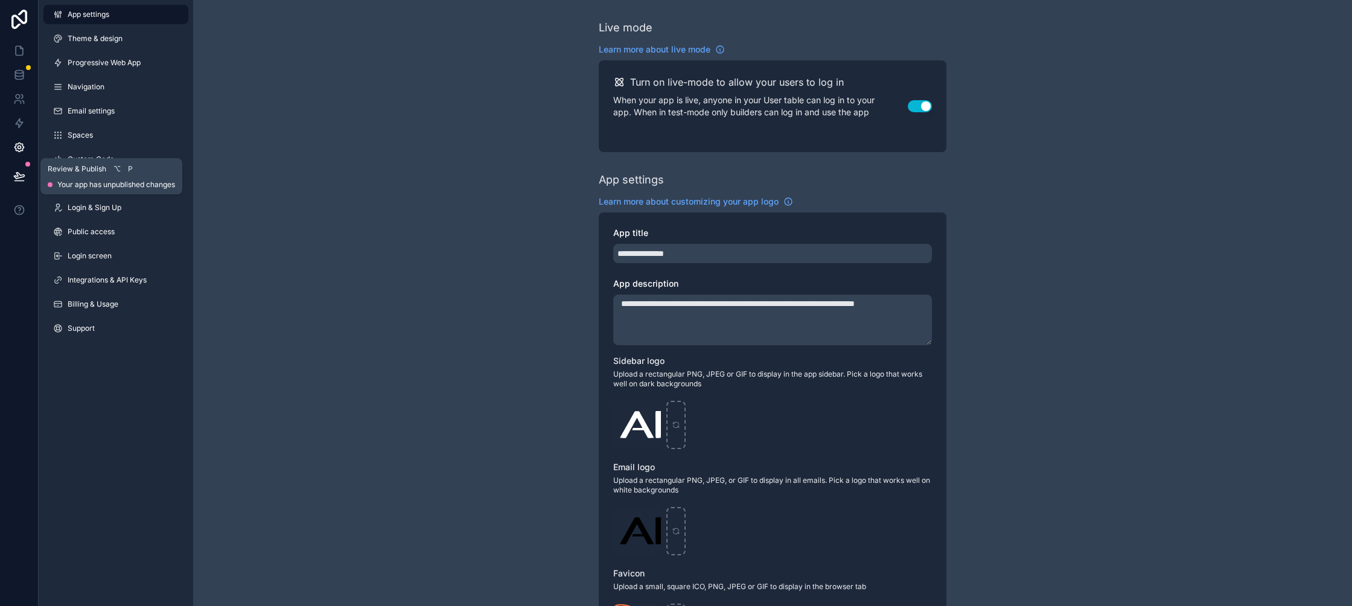
click at [14, 174] on icon at bounding box center [19, 176] width 12 height 12
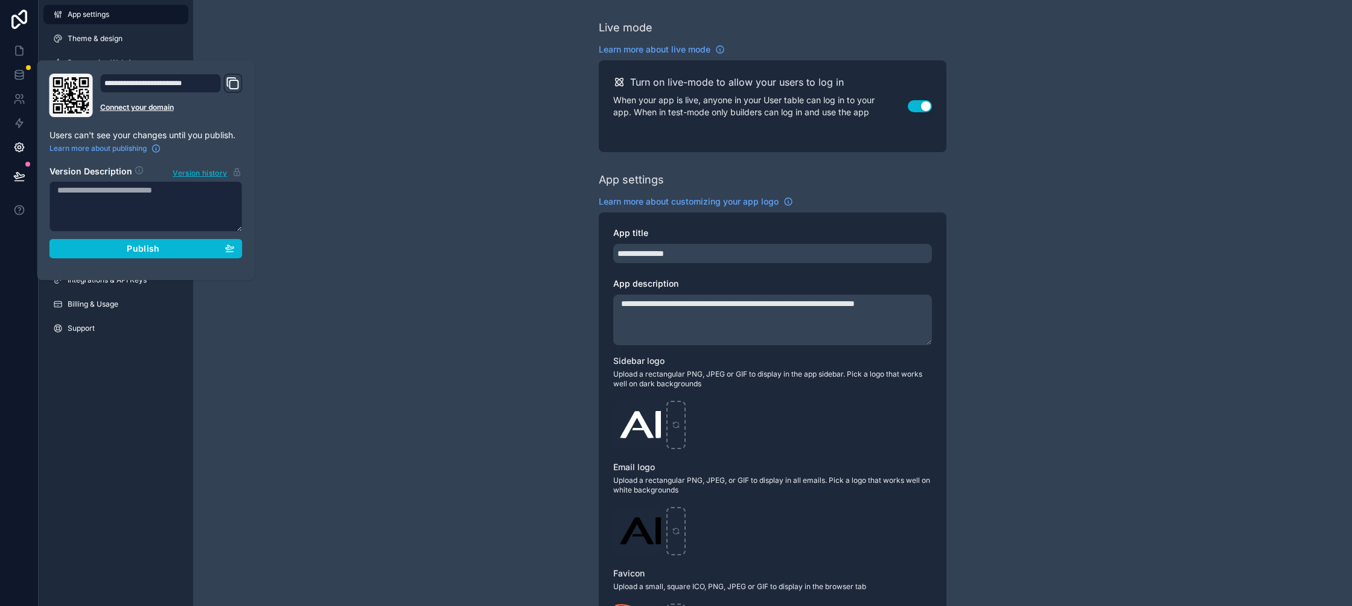
click at [229, 81] on icon "Domain and Custom Link" at bounding box center [233, 83] width 14 height 14
click at [113, 106] on link "Connect your domain" at bounding box center [171, 108] width 142 height 10
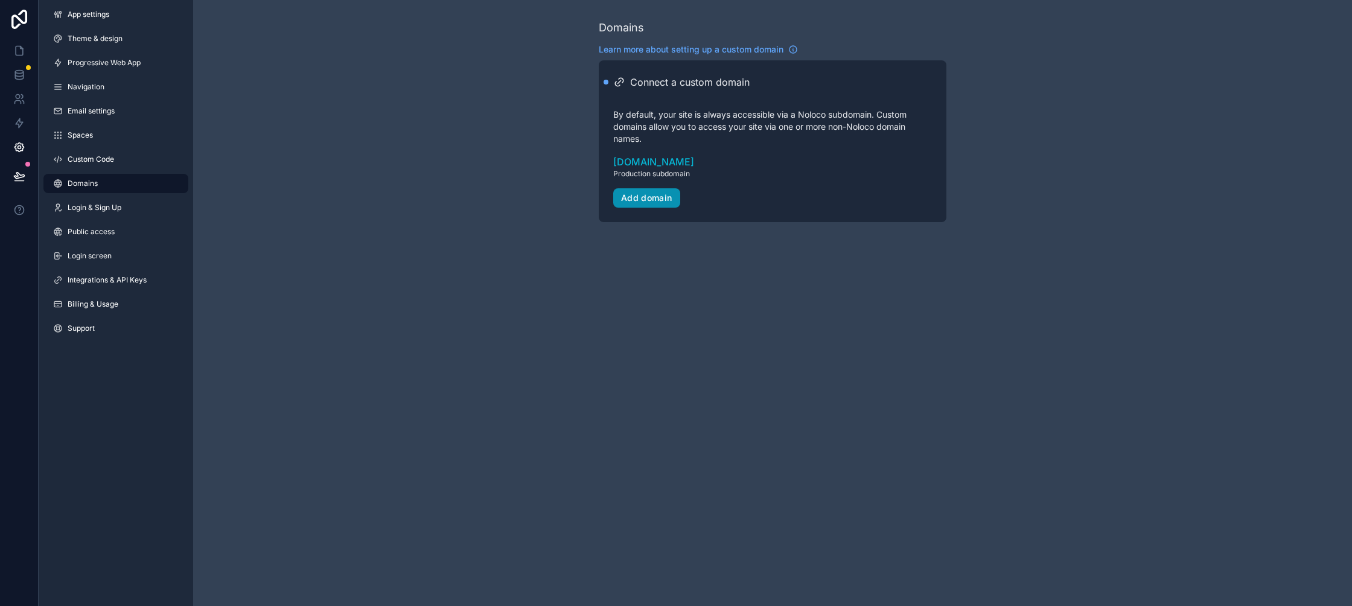
click at [662, 195] on div "Add domain" at bounding box center [646, 197] width 51 height 11
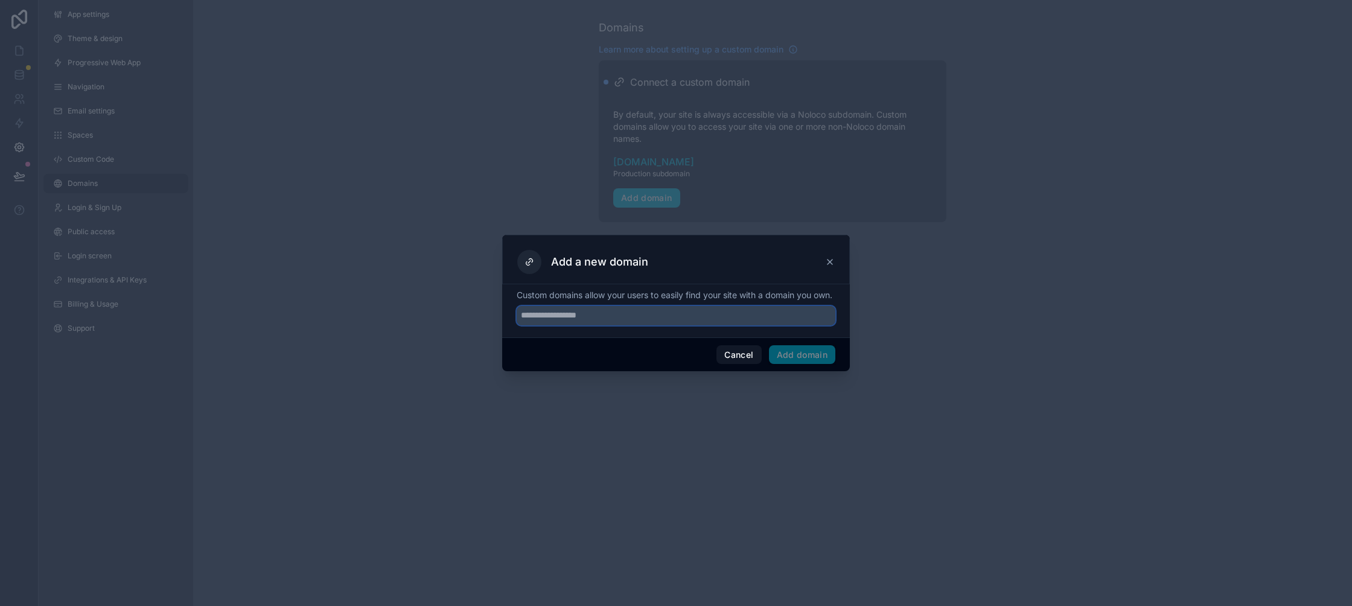
click at [611, 315] on input "text" at bounding box center [675, 315] width 319 height 19
type input "**********"
click at [822, 364] on button "Add domain" at bounding box center [802, 354] width 67 height 19
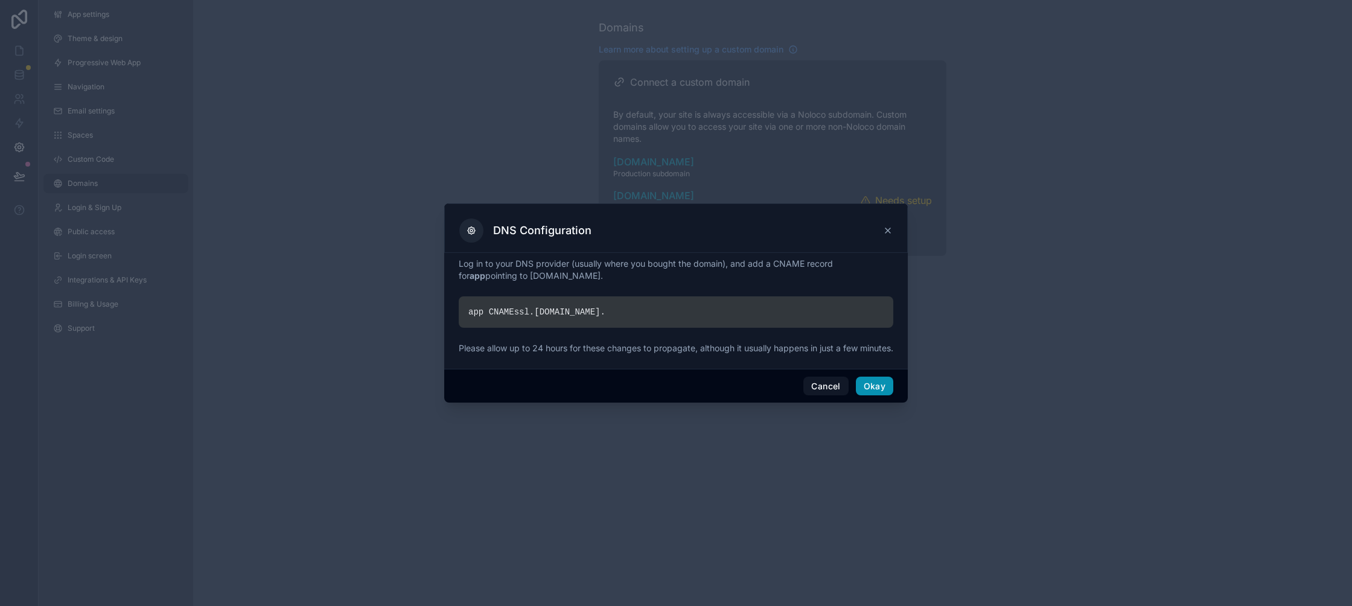
click at [869, 387] on button "Okay" at bounding box center [874, 386] width 37 height 19
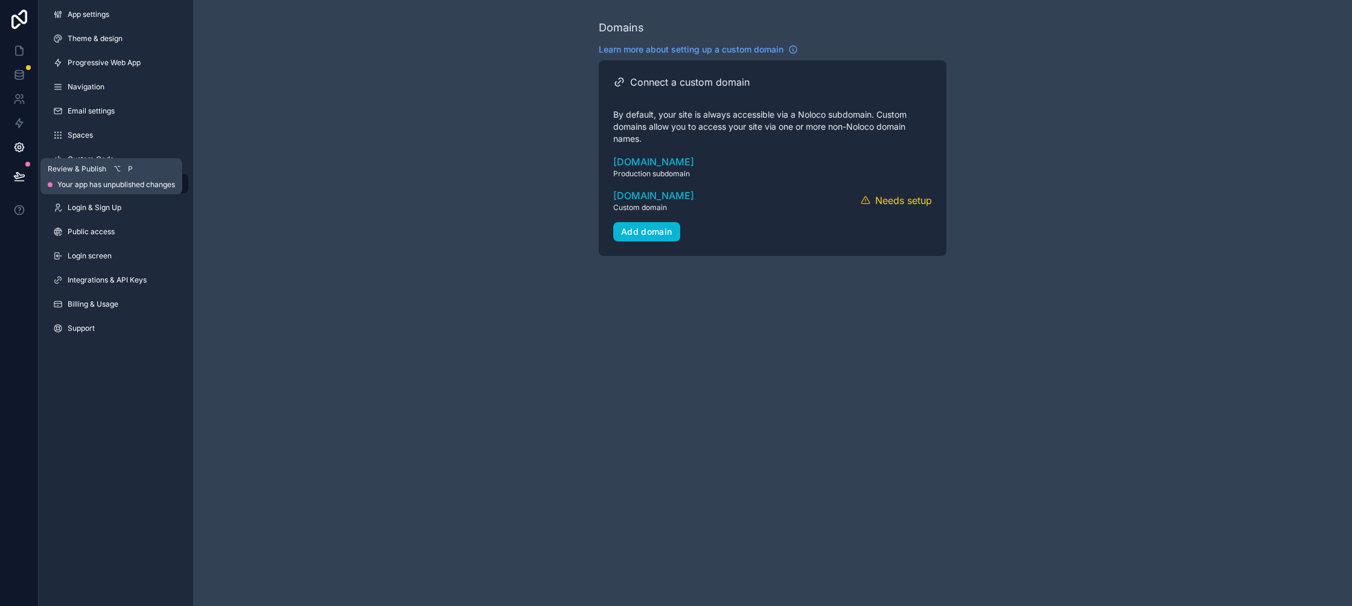
click at [19, 170] on icon at bounding box center [19, 176] width 12 height 12
click at [430, 169] on div "Domains Learn more about setting up a custom domain Connect a custom domain By …" at bounding box center [772, 137] width 1158 height 275
click at [889, 202] on div "Verify" at bounding box center [887, 200] width 87 height 18
click at [891, 202] on icon "scrollable content" at bounding box center [895, 200] width 12 height 12
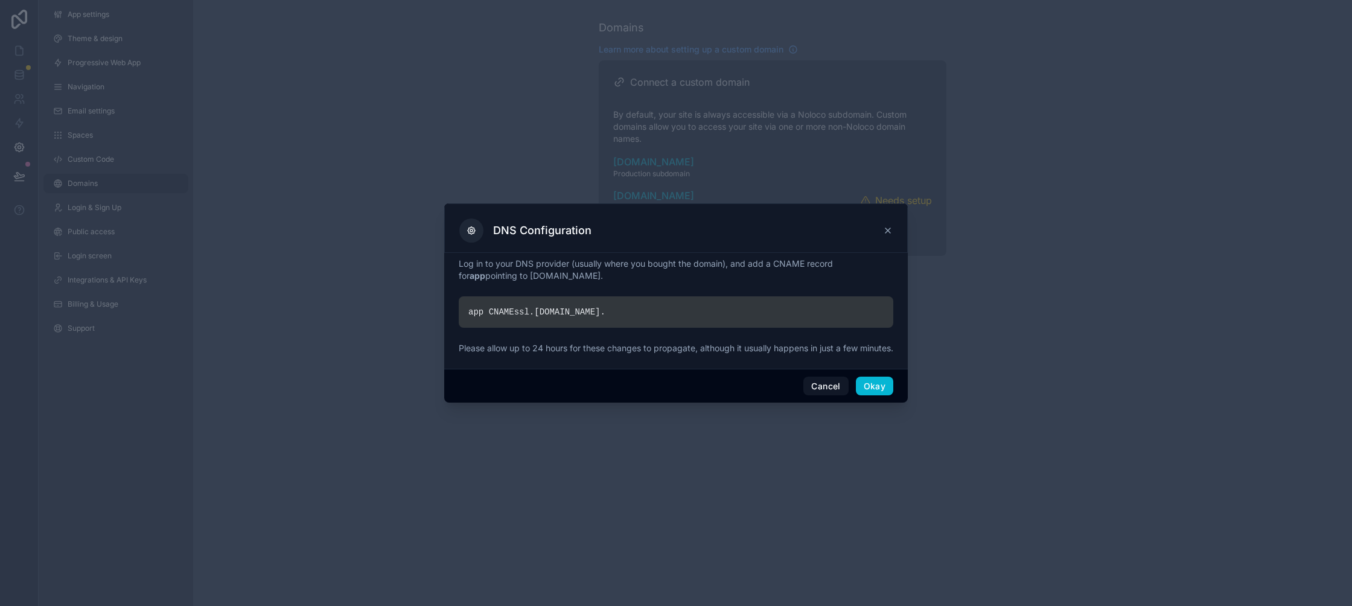
click at [888, 226] on icon at bounding box center [888, 231] width 10 height 10
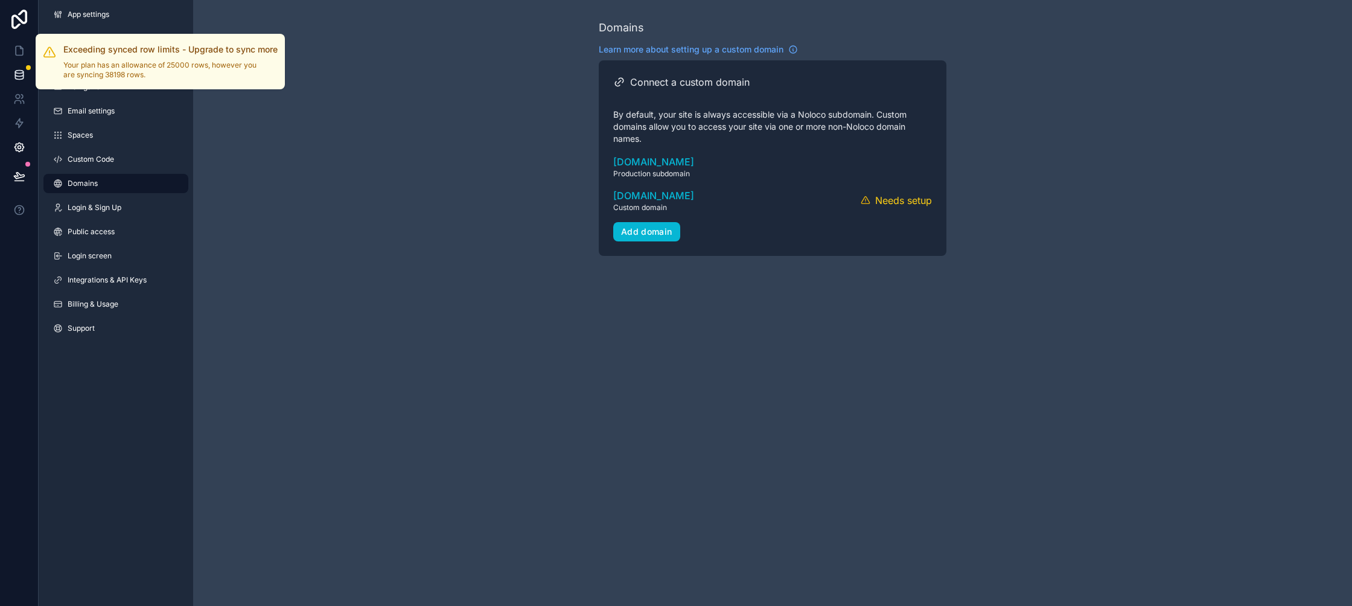
click at [28, 67] on div at bounding box center [28, 67] width 5 height 5
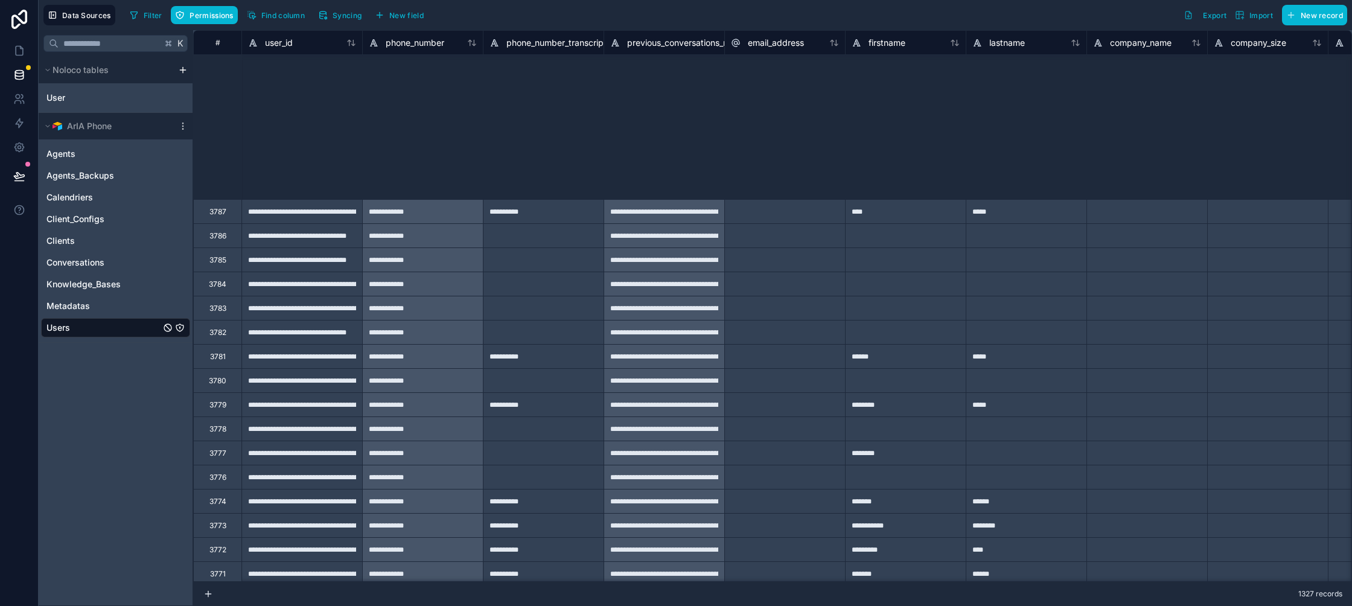
type input "**********"
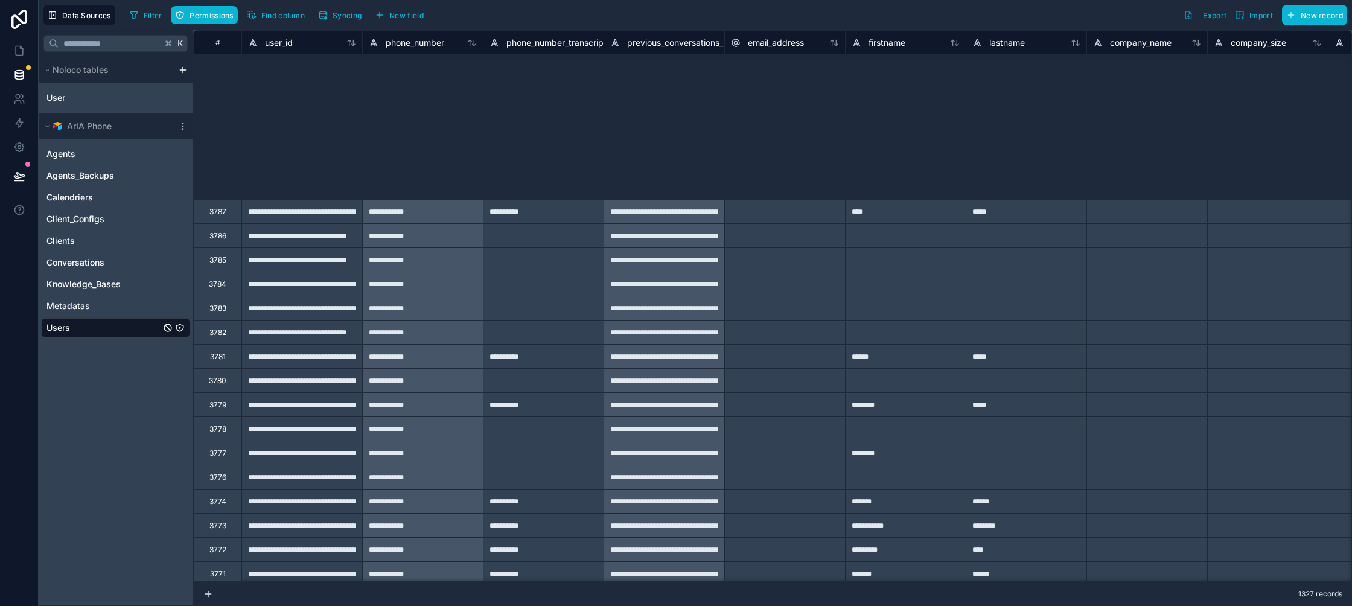
type input "**********"
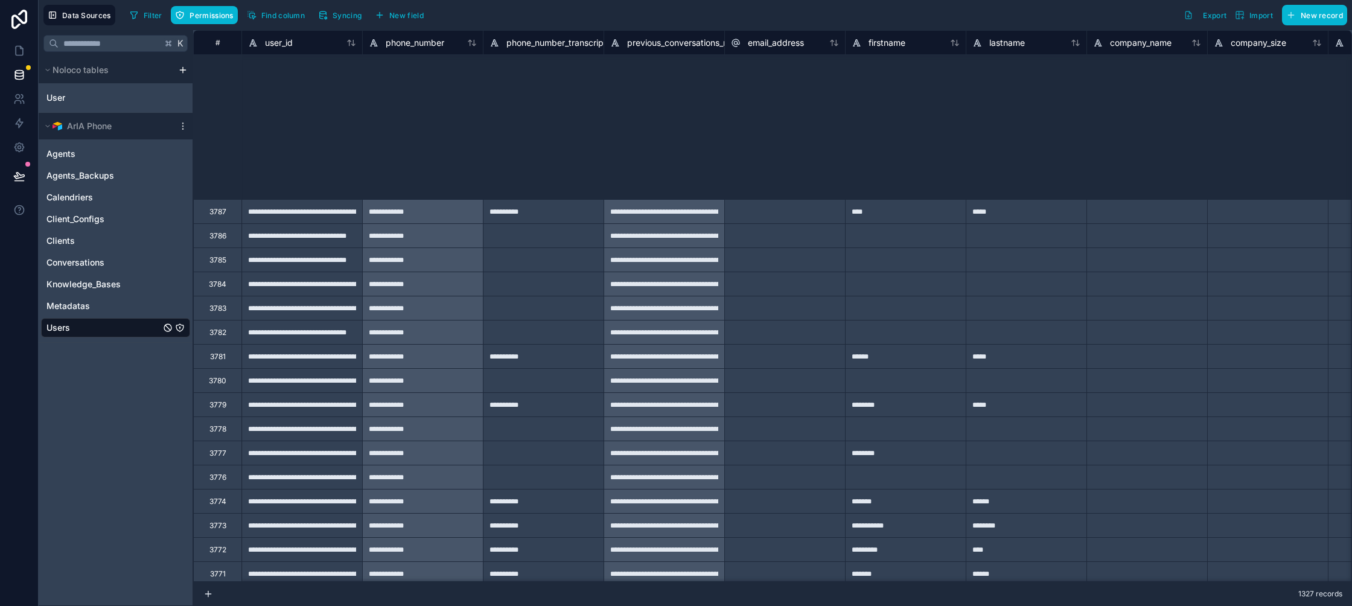
type input "**********"
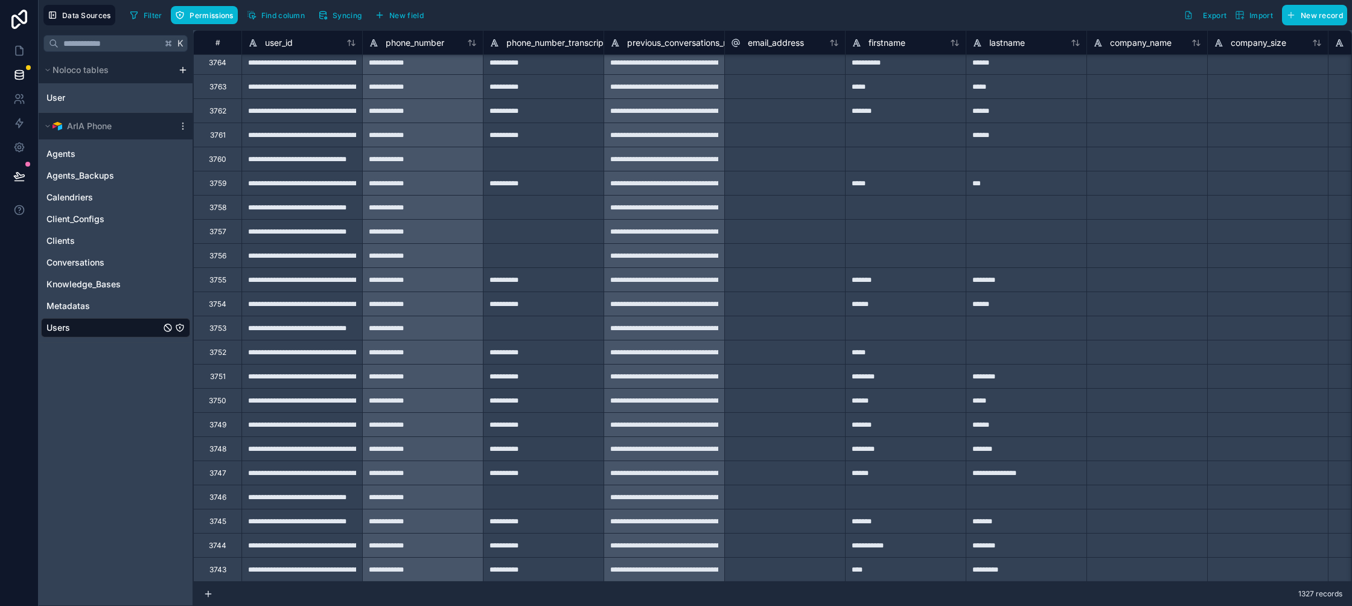
scroll to position [402, 0]
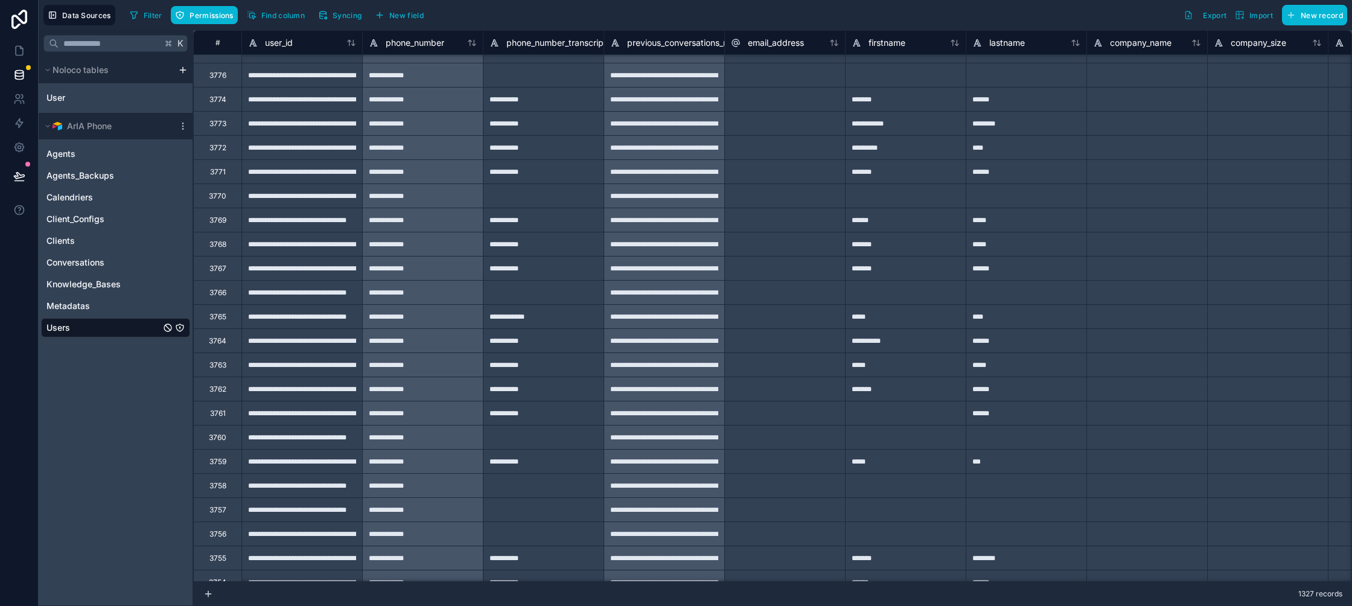
type input "**********"
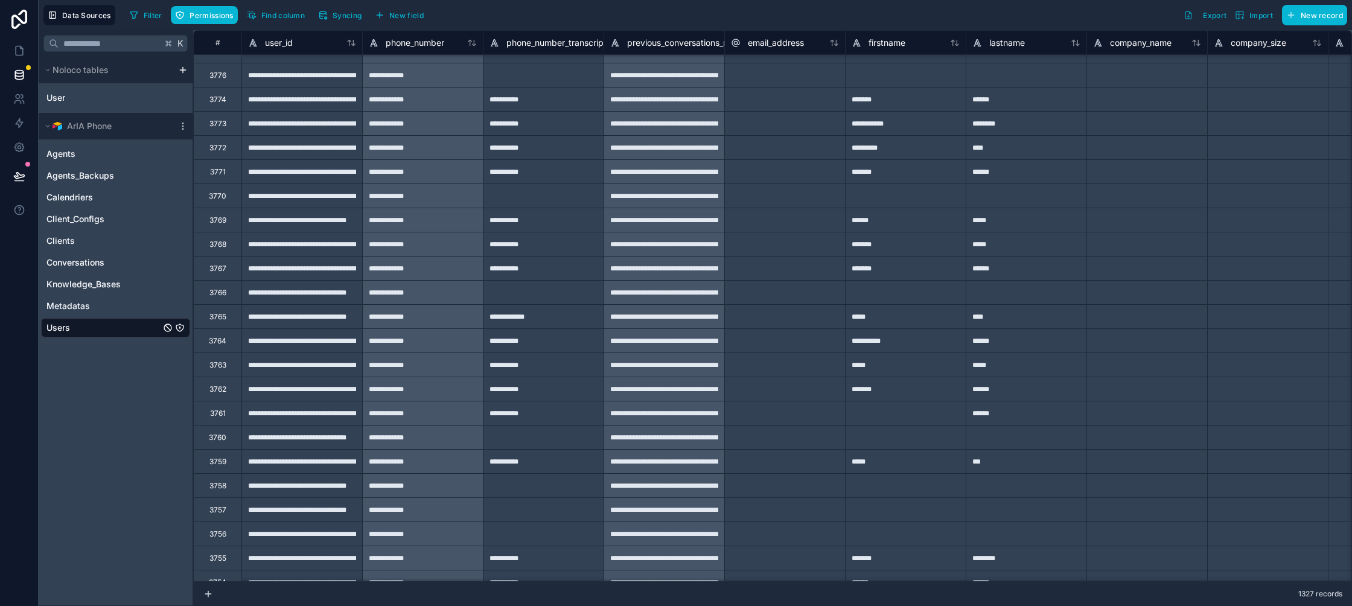
type input "**********"
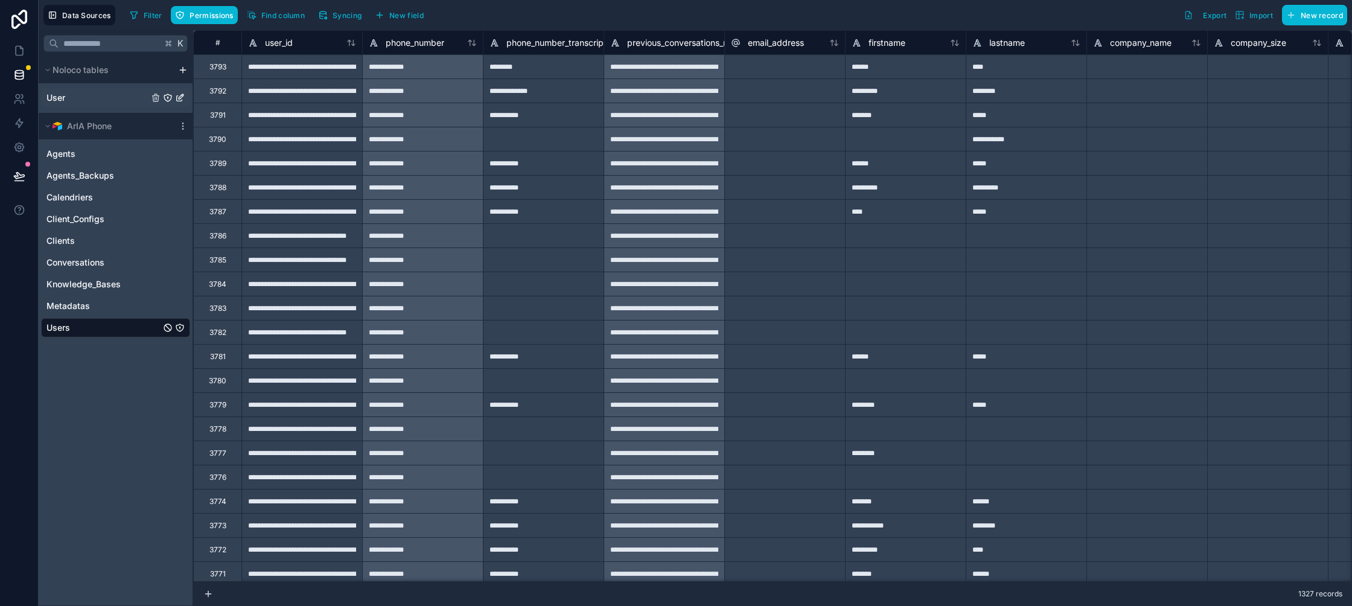
click at [95, 106] on div "User" at bounding box center [115, 97] width 149 height 19
click at [99, 102] on link "User" at bounding box center [97, 98] width 102 height 12
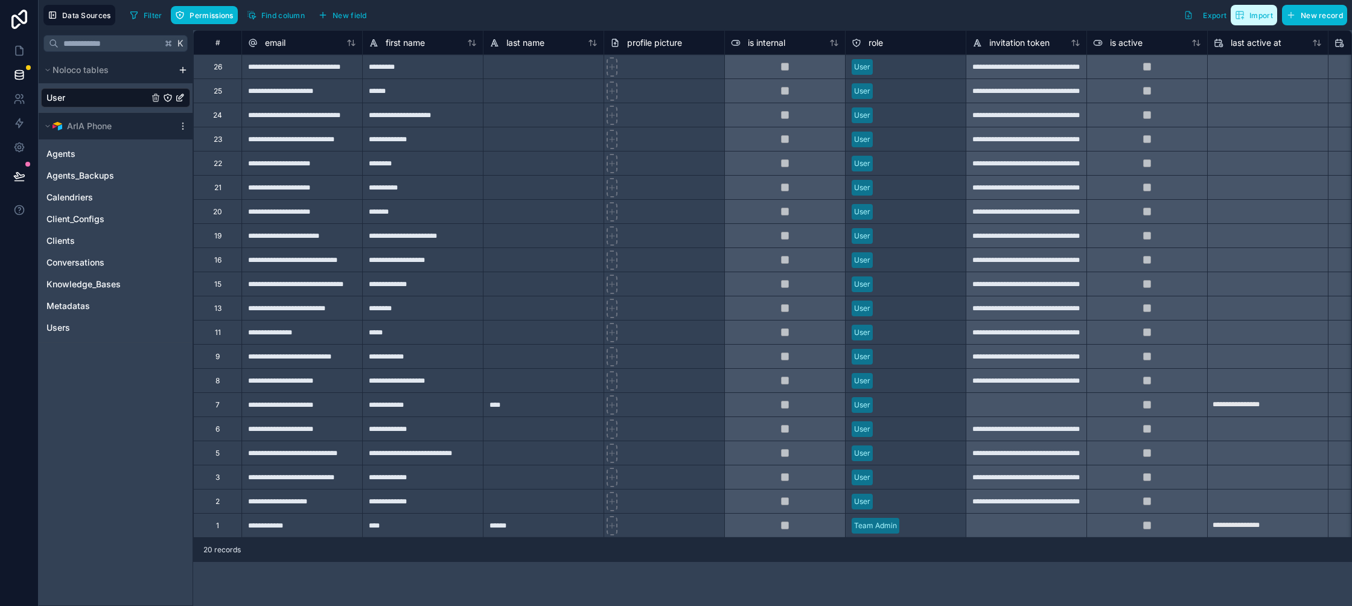
click at [1264, 13] on span "Import" at bounding box center [1261, 15] width 24 height 9
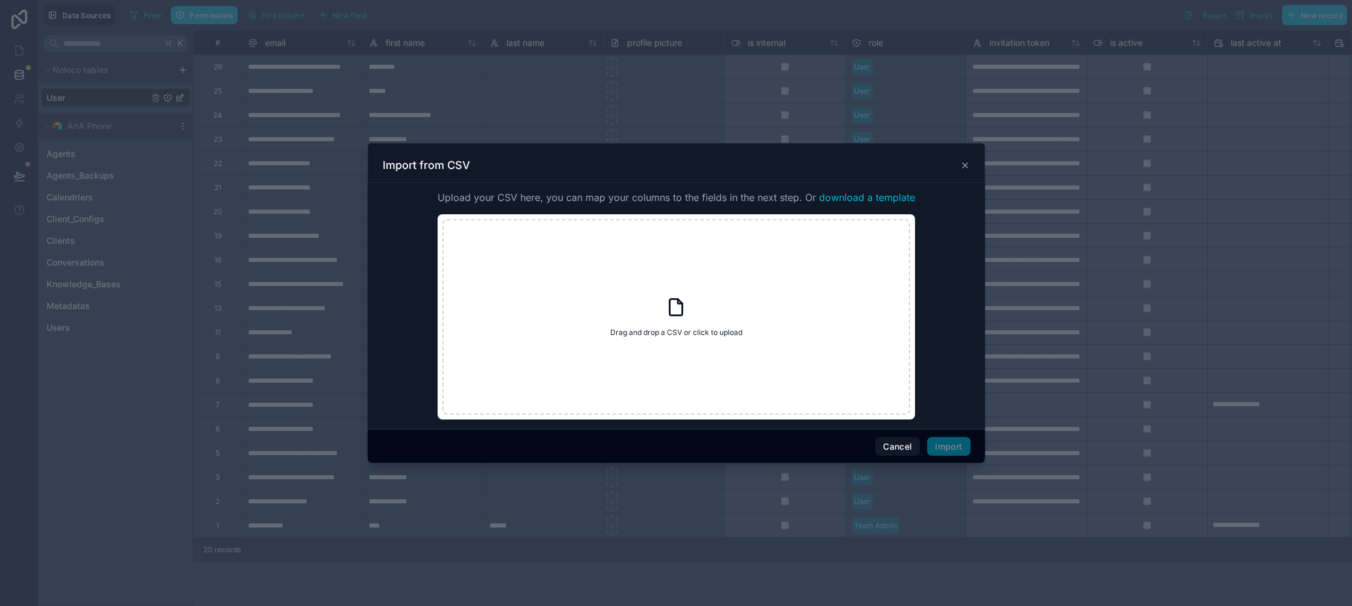
click at [963, 167] on icon at bounding box center [965, 165] width 10 height 10
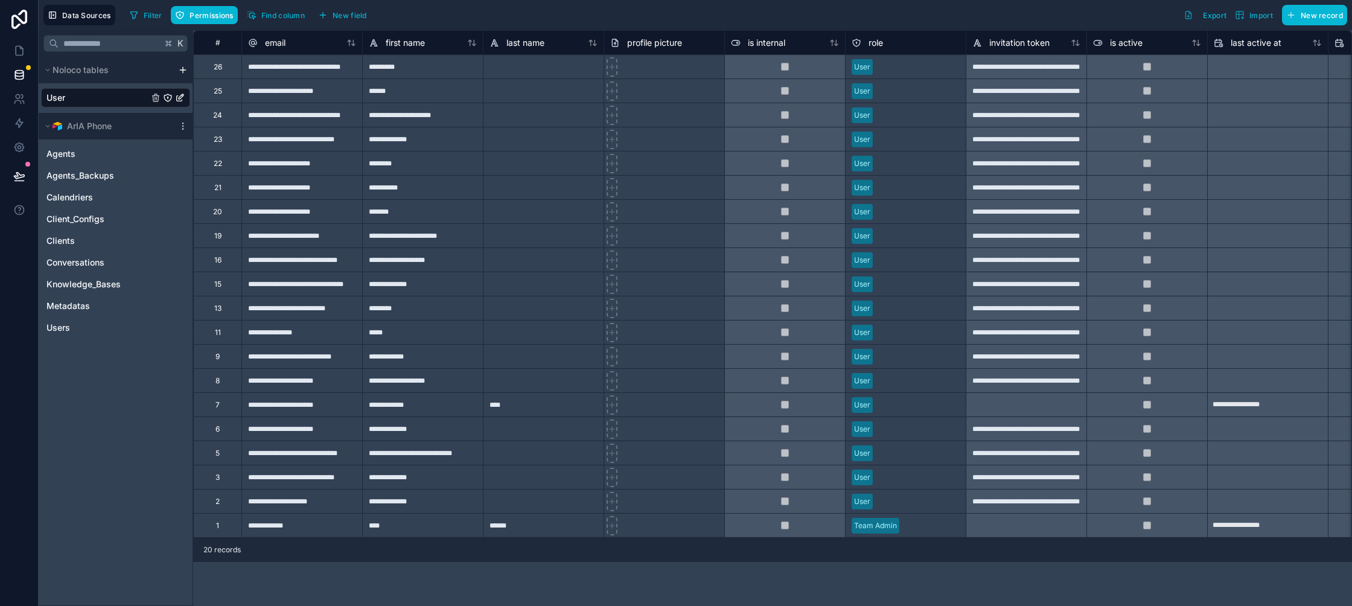
drag, startPoint x: 127, startPoint y: 97, endPoint x: 221, endPoint y: 56, distance: 102.1
click at [127, 97] on link "User" at bounding box center [97, 98] width 102 height 12
click at [289, 20] on button "Find column" at bounding box center [276, 15] width 66 height 18
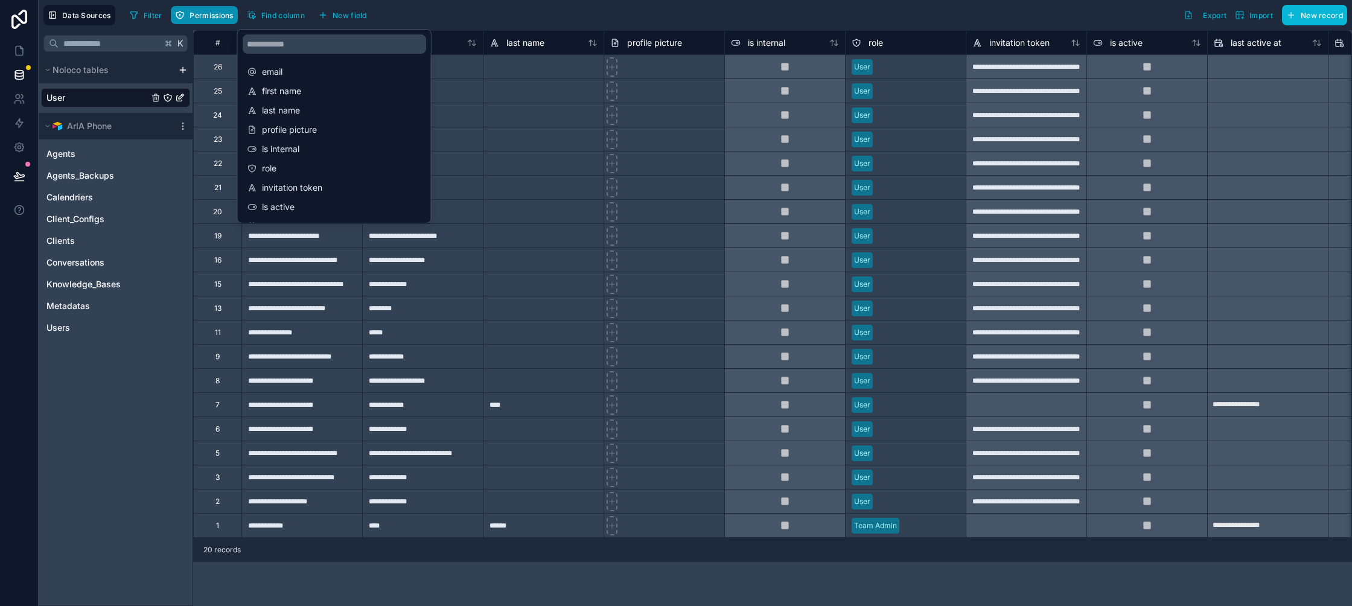
click at [214, 14] on span "Permissions" at bounding box center [210, 15] width 43 height 9
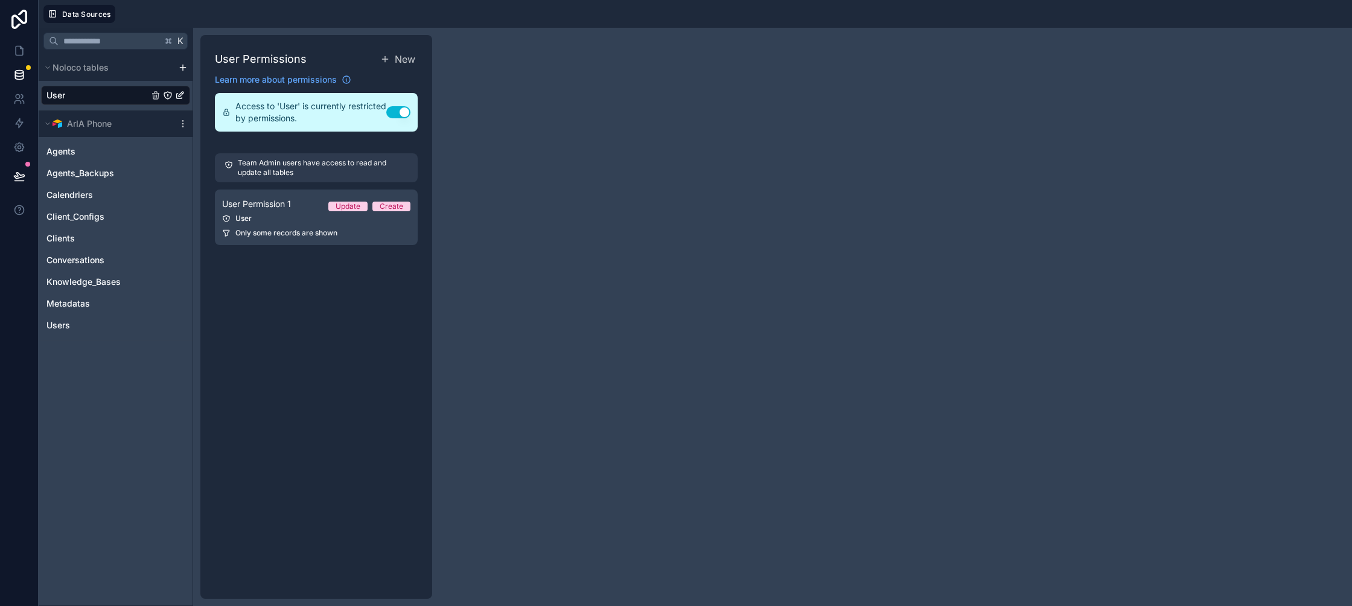
click at [117, 98] on link "User" at bounding box center [97, 95] width 102 height 12
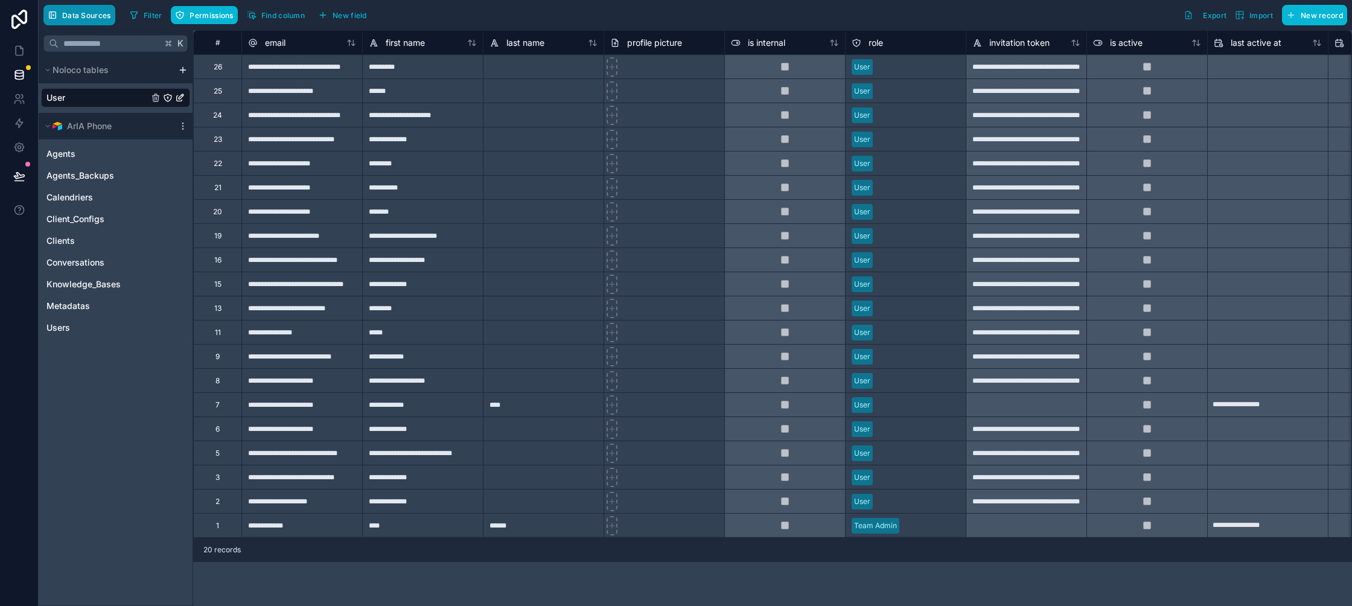
click at [84, 17] on span "Data Sources" at bounding box center [86, 15] width 49 height 9
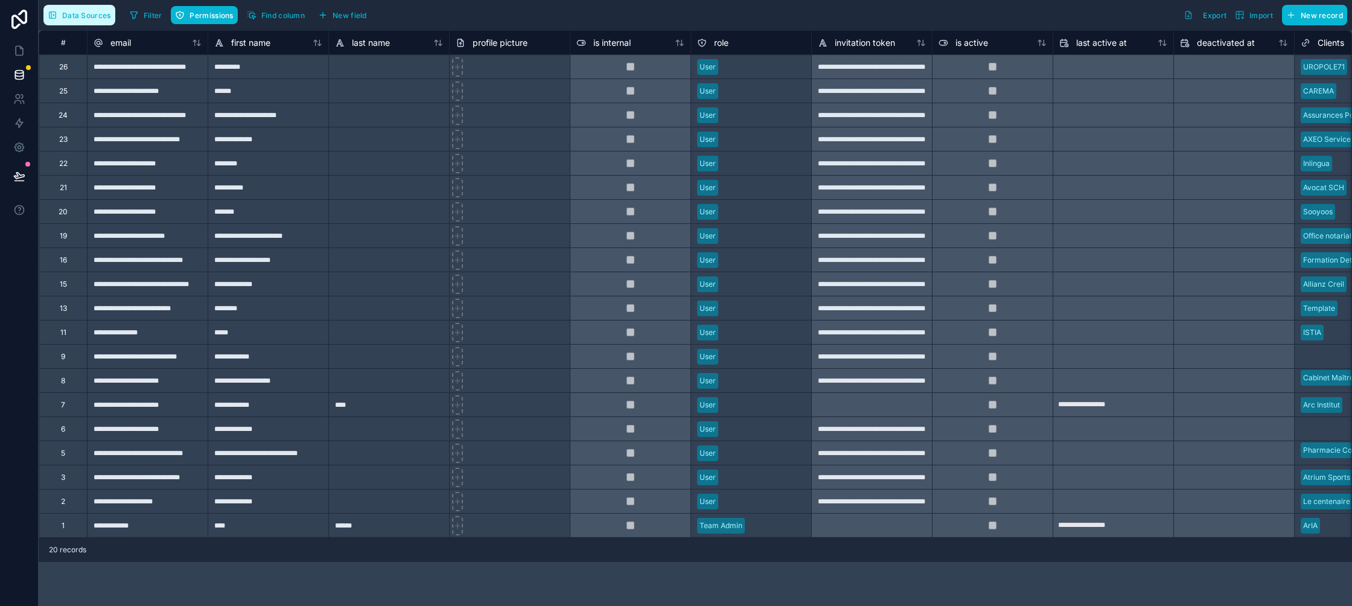
click at [84, 17] on span "Data Sources" at bounding box center [86, 15] width 49 height 9
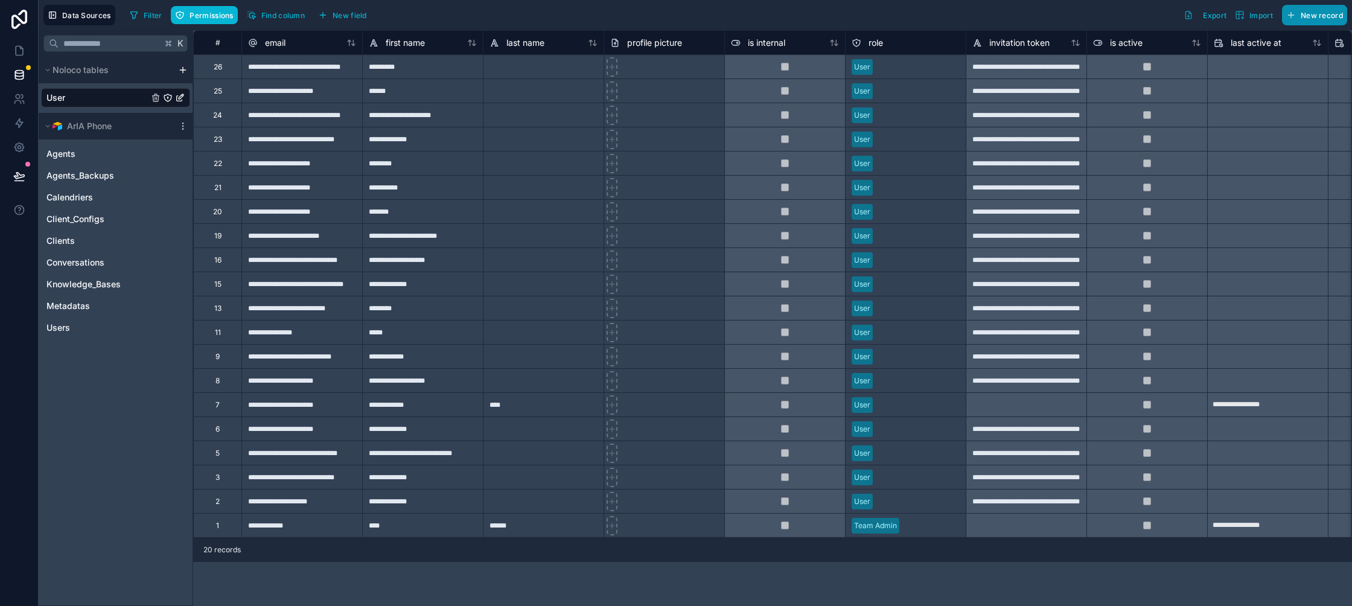
click at [1297, 19] on button "New record" at bounding box center [1314, 15] width 65 height 21
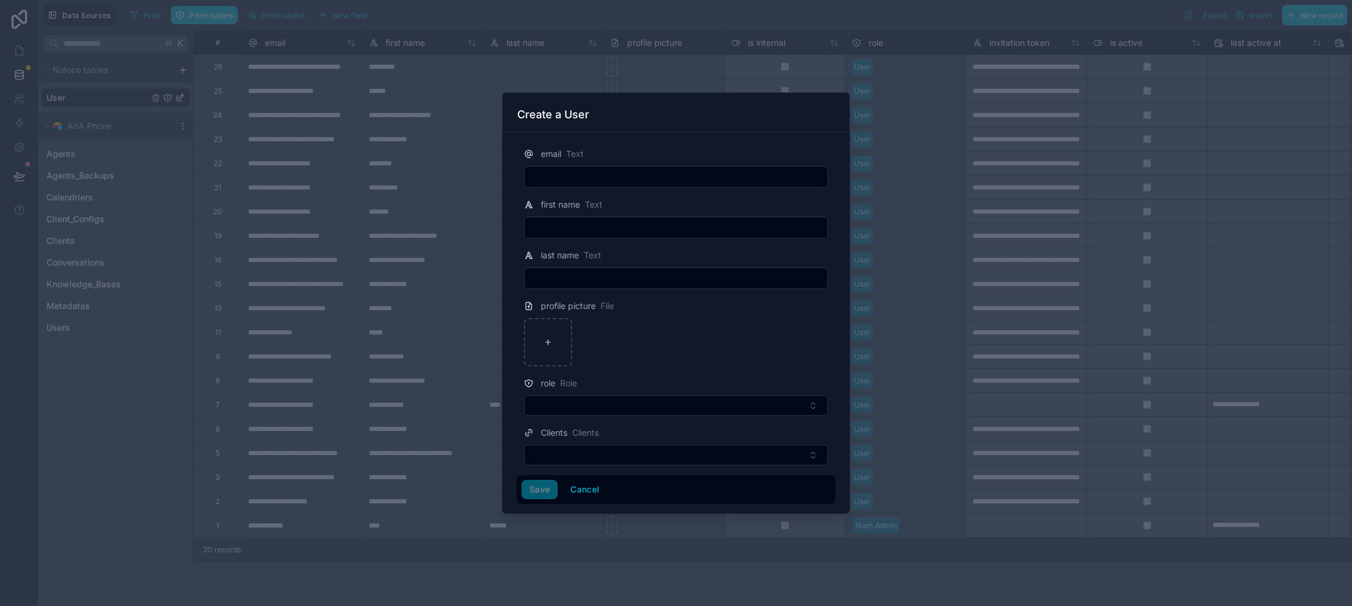
click at [964, 128] on div at bounding box center [676, 303] width 1352 height 606
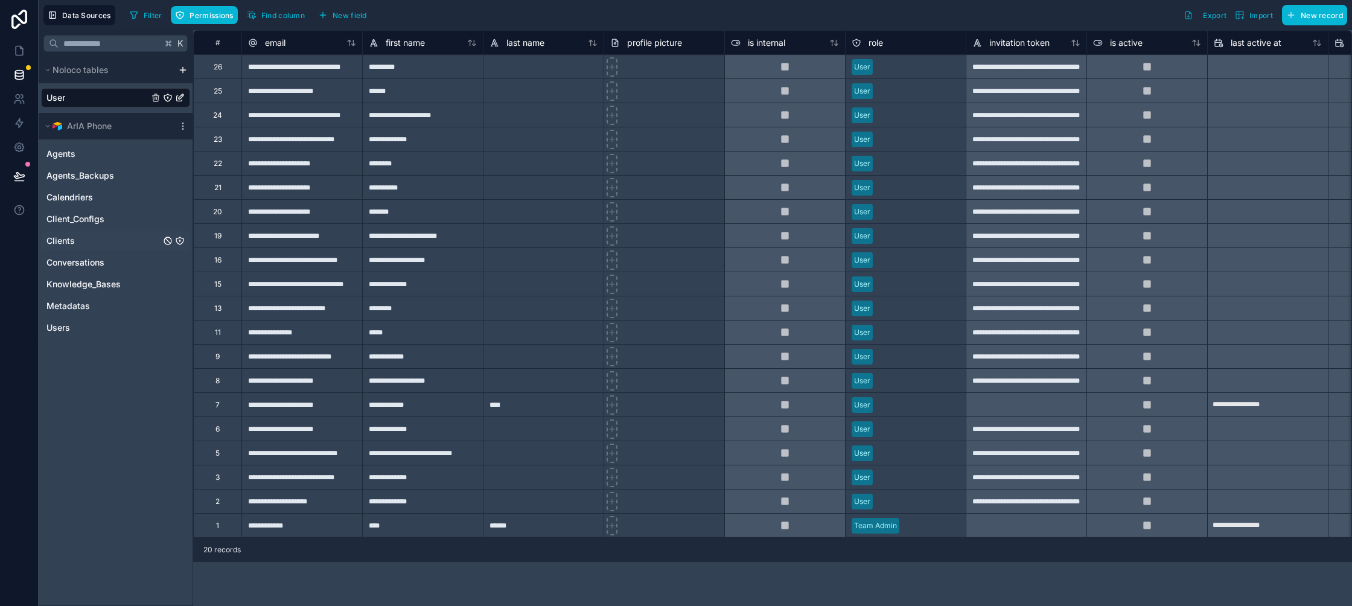
click at [91, 236] on link "Clients" at bounding box center [103, 241] width 114 height 12
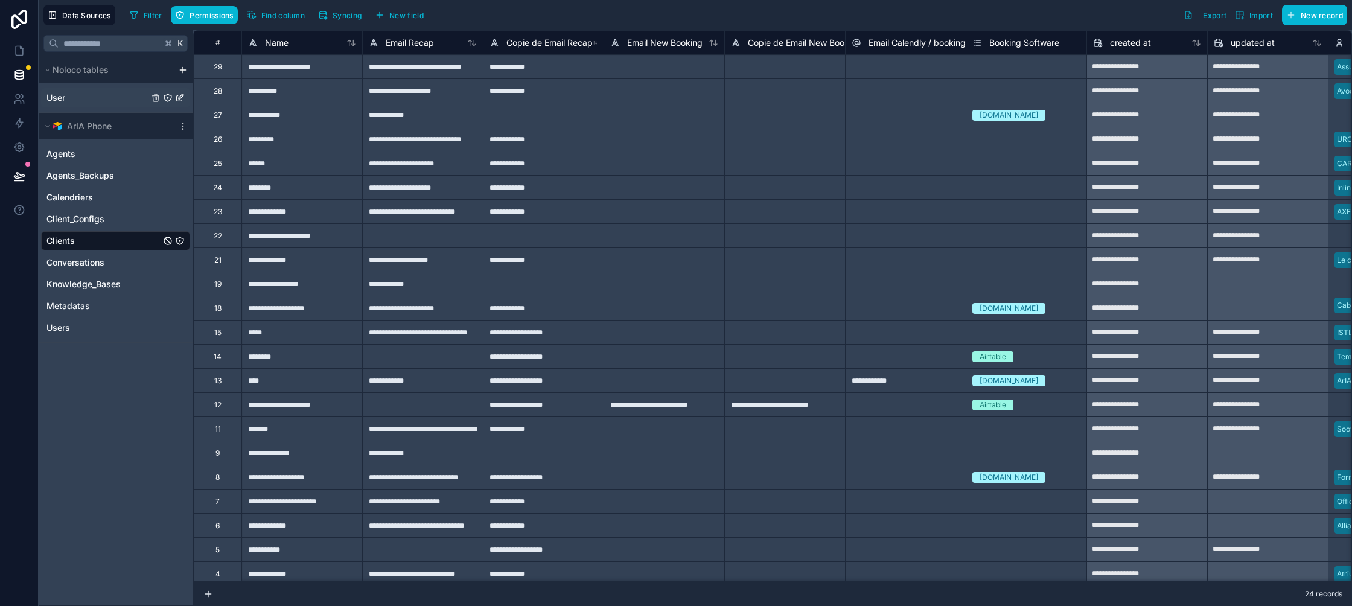
click at [80, 101] on link "User" at bounding box center [97, 98] width 102 height 12
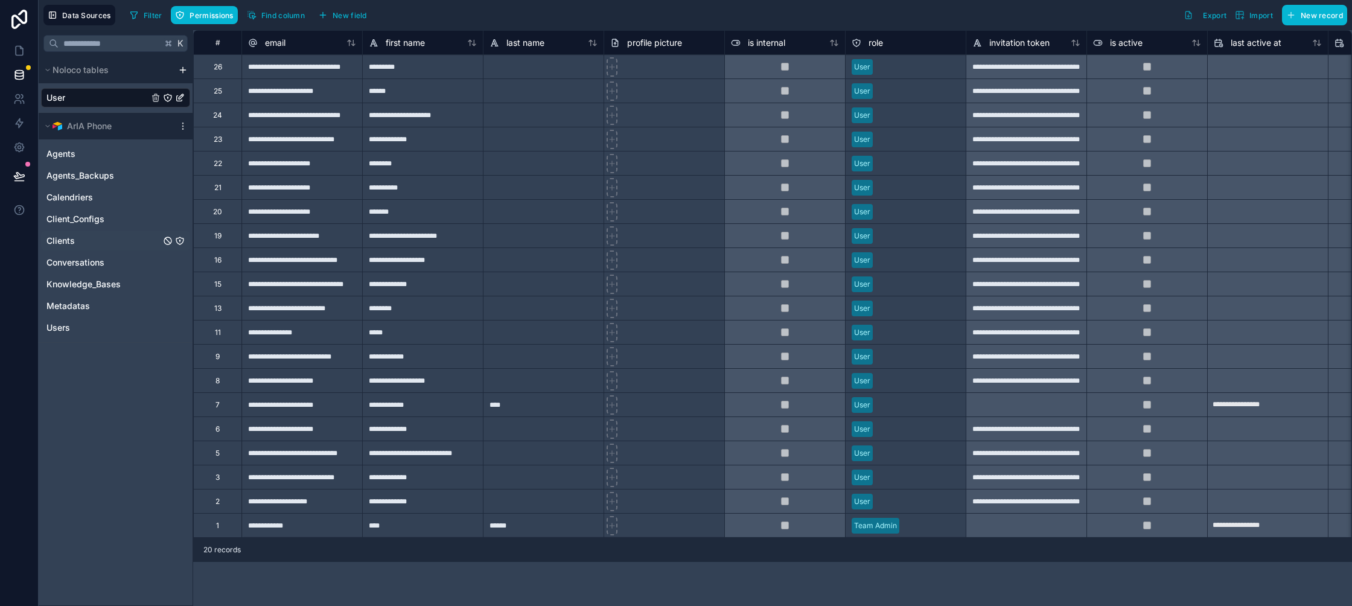
click at [86, 247] on div "Clients" at bounding box center [115, 240] width 149 height 19
click at [87, 241] on link "Clients" at bounding box center [103, 241] width 114 height 12
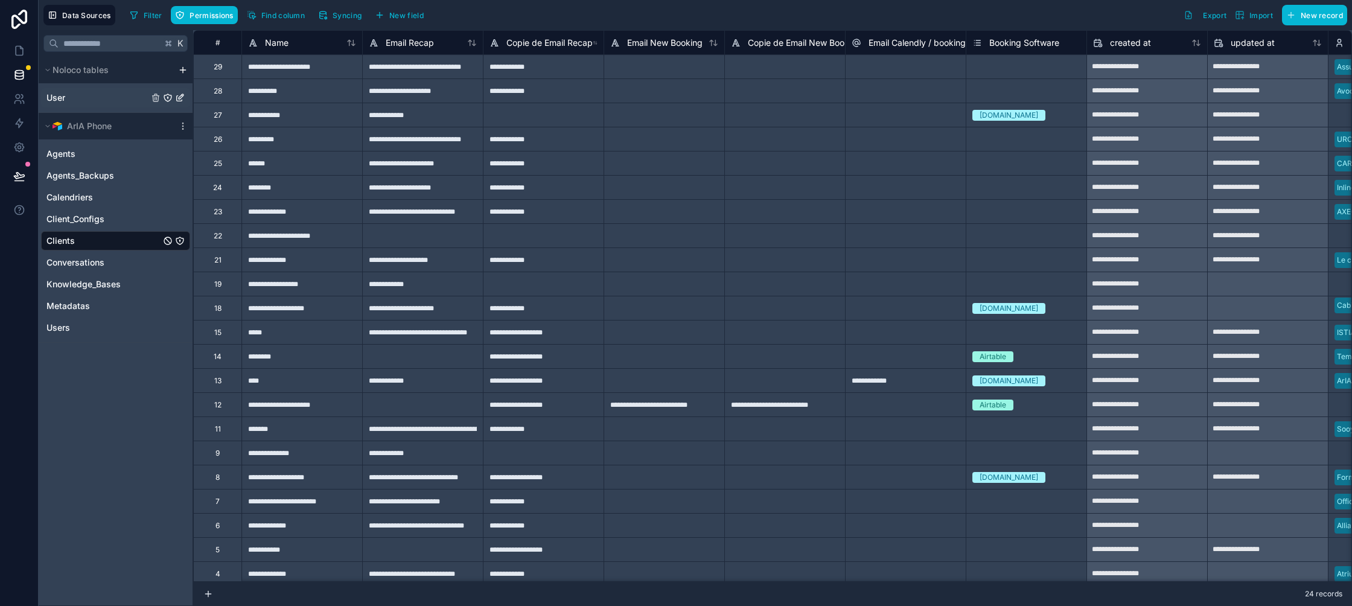
click at [95, 98] on link "User" at bounding box center [97, 98] width 102 height 12
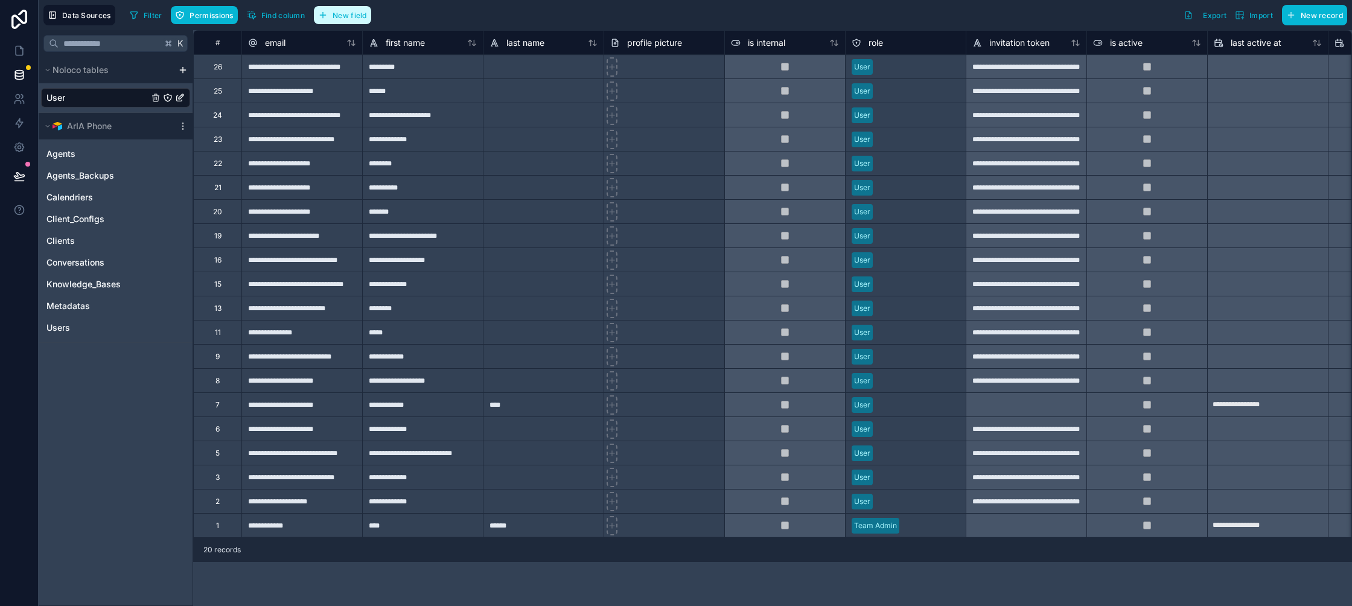
click at [342, 19] on button "New field" at bounding box center [342, 15] width 57 height 18
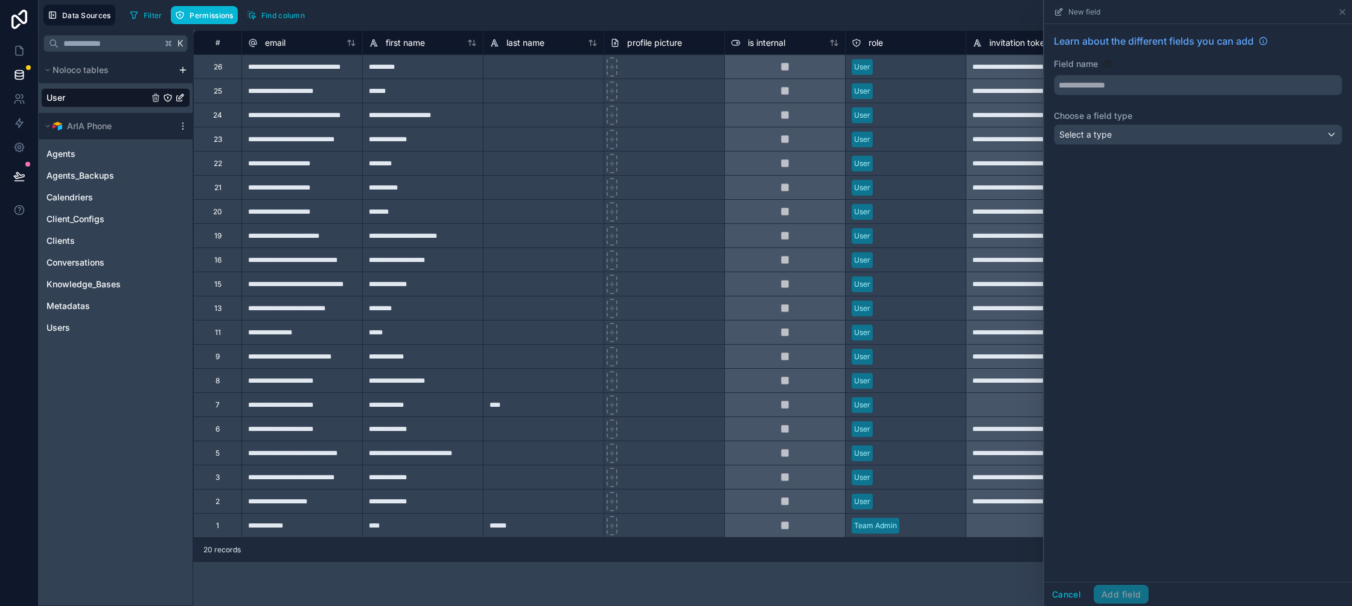
click at [1110, 145] on div "Learn about the different fields you can add Field name Choose a field type Sel…" at bounding box center [1198, 91] width 308 height 135
click at [1112, 142] on div "Select a type" at bounding box center [1197, 134] width 287 height 19
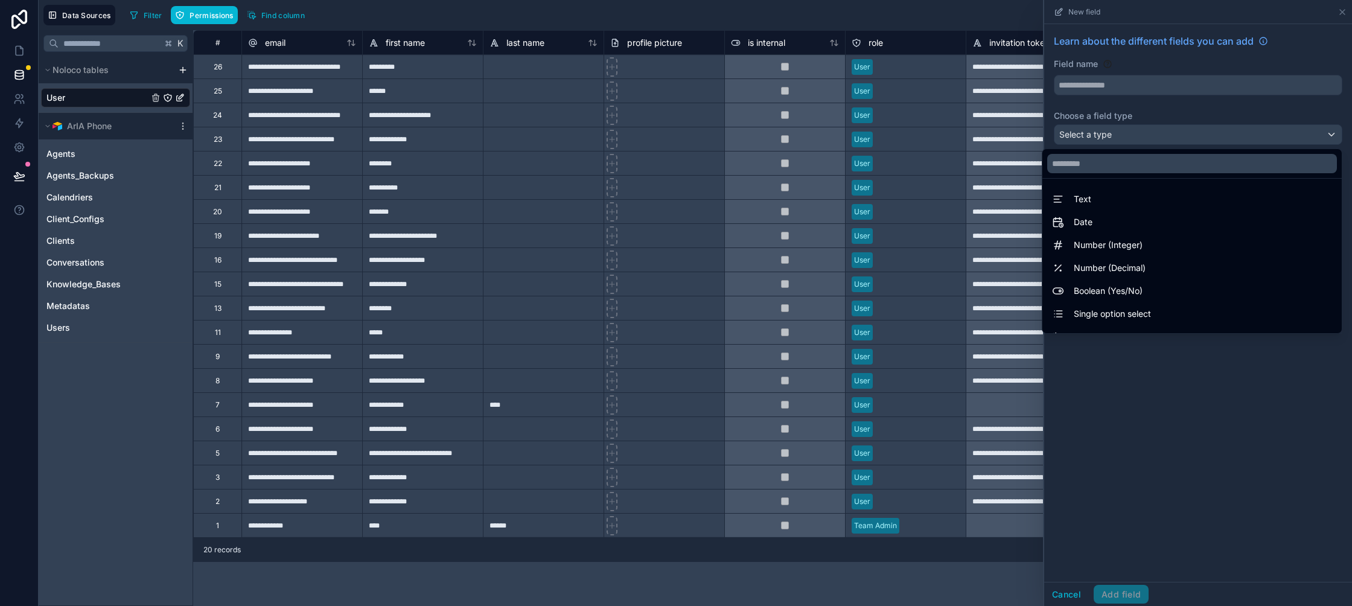
drag, startPoint x: 1110, startPoint y: 139, endPoint x: 1096, endPoint y: 76, distance: 65.0
click at [1110, 137] on div at bounding box center [1198, 303] width 308 height 606
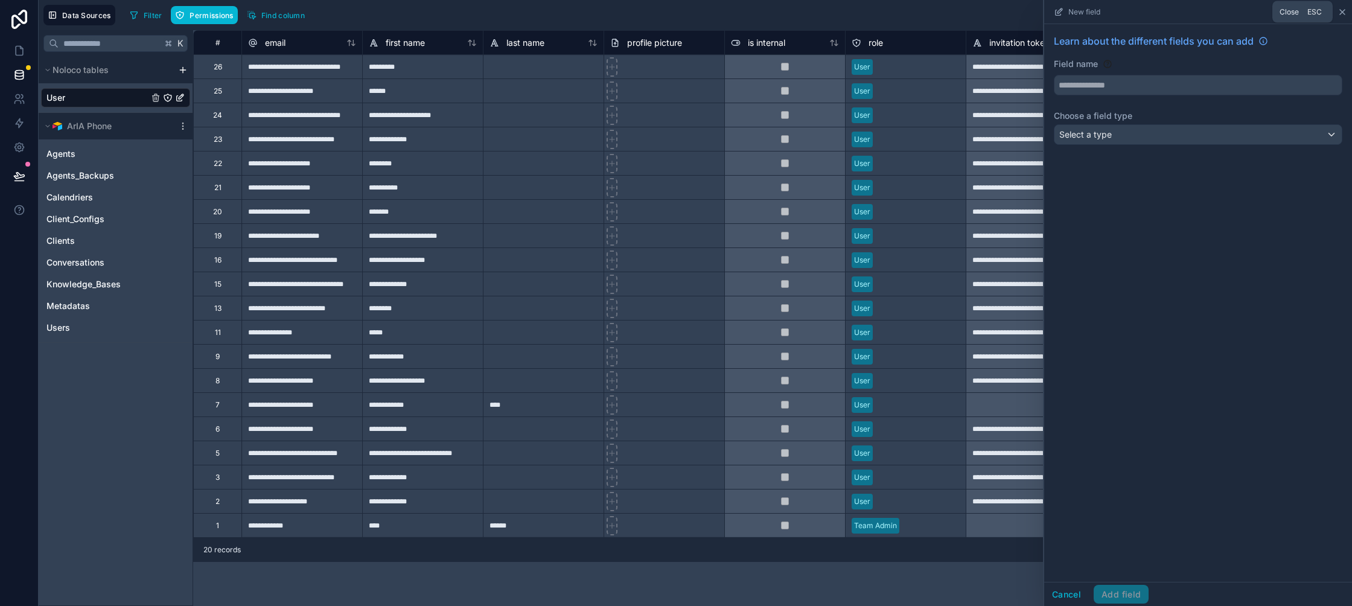
click at [1339, 16] on icon at bounding box center [1342, 12] width 10 height 10
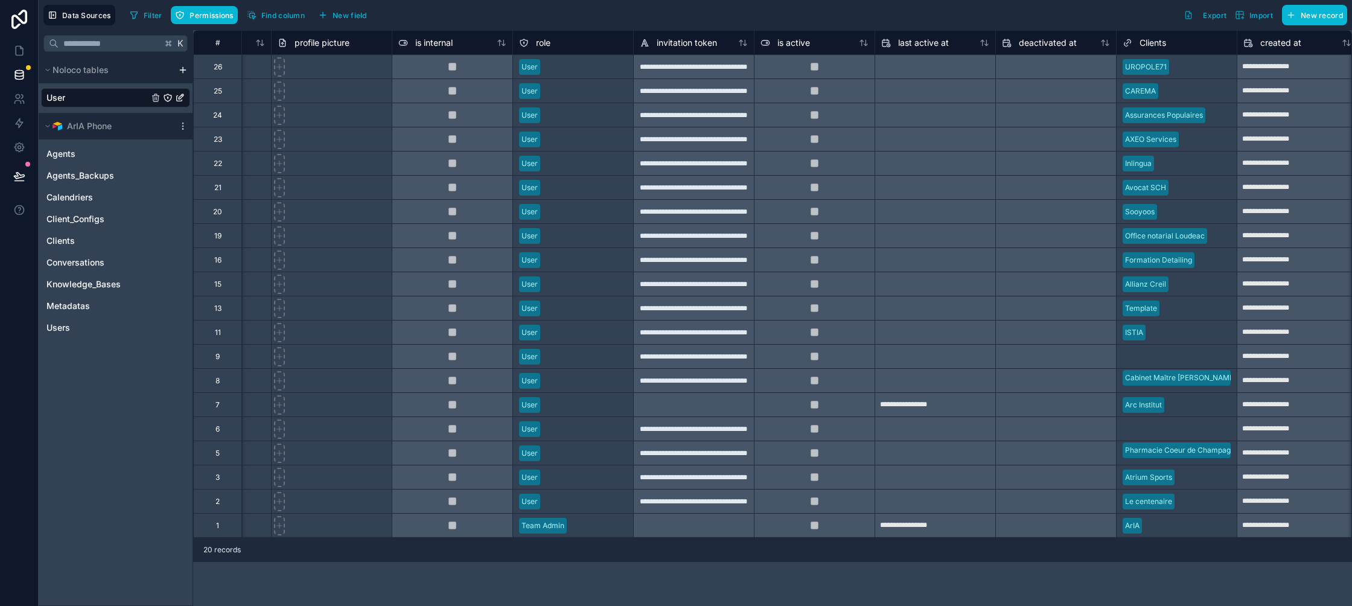
scroll to position [0, 580]
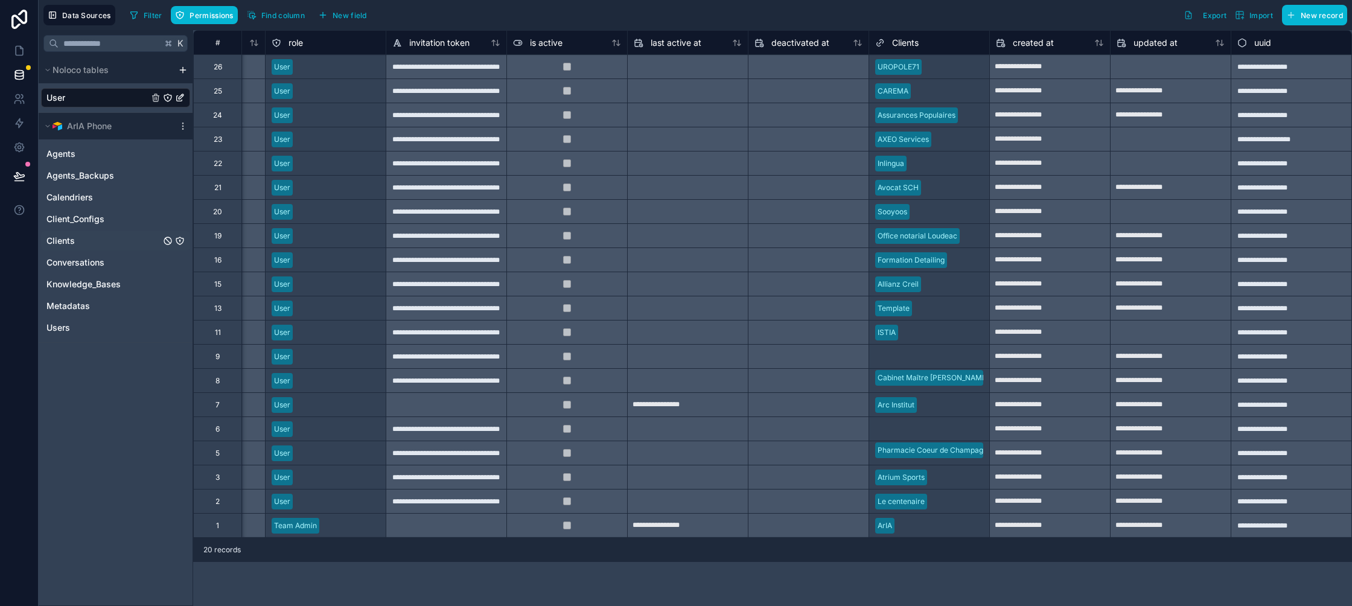
click at [111, 241] on link "Clients" at bounding box center [103, 241] width 114 height 12
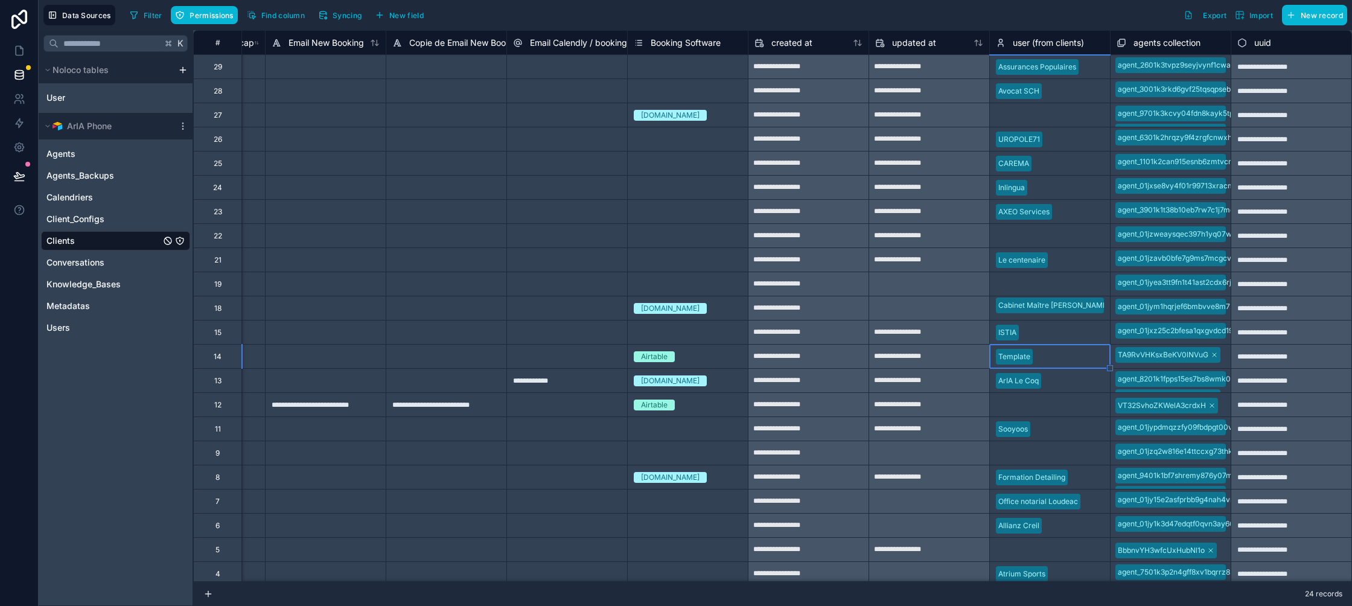
scroll to position [52, 338]
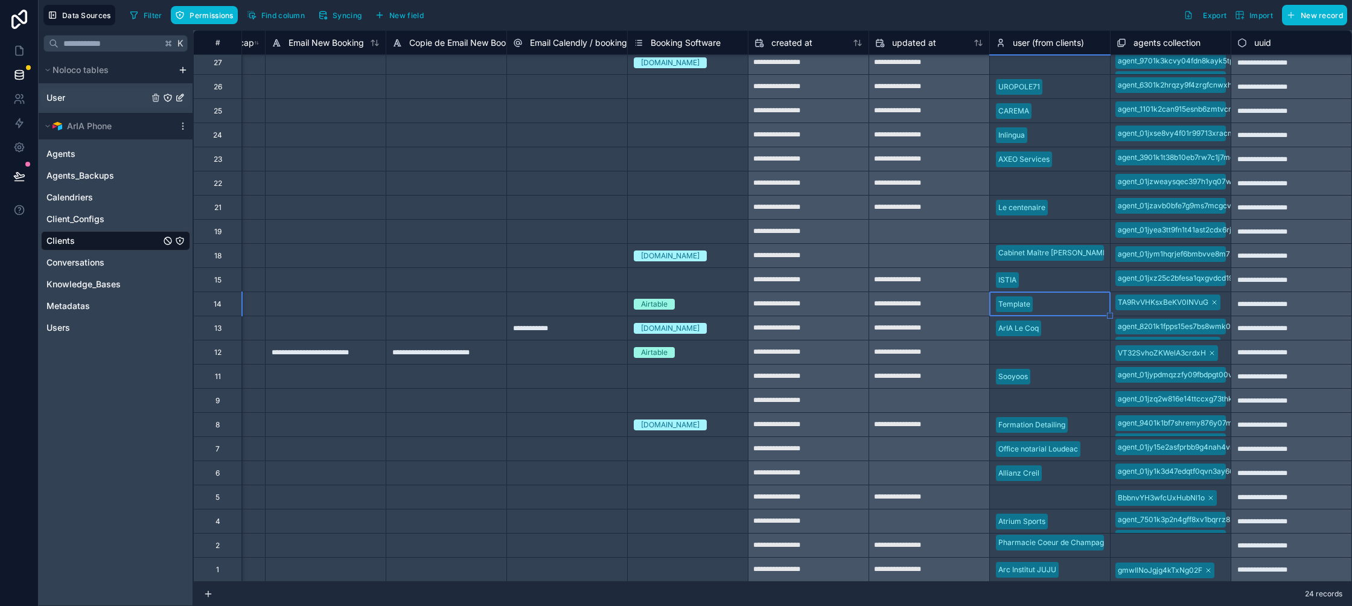
click at [82, 104] on div "User" at bounding box center [115, 97] width 149 height 19
click at [87, 254] on div "Conversations" at bounding box center [115, 262] width 149 height 19
click at [96, 254] on div "Conversations" at bounding box center [115, 262] width 149 height 19
click at [93, 291] on div "Knowledge_Bases" at bounding box center [115, 284] width 149 height 19
click at [92, 312] on div "Metadatas" at bounding box center [115, 305] width 149 height 19
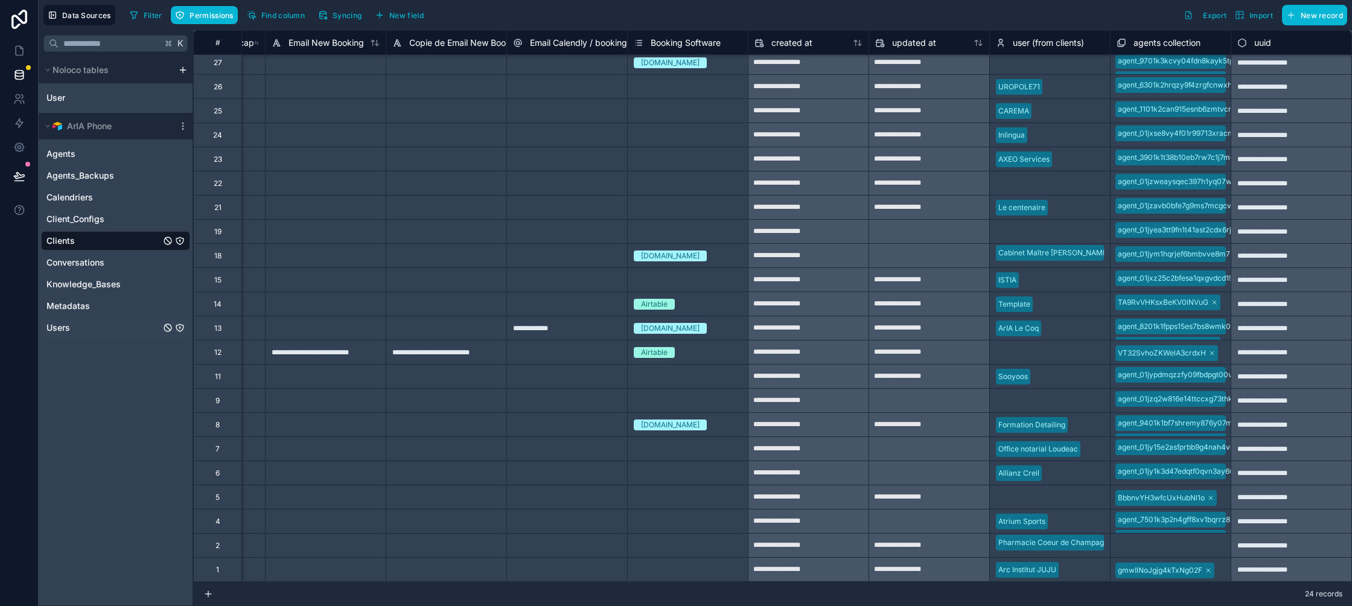
click at [97, 330] on link "Users" at bounding box center [103, 328] width 114 height 12
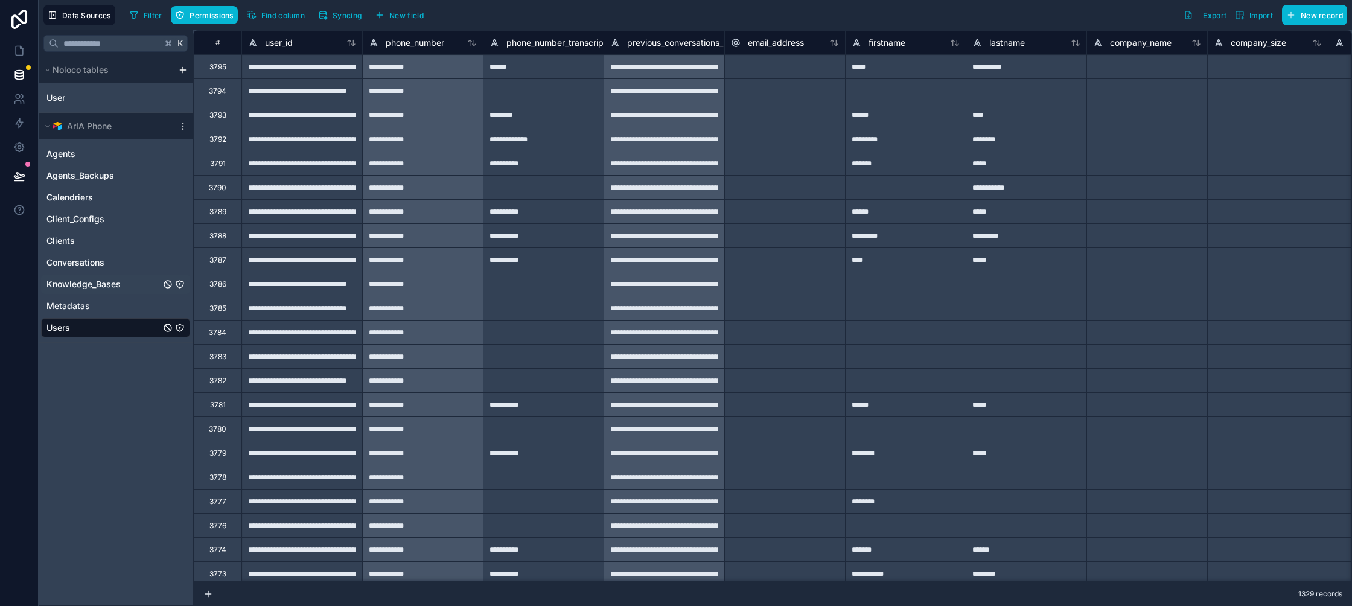
click at [113, 287] on span "Knowledge_Bases" at bounding box center [83, 284] width 74 height 12
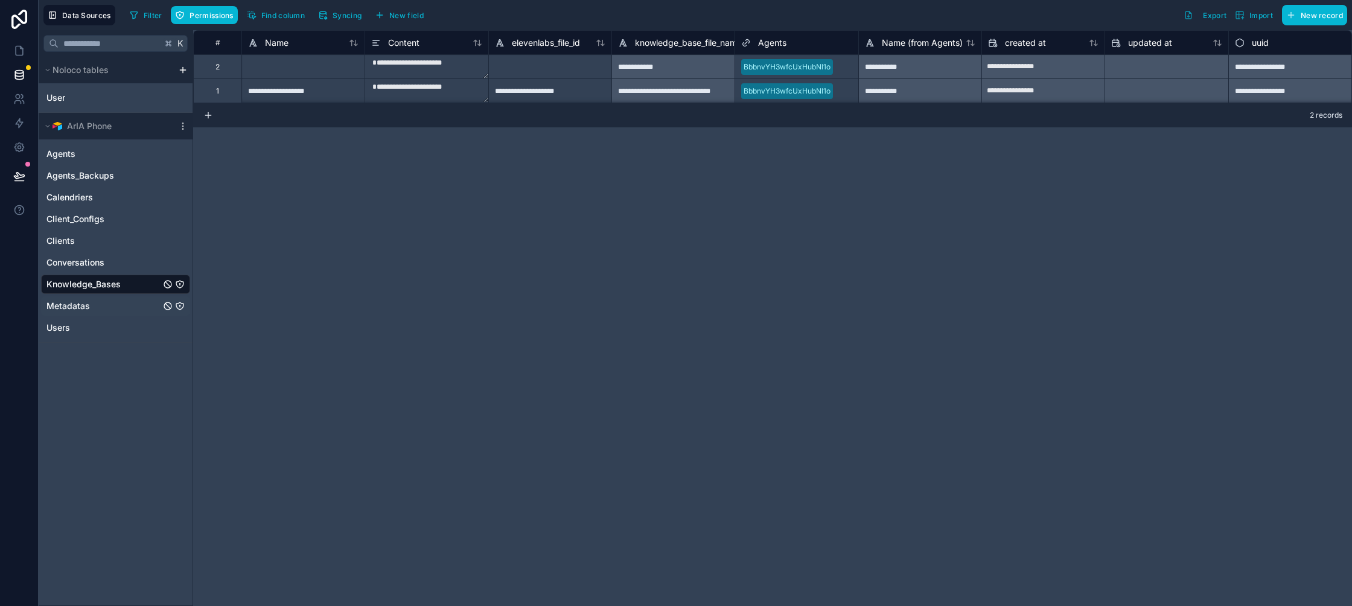
click at [110, 300] on link "Metadatas" at bounding box center [103, 306] width 114 height 12
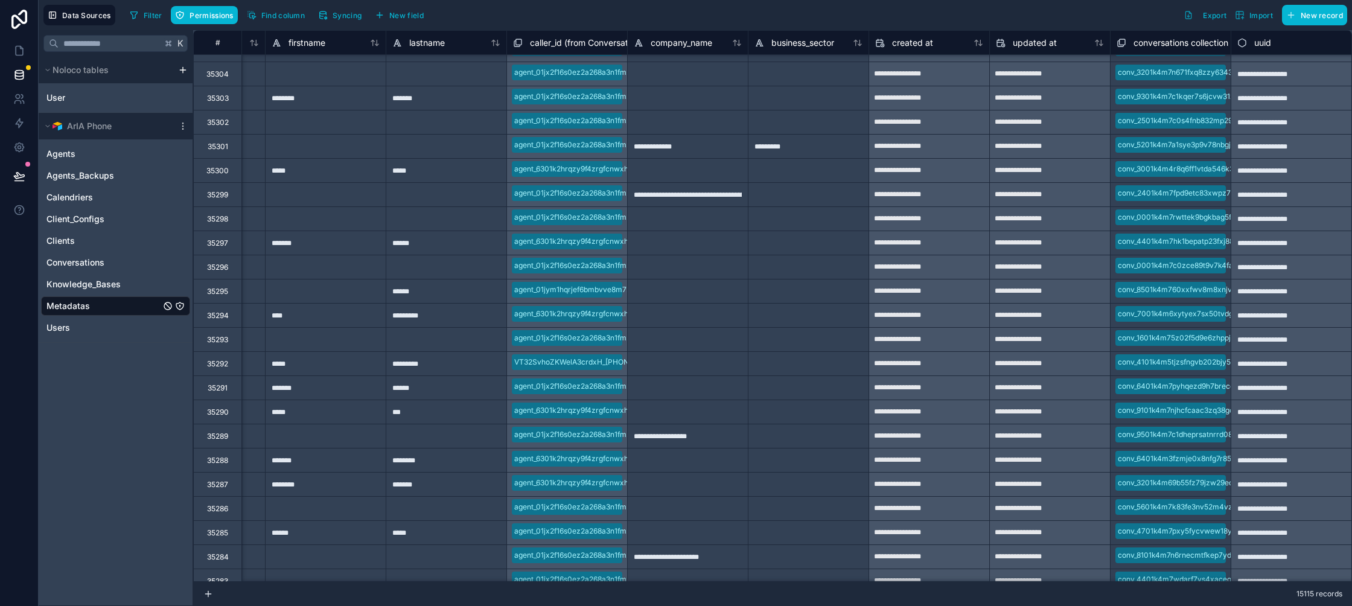
scroll to position [2219, 338]
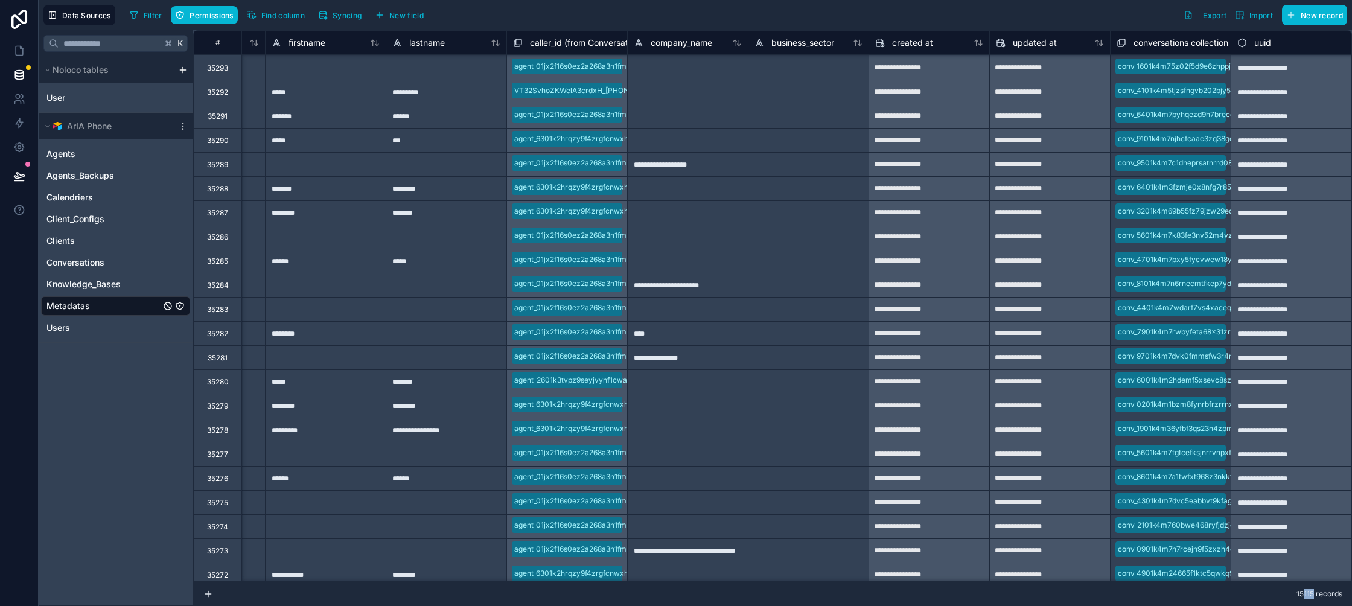
drag, startPoint x: 1312, startPoint y: 594, endPoint x: 1301, endPoint y: 594, distance: 10.3
click at [1301, 594] on span "15115 records" at bounding box center [1319, 594] width 46 height 10
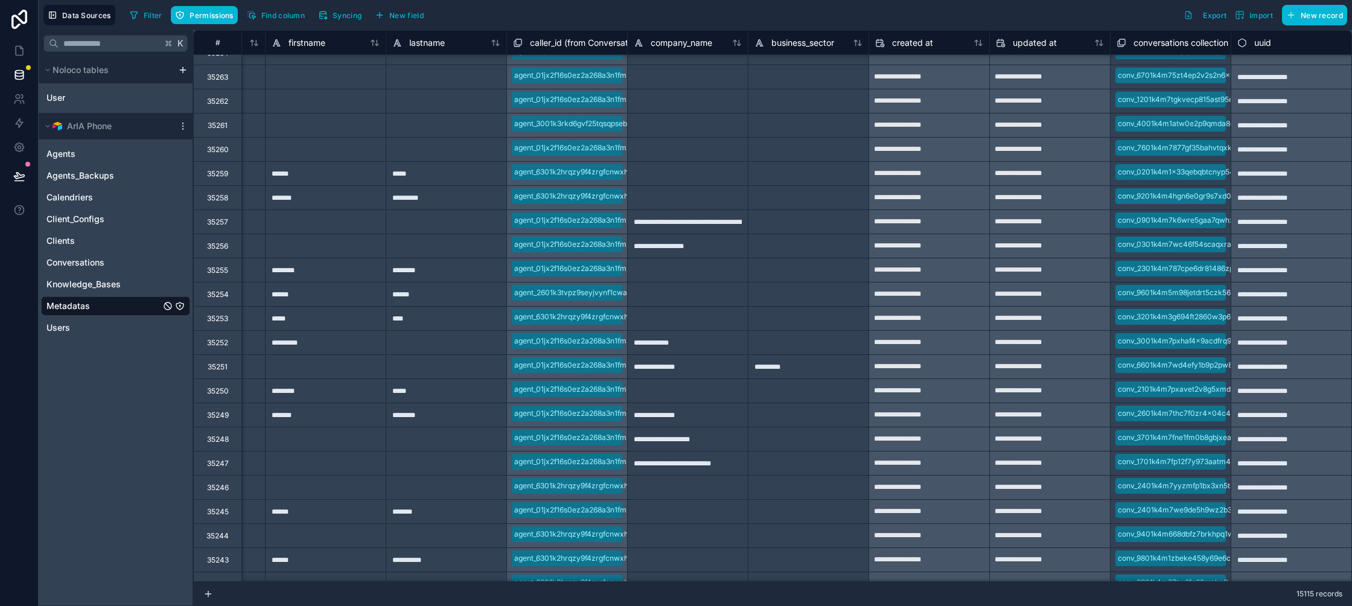
scroll to position [3049, 338]
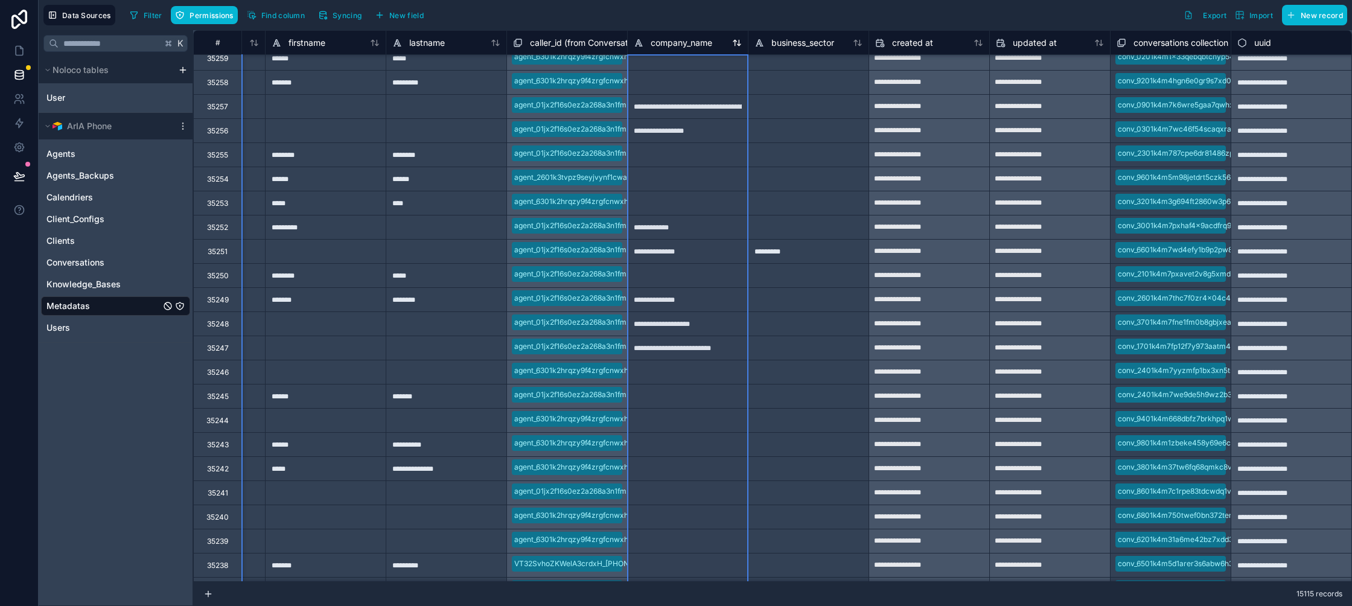
drag, startPoint x: 643, startPoint y: 37, endPoint x: 715, endPoint y: 42, distance: 71.9
click at [715, 42] on div "company_name" at bounding box center [688, 43] width 120 height 14
drag, startPoint x: 640, startPoint y: 33, endPoint x: 689, endPoint y: 34, distance: 49.5
click at [689, 34] on div "company_name" at bounding box center [687, 42] width 121 height 24
click at [641, 34] on div "company_name" at bounding box center [687, 42] width 121 height 24
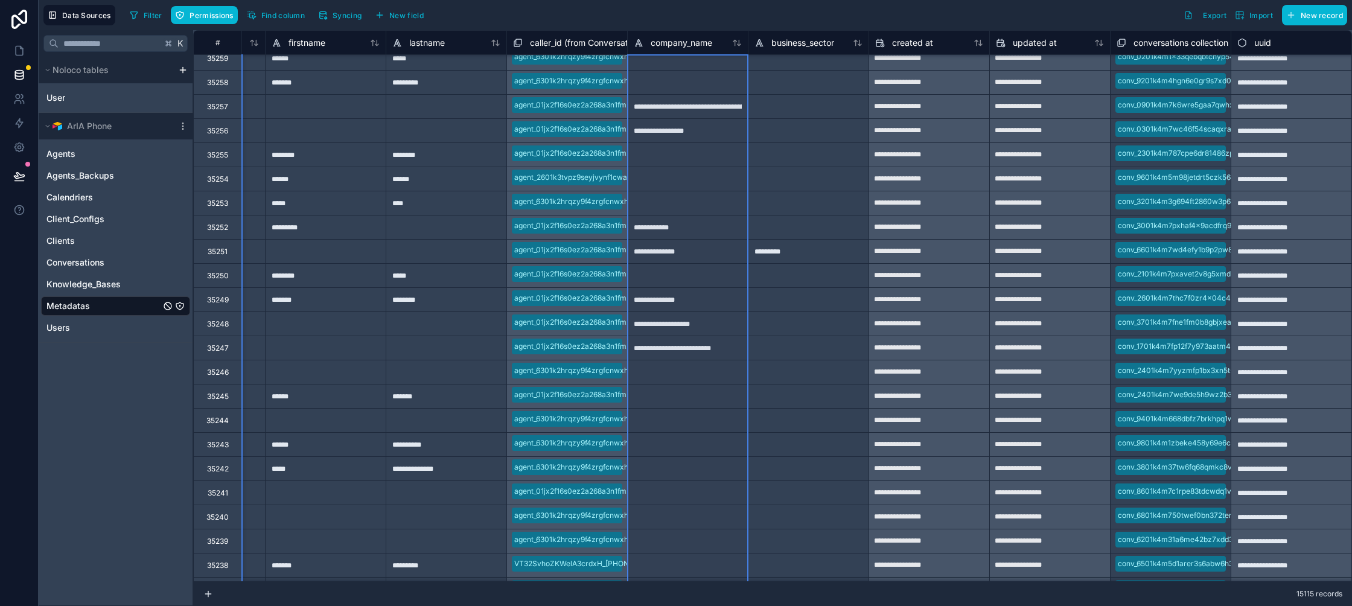
click at [628, 45] on div "company_name" at bounding box center [688, 43] width 120 height 14
click at [614, 40] on span "caller_id (from Conversations)" at bounding box center [588, 43] width 117 height 12
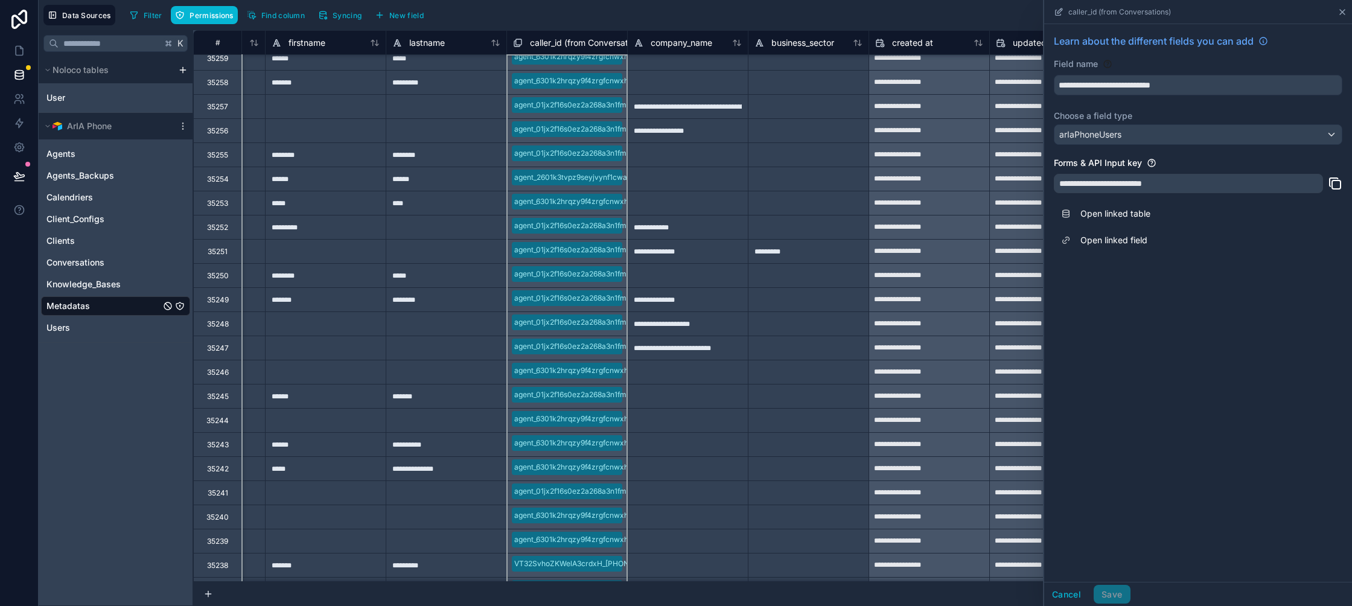
click at [1343, 14] on icon at bounding box center [1342, 12] width 10 height 10
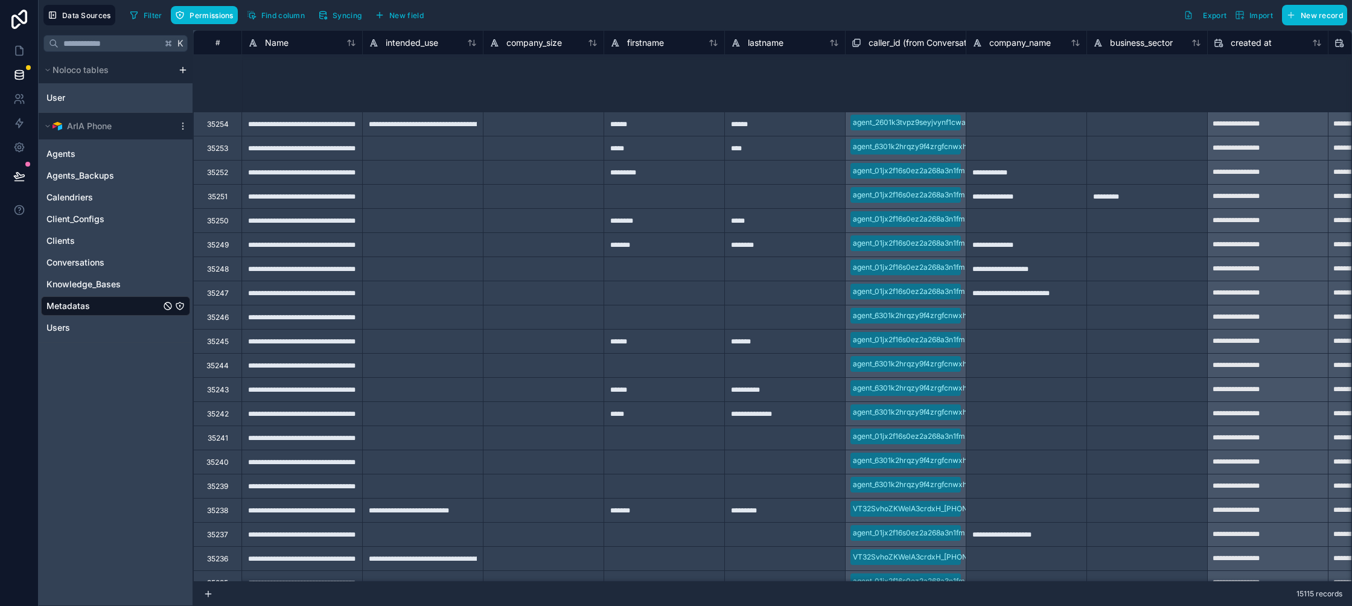
scroll to position [3023, 0]
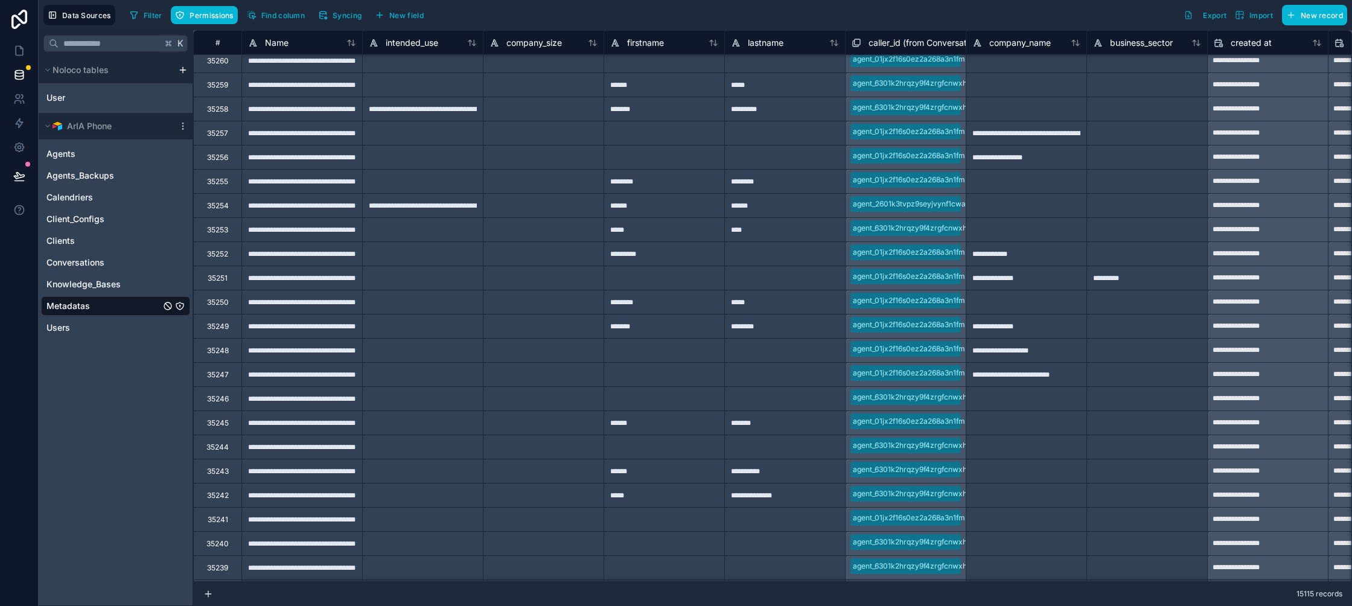
click at [459, 106] on div "**********" at bounding box center [422, 109] width 121 height 24
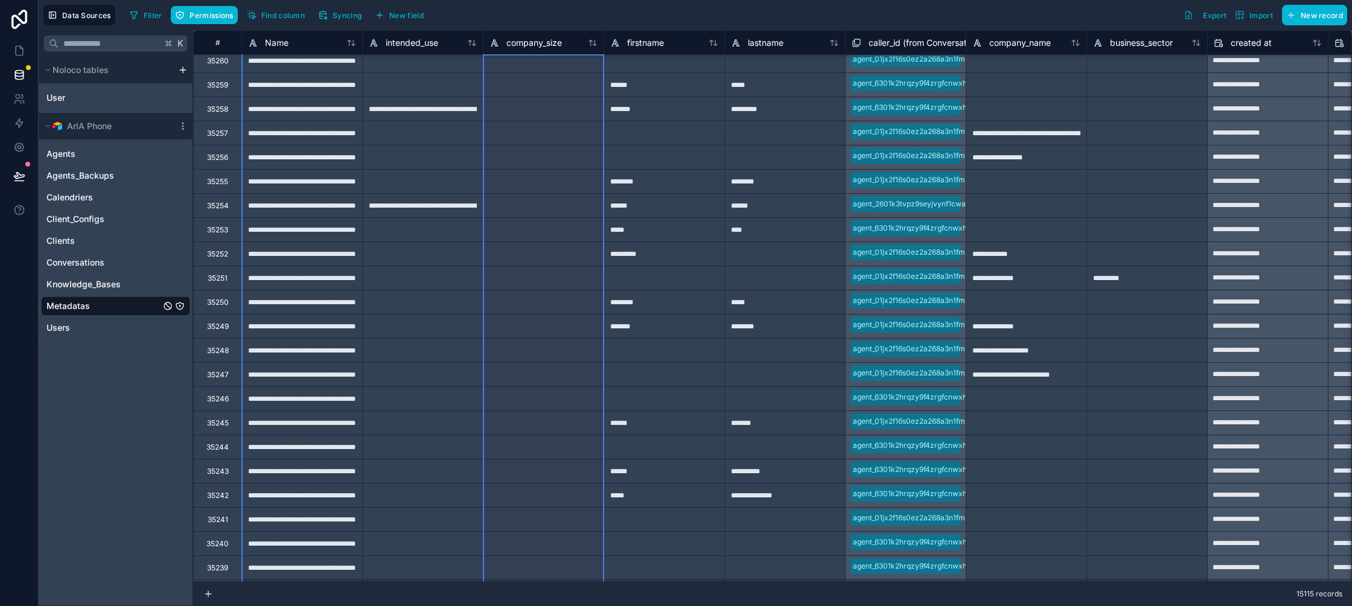
click at [487, 48] on div "company_size" at bounding box center [543, 43] width 120 height 14
click at [467, 209] on div "**********" at bounding box center [422, 205] width 121 height 24
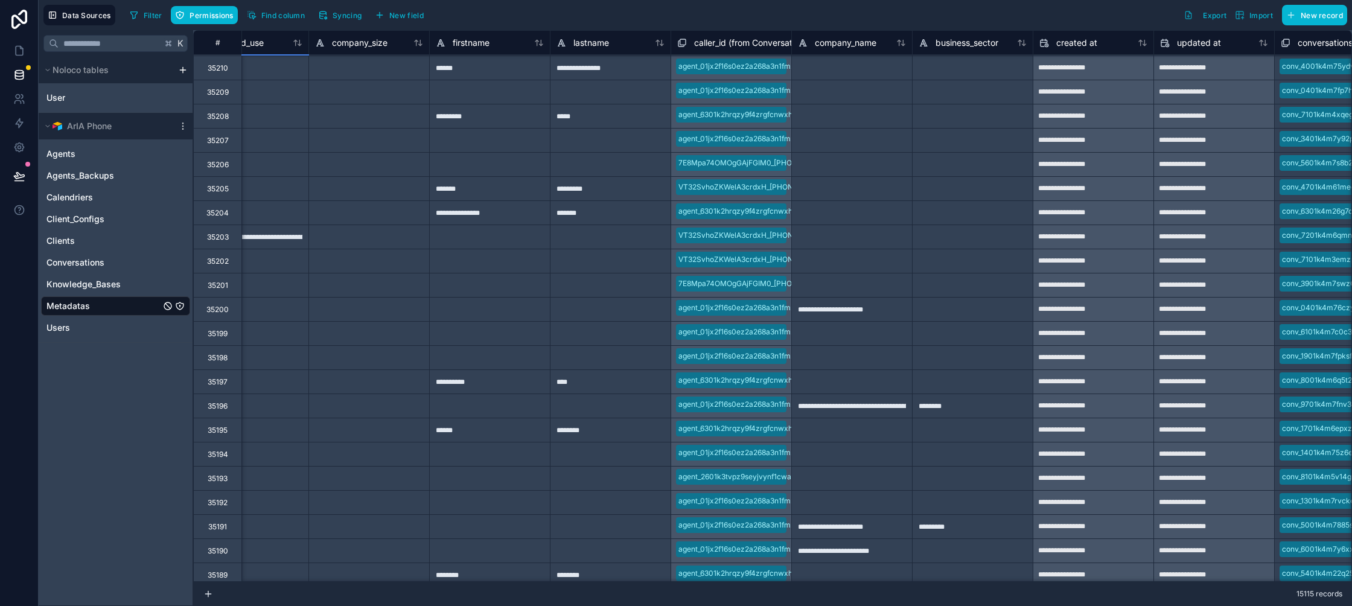
scroll to position [4222, 176]
click at [121, 262] on link "Conversations" at bounding box center [103, 262] width 114 height 12
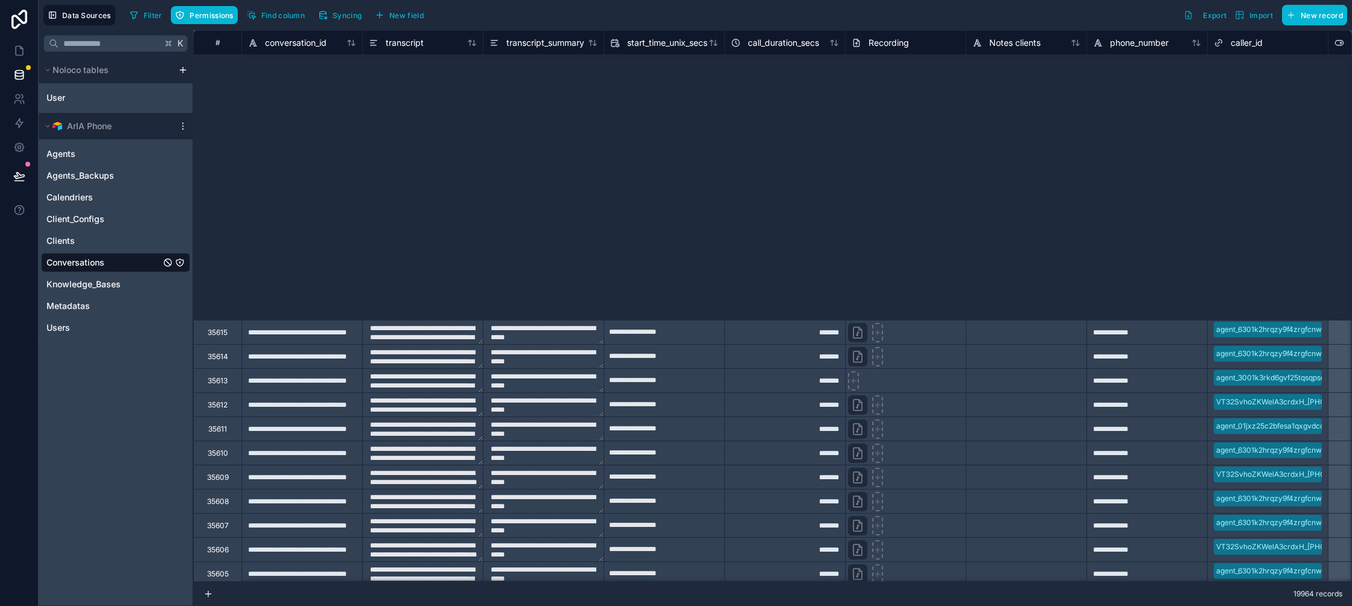
scroll to position [432, 0]
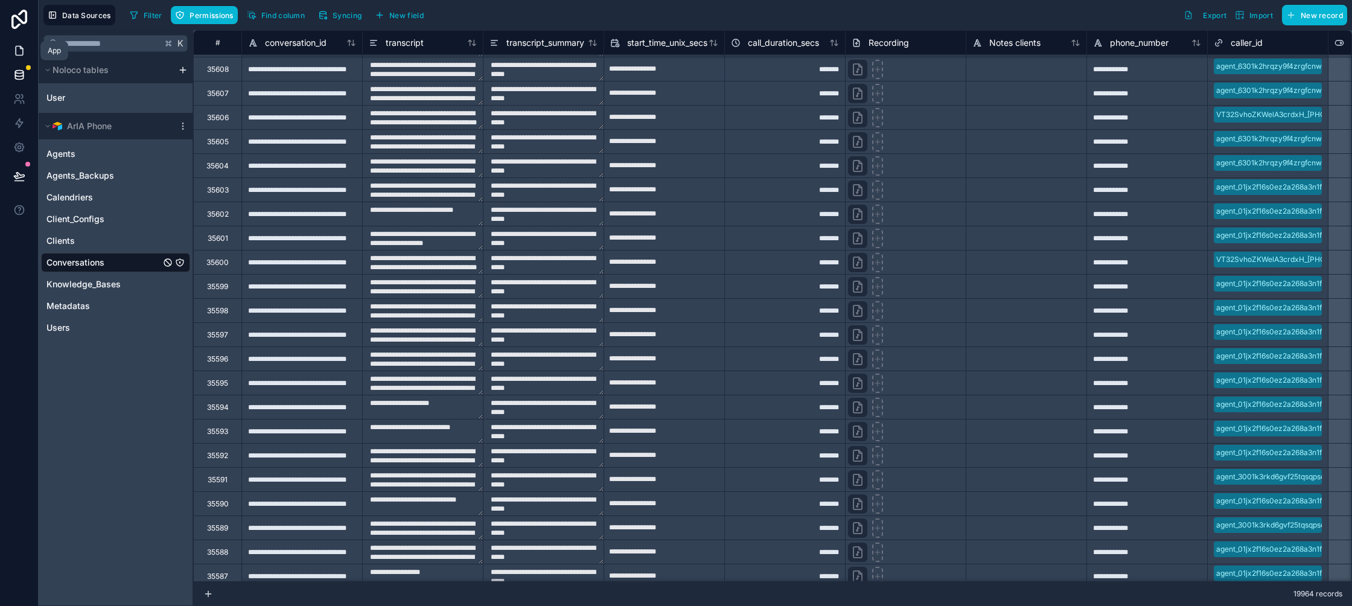
click at [11, 51] on link at bounding box center [19, 51] width 38 height 24
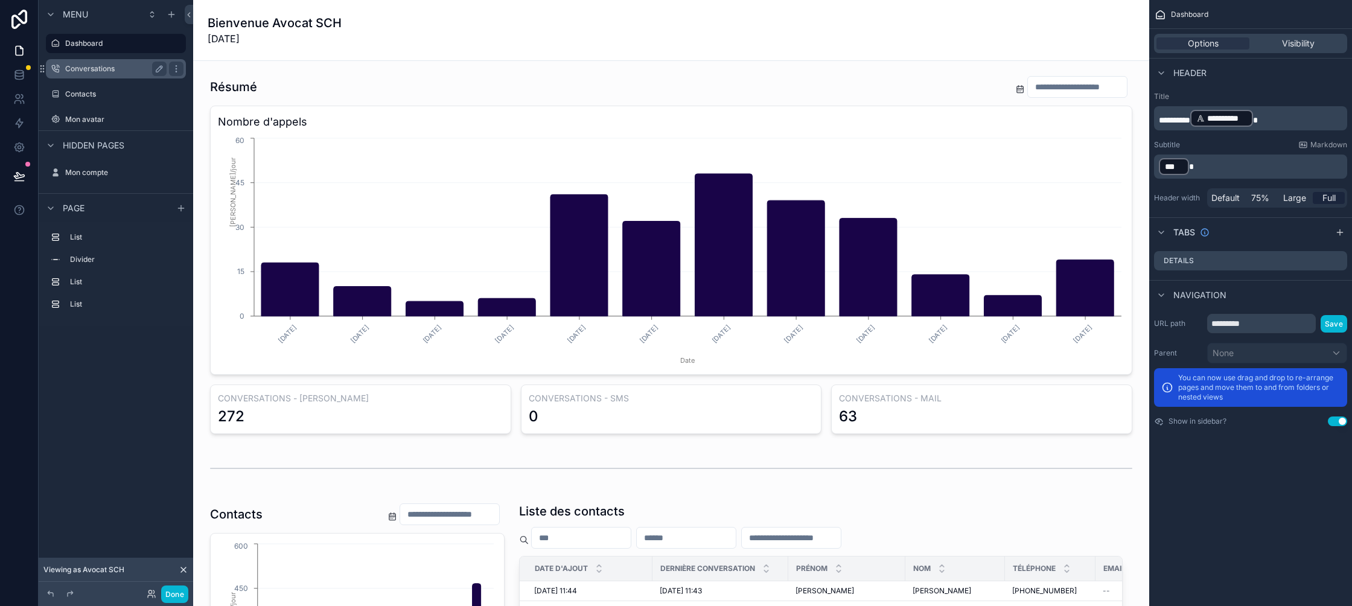
click at [100, 71] on label "Conversations" at bounding box center [113, 69] width 97 height 10
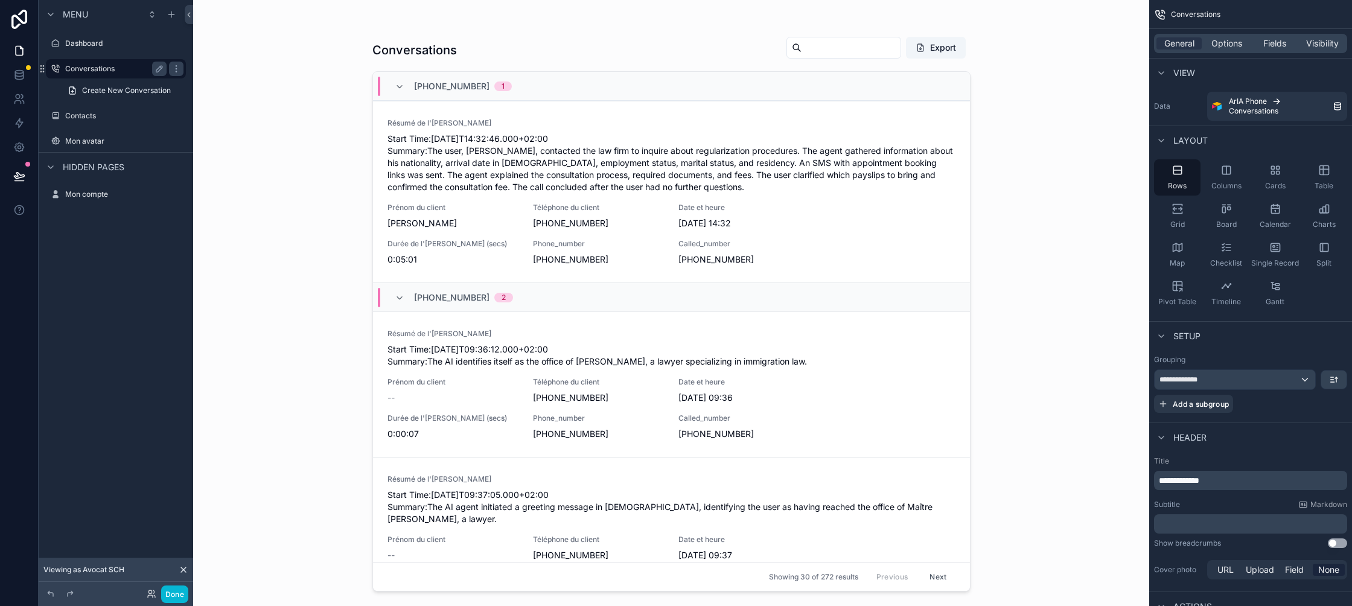
click at [81, 70] on label "Conversations" at bounding box center [113, 69] width 97 height 10
click at [620, 173] on div "scrollable content" at bounding box center [671, 295] width 617 height 591
click at [646, 182] on span "Start Time:2025-09-07T14:32:46.000+02:00 Summary:The user, Mr. Faye Ibrahim, co…" at bounding box center [671, 163] width 568 height 60
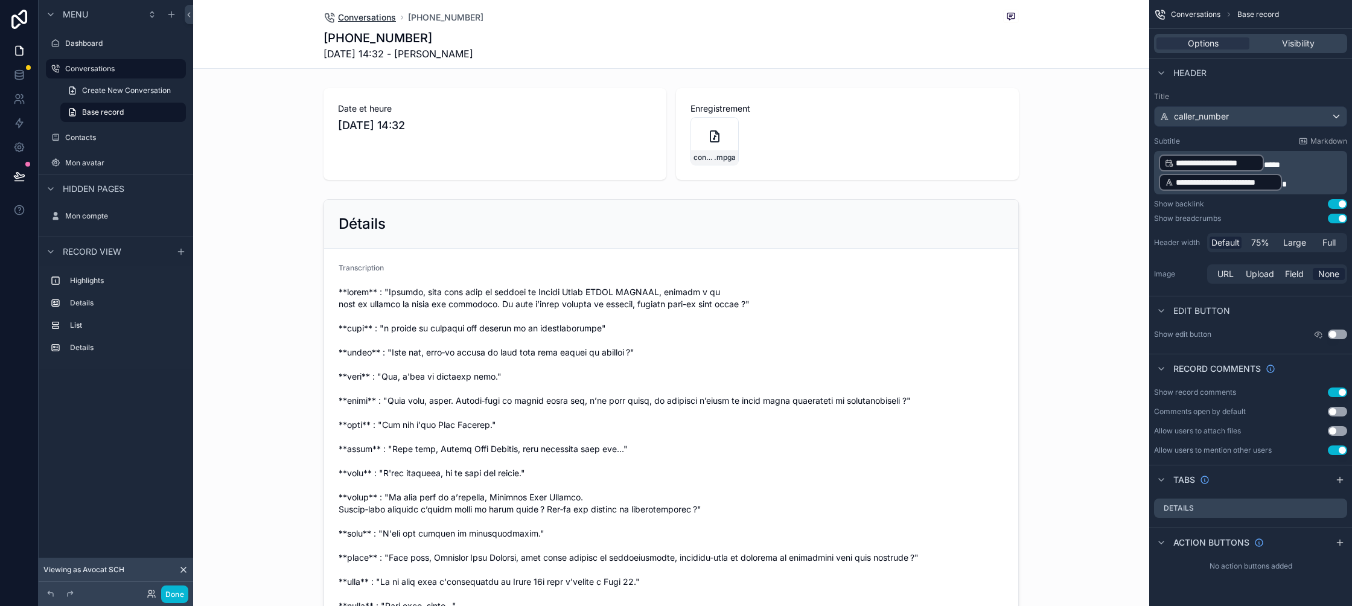
click at [379, 18] on span "Conversations" at bounding box center [367, 17] width 58 height 12
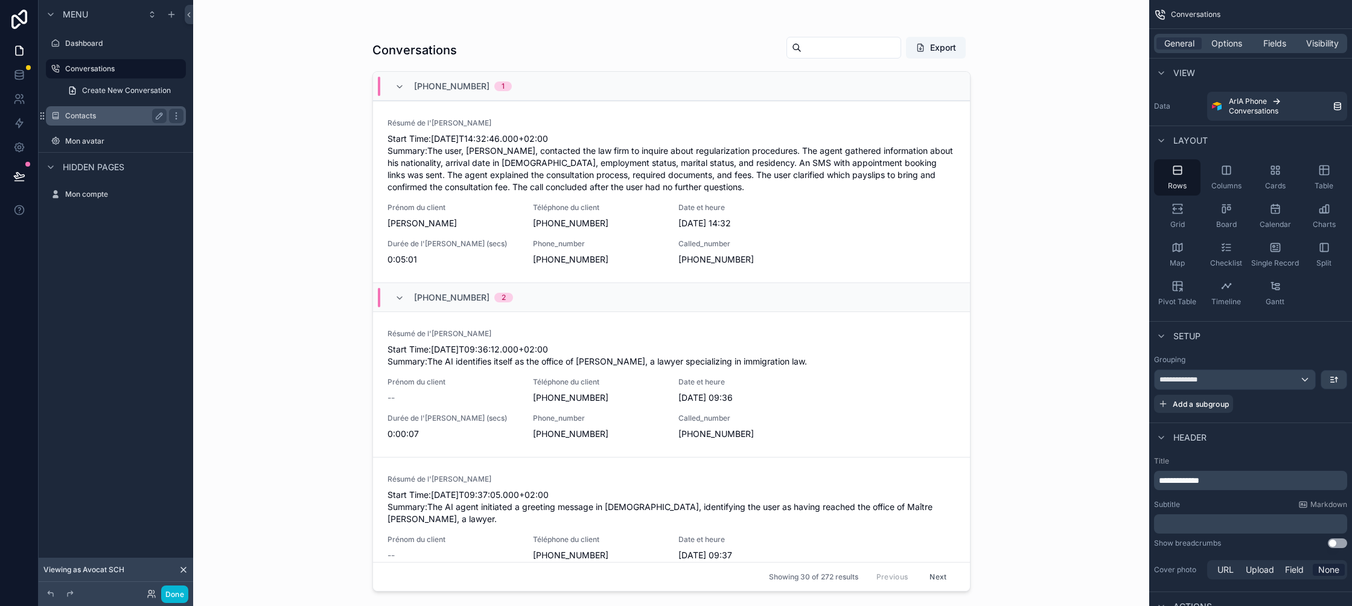
click at [89, 113] on label "Contacts" at bounding box center [113, 116] width 97 height 10
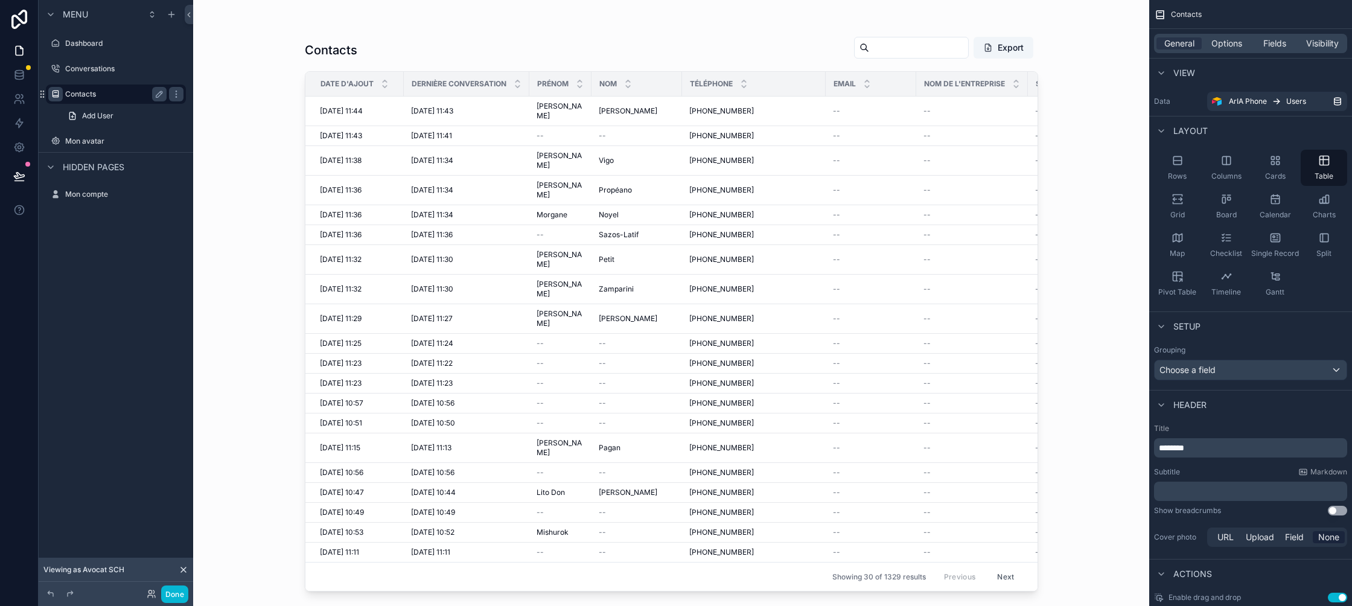
click at [55, 98] on icon "scrollable content" at bounding box center [56, 94] width 10 height 10
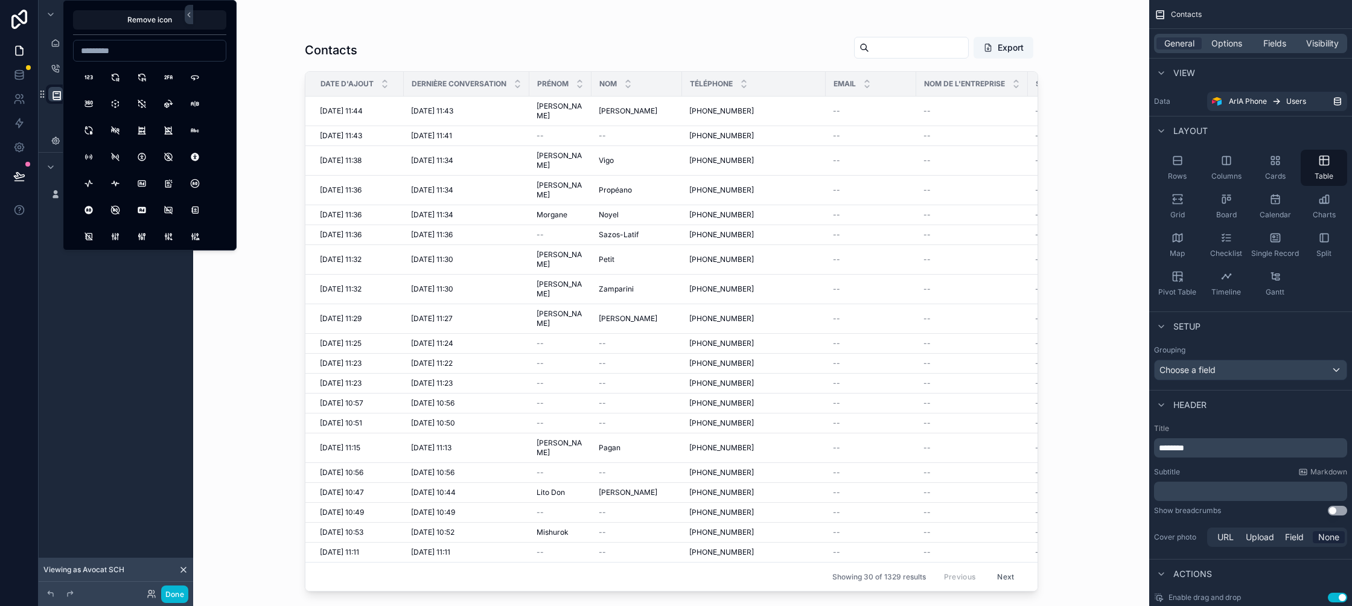
click at [55, 97] on icon "scrollable content" at bounding box center [57, 95] width 12 height 12
click at [54, 188] on div "scrollable content" at bounding box center [55, 194] width 14 height 14
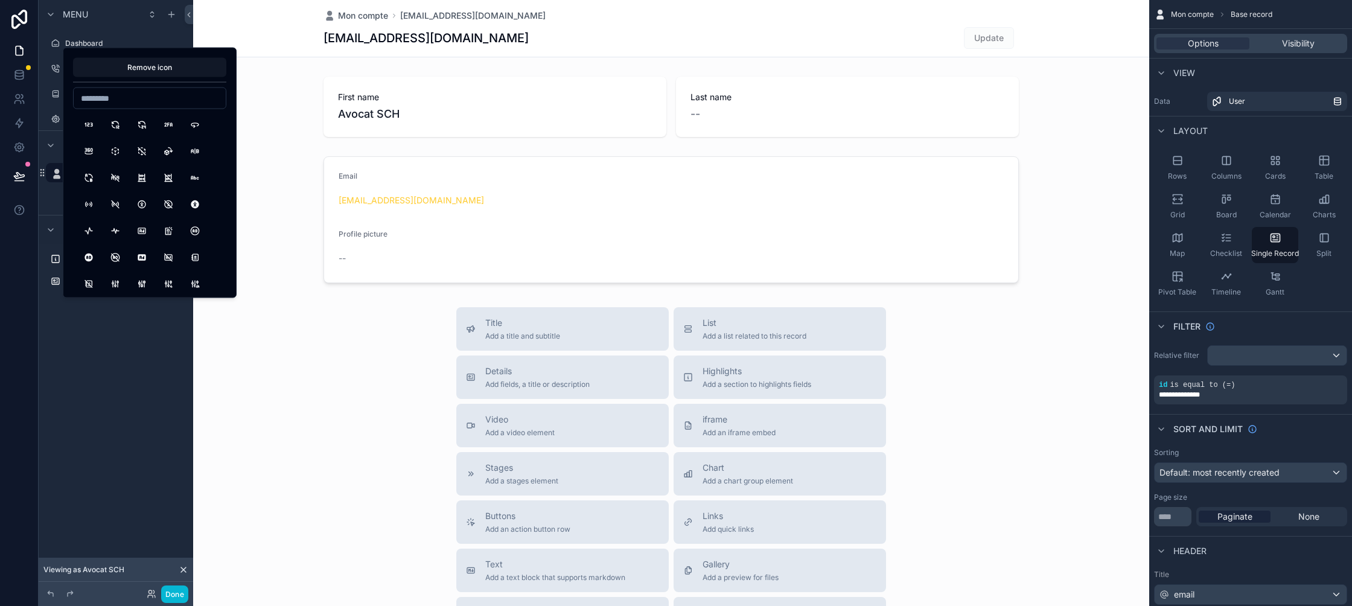
drag, startPoint x: 64, startPoint y: 357, endPoint x: 72, endPoint y: 331, distance: 27.1
click at [65, 355] on div "Record view Highlights Details" at bounding box center [116, 287] width 154 height 145
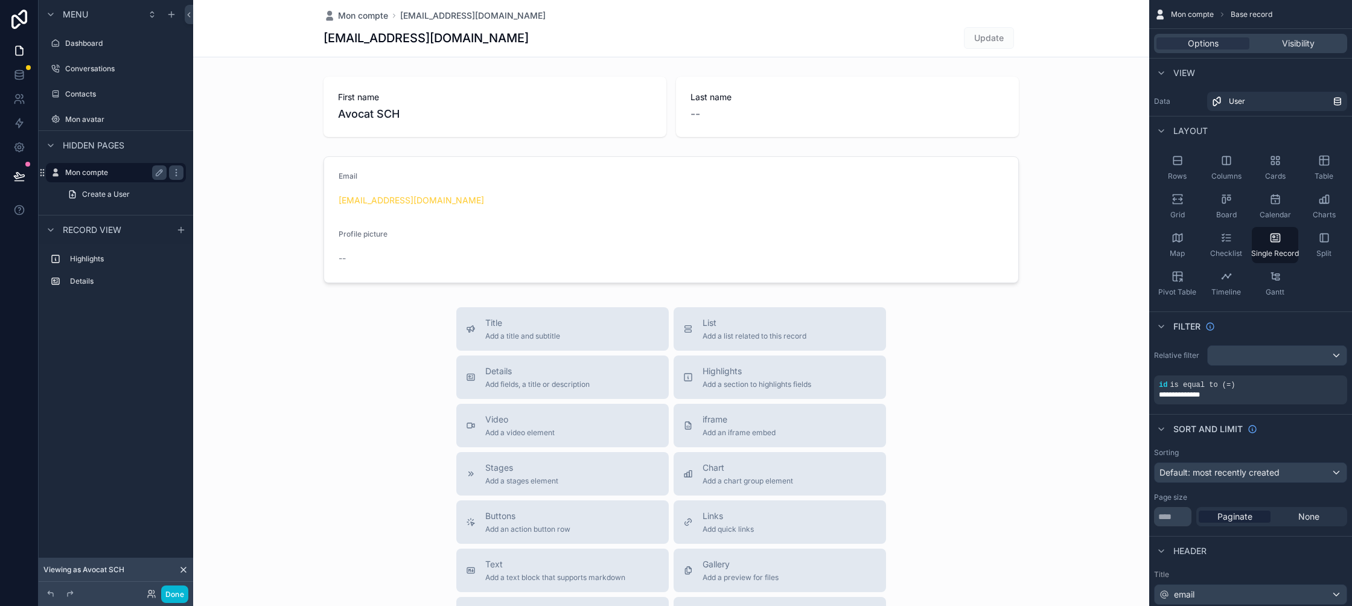
click at [108, 174] on label "Mon compte" at bounding box center [113, 173] width 97 height 10
click at [102, 261] on label "Highlights" at bounding box center [123, 259] width 106 height 10
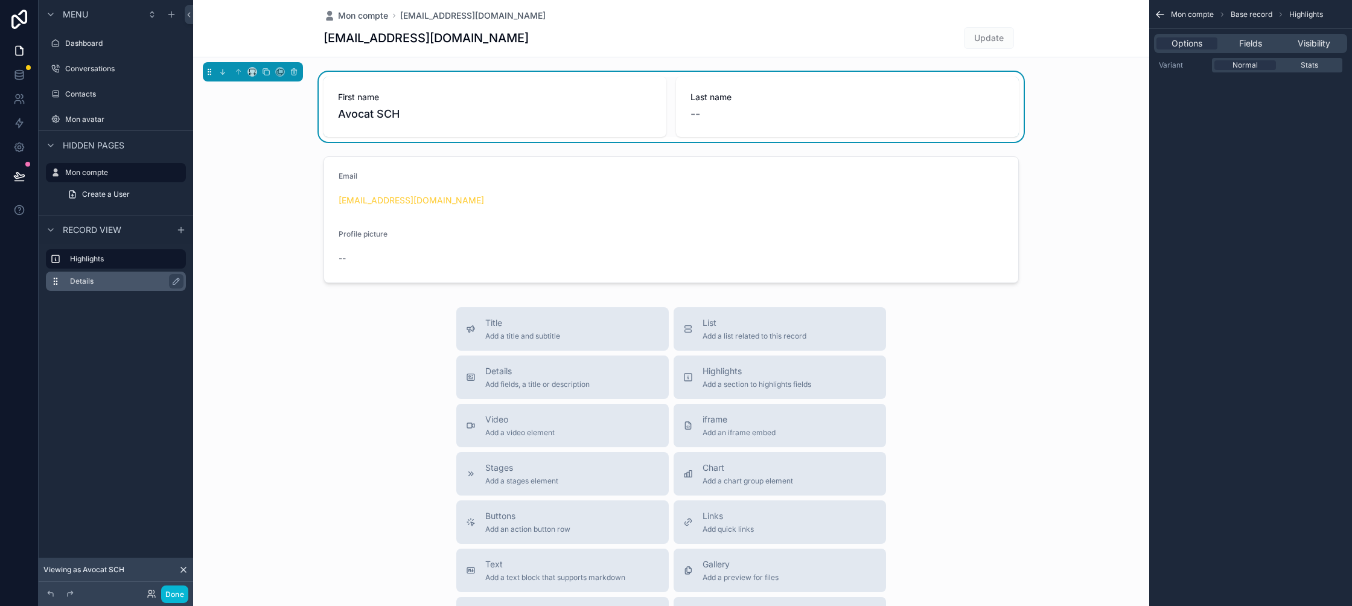
click at [103, 277] on label "Details" at bounding box center [123, 281] width 106 height 10
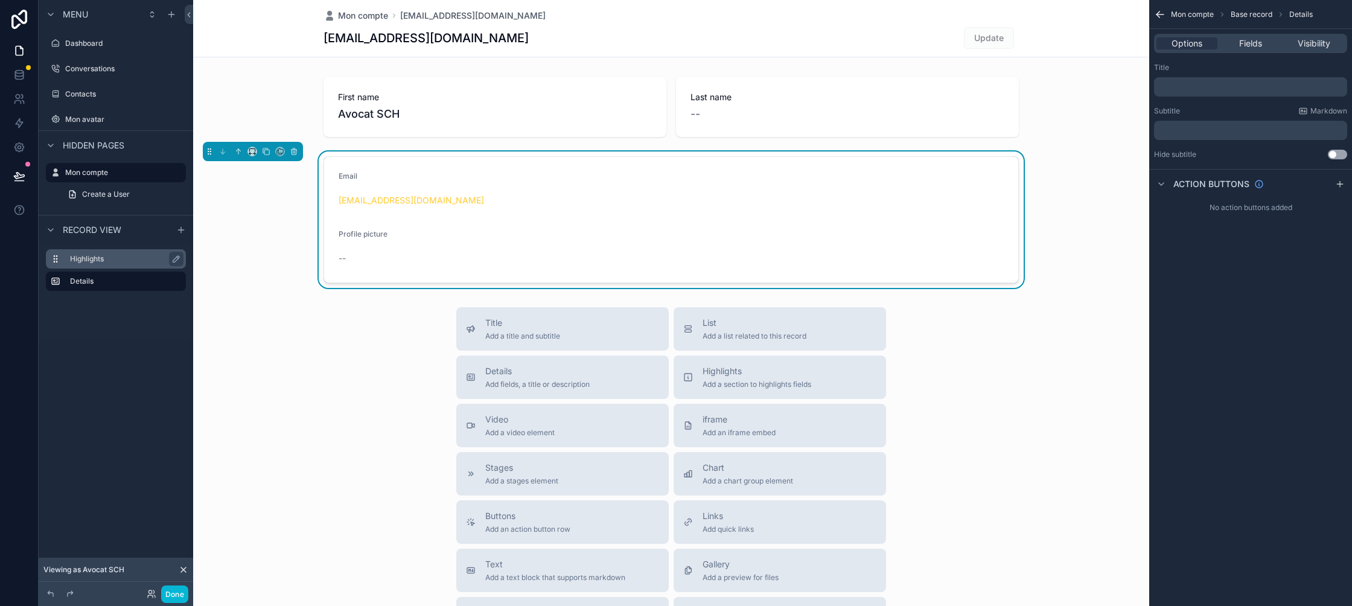
click at [106, 261] on label "Highlights" at bounding box center [123, 259] width 106 height 10
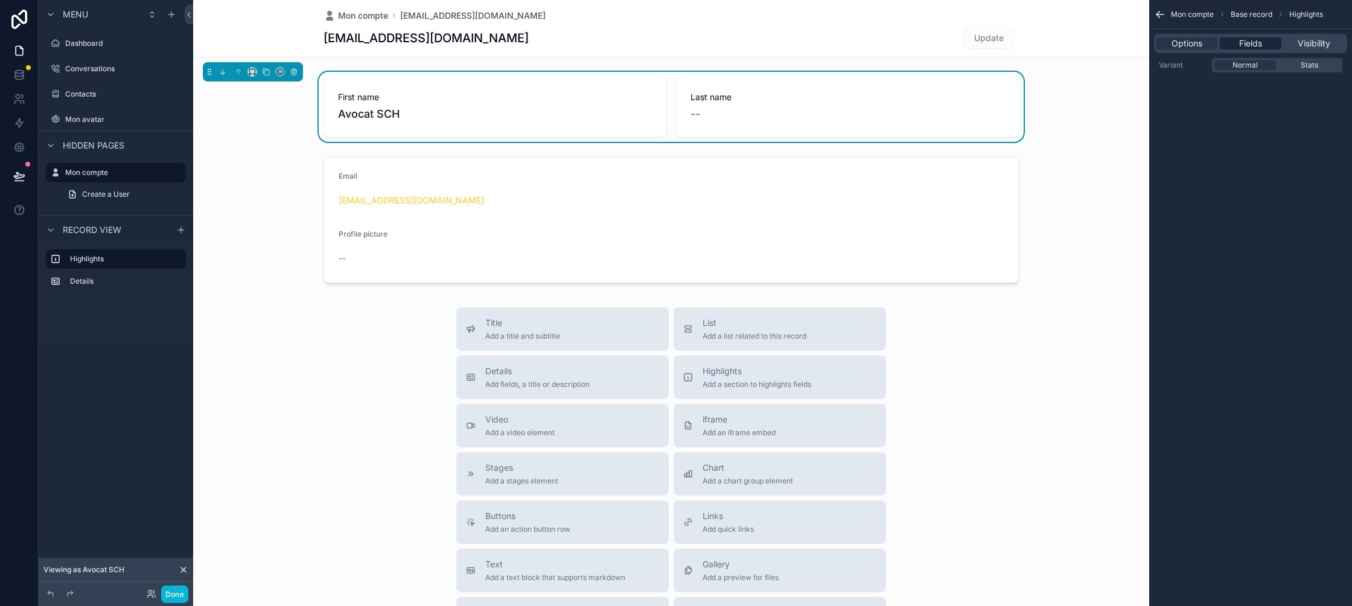
click at [1260, 49] on span "Fields" at bounding box center [1250, 43] width 23 height 12
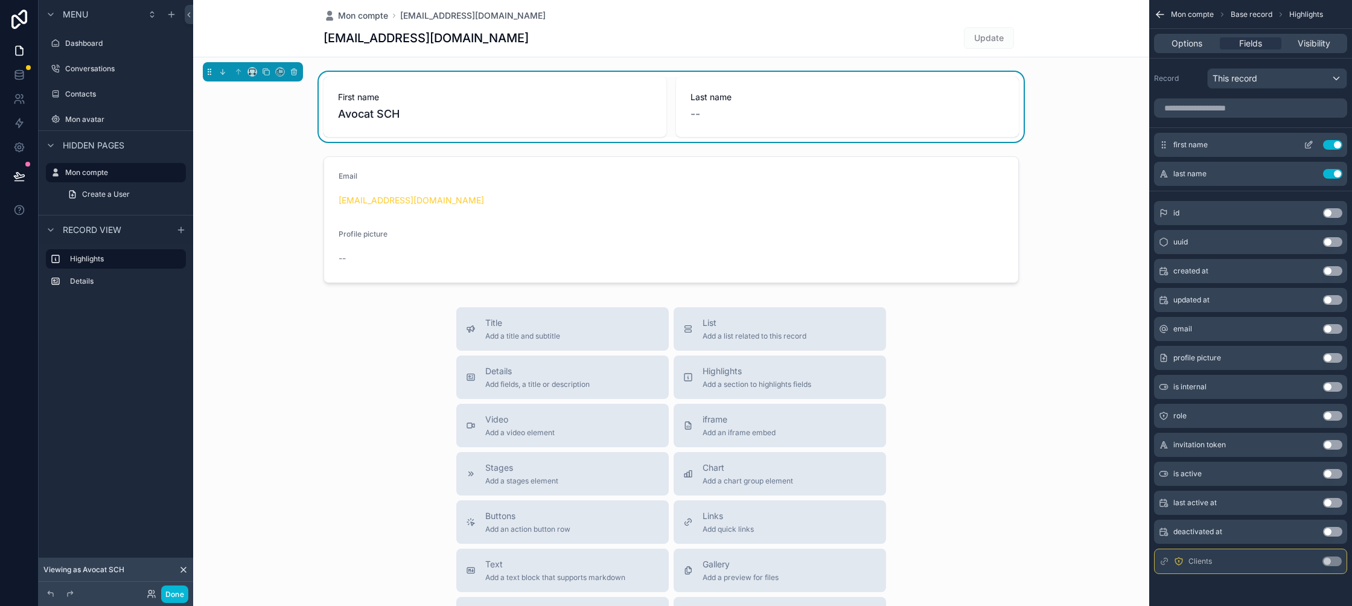
click at [1307, 144] on icon "scrollable content" at bounding box center [1308, 145] width 10 height 10
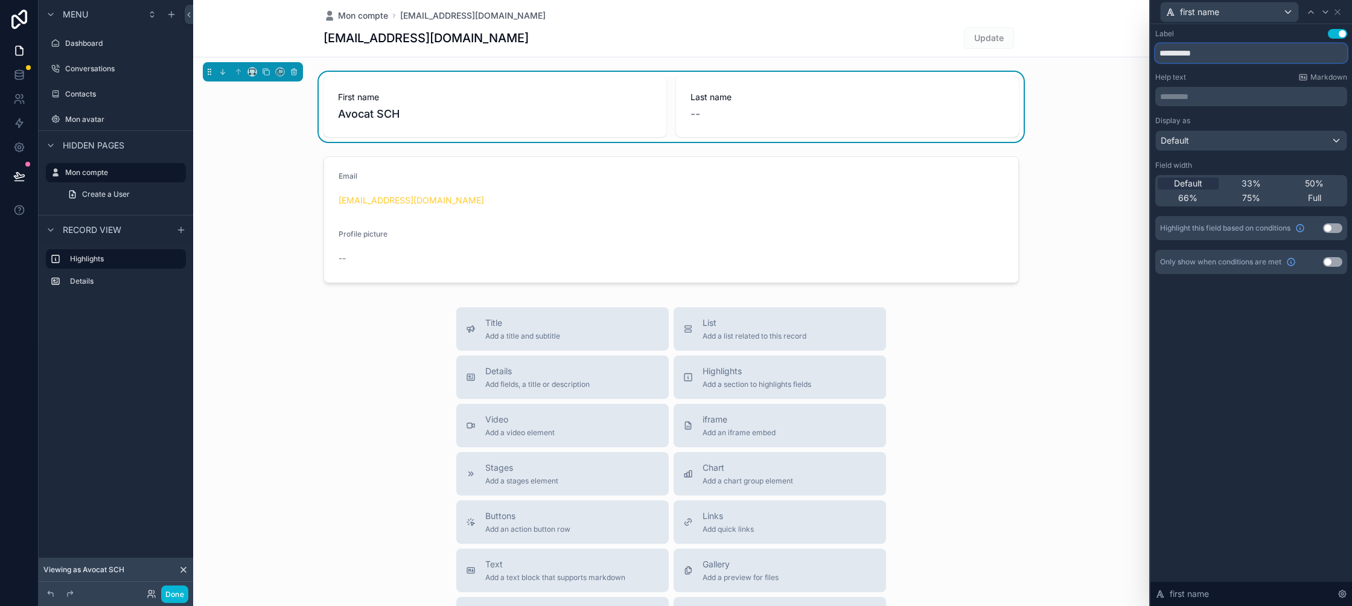
click at [1204, 61] on input "**********" at bounding box center [1251, 52] width 192 height 19
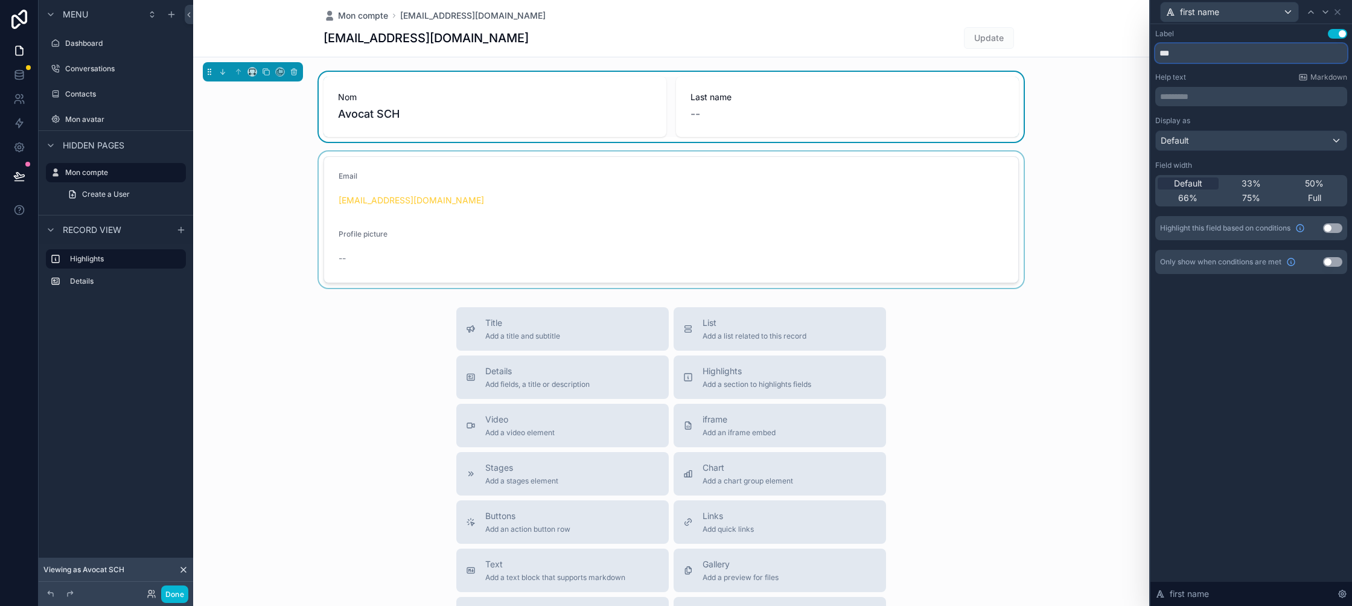
type input "***"
click at [491, 197] on div "scrollable content" at bounding box center [671, 219] width 956 height 136
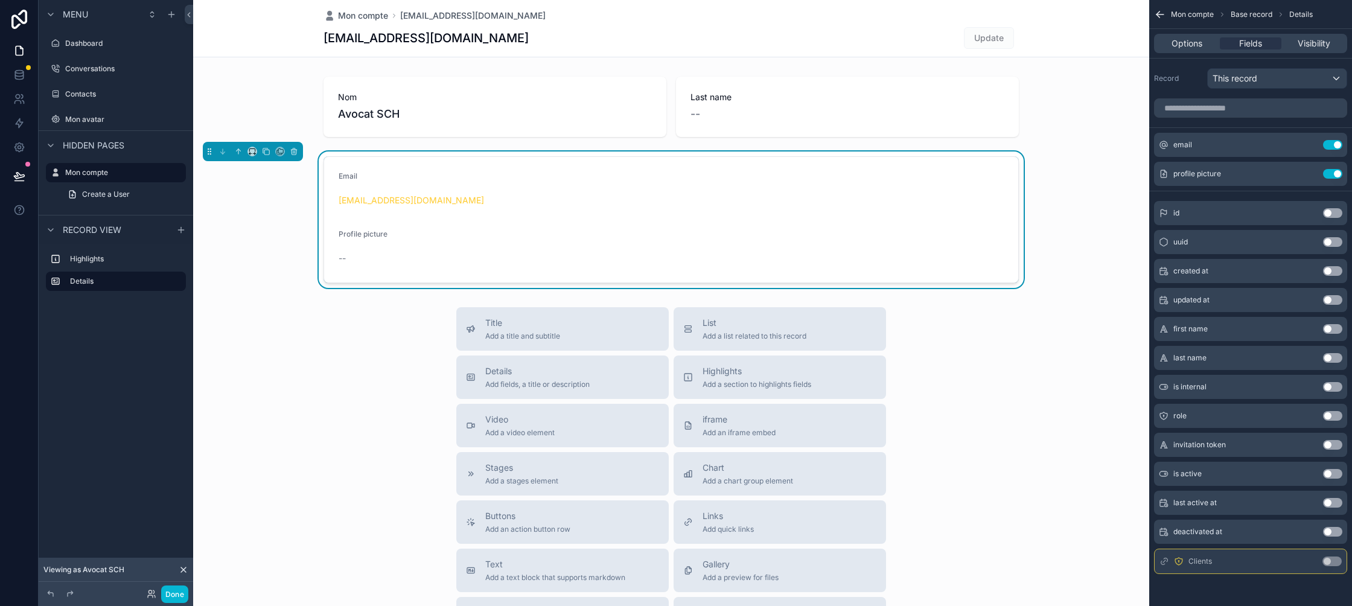
click at [346, 262] on div "--" at bounding box center [417, 258] width 159 height 12
click at [98, 261] on label "Highlights" at bounding box center [123, 259] width 106 height 10
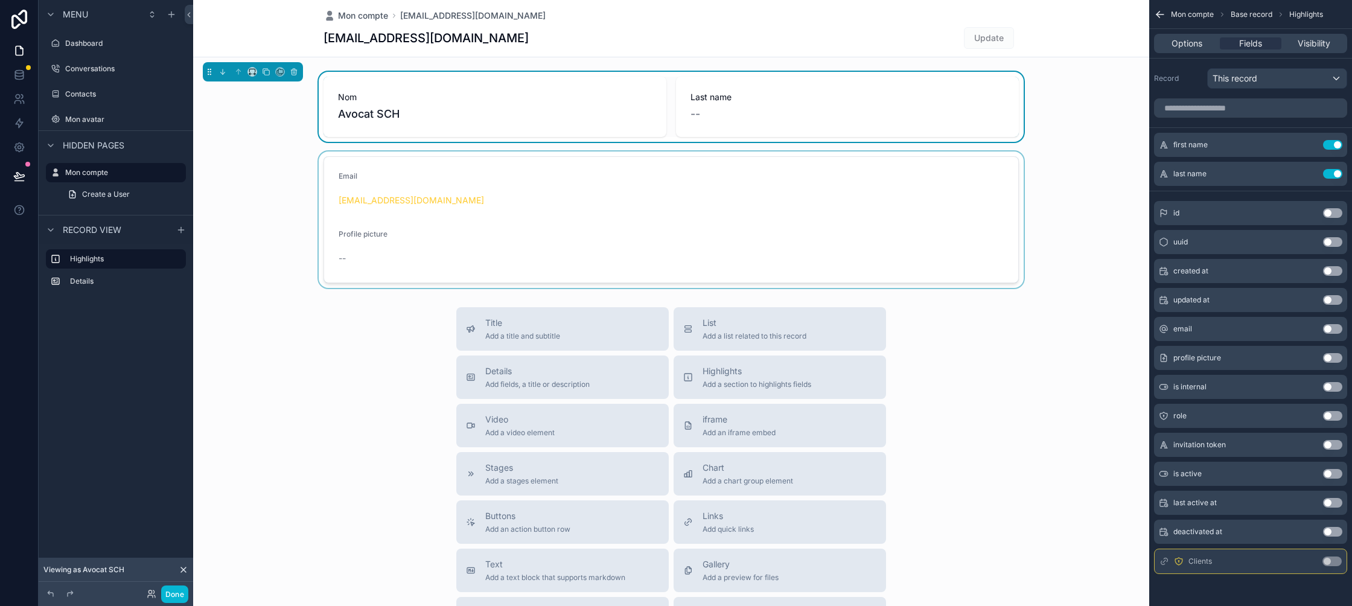
click at [510, 203] on div "scrollable content" at bounding box center [671, 219] width 956 height 136
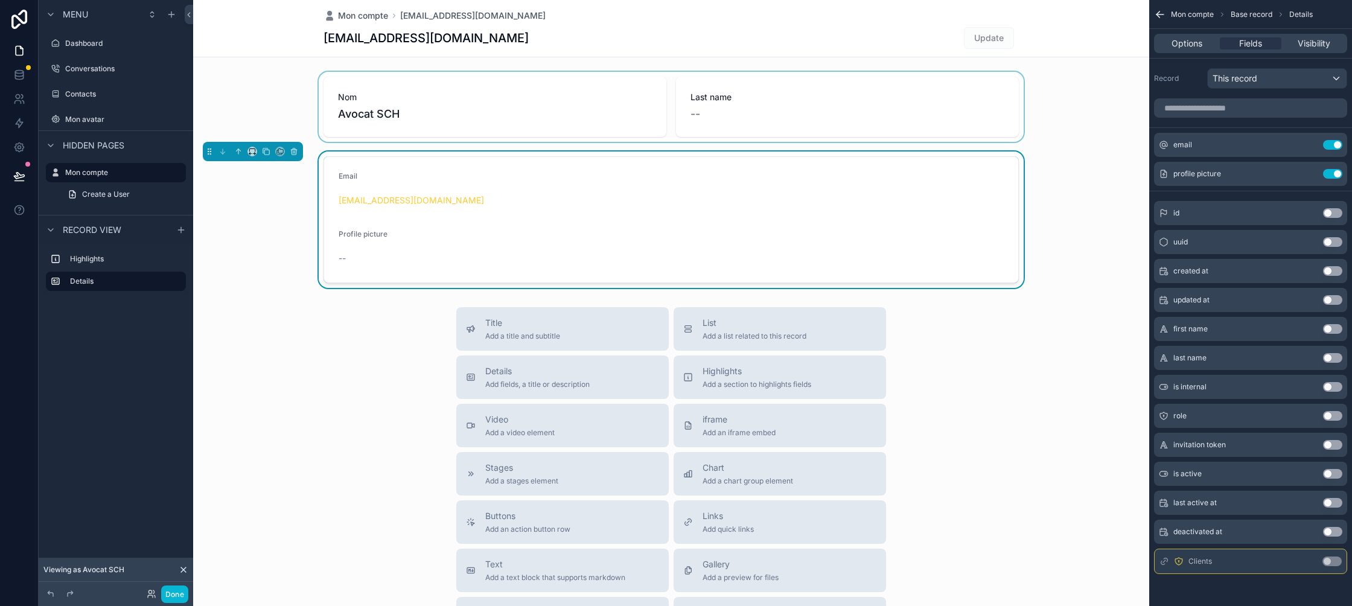
click at [773, 102] on div "scrollable content" at bounding box center [671, 107] width 956 height 70
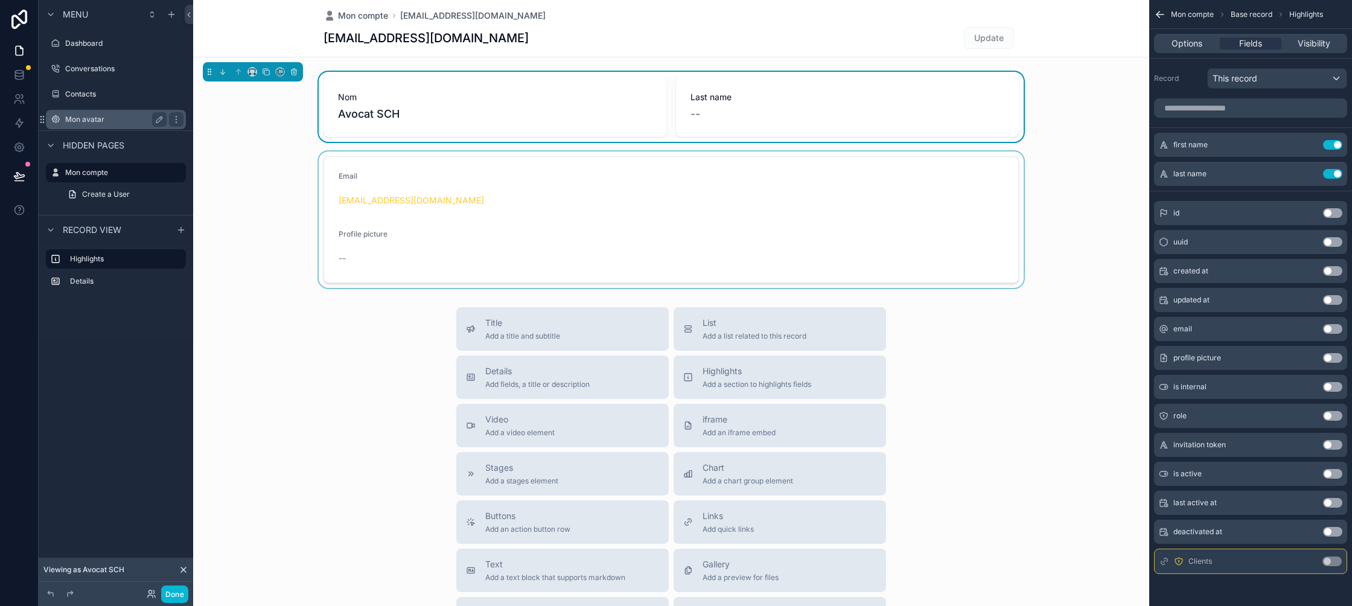
click at [110, 117] on label "Mon avatar" at bounding box center [113, 120] width 97 height 10
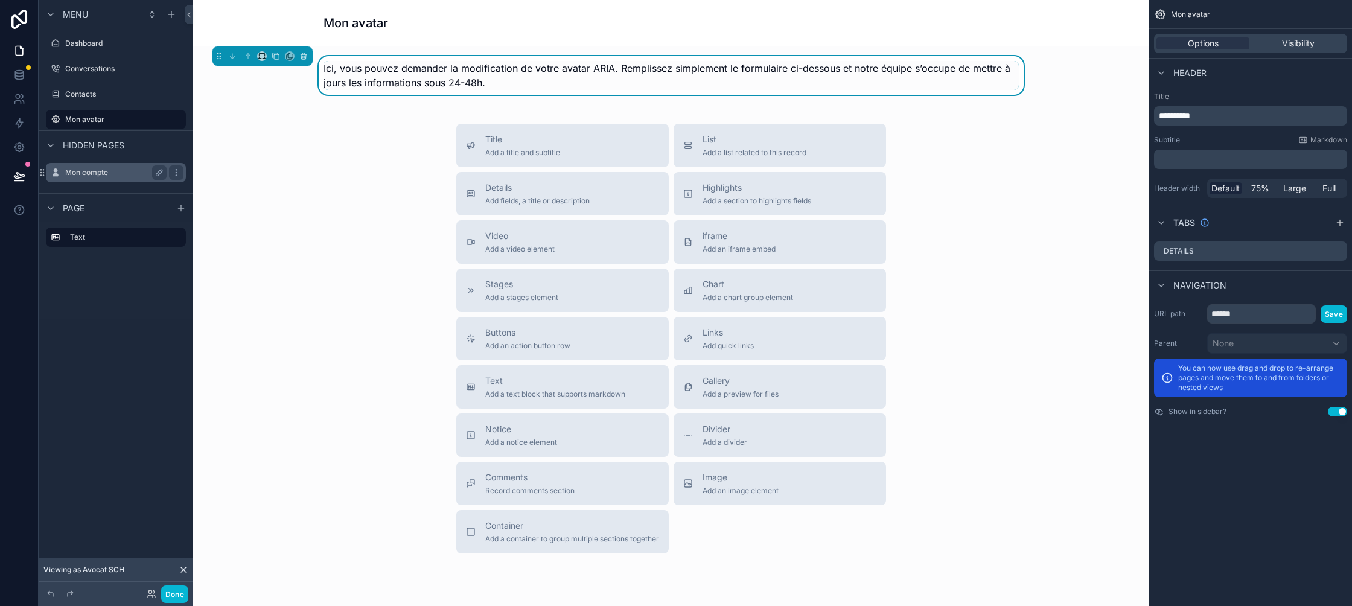
click at [107, 178] on div "Mon compte" at bounding box center [115, 172] width 101 height 14
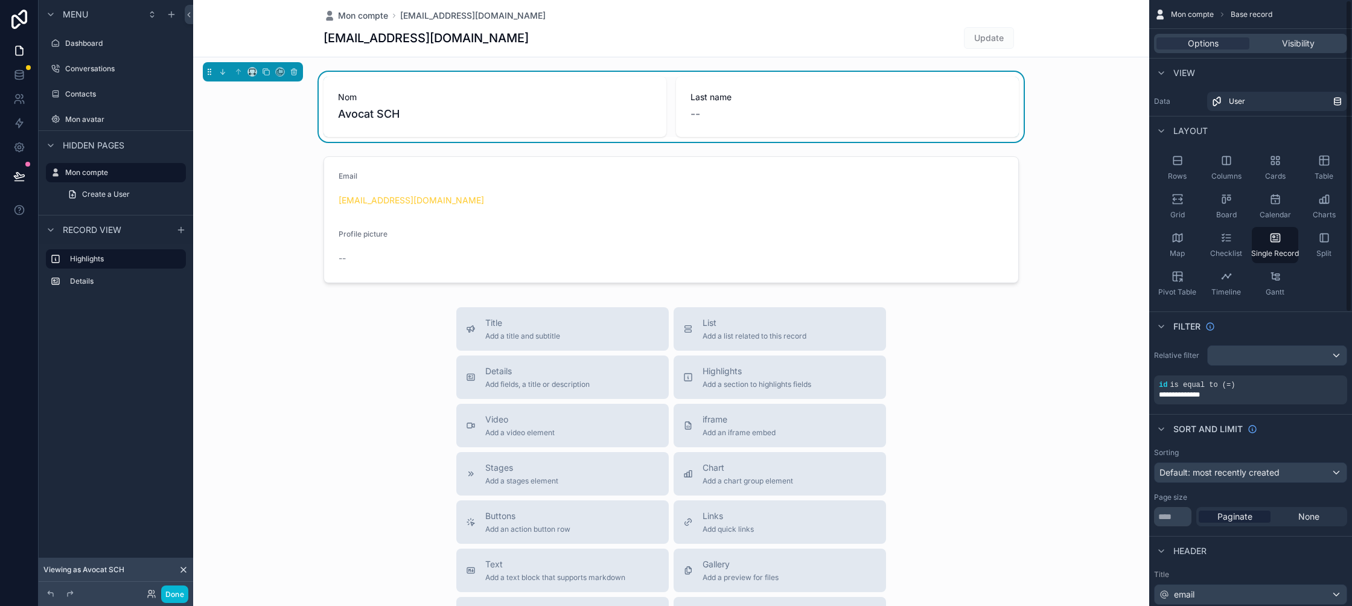
click at [704, 94] on span "Last name" at bounding box center [847, 97] width 314 height 12
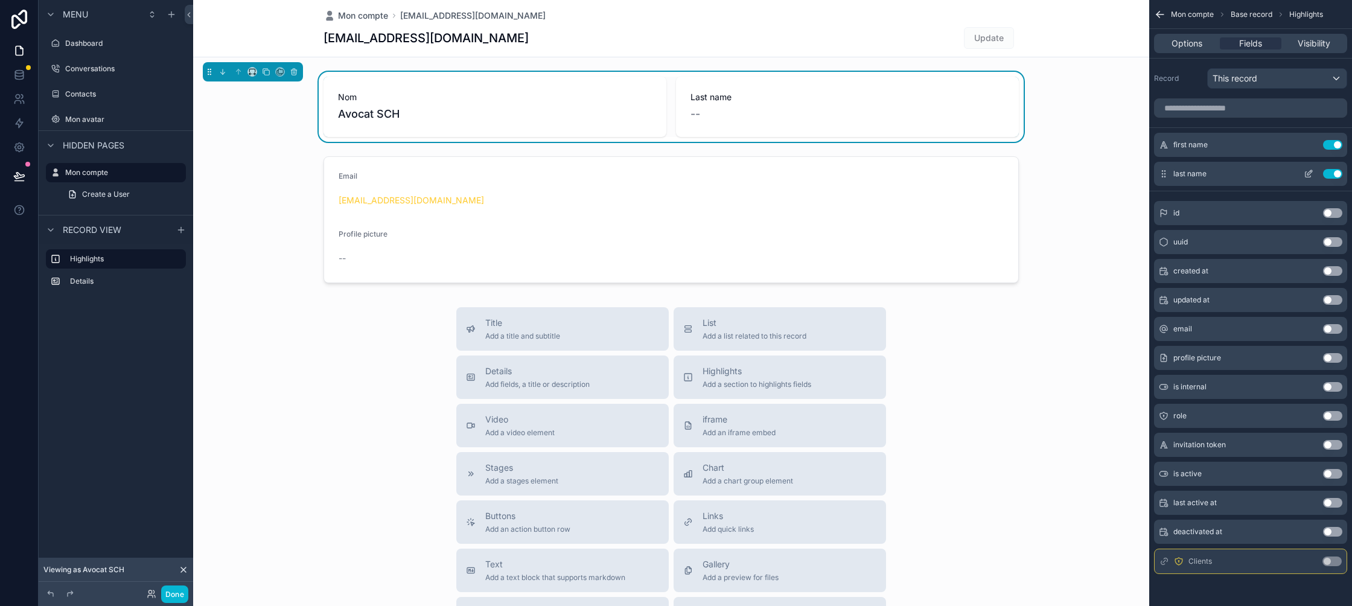
click at [1335, 177] on button "Use setting" at bounding box center [1332, 174] width 19 height 10
click at [1204, 151] on div "first name Use setting" at bounding box center [1250, 145] width 193 height 24
click at [1310, 147] on icon "scrollable content" at bounding box center [1307, 145] width 5 height 5
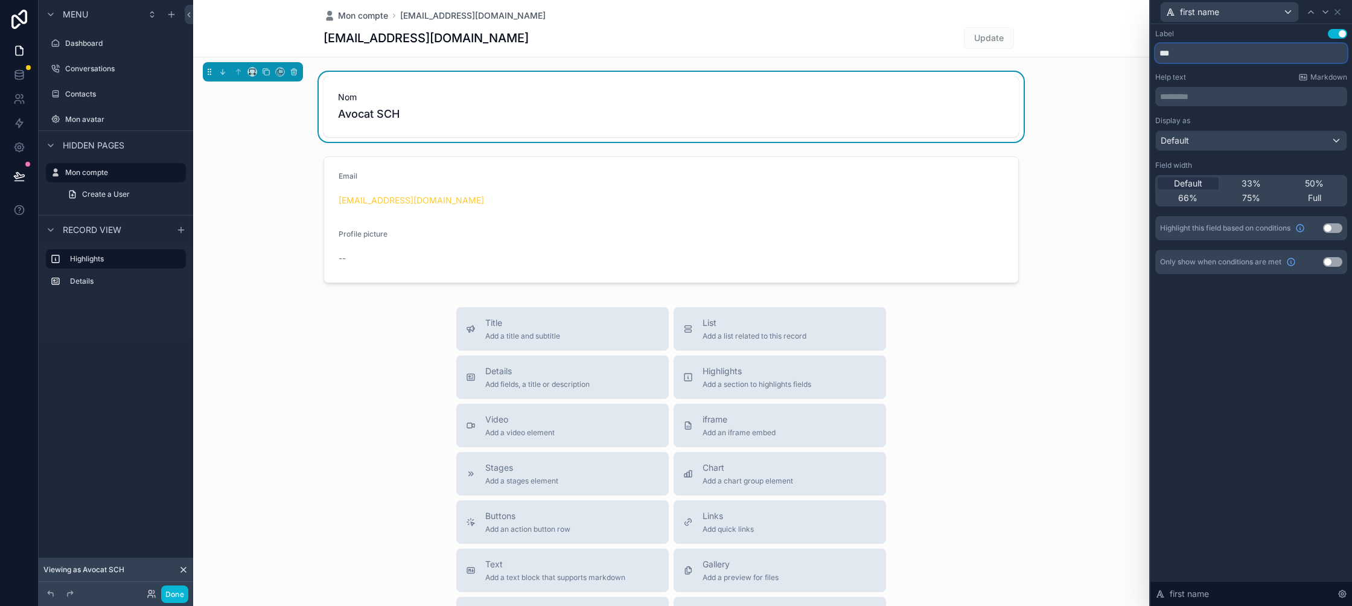
click at [1196, 59] on input "***" at bounding box center [1251, 52] width 192 height 19
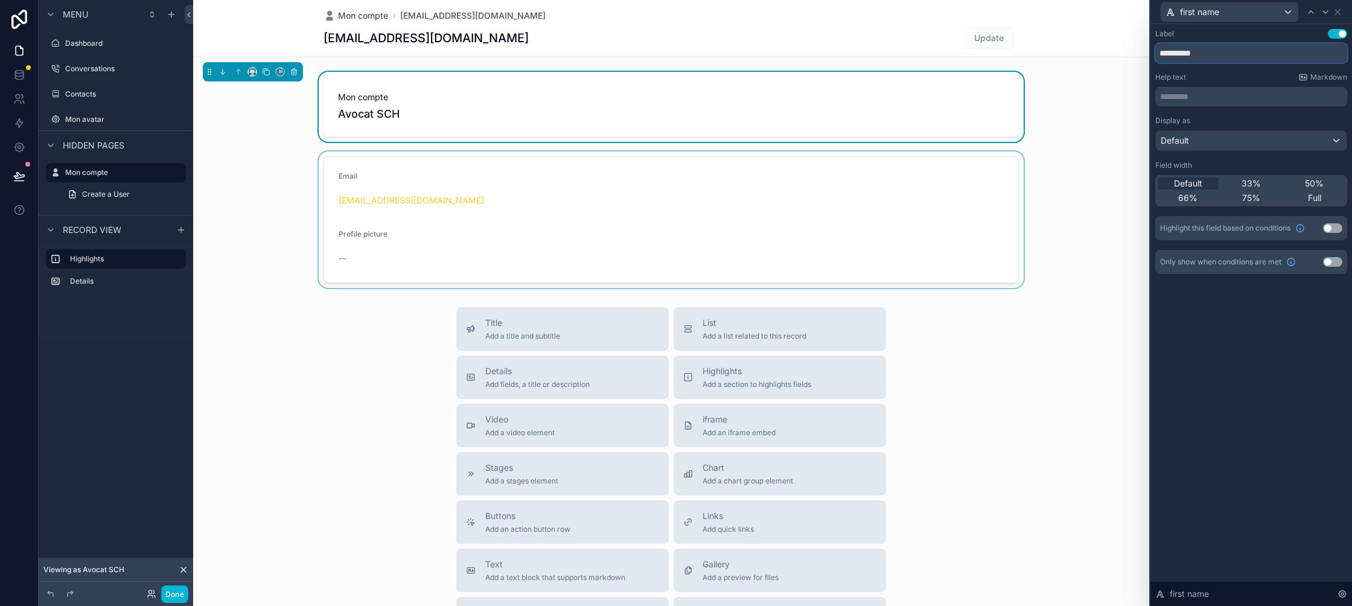
type input "**********"
drag, startPoint x: 1069, startPoint y: 181, endPoint x: 954, endPoint y: 173, distance: 115.5
click at [1069, 181] on div "scrollable content" at bounding box center [671, 219] width 956 height 136
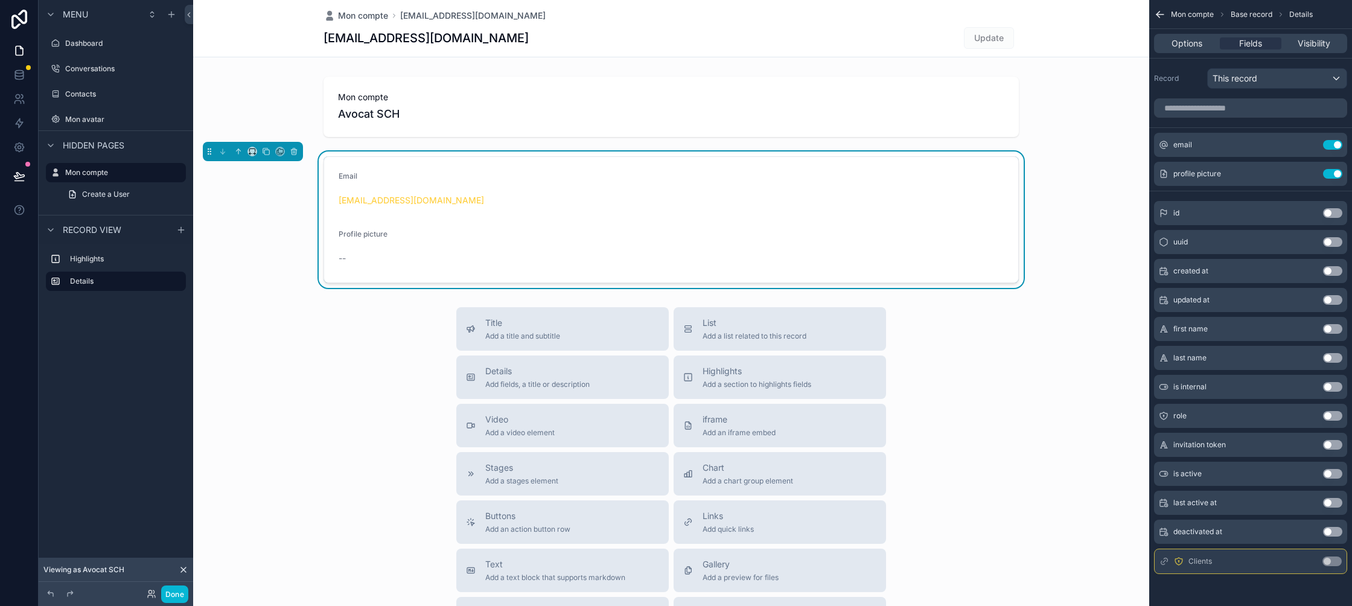
click at [512, 192] on div "sihemchaib4@gmail.com" at bounding box center [670, 200] width 665 height 19
click at [1307, 177] on icon "scrollable content" at bounding box center [1307, 174] width 5 height 5
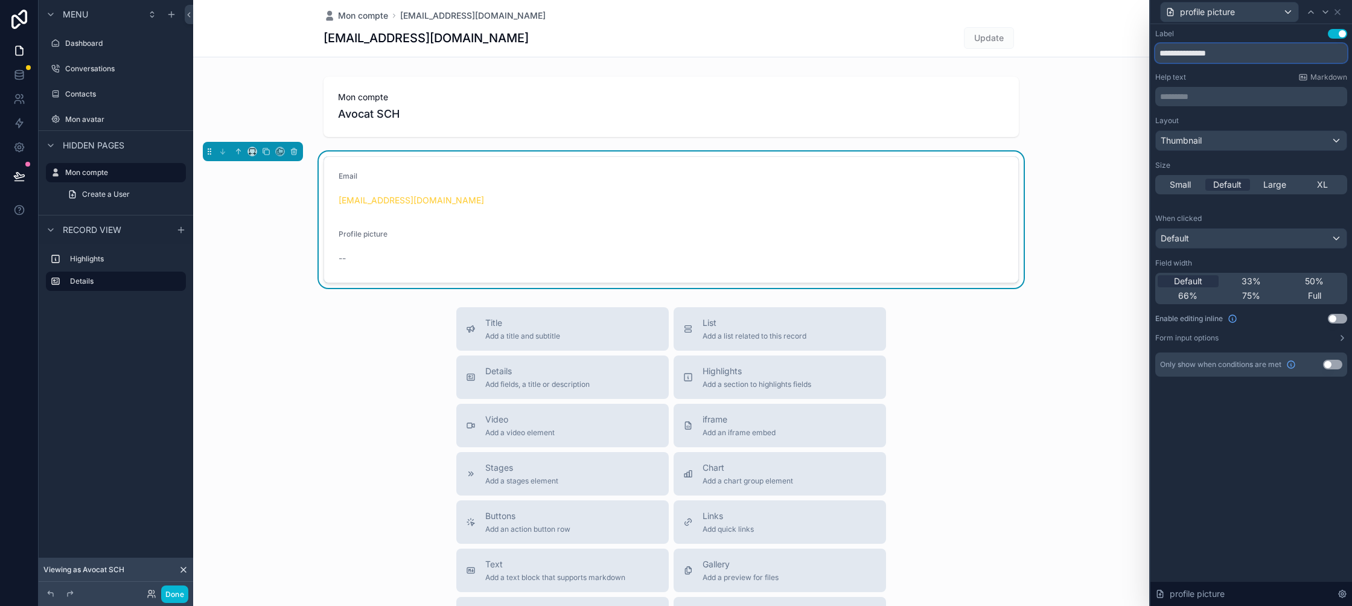
drag, startPoint x: 1185, startPoint y: 51, endPoint x: 1156, endPoint y: 51, distance: 29.0
click at [1156, 51] on input "**********" at bounding box center [1251, 52] width 192 height 19
type input "**********"
click at [1076, 113] on div "scrollable content" at bounding box center [671, 107] width 956 height 70
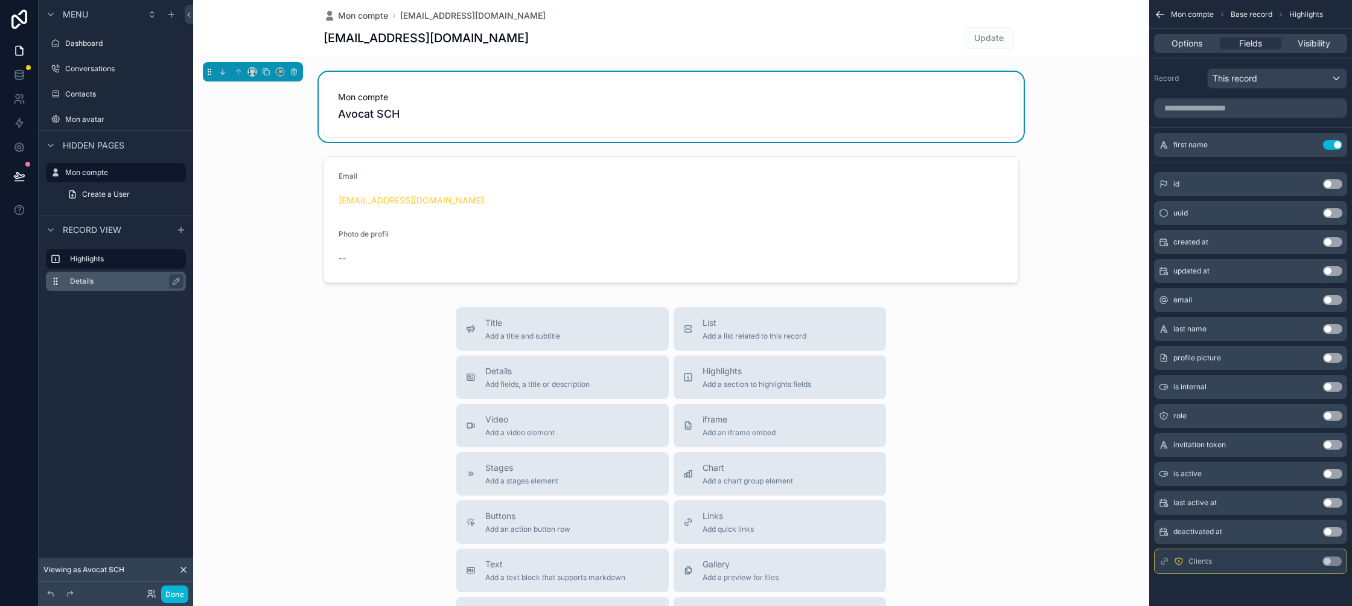
click at [129, 282] on label "Details" at bounding box center [123, 281] width 106 height 10
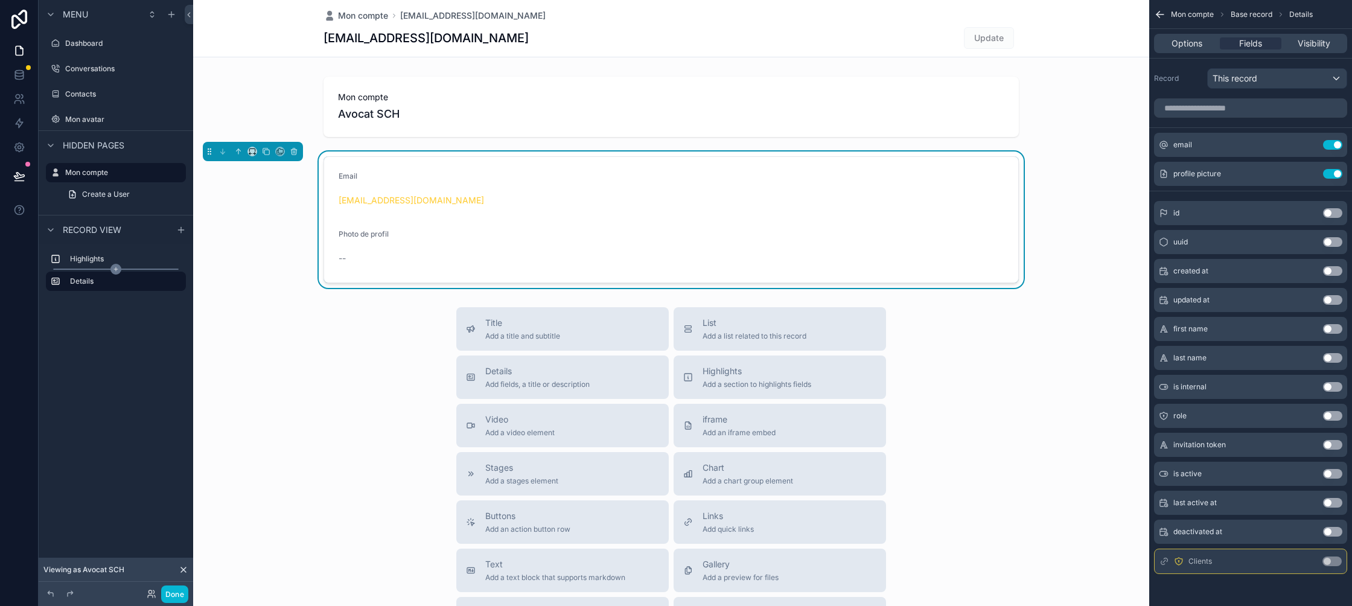
click at [116, 270] on icon "scrollable content" at bounding box center [116, 269] width 0 height 4
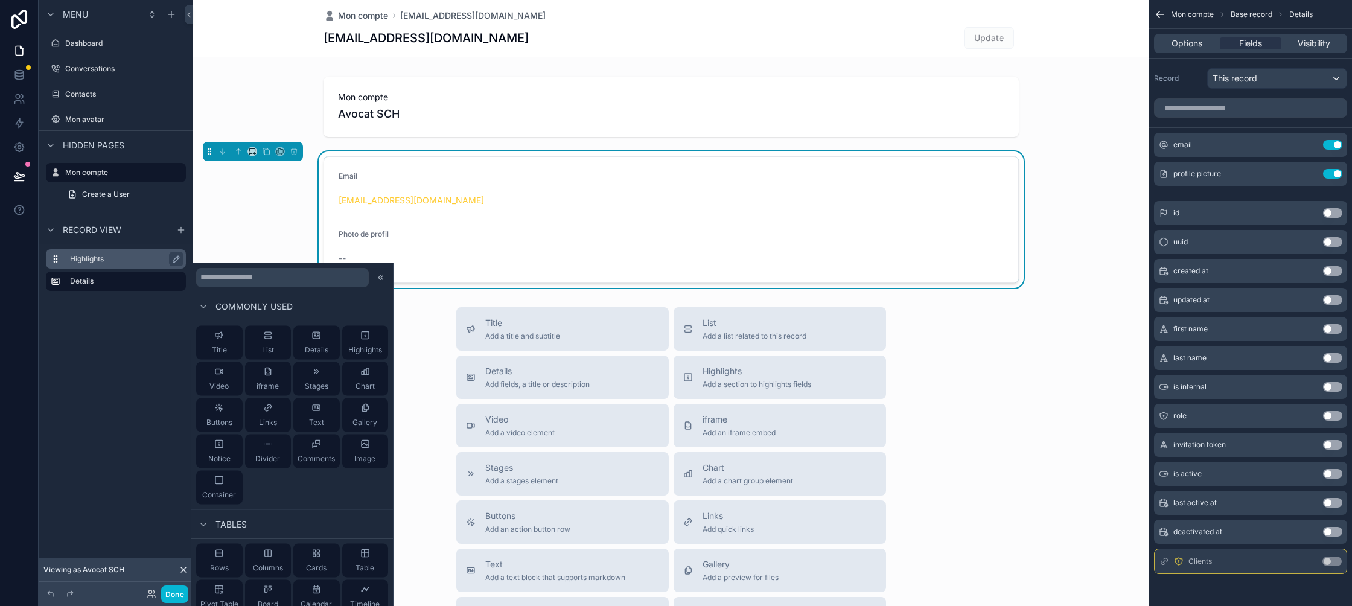
click at [80, 259] on label "Highlights" at bounding box center [123, 259] width 106 height 10
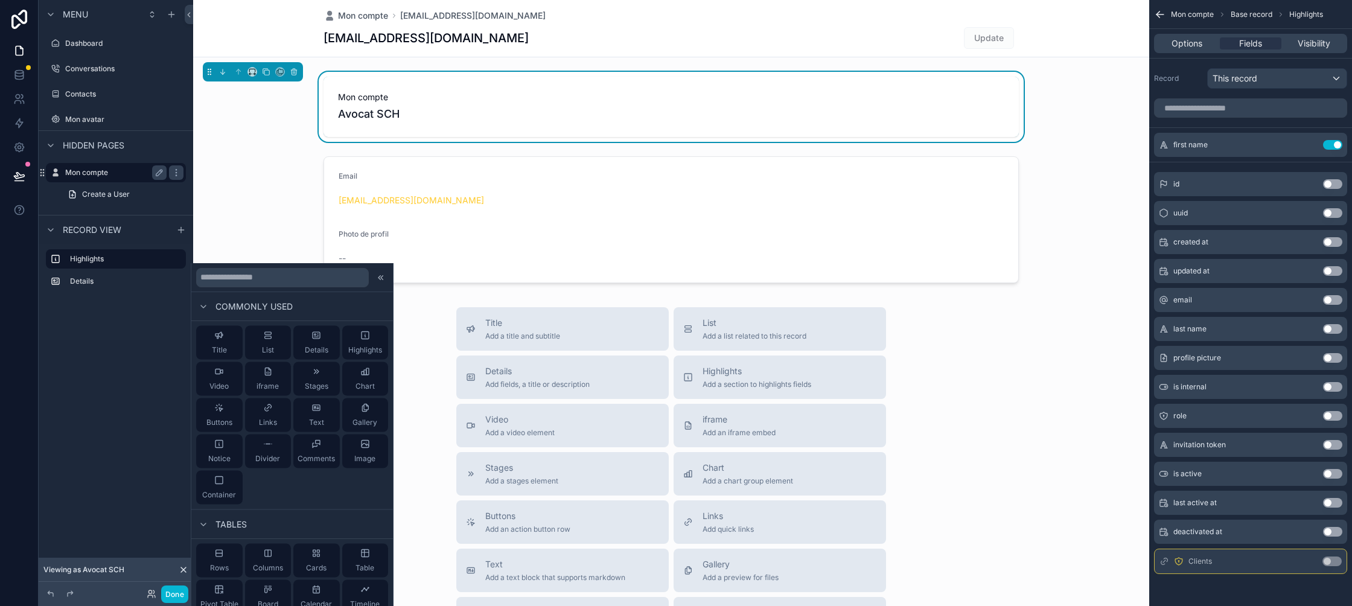
click at [108, 168] on label "Mon compte" at bounding box center [113, 173] width 97 height 10
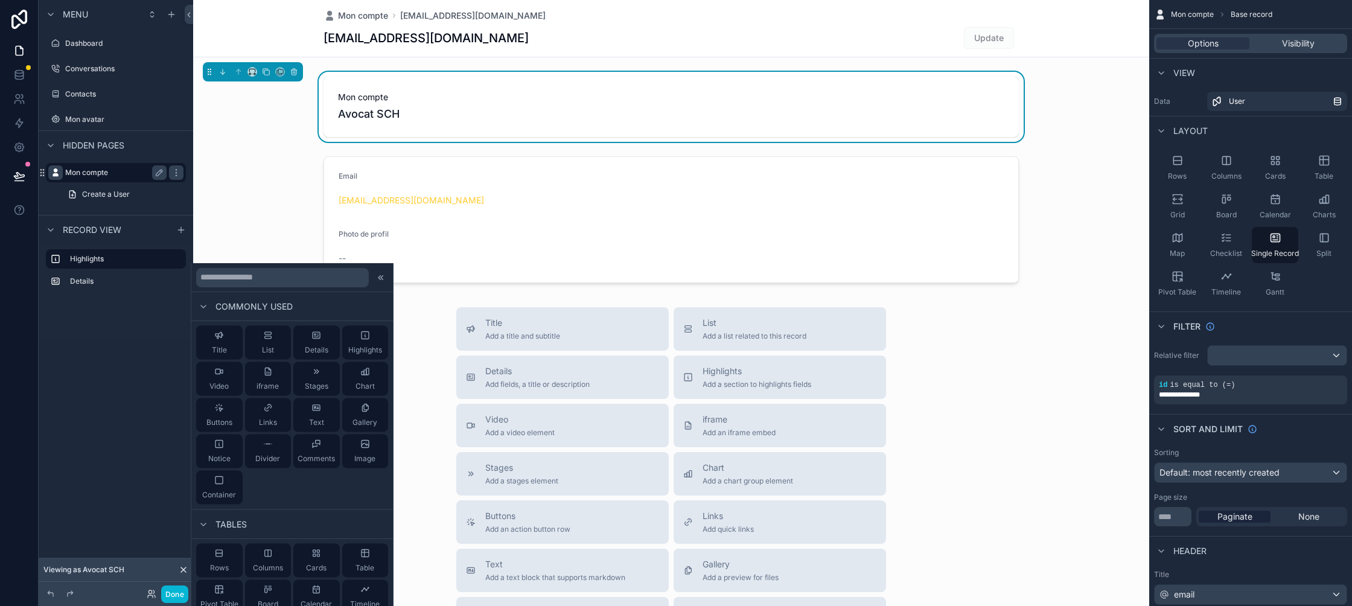
click at [49, 171] on div "scrollable content" at bounding box center [55, 172] width 14 height 14
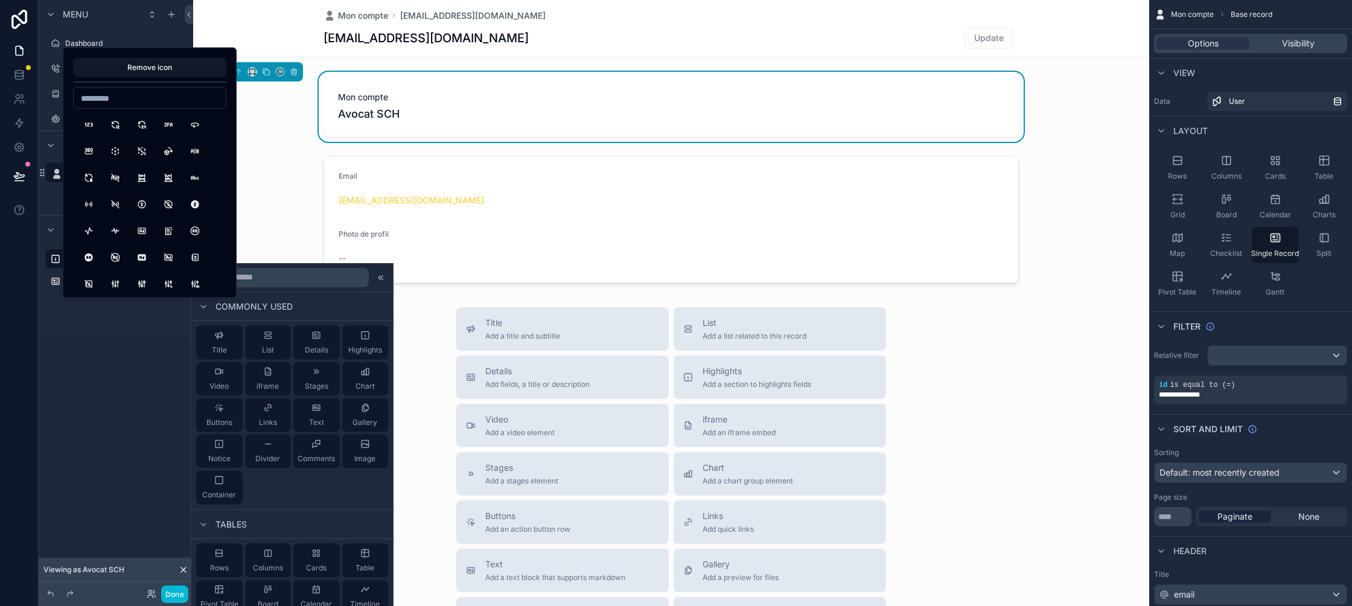
click at [43, 265] on div "Highlights Details" at bounding box center [116, 273] width 154 height 59
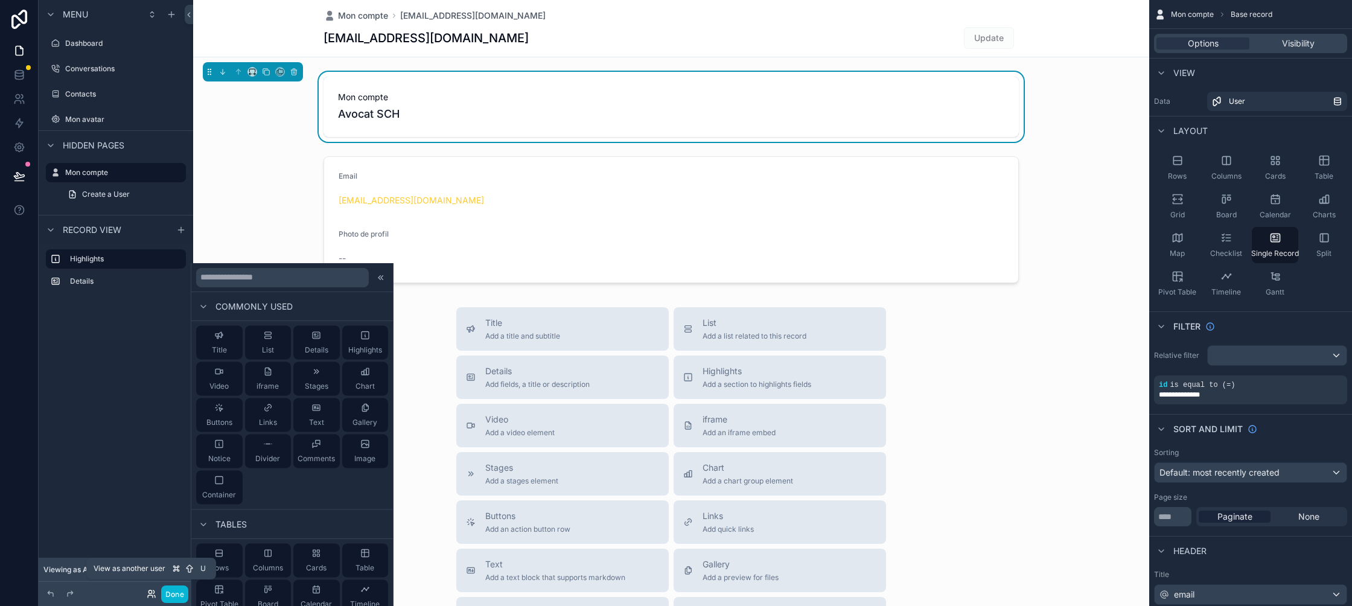
click at [148, 594] on icon at bounding box center [152, 594] width 10 height 10
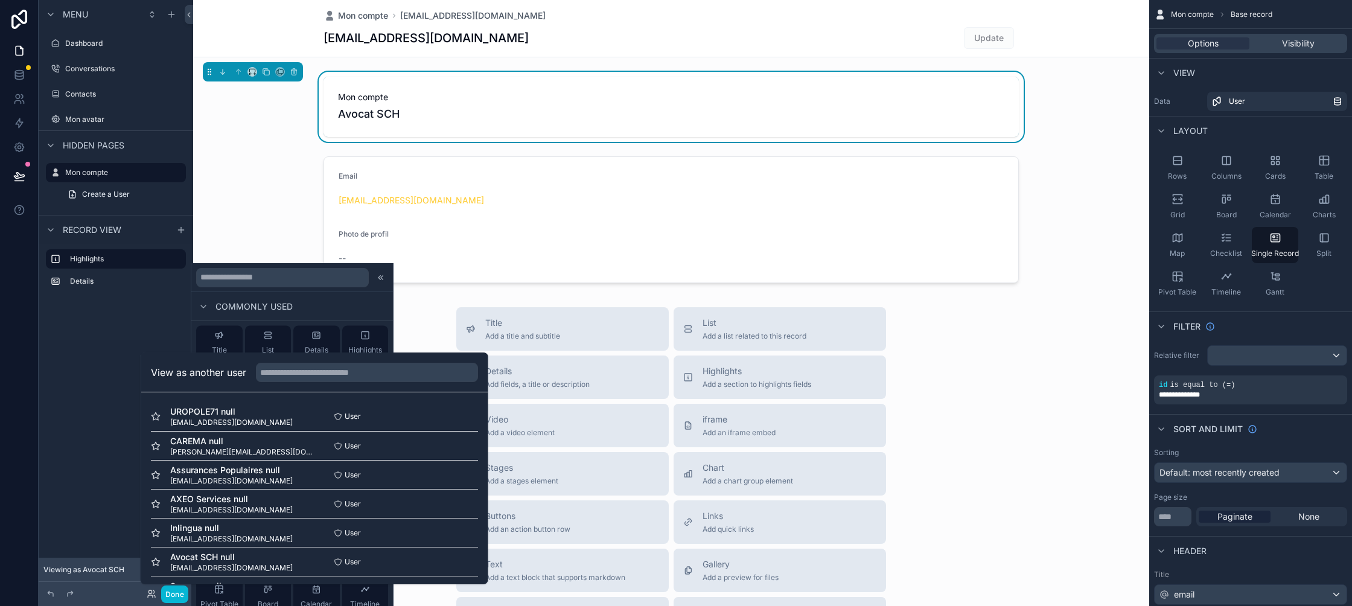
click at [90, 493] on div "Menu Dashboard Conversations Contacts Mon avatar Hidden pages Mon compte Create…" at bounding box center [116, 295] width 154 height 591
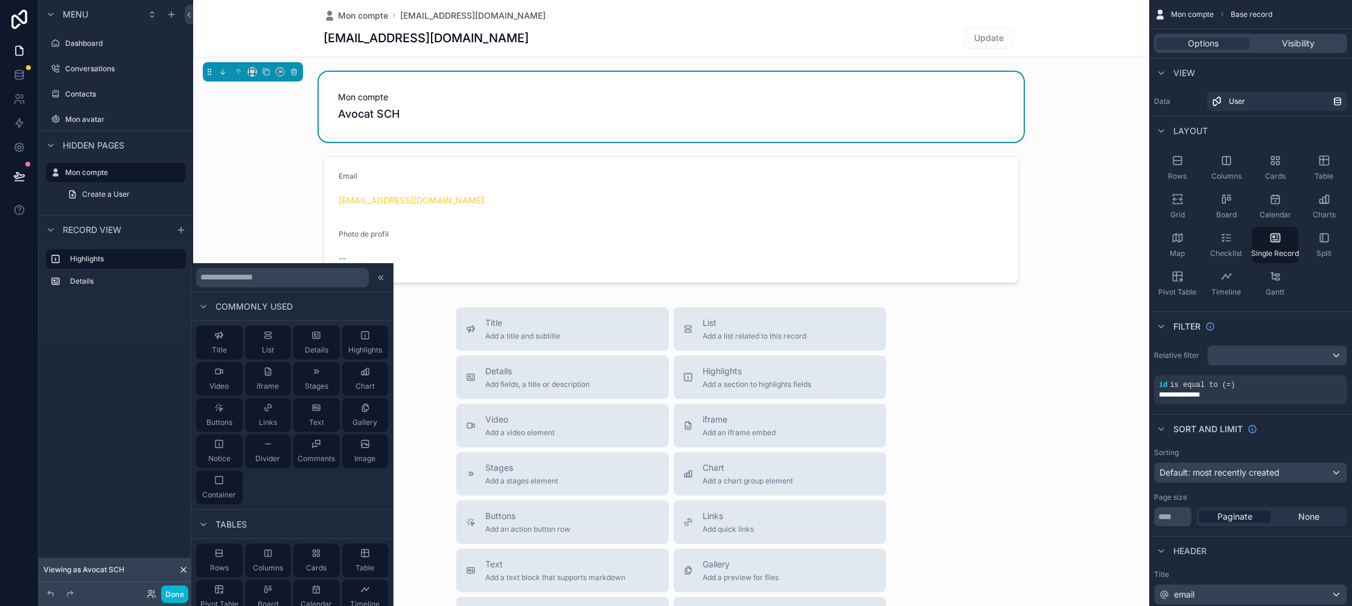
click at [75, 358] on div "Record view Highlights Details" at bounding box center [116, 287] width 154 height 145
drag, startPoint x: 97, startPoint y: 345, endPoint x: 144, endPoint y: 325, distance: 51.9
click at [97, 345] on div "Record view Highlights Details" at bounding box center [116, 287] width 154 height 145
click at [382, 280] on icon at bounding box center [381, 277] width 10 height 10
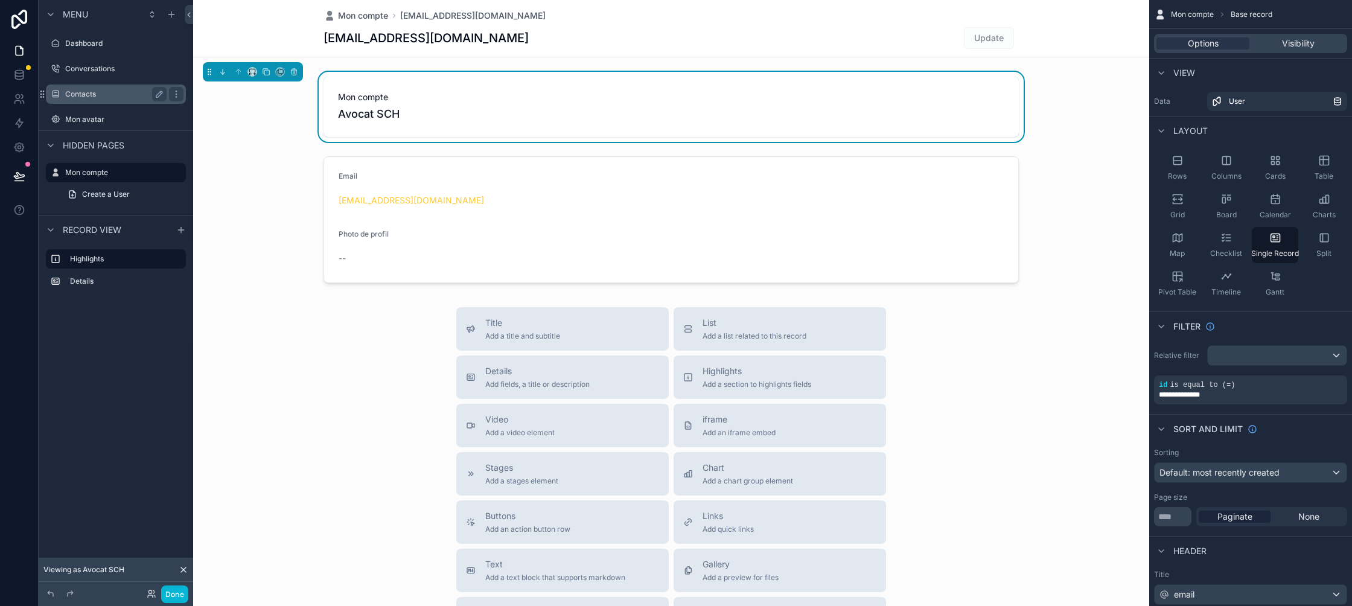
click at [93, 92] on label "Contacts" at bounding box center [113, 94] width 97 height 10
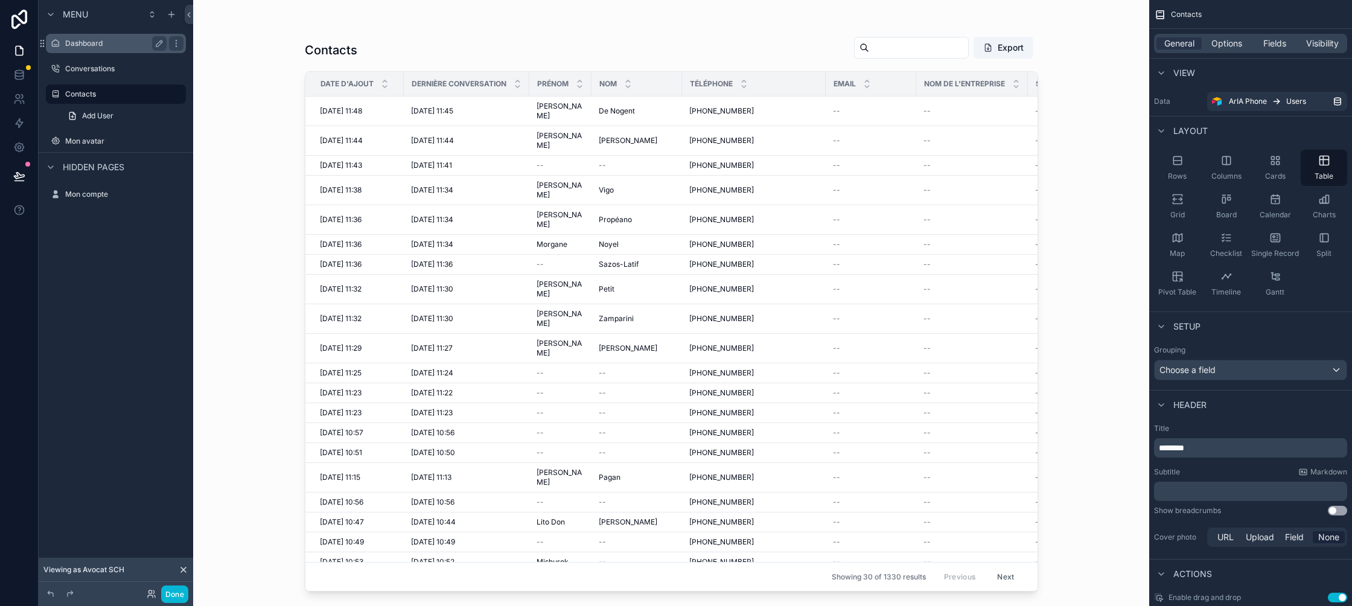
click at [112, 49] on div "Dashboard" at bounding box center [115, 43] width 101 height 14
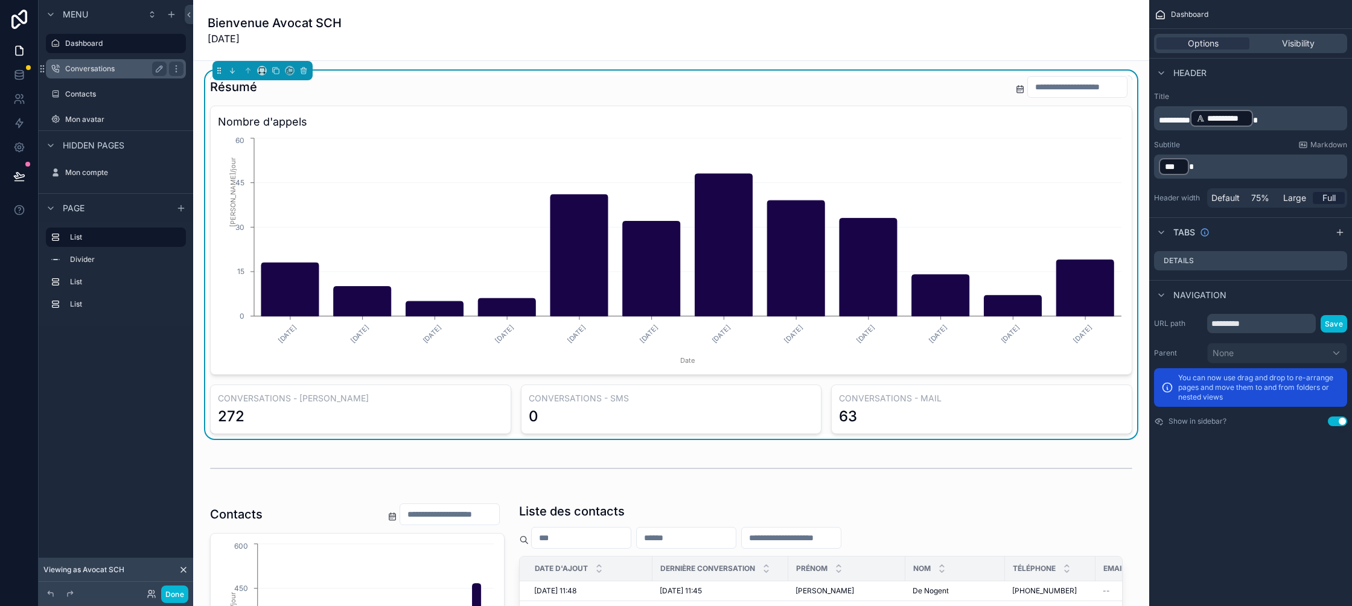
click at [101, 63] on div "Conversations" at bounding box center [115, 69] width 101 height 14
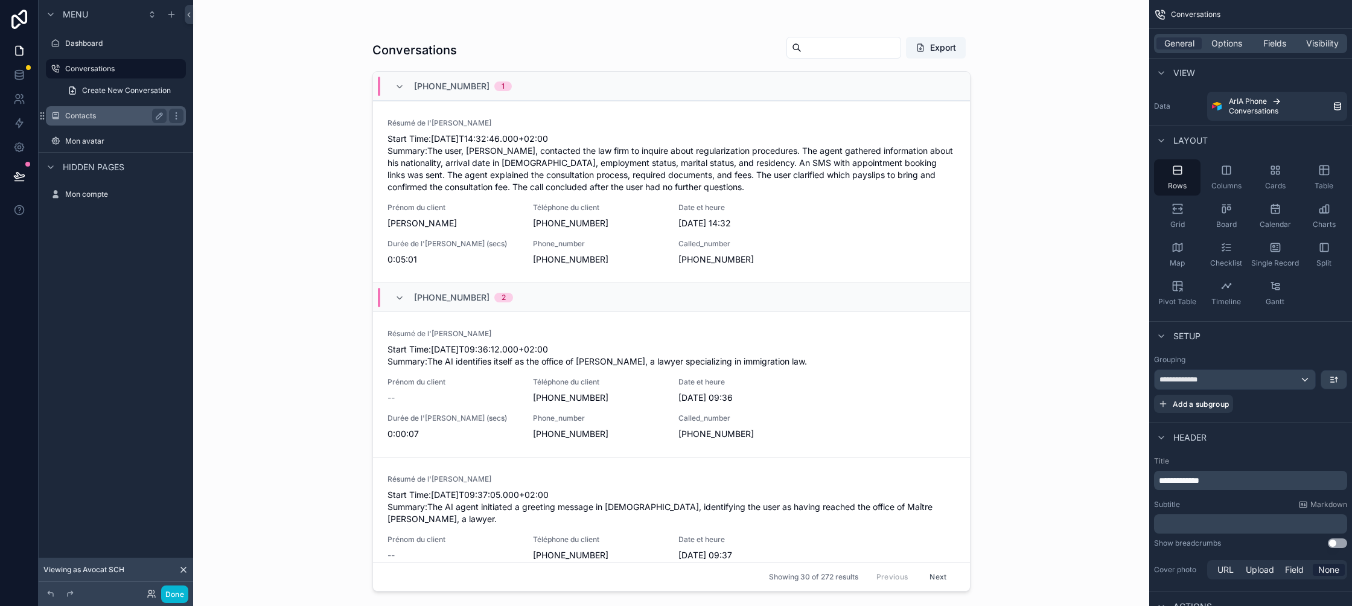
click at [115, 109] on div "Contacts" at bounding box center [115, 116] width 101 height 14
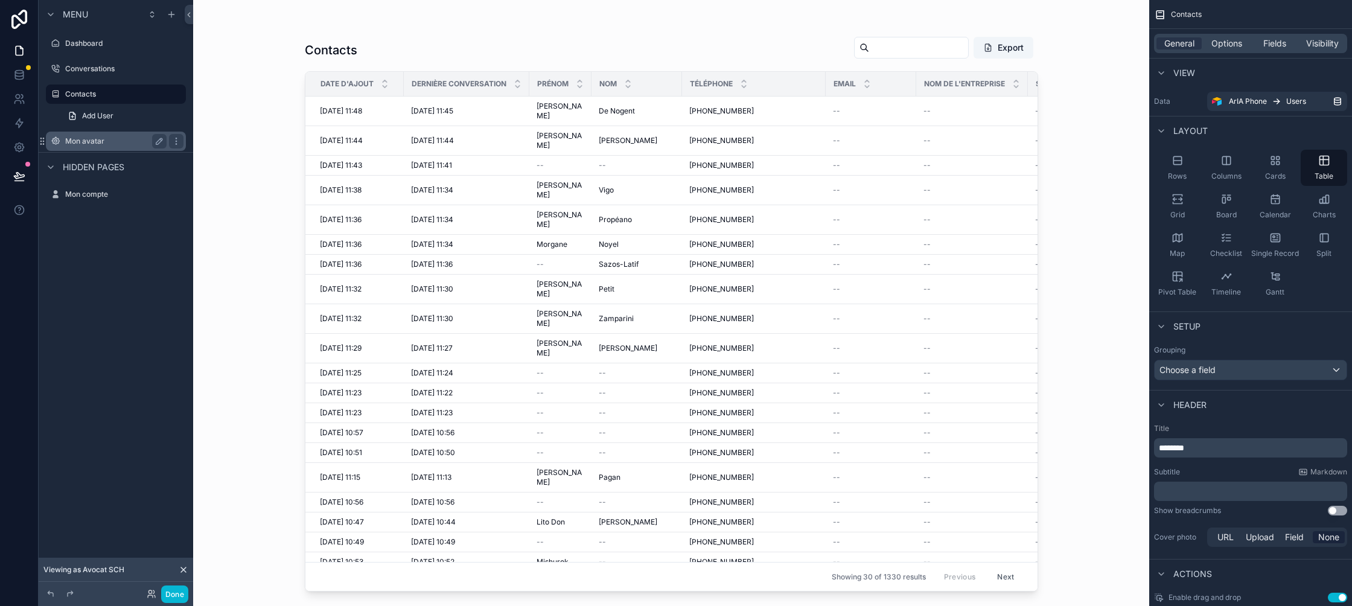
click at [112, 138] on label "Mon avatar" at bounding box center [113, 141] width 97 height 10
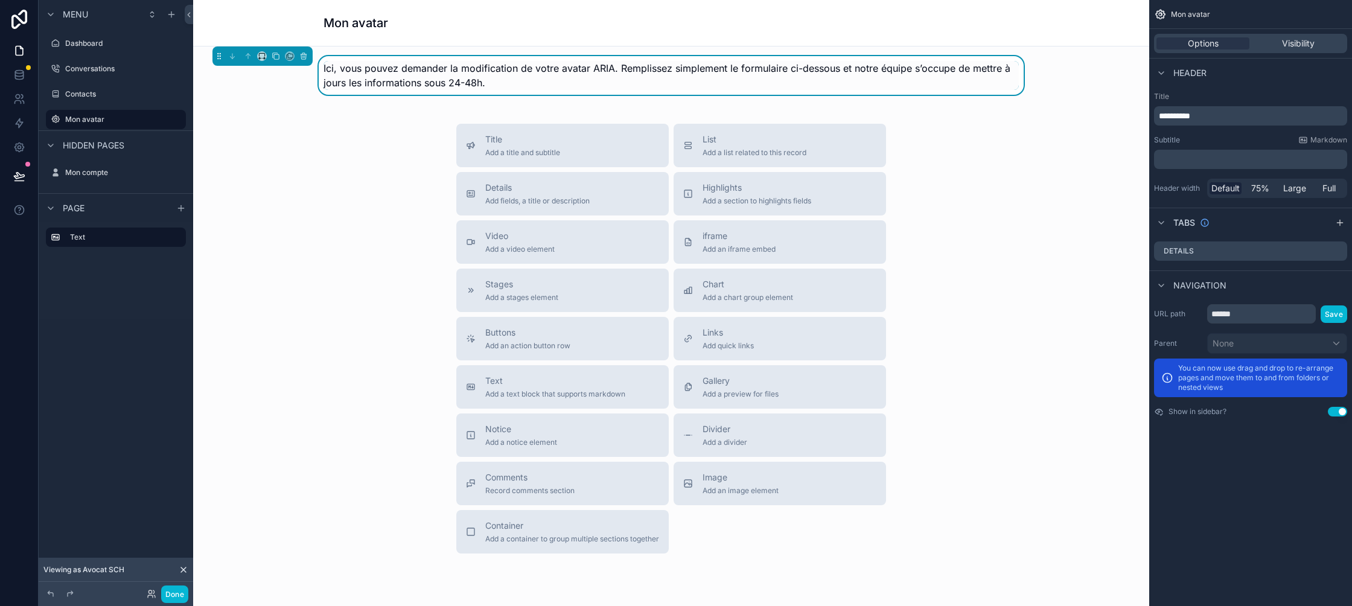
click at [465, 81] on span "Ici, vous pouvez demander la modification de votre avatar ARIA. Remplissez simp…" at bounding box center [666, 75] width 687 height 27
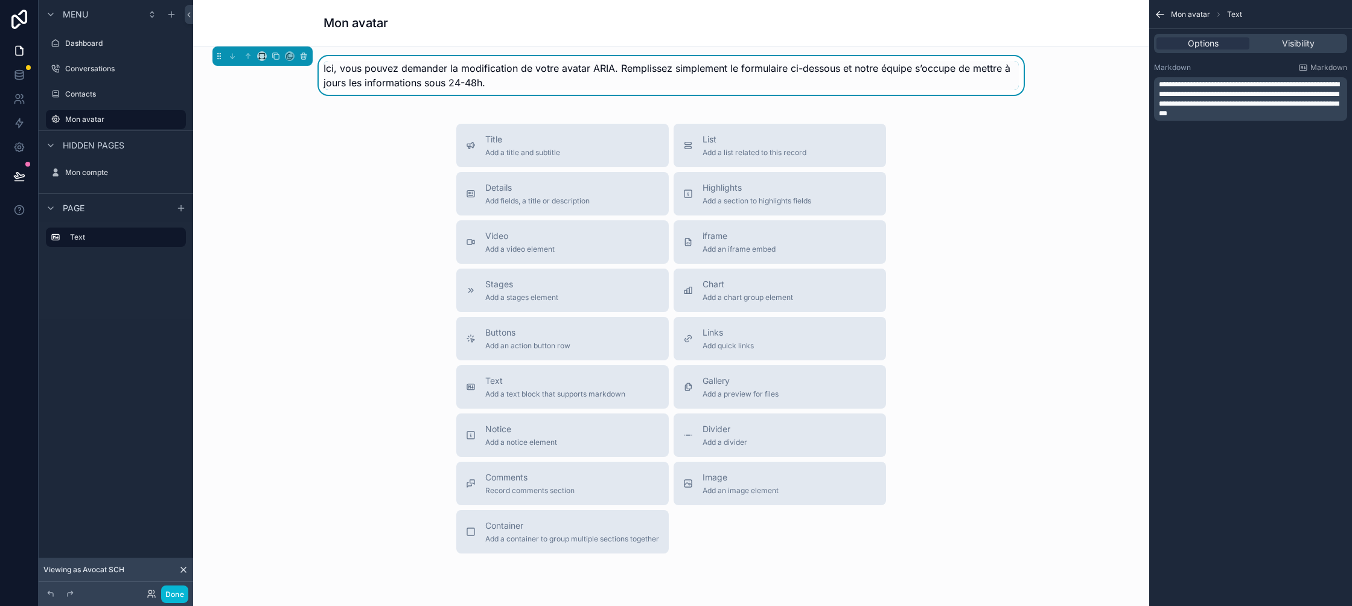
click at [936, 122] on div "Ici, vous pouvez demander la modification de votre avatar ARIA. Remplissez simp…" at bounding box center [671, 347] width 956 height 603
click at [314, 139] on div "Title Add a title and subtitle List Add a list related to this record Details A…" at bounding box center [671, 339] width 936 height 430
click at [179, 205] on icon "scrollable content" at bounding box center [181, 208] width 10 height 10
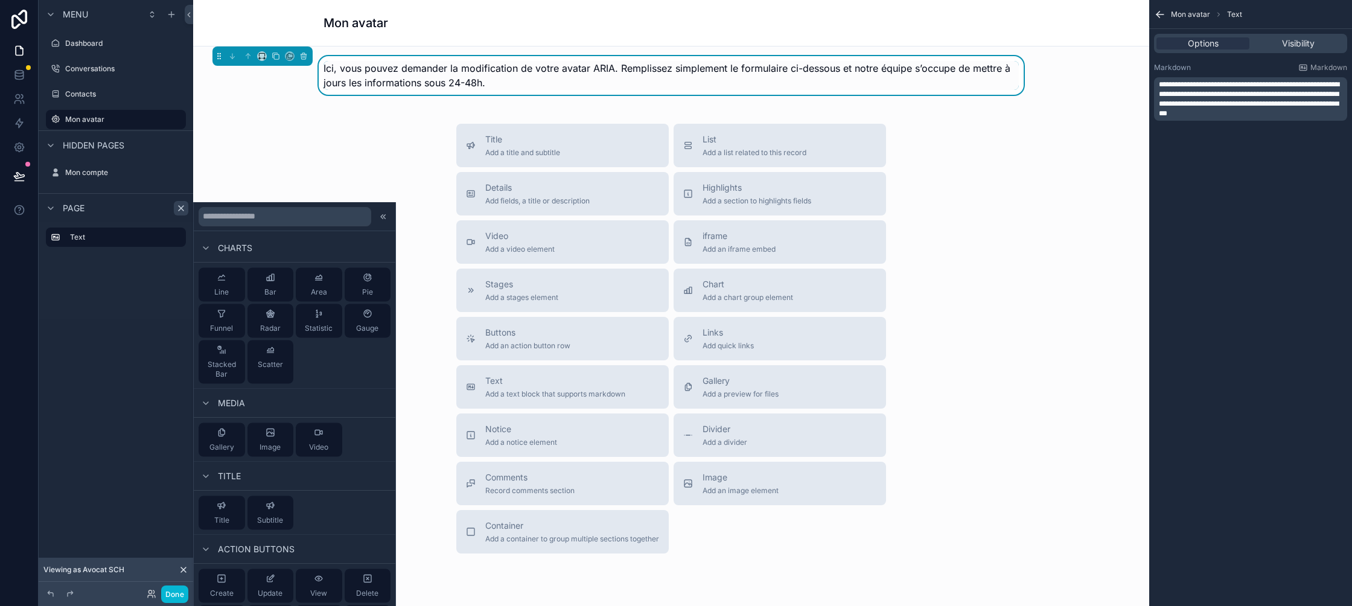
scroll to position [398, 0]
click at [895, 311] on div "Title Add a title and subtitle List Add a list related to this record Details A…" at bounding box center [670, 339] width 449 height 430
click at [569, 527] on span "Container" at bounding box center [572, 525] width 174 height 12
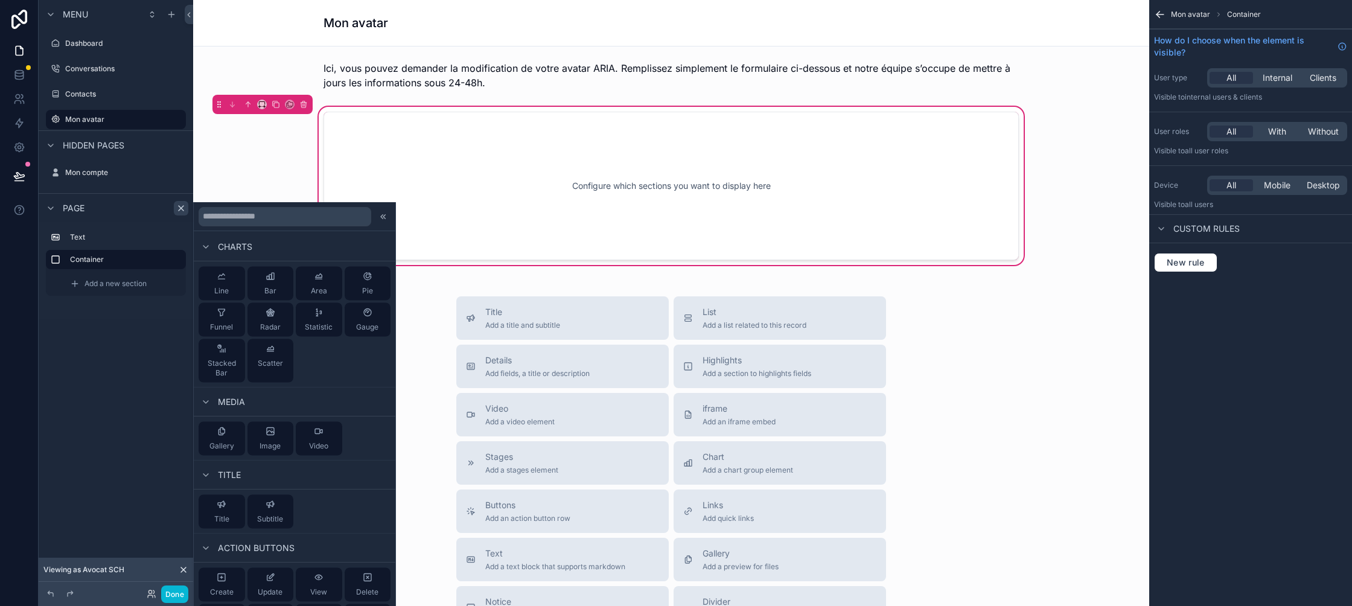
click at [519, 164] on div "Configure which sections you want to display here" at bounding box center [670, 186] width 655 height 109
click at [382, 214] on icon at bounding box center [382, 216] width 2 height 4
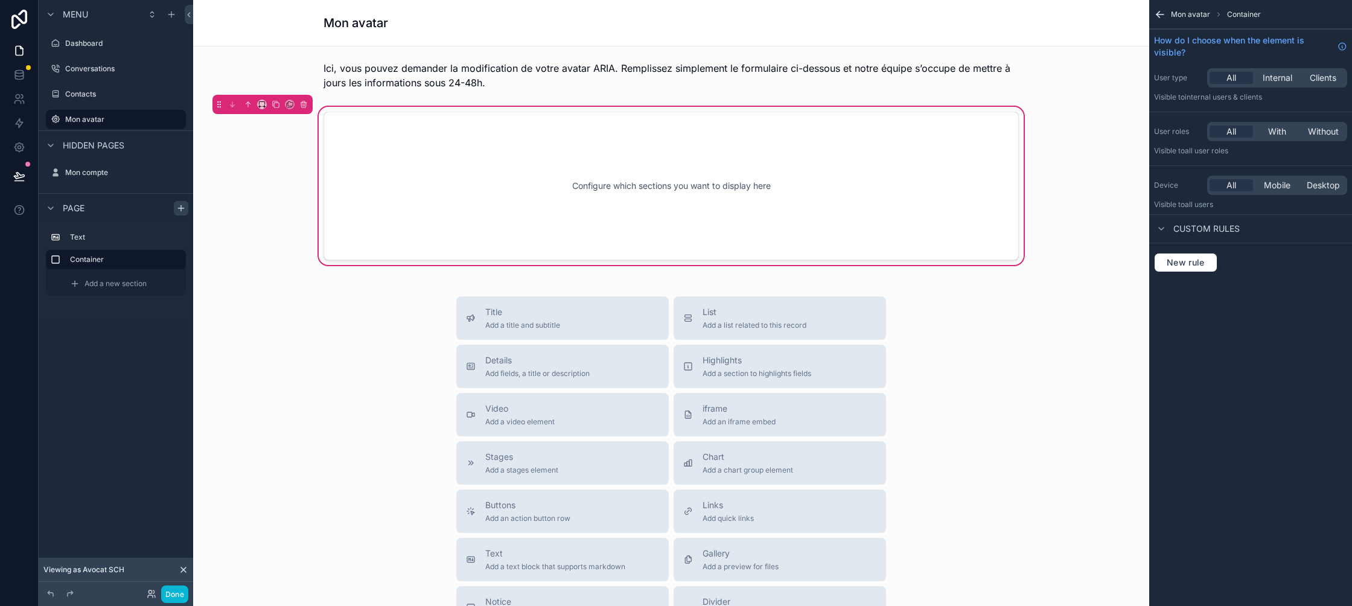
click at [1162, 12] on icon "scrollable content" at bounding box center [1160, 14] width 12 height 12
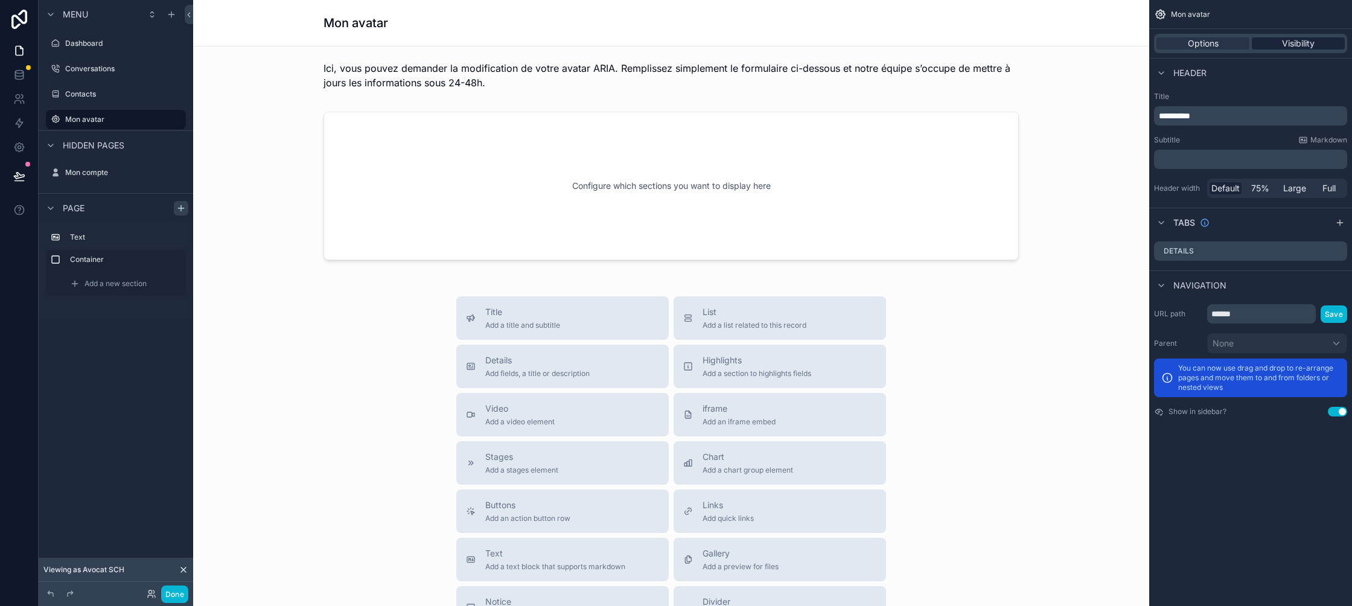
click at [1282, 47] on span "Visibility" at bounding box center [1298, 43] width 33 height 12
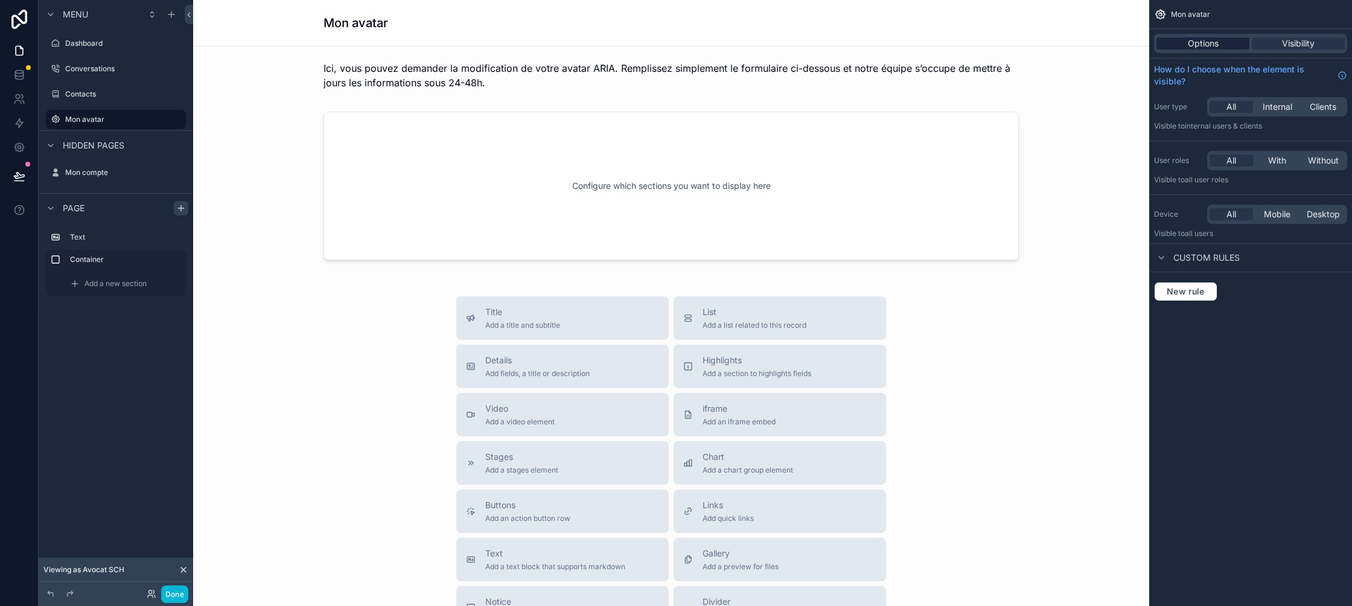
click at [1216, 44] on span "Options" at bounding box center [1202, 43] width 31 height 12
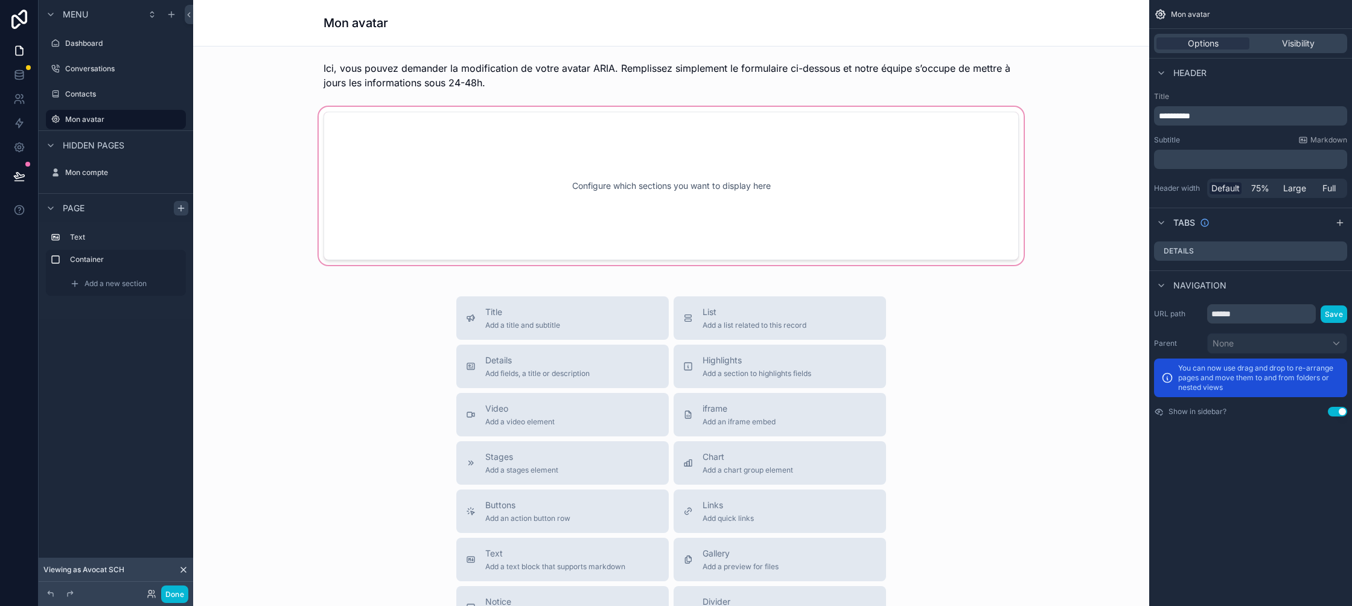
click at [774, 243] on div "scrollable content" at bounding box center [671, 185] width 936 height 163
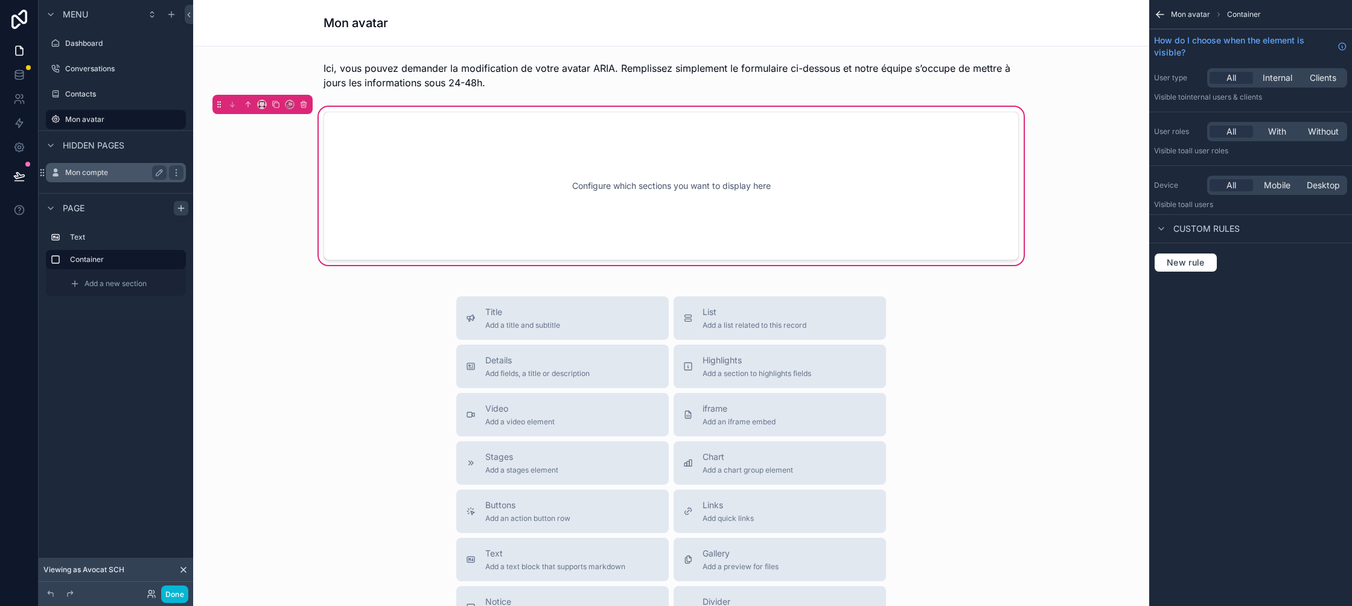
click at [110, 175] on label "Mon compte" at bounding box center [113, 173] width 97 height 10
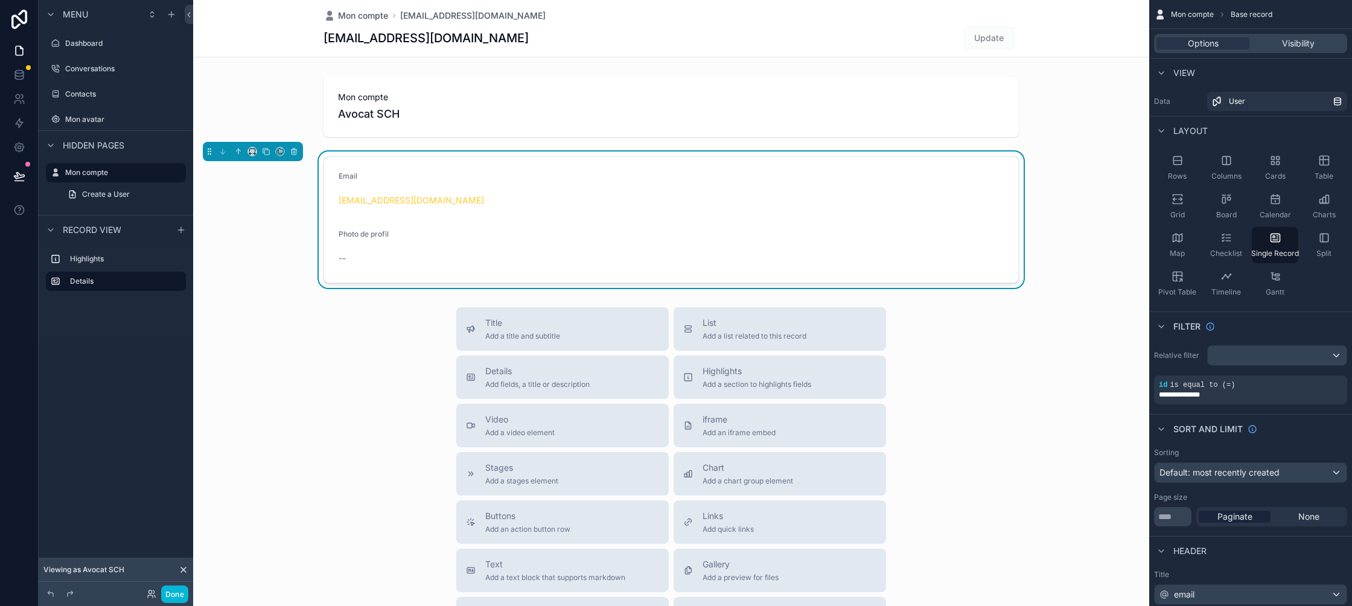
click at [434, 121] on div "scrollable content" at bounding box center [671, 416] width 956 height 833
click at [452, 95] on div "scrollable content" at bounding box center [671, 107] width 956 height 70
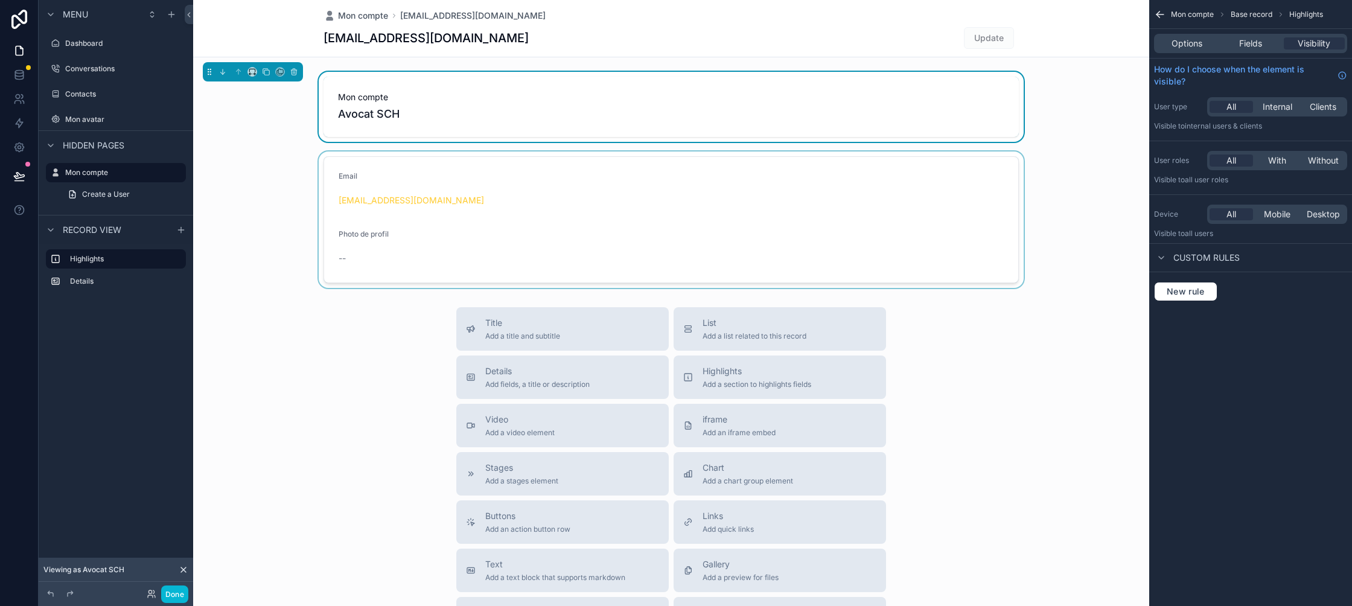
click at [994, 234] on div "scrollable content" at bounding box center [671, 219] width 956 height 136
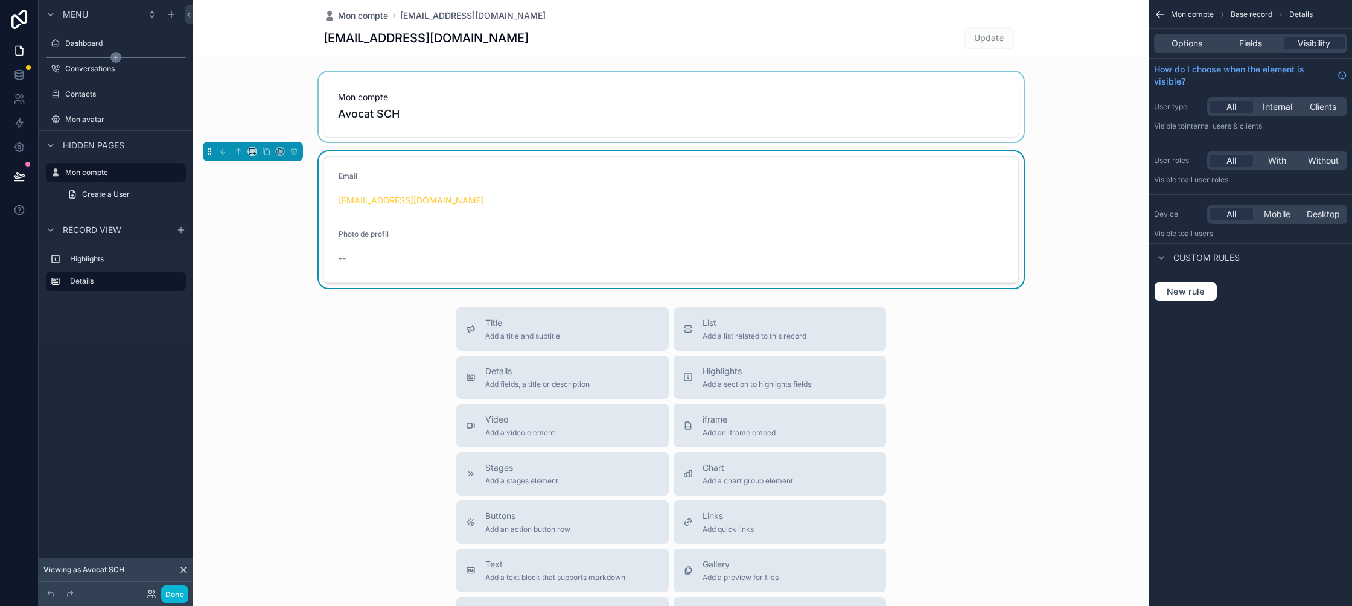
drag, startPoint x: 90, startPoint y: 46, endPoint x: 72, endPoint y: 57, distance: 20.6
click at [90, 46] on label "Dashboard" at bounding box center [124, 44] width 118 height 10
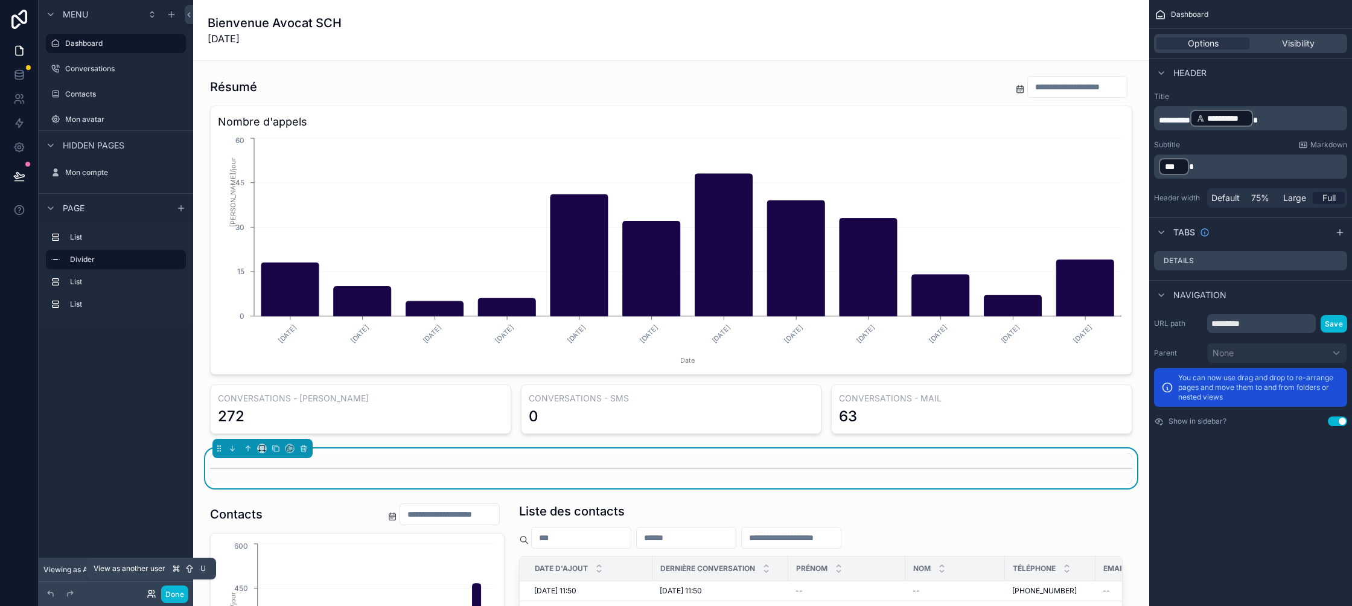
click at [154, 592] on icon at bounding box center [153, 591] width 1 height 3
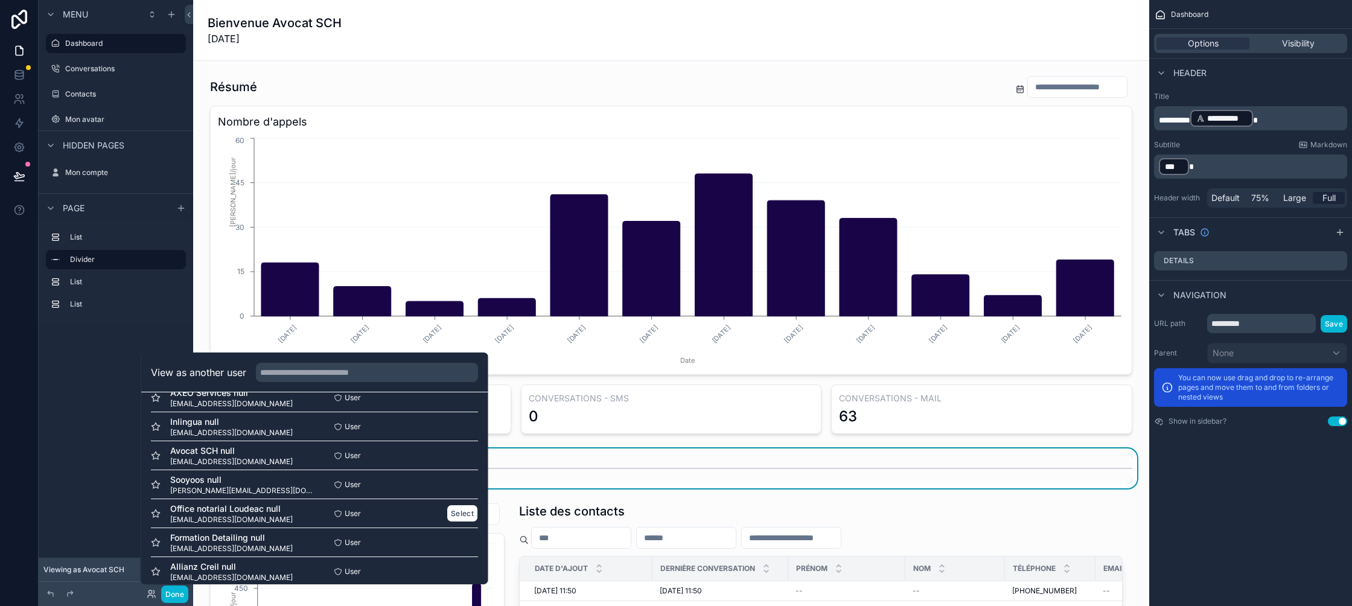
scroll to position [107, 0]
click at [466, 513] on button "Select" at bounding box center [461, 512] width 31 height 17
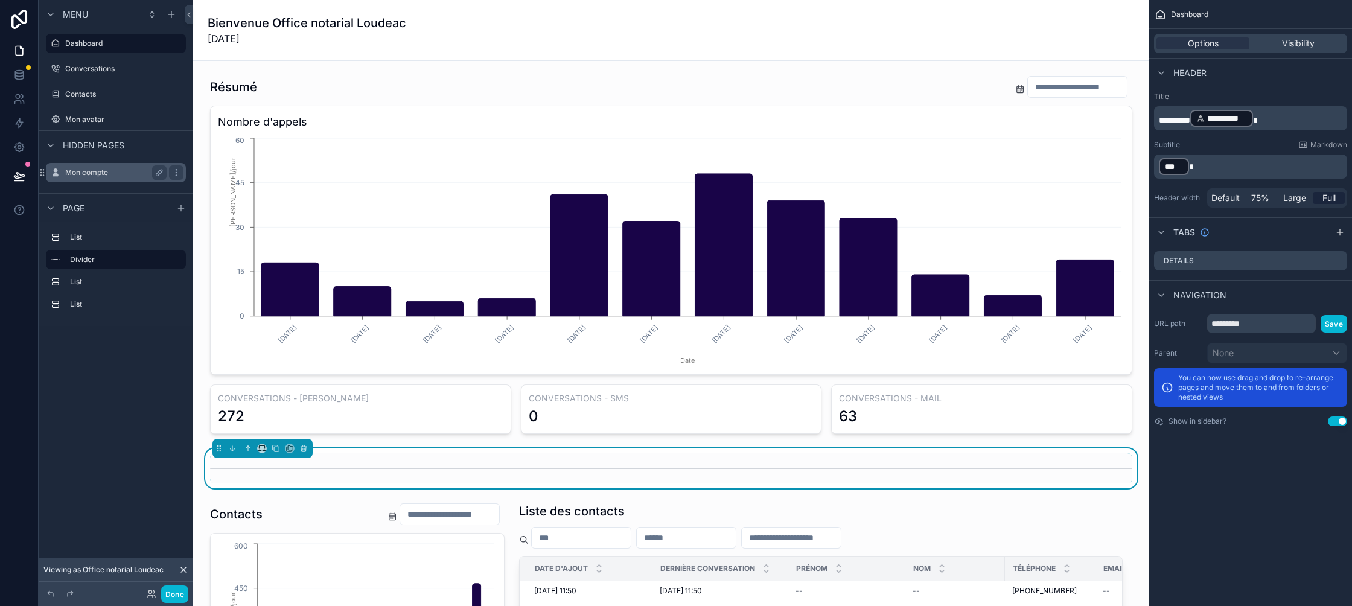
click at [107, 177] on div "Mon compte" at bounding box center [115, 172] width 101 height 14
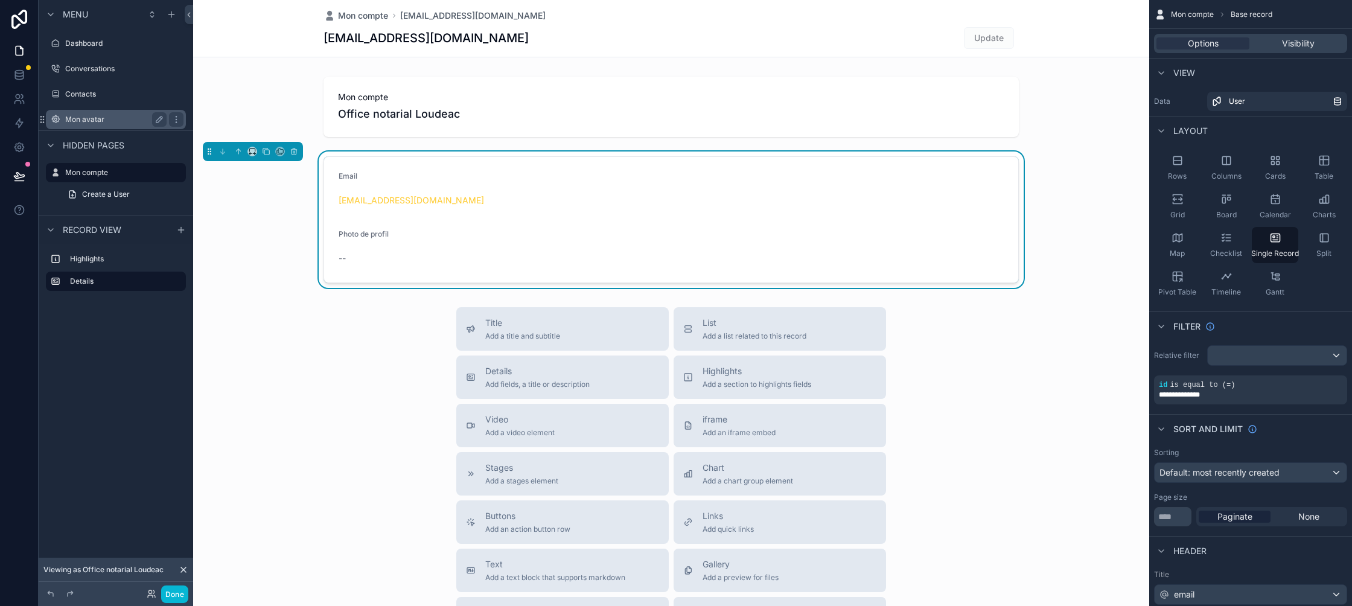
click at [121, 124] on label "Mon avatar" at bounding box center [113, 120] width 97 height 10
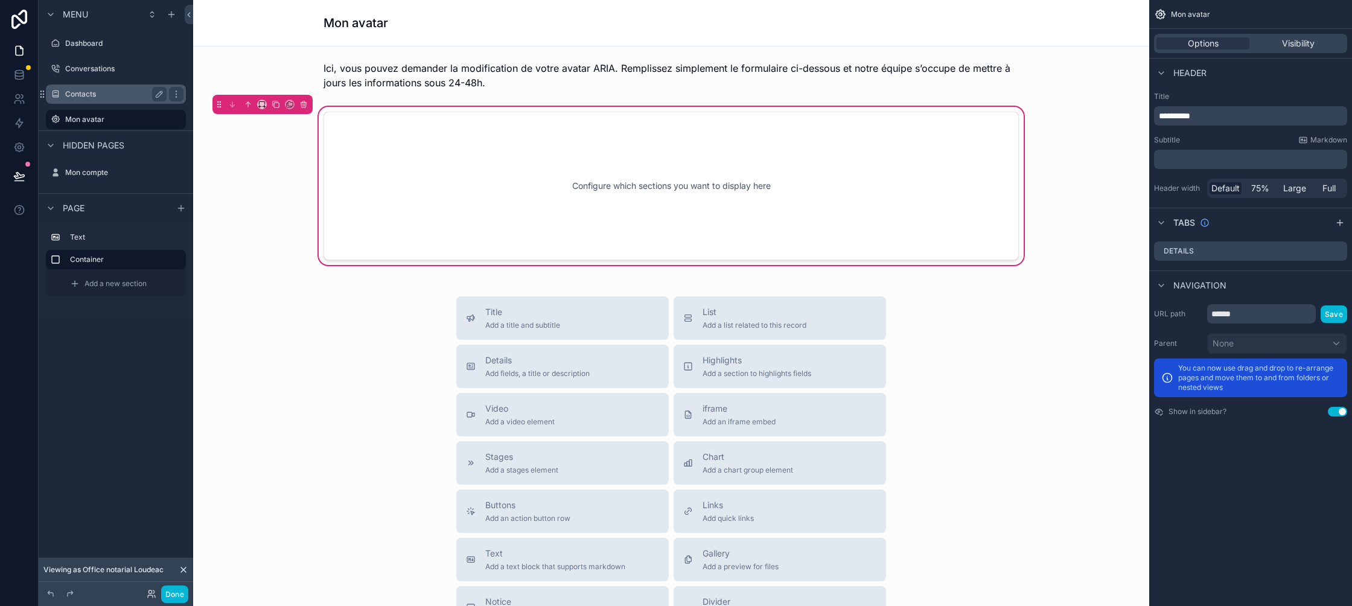
click at [120, 101] on div "Contacts" at bounding box center [115, 94] width 101 height 14
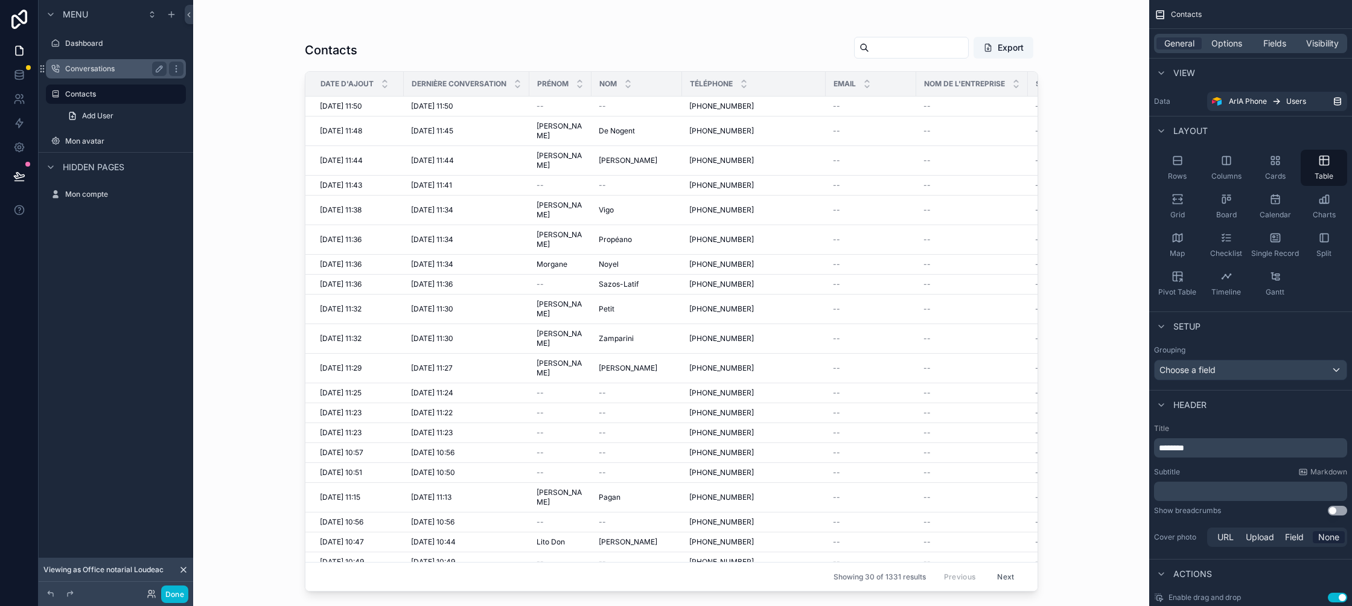
click at [121, 75] on div "Conversations" at bounding box center [115, 69] width 101 height 14
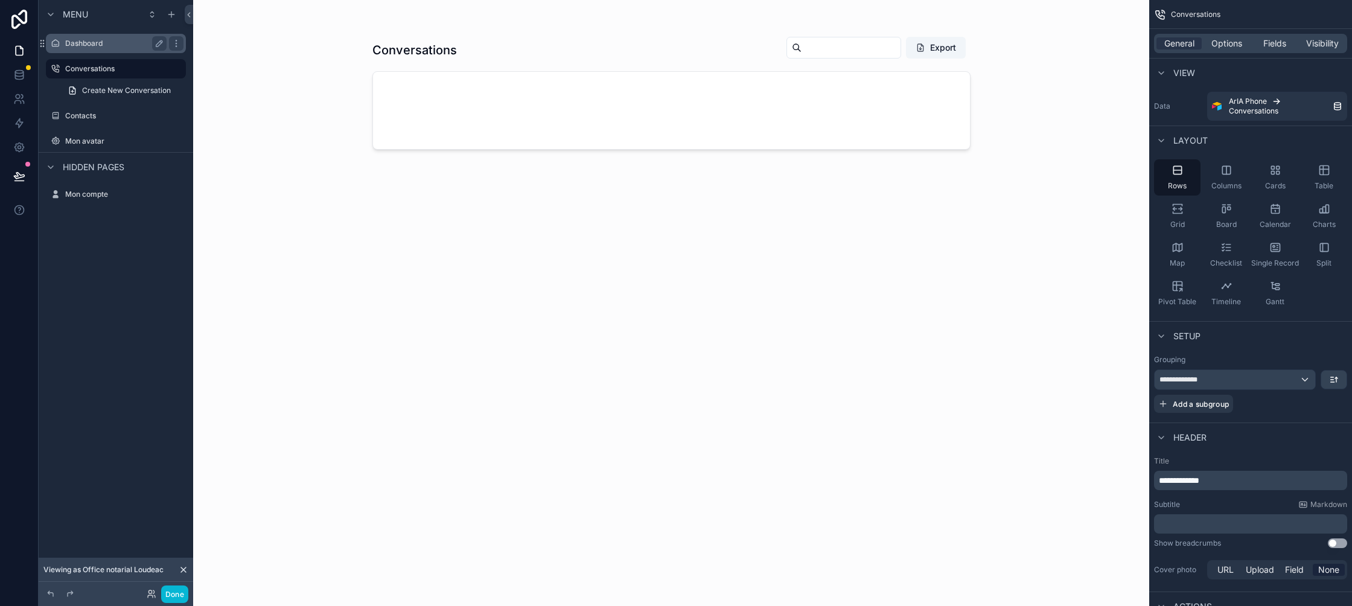
click at [124, 51] on div "Dashboard" at bounding box center [115, 43] width 135 height 19
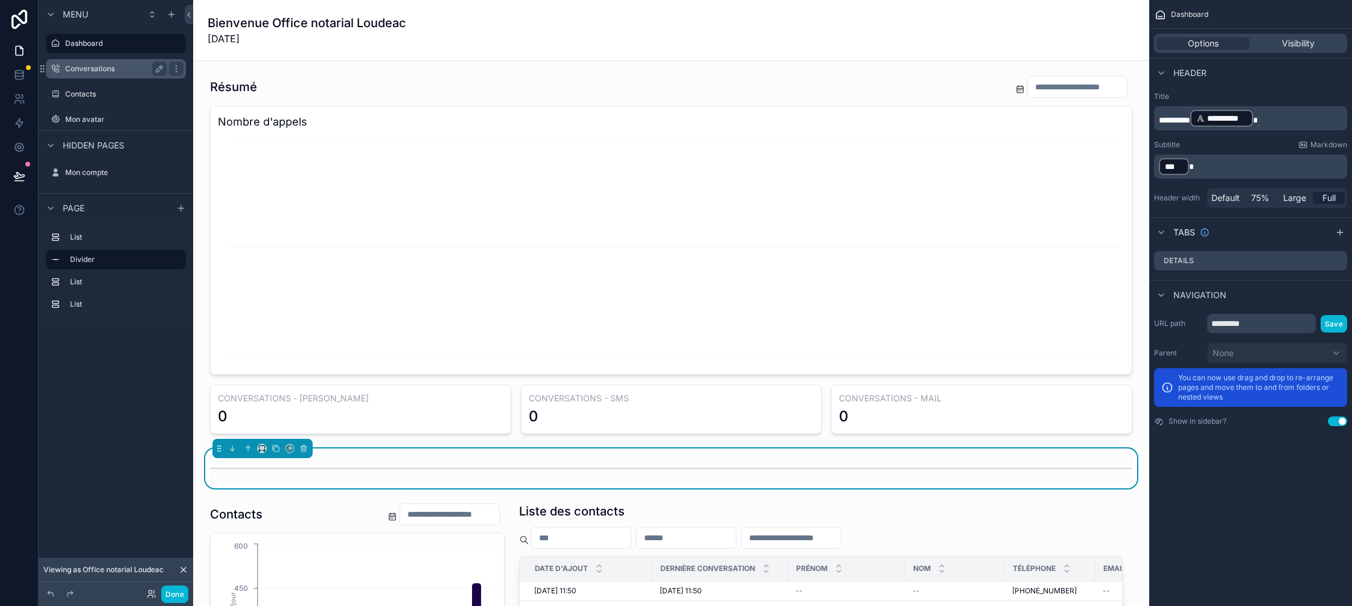
click at [122, 65] on label "Conversations" at bounding box center [113, 69] width 97 height 10
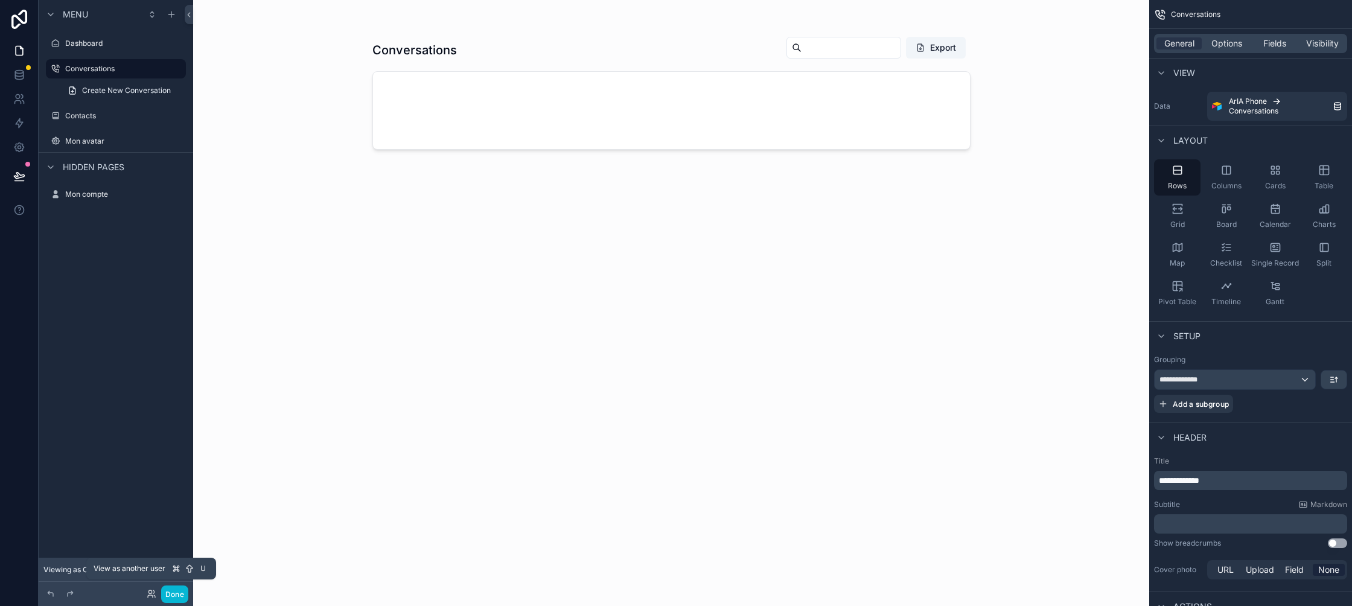
click at [152, 589] on icon at bounding box center [152, 594] width 10 height 10
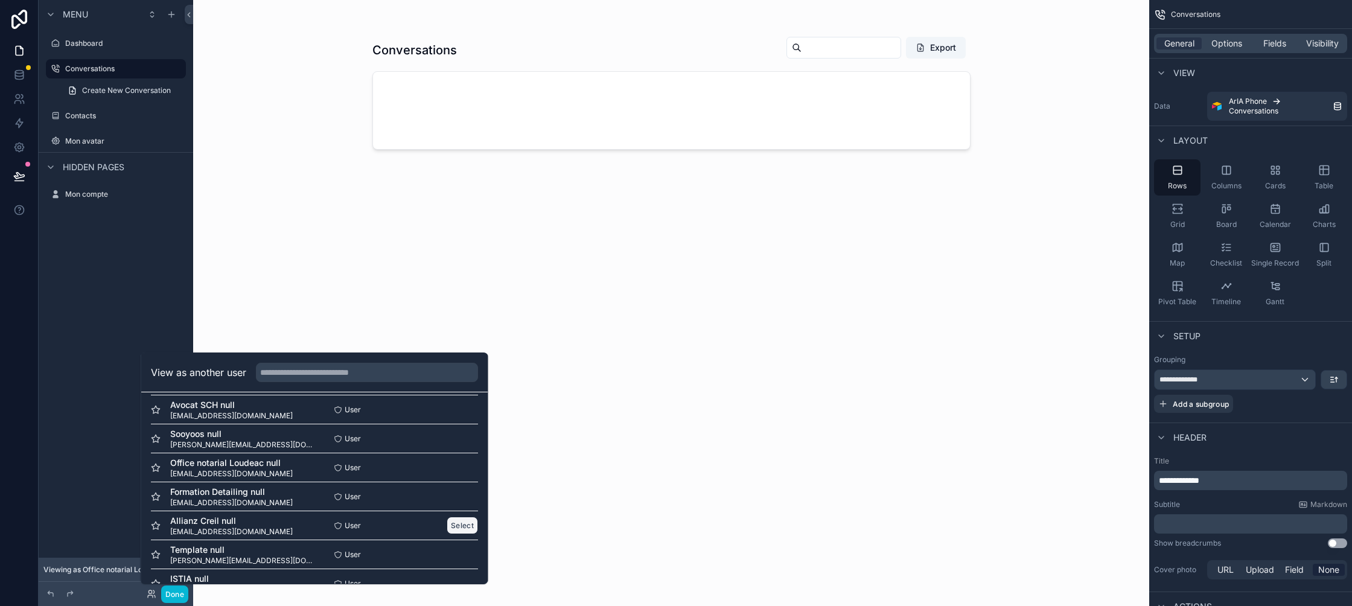
scroll to position [159, 0]
click at [456, 516] on button "Select" at bounding box center [461, 518] width 31 height 17
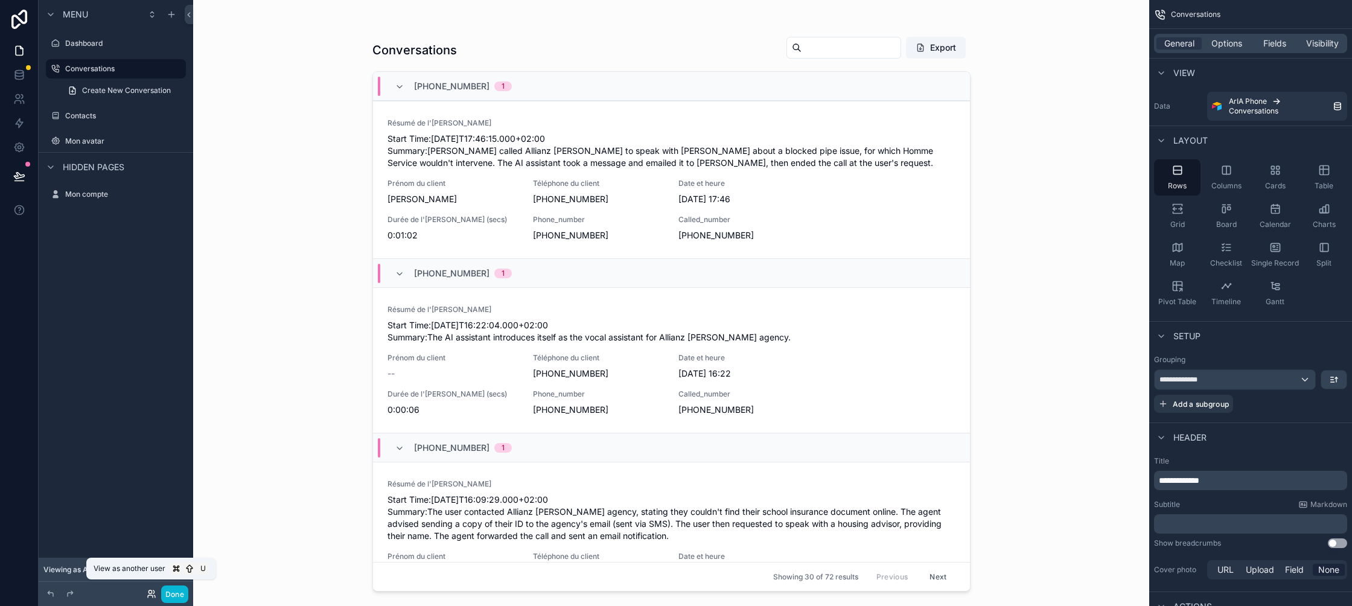
click at [151, 591] on icon at bounding box center [152, 594] width 10 height 10
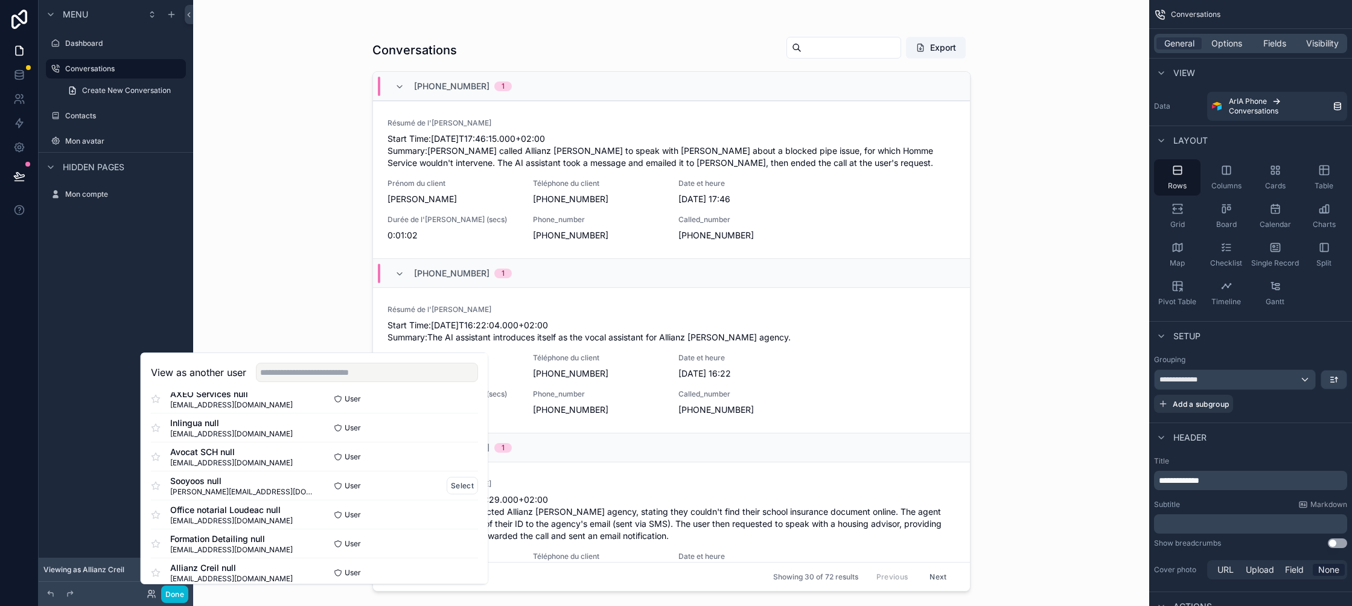
scroll to position [107, 0]
click at [460, 482] on button "Select" at bounding box center [461, 482] width 31 height 17
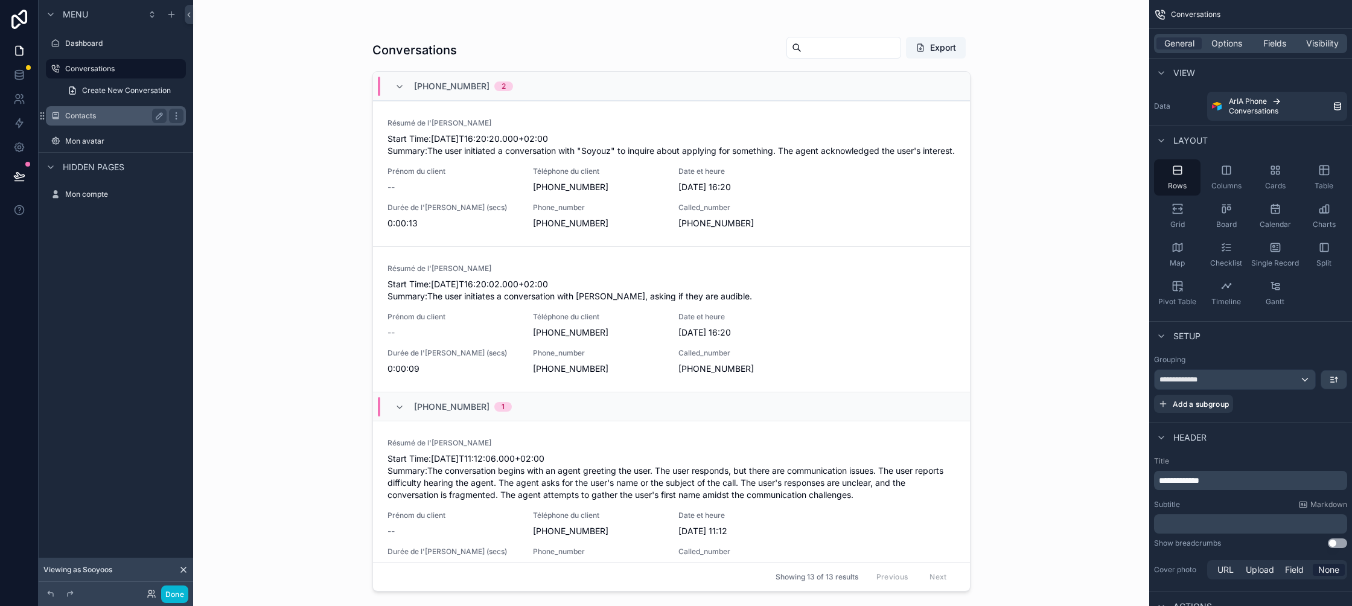
click at [116, 123] on div "Contacts" at bounding box center [115, 115] width 135 height 19
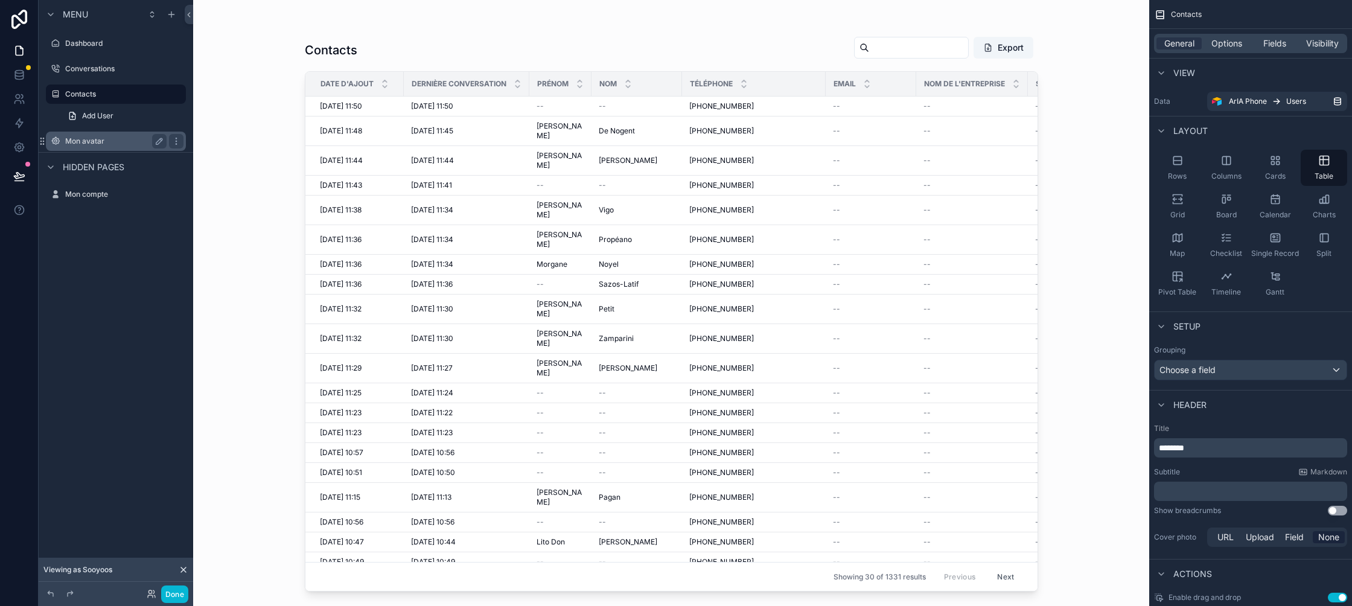
click at [115, 135] on div "Mon avatar" at bounding box center [115, 141] width 101 height 14
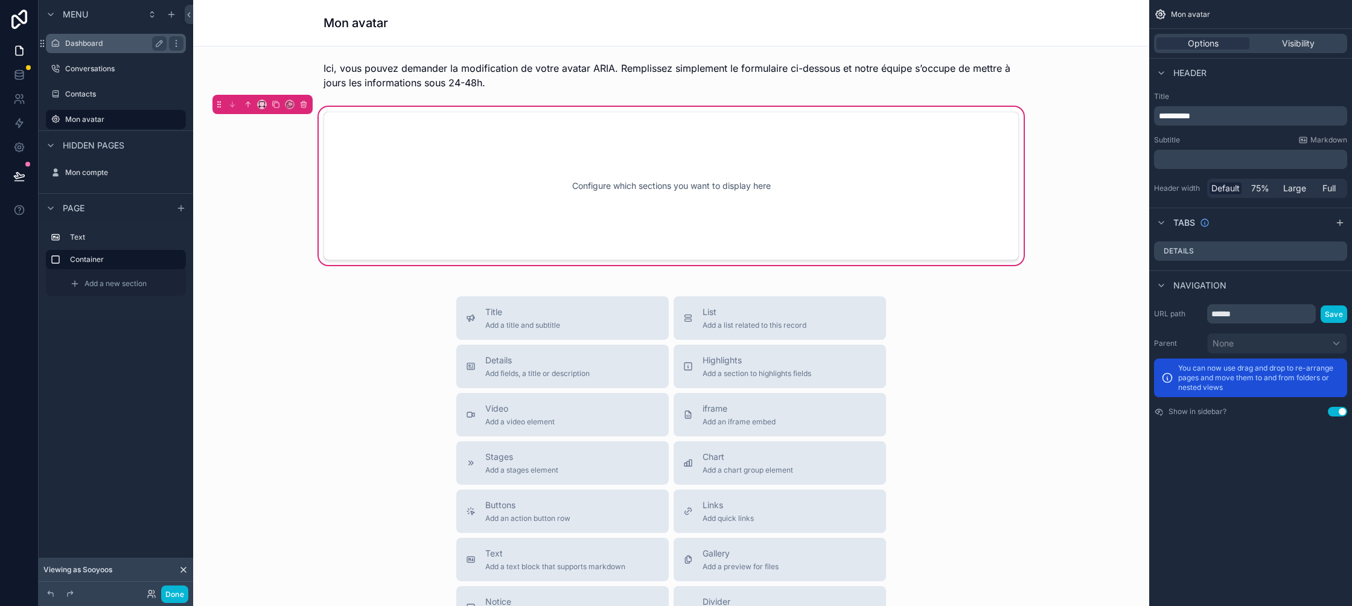
click at [116, 43] on label "Dashboard" at bounding box center [113, 44] width 97 height 10
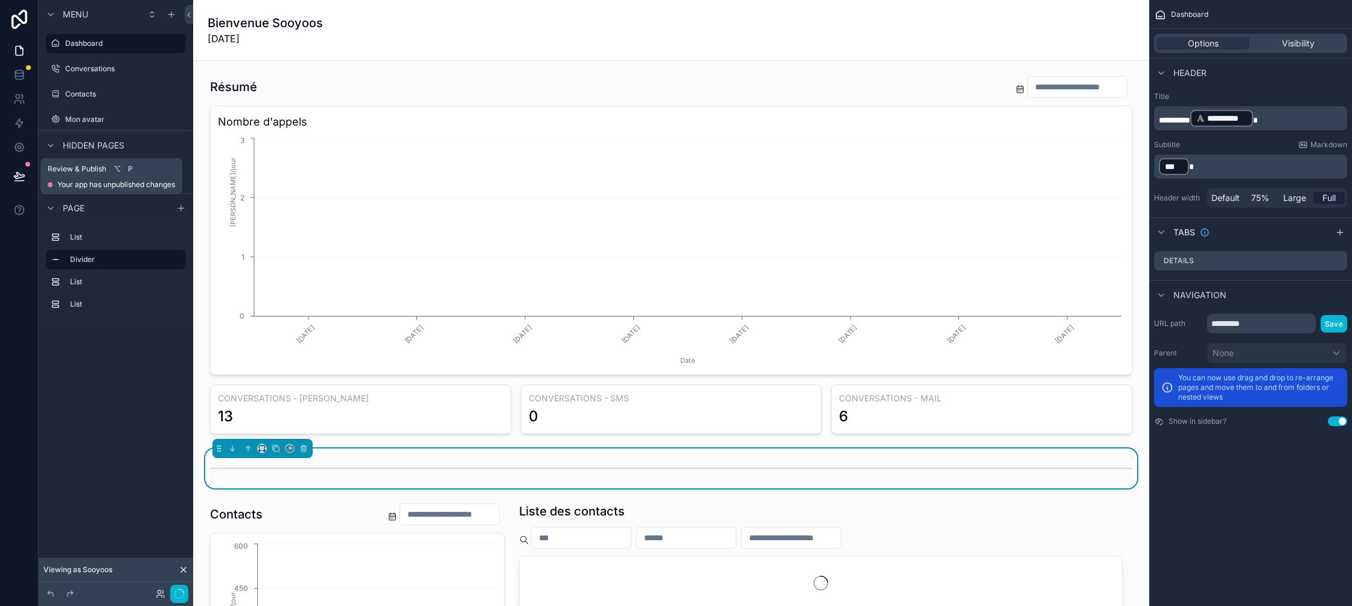
click at [18, 174] on icon at bounding box center [19, 176] width 12 height 12
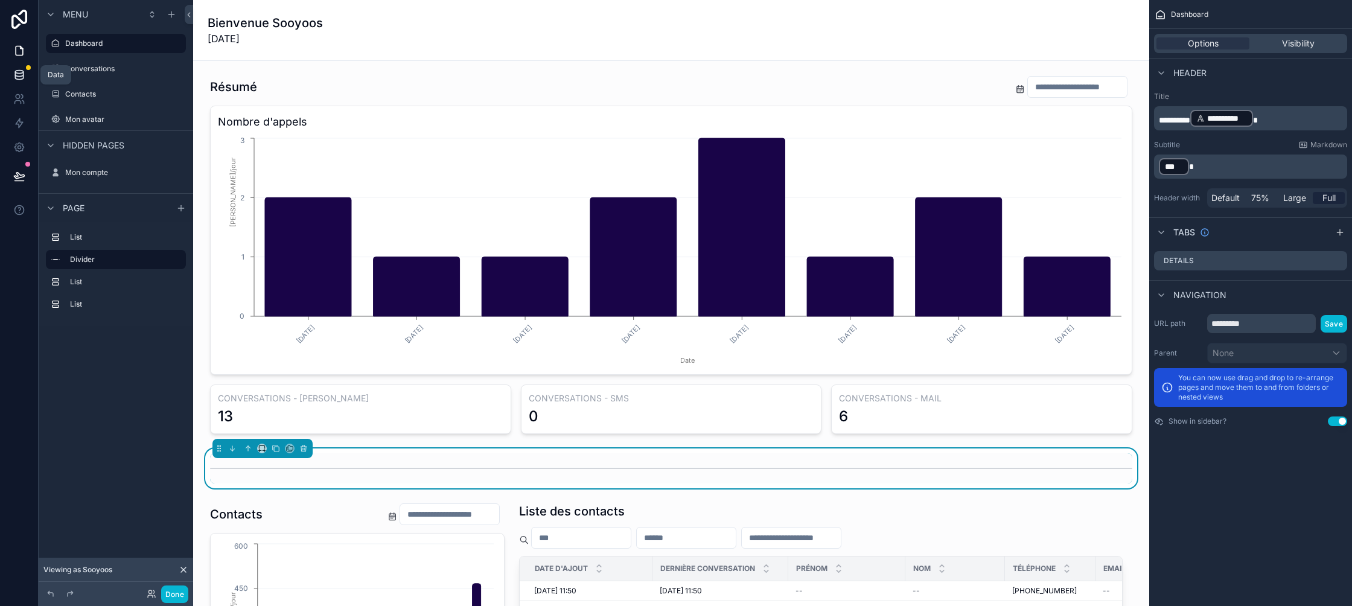
click at [20, 74] on icon at bounding box center [19, 72] width 8 height 3
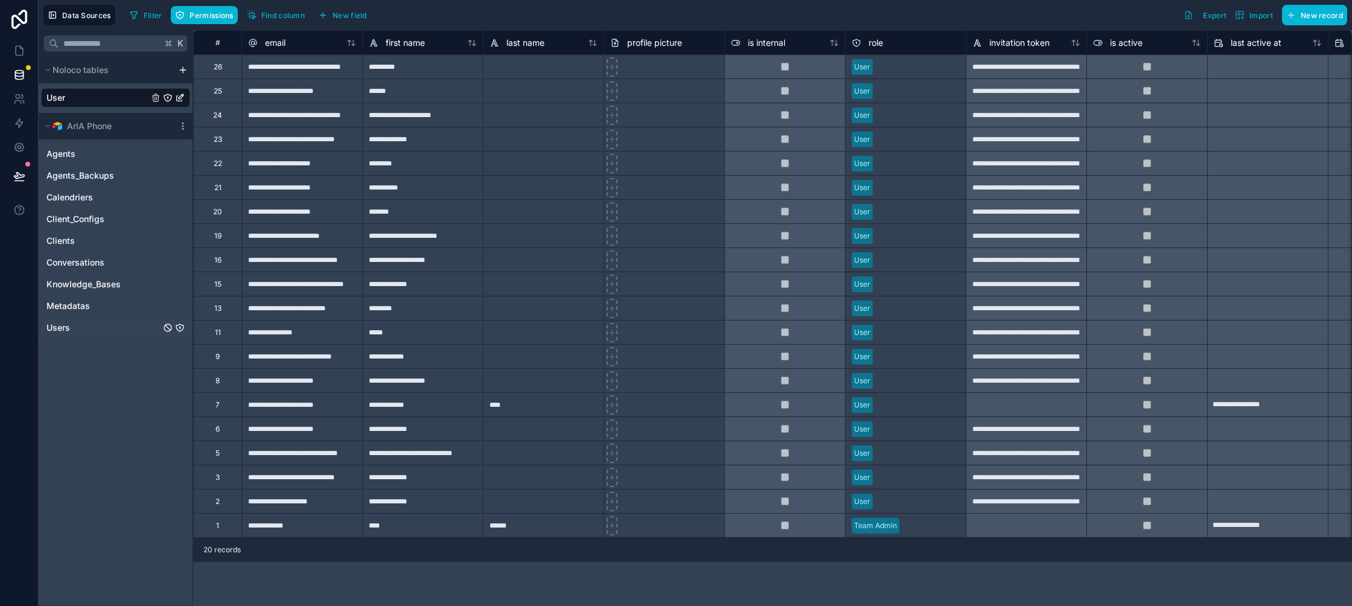
click at [133, 332] on link "Users" at bounding box center [103, 328] width 114 height 12
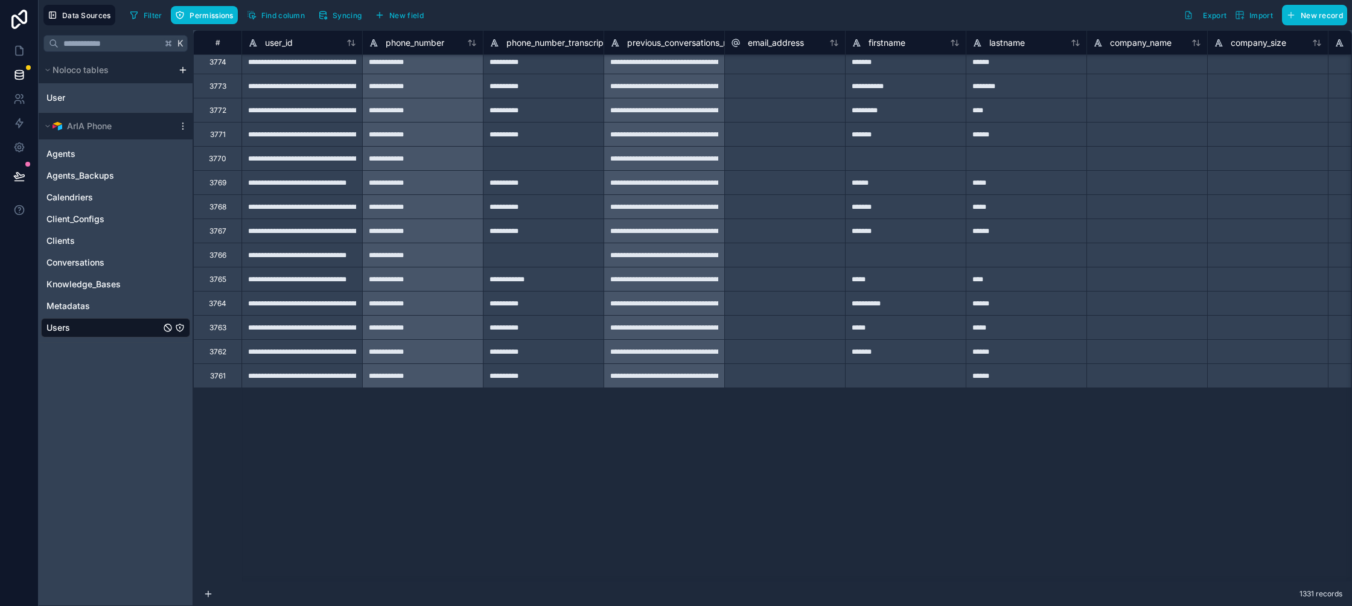
type input "**********"
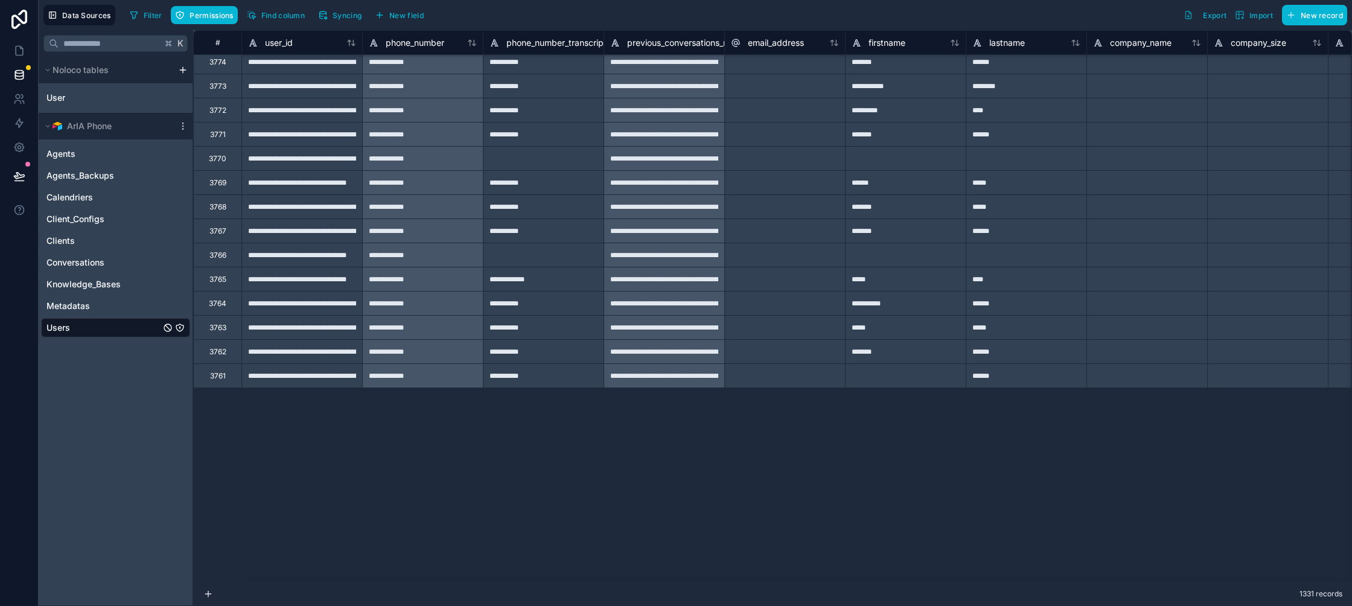
type input "**********"
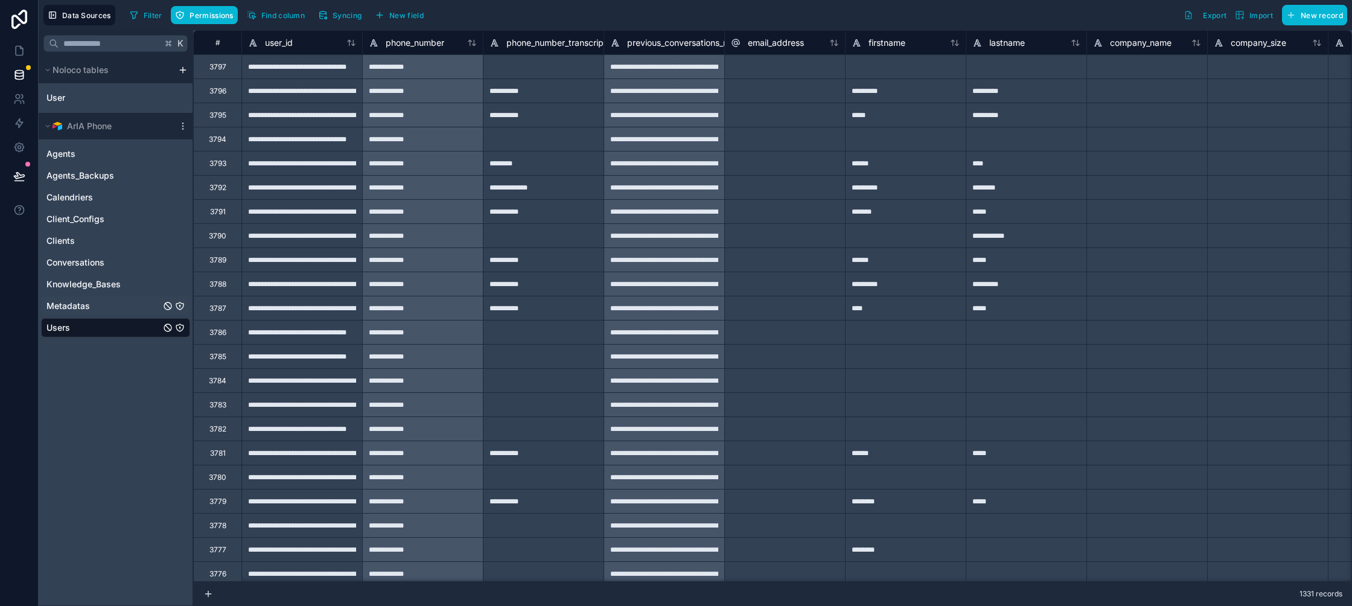
click at [135, 305] on link "Metadatas" at bounding box center [103, 306] width 114 height 12
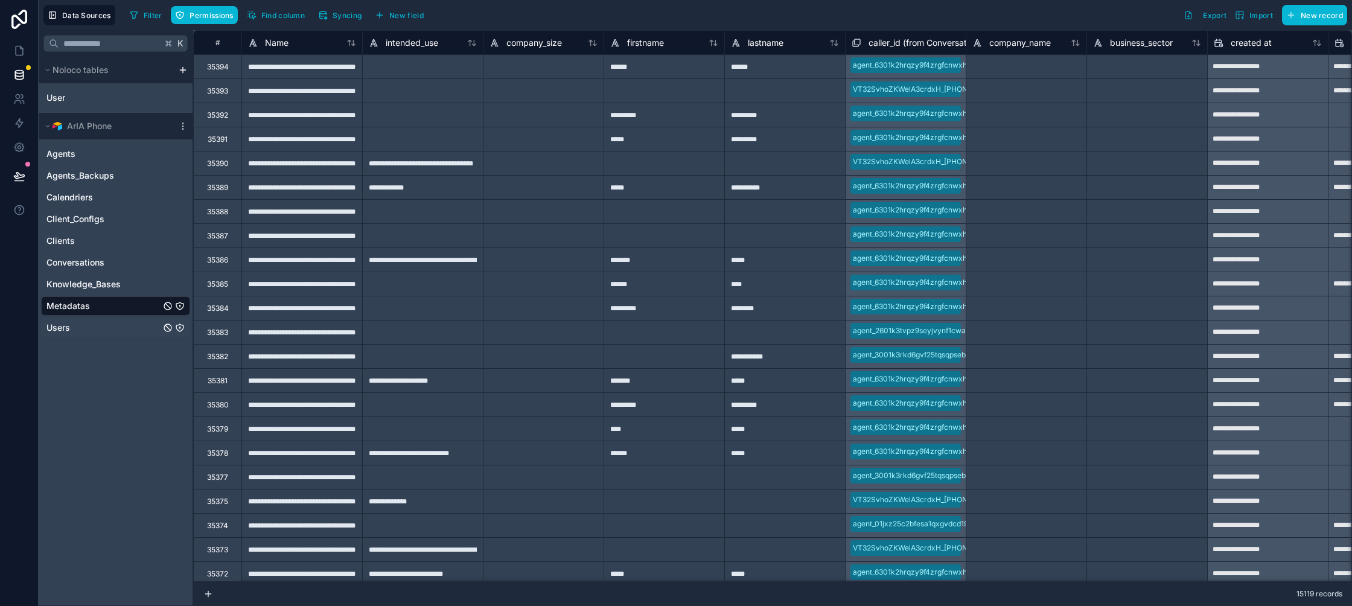
click at [129, 323] on link "Users" at bounding box center [103, 328] width 114 height 12
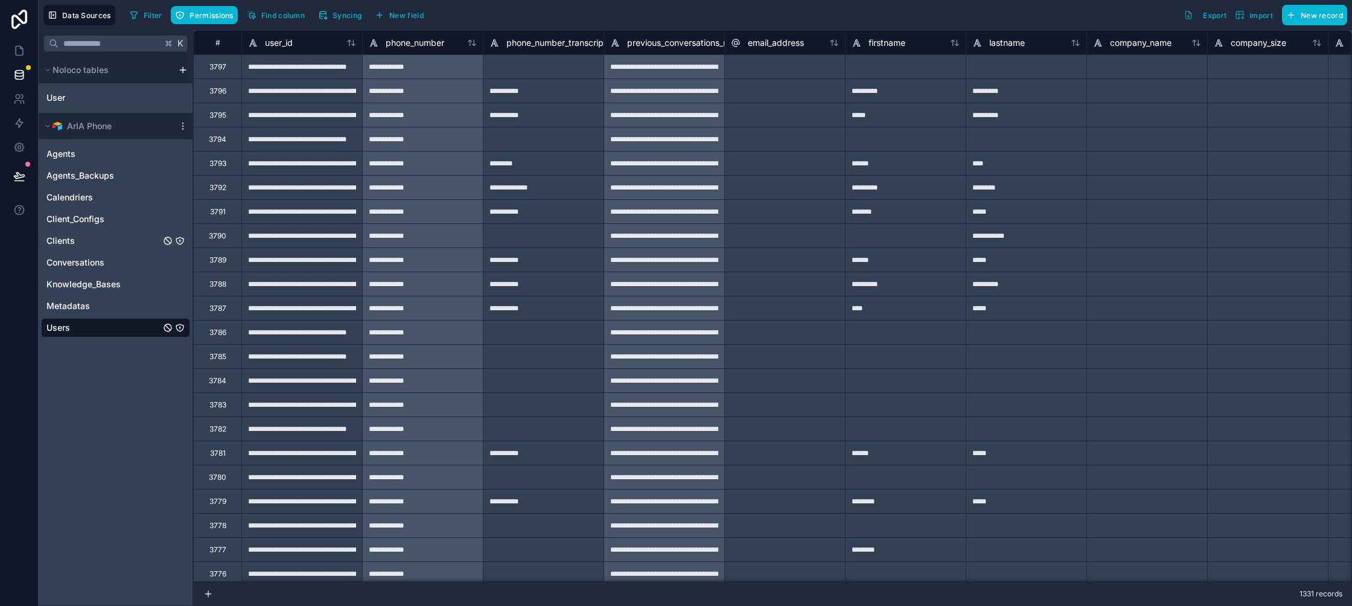
click at [105, 243] on link "Clients" at bounding box center [103, 241] width 114 height 12
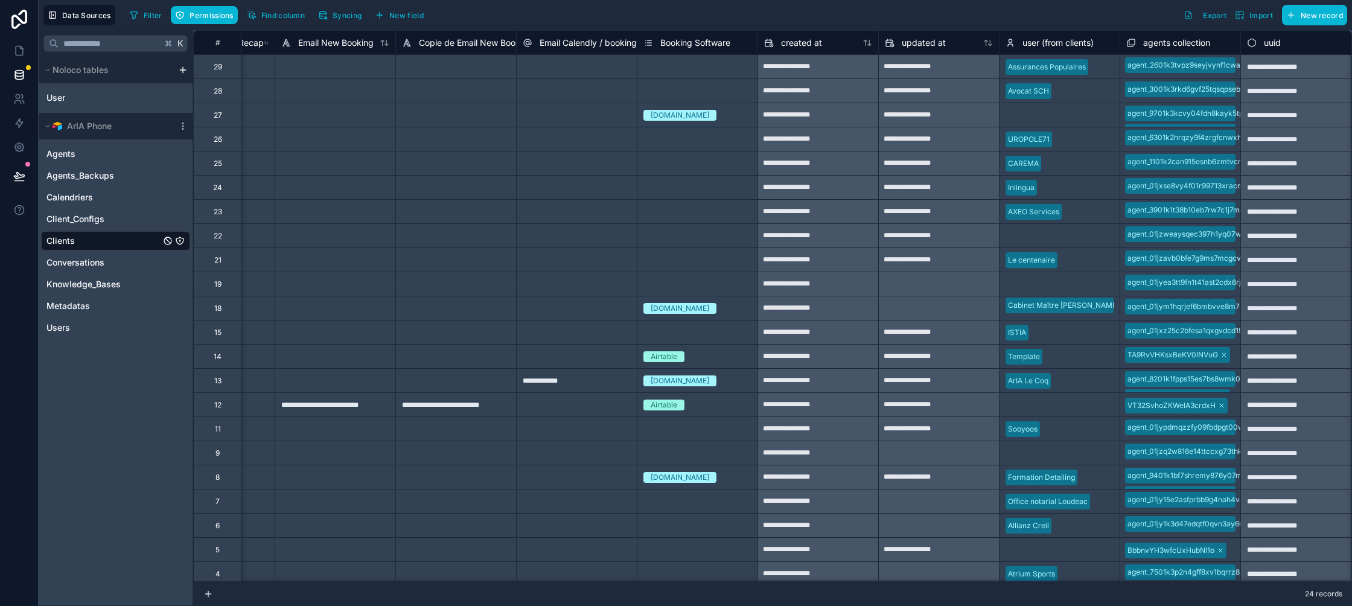
scroll to position [0, 338]
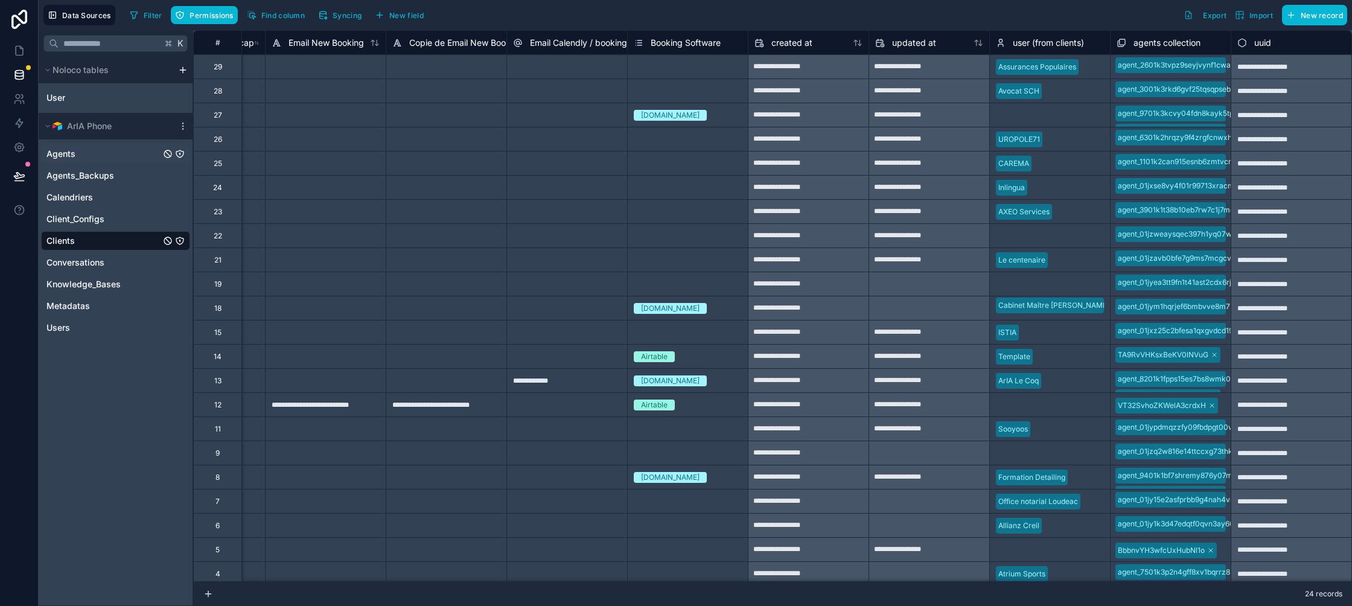
click at [101, 153] on link "Agents" at bounding box center [103, 154] width 114 height 12
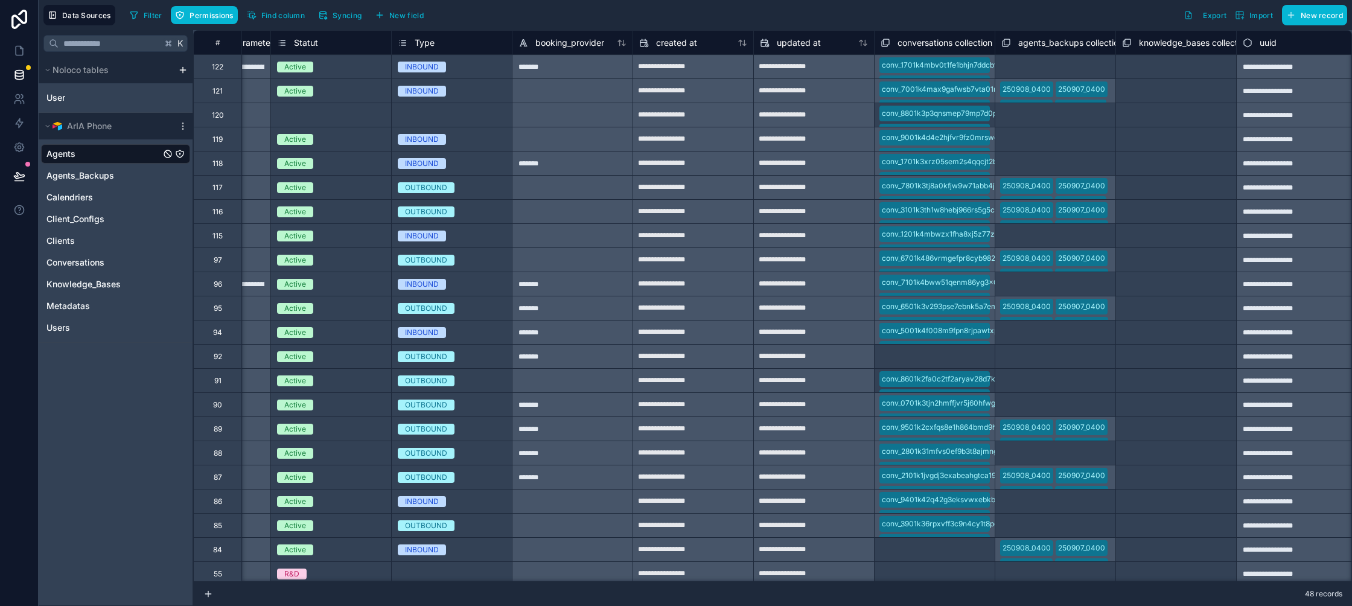
scroll to position [0, 2993]
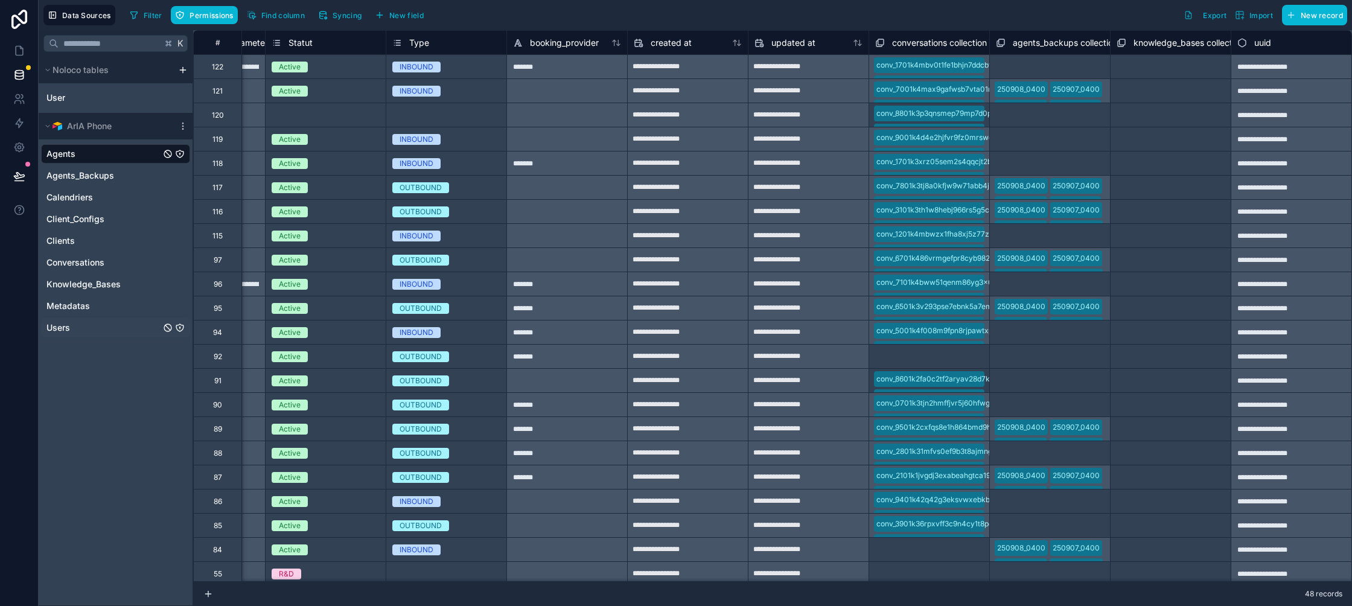
click at [73, 334] on div "Users" at bounding box center [115, 327] width 149 height 19
click at [87, 328] on link "Users" at bounding box center [103, 328] width 114 height 12
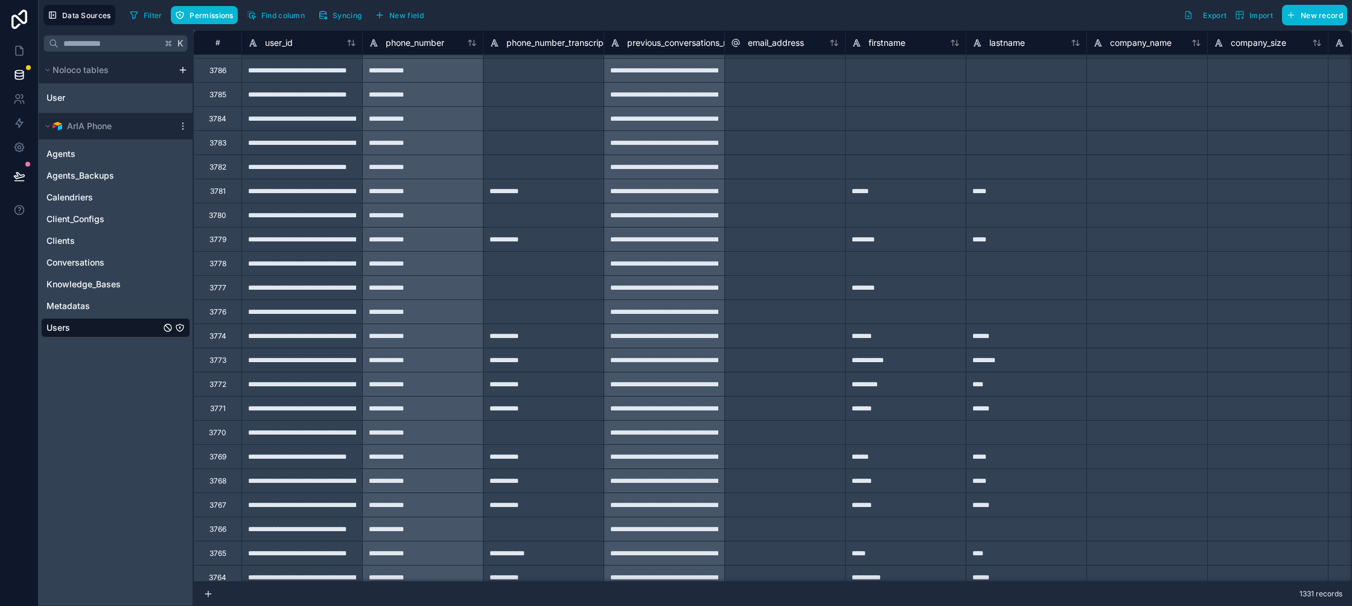
type input "**********"
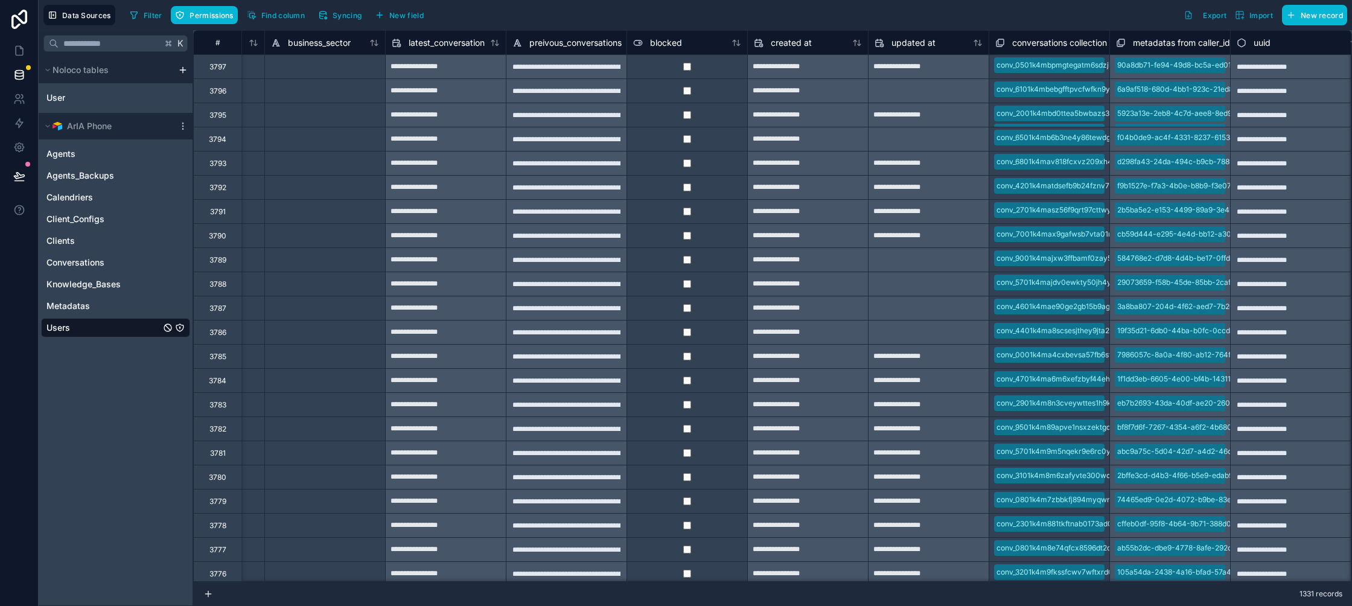
scroll to position [0, 1069]
click at [74, 309] on span "Metadatas" at bounding box center [67, 306] width 43 height 12
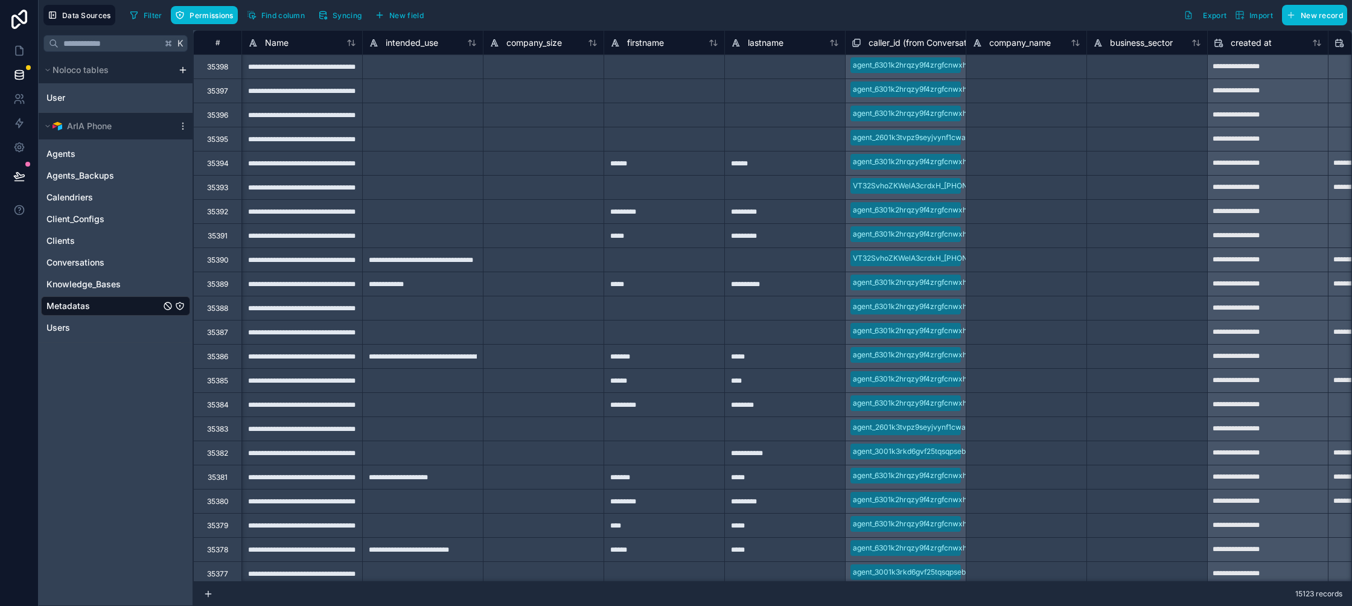
scroll to position [0, 338]
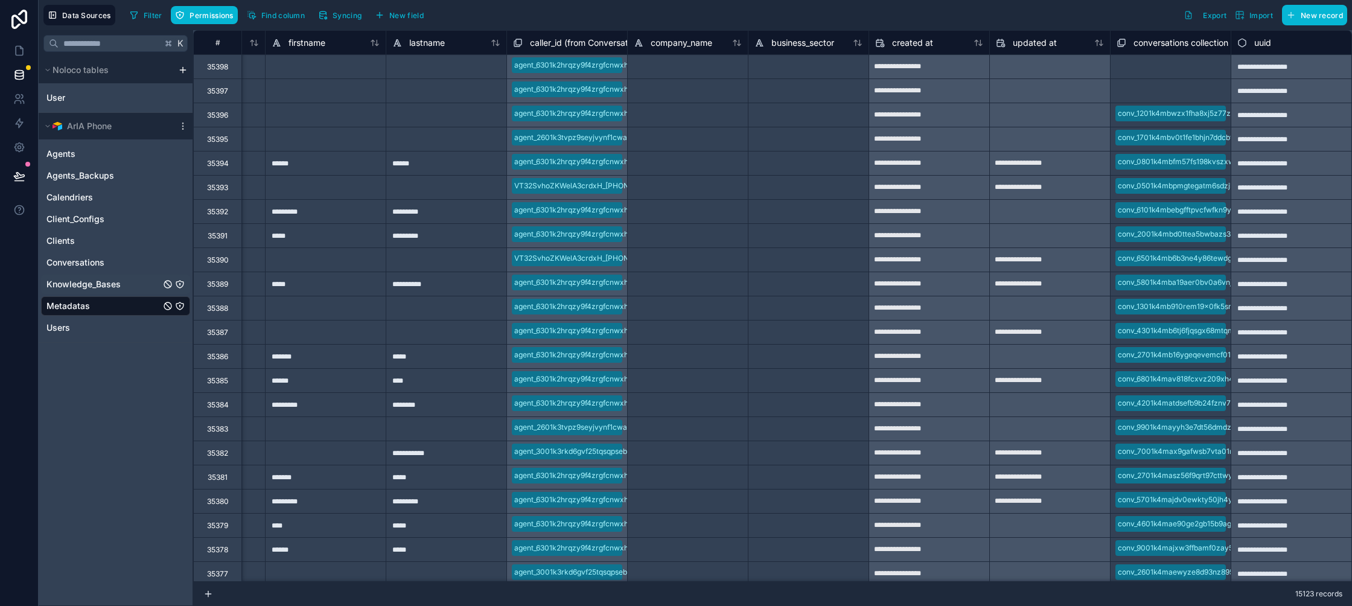
click at [98, 282] on span "Knowledge_Bases" at bounding box center [83, 284] width 74 height 12
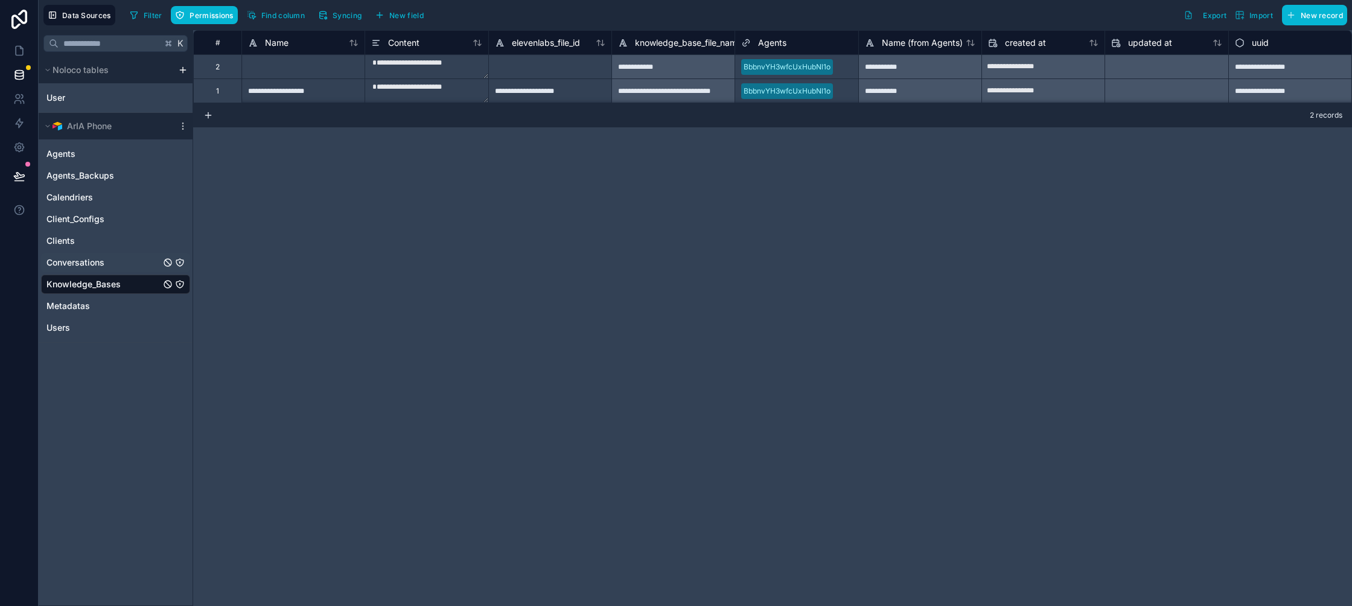
click at [107, 269] on div "Conversations" at bounding box center [115, 262] width 149 height 19
click at [113, 263] on link "Conversations" at bounding box center [103, 262] width 114 height 12
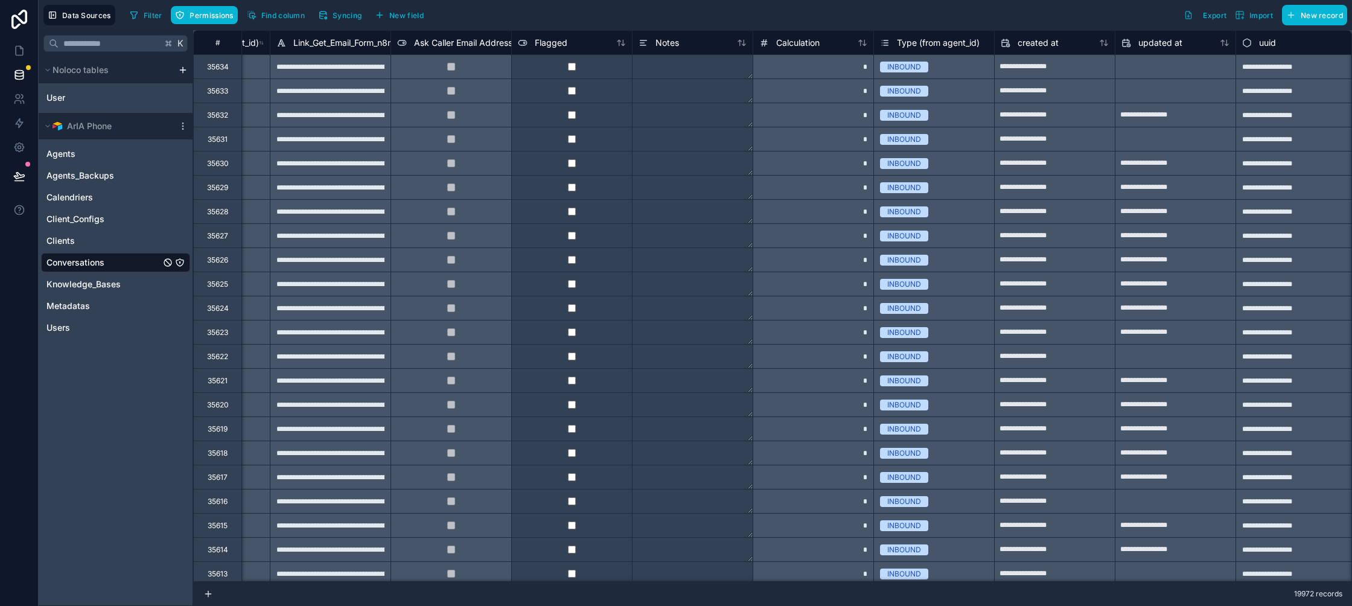
scroll to position [0, 2752]
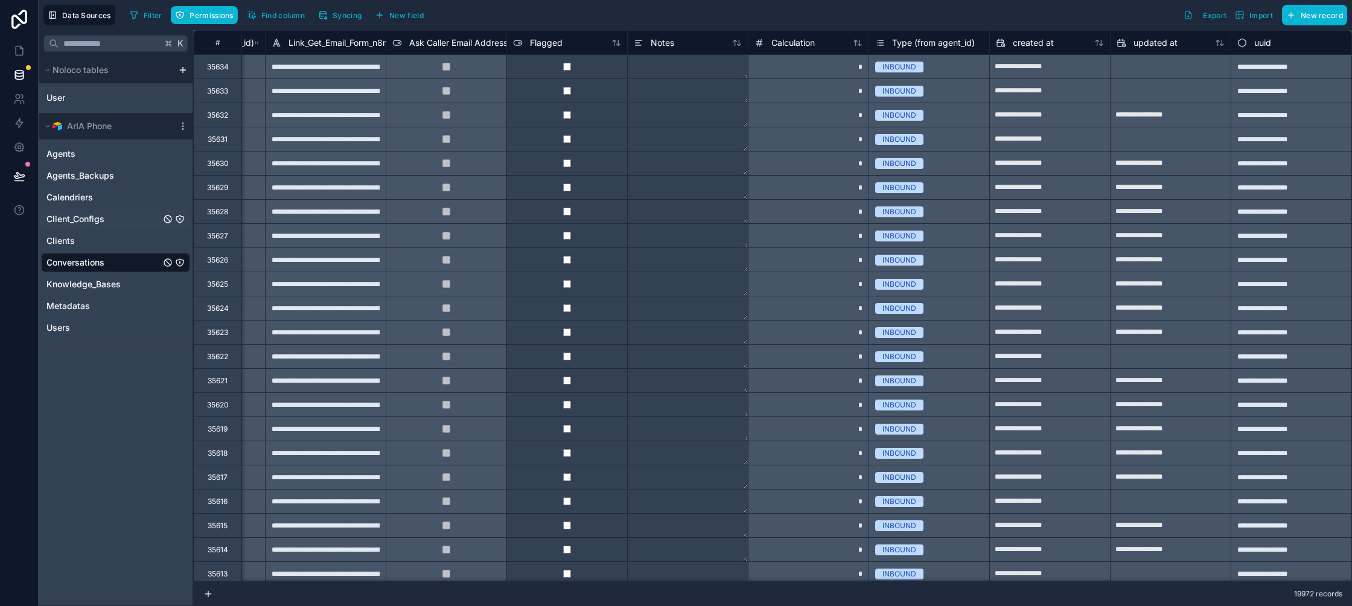
click at [95, 210] on div "Client_Configs" at bounding box center [115, 218] width 149 height 19
click at [101, 216] on span "Client_Configs" at bounding box center [75, 219] width 58 height 12
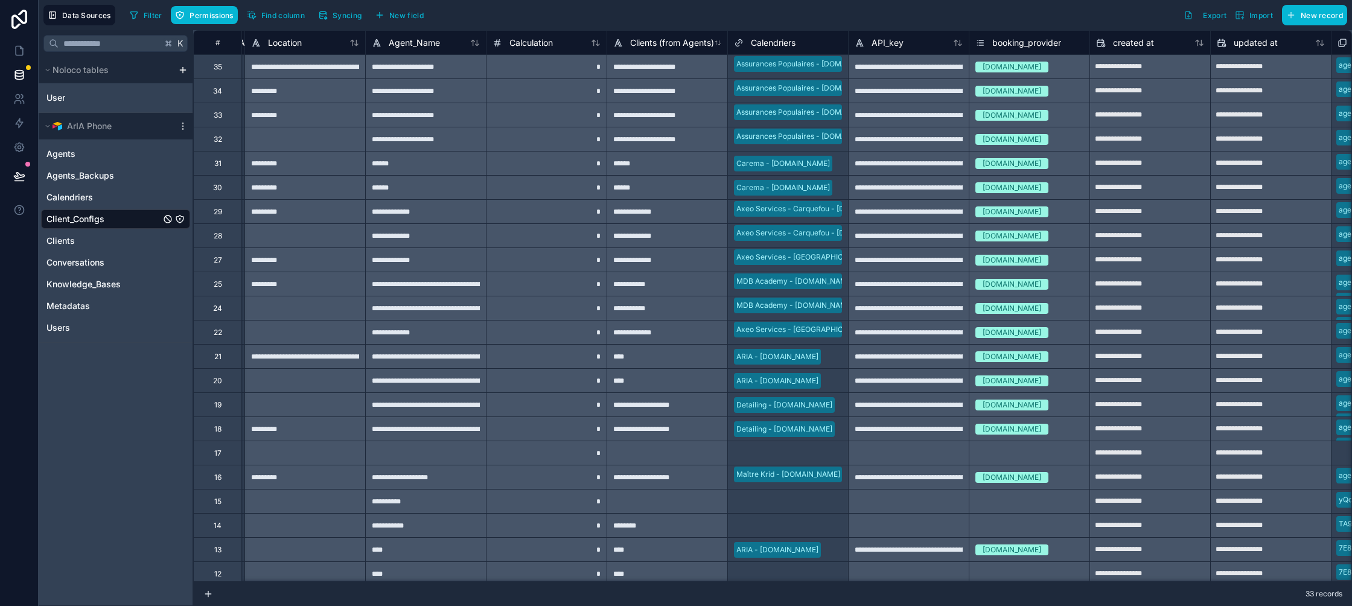
scroll to position [0, 1304]
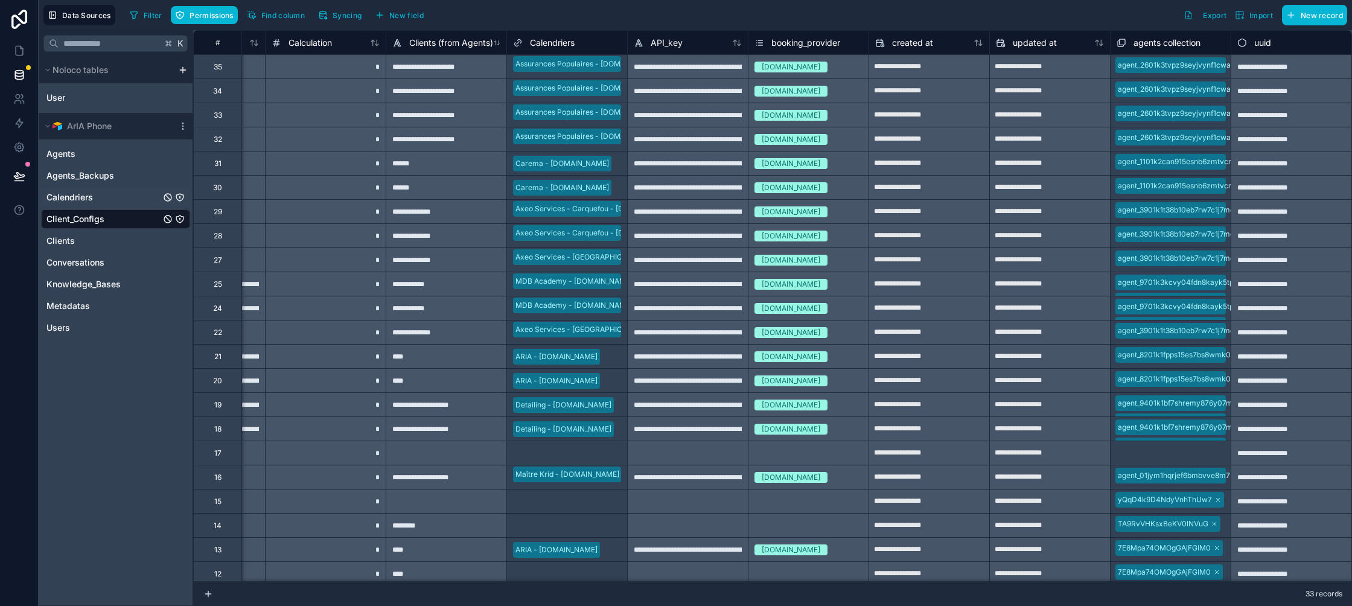
click at [71, 202] on span "Calendriers" at bounding box center [69, 197] width 46 height 12
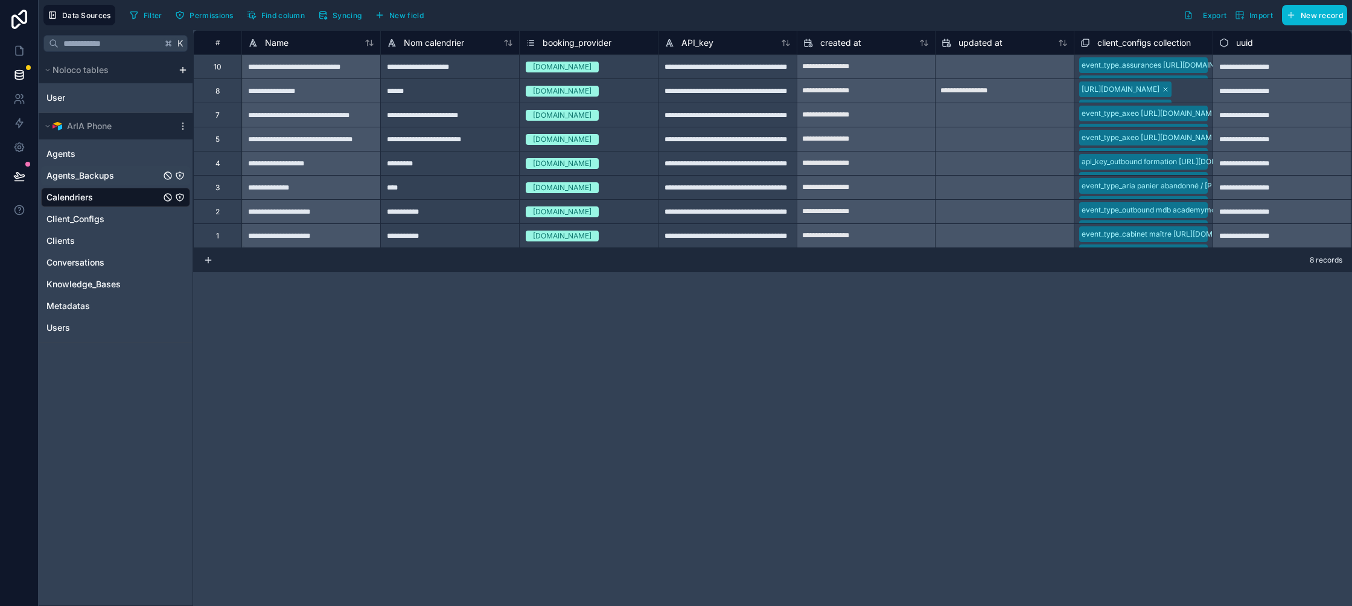
click at [100, 176] on span "Agents_Backups" at bounding box center [80, 176] width 68 height 12
